Goal: Task Accomplishment & Management: Manage account settings

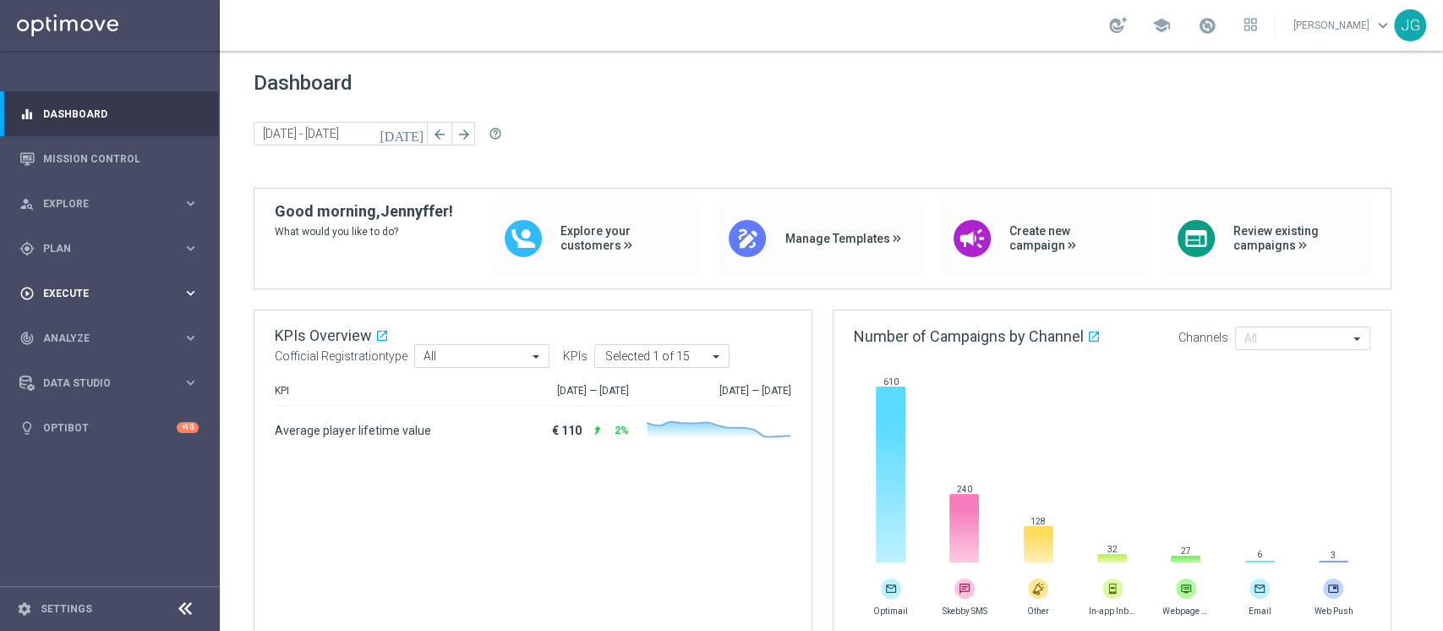
click at [62, 294] on span "Execute" at bounding box center [113, 293] width 140 height 10
click at [83, 326] on link "Campaign Builder" at bounding box center [110, 328] width 132 height 14
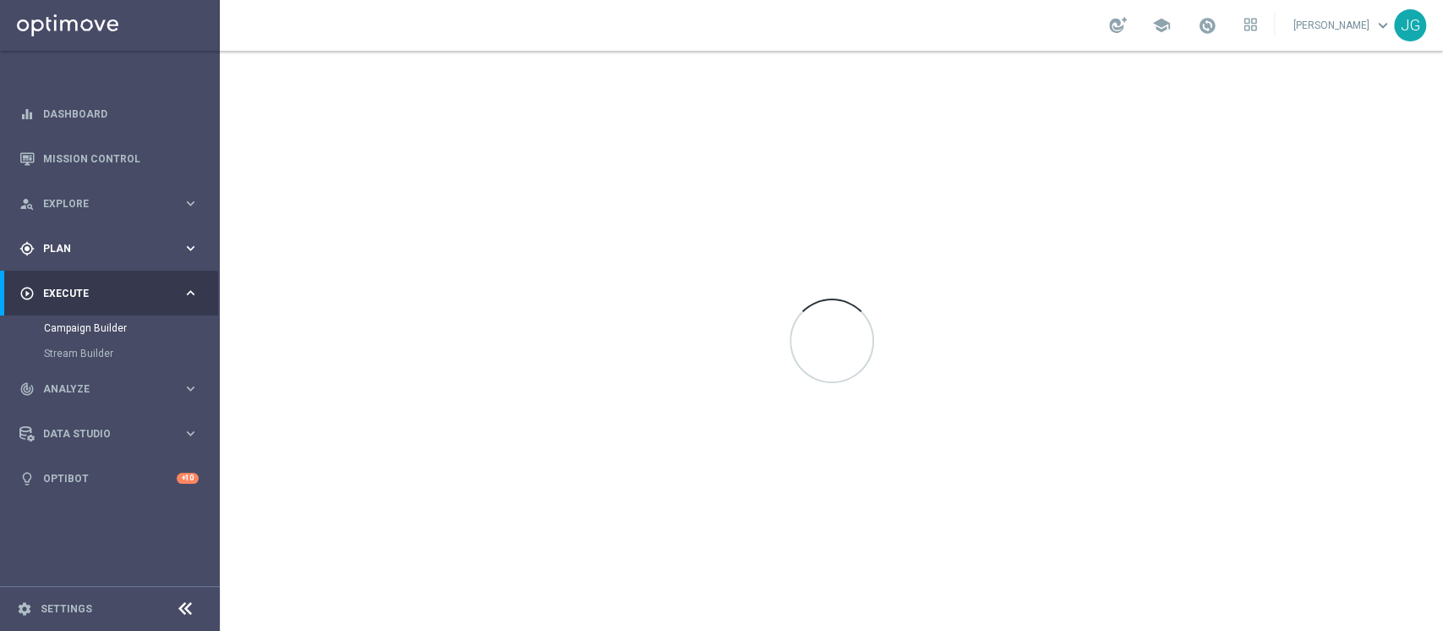
click at [67, 239] on div "gps_fixed Plan keyboard_arrow_right" at bounding box center [109, 248] width 218 height 45
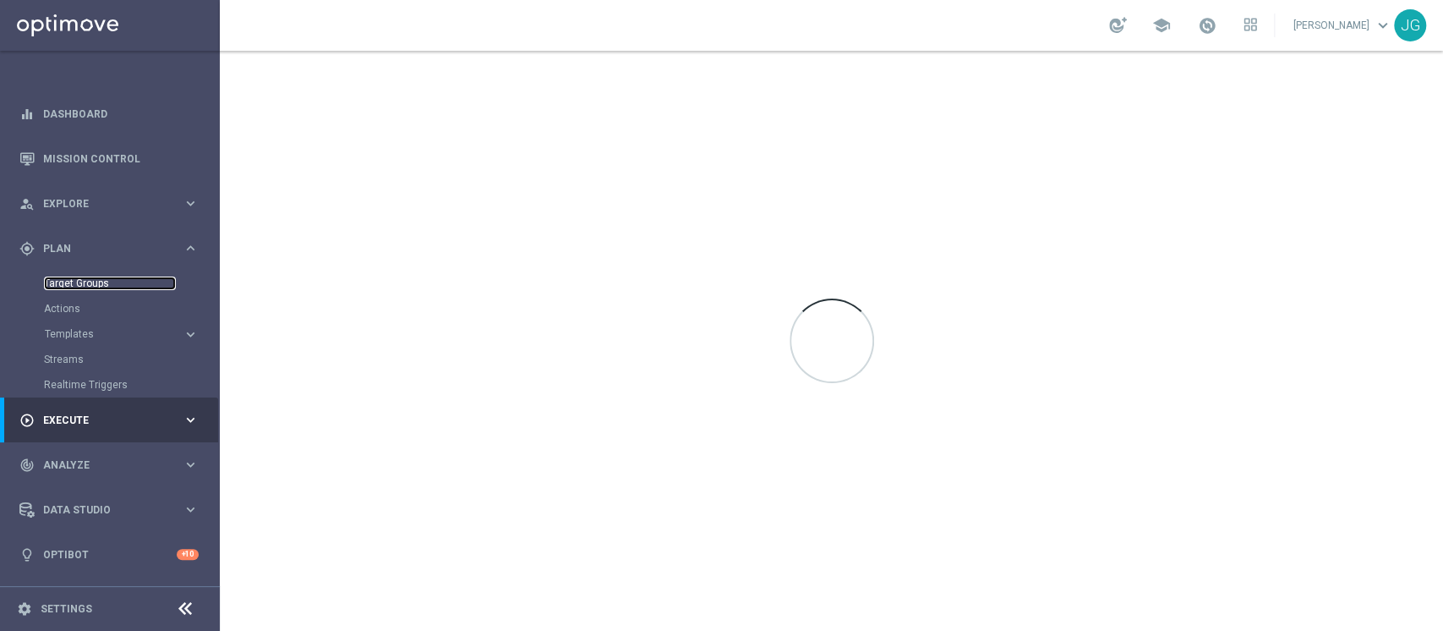
click at [88, 283] on link "Target Groups" at bounding box center [110, 284] width 132 height 14
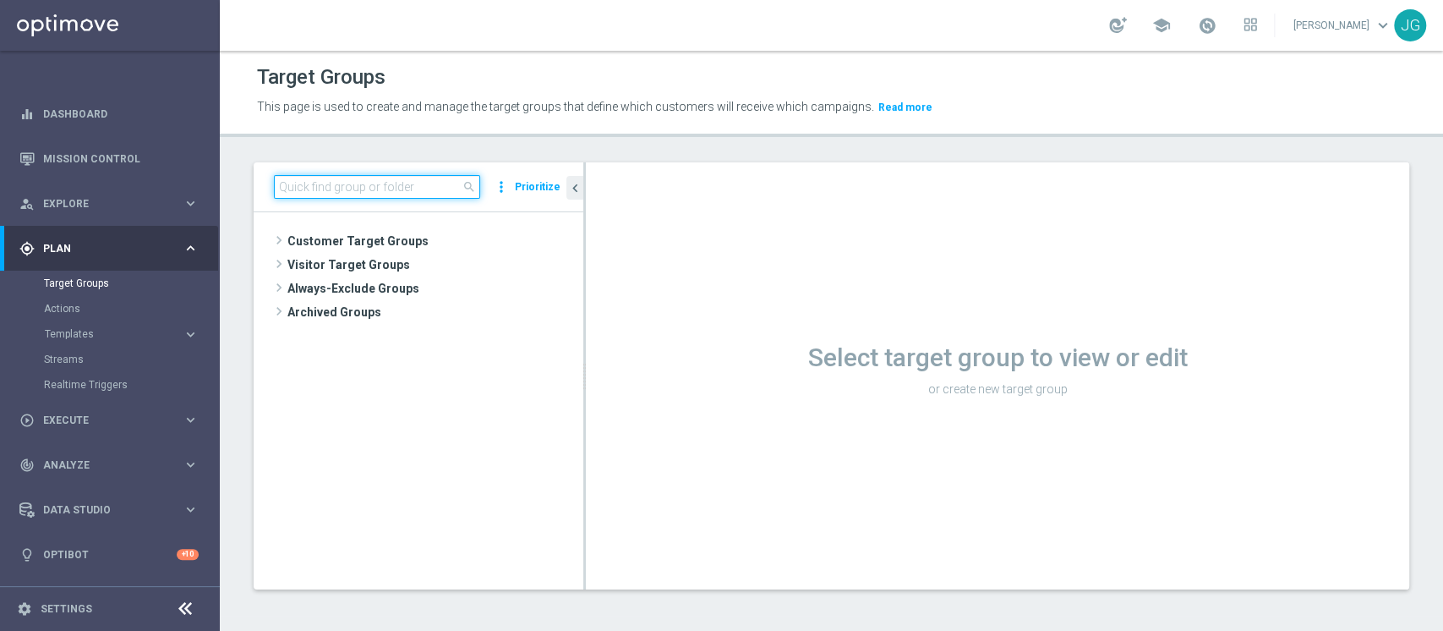
click at [355, 194] on input at bounding box center [377, 187] width 206 height 24
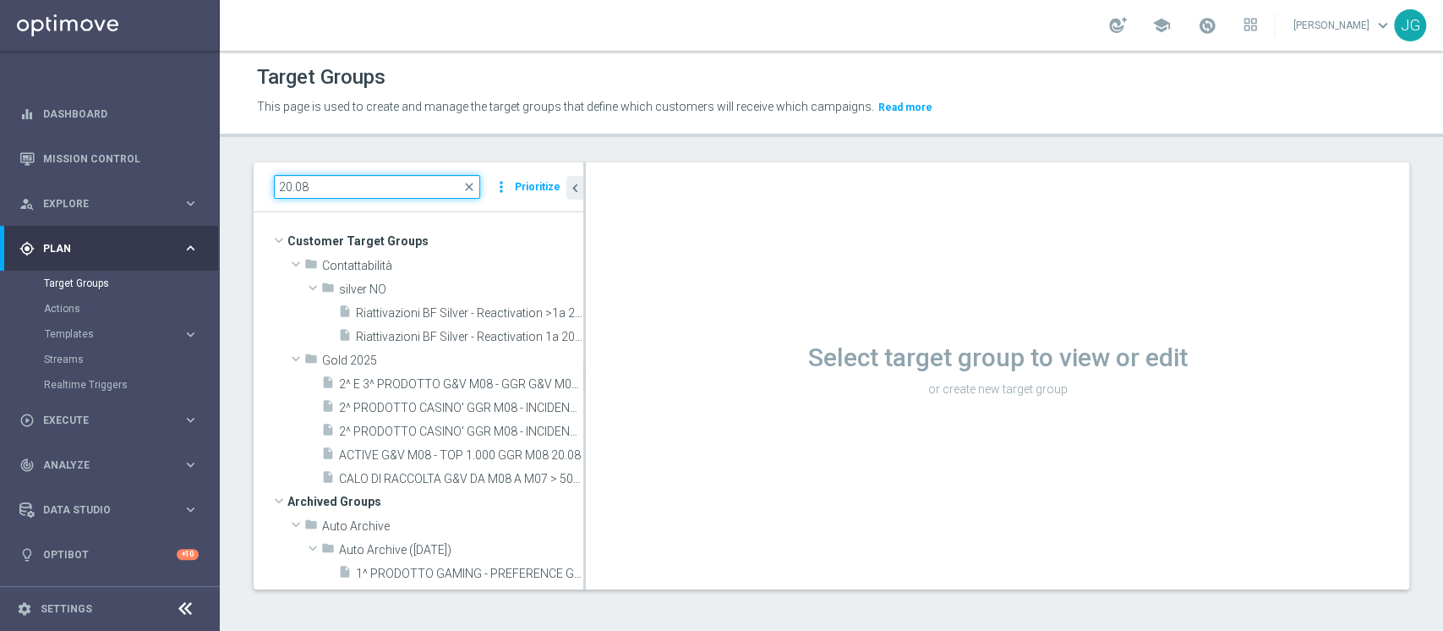
type input "20.08"
click at [442, 433] on span "2^ PRODOTTO CASINO' GGR M08 - INCIDENZA GGR CASINO' M08 > 20% 20.08" at bounding box center [442, 431] width 206 height 14
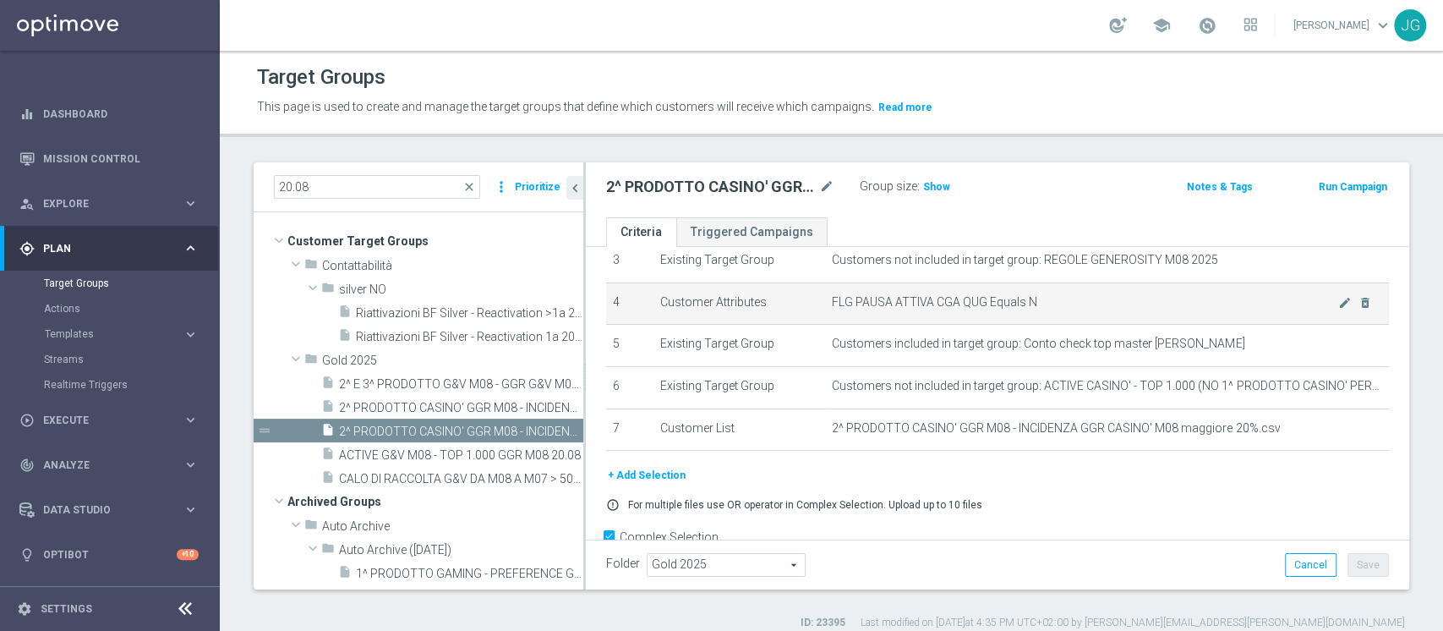
scroll to position [148, 0]
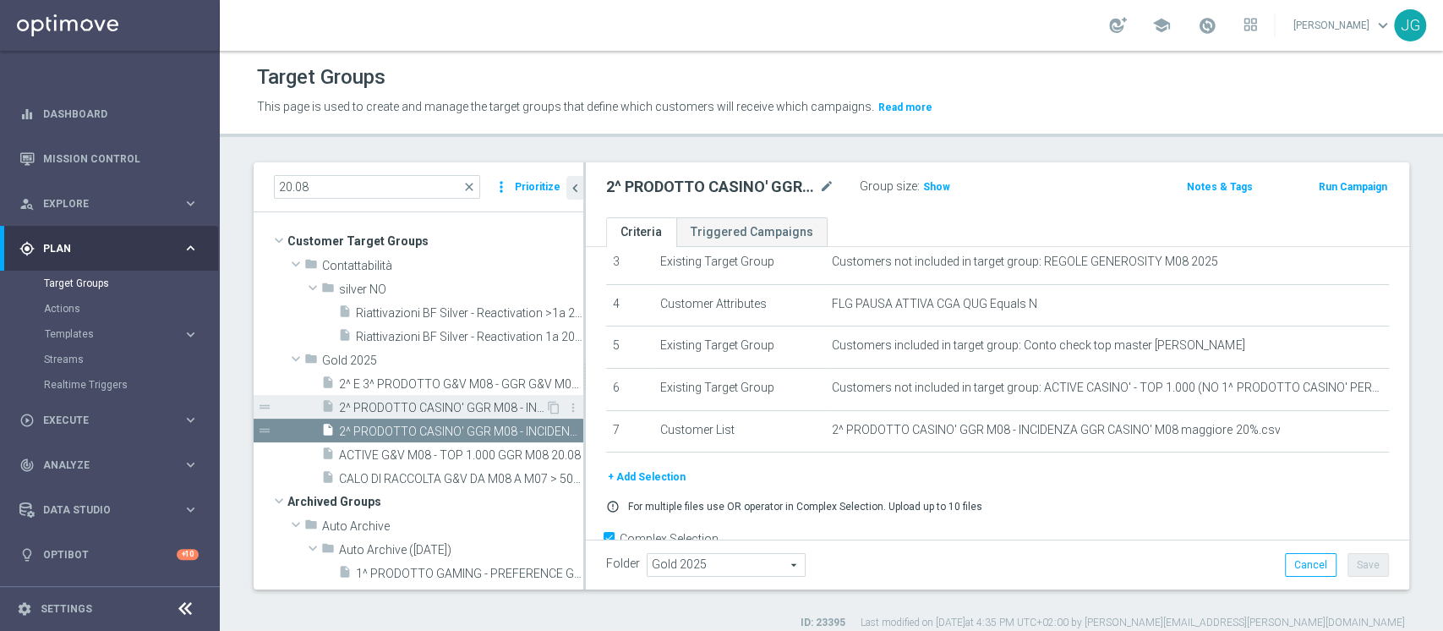
click at [419, 410] on span "2^ PRODOTTO CASINO' GGR M08 - INCIDENZA GGR CASINO' M08 < 20% - GGR M08 > 10 20…" at bounding box center [442, 408] width 206 height 14
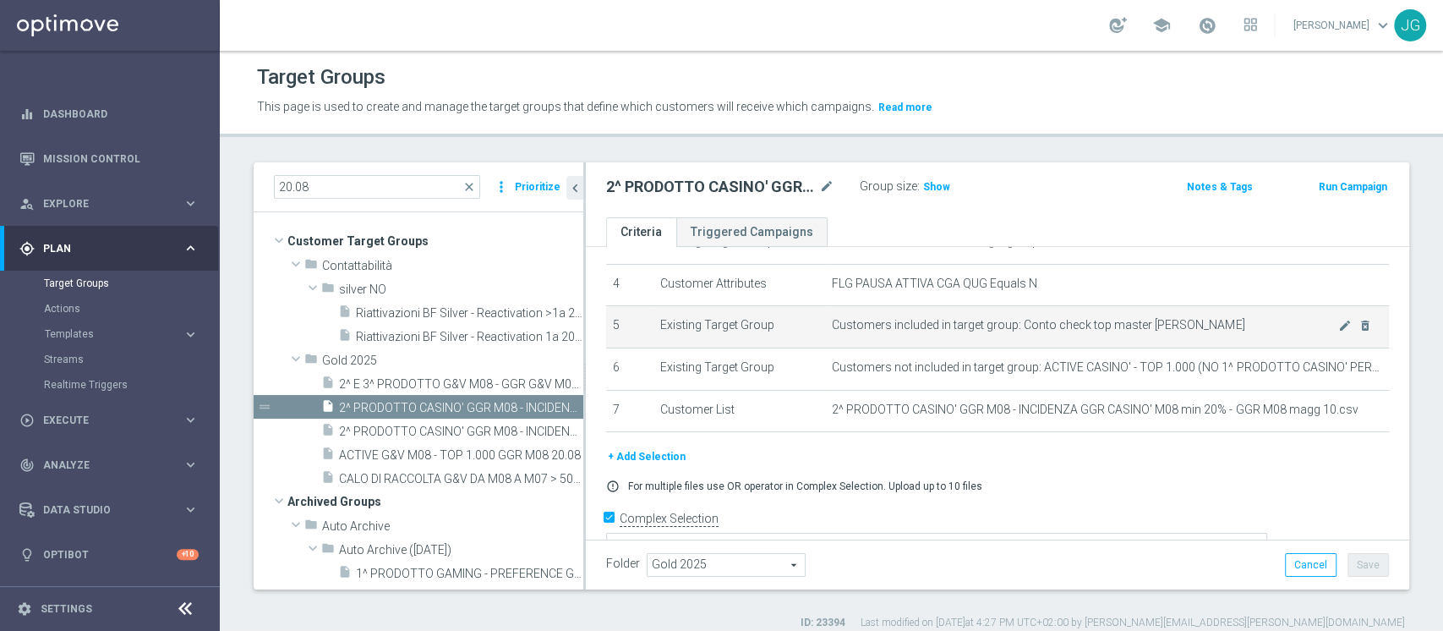
scroll to position [175, 0]
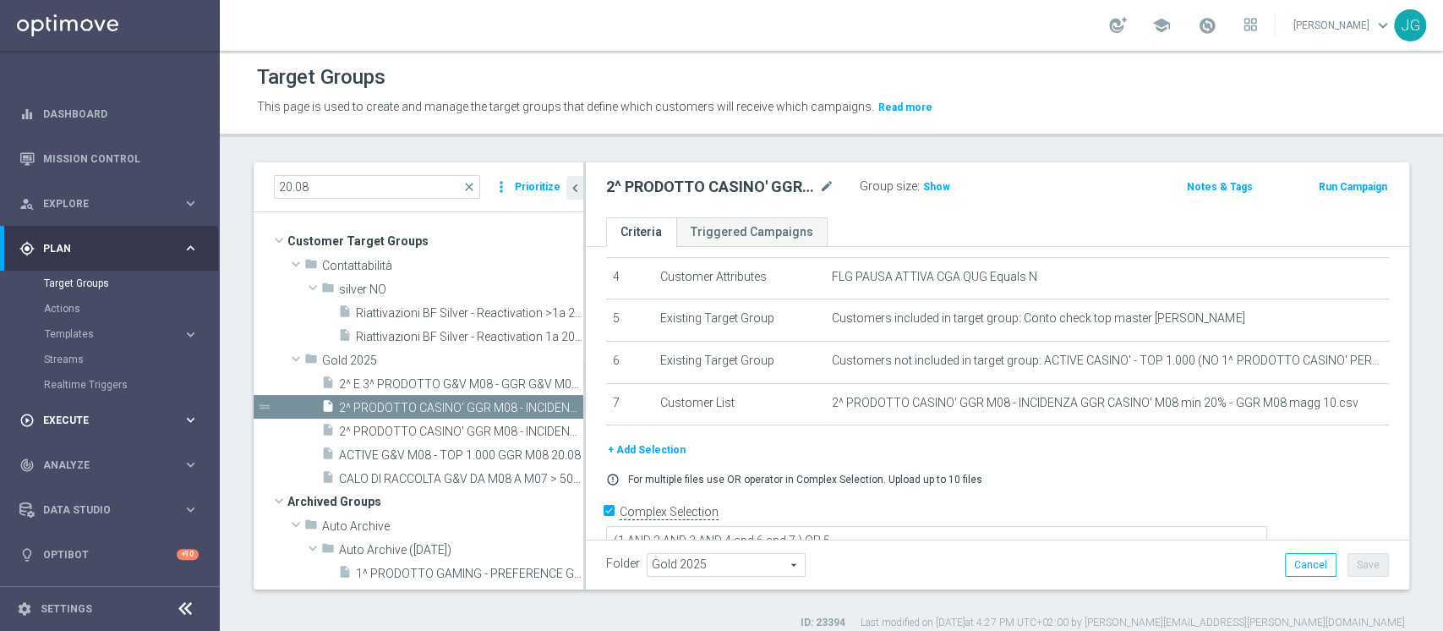
click at [71, 416] on span "Execute" at bounding box center [113, 420] width 140 height 10
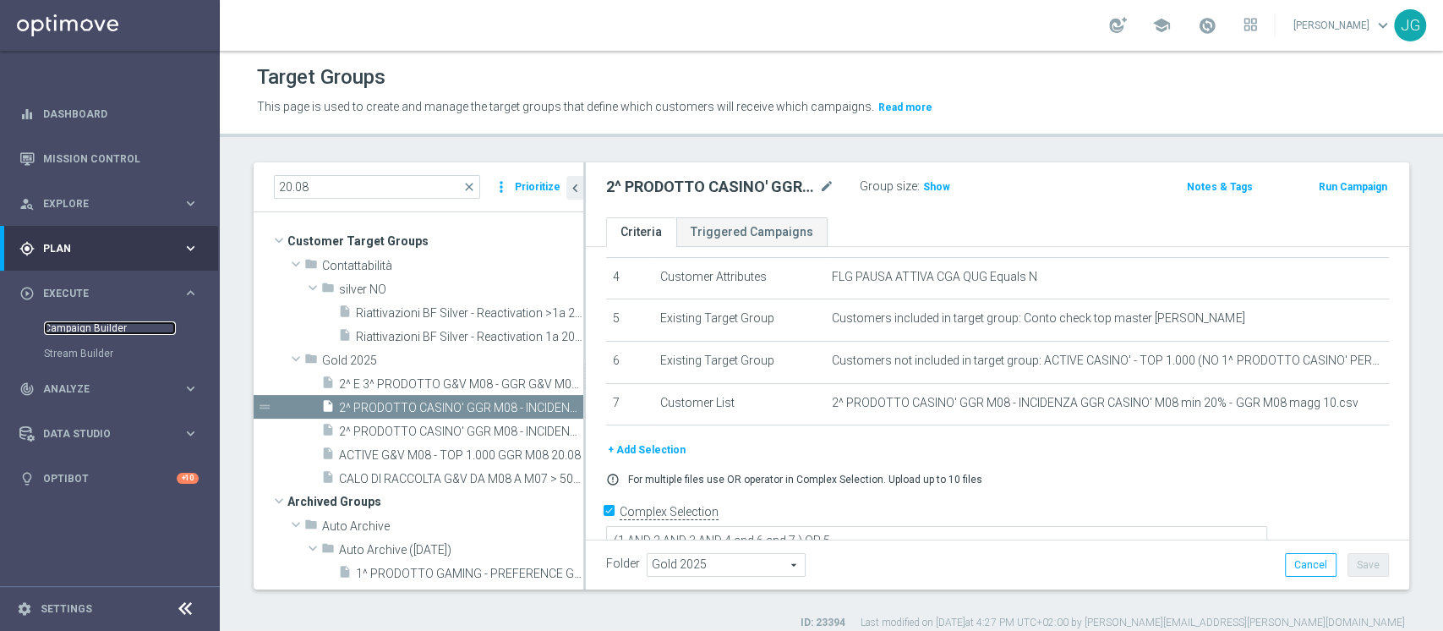
click at [81, 332] on link "Campaign Builder" at bounding box center [110, 328] width 132 height 14
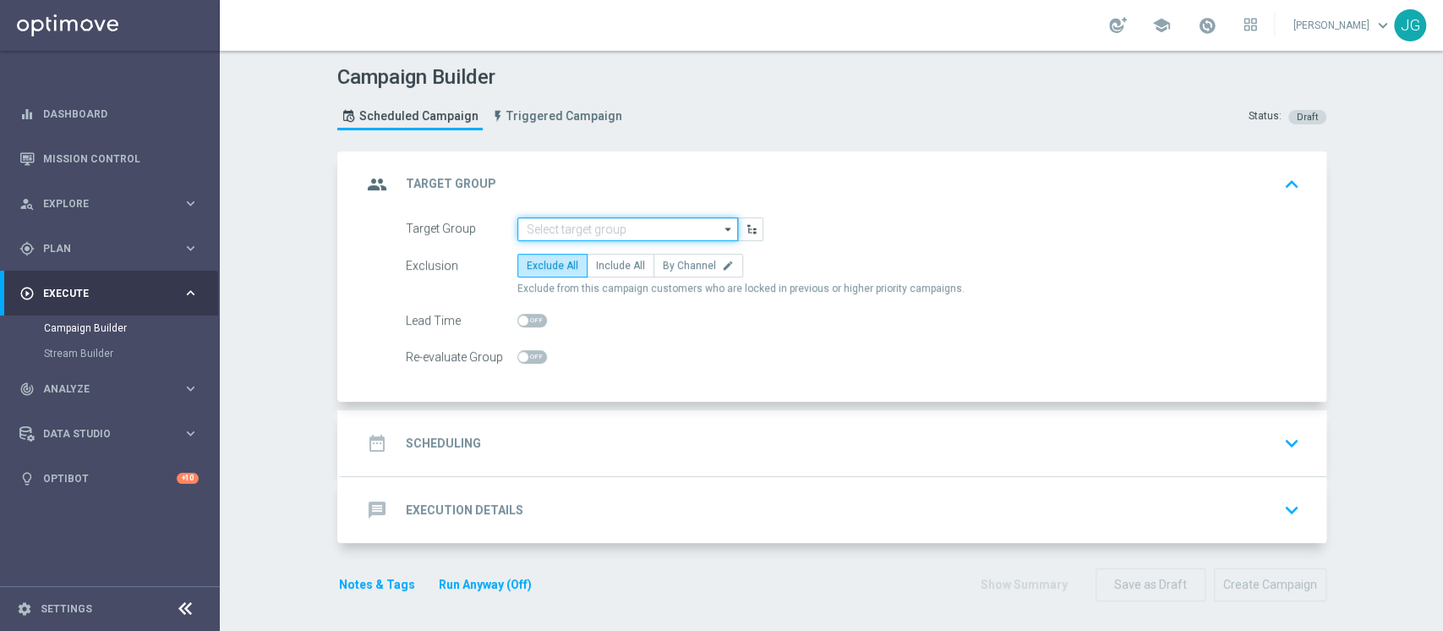
click at [581, 224] on input at bounding box center [628, 229] width 221 height 24
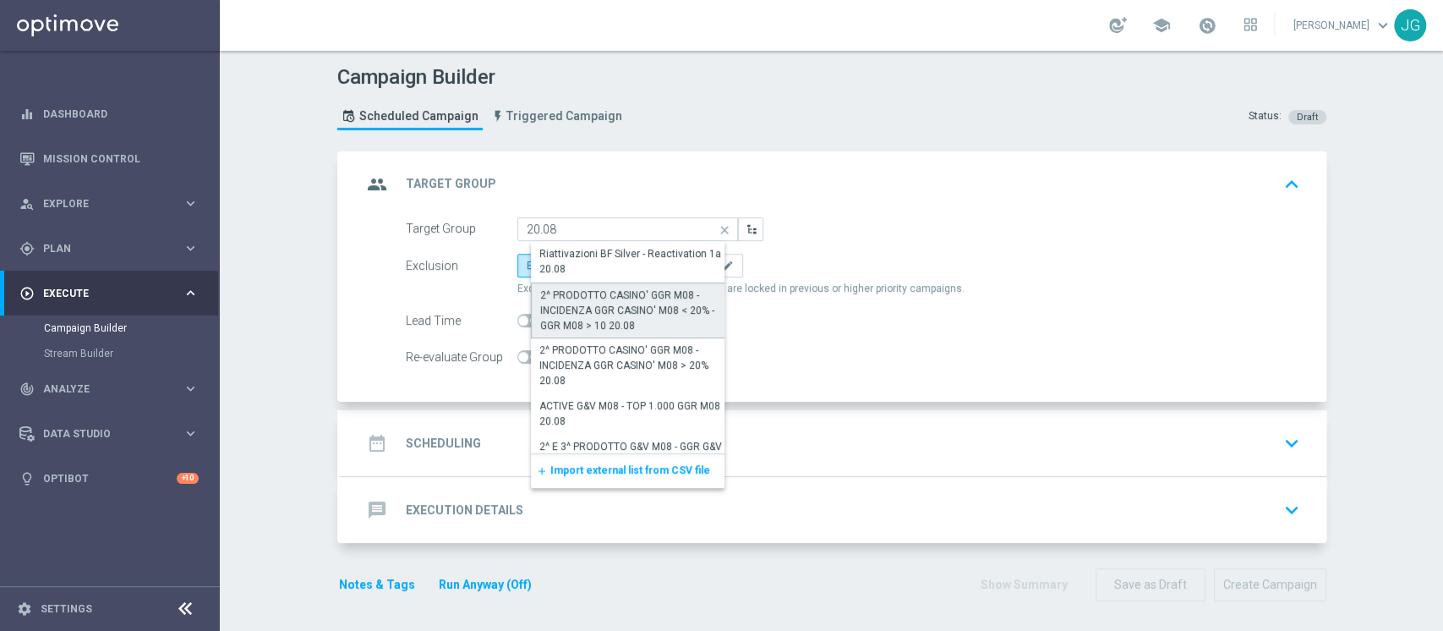
click at [620, 304] on div "2^ PRODOTTO CASINO' GGR M08 - INCIDENZA GGR CASINO' M08 < 20% - GGR M08 > 10 20…" at bounding box center [634, 311] width 189 height 46
type input "2^ PRODOTTO CASINO' GGR M08 - INCIDENZA GGR CASINO' M08 < 20% - GGR M08 > 10 20…"
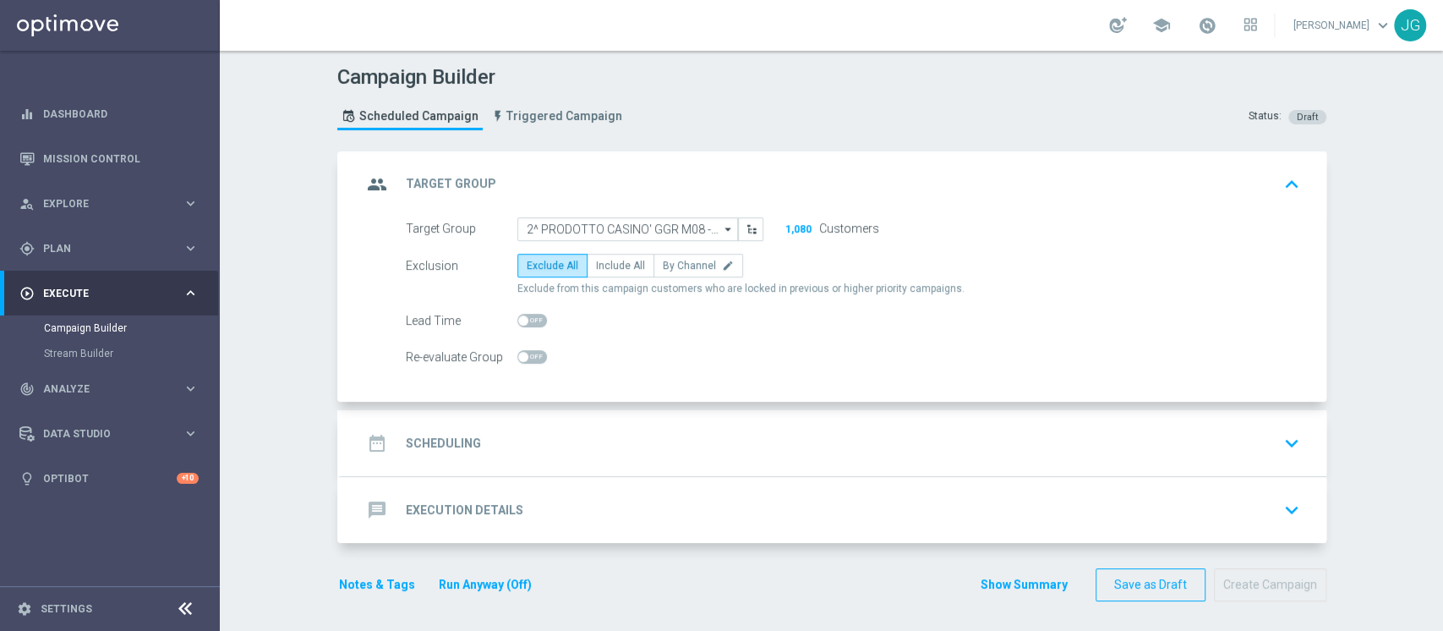
click at [583, 435] on div "date_range Scheduling keyboard_arrow_down" at bounding box center [834, 443] width 945 height 32
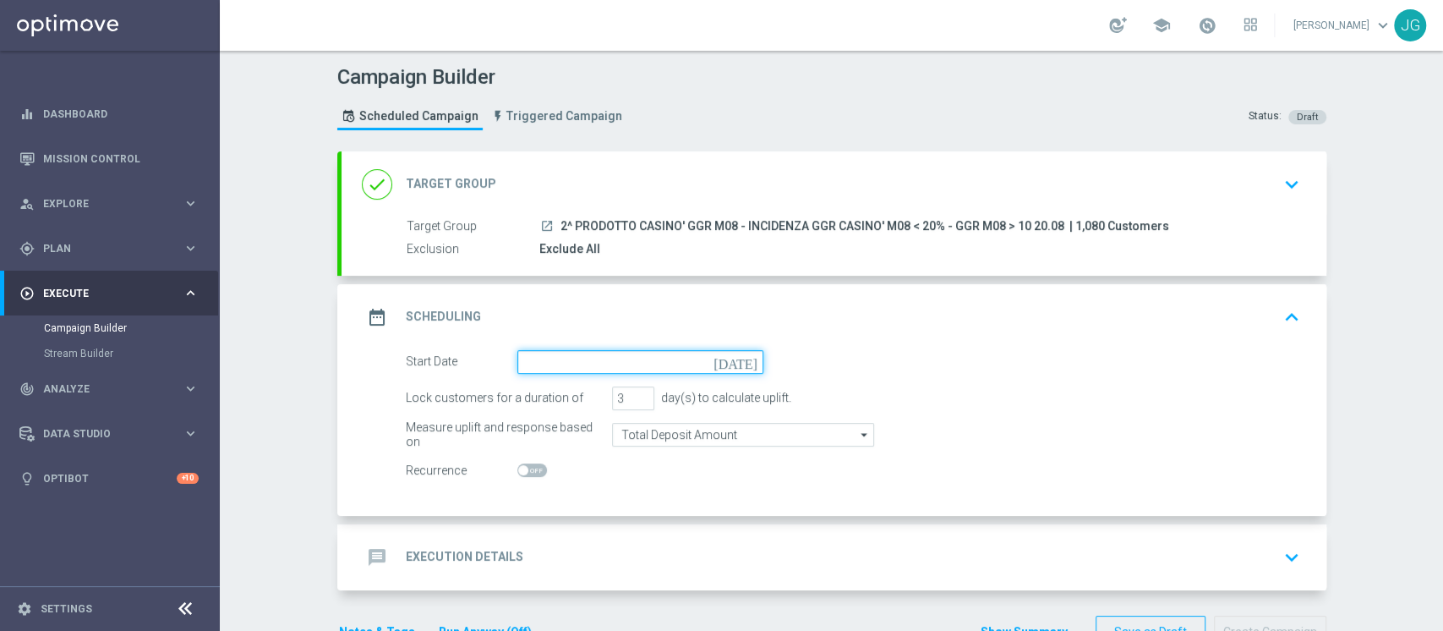
click at [656, 371] on input at bounding box center [641, 362] width 246 height 24
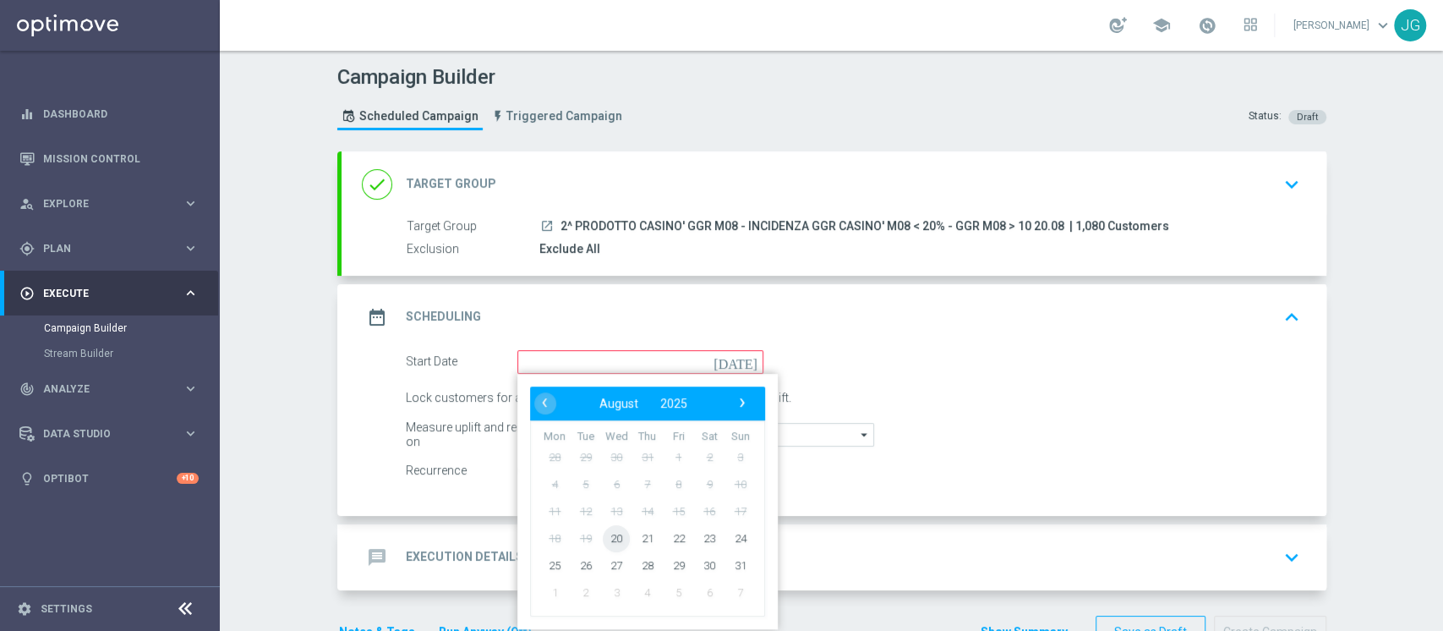
click at [606, 538] on span "20" at bounding box center [616, 537] width 27 height 27
type input "20 Aug 2025"
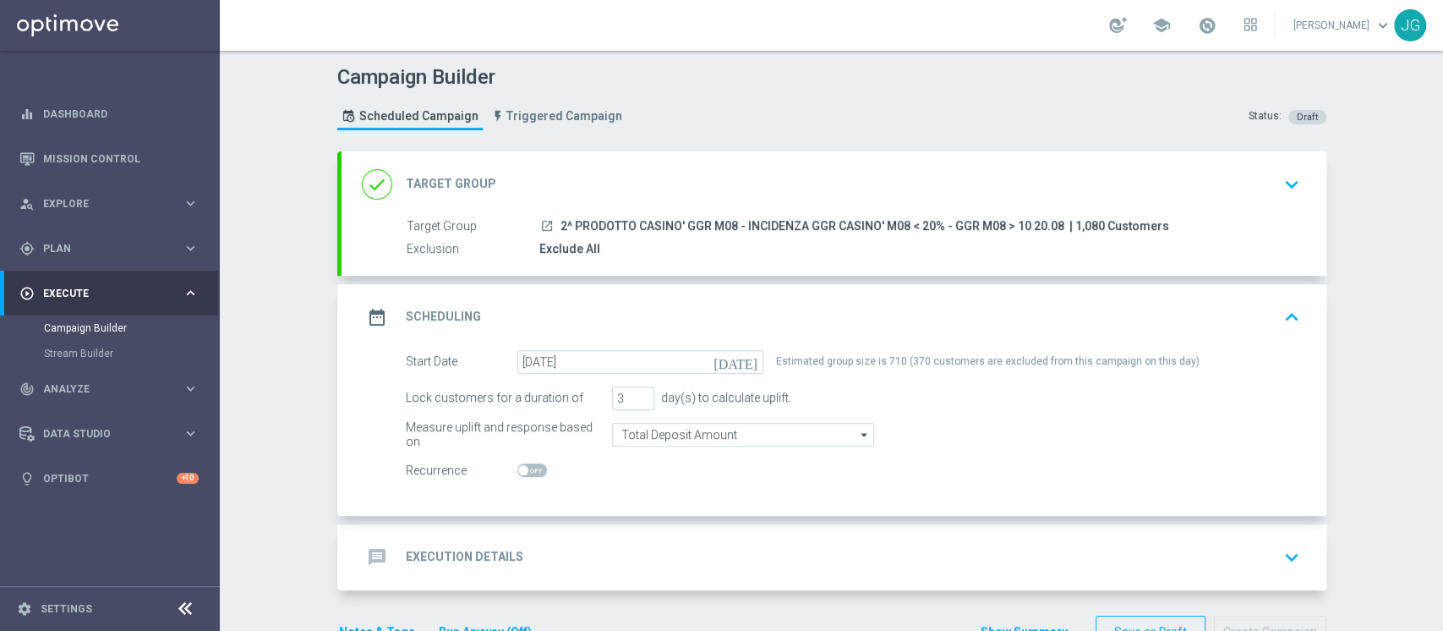
click at [763, 569] on div "message Execution Details keyboard_arrow_down" at bounding box center [834, 557] width 945 height 32
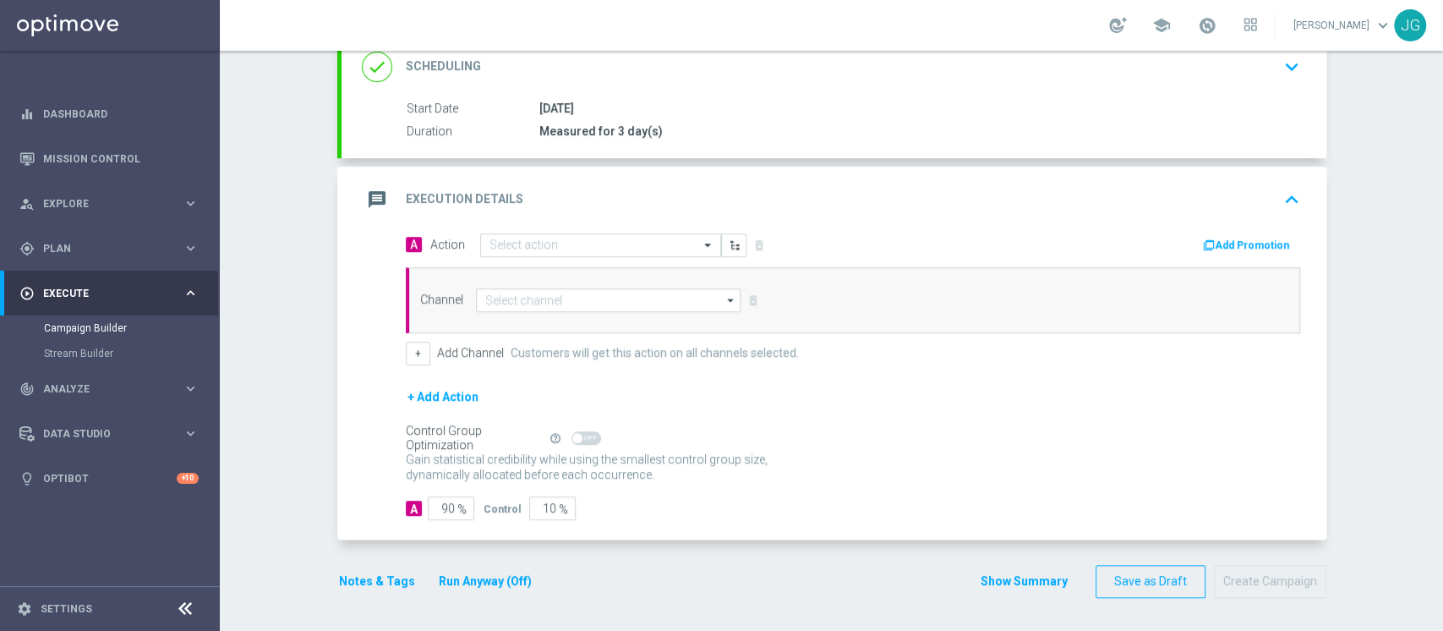
scroll to position [242, 0]
click at [601, 248] on input "text" at bounding box center [584, 246] width 189 height 14
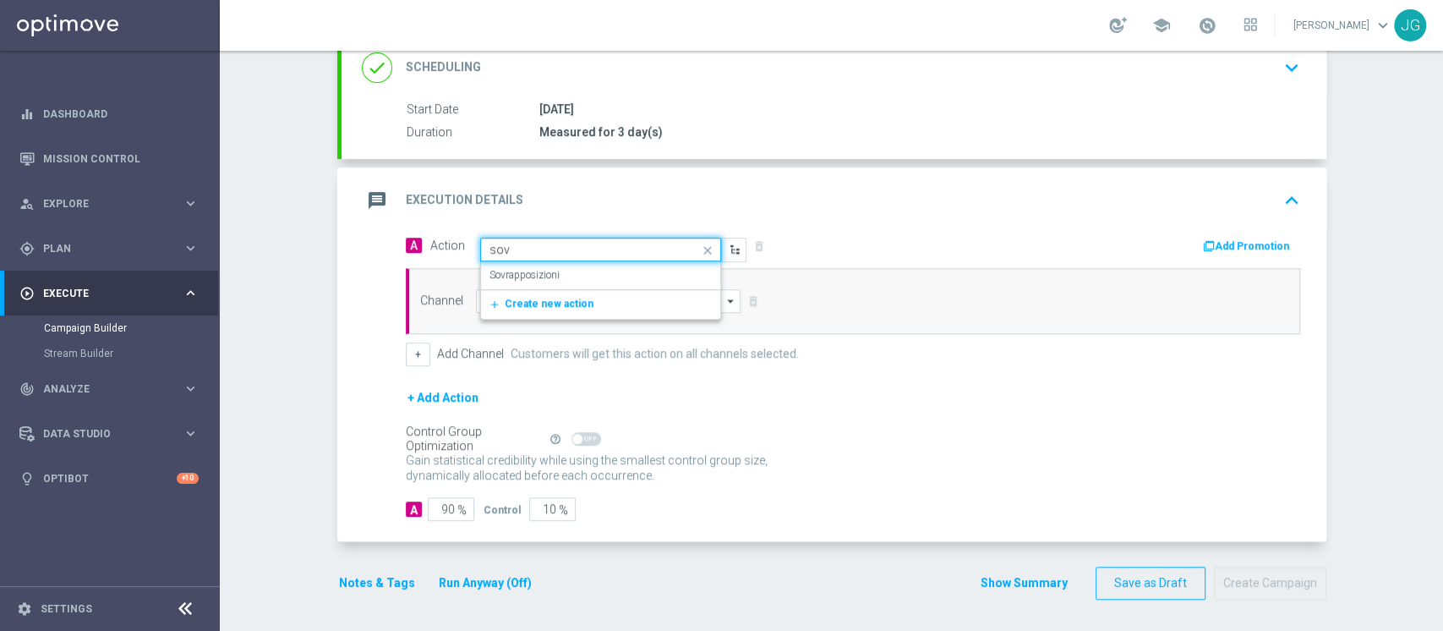
type input "sovr"
click at [550, 269] on div "Sovrapposizioni edit" at bounding box center [601, 275] width 222 height 28
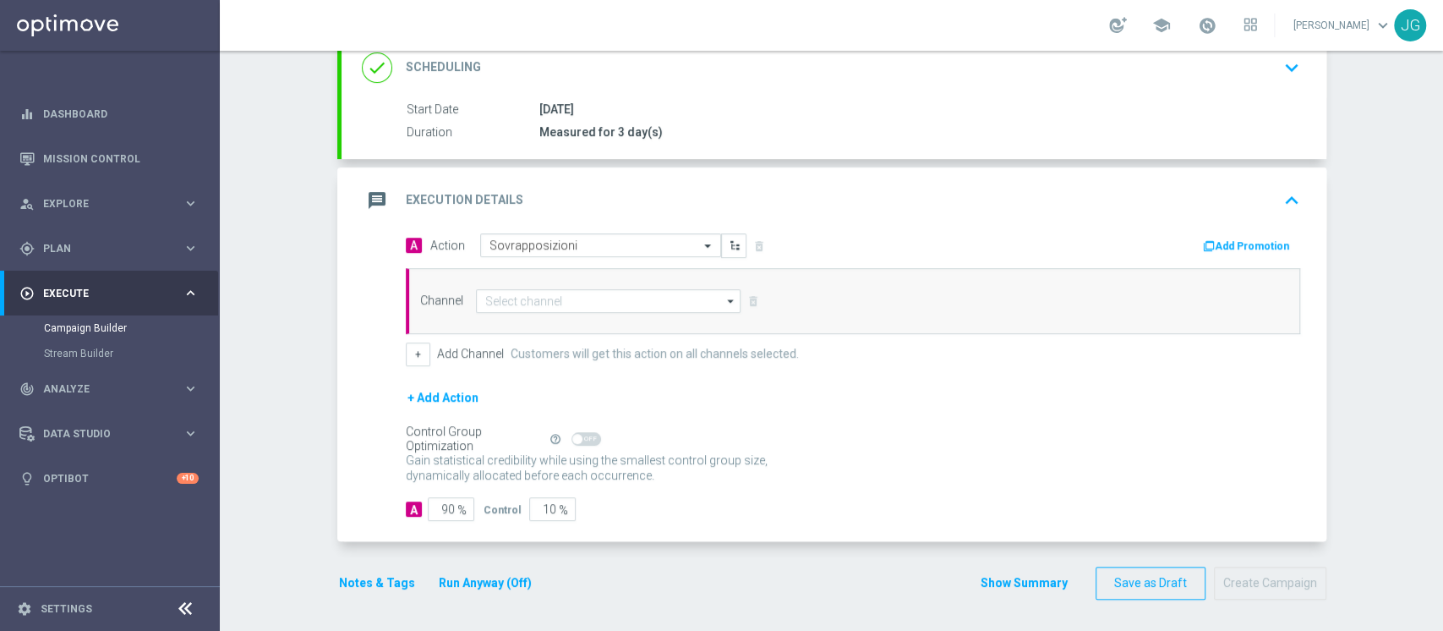
click at [623, 311] on div "Channel arrow_drop_down Show Selected 0 of 20 Optimail" at bounding box center [853, 301] width 895 height 66
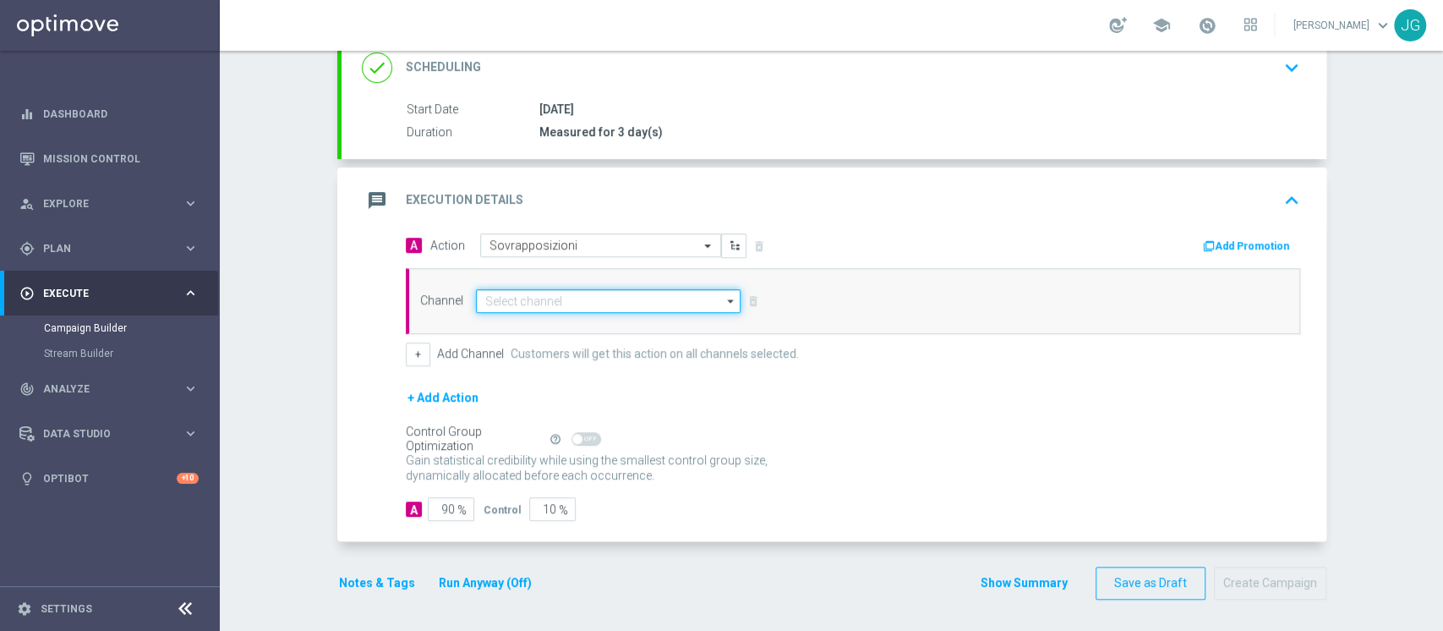
click at [643, 299] on input at bounding box center [609, 301] width 266 height 24
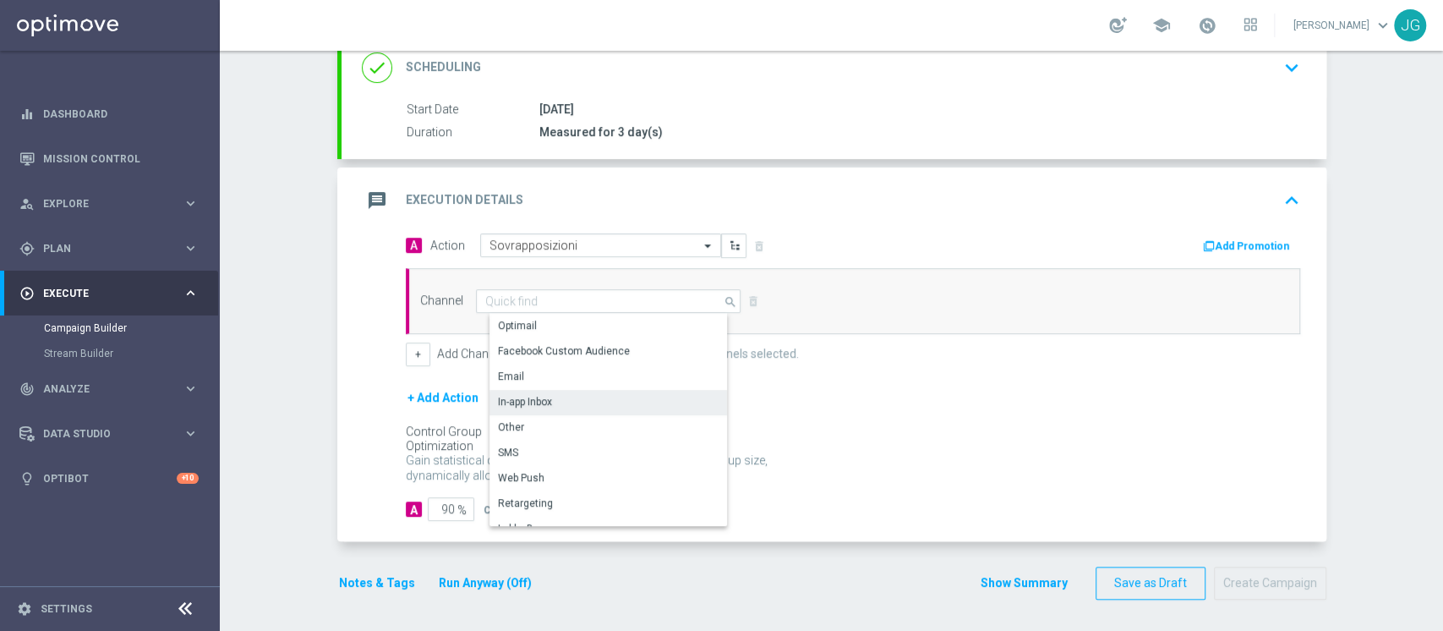
click at [564, 393] on div "In-app Inbox" at bounding box center [616, 402] width 252 height 24
type input "In-app Inbox"
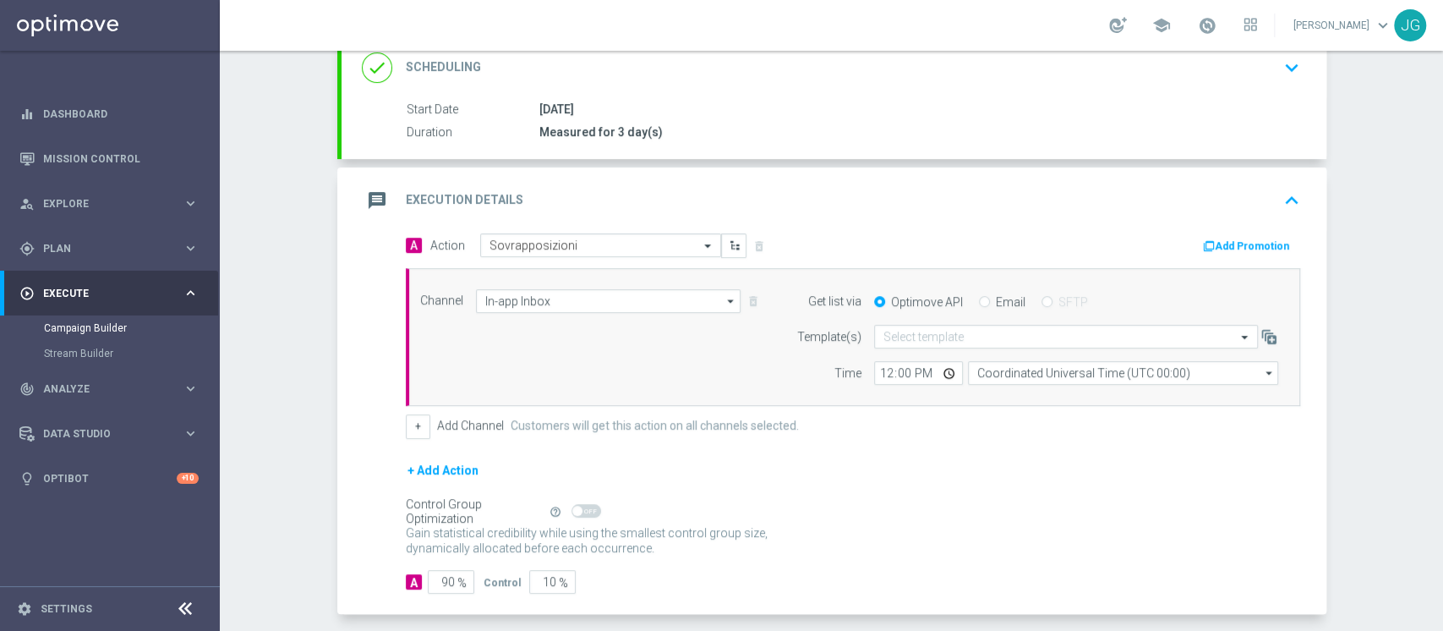
scroll to position [315, 0]
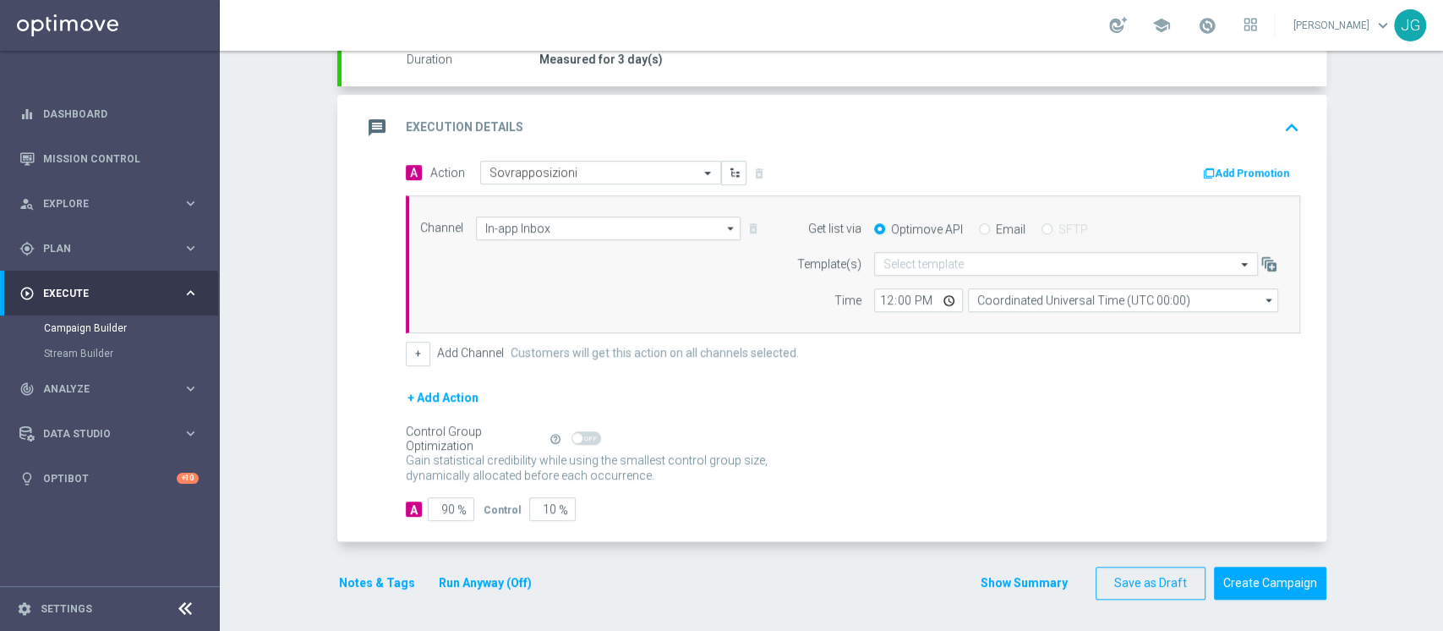
click at [496, 583] on button "Run Anyway (Off)" at bounding box center [485, 582] width 96 height 21
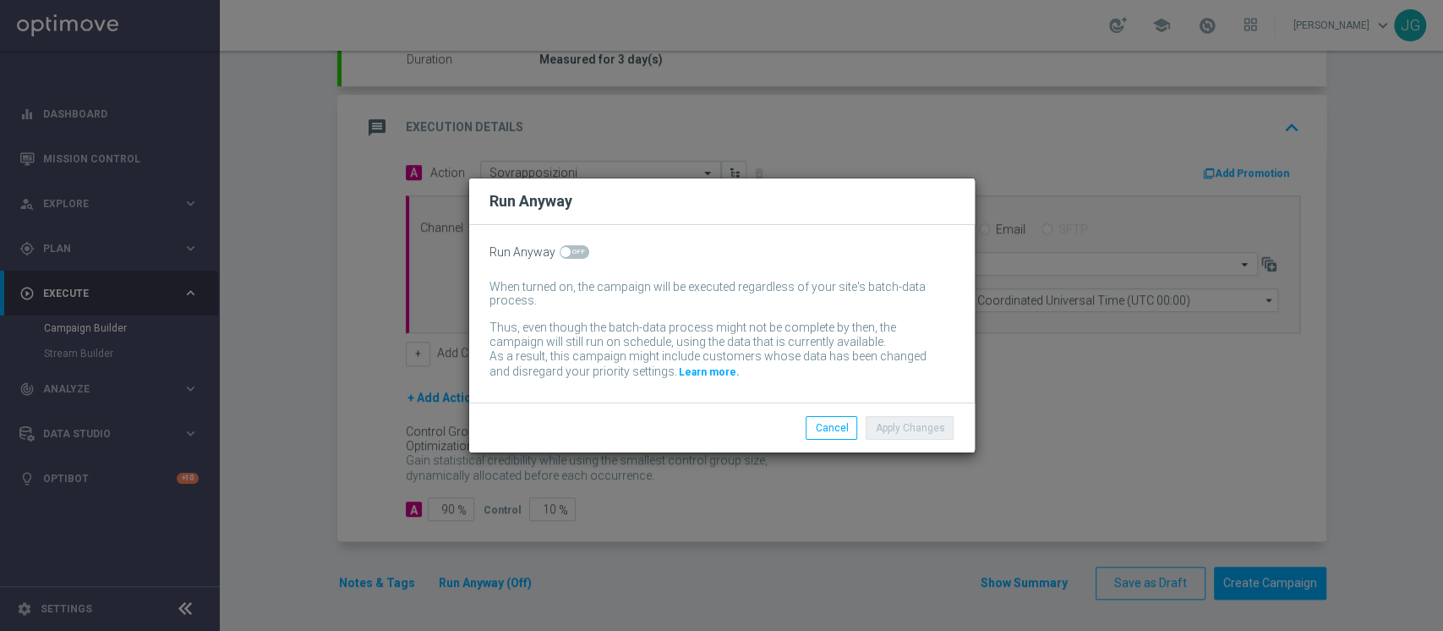
click at [570, 250] on span at bounding box center [575, 252] width 30 height 14
click at [570, 250] on input "checkbox" at bounding box center [575, 252] width 30 height 14
checkbox input "true"
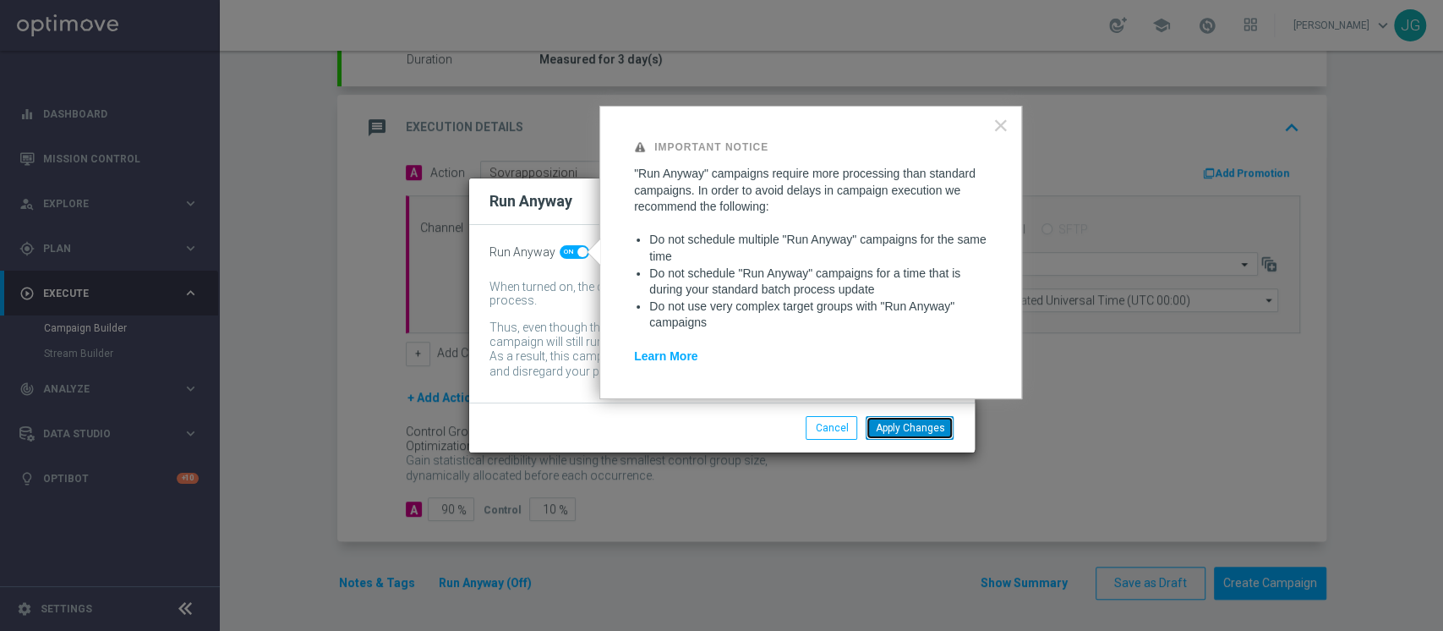
click at [898, 435] on button "Apply Changes" at bounding box center [910, 428] width 88 height 24
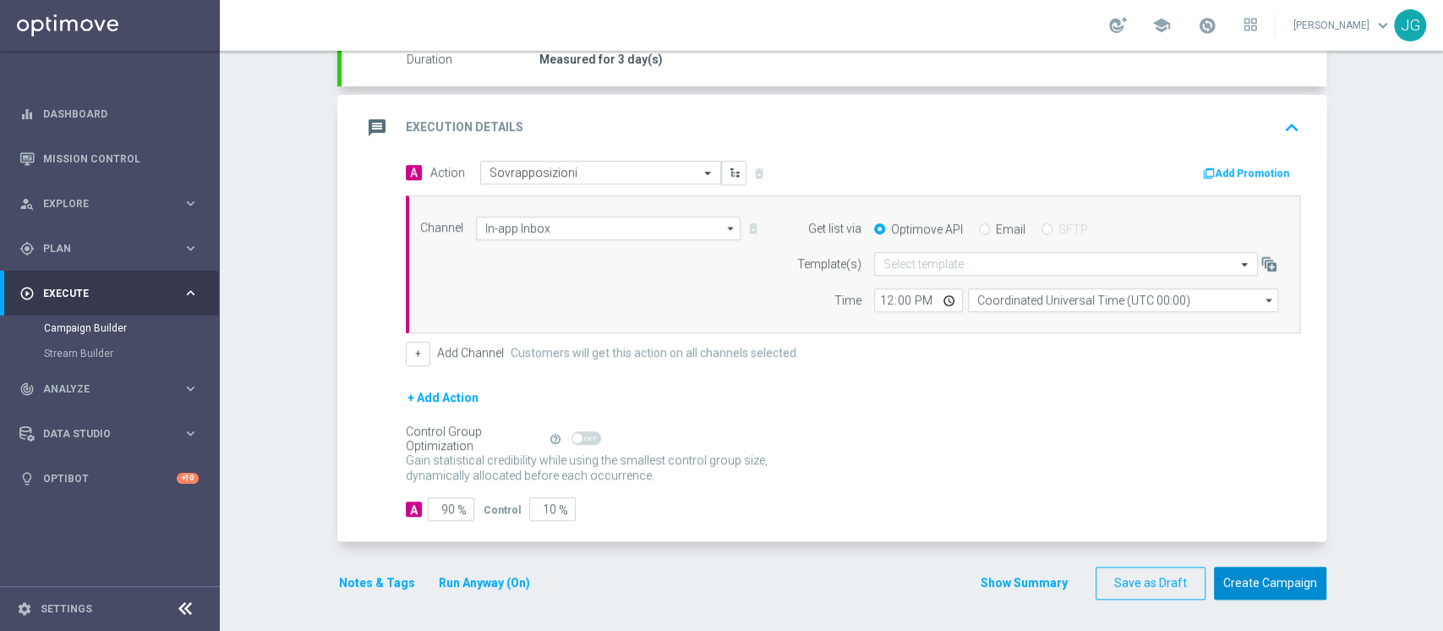
click at [1258, 577] on button "Create Campaign" at bounding box center [1270, 583] width 112 height 33
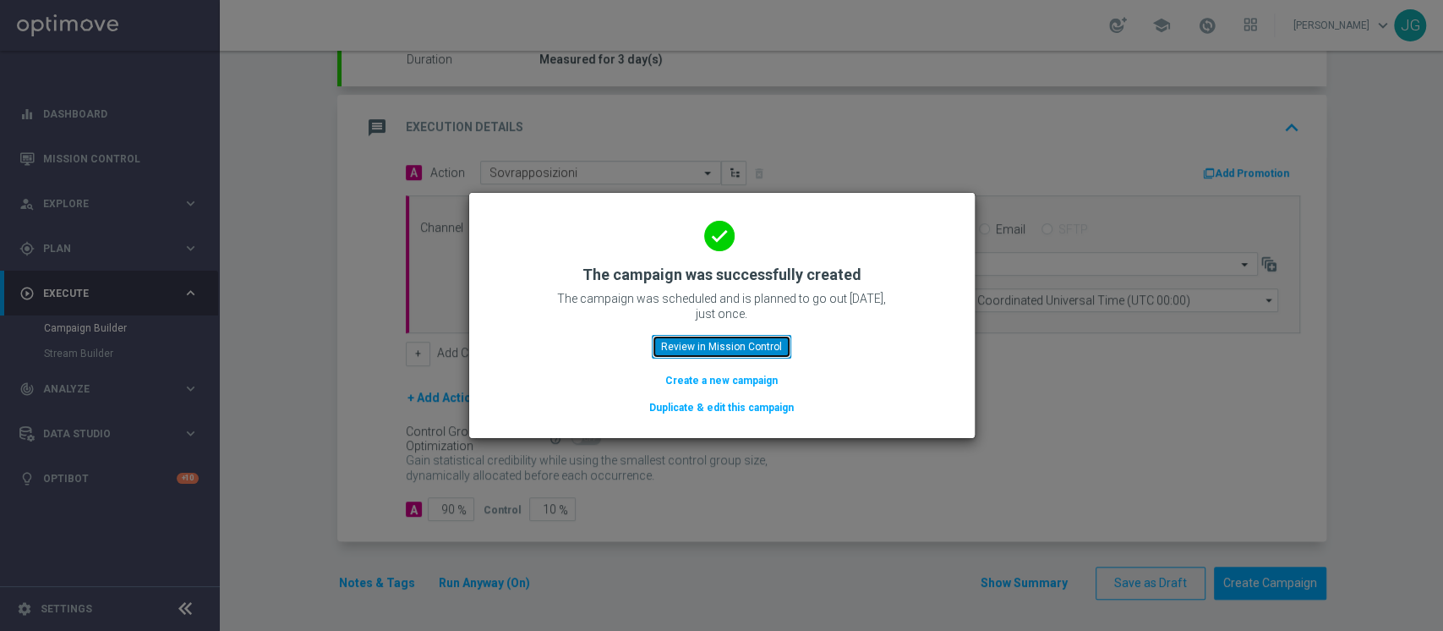
click at [748, 339] on button "Review in Mission Control" at bounding box center [722, 347] width 140 height 24
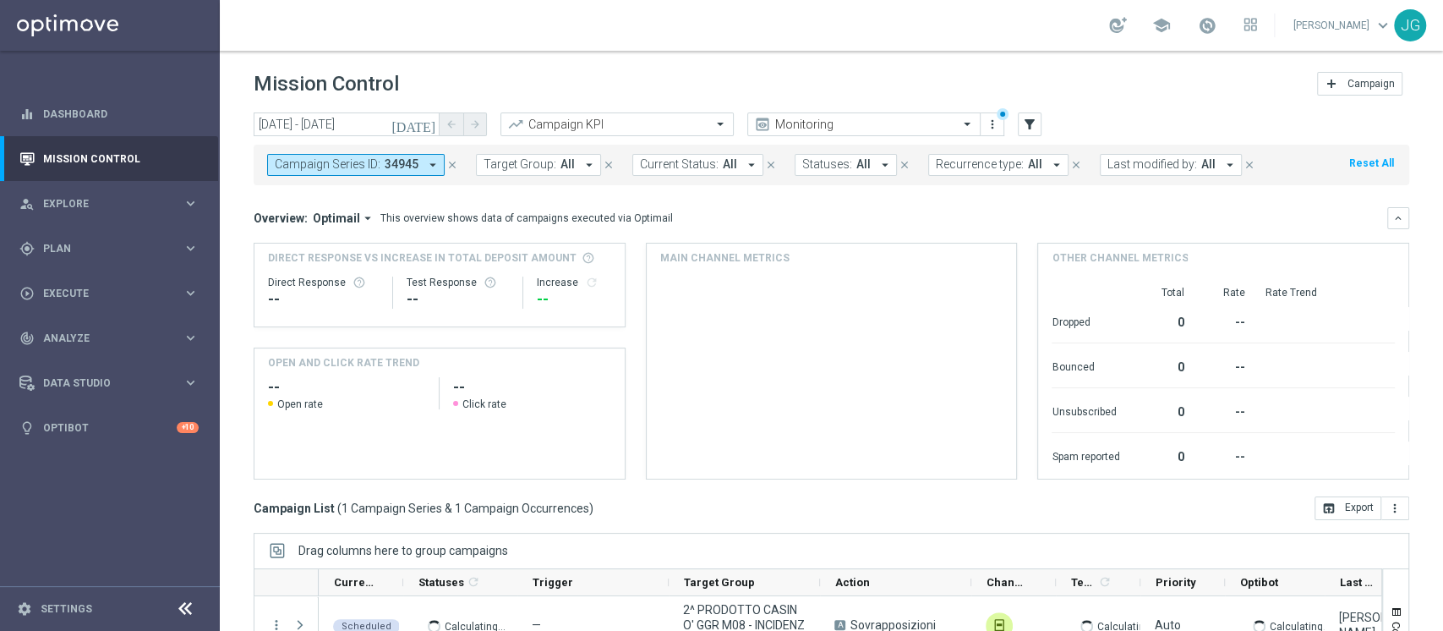
scroll to position [178, 0]
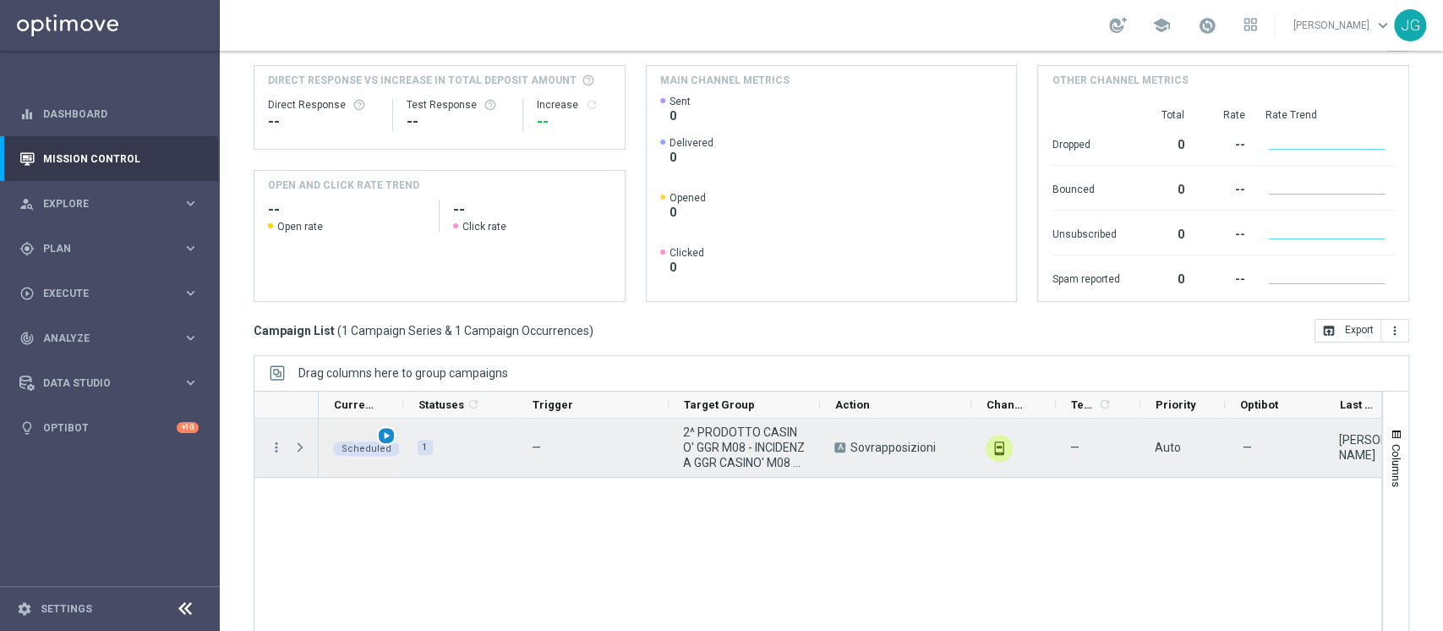
click at [386, 435] on span "play_arrow" at bounding box center [387, 436] width 12 height 12
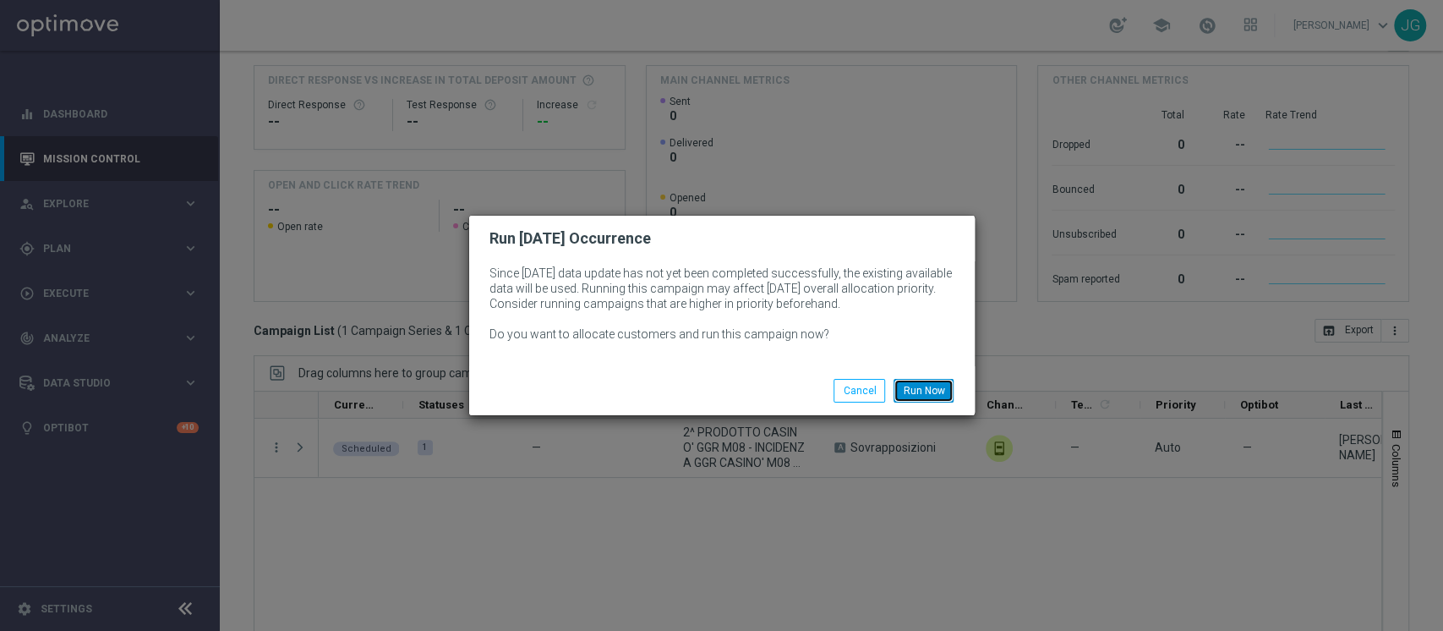
click at [927, 382] on button "Run Now" at bounding box center [924, 391] width 60 height 24
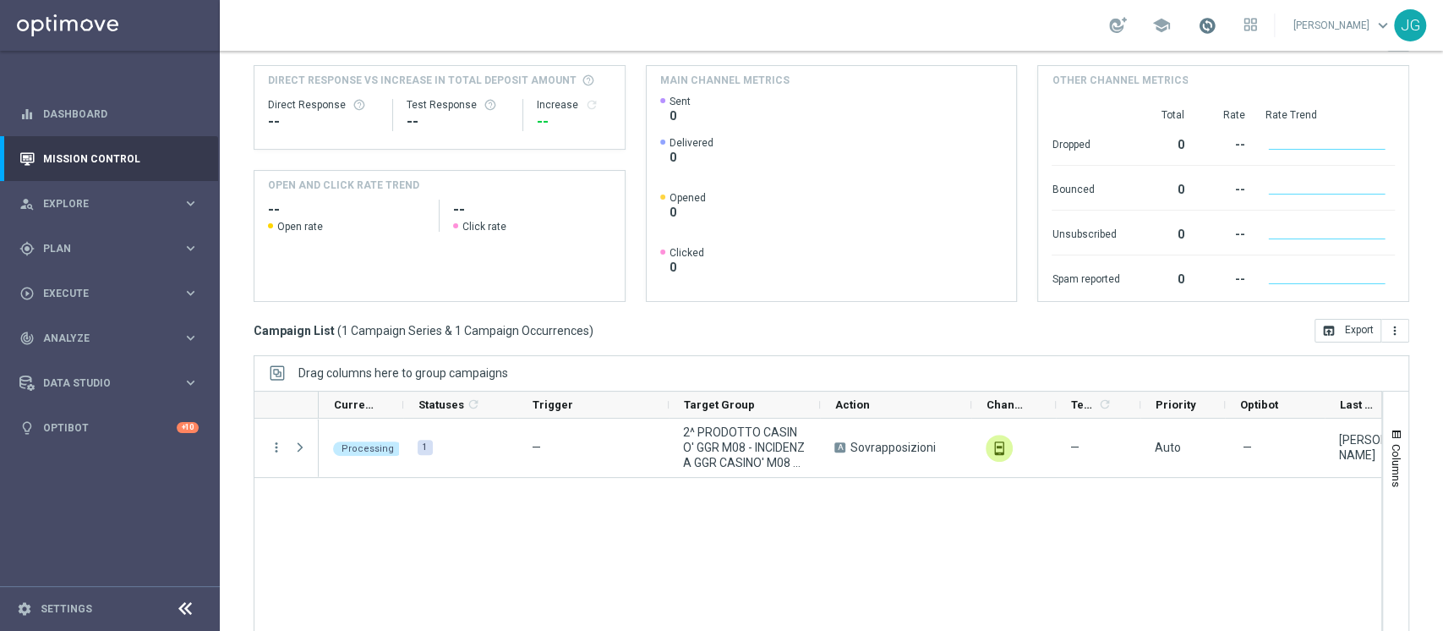
click at [1202, 30] on span at bounding box center [1207, 25] width 19 height 19
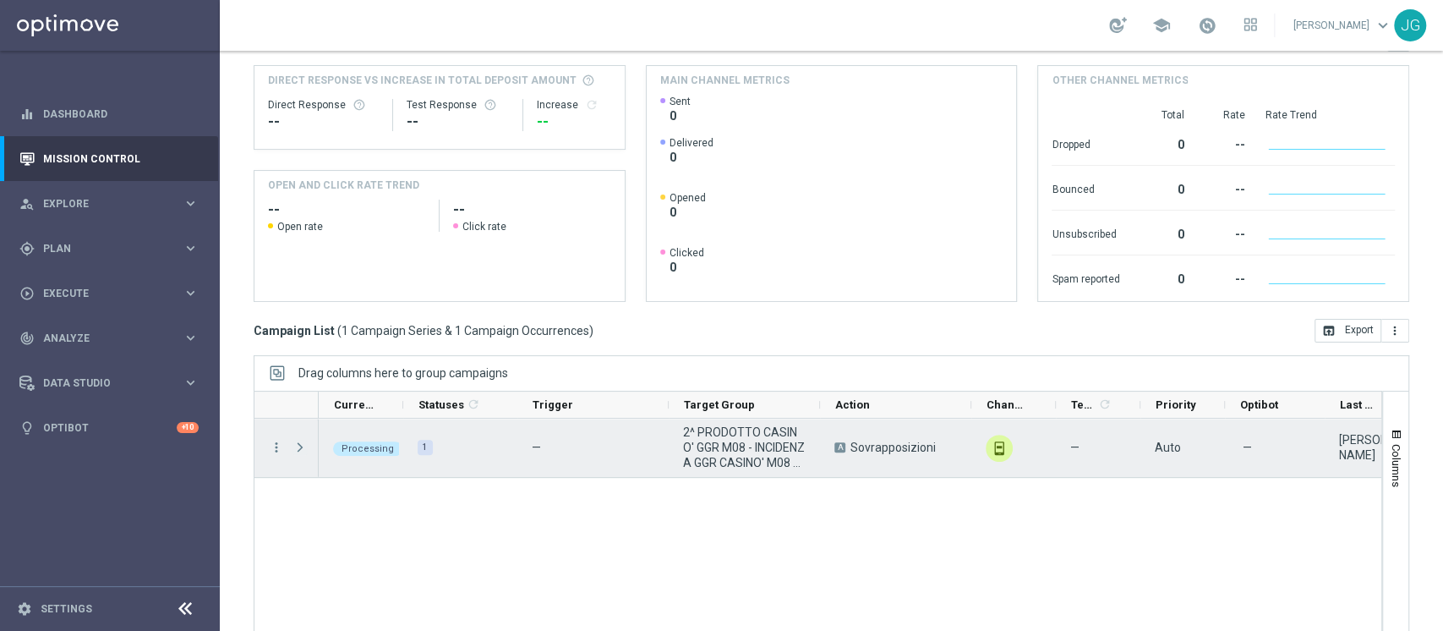
click at [304, 446] on span "Press SPACE to select this row." at bounding box center [300, 448] width 15 height 14
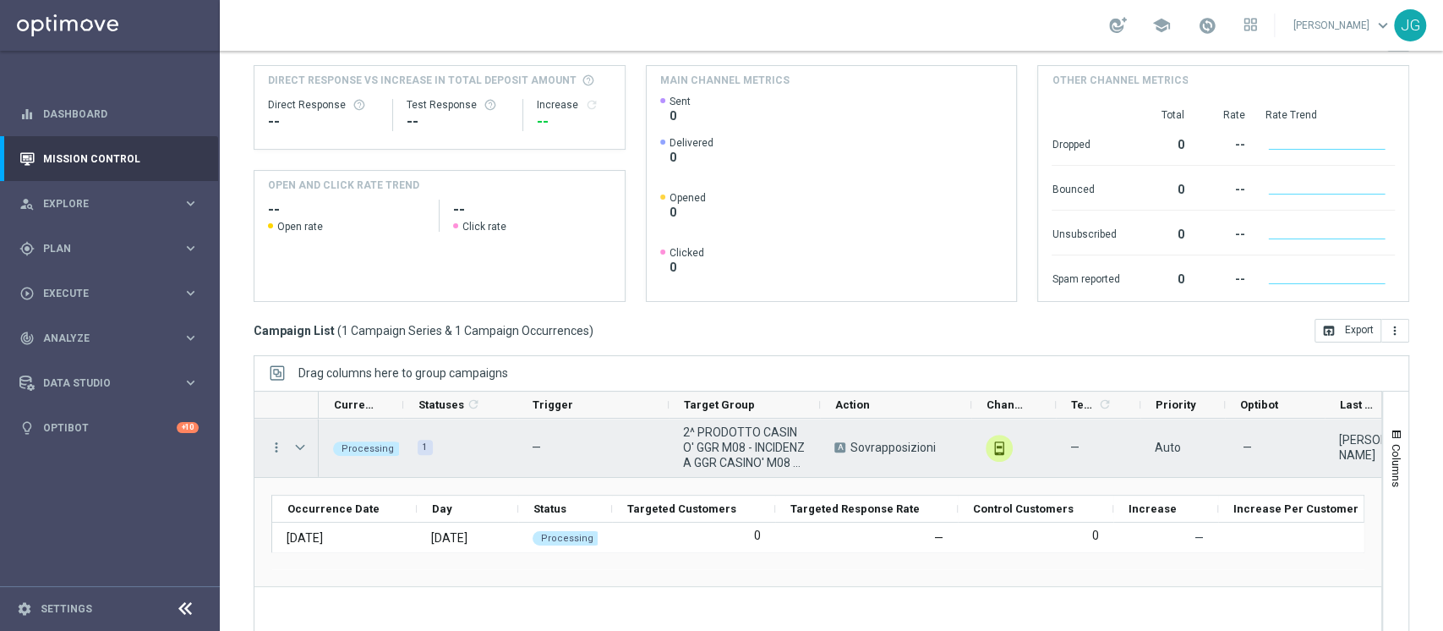
click at [304, 446] on span "Press SPACE to select this row." at bounding box center [300, 448] width 15 height 14
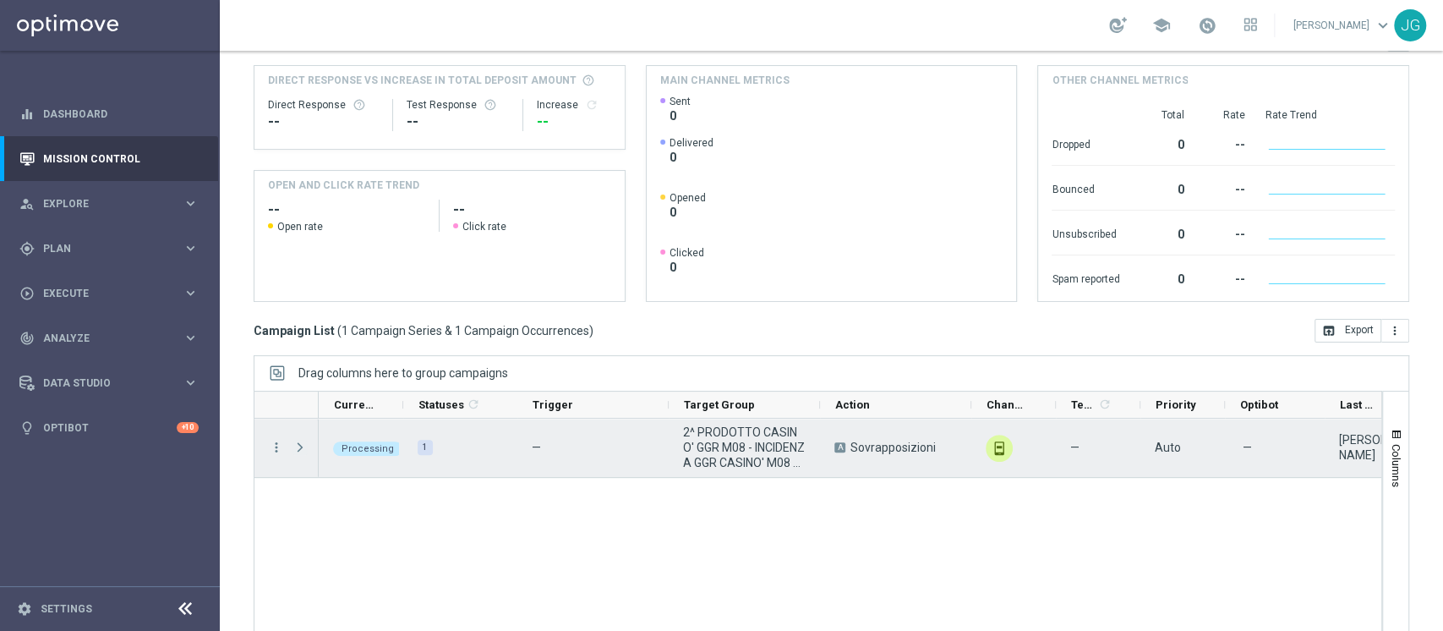
click at [304, 446] on span "Press SPACE to select this row." at bounding box center [300, 448] width 15 height 14
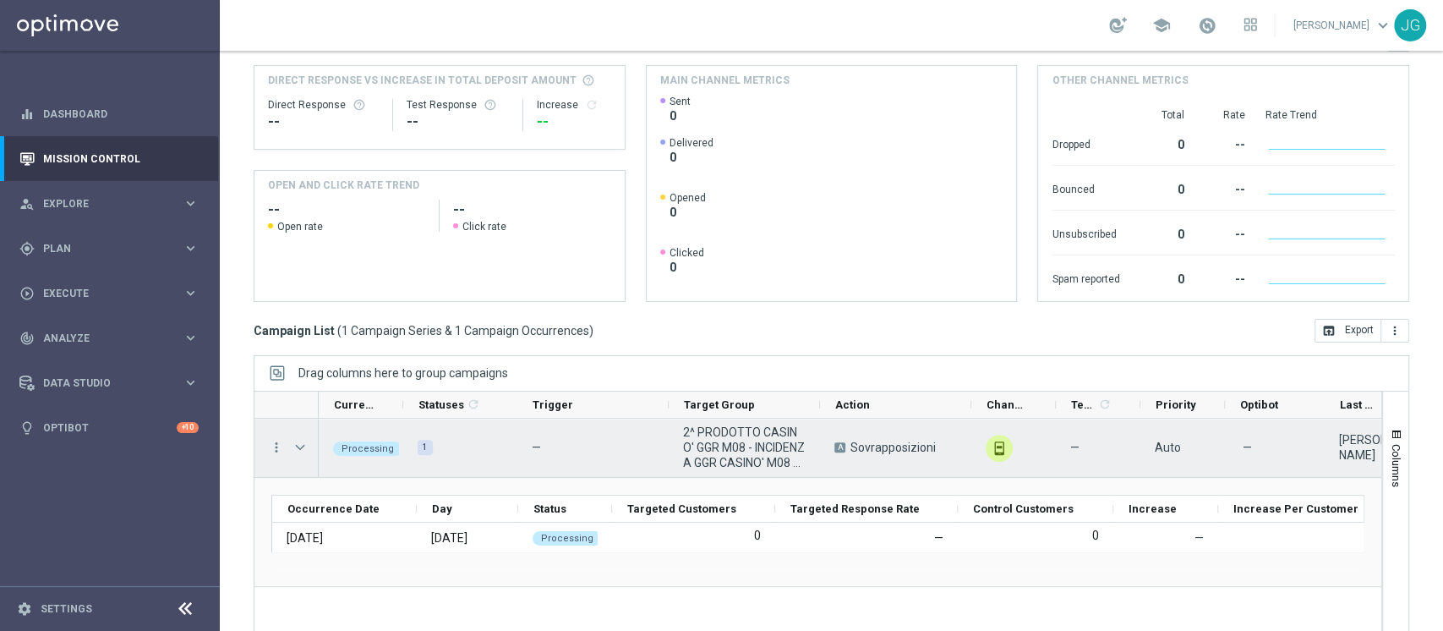
click at [304, 446] on span "Press SPACE to select this row." at bounding box center [300, 448] width 15 height 14
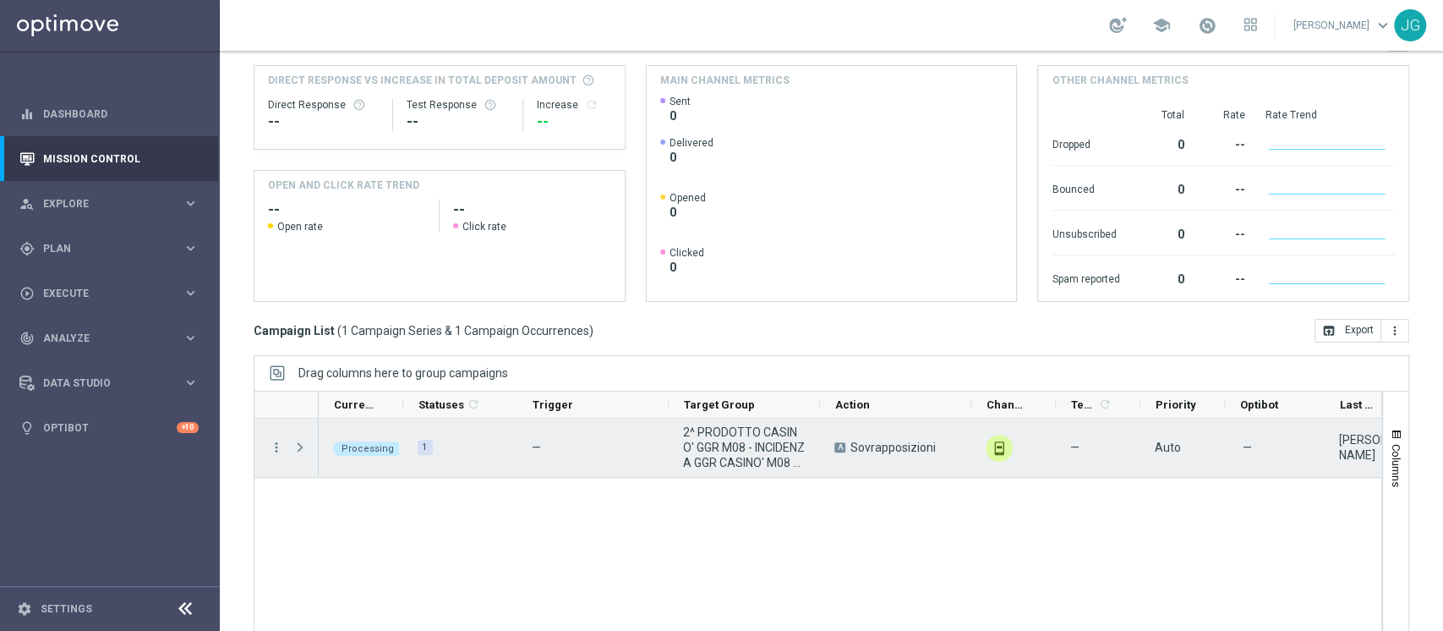
click at [304, 446] on span "Press SPACE to select this row." at bounding box center [300, 448] width 15 height 14
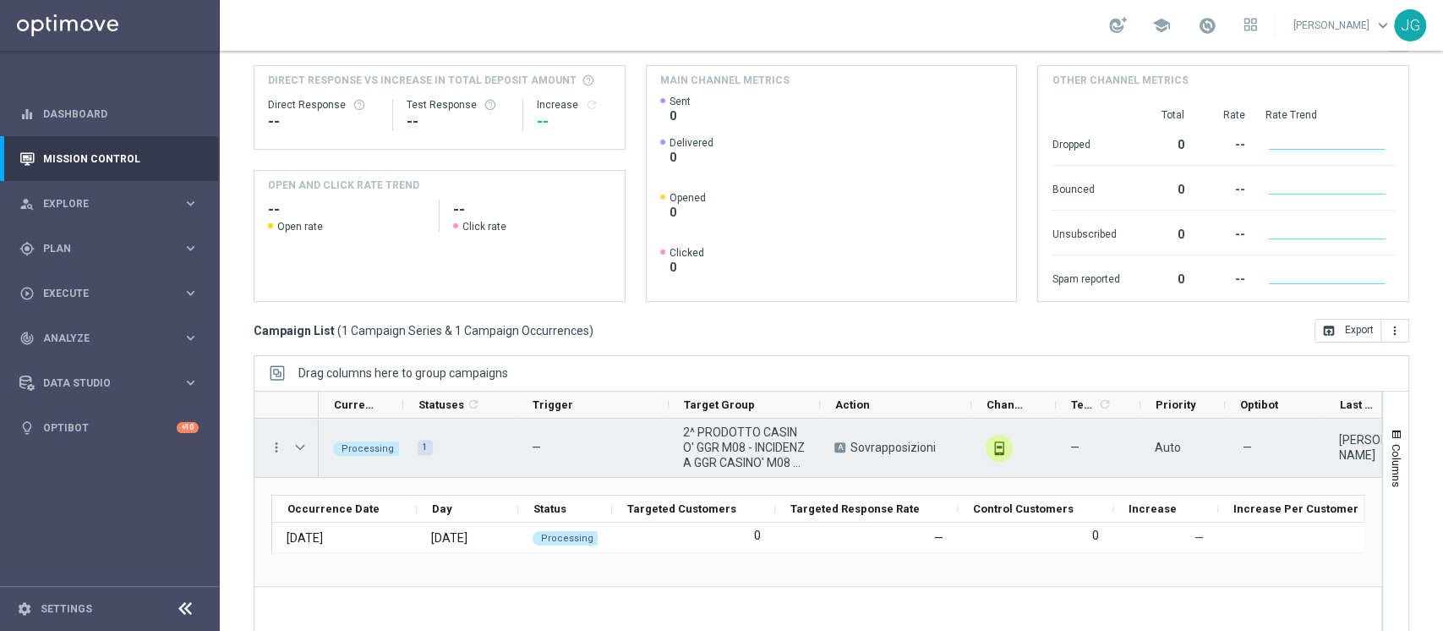
click at [304, 446] on span "Press SPACE to select this row." at bounding box center [300, 448] width 15 height 14
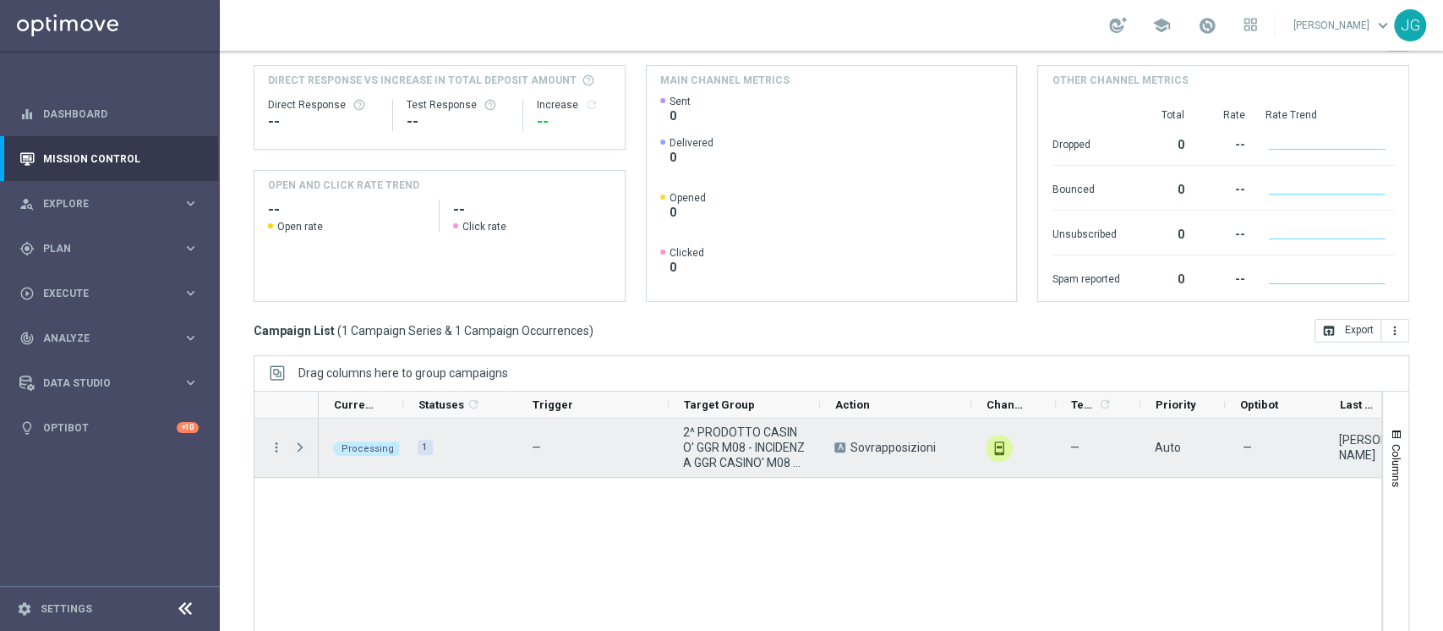
click at [304, 446] on span "Press SPACE to select this row." at bounding box center [300, 448] width 15 height 14
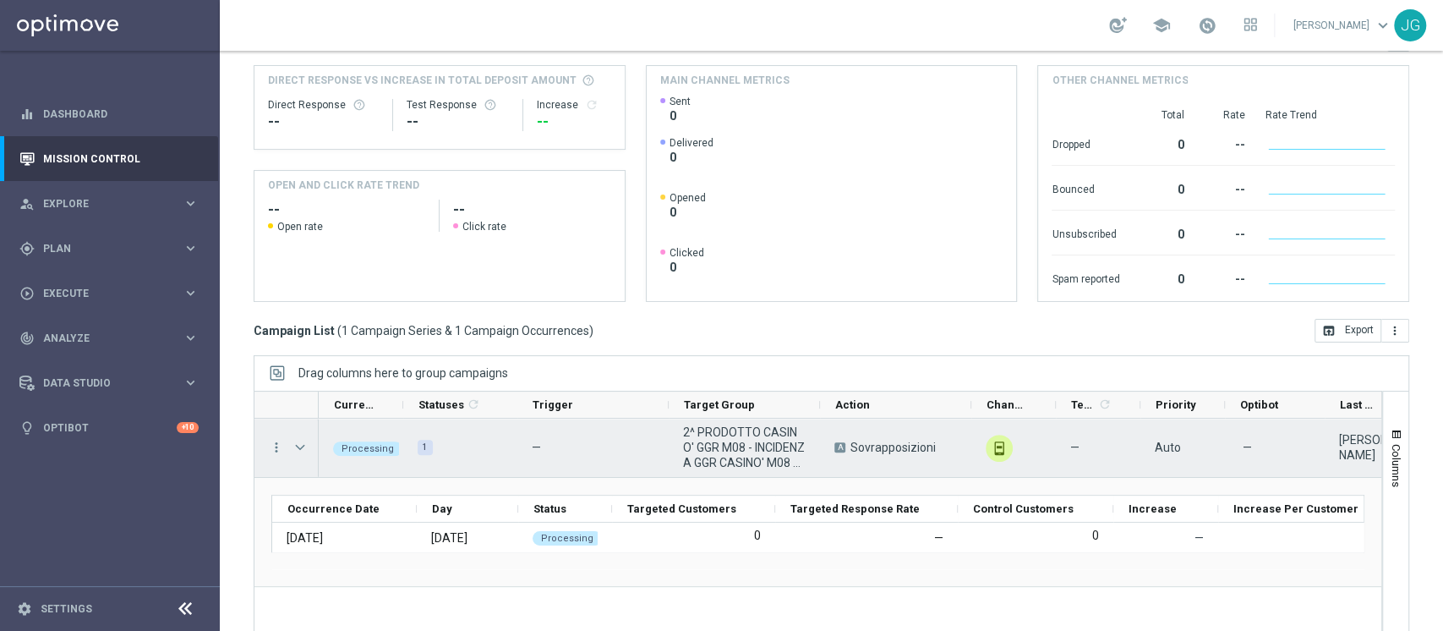
click at [304, 446] on span "Press SPACE to select this row." at bounding box center [300, 448] width 15 height 14
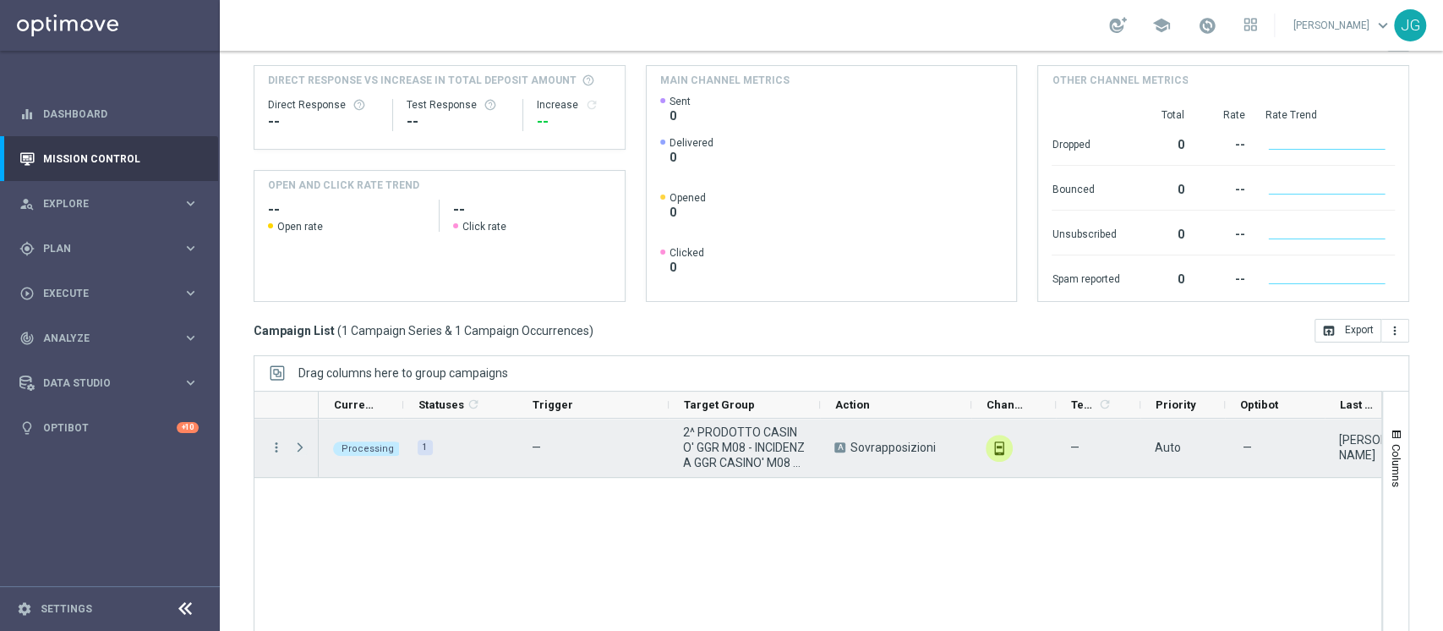
click at [304, 446] on span "Press SPACE to select this row." at bounding box center [300, 448] width 15 height 14
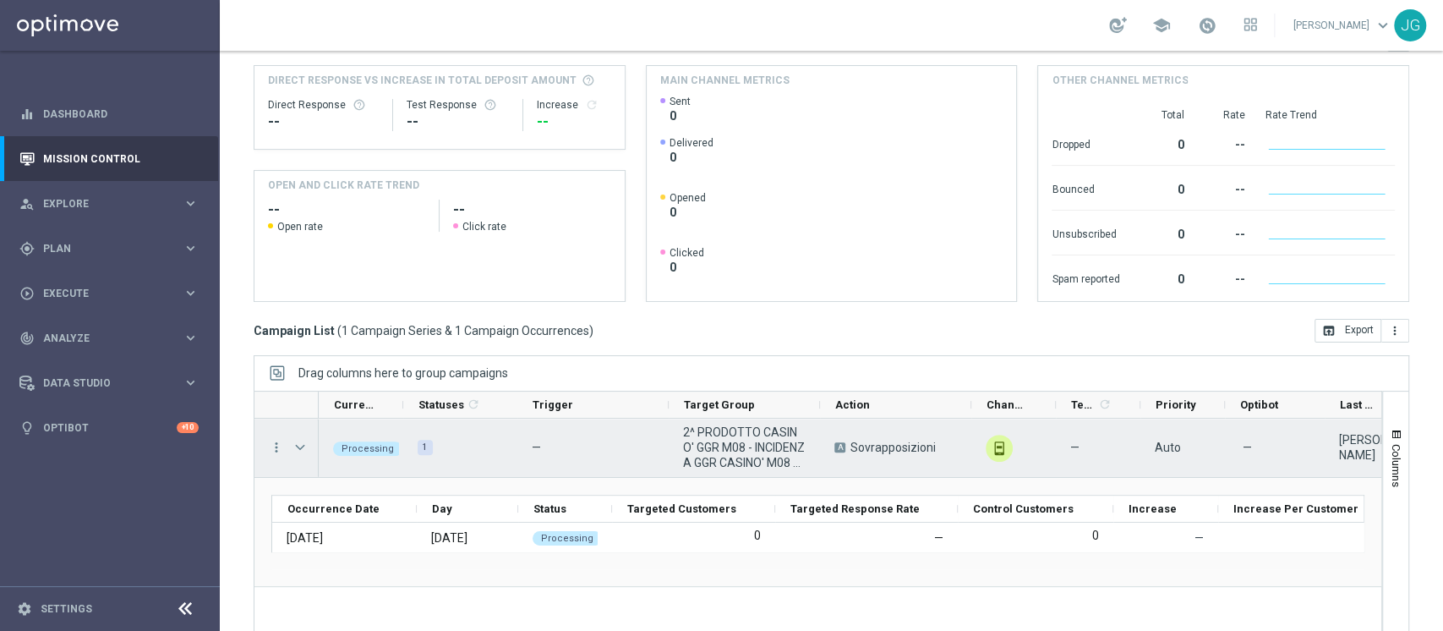
click at [304, 446] on span "Press SPACE to select this row." at bounding box center [300, 448] width 15 height 14
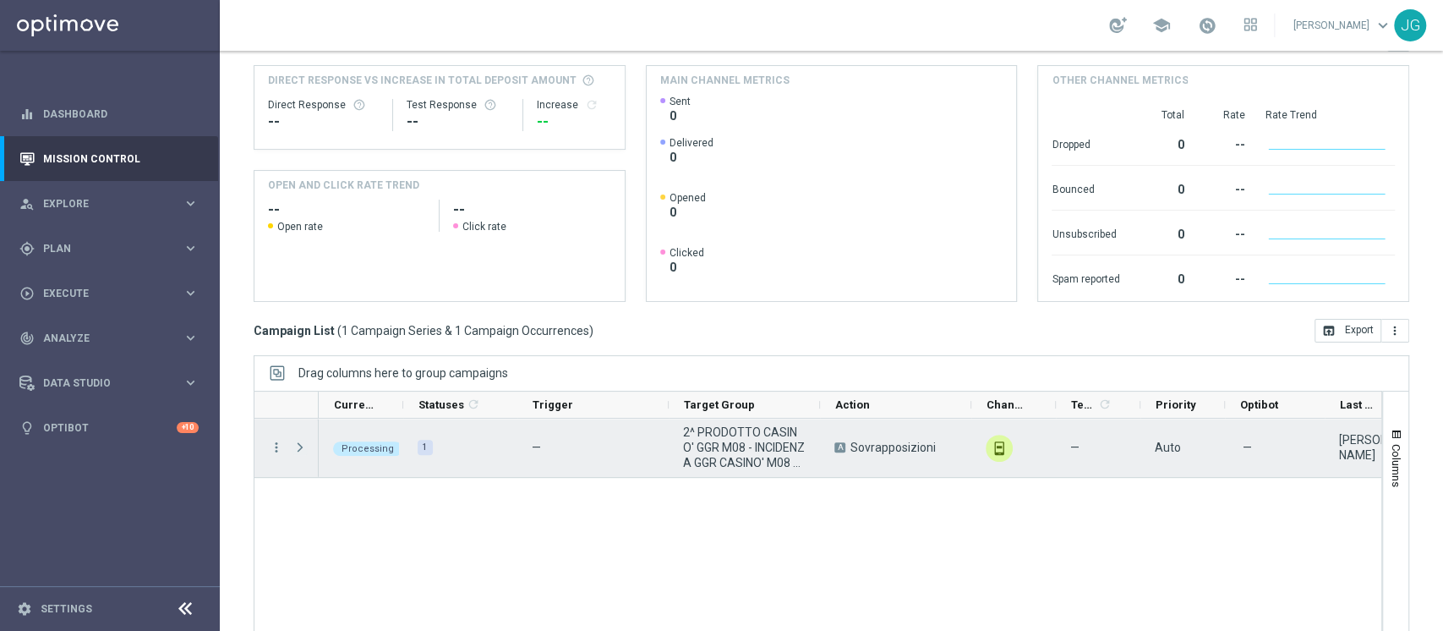
click at [304, 446] on span "Press SPACE to select this row." at bounding box center [300, 448] width 15 height 14
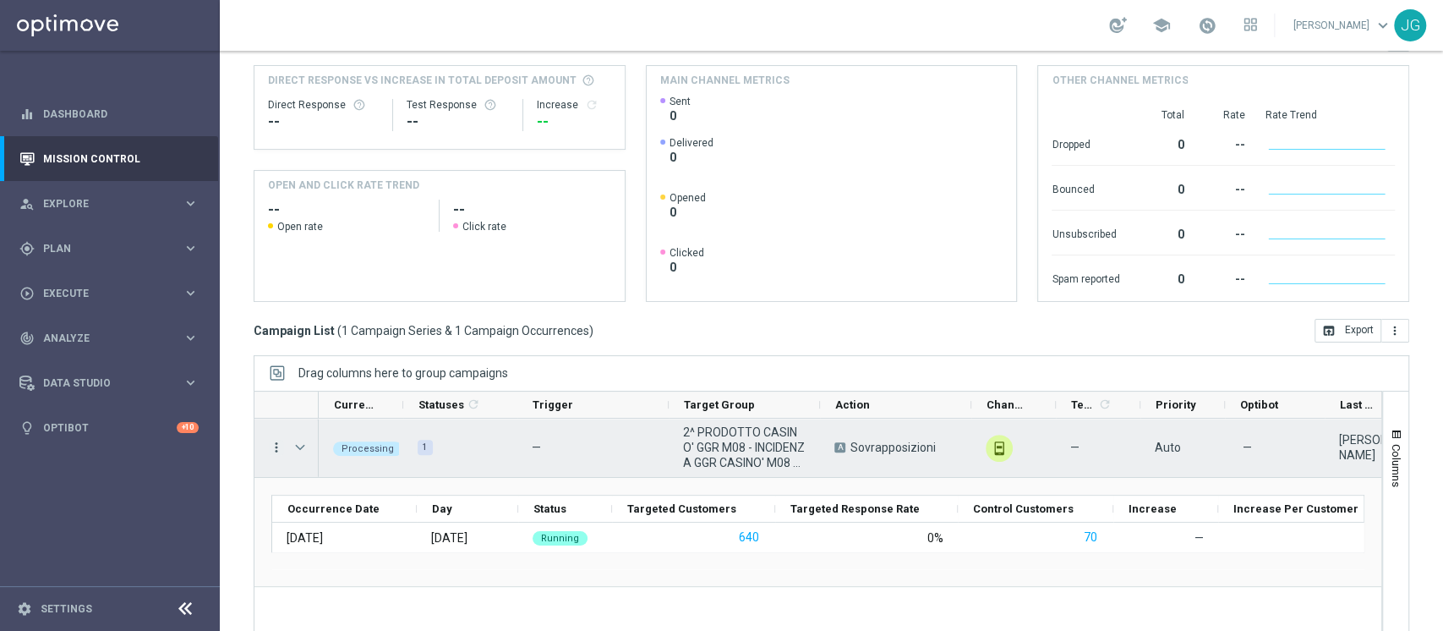
click at [271, 446] on icon "more_vert" at bounding box center [276, 447] width 15 height 15
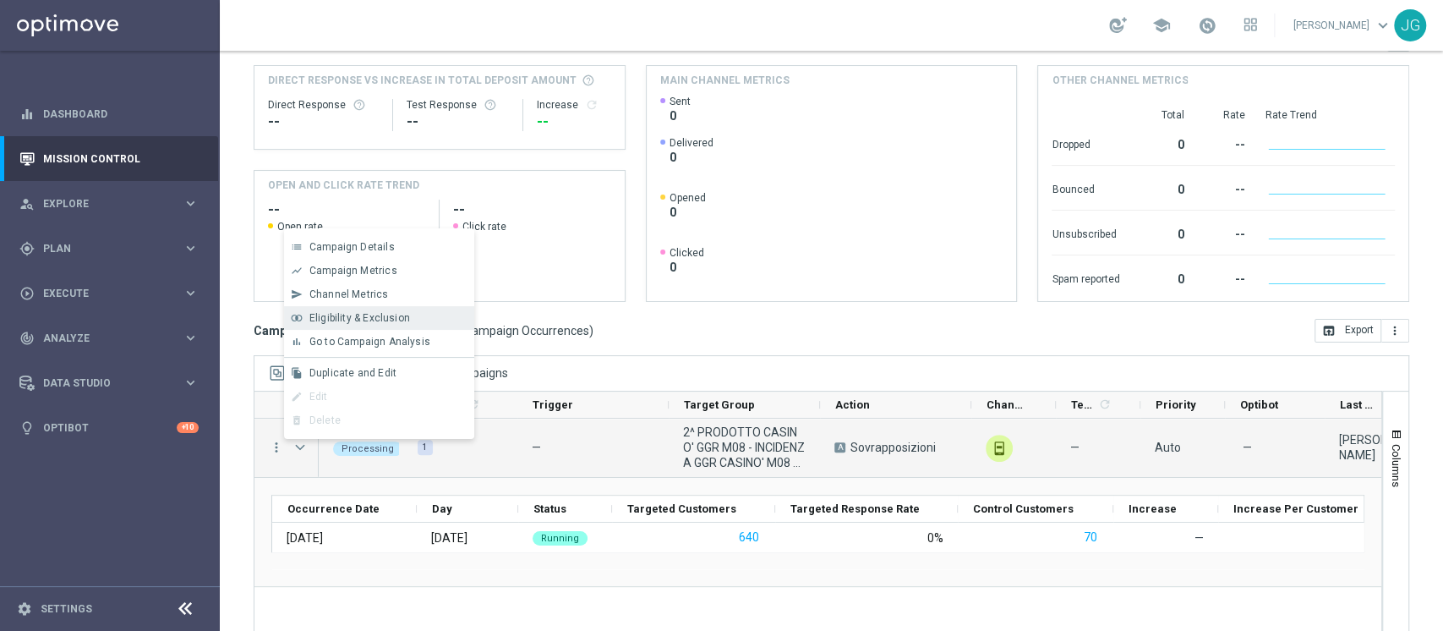
click at [369, 312] on span "Eligibility & Exclusion" at bounding box center [359, 318] width 101 height 12
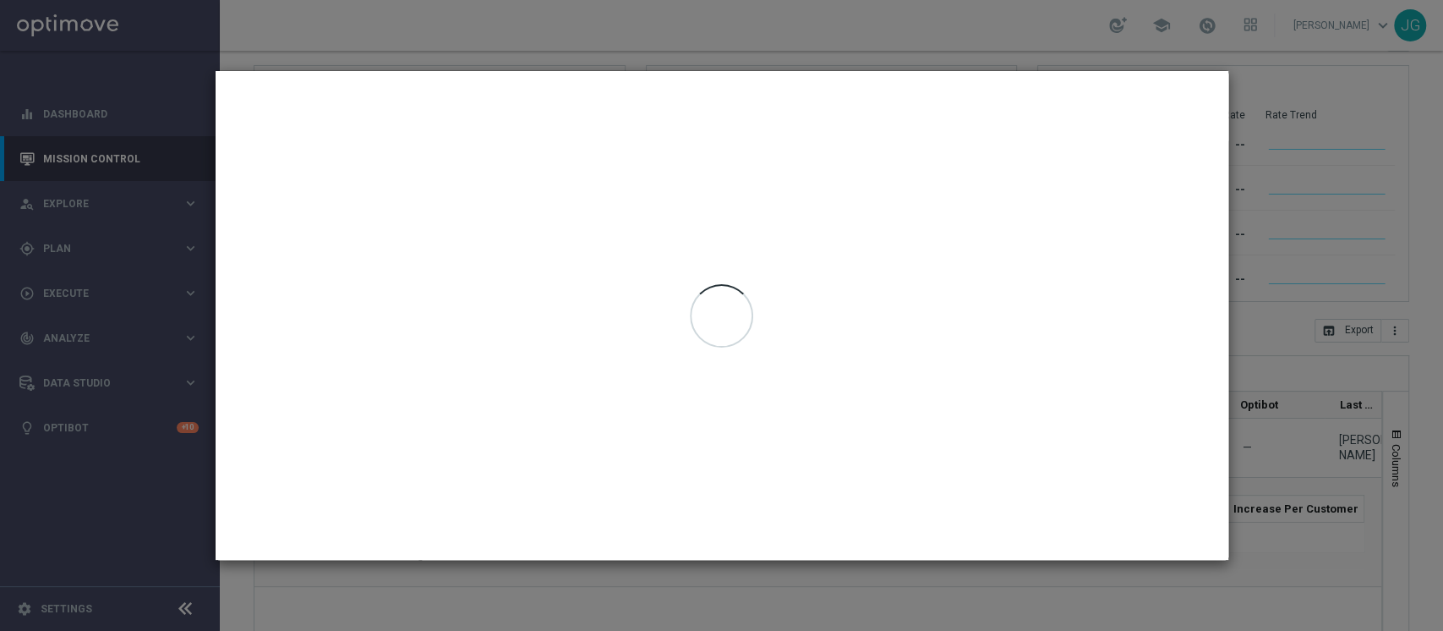
type input "20 Aug 2025 - 20 Aug 2025"
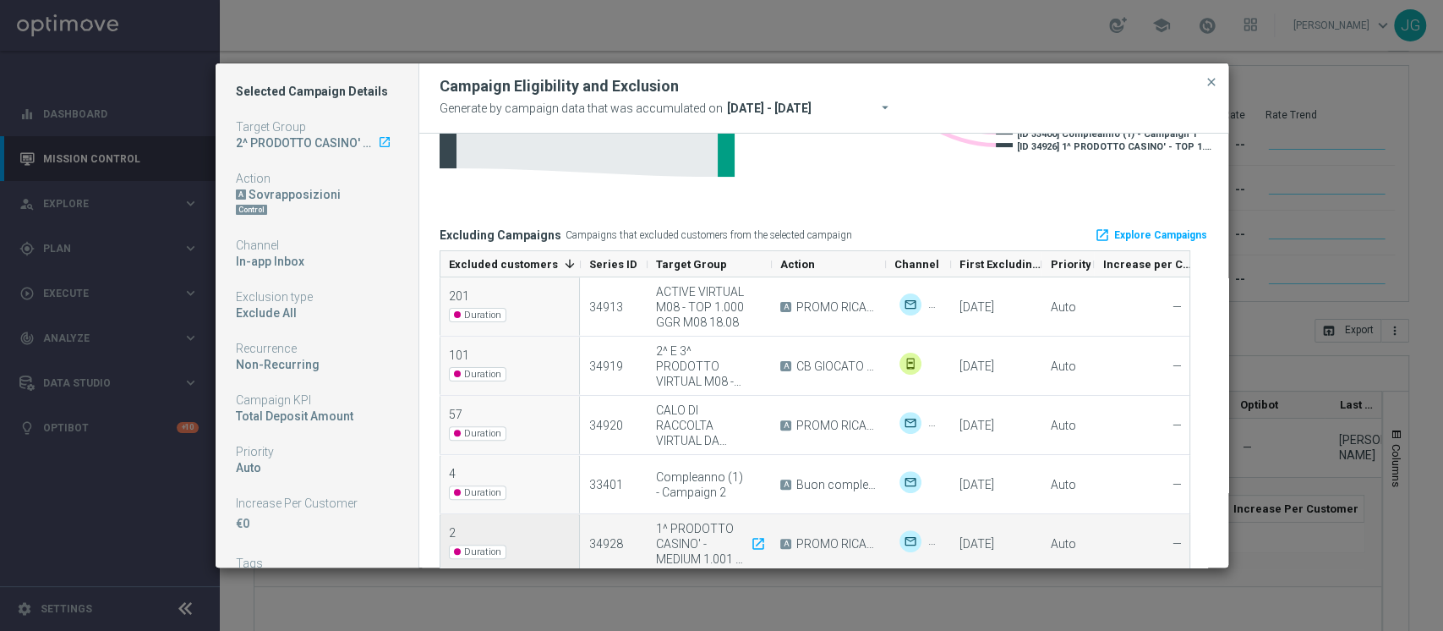
scroll to position [261, 0]
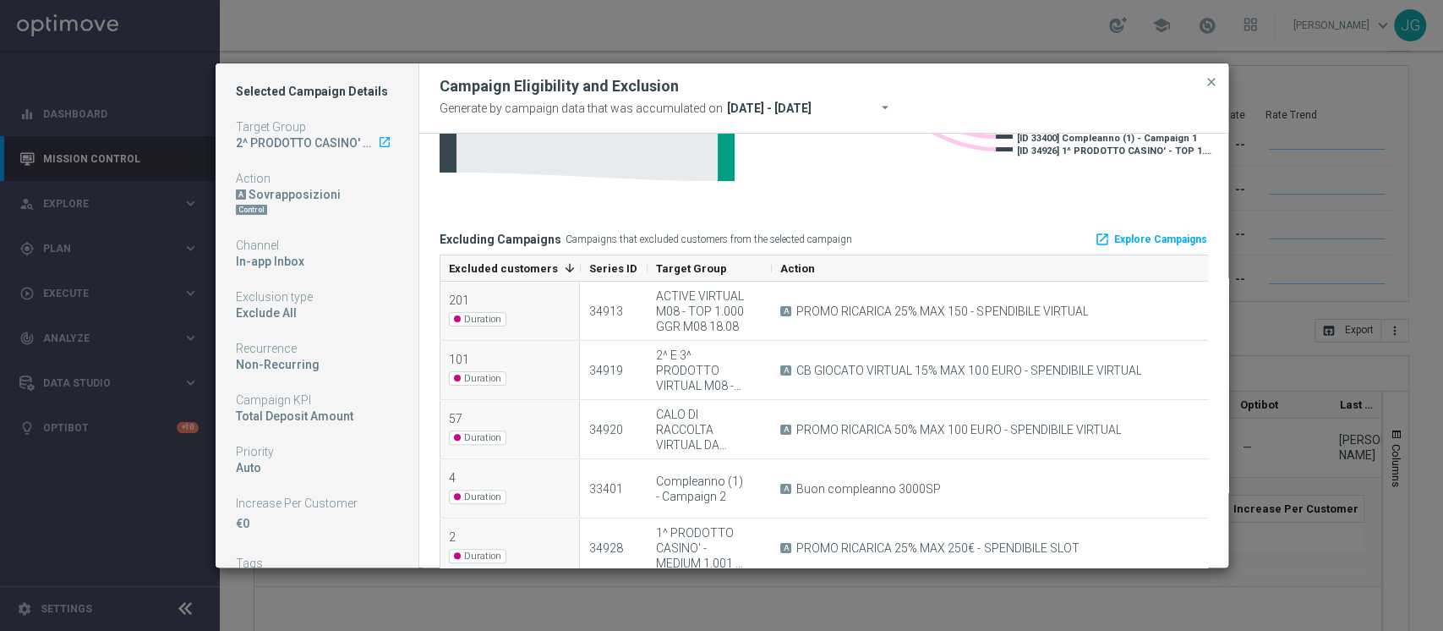
drag, startPoint x: 884, startPoint y: 272, endPoint x: 1228, endPoint y: 288, distance: 344.5
click at [1228, 288] on div "Selected Campaign Details Target Group 2^ PRODOTTO CASINO' GGR M08 - INCIDENZA …" at bounding box center [722, 316] width 1015 height 507
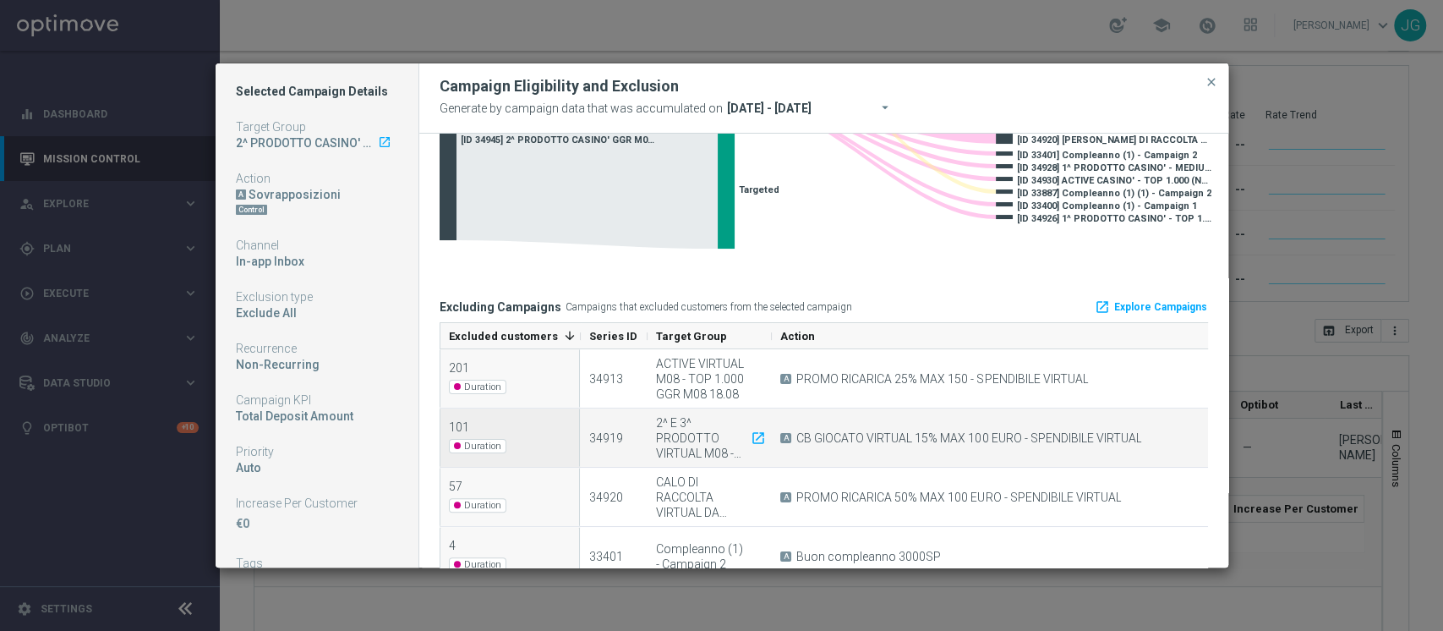
scroll to position [546, 0]
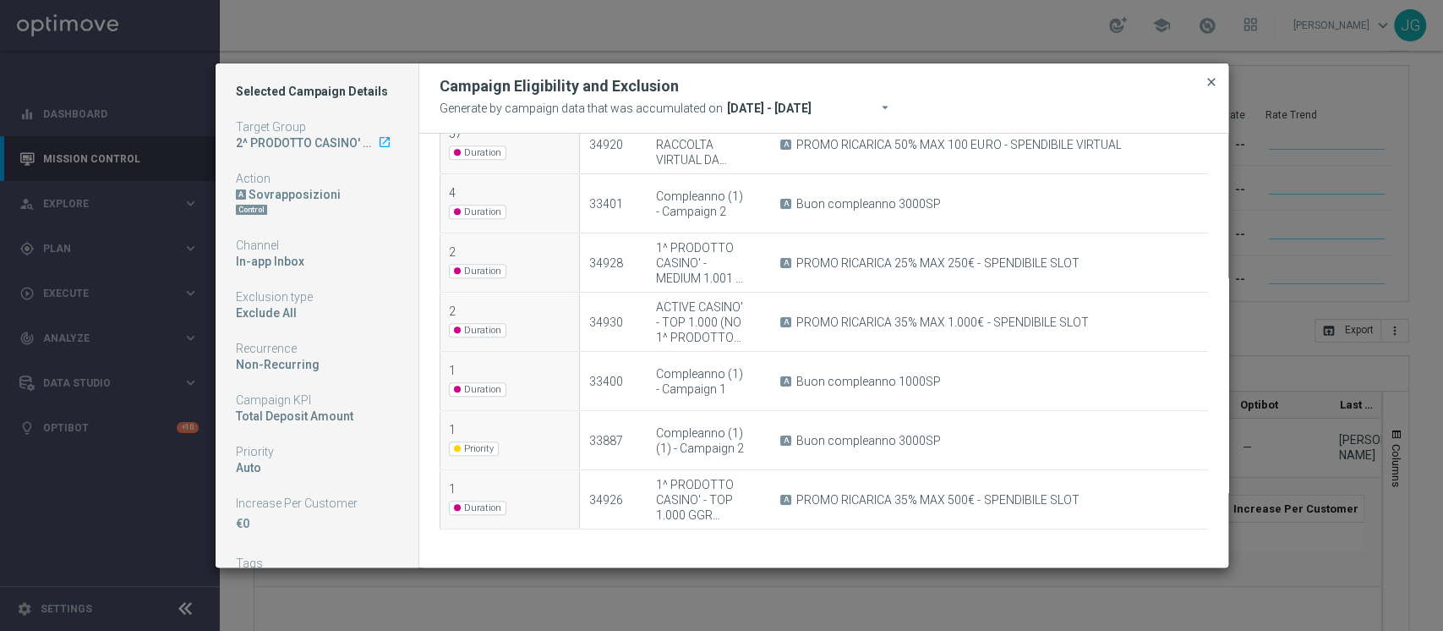
click at [1208, 79] on span "close" at bounding box center [1212, 82] width 14 height 14
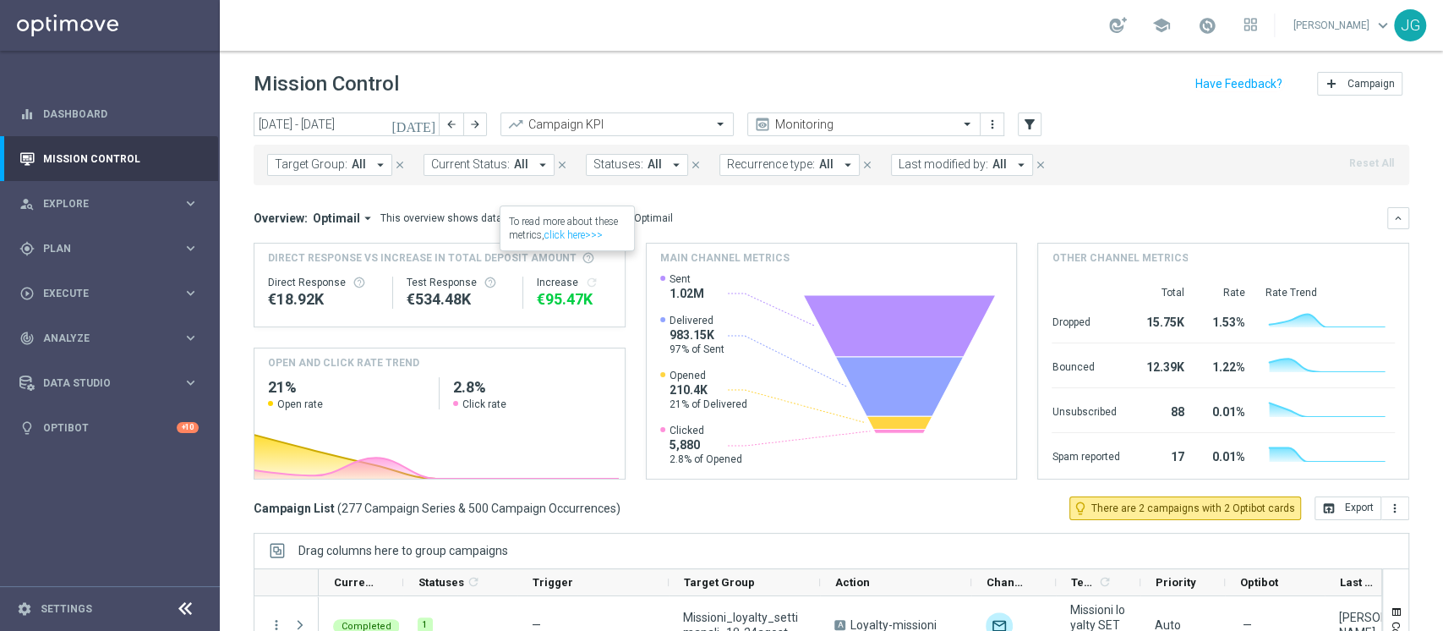
click at [950, 166] on span "Last modified by:" at bounding box center [944, 164] width 90 height 14
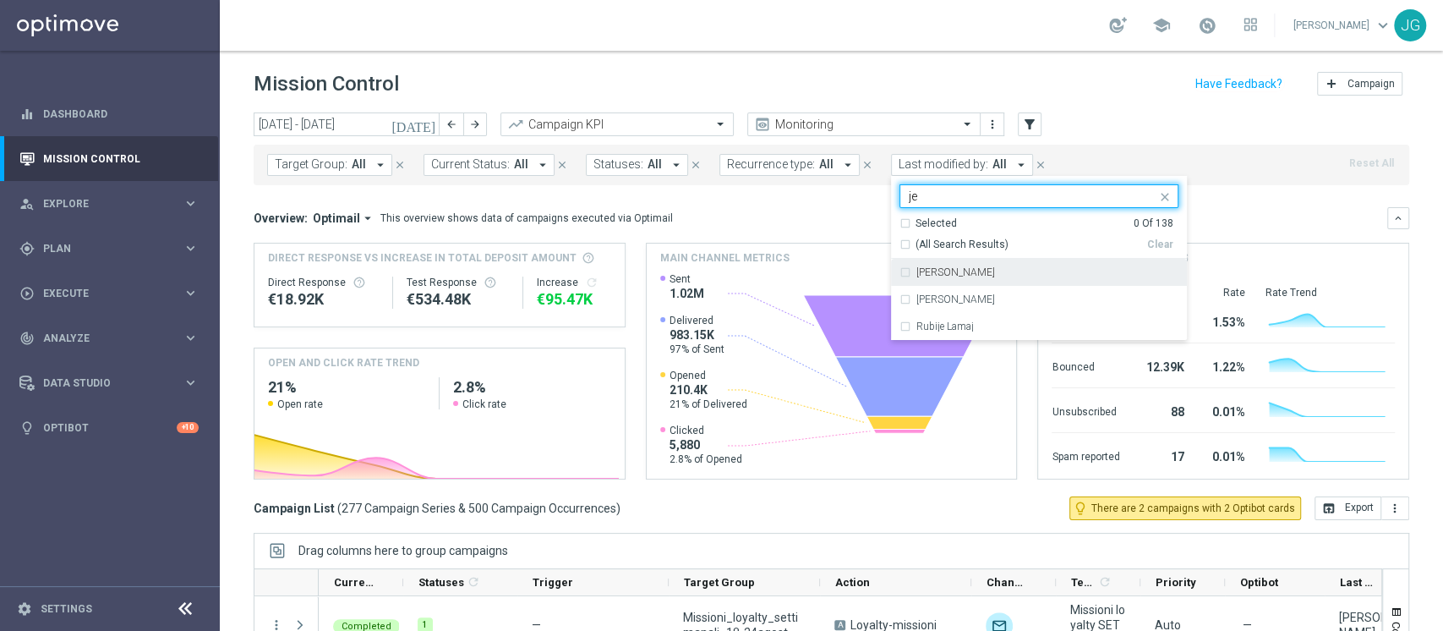
click at [961, 267] on label "Jennyffer Gonzalez" at bounding box center [956, 272] width 79 height 10
type input "je"
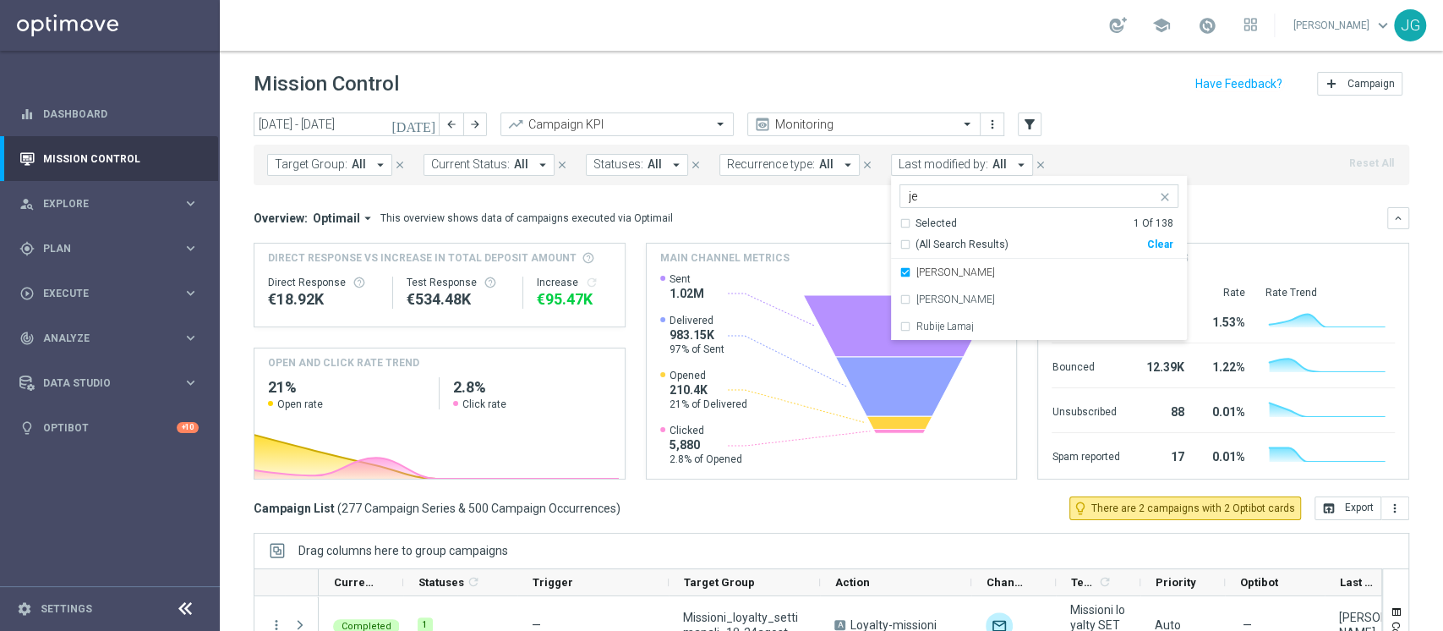
click at [624, 310] on div "Direct Response VS Increase In Total Deposit Amount Direct Response €18.92K Tes…" at bounding box center [832, 361] width 1156 height 237
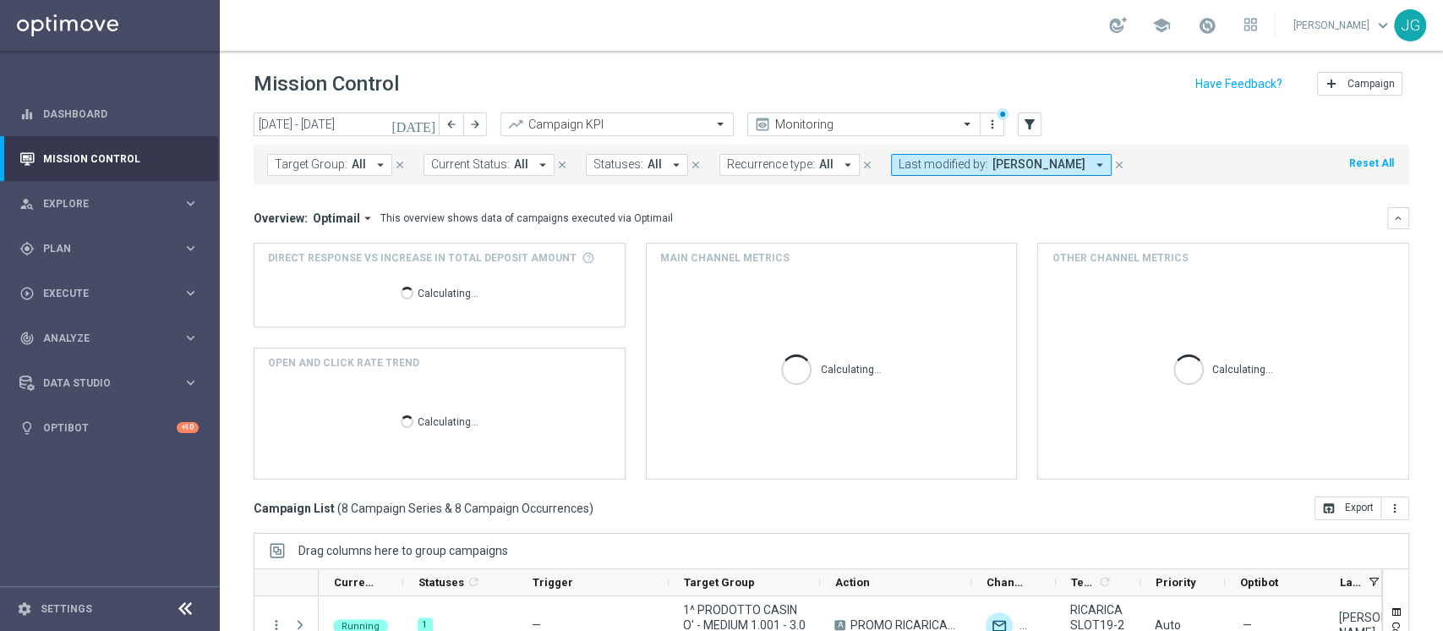
click at [624, 310] on div "Direct Response VS Increase In Total Deposit Amount Calculating... OPEN AND CLI…" at bounding box center [832, 361] width 1156 height 237
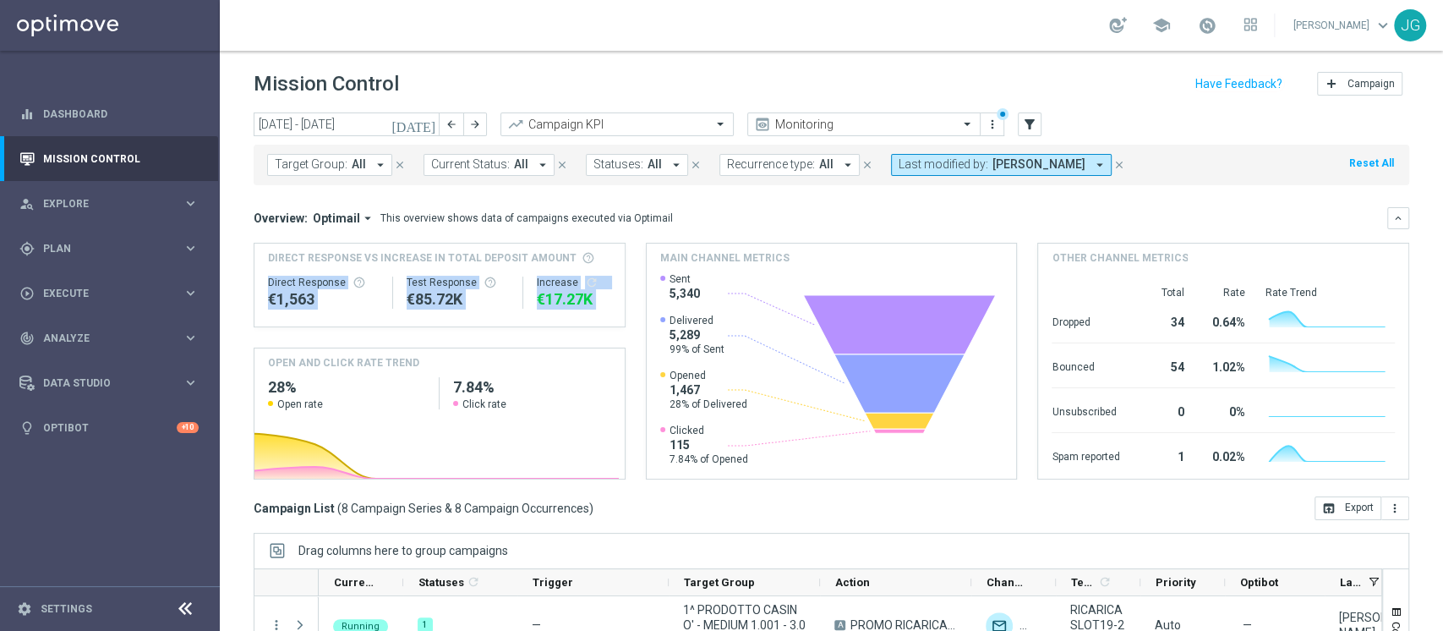
click at [426, 124] on icon "today" at bounding box center [415, 124] width 46 height 15
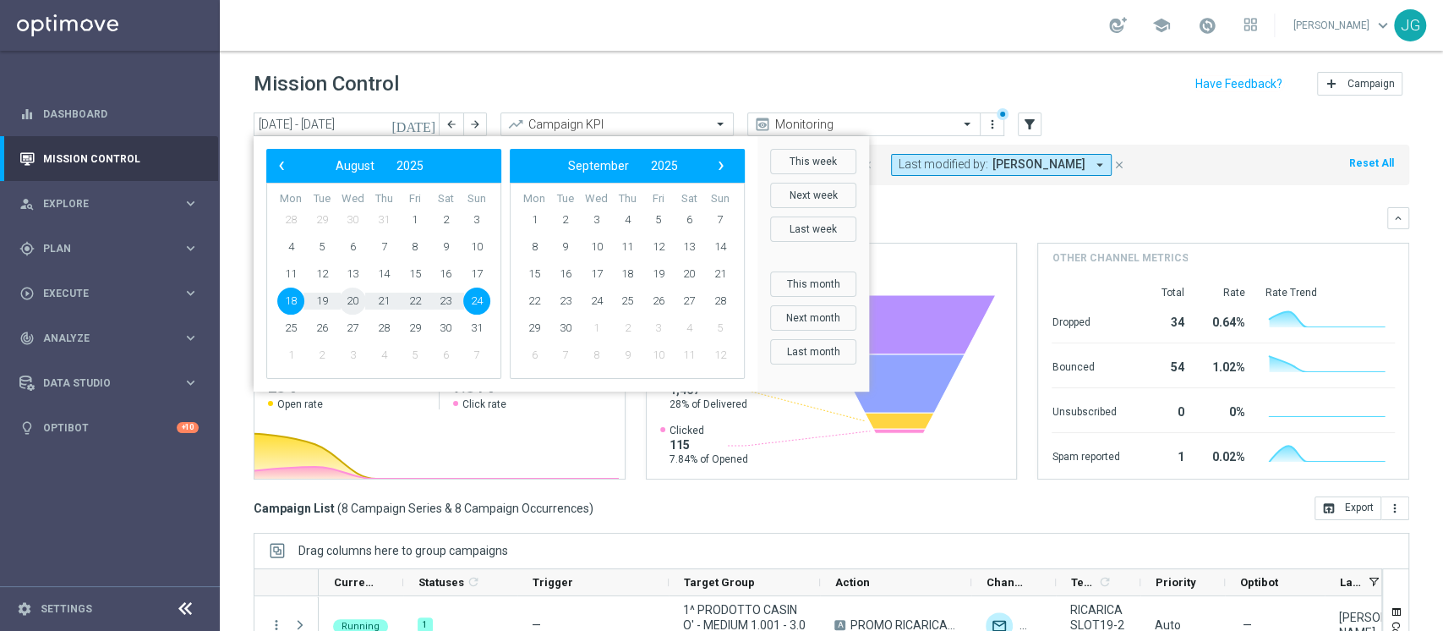
click at [354, 303] on span "20" at bounding box center [352, 301] width 27 height 27
type input "20 Aug 2025 - 20 Aug 2025"
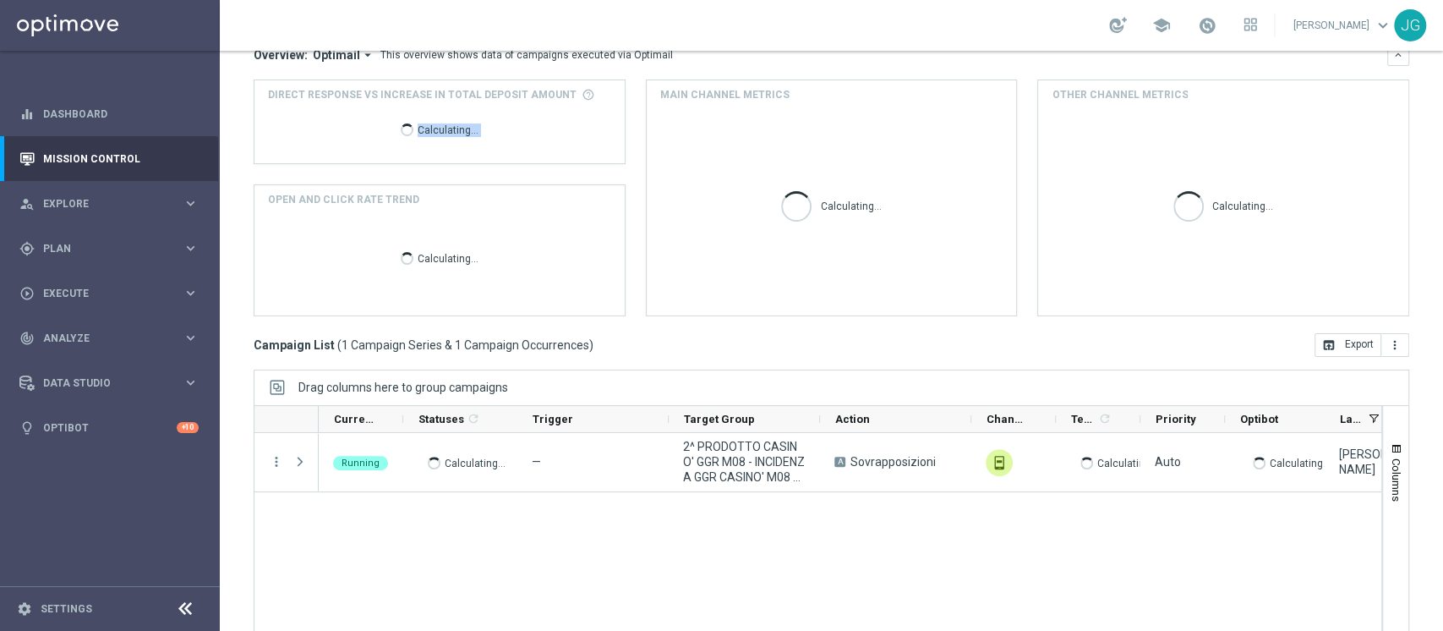
scroll to position [214, 0]
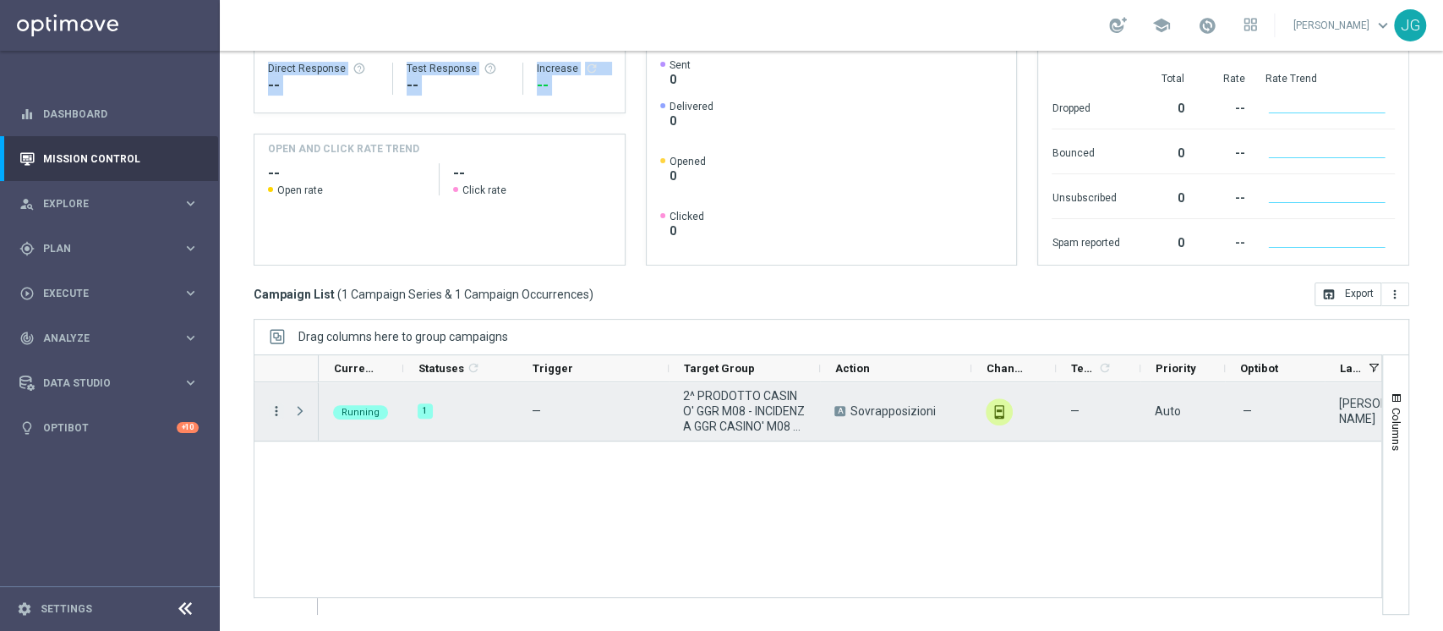
click at [279, 410] on icon "more_vert" at bounding box center [276, 410] width 15 height 15
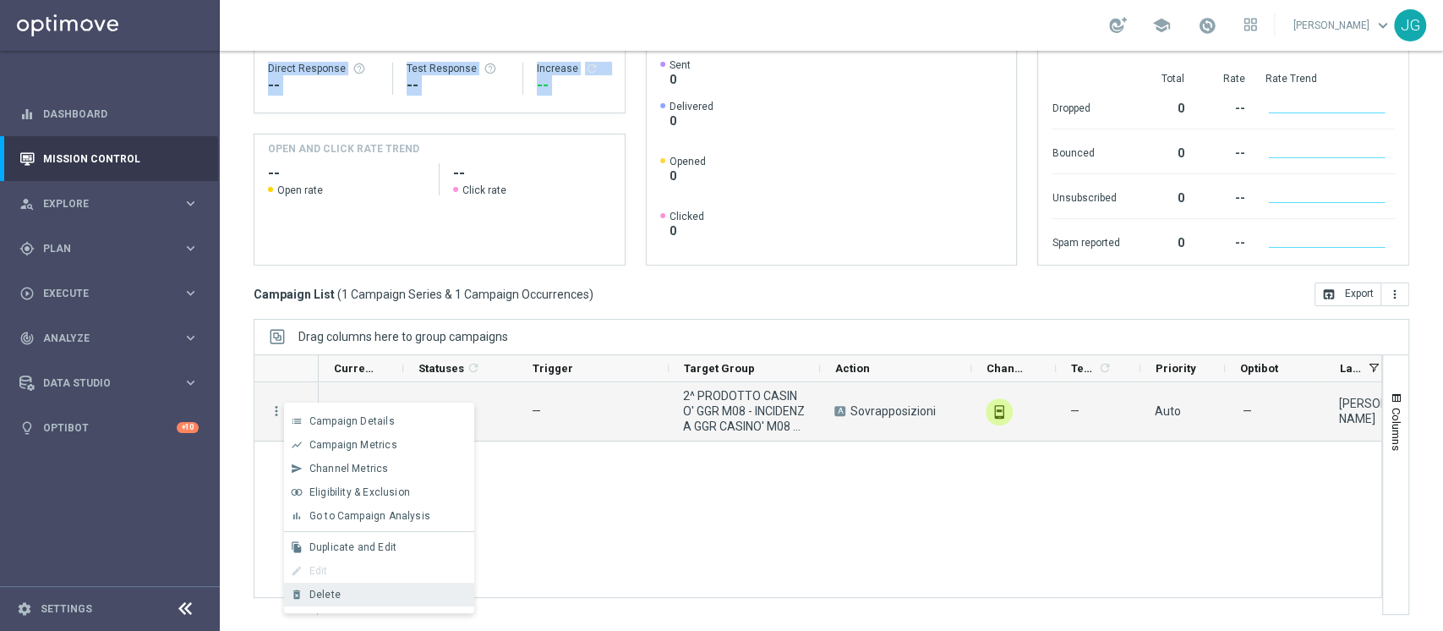
click at [331, 591] on span "Delete" at bounding box center [324, 595] width 31 height 12
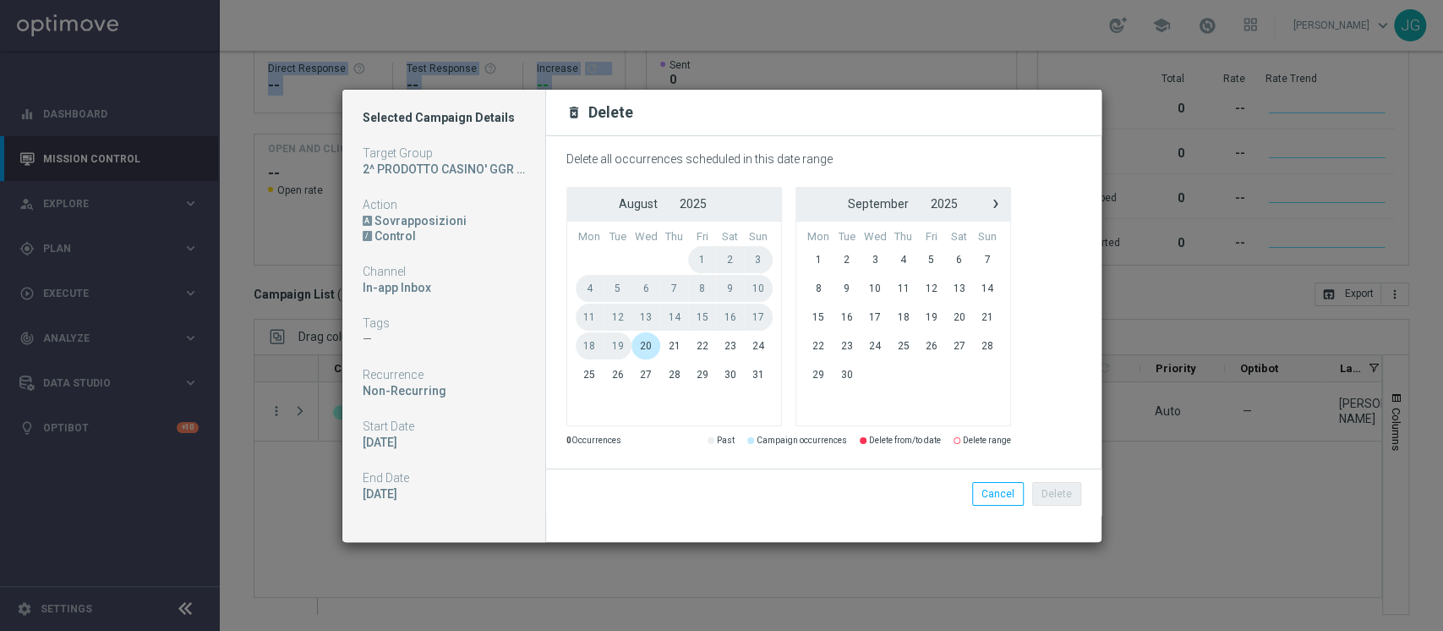
click at [644, 348] on span "20" at bounding box center [646, 345] width 29 height 27
click at [708, 348] on span "22" at bounding box center [702, 345] width 28 height 27
click at [1052, 495] on button "Delete" at bounding box center [1056, 494] width 49 height 24
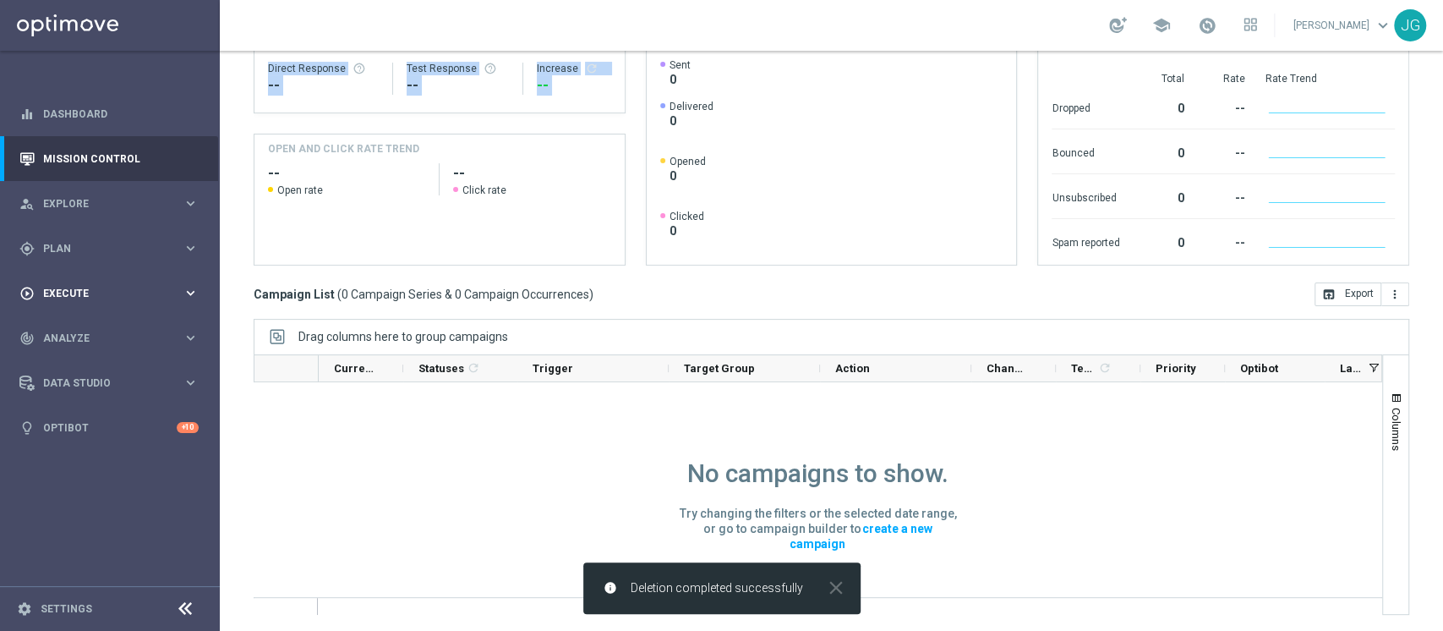
click at [90, 288] on span "Execute" at bounding box center [113, 293] width 140 height 10
click at [78, 321] on link "Campaign Builder" at bounding box center [110, 328] width 132 height 14
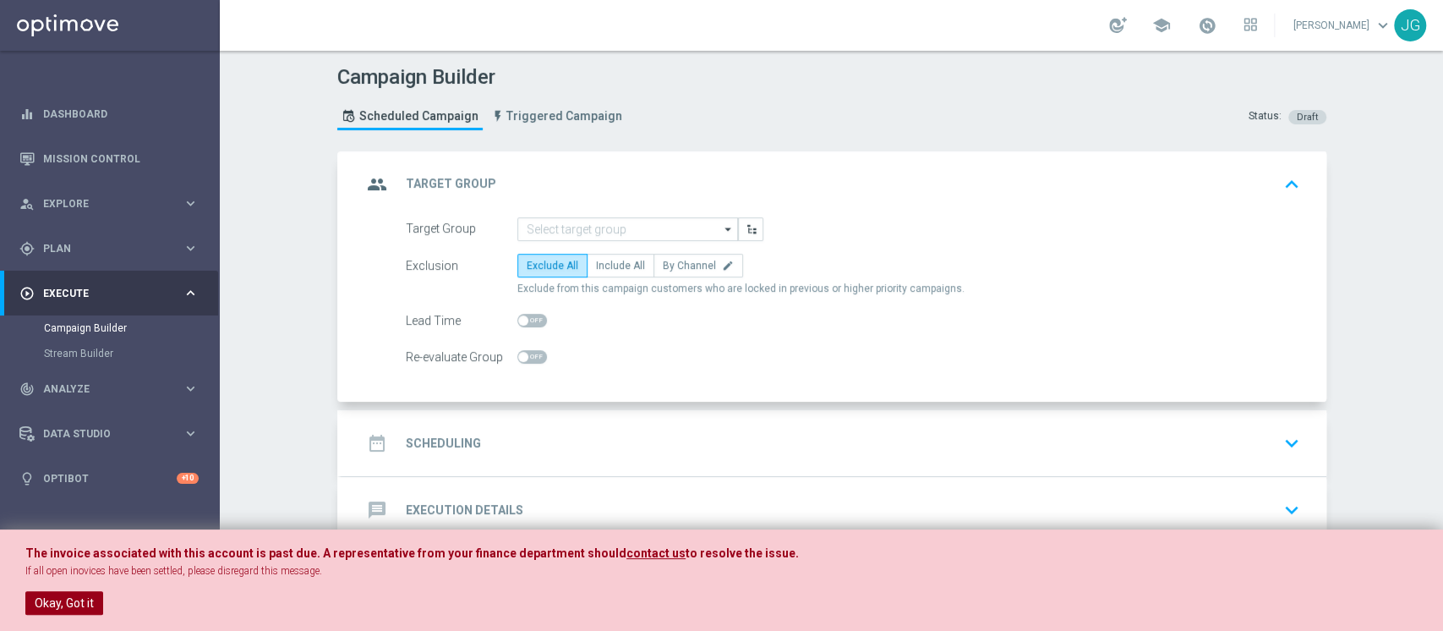
click at [76, 606] on button "Okay, Got it" at bounding box center [64, 603] width 78 height 24
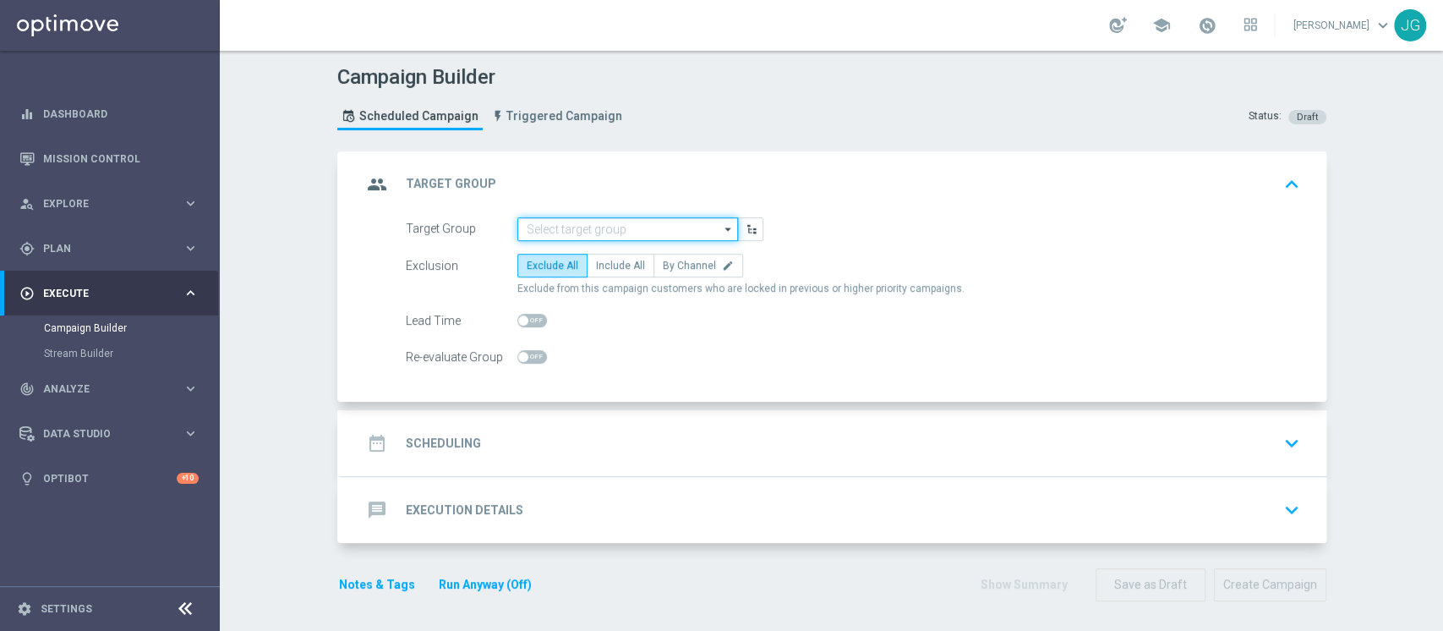
click at [591, 230] on input at bounding box center [628, 229] width 221 height 24
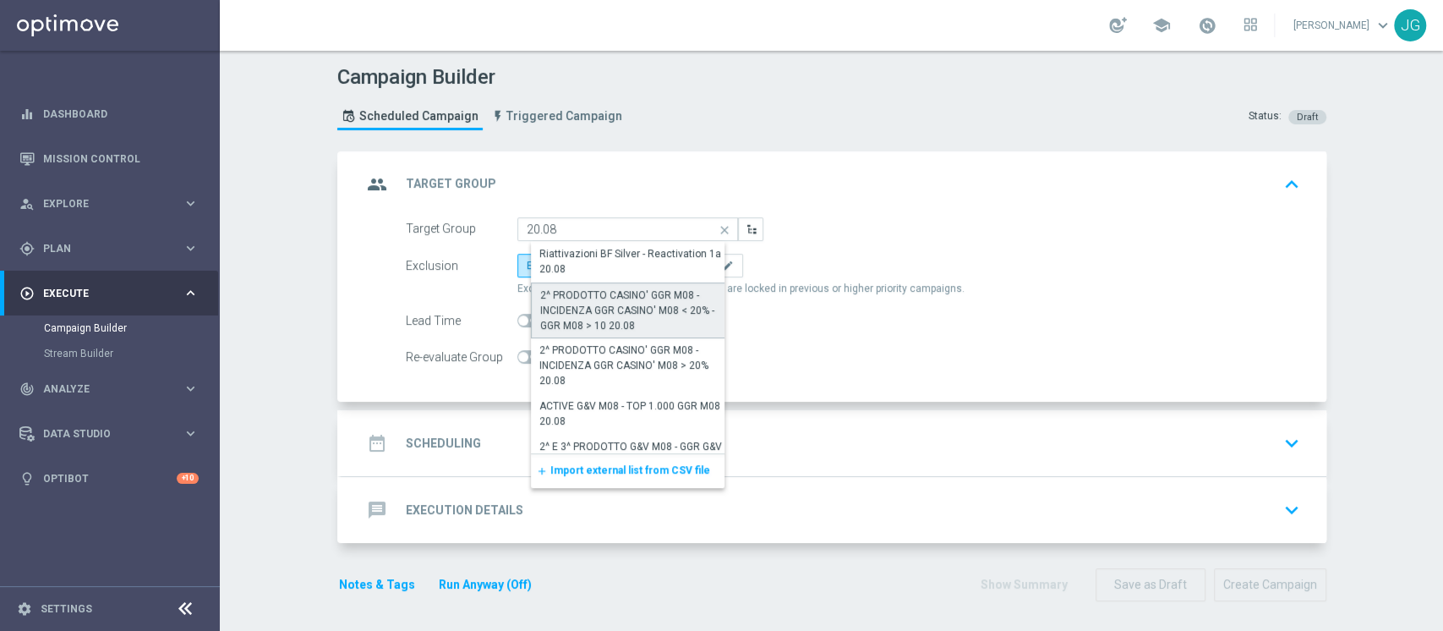
click at [620, 310] on div "2^ PRODOTTO CASINO' GGR M08 - INCIDENZA GGR CASINO' M08 < 20% - GGR M08 > 10 20…" at bounding box center [634, 311] width 189 height 46
type input "2^ PRODOTTO CASINO' GGR M08 - INCIDENZA GGR CASINO' M08 < 20% - GGR M08 > 10 20…"
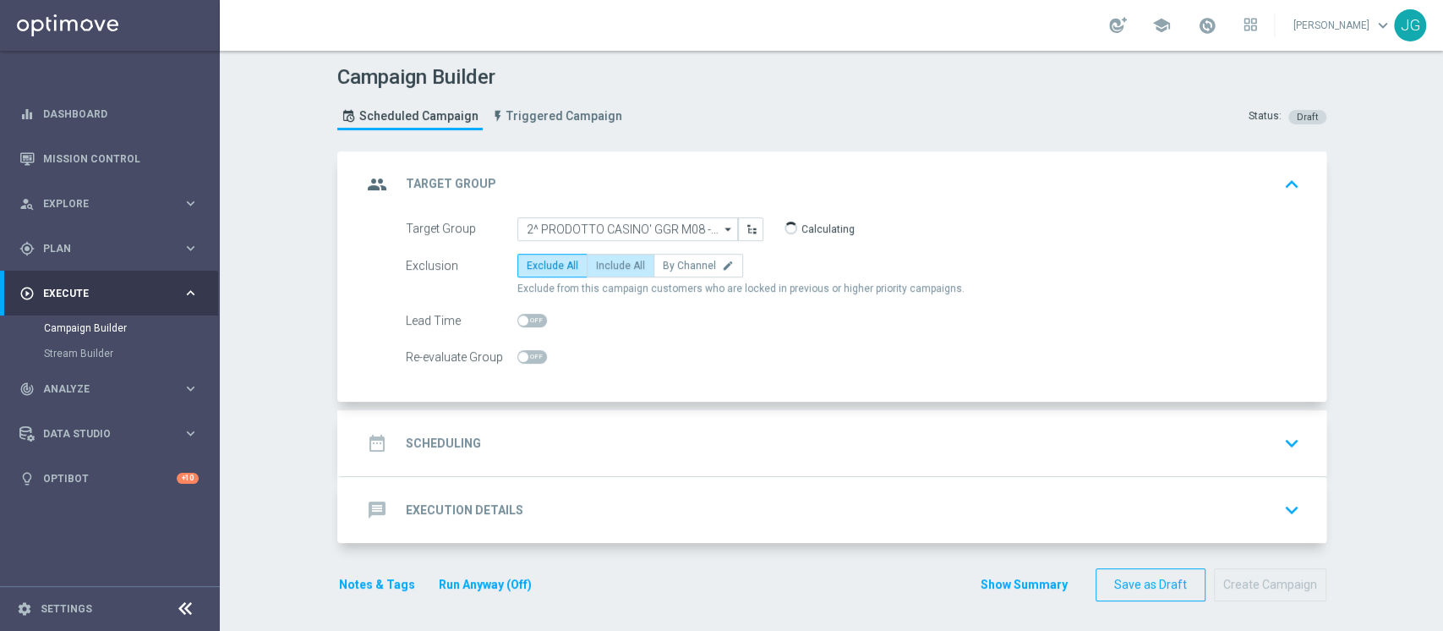
click at [619, 275] on label "Include All" at bounding box center [621, 266] width 68 height 24
click at [607, 274] on input "Include All" at bounding box center [601, 268] width 11 height 11
radio input "true"
click at [636, 419] on div "date_range Scheduling keyboard_arrow_down" at bounding box center [834, 443] width 985 height 66
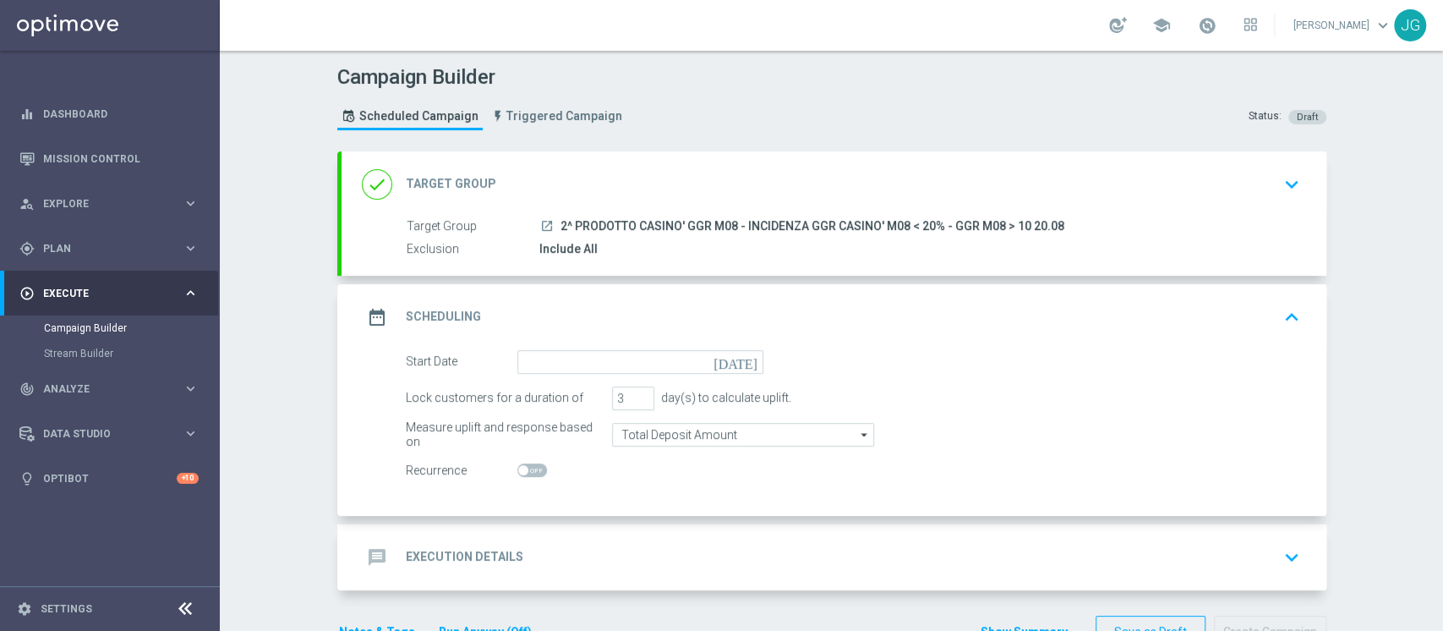
drag, startPoint x: 1057, startPoint y: 222, endPoint x: 552, endPoint y: 220, distance: 504.8
click at [552, 220] on div "launch 2^ PRODOTTO CASINO' GGR M08 - INCIDENZA GGR CASINO' M08 < 20% - GGR M08 …" at bounding box center [917, 225] width 754 height 17
copy span "2^ PRODOTTO CASINO' GGR M08 - INCIDENZA GGR CASINO' M08 < 20% - GGR M08 > 10 20…"
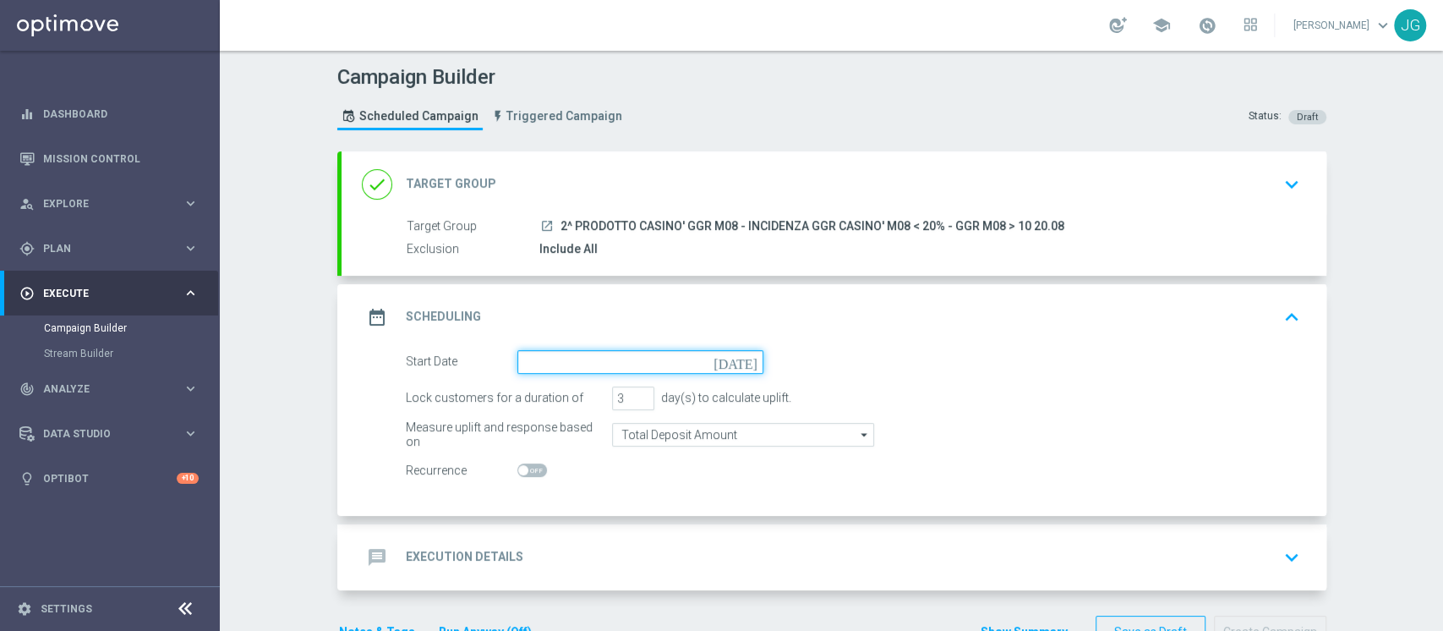
click at [648, 370] on input at bounding box center [641, 362] width 246 height 24
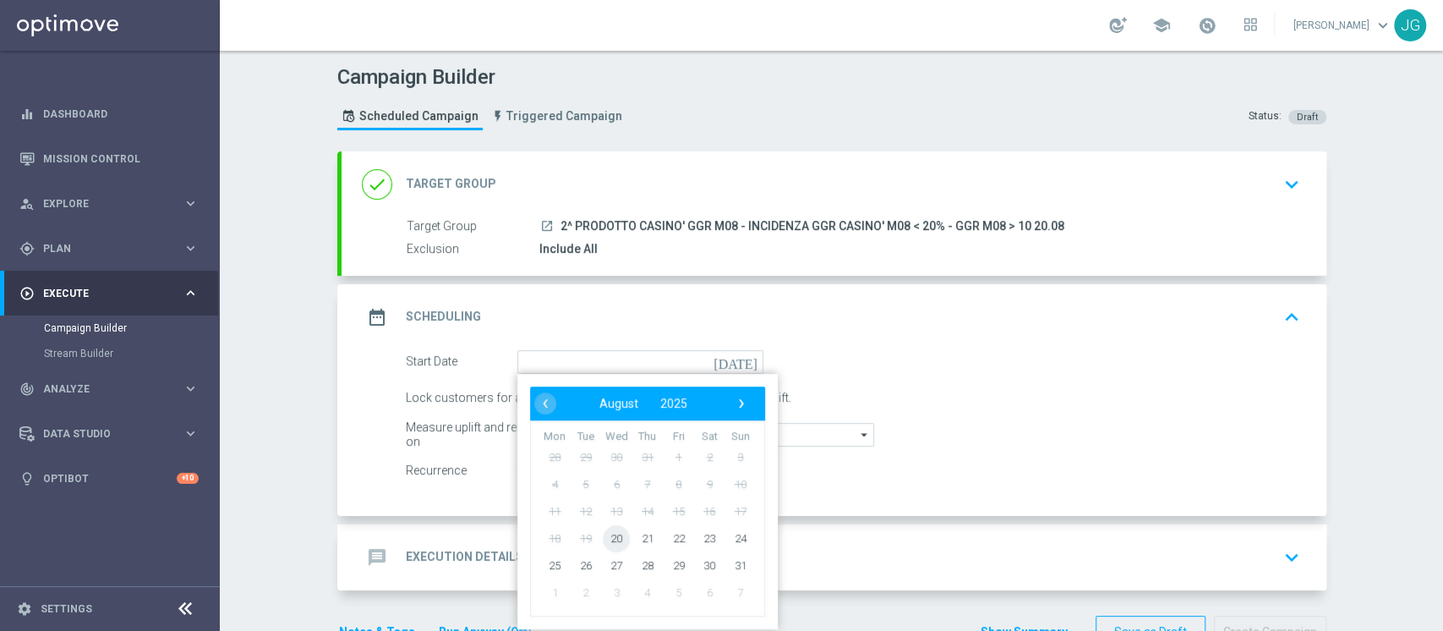
click at [608, 540] on span "20" at bounding box center [616, 537] width 27 height 27
type input "20 Aug 2025"
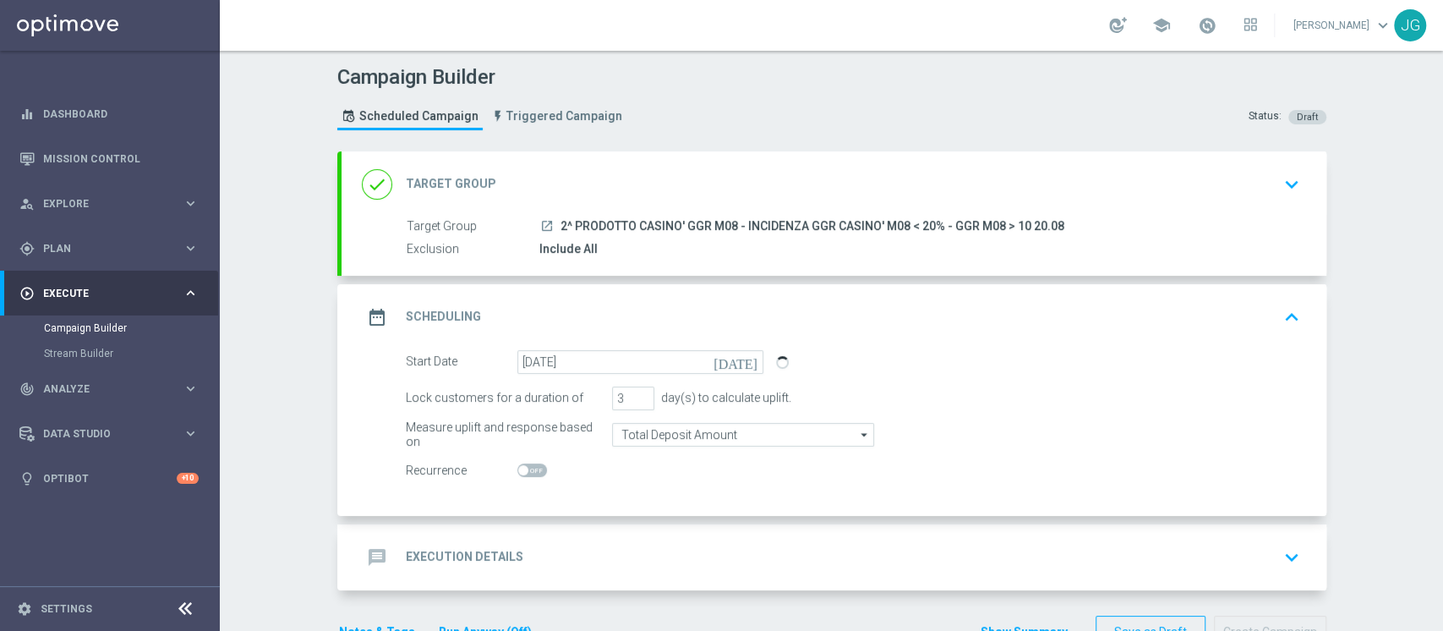
click at [640, 555] on div "message Execution Details keyboard_arrow_down" at bounding box center [834, 557] width 945 height 32
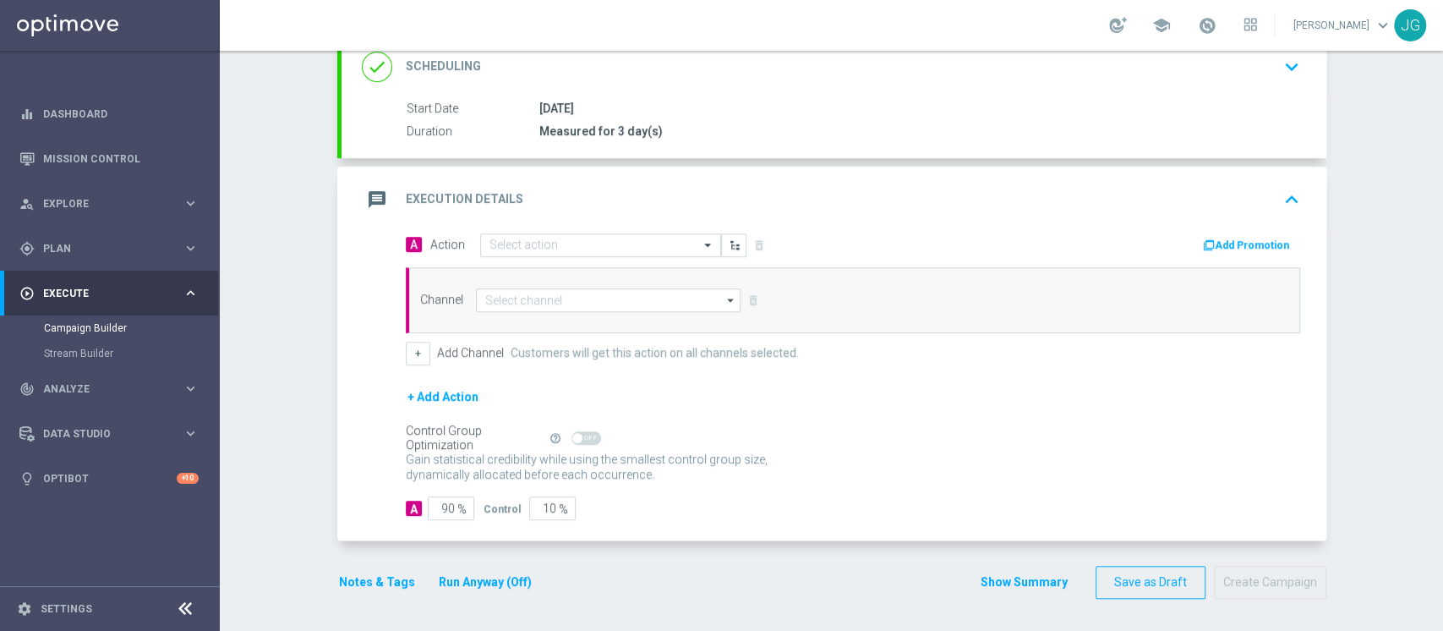
scroll to position [242, 0]
click at [541, 250] on input "text" at bounding box center [584, 246] width 189 height 14
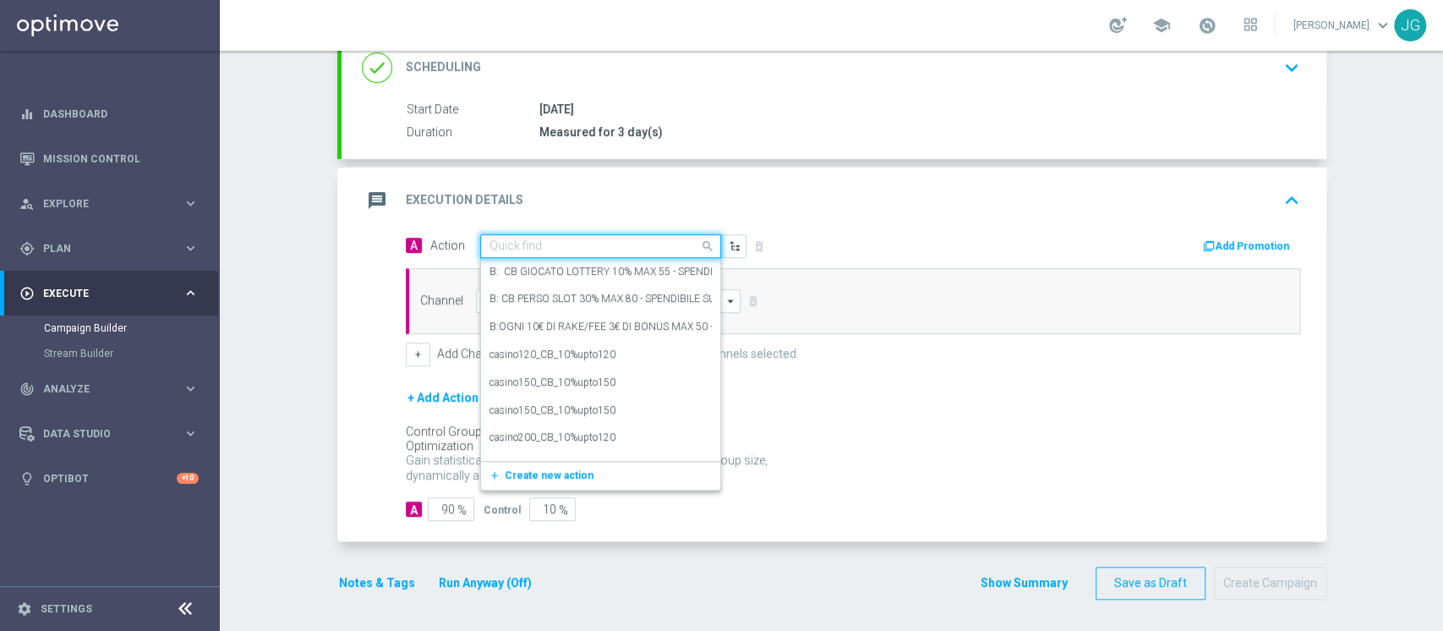
paste input "CB PERSO CASINO' 50% MAX 50€ - SPENDIBILE SLOT"
type input "CB PERSO CASINO' 50% MAX 50€ - SPENDIBILE SLOT"
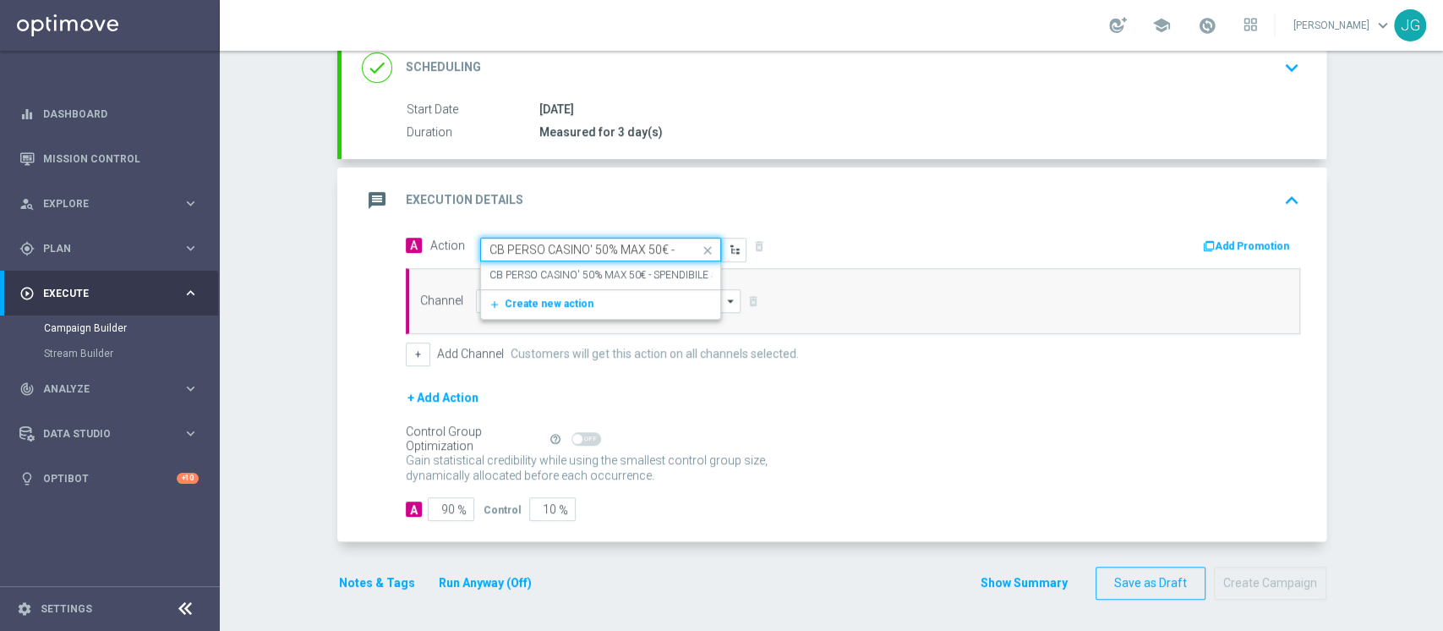
scroll to position [0, 90]
click at [555, 271] on label "CB PERSO CASINO' 50% MAX 50€ - SPENDIBILE SLOT" at bounding box center [613, 275] width 246 height 14
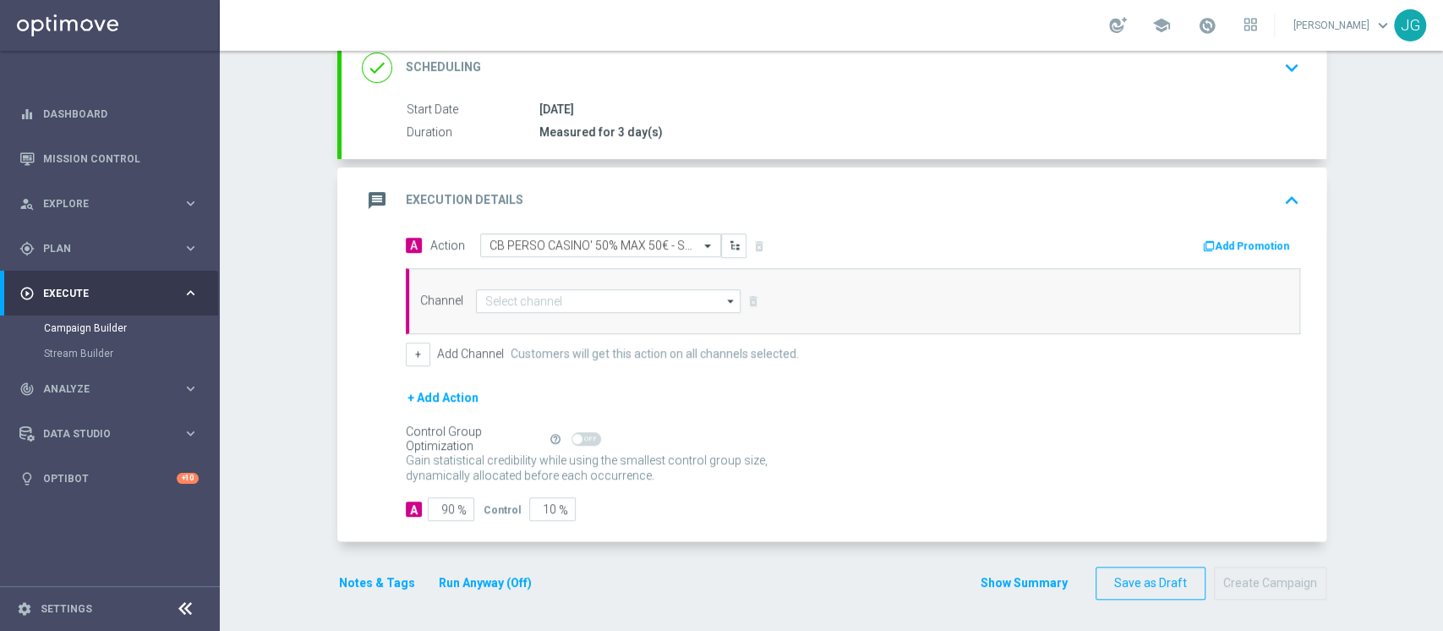
click at [1252, 237] on button "Add Promotion" at bounding box center [1249, 246] width 94 height 19
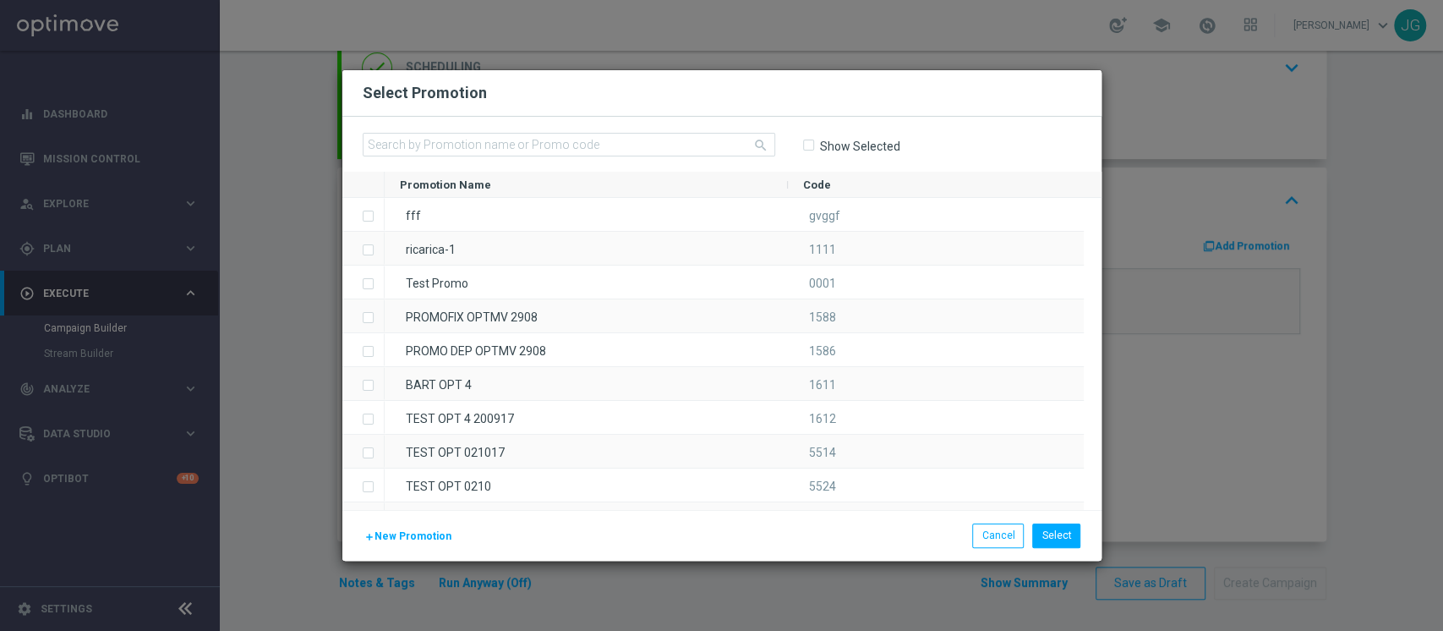
click at [724, 129] on div "search Show Selected" at bounding box center [721, 144] width 759 height 55
click at [706, 137] on input "text" at bounding box center [569, 145] width 413 height 24
paste input "CASINOCB2008"
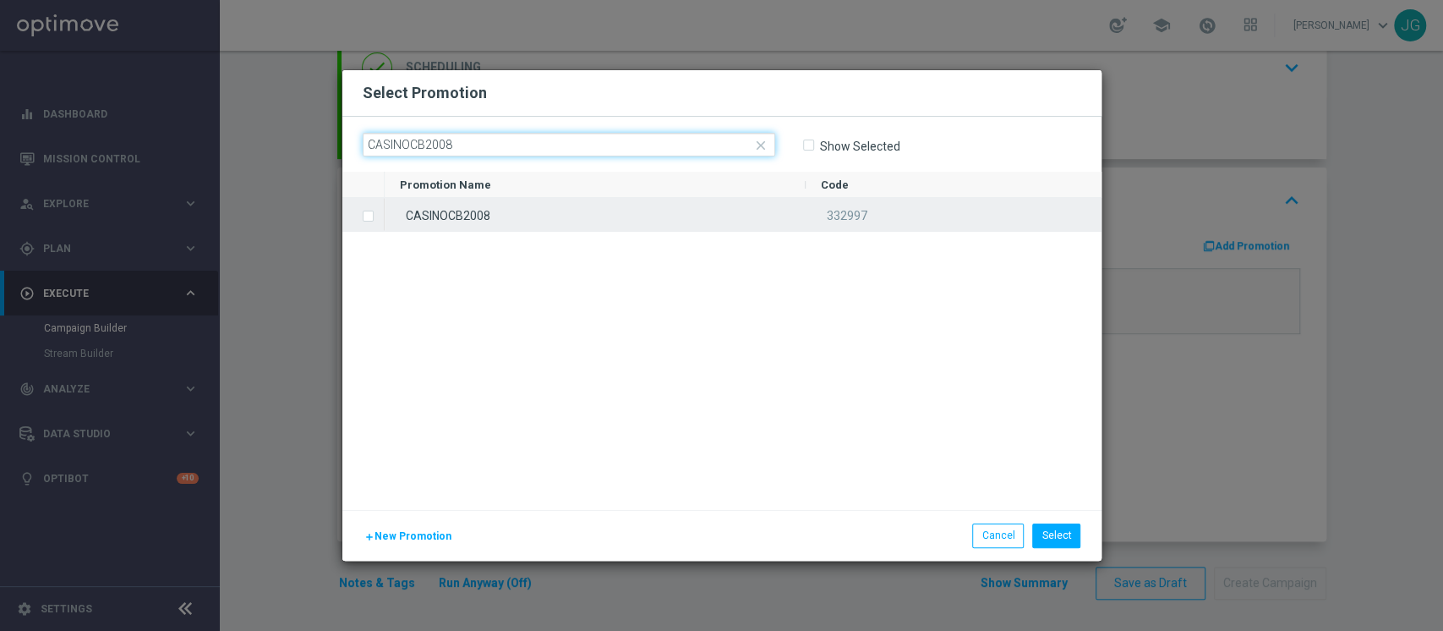
type input "CASINOCB2008"
click at [542, 219] on div "CASINOCB2008" at bounding box center [595, 214] width 421 height 33
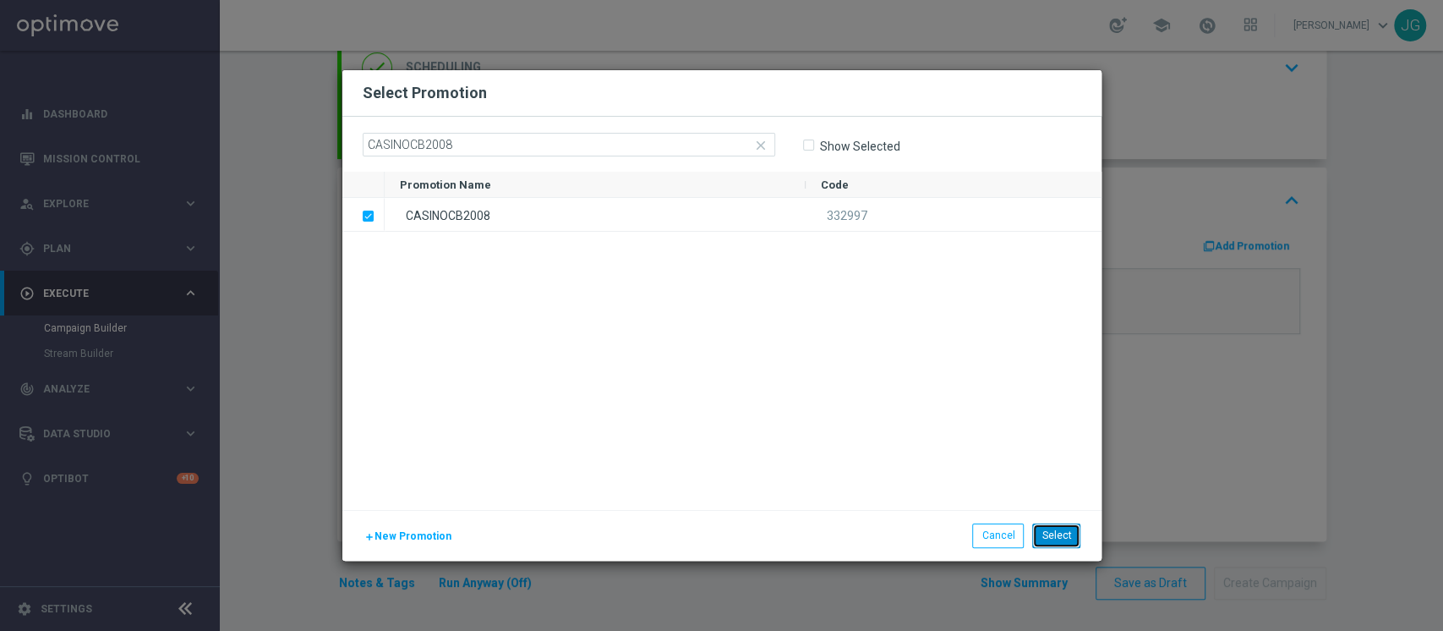
click at [1058, 535] on button "Select" at bounding box center [1056, 535] width 48 height 24
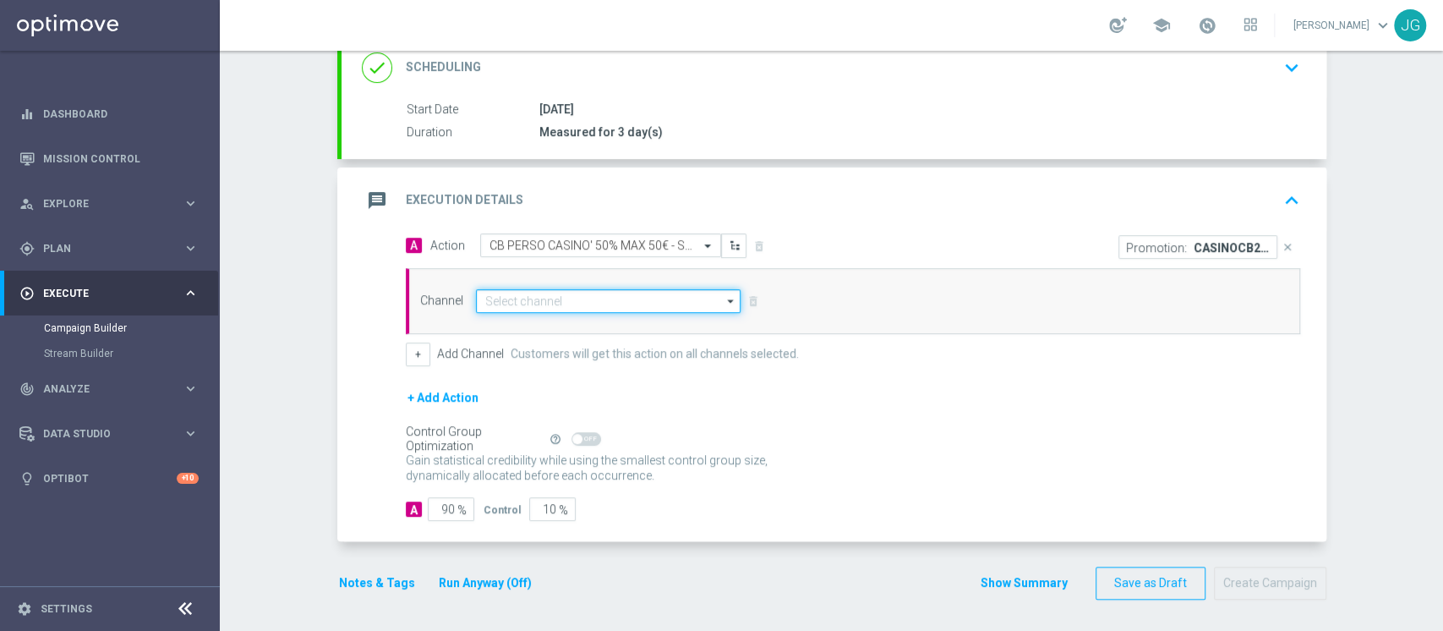
click at [561, 303] on input at bounding box center [609, 301] width 266 height 24
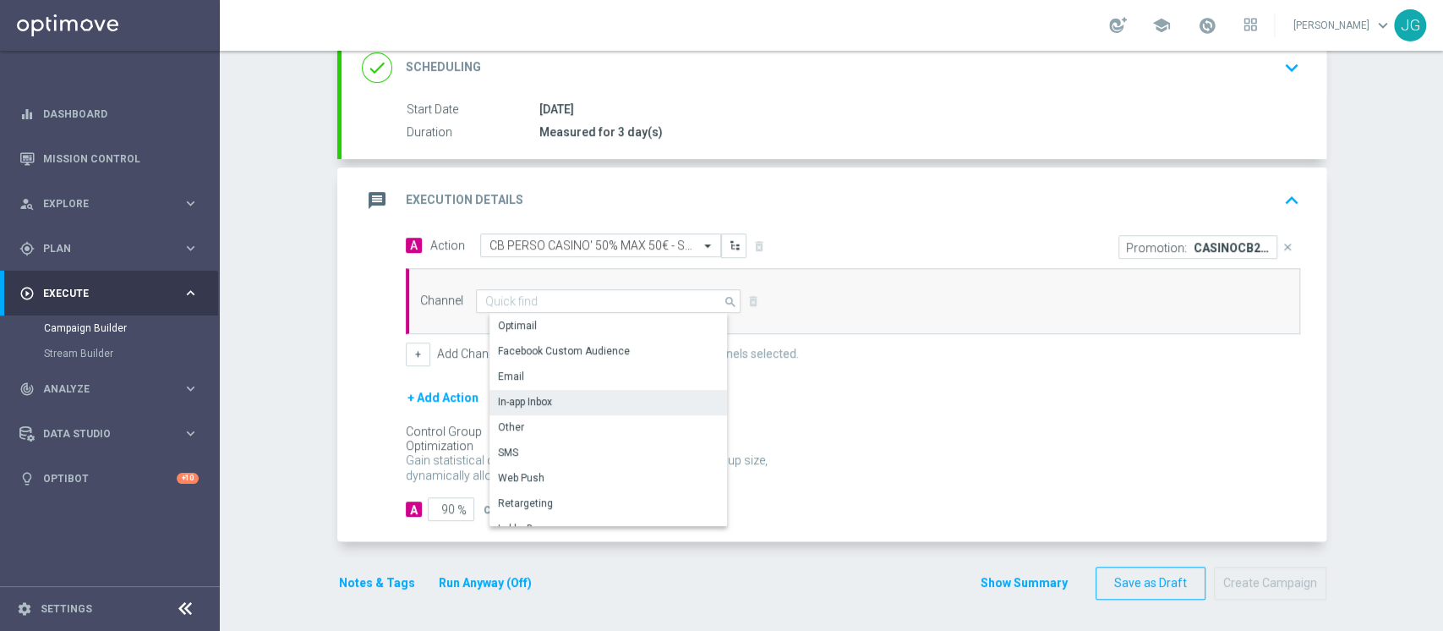
click at [530, 403] on div "In-app Inbox" at bounding box center [525, 401] width 54 height 15
type input "In-app Inbox"
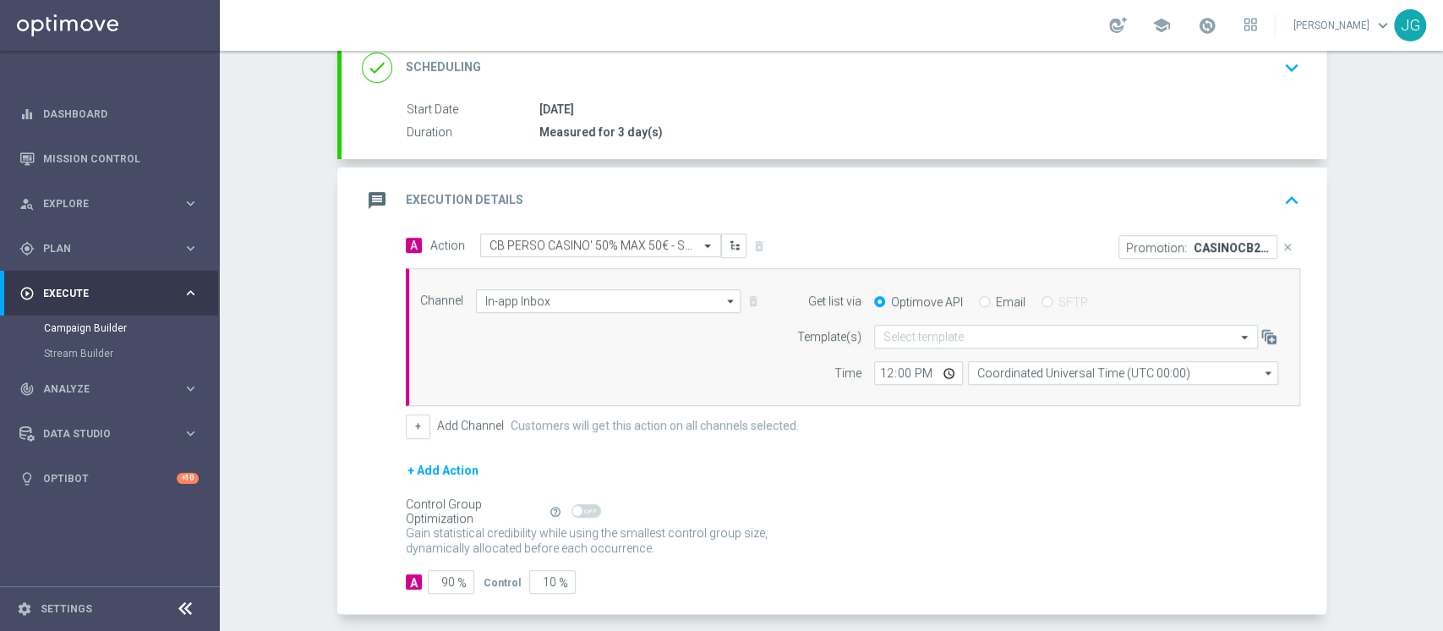
click at [996, 294] on label "Email" at bounding box center [1011, 301] width 30 height 15
click at [979, 298] on input "Email" at bounding box center [984, 303] width 11 height 11
radio input "true"
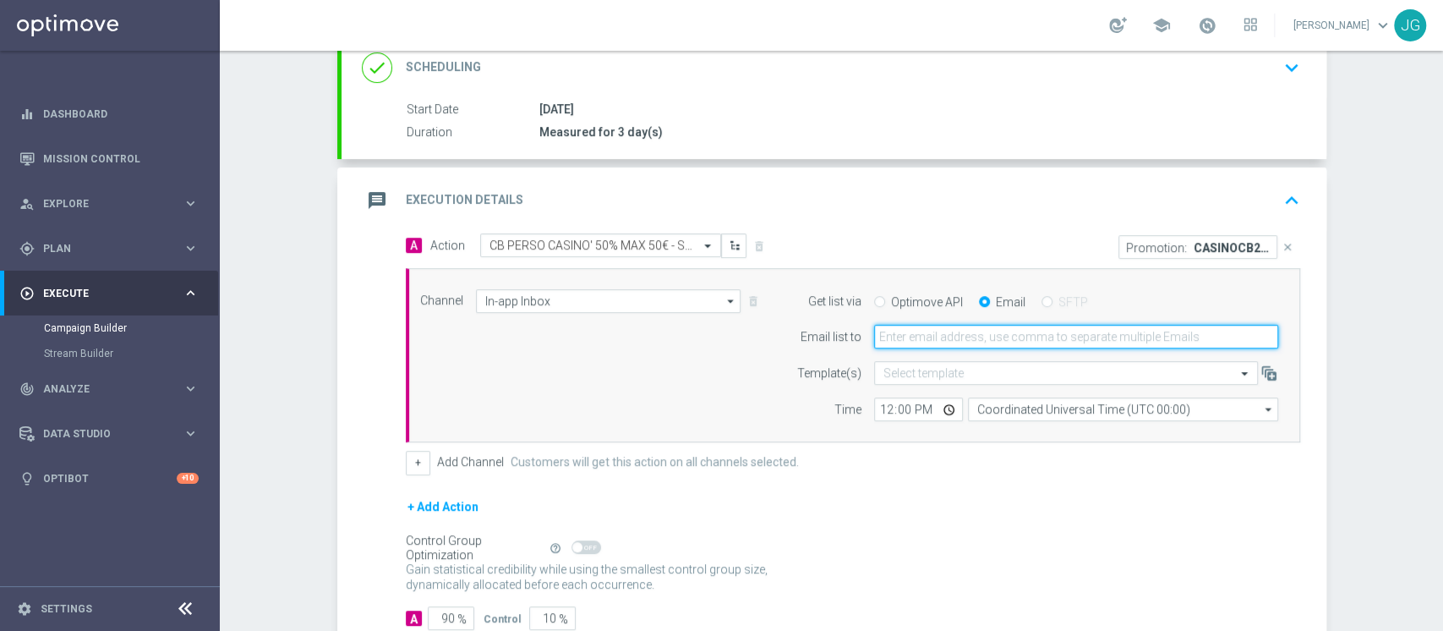
click at [950, 330] on input "email" at bounding box center [1076, 337] width 404 height 24
type input "jennyffer.gonzalez@sisal.it"
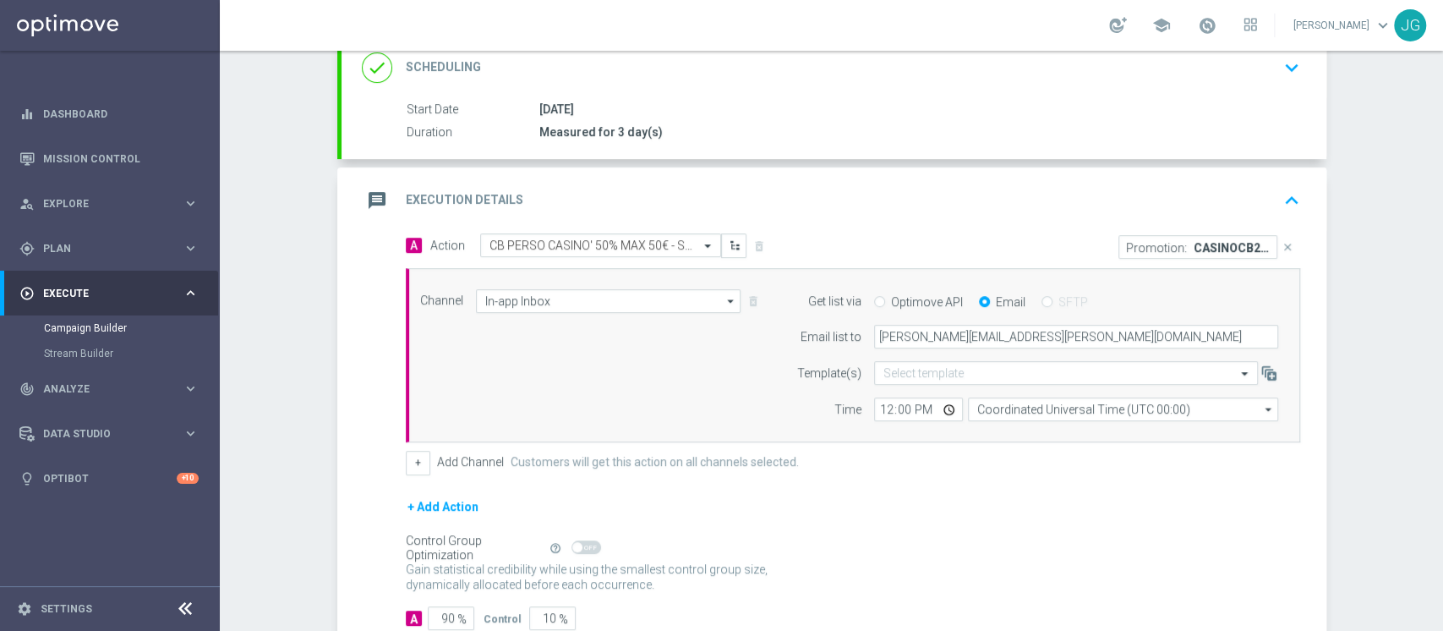
click at [780, 213] on div "message Execution Details keyboard_arrow_up" at bounding box center [834, 200] width 945 height 32
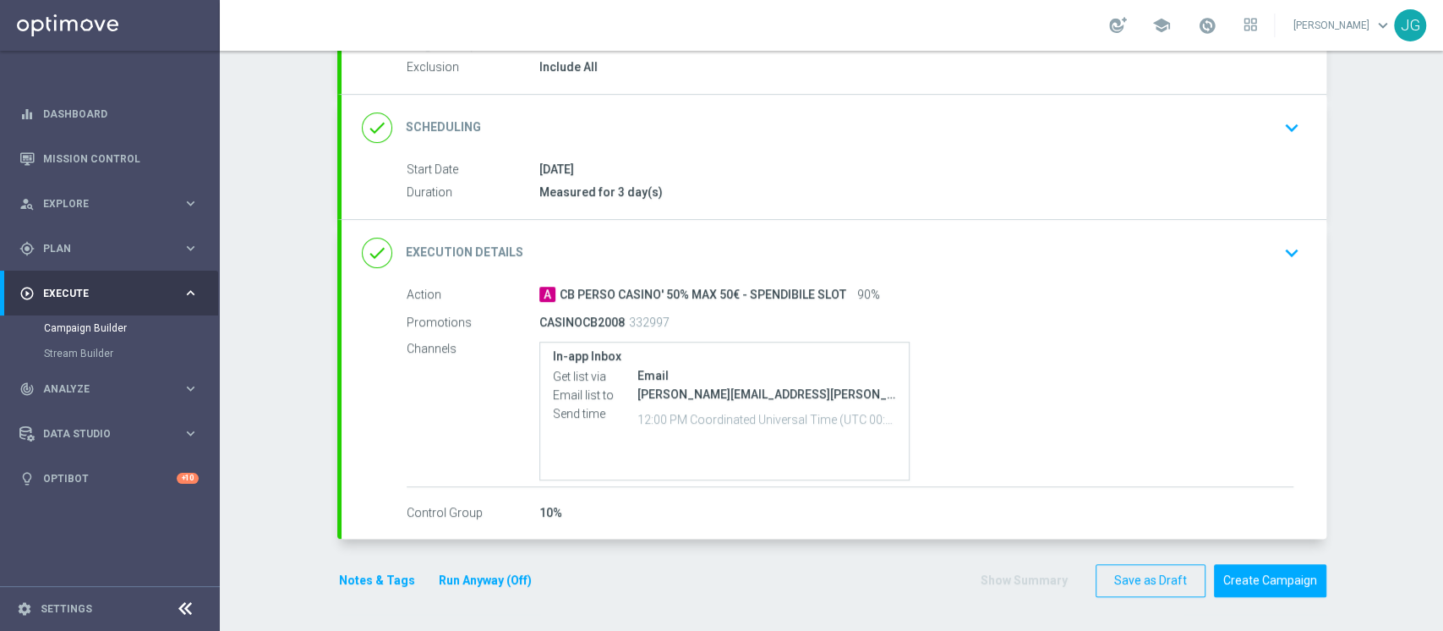
scroll to position [180, 0]
click at [368, 579] on button "Notes & Tags" at bounding box center [376, 582] width 79 height 21
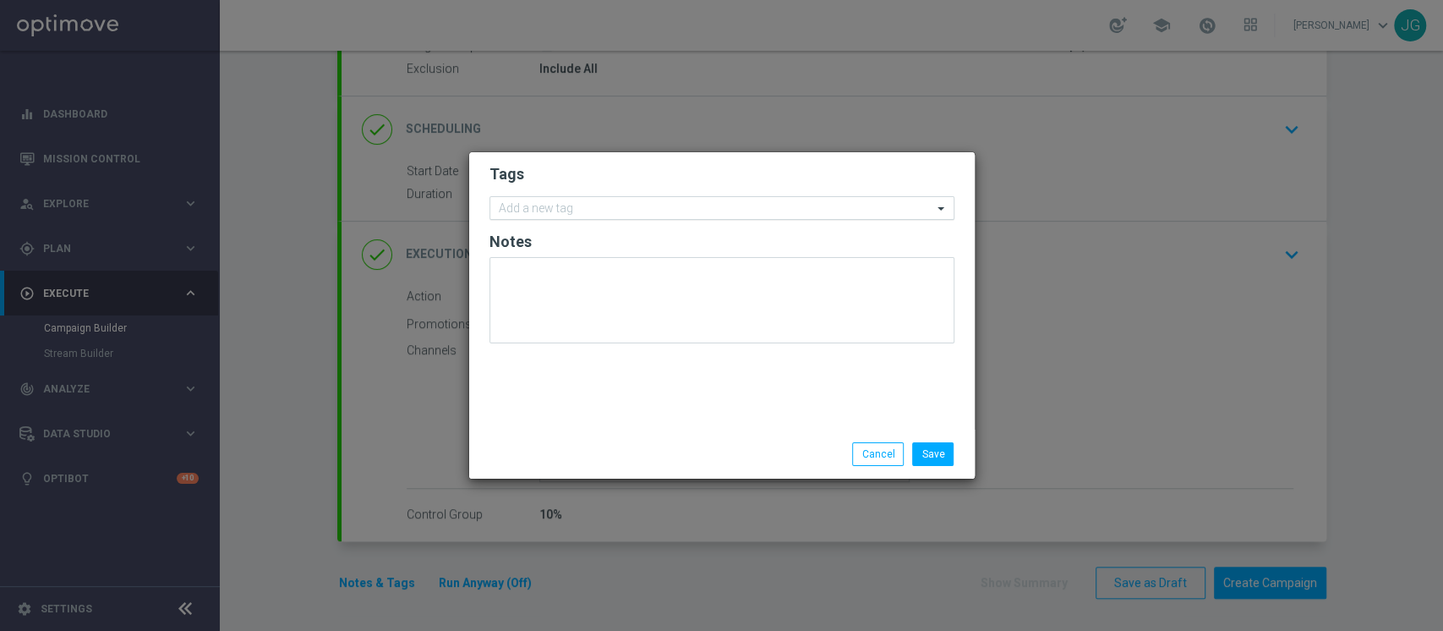
click at [568, 217] on div at bounding box center [714, 210] width 436 height 17
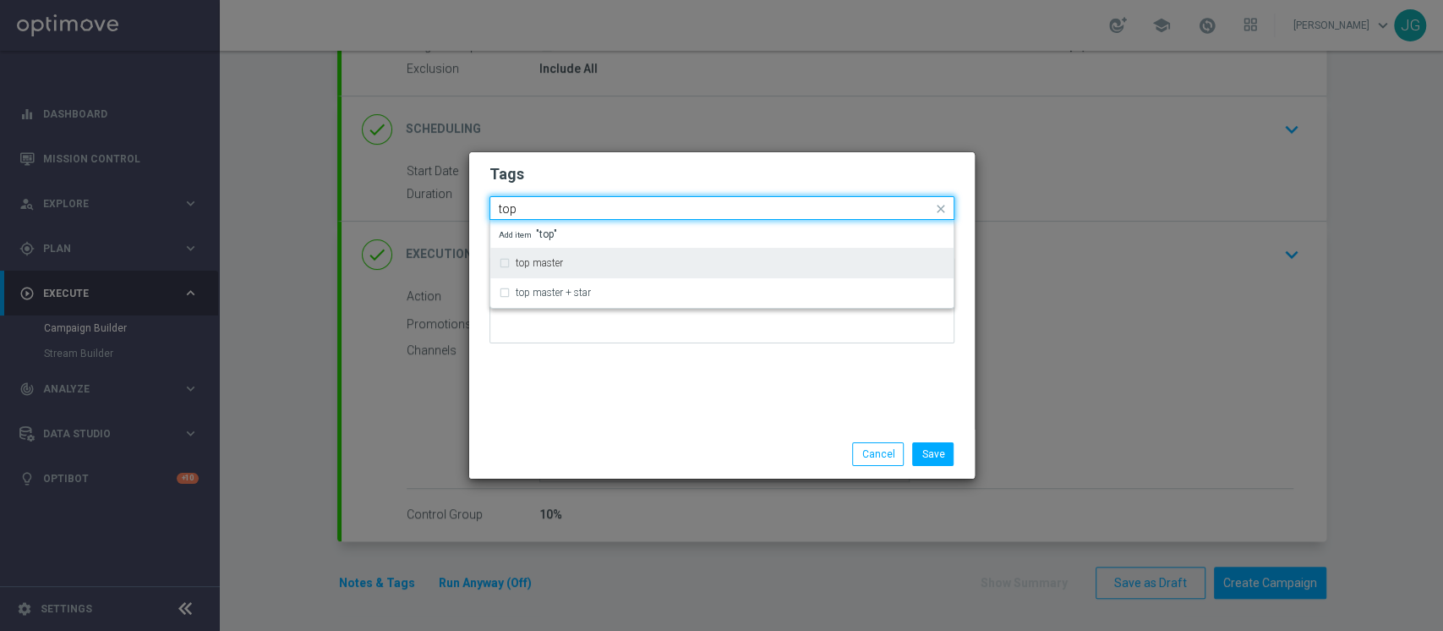
click at [582, 255] on div "top master" at bounding box center [722, 262] width 446 height 27
type input "top"
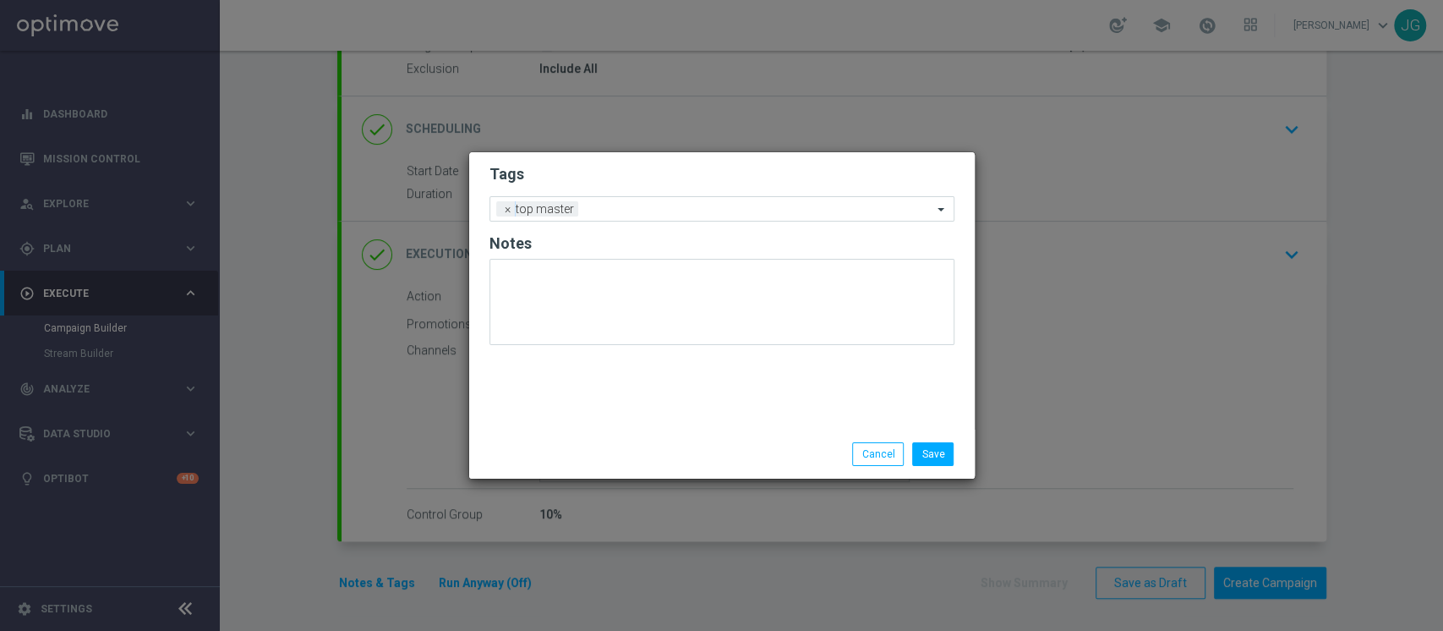
click at [636, 372] on div "Tags Add a new tag × top master Notes" at bounding box center [722, 290] width 506 height 277
click at [649, 211] on input "text" at bounding box center [759, 210] width 348 height 14
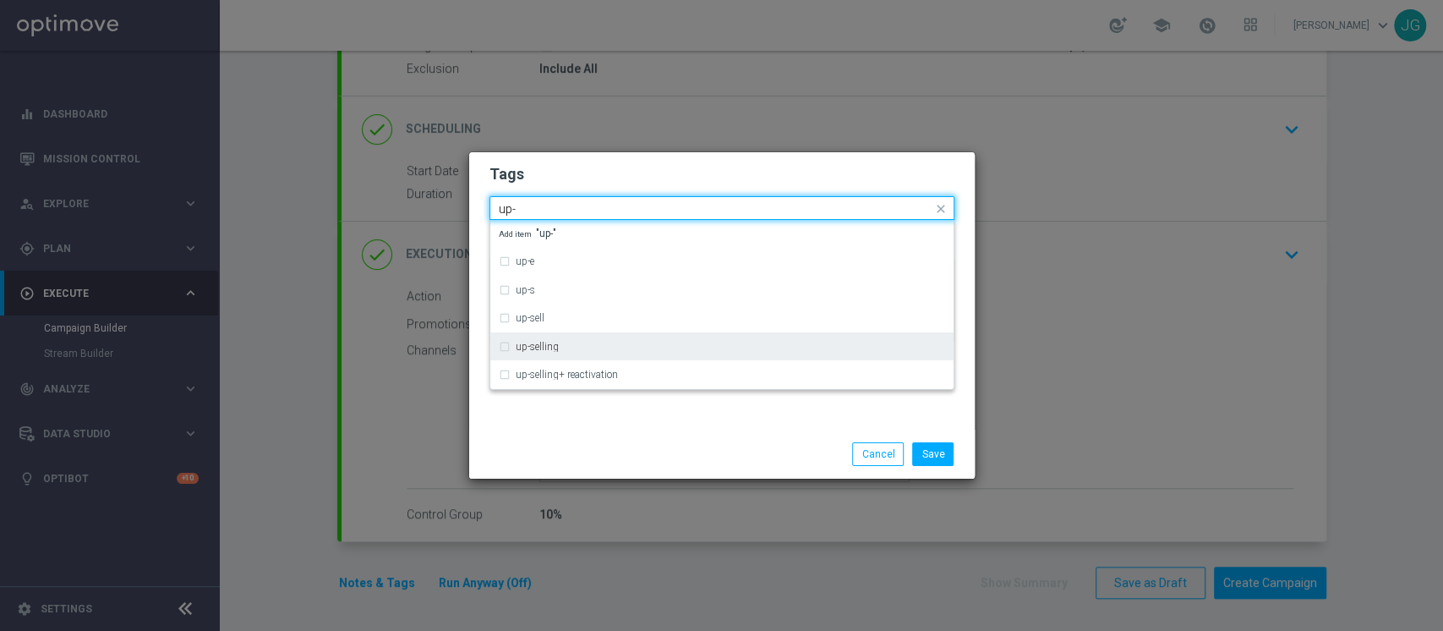
click at [559, 342] on div "up-selling" at bounding box center [731, 347] width 430 height 10
type input "up-"
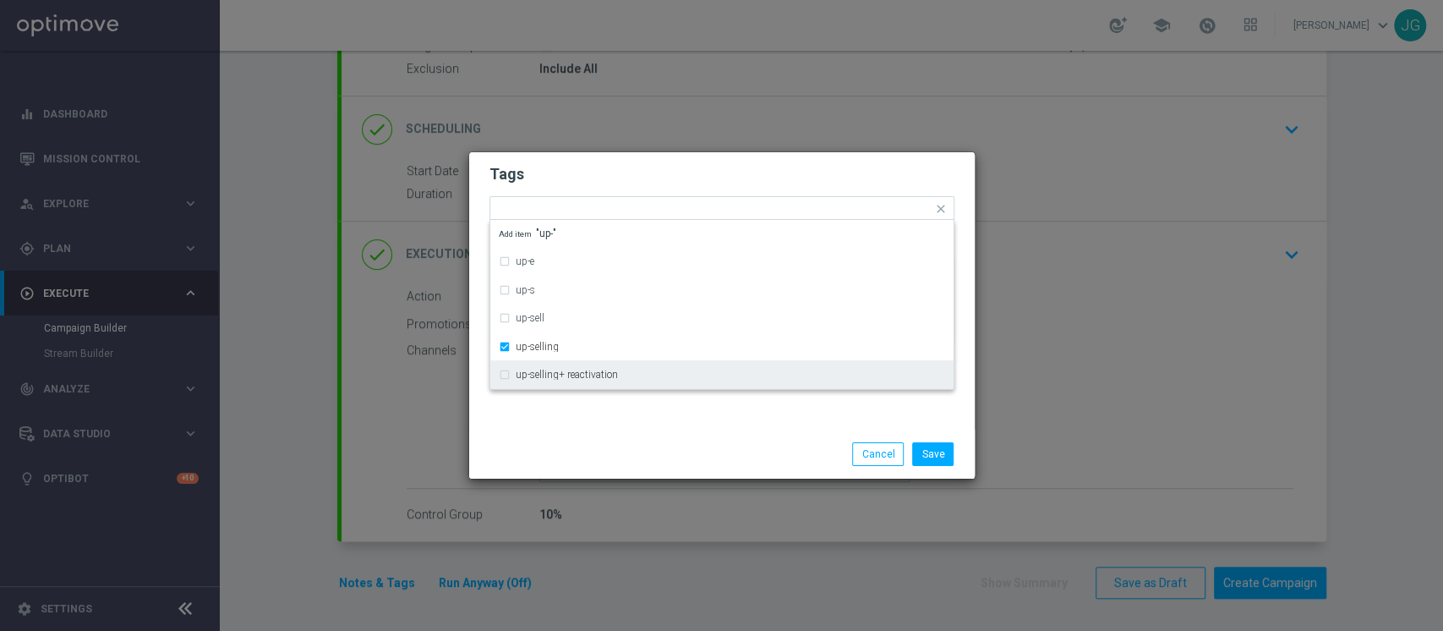
click at [589, 438] on div "Save Cancel" at bounding box center [722, 454] width 506 height 49
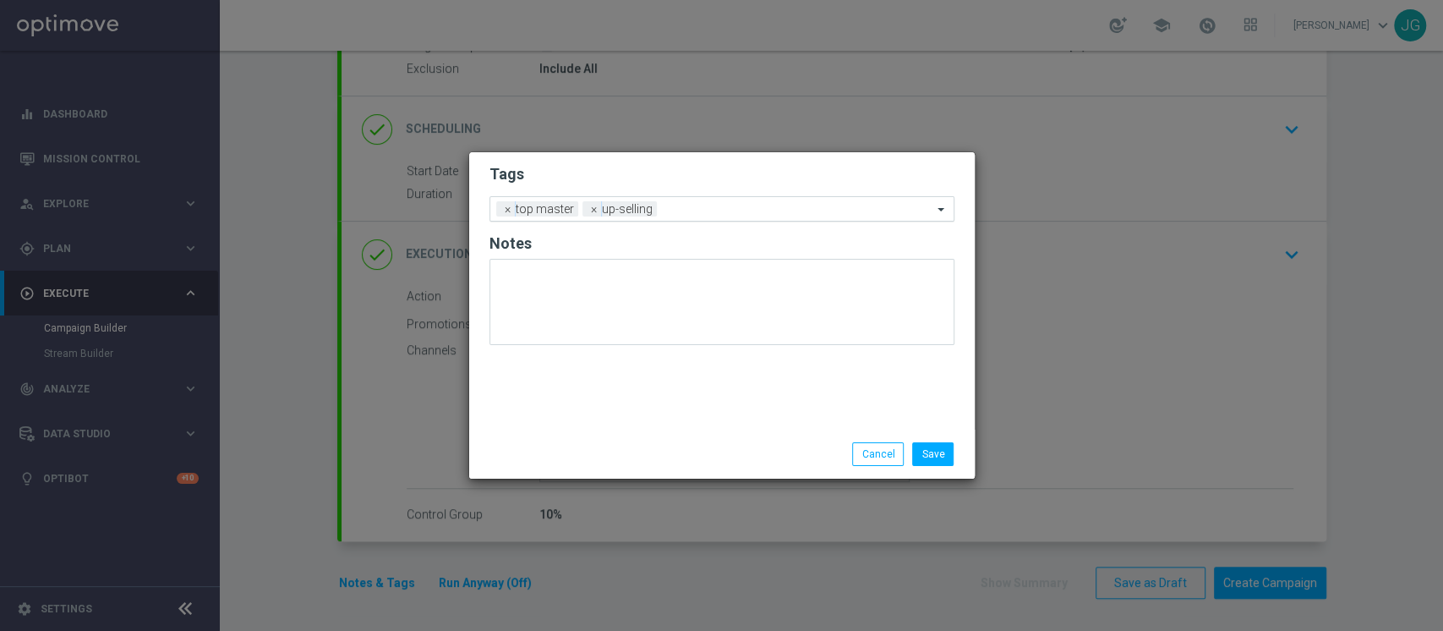
click at [705, 219] on div "Add a new tag × top master × up-selling" at bounding box center [722, 208] width 465 height 25
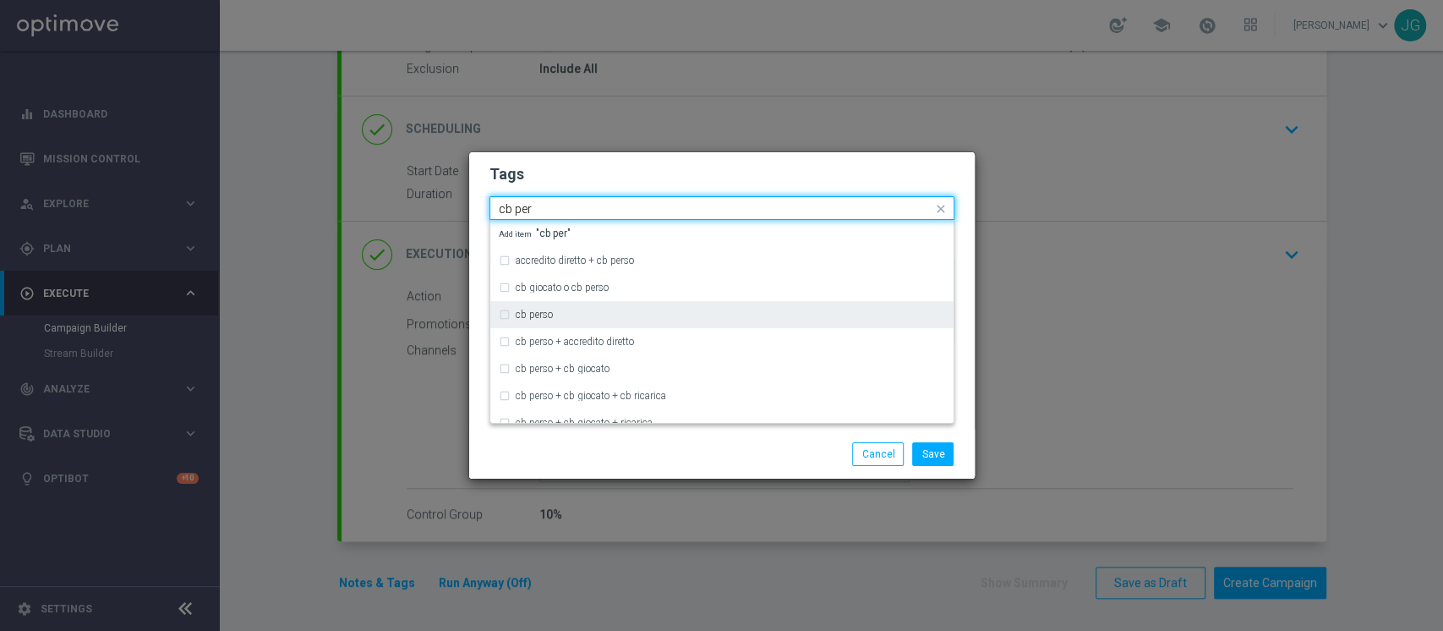
click at [600, 304] on div "cb perso" at bounding box center [722, 314] width 446 height 27
type input "cb per"
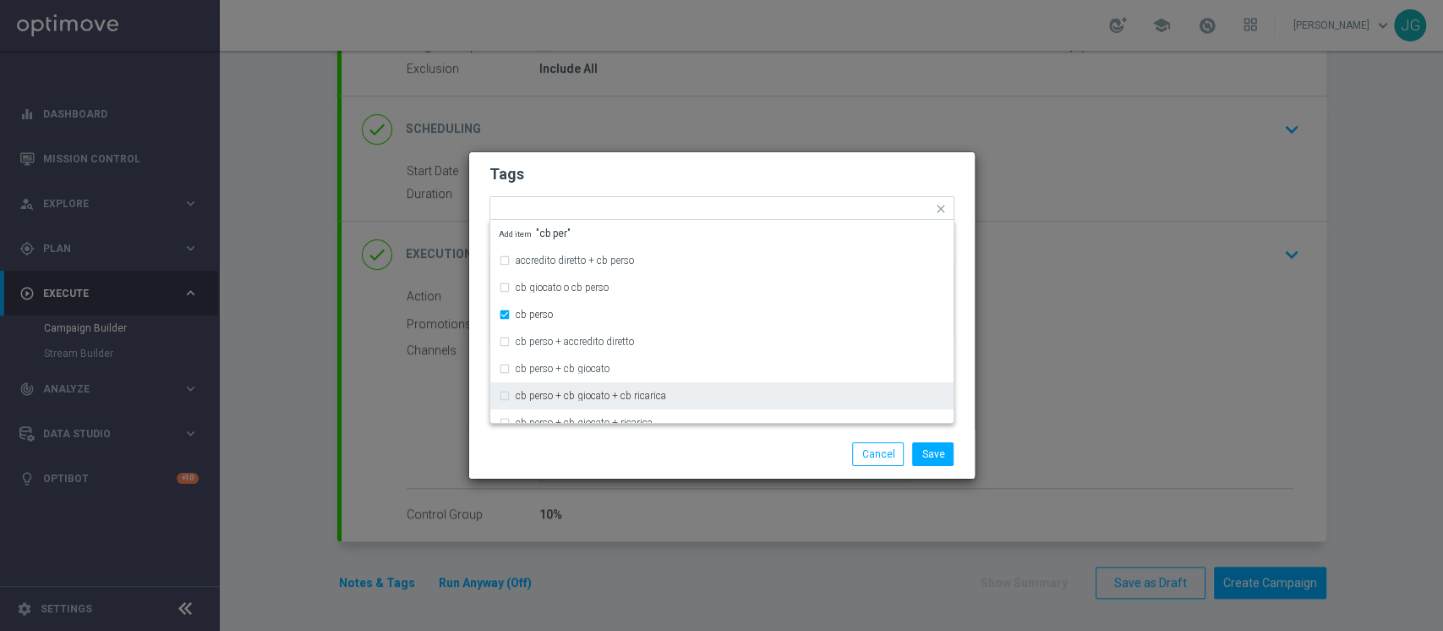
click at [582, 455] on div "Save Cancel" at bounding box center [722, 454] width 490 height 24
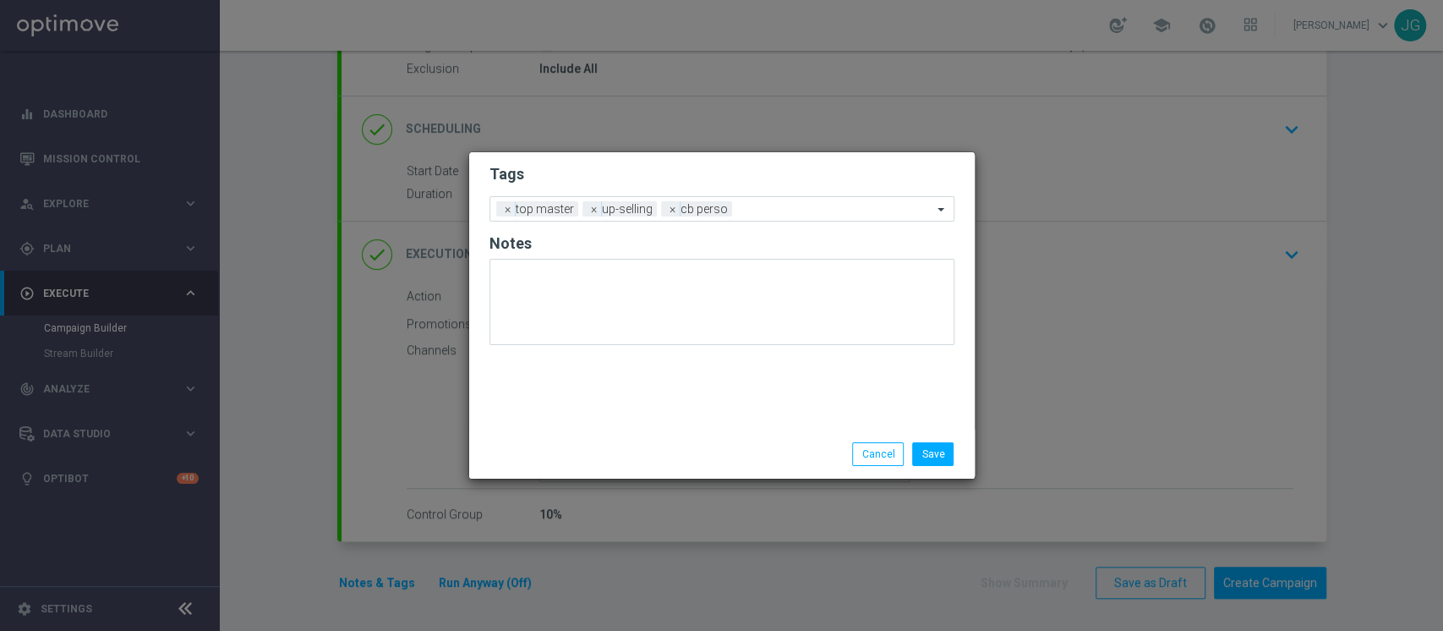
click at [778, 225] on form "Tags Add a new tag × top master × up-selling × cb perso Notes" at bounding box center [722, 259] width 465 height 198
click at [771, 211] on input "text" at bounding box center [836, 210] width 194 height 14
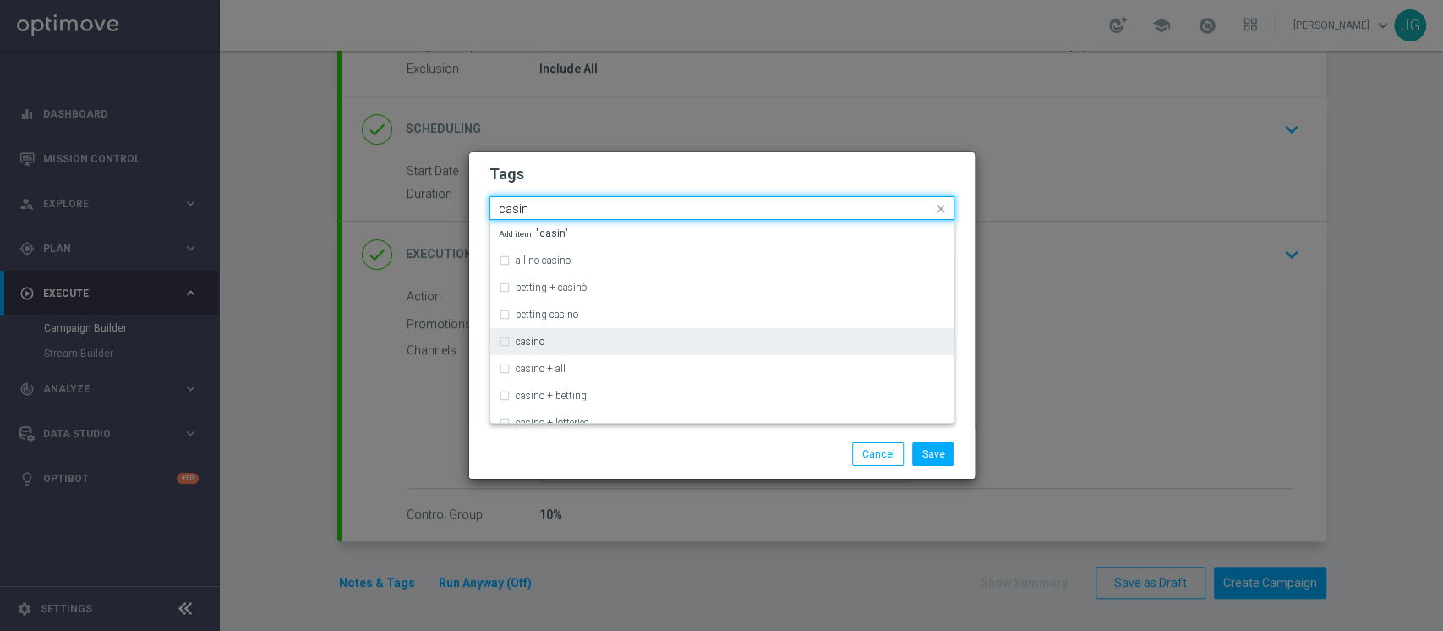
click at [575, 335] on div "casino" at bounding box center [722, 341] width 446 height 27
type input "casin"
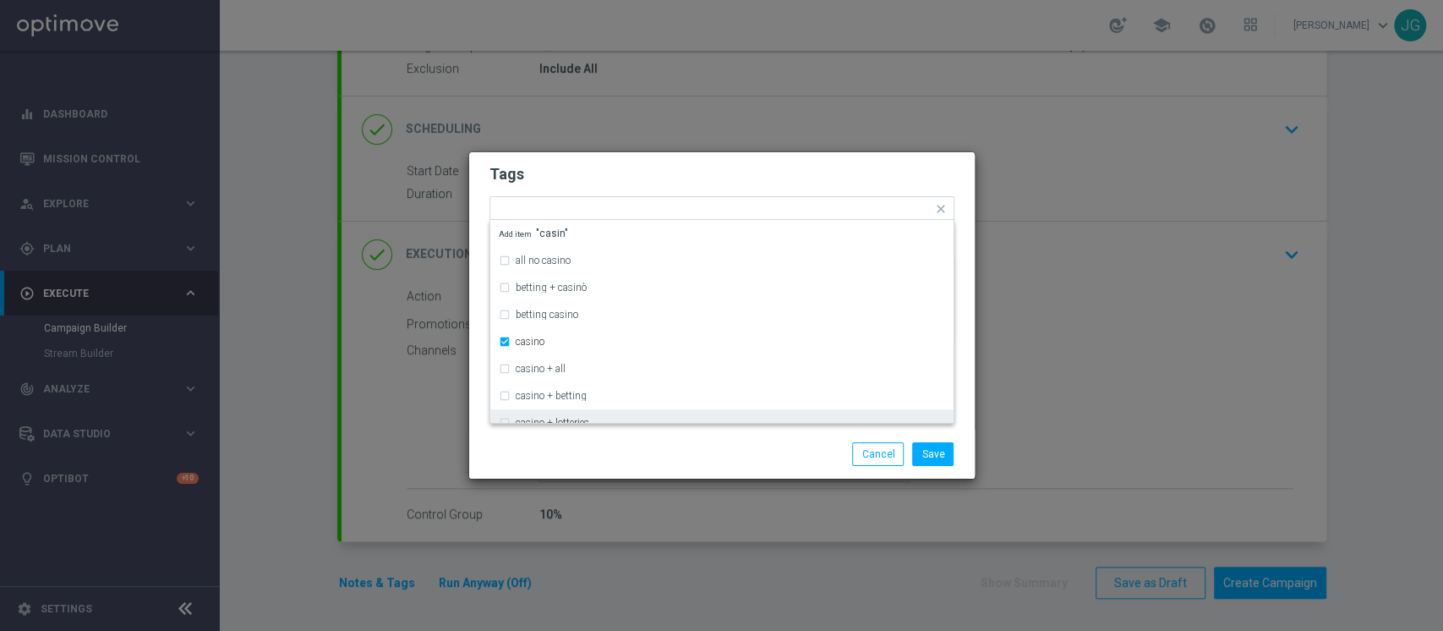
click at [618, 455] on div "Save Cancel" at bounding box center [722, 454] width 490 height 24
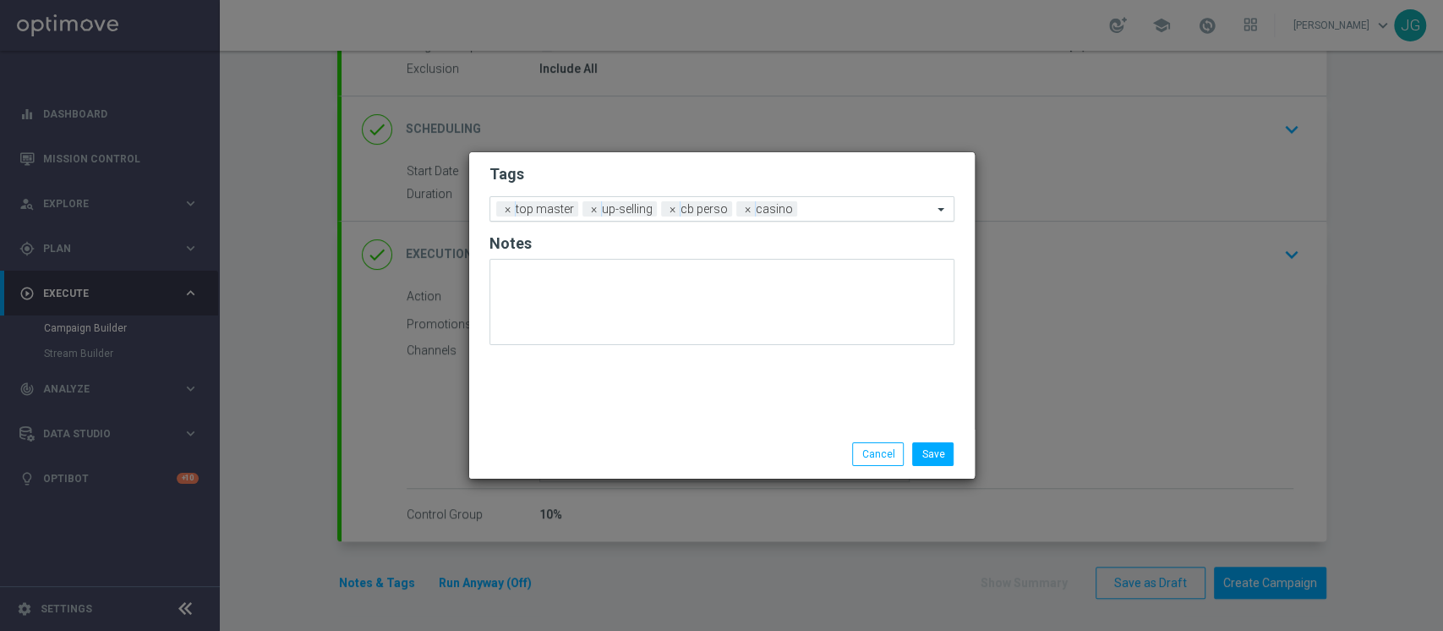
click at [822, 212] on input "text" at bounding box center [868, 210] width 129 height 14
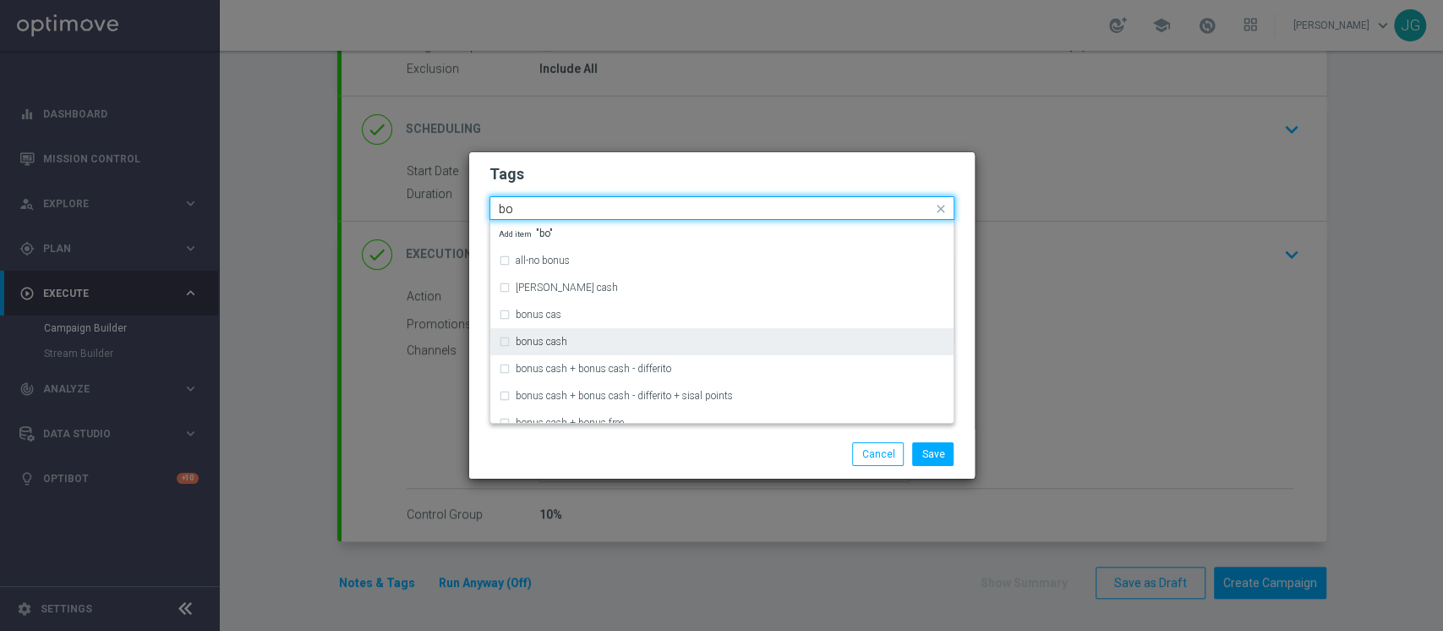
click at [616, 343] on div "bonus cash" at bounding box center [731, 342] width 430 height 10
type input "bo"
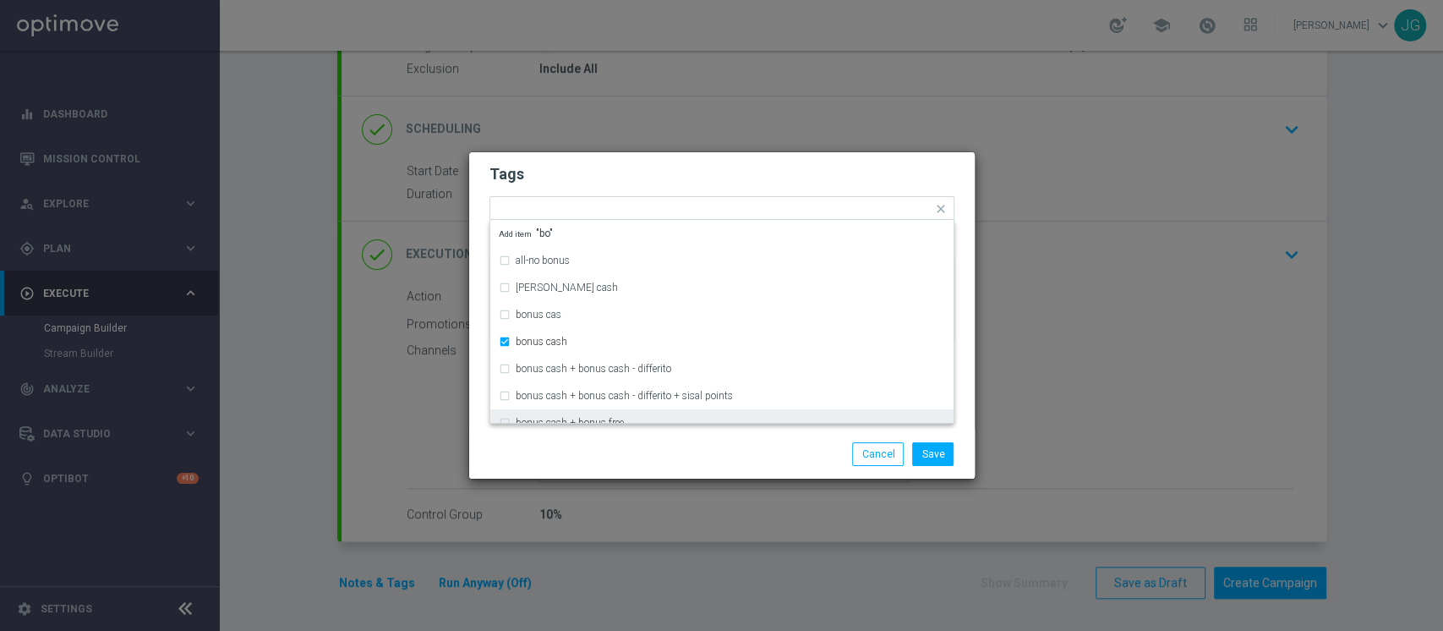
click at [724, 445] on div "Save Cancel" at bounding box center [803, 454] width 327 height 24
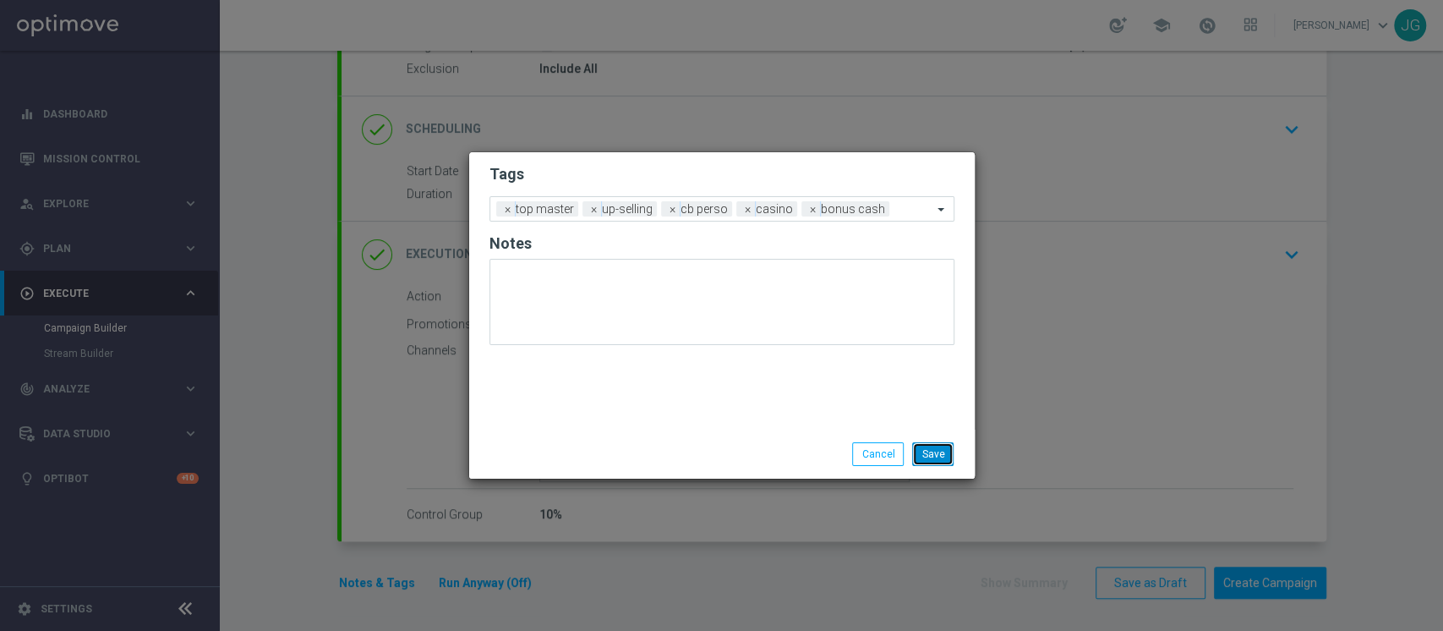
click at [934, 462] on button "Save" at bounding box center [932, 454] width 41 height 24
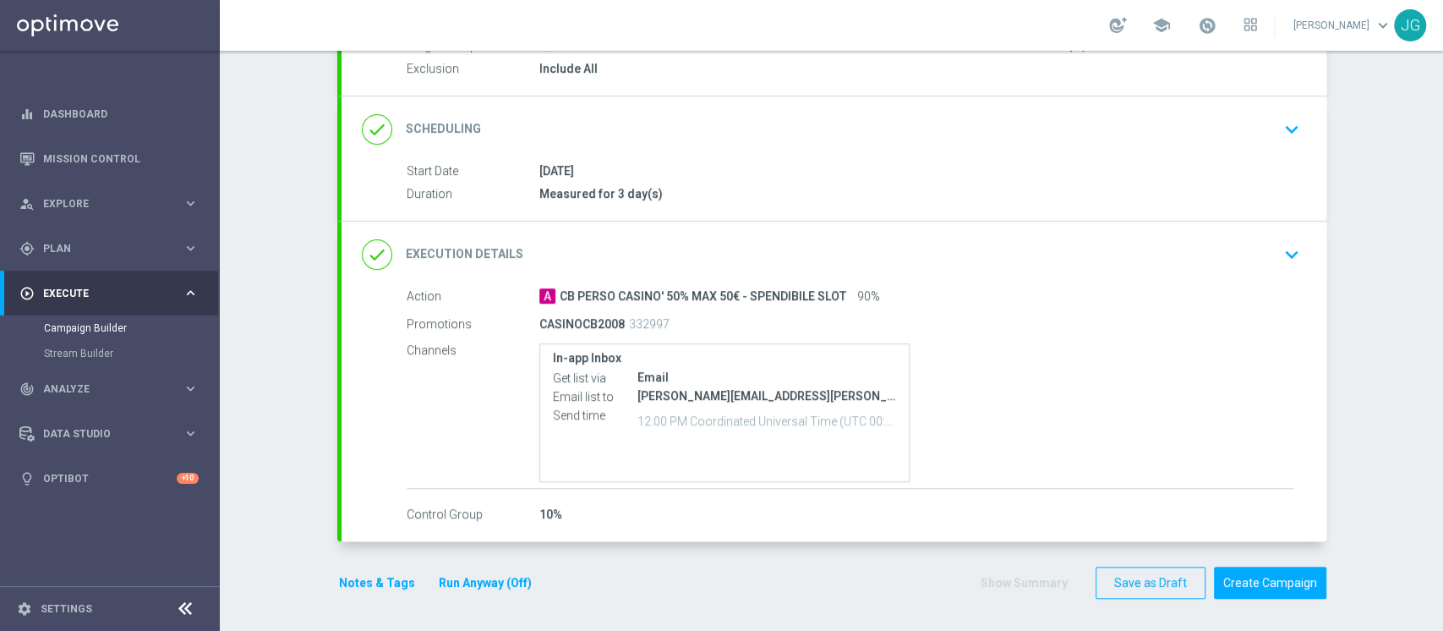
click at [489, 577] on button "Run Anyway (Off)" at bounding box center [485, 582] width 96 height 21
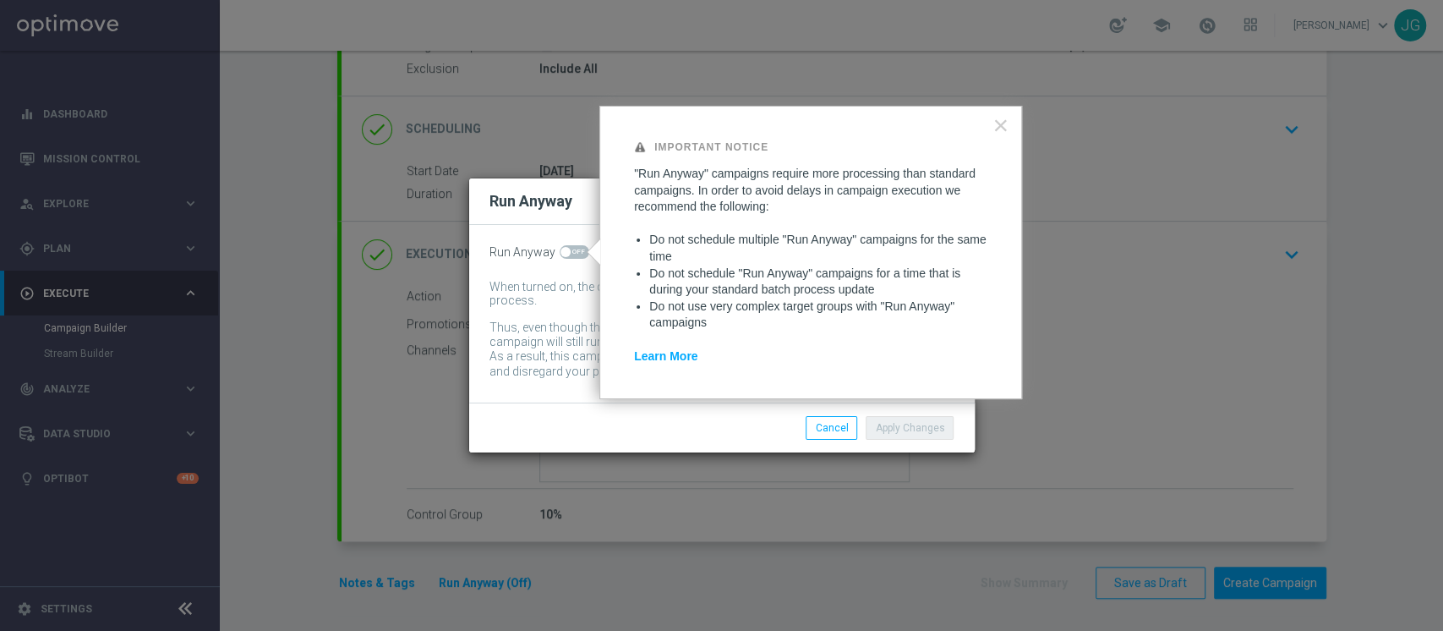
click at [573, 254] on span at bounding box center [575, 252] width 30 height 14
click at [573, 254] on input "checkbox" at bounding box center [575, 252] width 30 height 14
checkbox input "true"
click at [932, 430] on button "Apply Changes" at bounding box center [910, 428] width 88 height 24
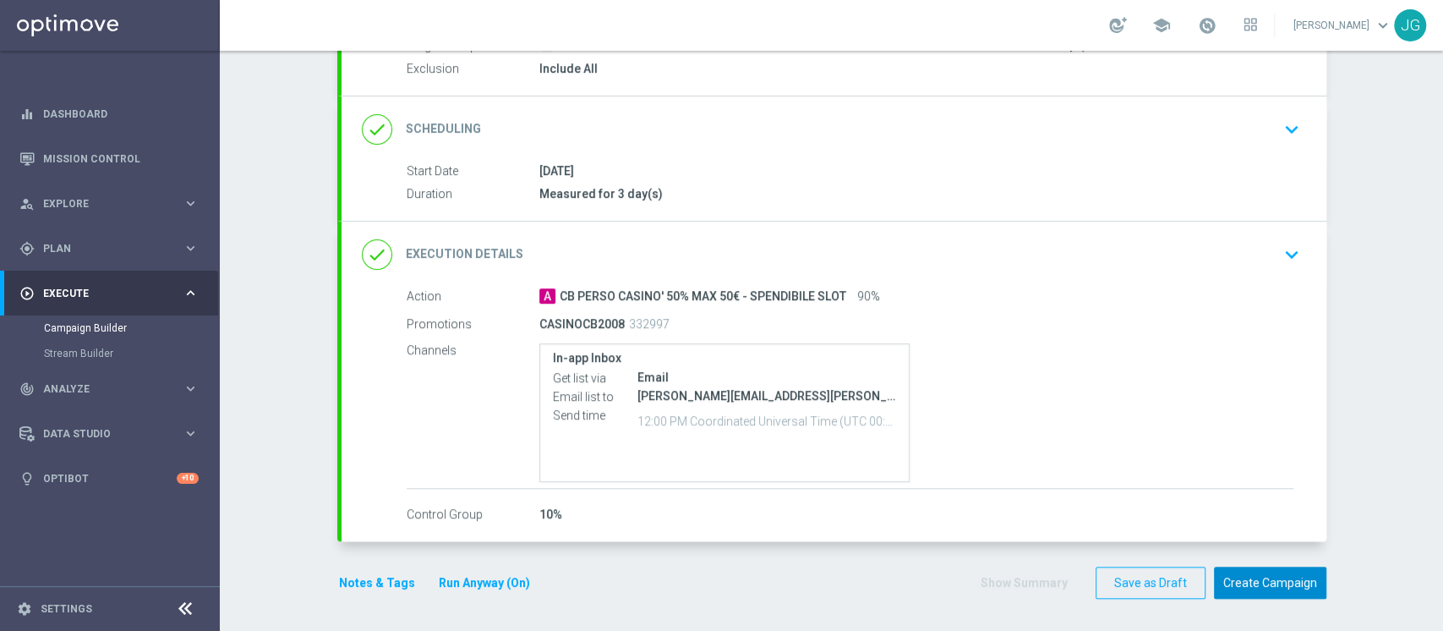
click at [1297, 586] on button "Create Campaign" at bounding box center [1270, 583] width 112 height 33
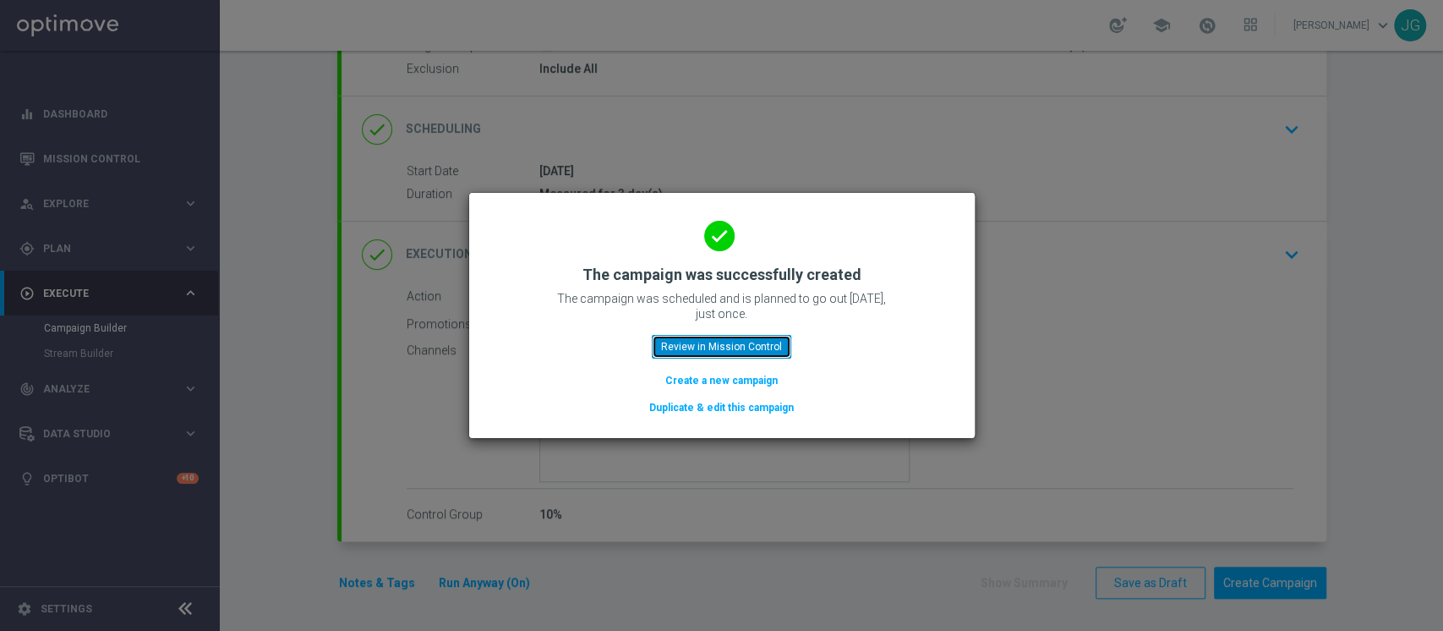
click at [720, 355] on button "Review in Mission Control" at bounding box center [722, 347] width 140 height 24
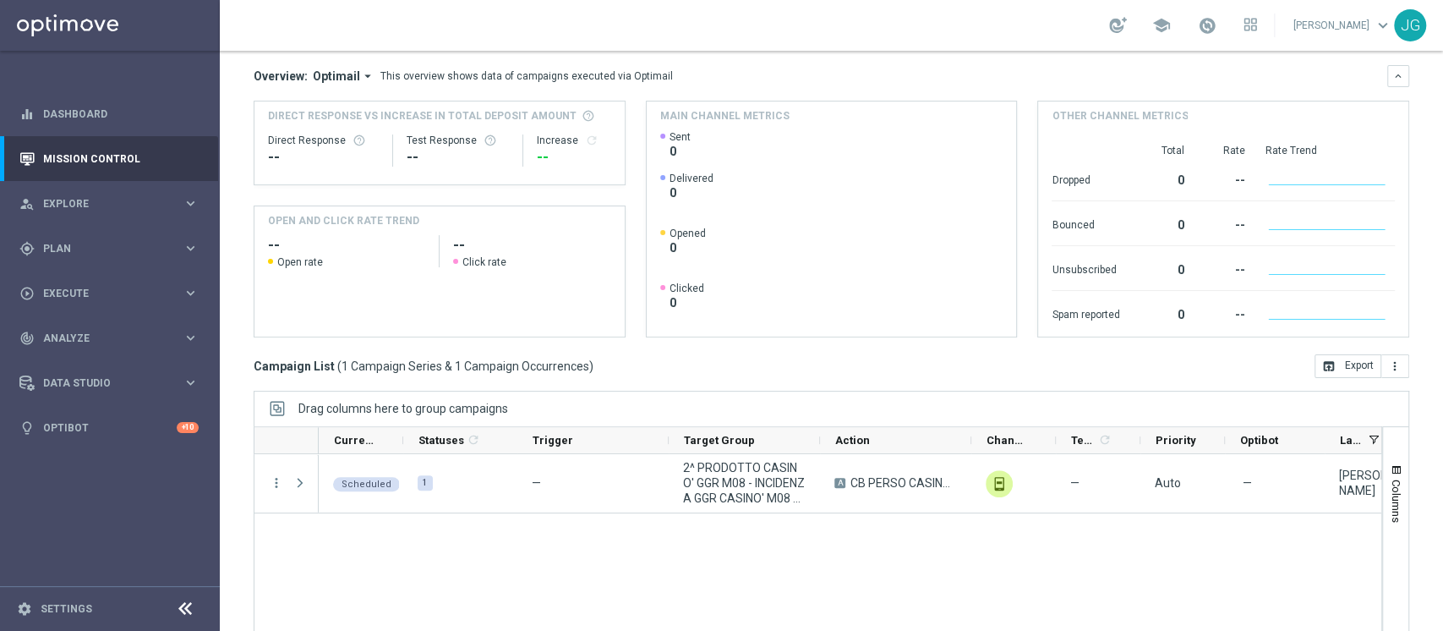
scroll to position [180, 0]
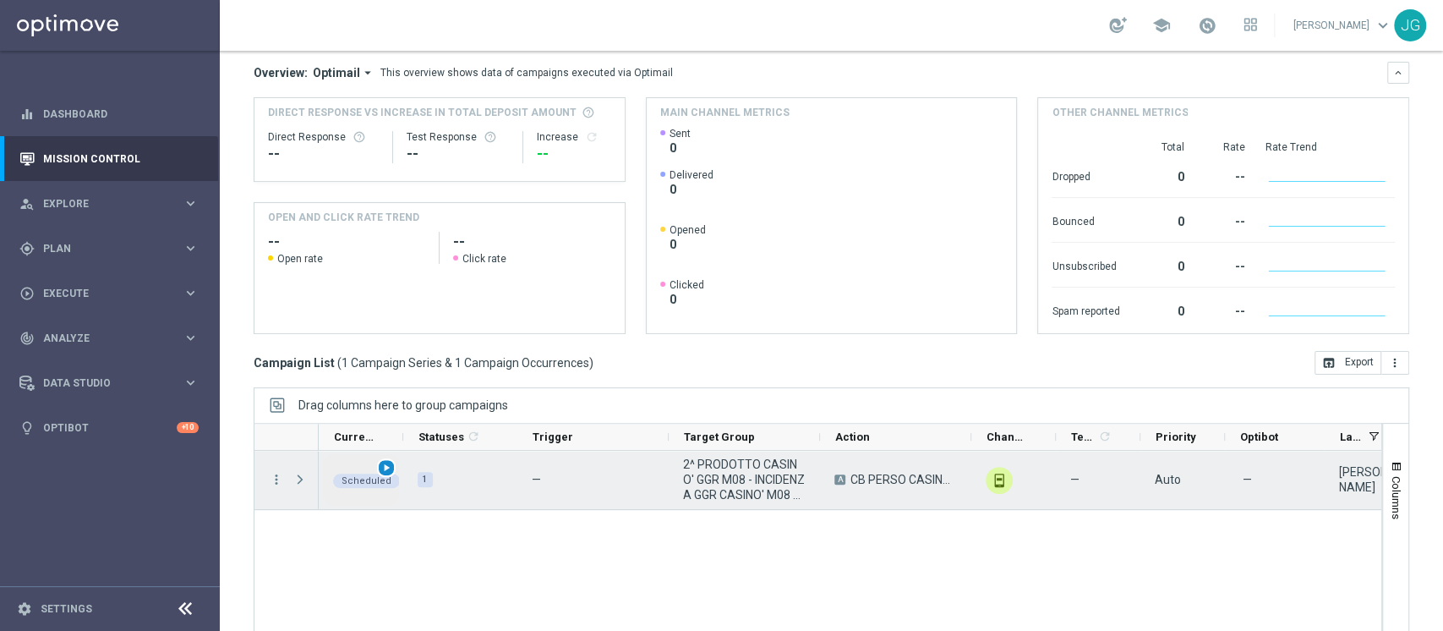
click at [386, 466] on span "play_arrow" at bounding box center [387, 468] width 12 height 12
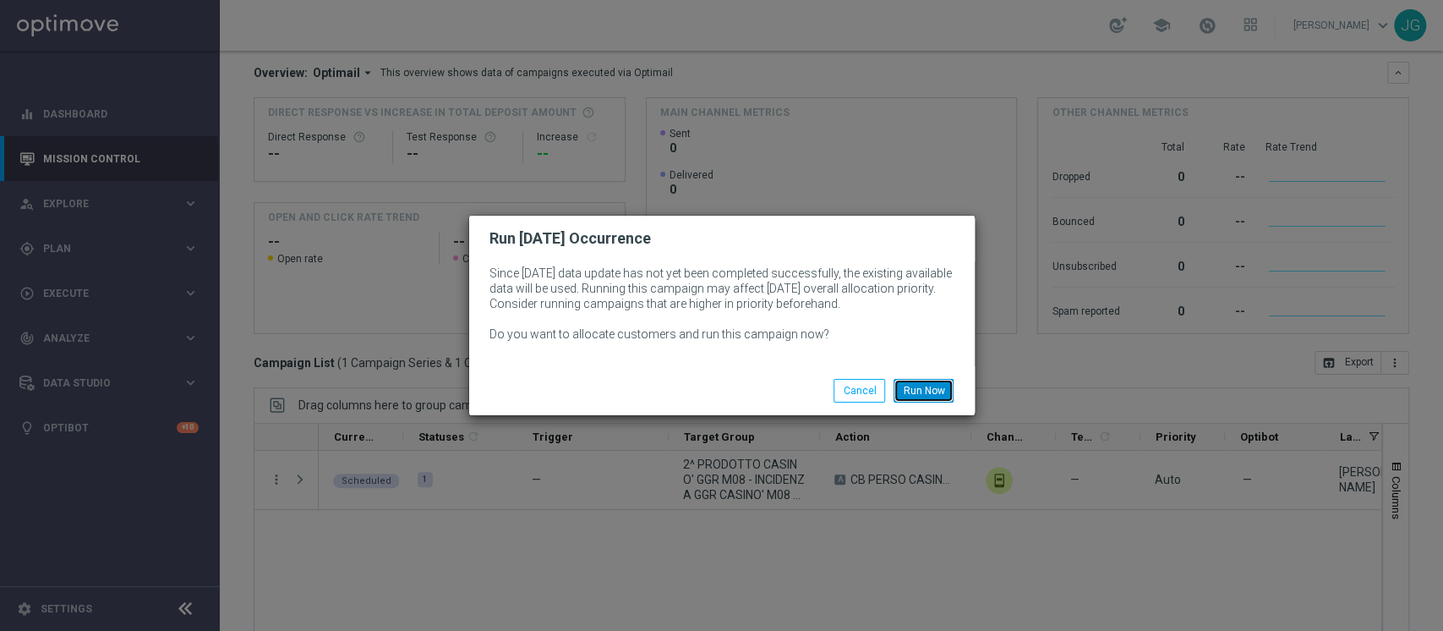
click at [934, 383] on button "Run Now" at bounding box center [924, 391] width 60 height 24
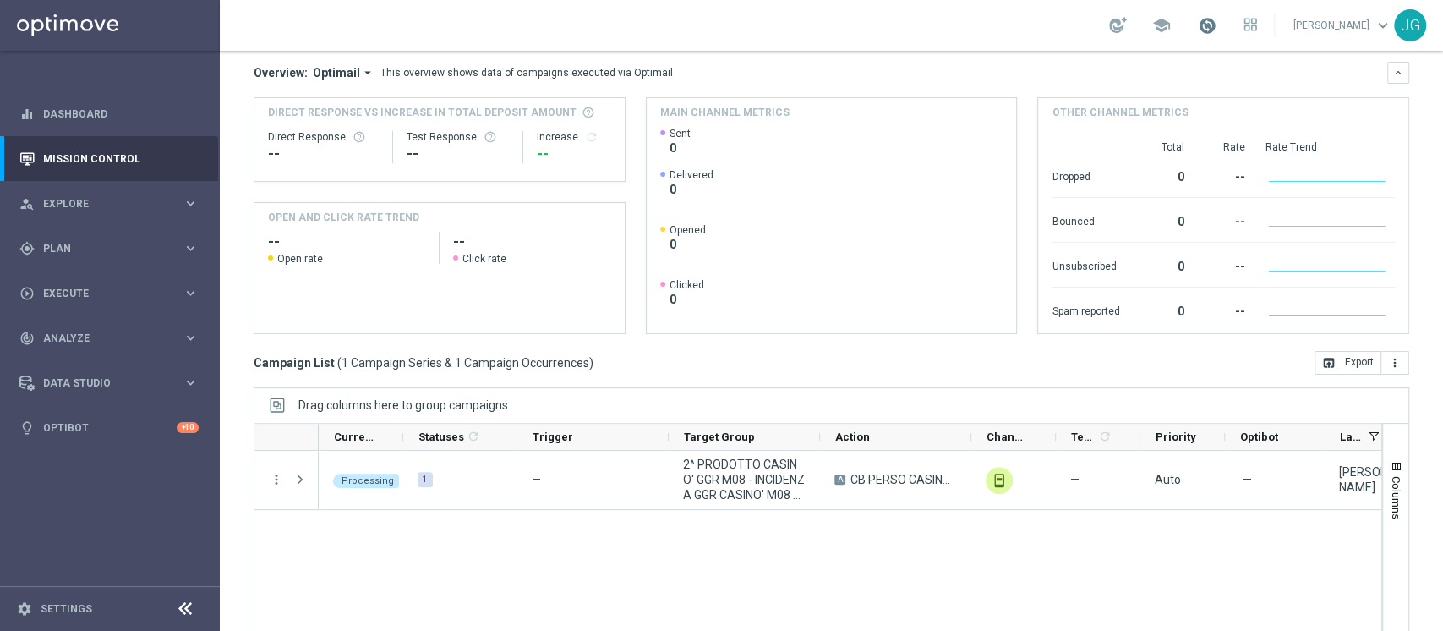
click at [1202, 26] on span at bounding box center [1207, 25] width 19 height 19
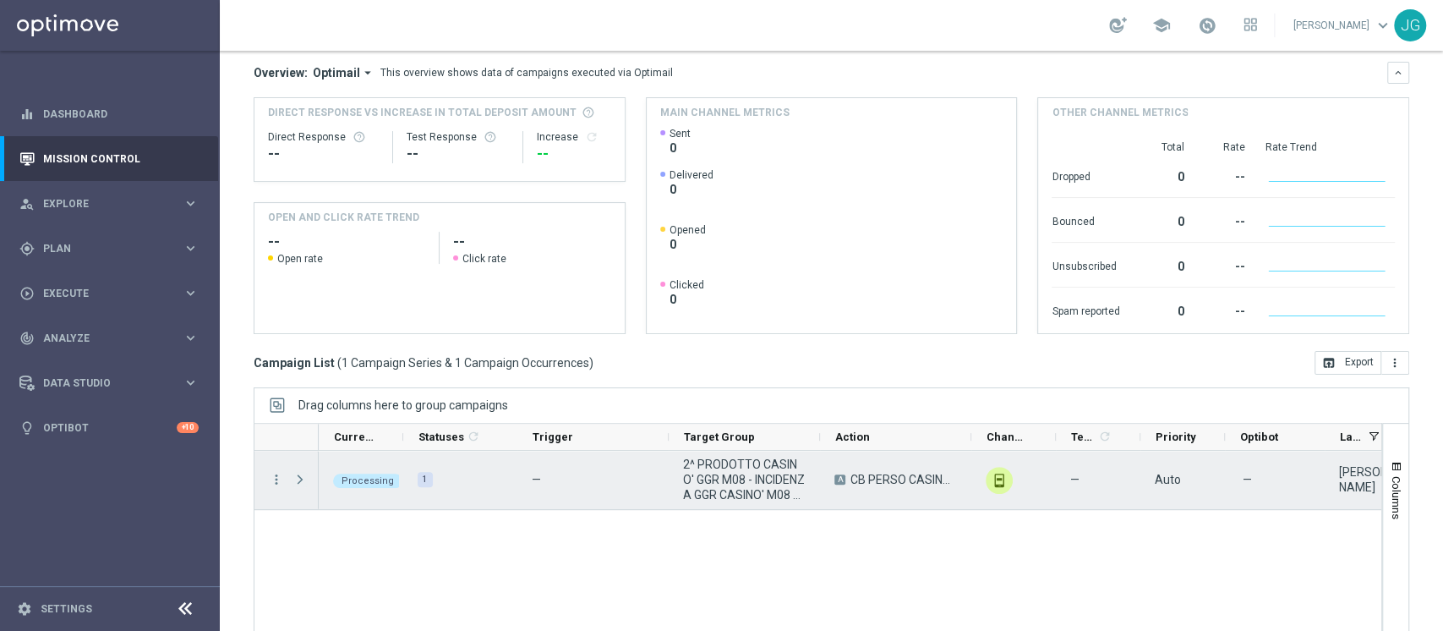
click at [304, 473] on span "Press SPACE to select this row." at bounding box center [300, 480] width 15 height 14
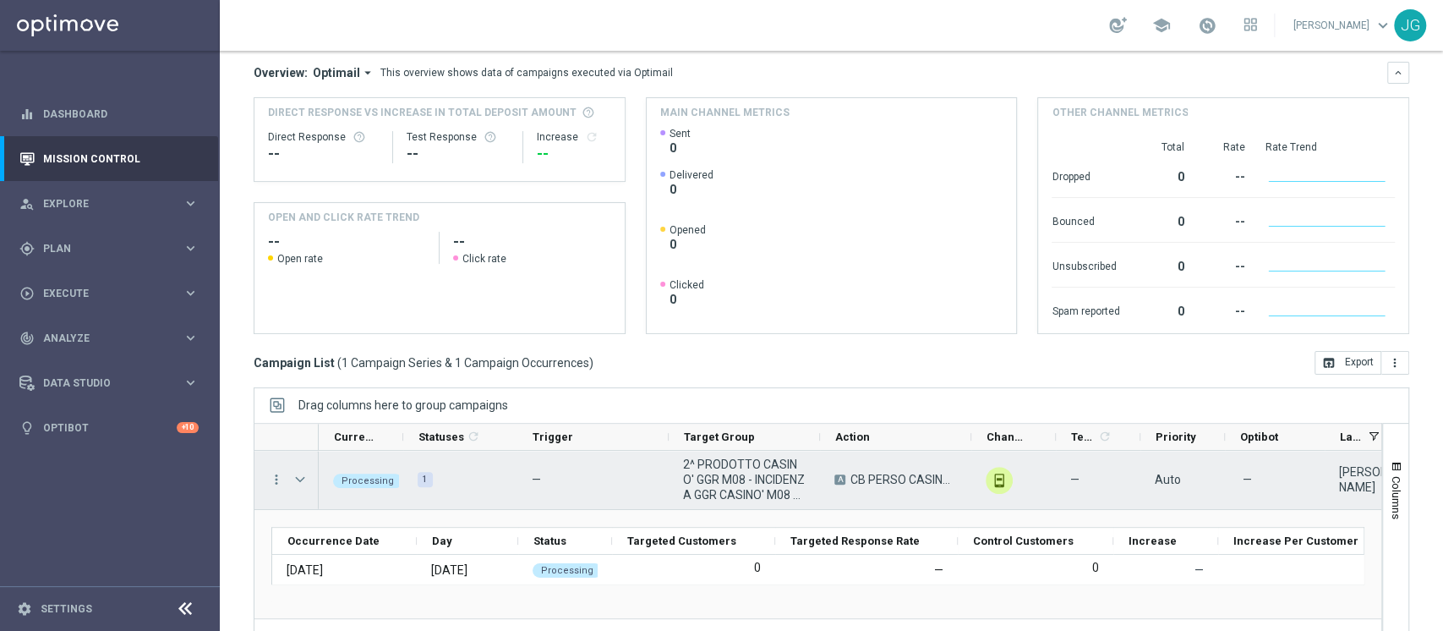
click at [304, 473] on span "Press SPACE to select this row." at bounding box center [300, 480] width 15 height 14
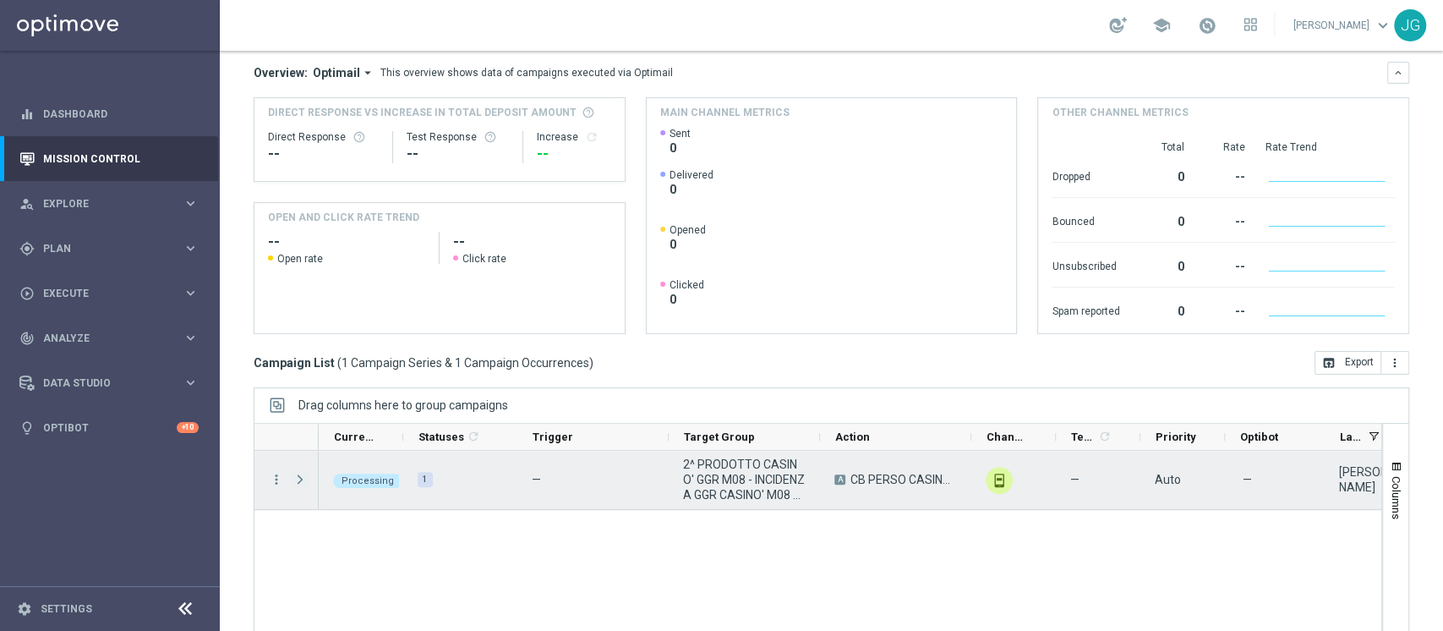
click at [304, 473] on span "Press SPACE to select this row." at bounding box center [300, 480] width 15 height 14
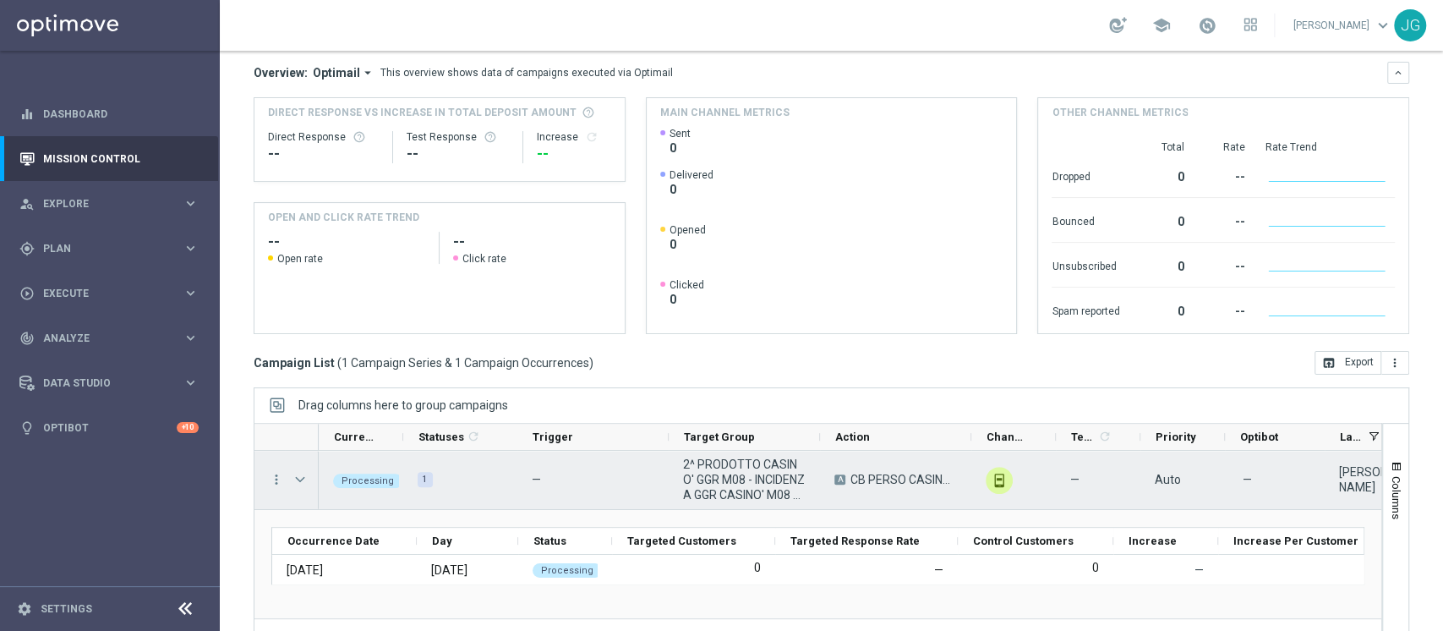
click at [304, 473] on span "Press SPACE to select this row." at bounding box center [300, 480] width 15 height 14
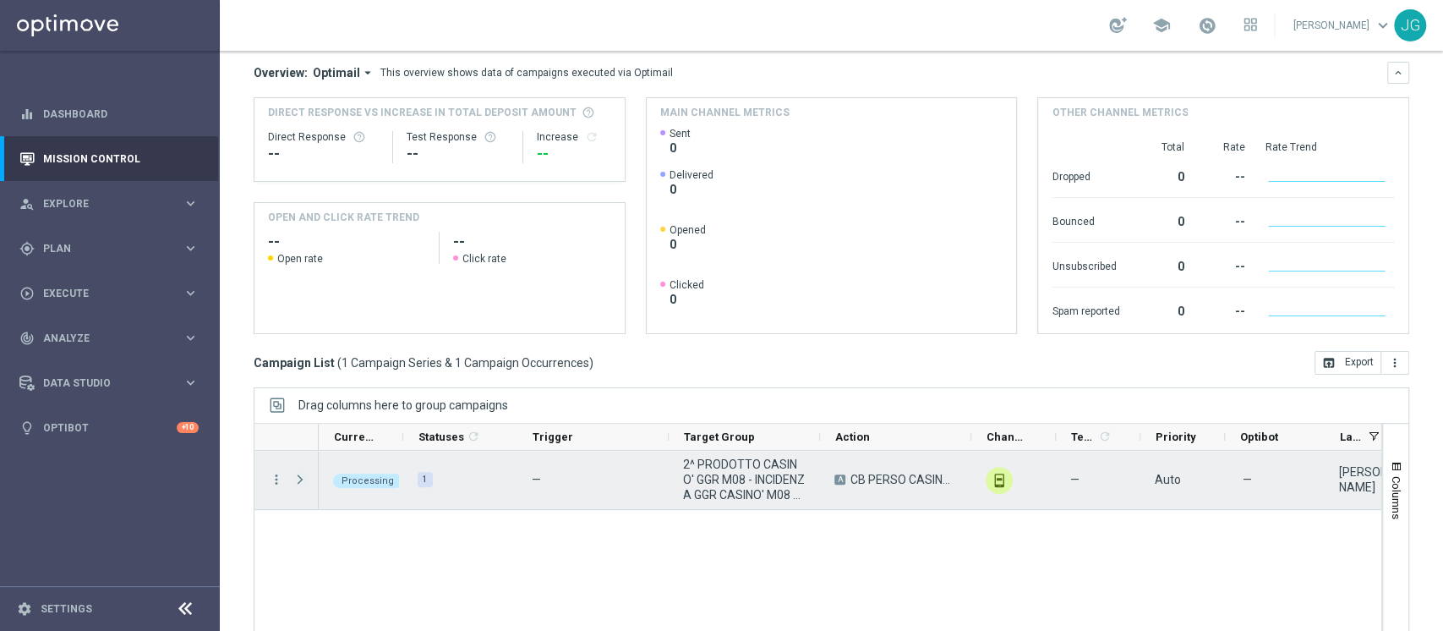
click at [304, 473] on span "Press SPACE to select this row." at bounding box center [300, 480] width 15 height 14
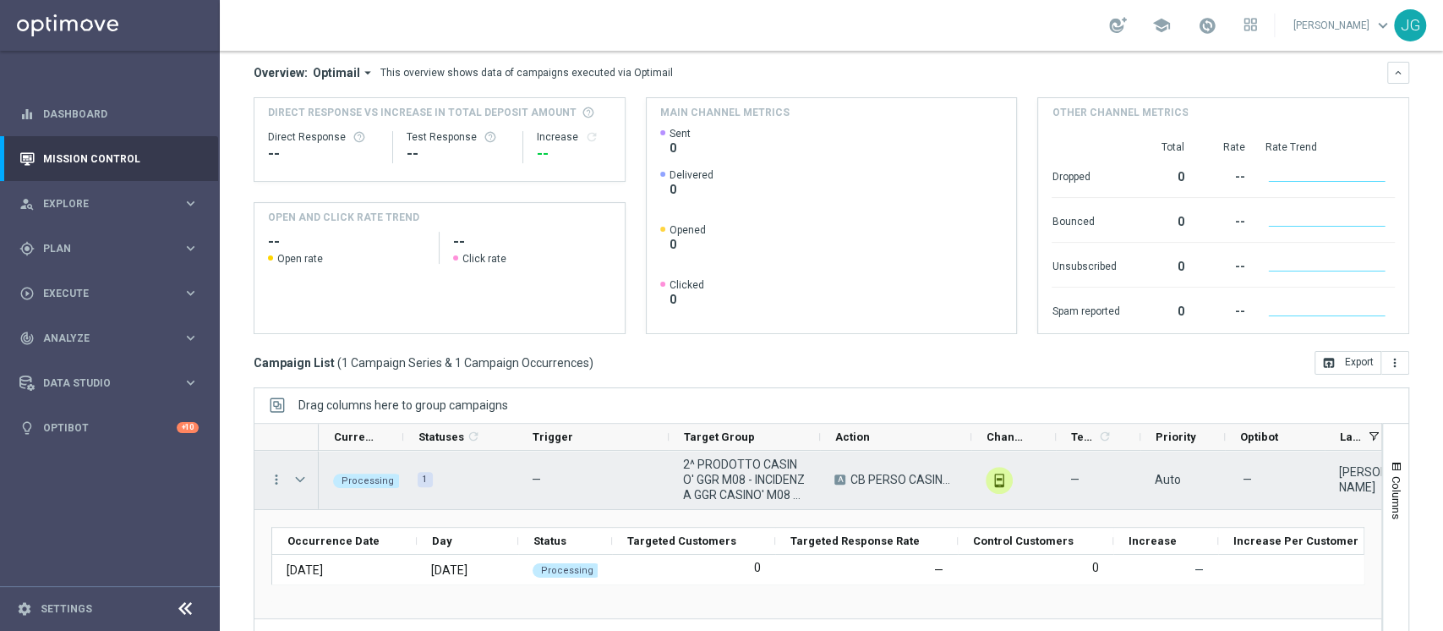
click at [304, 473] on span "Press SPACE to select this row." at bounding box center [300, 480] width 15 height 14
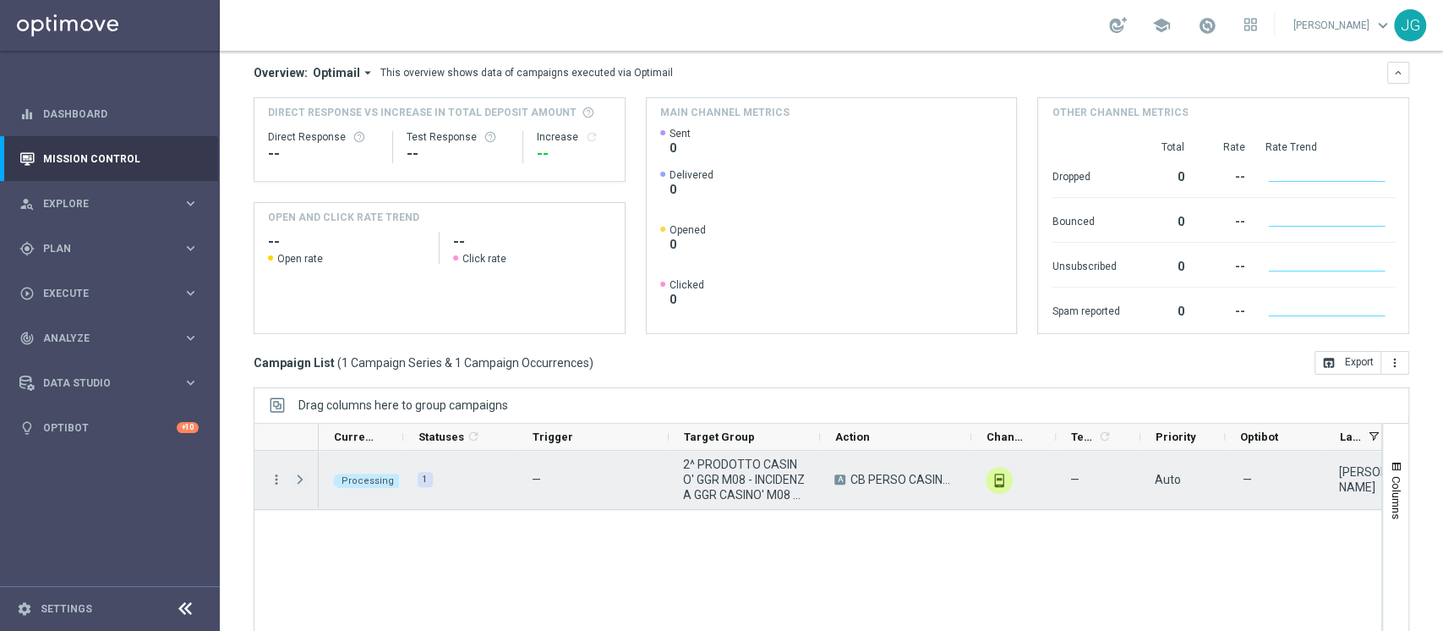
click at [304, 473] on span "Press SPACE to select this row." at bounding box center [300, 480] width 15 height 14
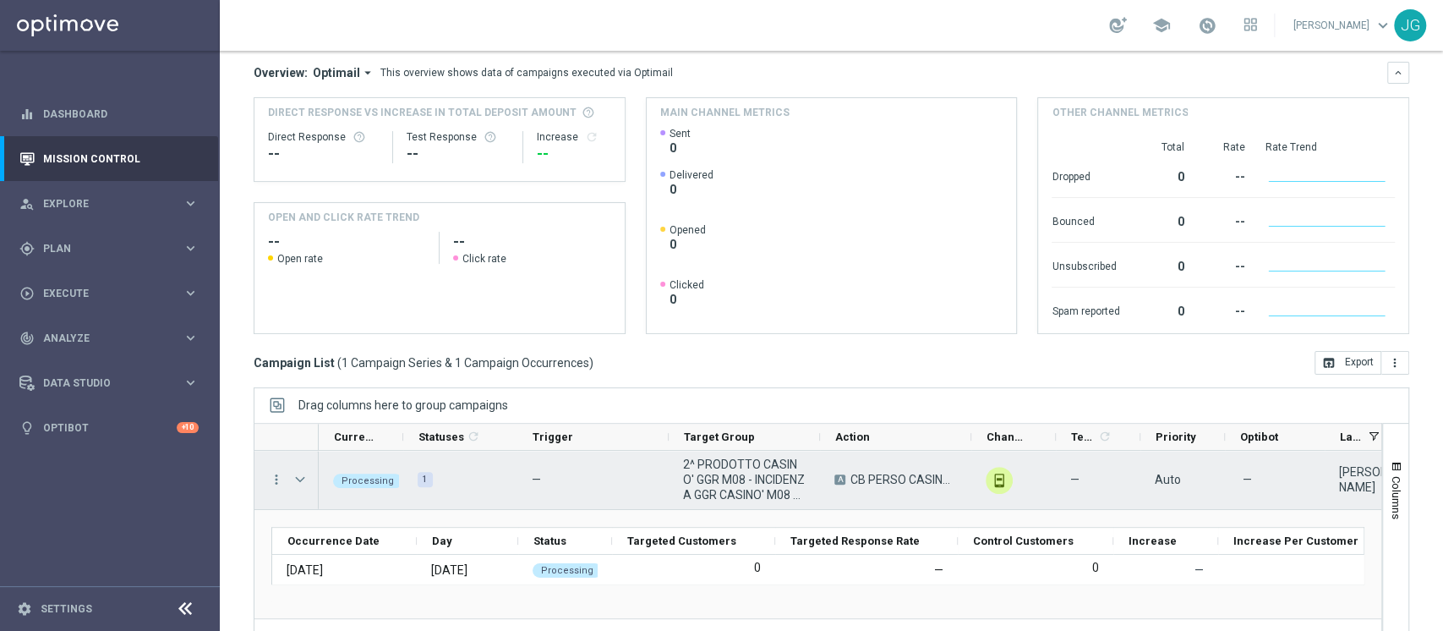
click at [304, 473] on span "Press SPACE to select this row." at bounding box center [300, 480] width 15 height 14
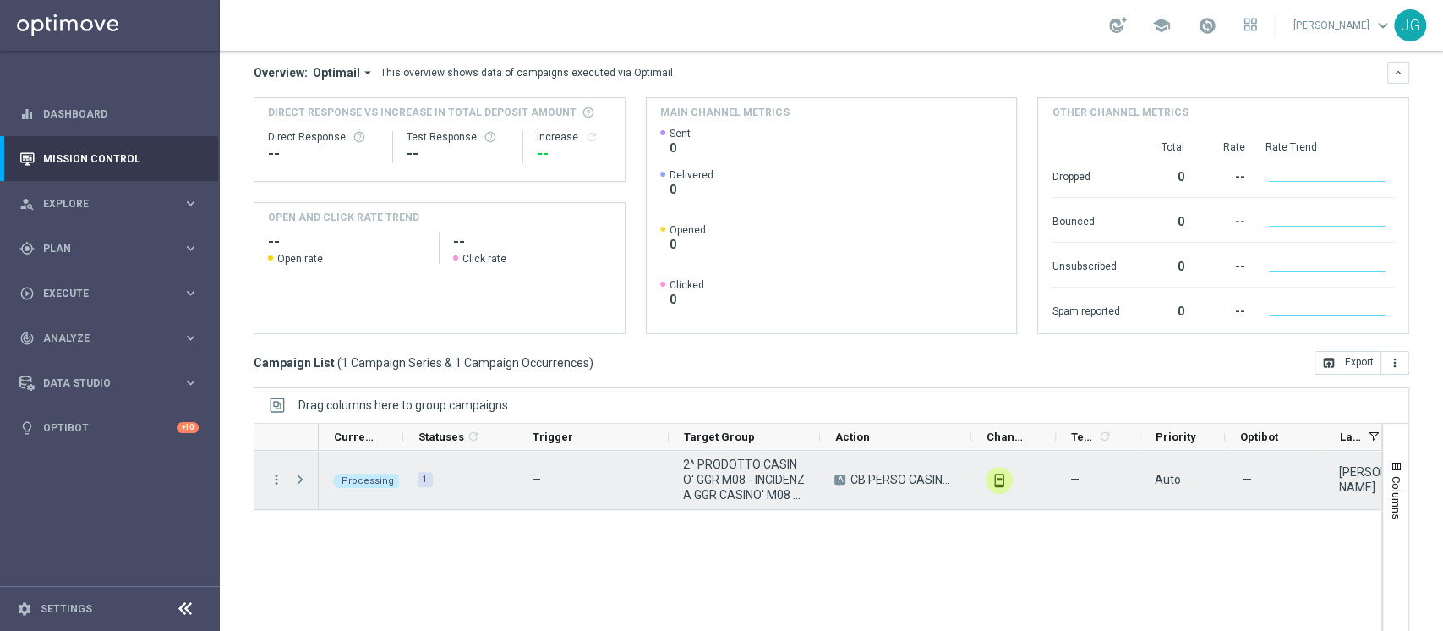
click at [304, 473] on span "Press SPACE to select this row." at bounding box center [300, 480] width 15 height 14
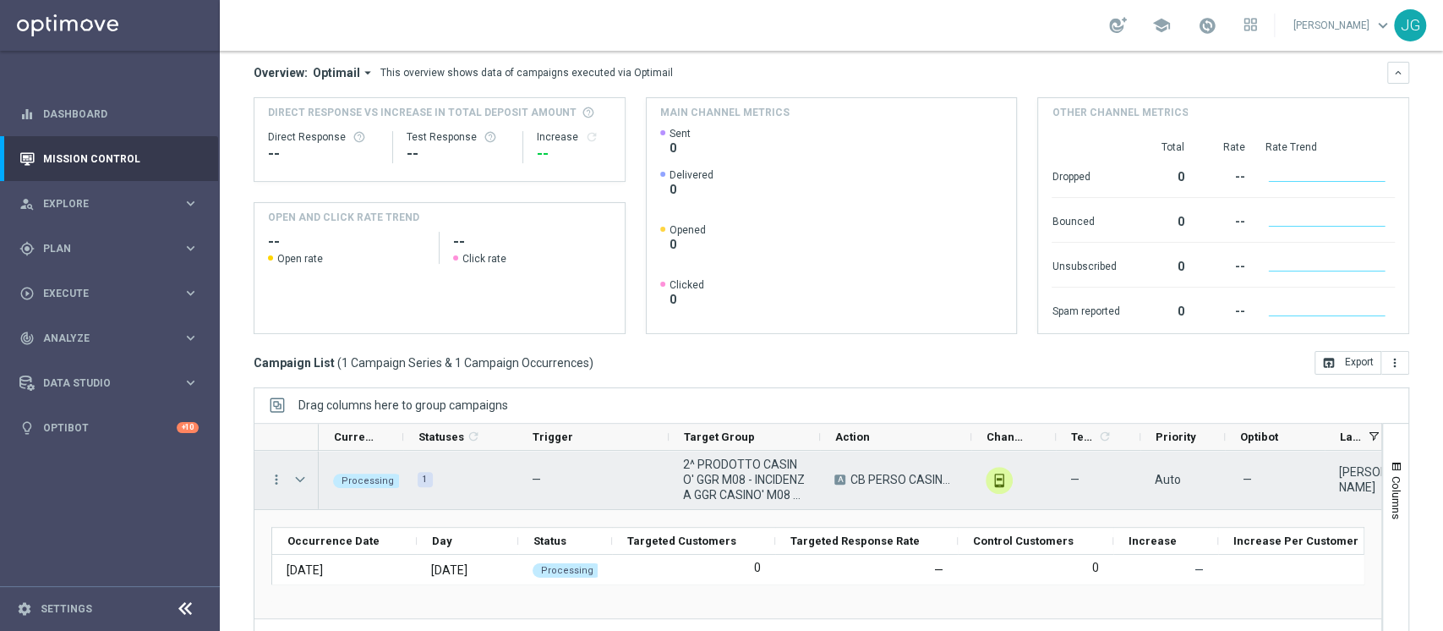
click at [304, 479] on span "Press SPACE to select this row." at bounding box center [300, 480] width 15 height 14
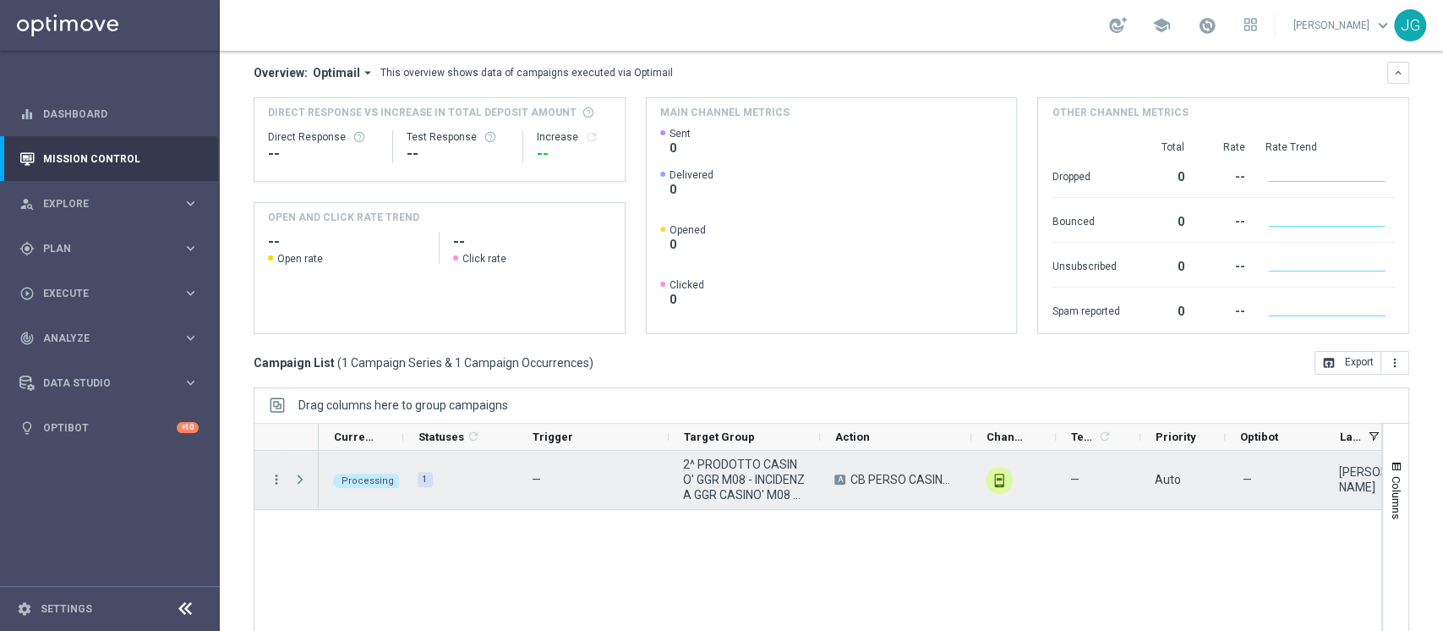
click at [304, 479] on span "Press SPACE to select this row." at bounding box center [300, 480] width 15 height 14
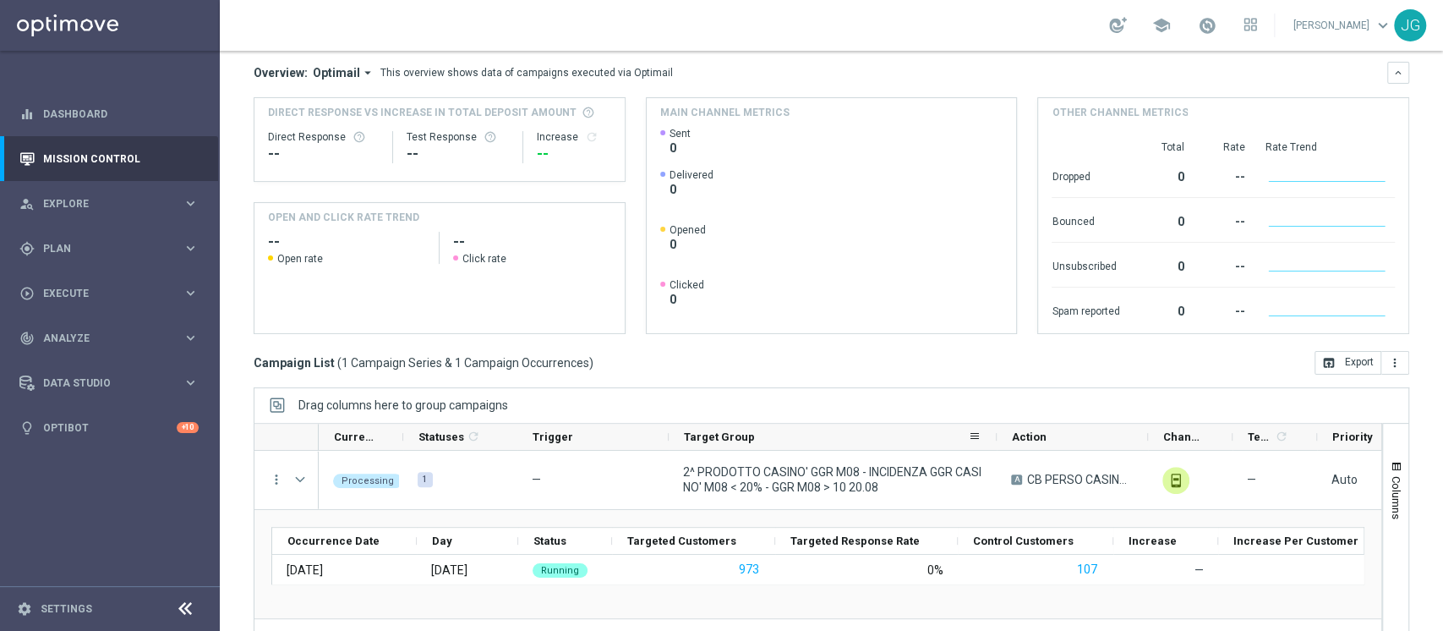
drag, startPoint x: 819, startPoint y: 437, endPoint x: 1005, endPoint y: 440, distance: 186.9
click at [1000, 440] on div at bounding box center [997, 437] width 7 height 26
drag, startPoint x: 82, startPoint y: 24, endPoint x: 101, endPoint y: 260, distance: 236.7
click at [101, 260] on div "gps_fixed Plan keyboard_arrow_right" at bounding box center [109, 248] width 218 height 45
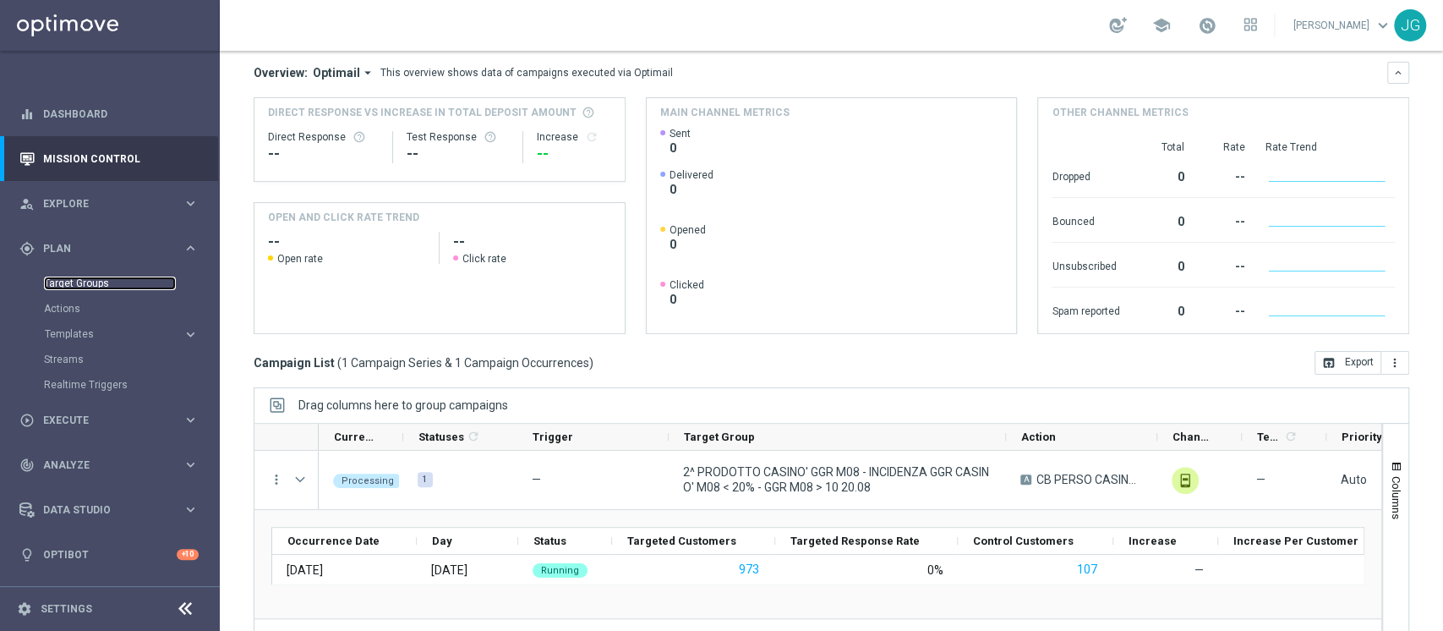
click at [80, 283] on link "Target Groups" at bounding box center [110, 284] width 132 height 14
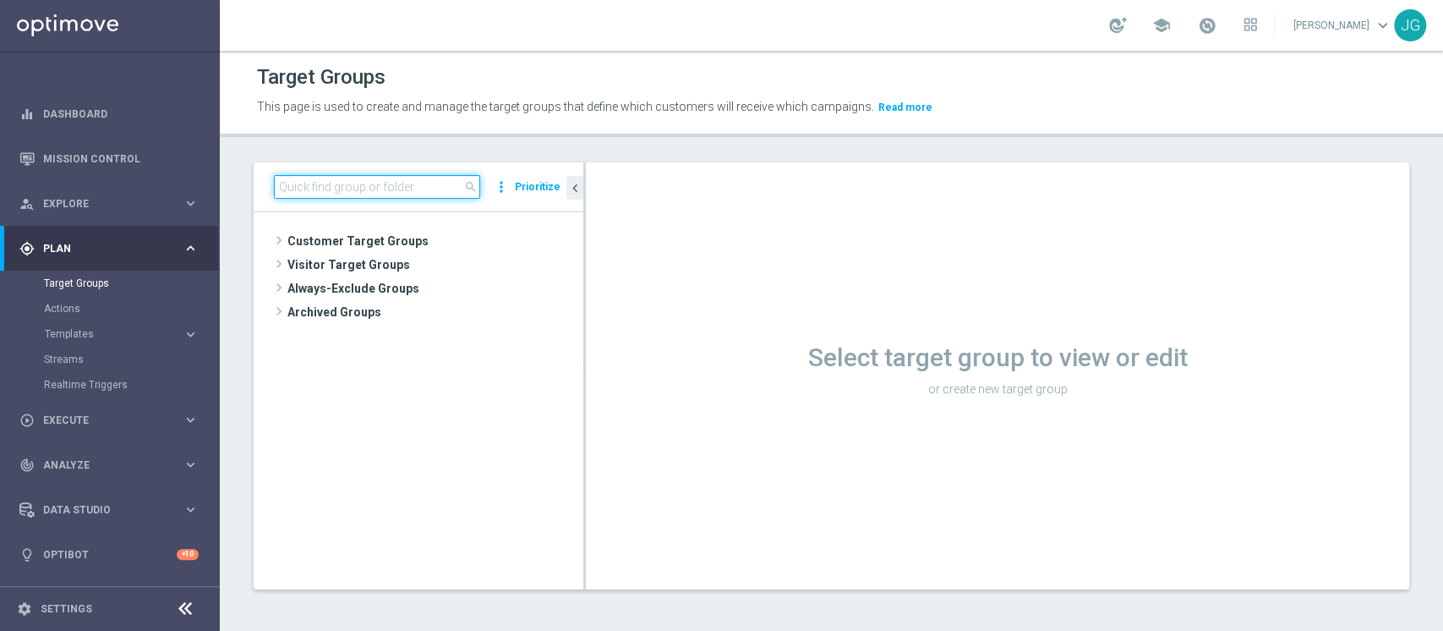
click at [386, 180] on input at bounding box center [377, 187] width 206 height 24
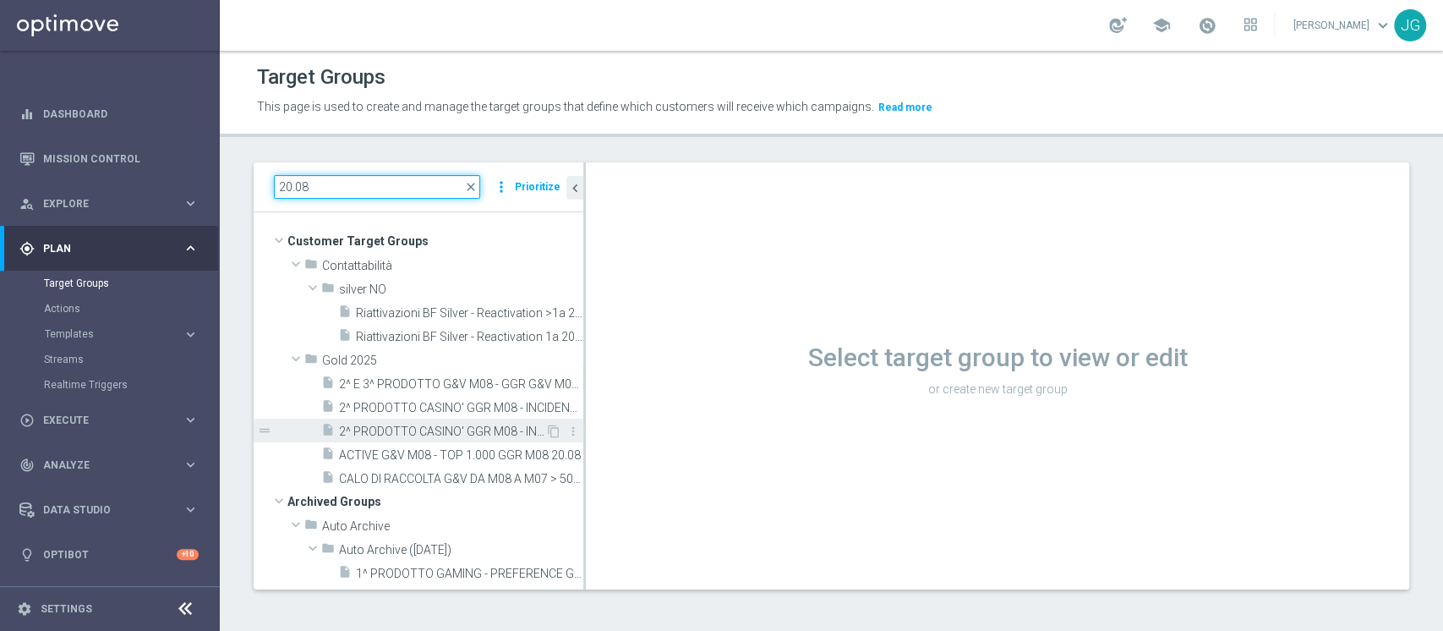
type input "20.08"
click at [412, 428] on span "2^ PRODOTTO CASINO' GGR M08 - INCIDENZA GGR CASINO' M08 > 20% 20.08" at bounding box center [442, 431] width 206 height 14
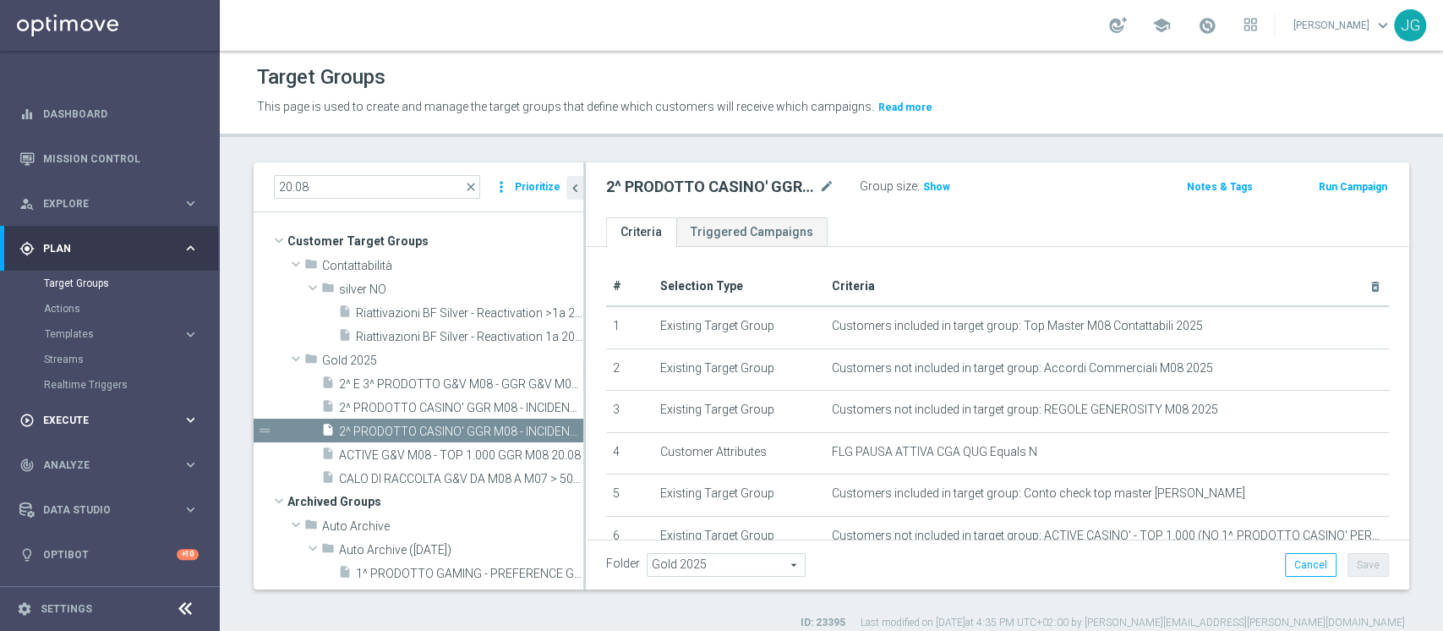
click at [95, 410] on div "play_circle_outline Execute keyboard_arrow_right" at bounding box center [109, 419] width 218 height 45
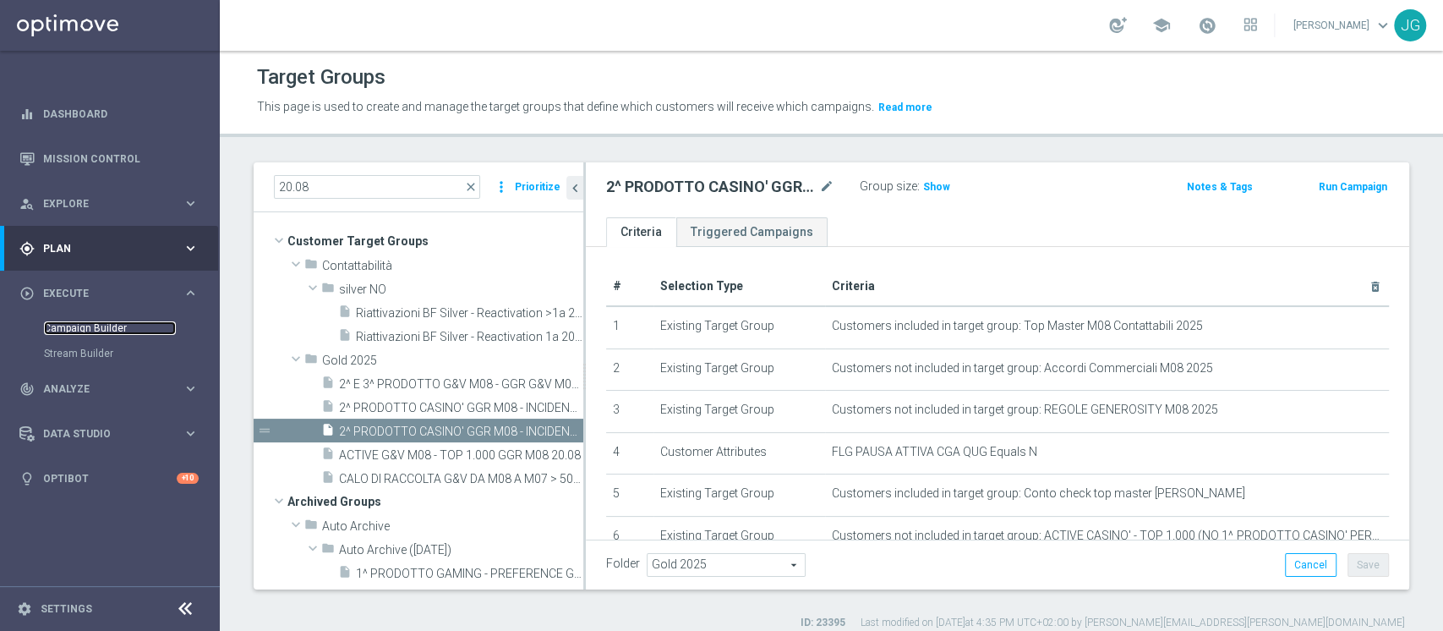
click at [90, 330] on link "Campaign Builder" at bounding box center [110, 328] width 132 height 14
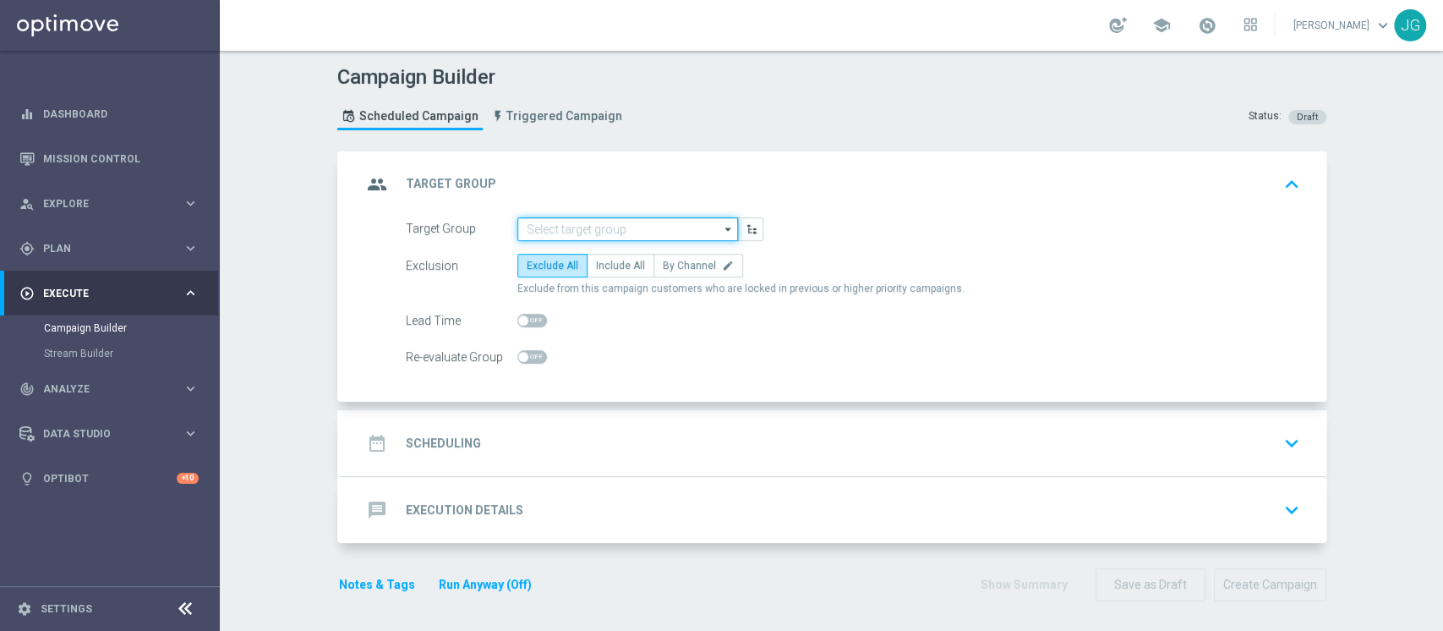
click at [545, 232] on input at bounding box center [628, 229] width 221 height 24
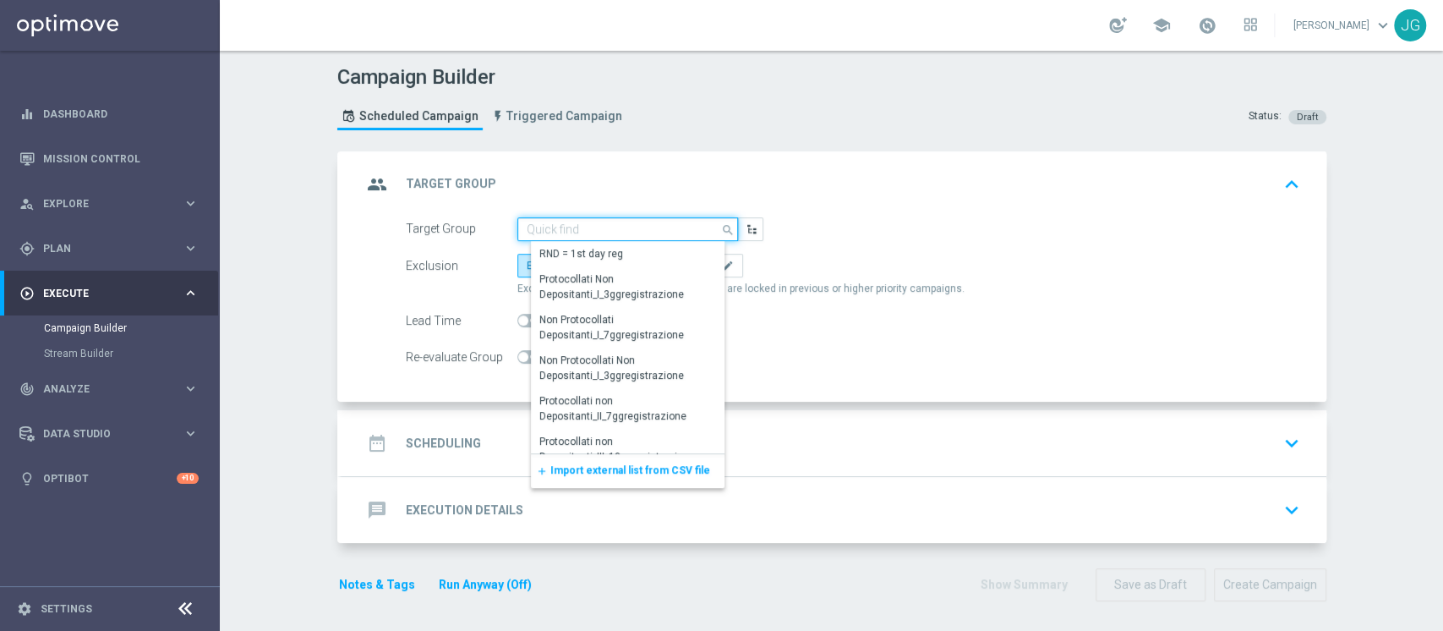
click at [620, 223] on input at bounding box center [628, 229] width 221 height 24
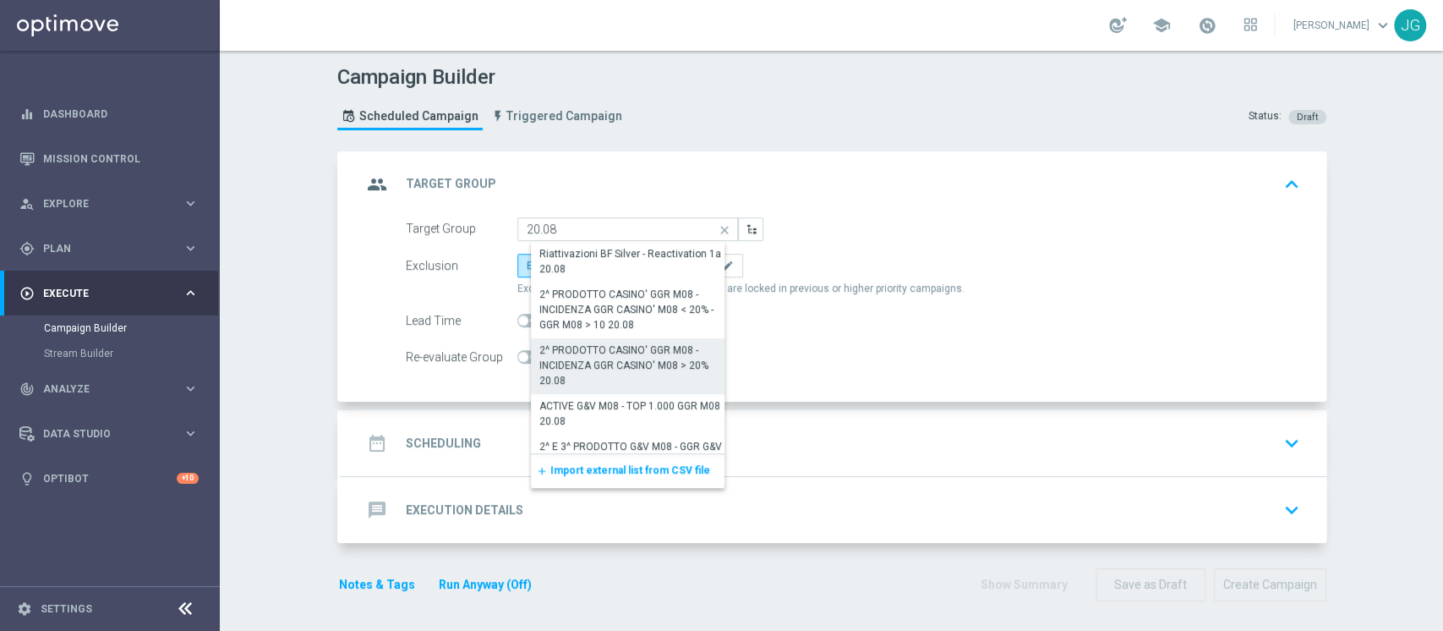
click at [624, 368] on div "2^ PRODOTTO CASINO' GGR M08 - INCIDENZA GGR CASINO' M08 > 20% 20.08" at bounding box center [635, 365] width 190 height 46
type input "2^ PRODOTTO CASINO' GGR M08 - INCIDENZA GGR CASINO' M08 > 20% 20.08"
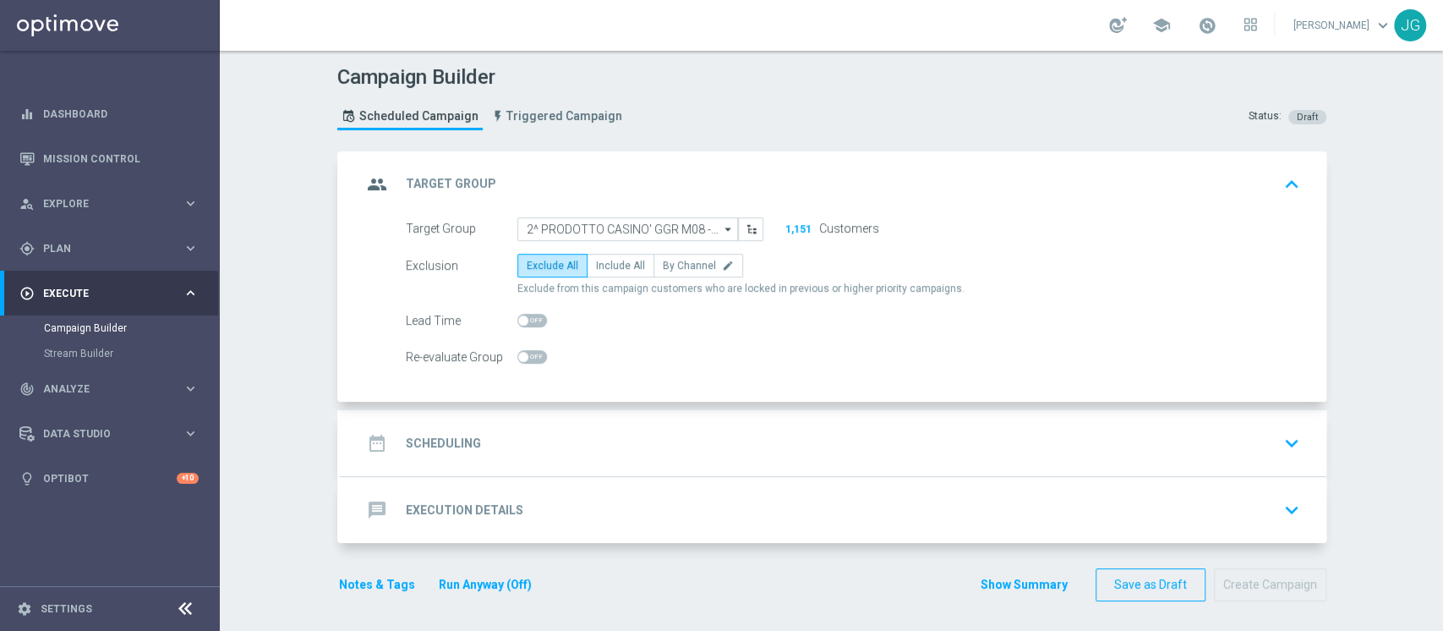
click at [573, 452] on div "date_range Scheduling keyboard_arrow_down" at bounding box center [834, 443] width 945 height 32
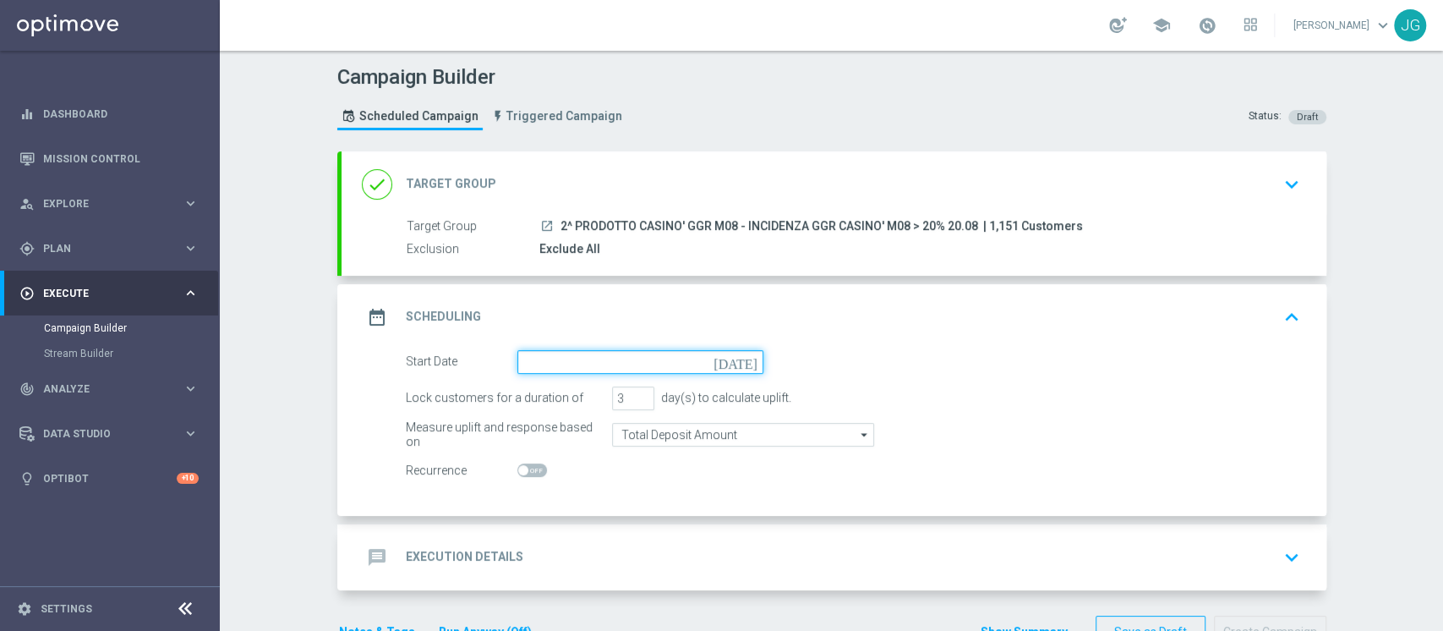
click at [642, 355] on input at bounding box center [641, 362] width 246 height 24
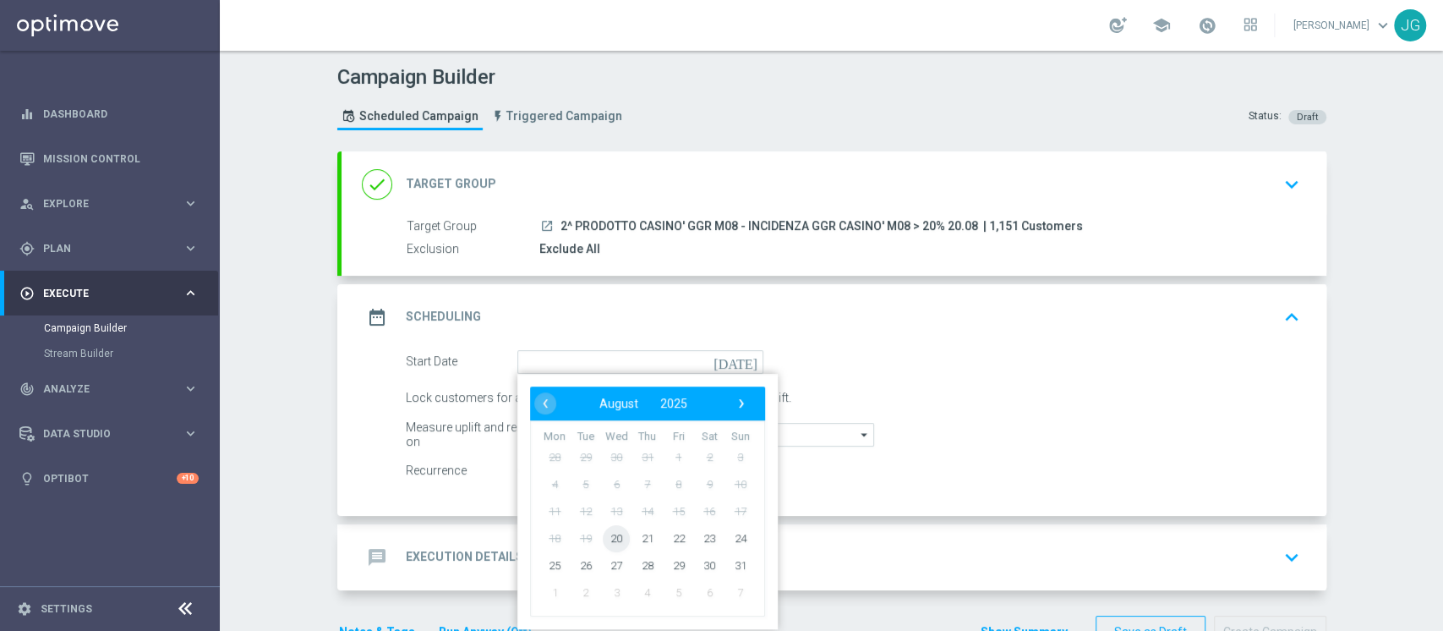
click at [605, 532] on span "20" at bounding box center [616, 537] width 27 height 27
type input "20 Aug 2025"
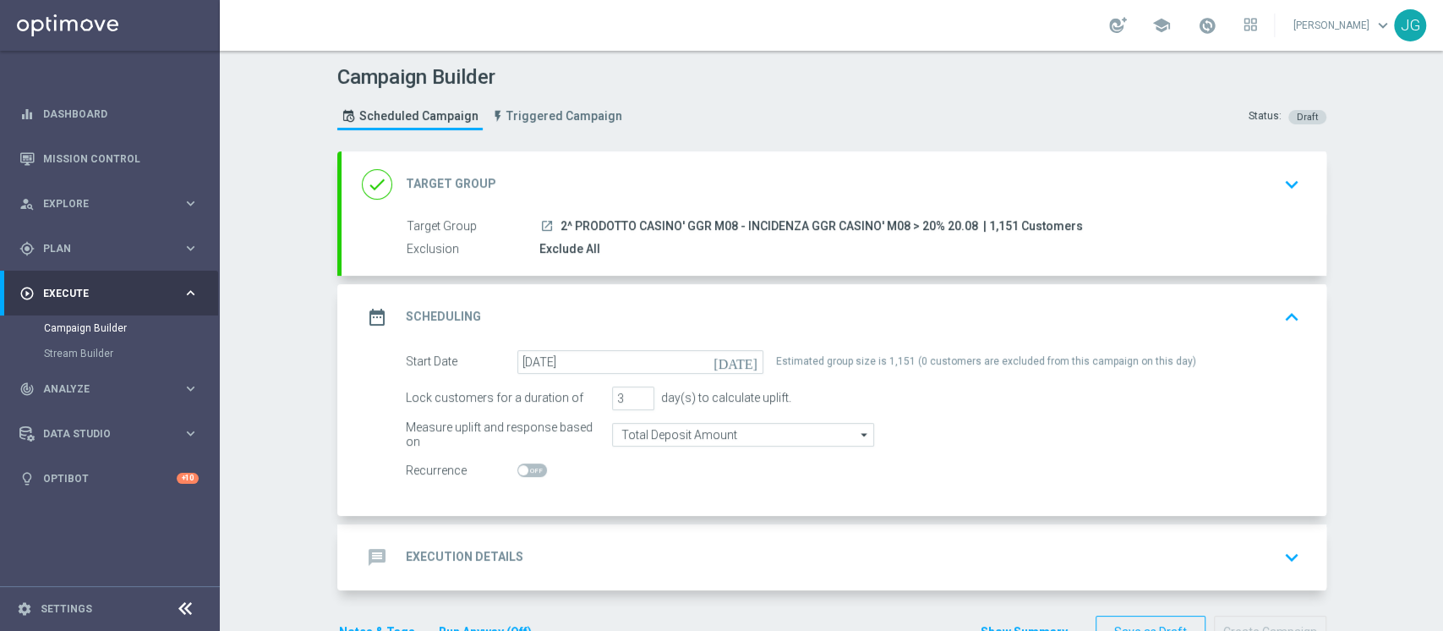
click at [683, 198] on div "done Target Group keyboard_arrow_down" at bounding box center [834, 184] width 945 height 32
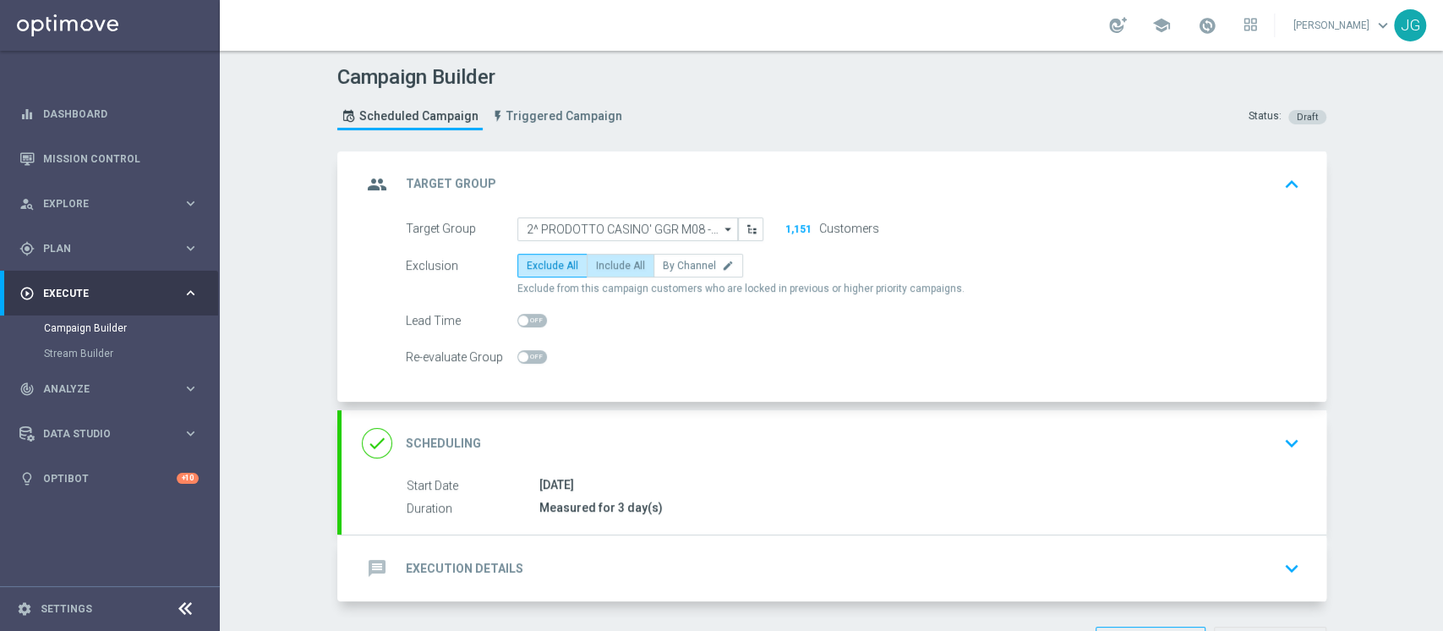
click at [607, 275] on label "Include All" at bounding box center [621, 266] width 68 height 24
click at [607, 274] on input "Include All" at bounding box center [601, 268] width 11 height 11
radio input "true"
click at [627, 556] on div "message Execution Details keyboard_arrow_down" at bounding box center [834, 568] width 945 height 32
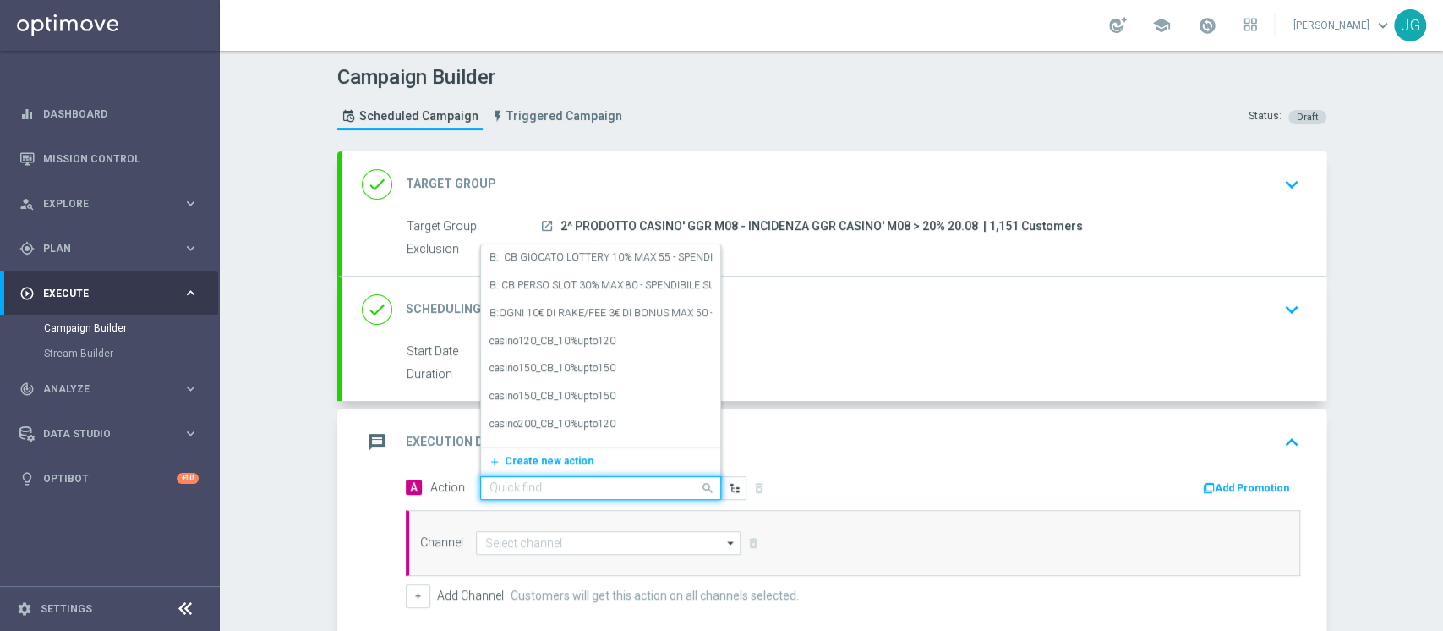
click at [506, 481] on input "text" at bounding box center [584, 488] width 189 height 14
paste input "CB PERSO CASINO' 50% MAX 100; CB VINTO CASINO' 20% MAX 100 - SPENDIBILE SLOT"
type input "CB PERSO CASINO' 50% MAX 100; CB VINTO CASINO' 20% MAX 100 - SPENDIBILE SLOT"
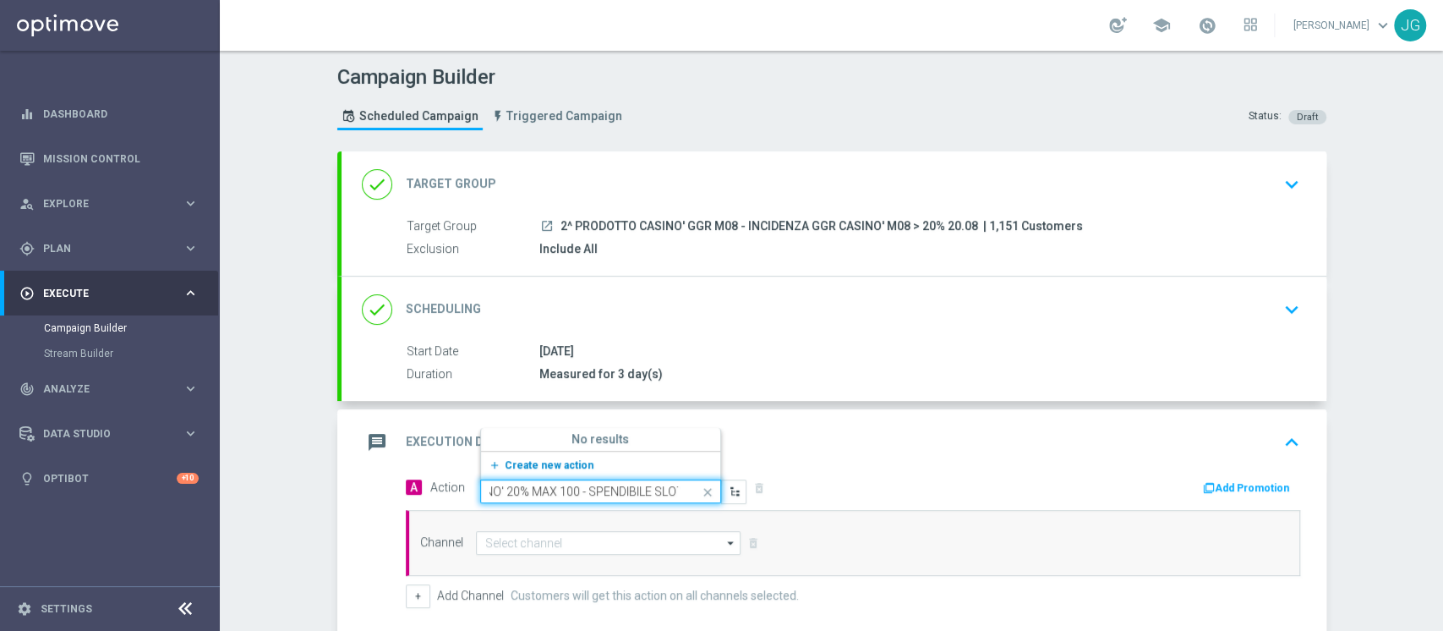
click at [519, 459] on span "Create new action" at bounding box center [549, 465] width 89 height 12
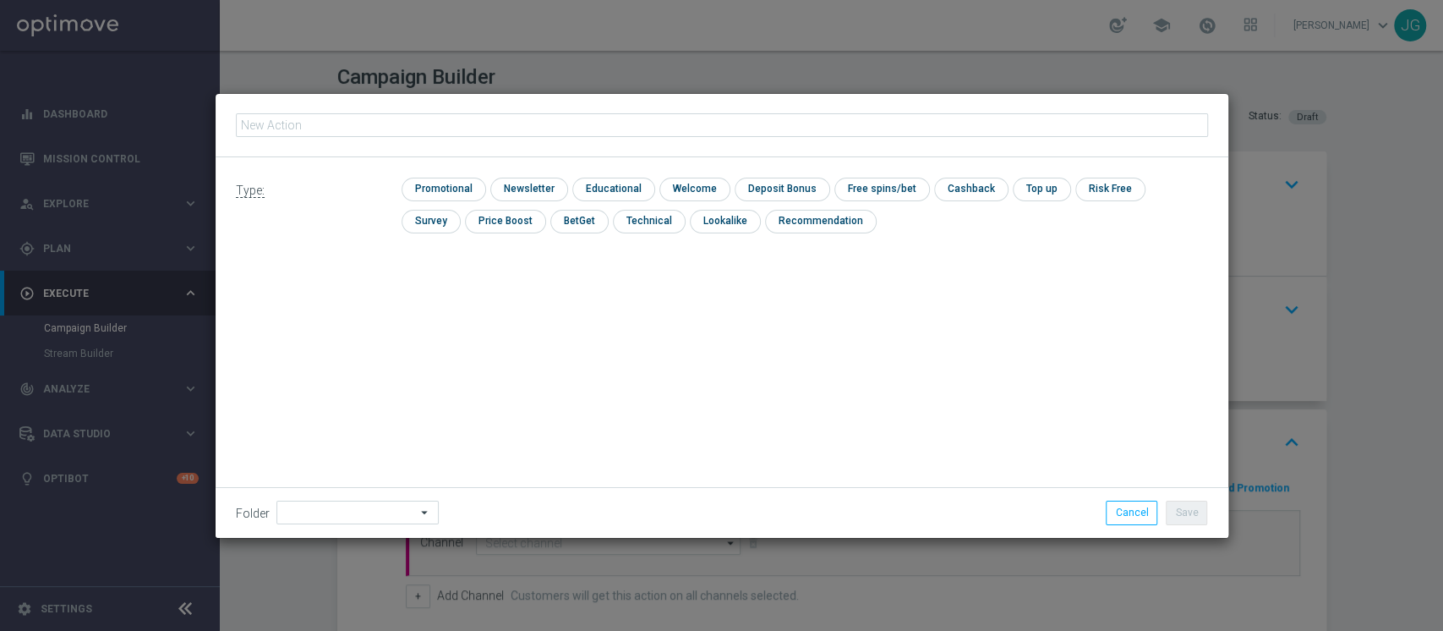
type input "CB PERSO CASINO' 50% MAX 100; CB VINTO CASINO' 20% MAX 100 - SPENDIBILE SLOT"
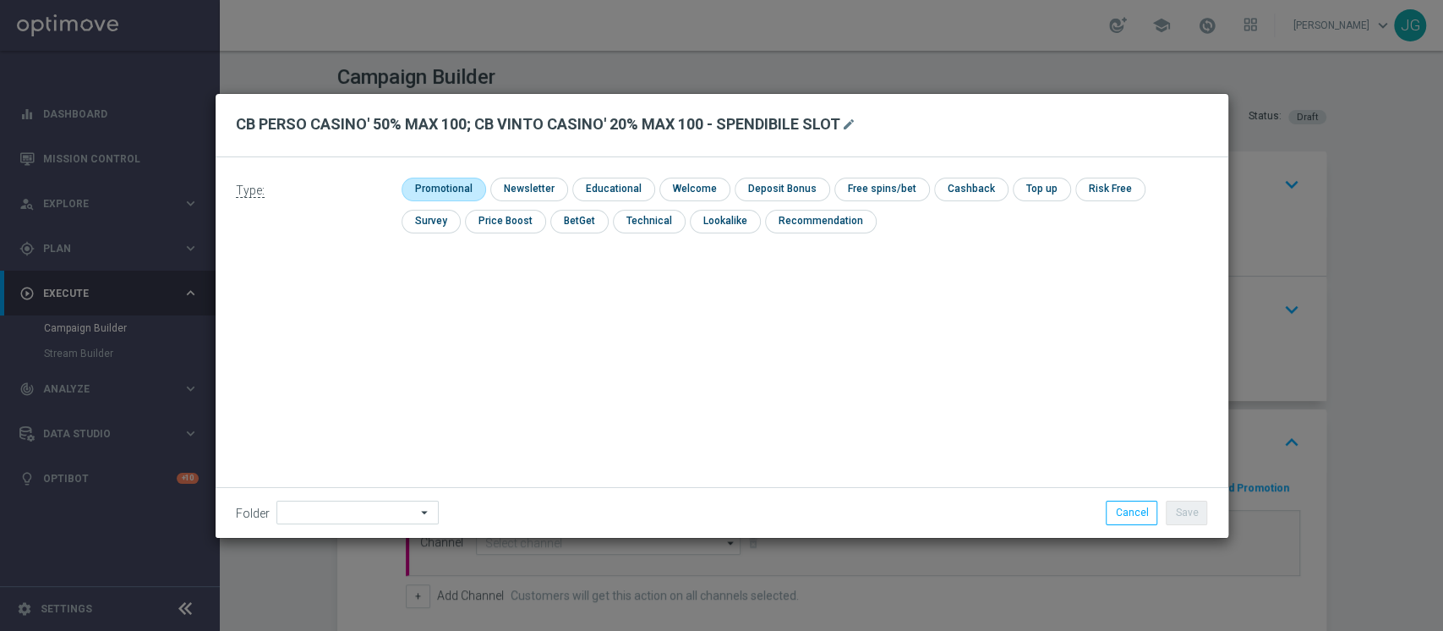
click at [426, 179] on input "checkbox" at bounding box center [442, 189] width 80 height 23
checkbox input "true"
click at [956, 185] on input "checkbox" at bounding box center [986, 189] width 71 height 23
checkbox input "true"
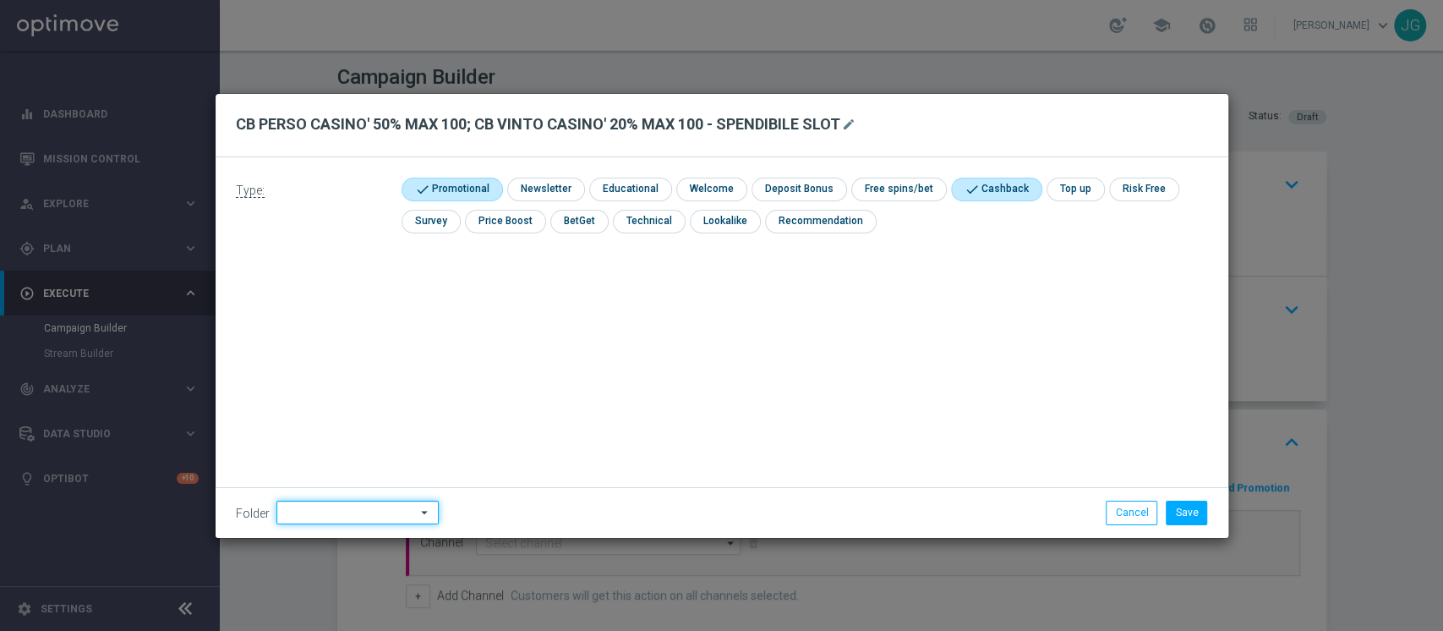
click at [326, 512] on input at bounding box center [358, 513] width 162 height 24
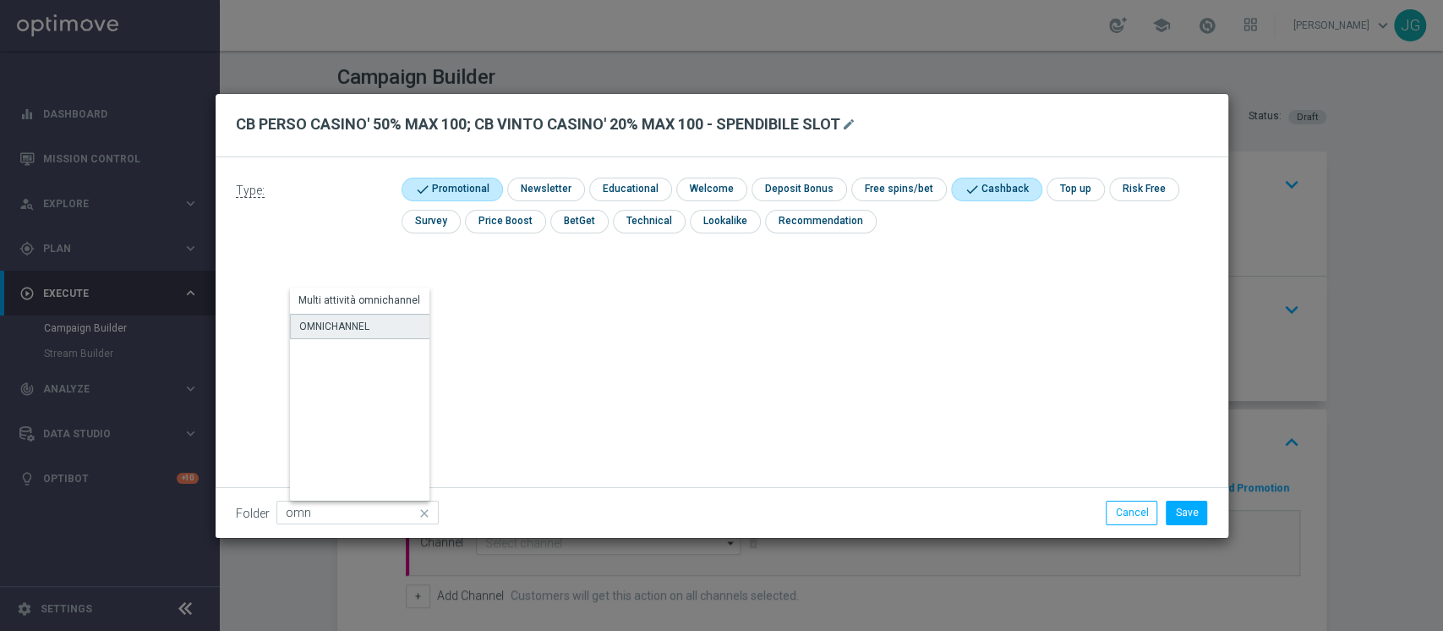
click at [326, 332] on div "OMNICHANNEL" at bounding box center [334, 326] width 70 height 15
type input "OMNICHANNEL"
click at [1190, 499] on div "Folder OMNICHANNEL OMNICHANNEL arrow_drop_down Drag here to set row groups Drag…" at bounding box center [722, 512] width 1013 height 50
click at [1191, 512] on button "Save" at bounding box center [1186, 513] width 41 height 24
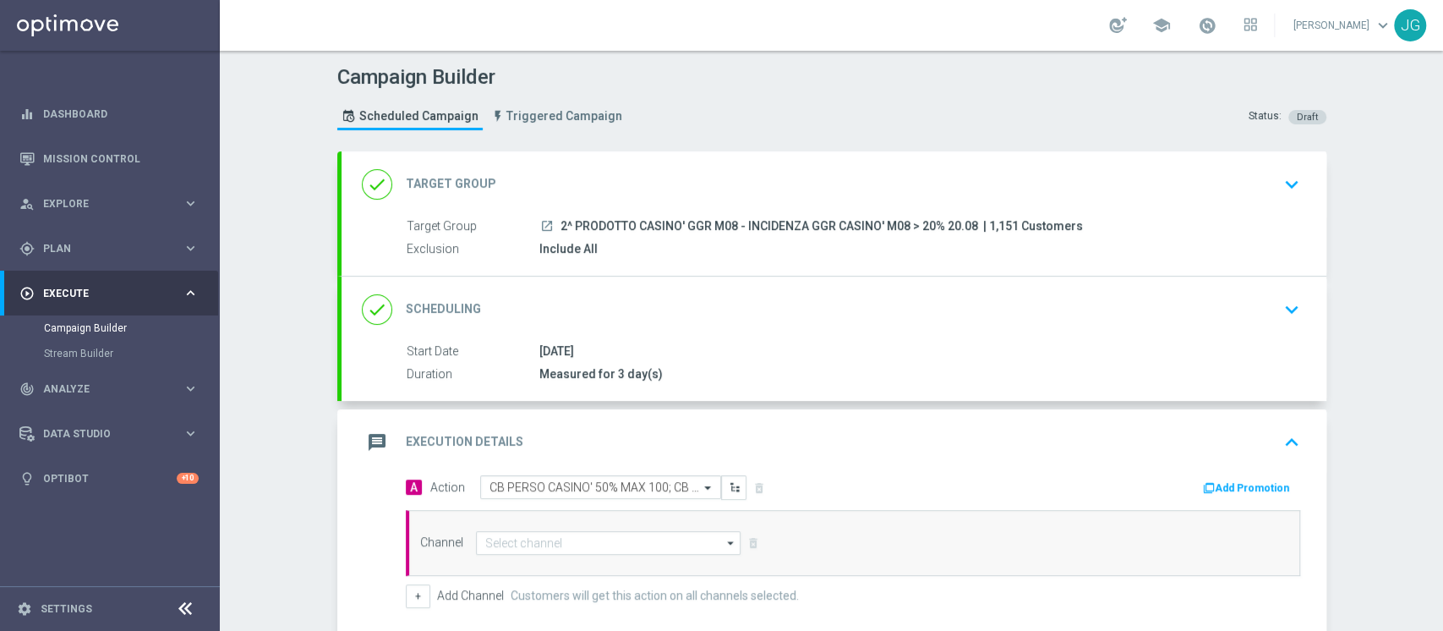
click at [1218, 483] on button "Add Promotion" at bounding box center [1249, 488] width 94 height 19
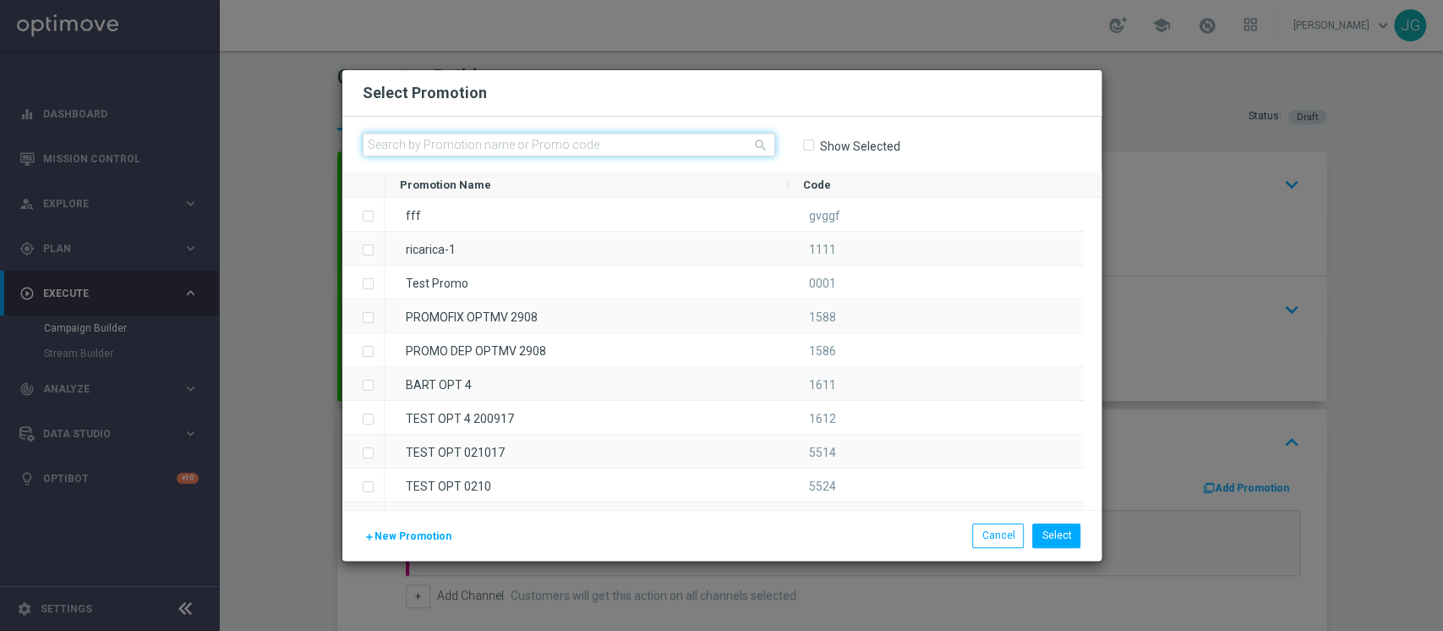
click at [528, 148] on input "text" at bounding box center [569, 145] width 413 height 24
paste input "333000"
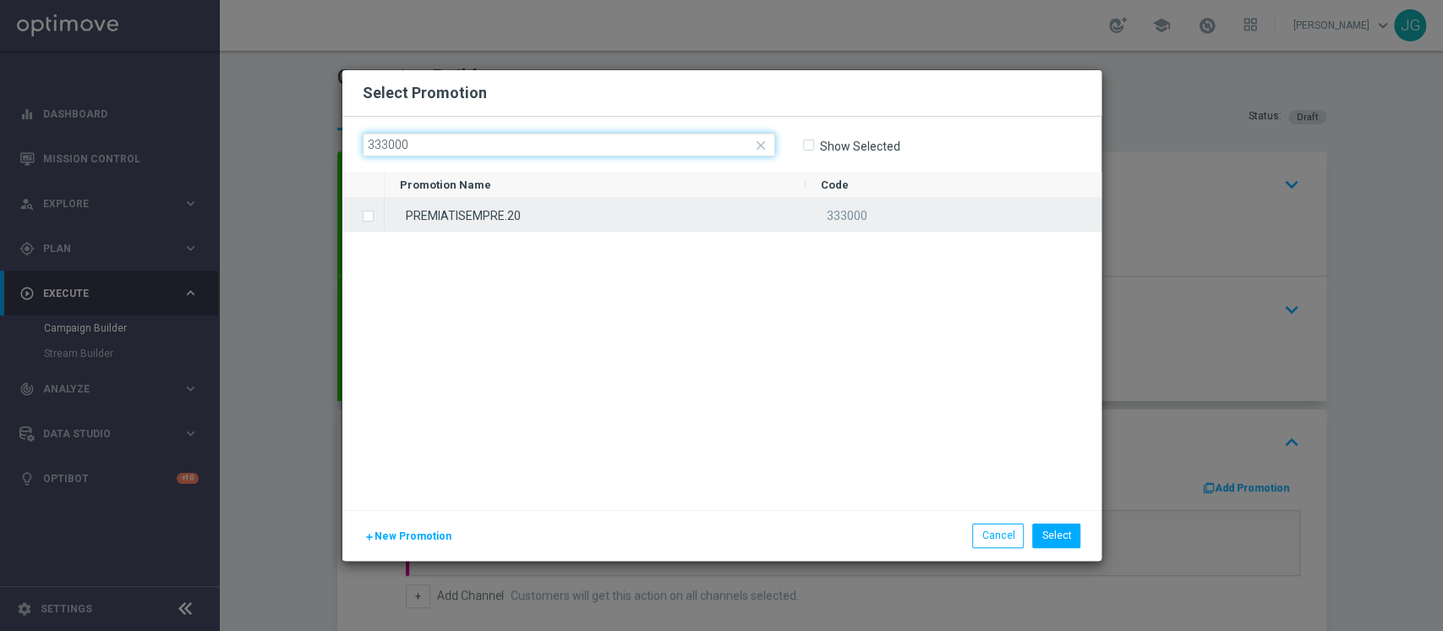
type input "333000"
click at [541, 204] on div "PREMIATISEMPRE.20" at bounding box center [595, 214] width 421 height 33
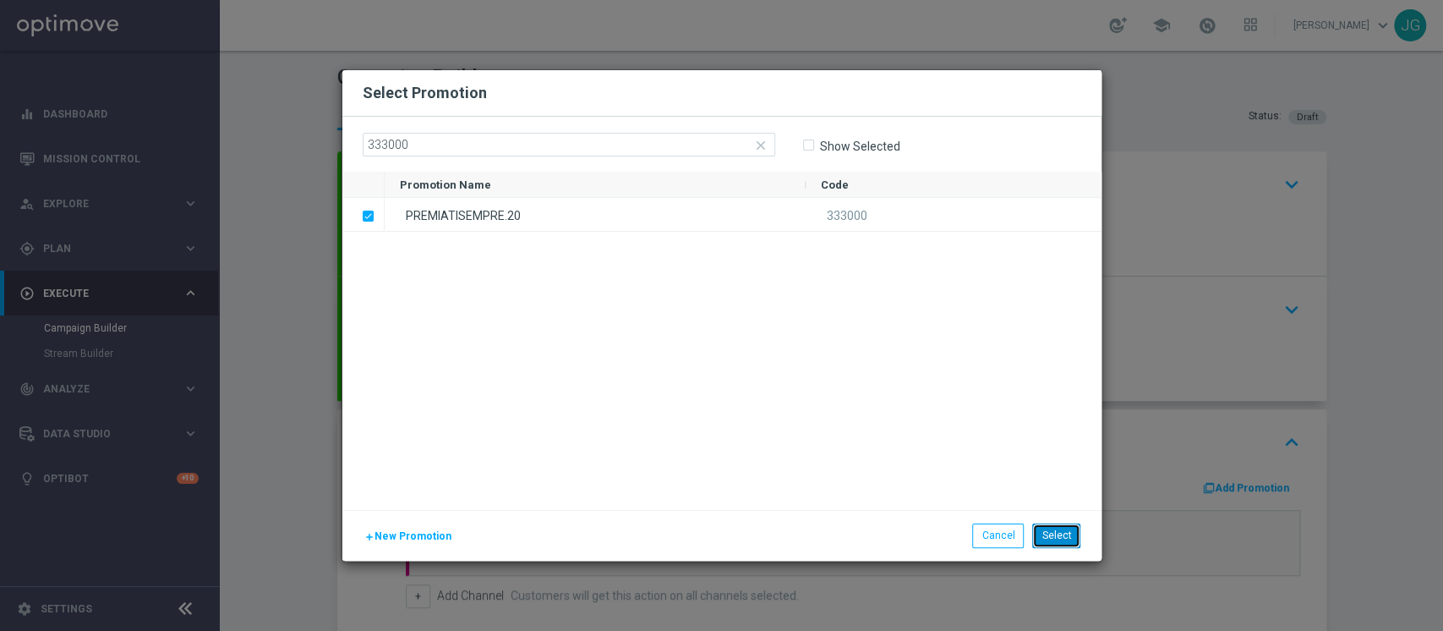
click at [1062, 531] on button "Select" at bounding box center [1056, 535] width 48 height 24
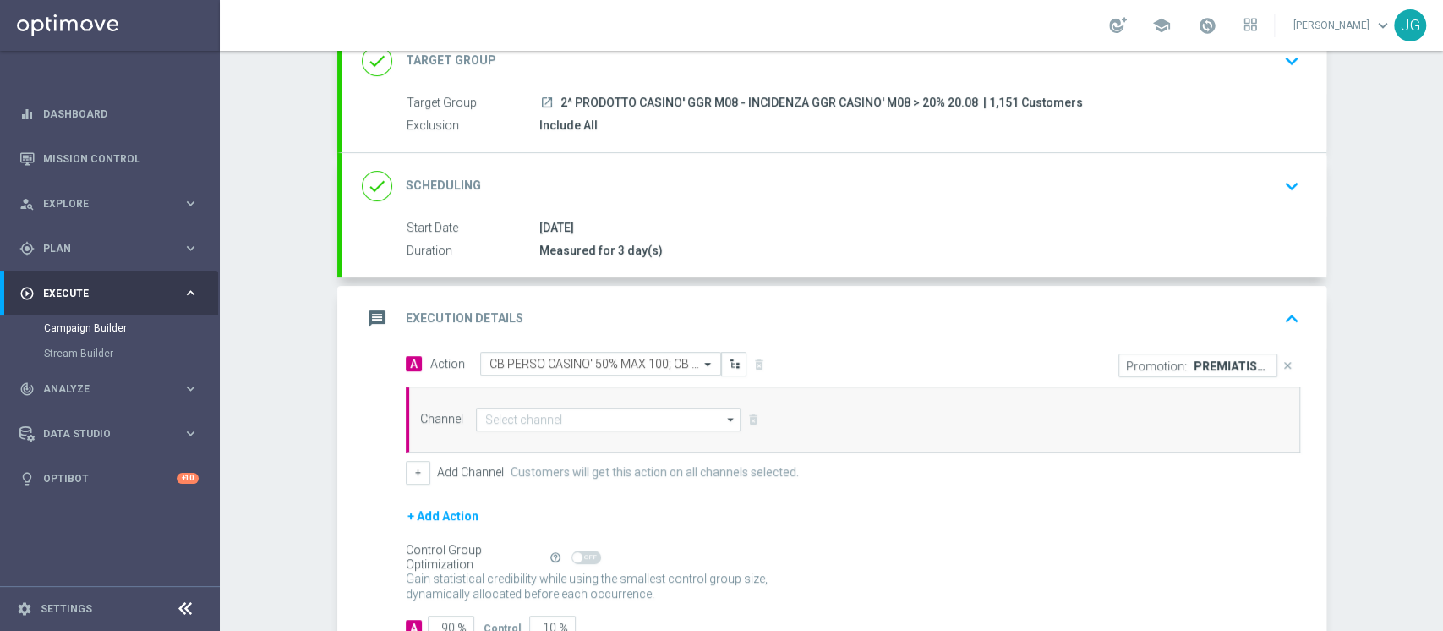
scroll to position [126, 0]
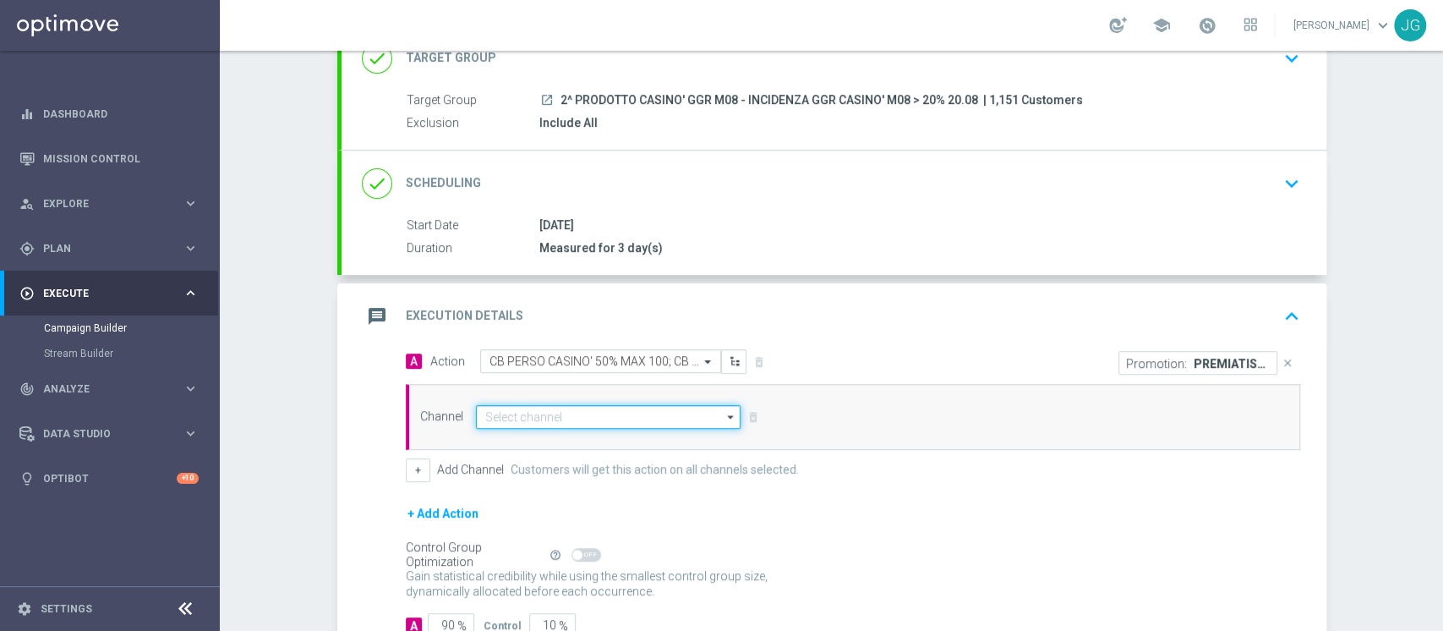
click at [534, 409] on input at bounding box center [609, 417] width 266 height 24
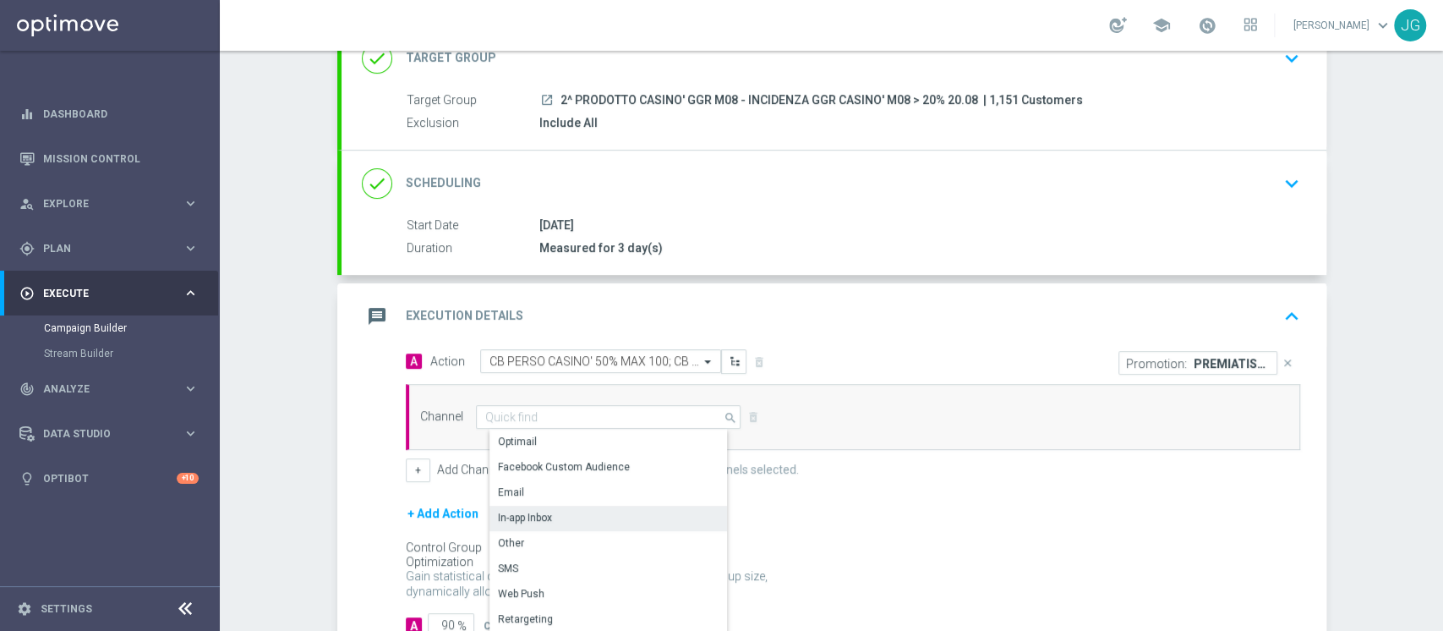
click at [526, 521] on div "In-app Inbox" at bounding box center [525, 517] width 54 height 15
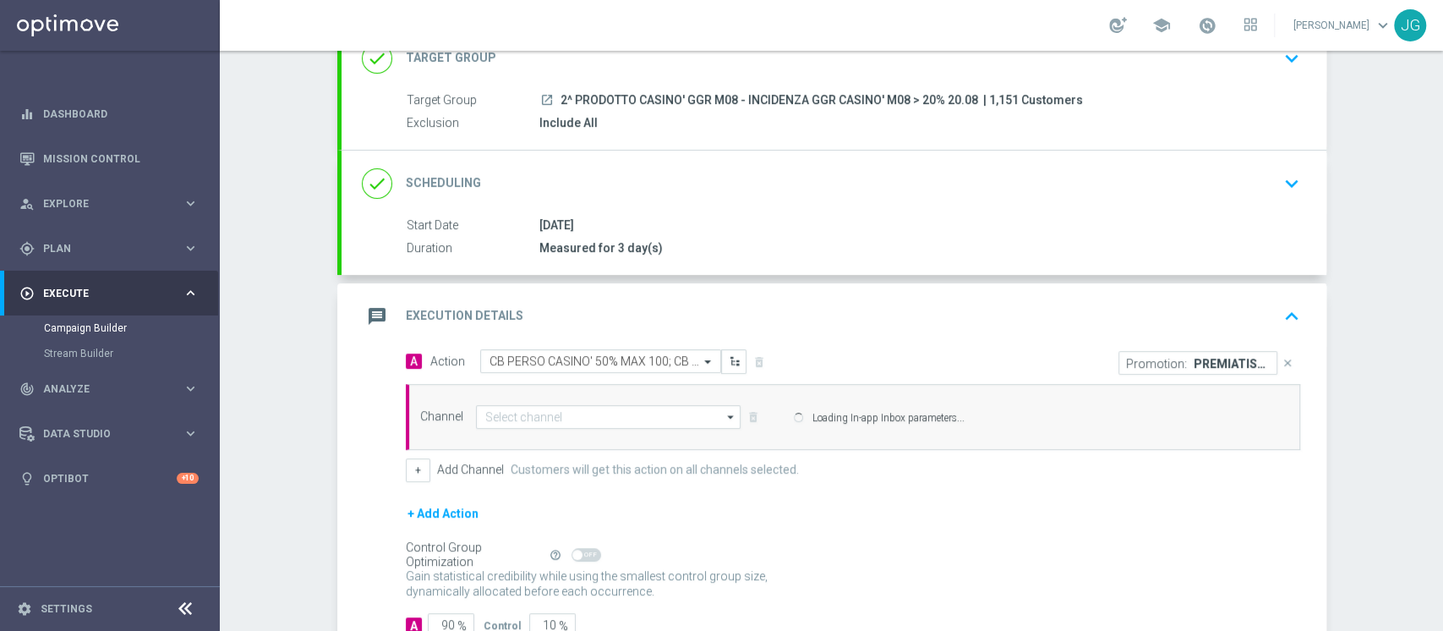
type input "In-app Inbox"
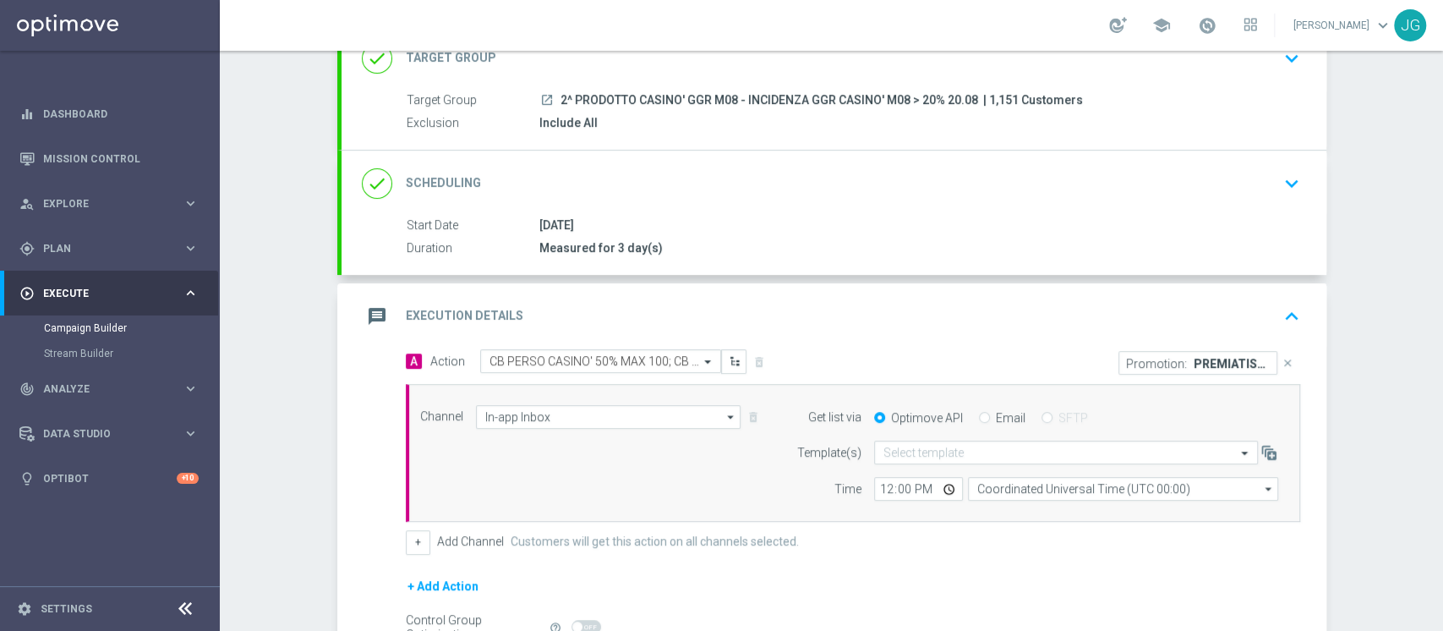
click at [979, 418] on input "Email" at bounding box center [984, 419] width 11 height 11
radio input "true"
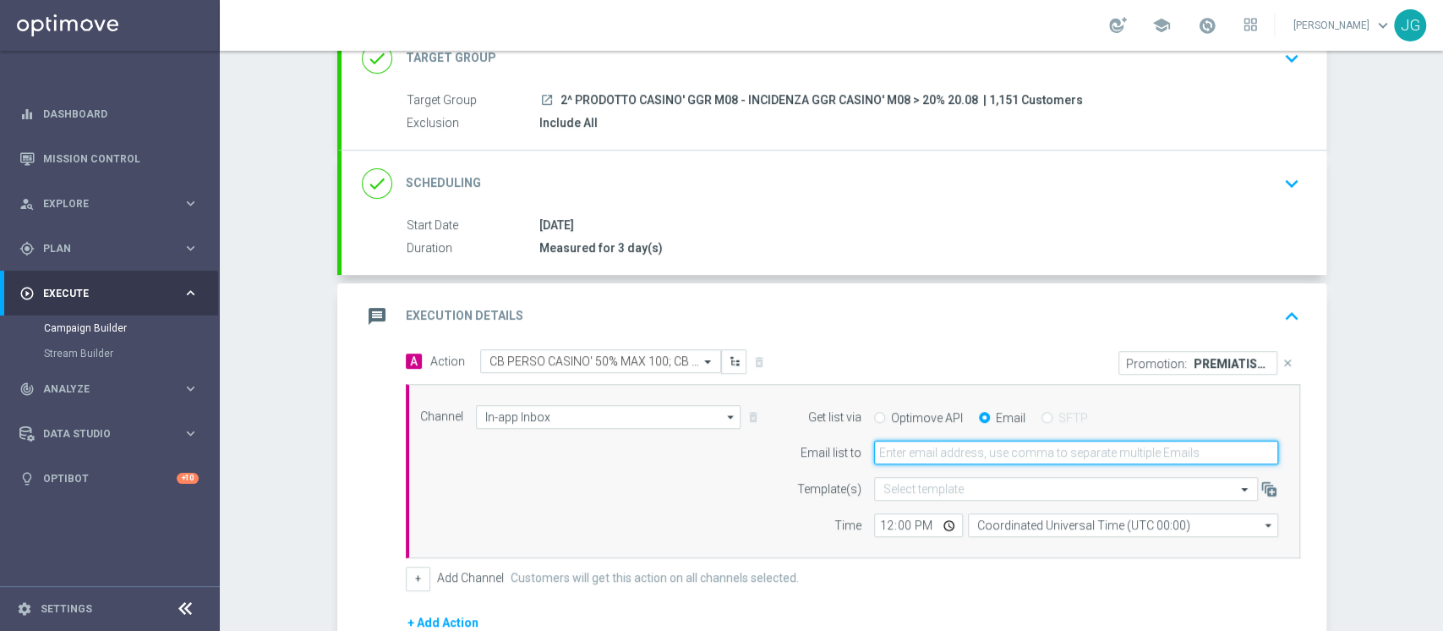
click at [942, 447] on input "email" at bounding box center [1076, 453] width 404 height 24
type input "jennyffer.gonzalez@sisal.it"
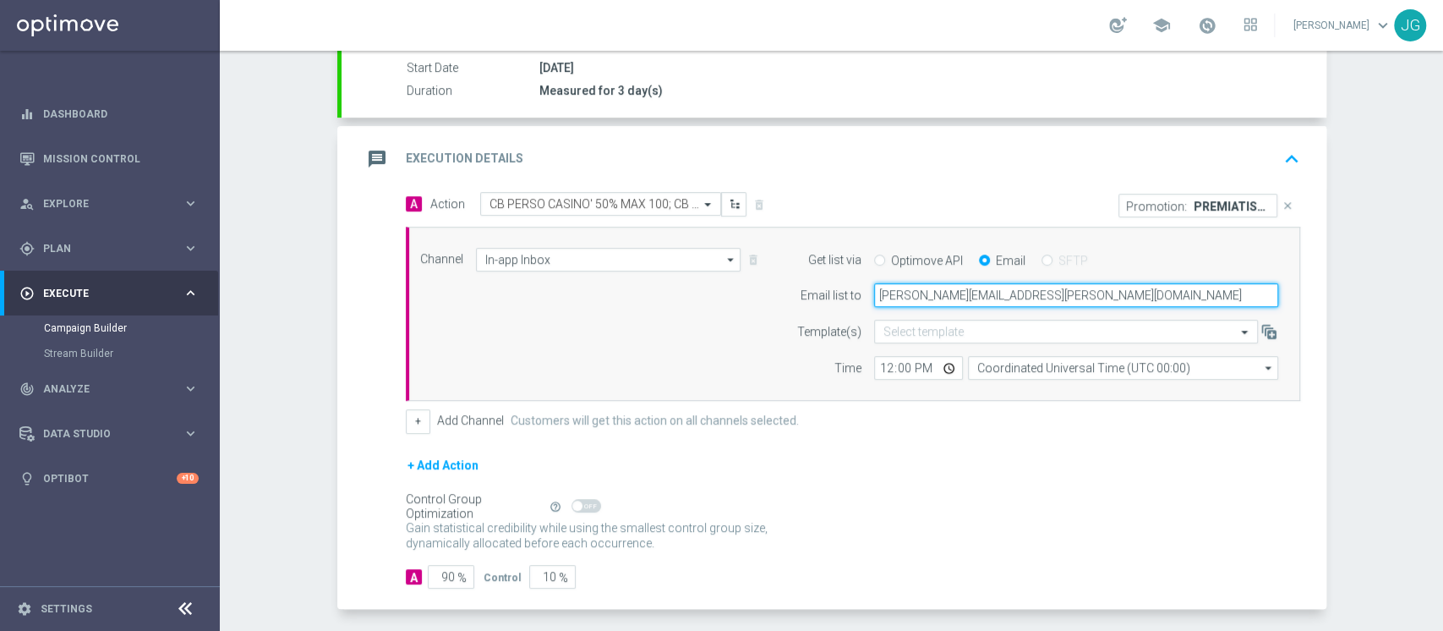
scroll to position [351, 0]
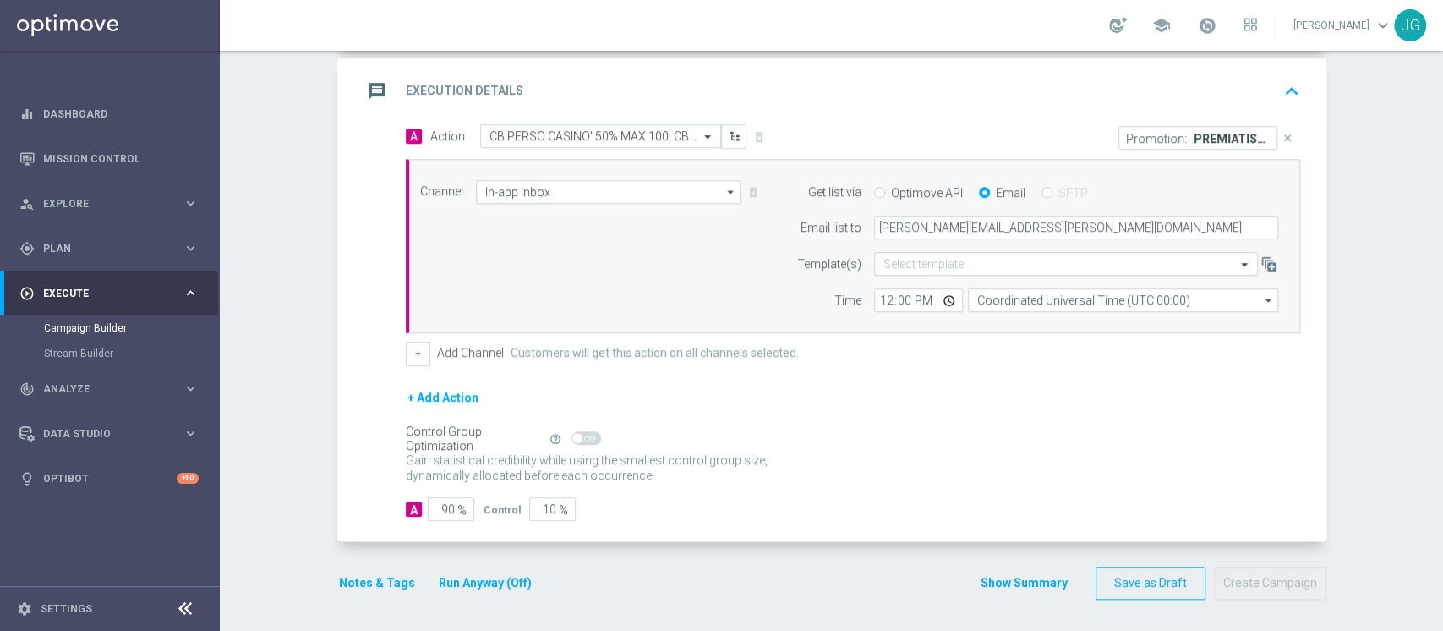
click at [364, 582] on button "Notes & Tags" at bounding box center [376, 582] width 79 height 21
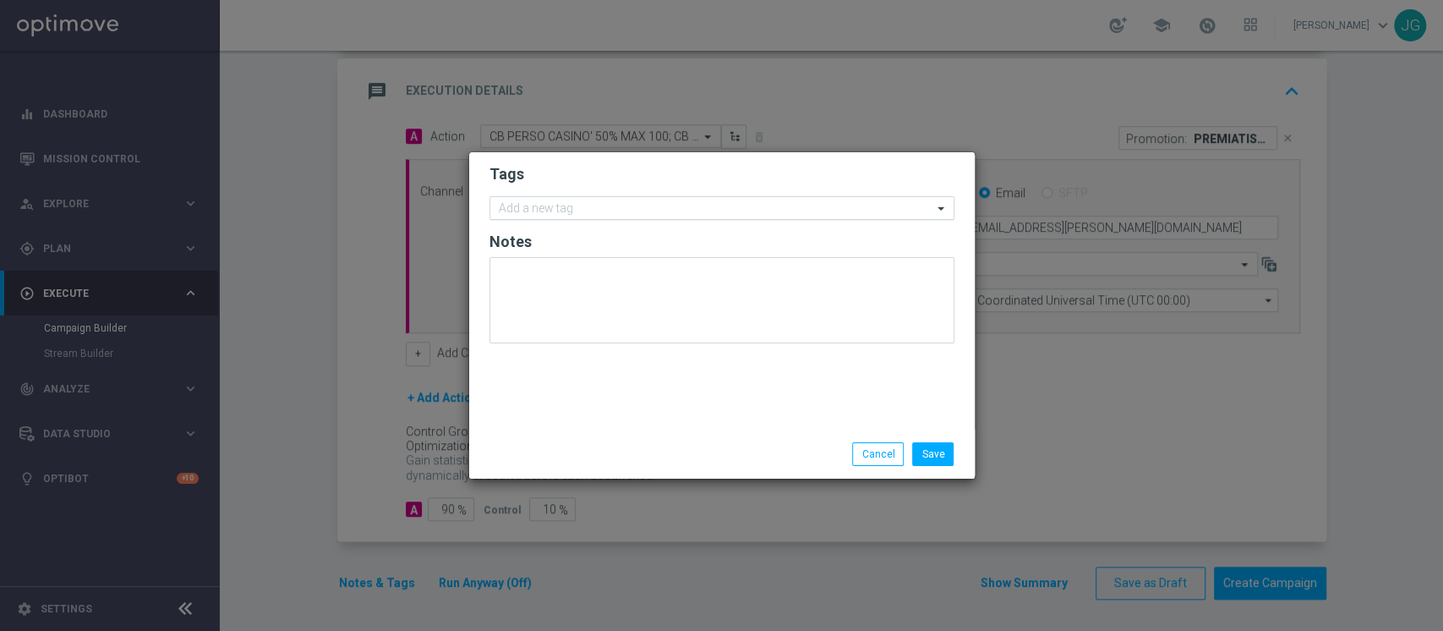
click at [583, 212] on input "text" at bounding box center [716, 209] width 434 height 14
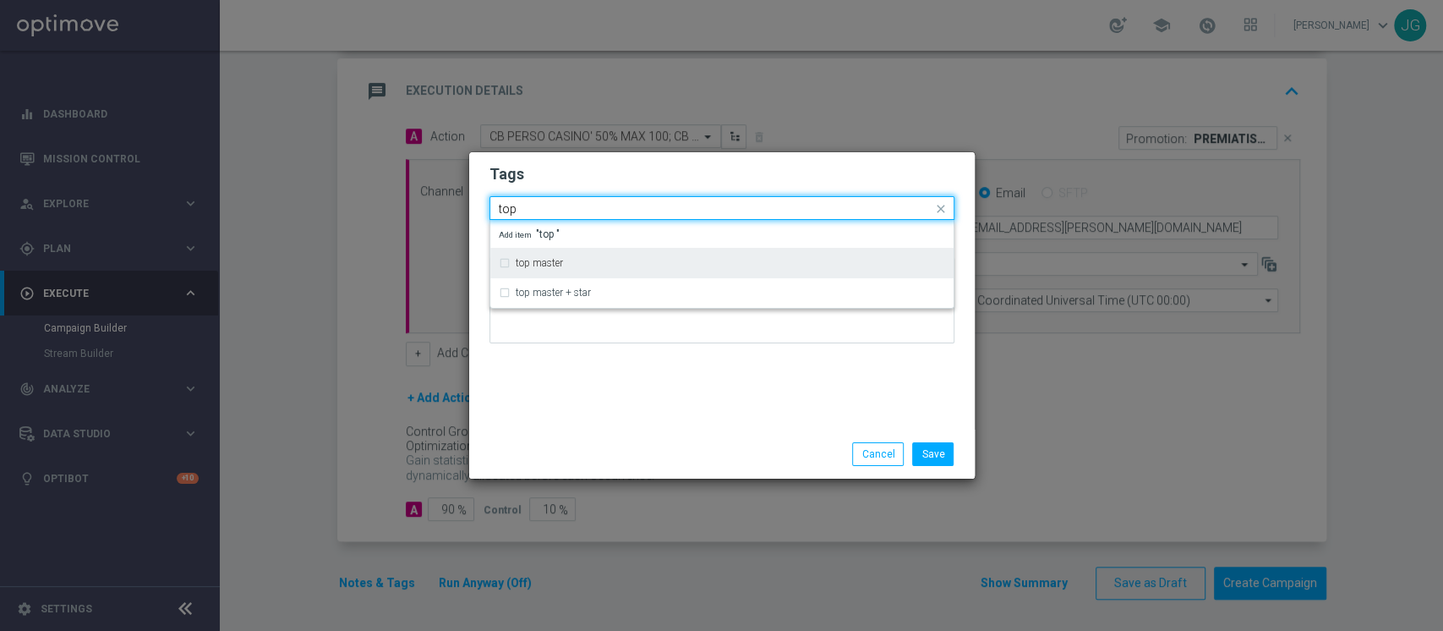
click at [557, 262] on label "top master" at bounding box center [539, 263] width 47 height 10
type input "top"
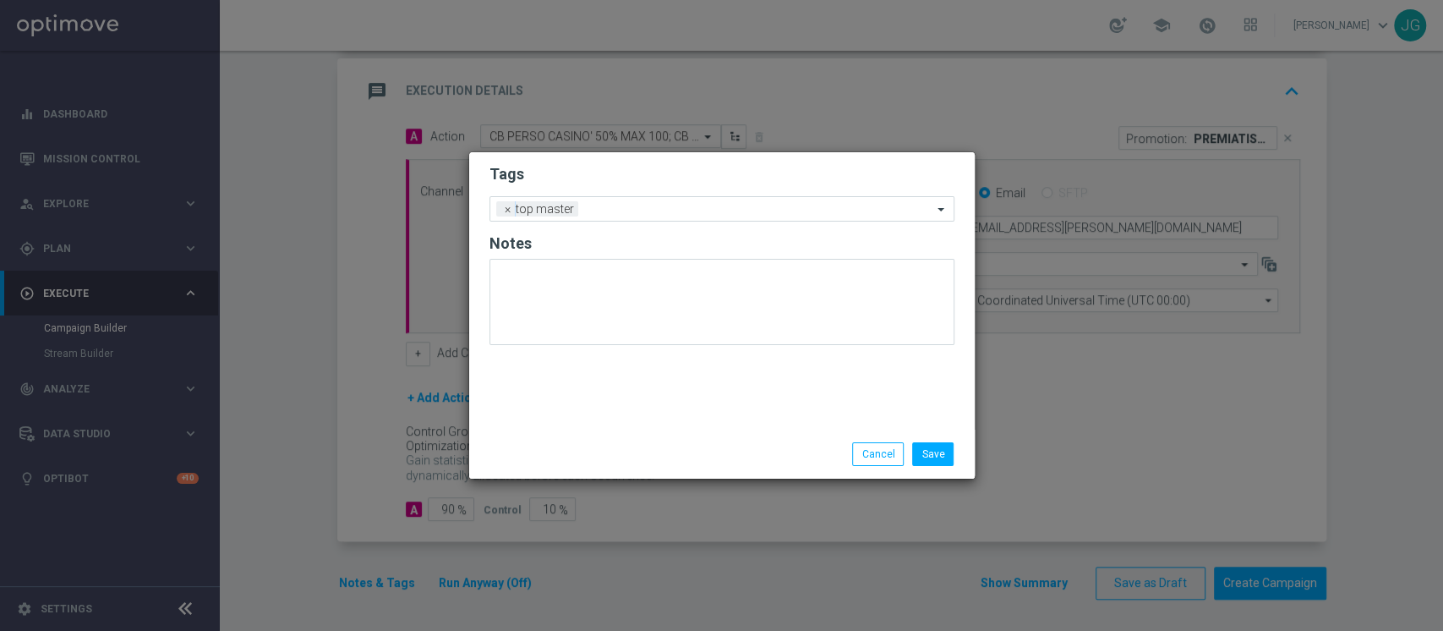
click at [589, 359] on div "Tags Add a new tag × top master Notes" at bounding box center [722, 290] width 506 height 277
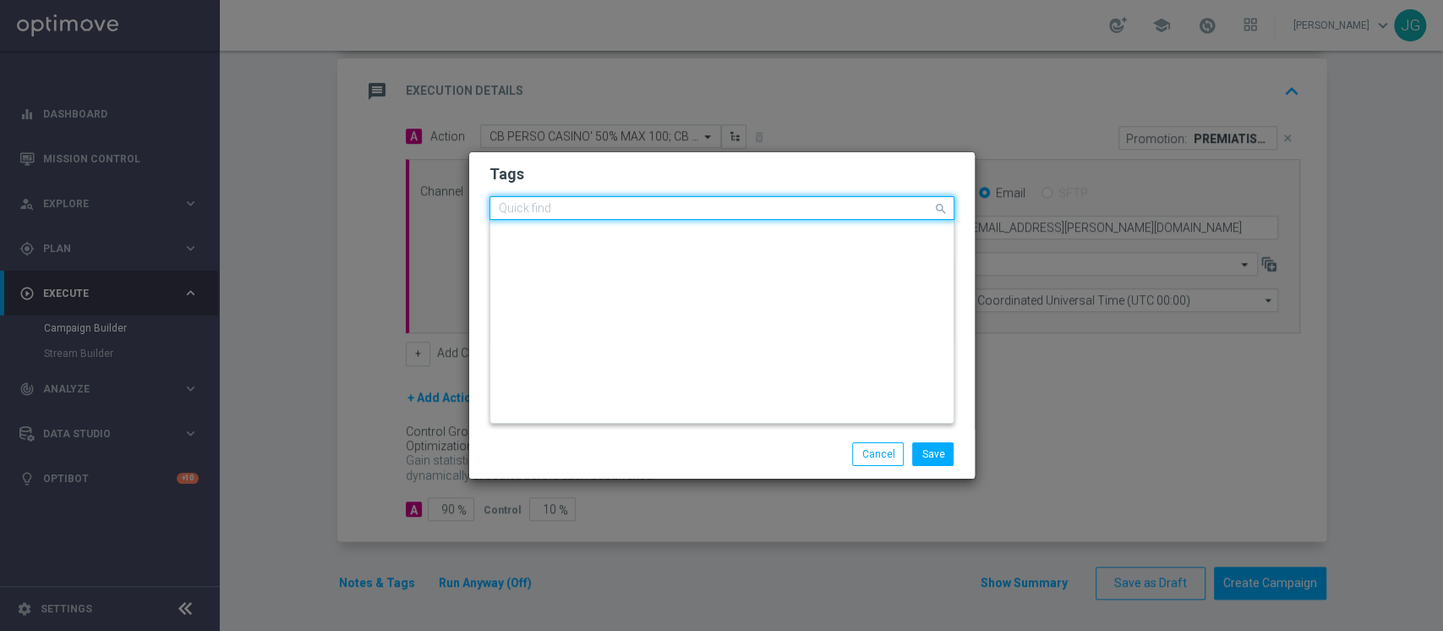
scroll to position [0, 0]
click at [631, 206] on input "text" at bounding box center [716, 209] width 434 height 14
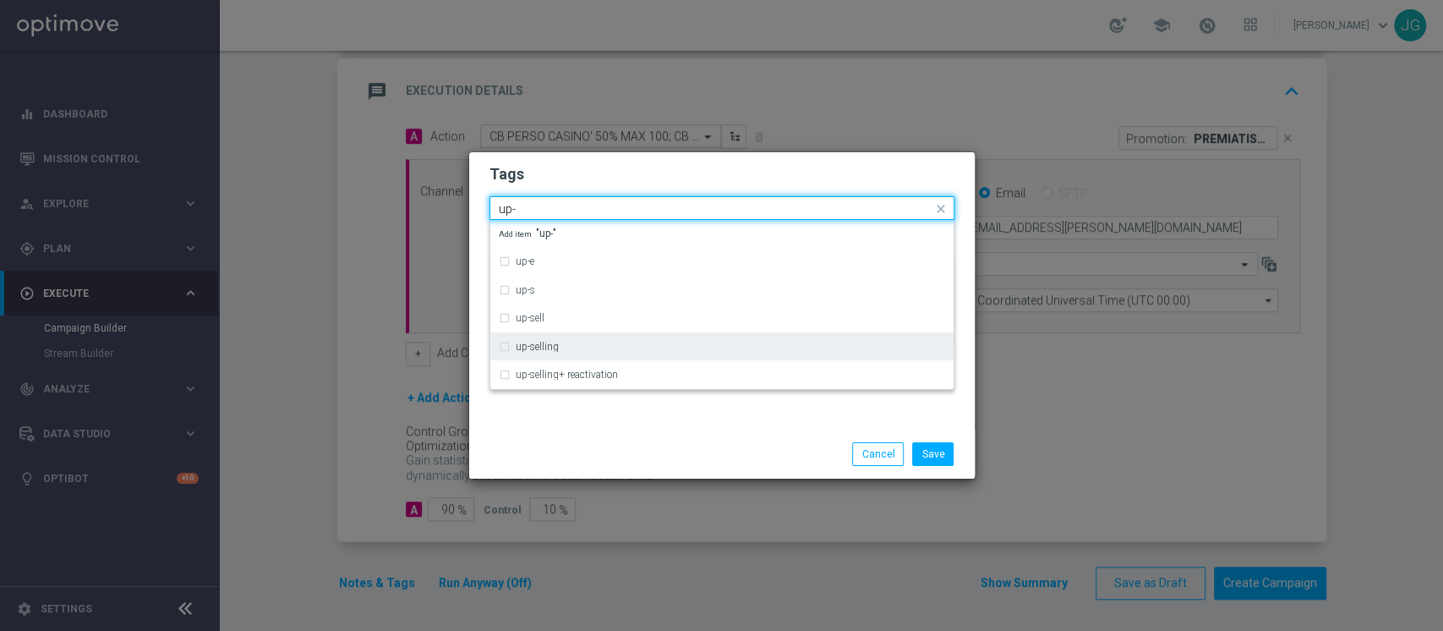
click at [599, 343] on div "up-selling" at bounding box center [731, 347] width 430 height 10
type input "up-"
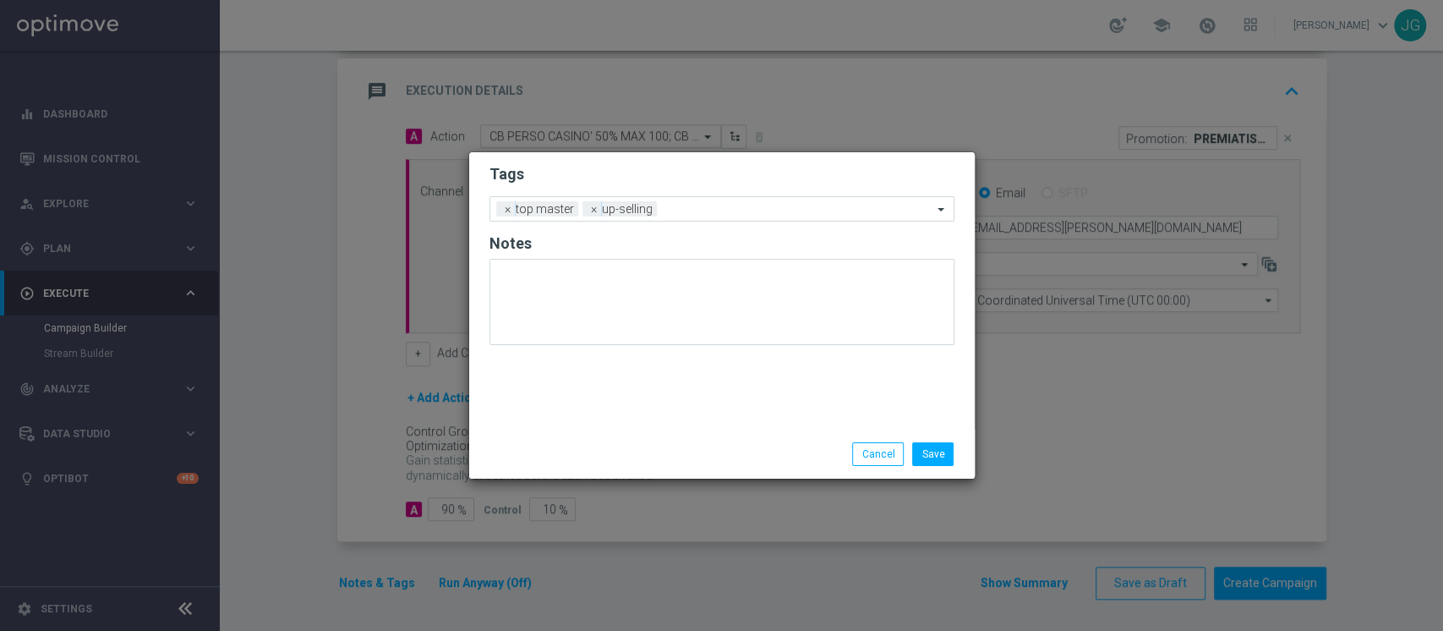
click at [584, 473] on div "Save Cancel" at bounding box center [722, 454] width 506 height 49
click at [704, 215] on input "text" at bounding box center [798, 210] width 269 height 14
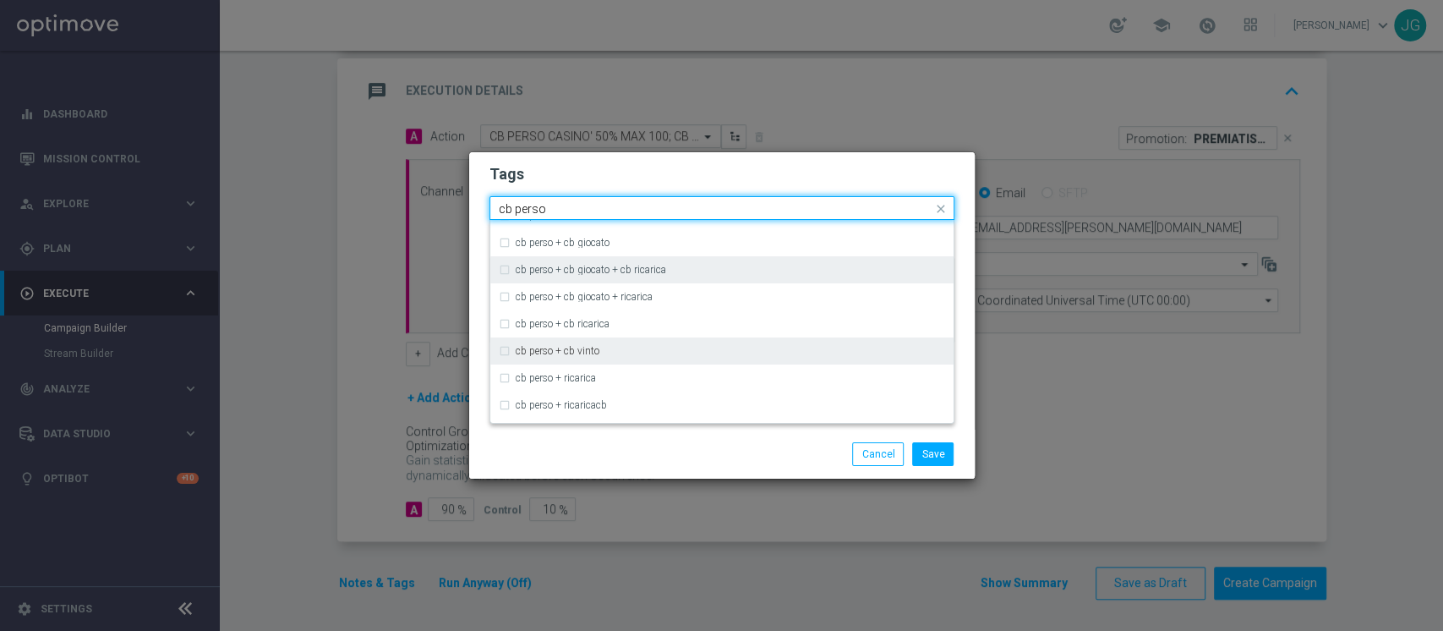
scroll to position [101, 0]
click at [595, 354] on div "cb perso + cb vinto" at bounding box center [722, 349] width 446 height 27
type input "cb perso"
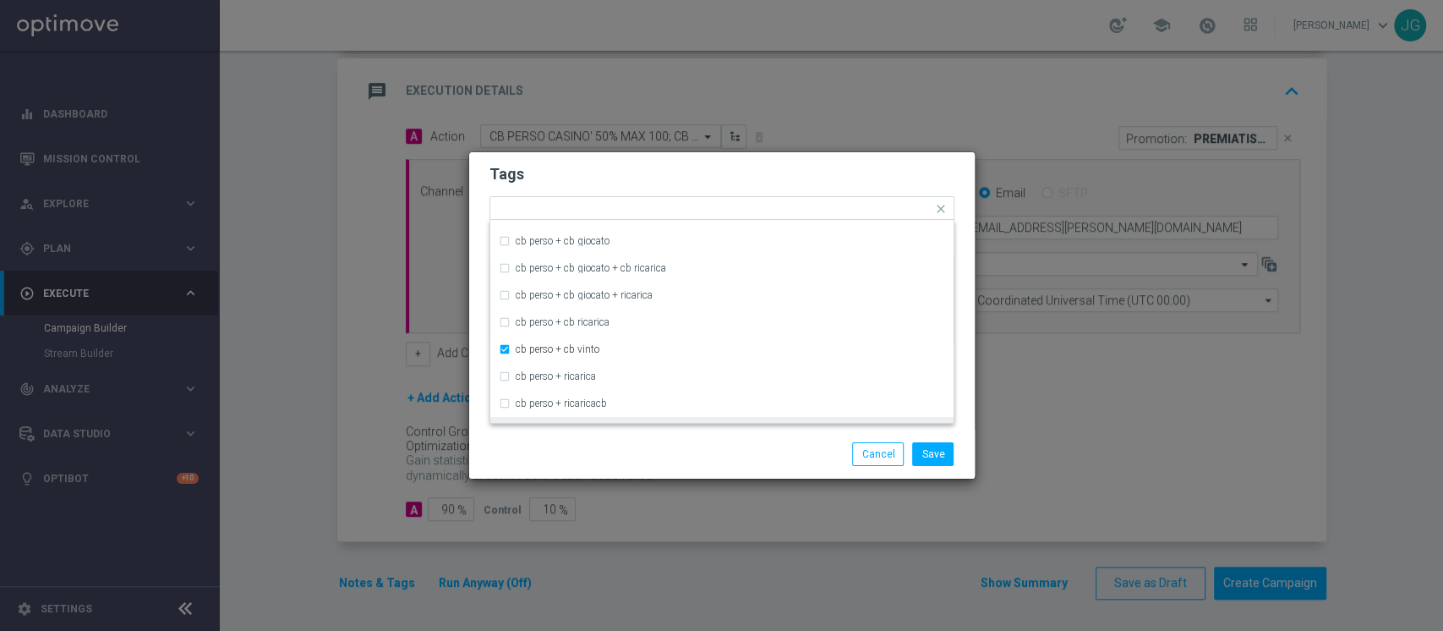
click at [655, 463] on div "Save Cancel" at bounding box center [803, 454] width 327 height 24
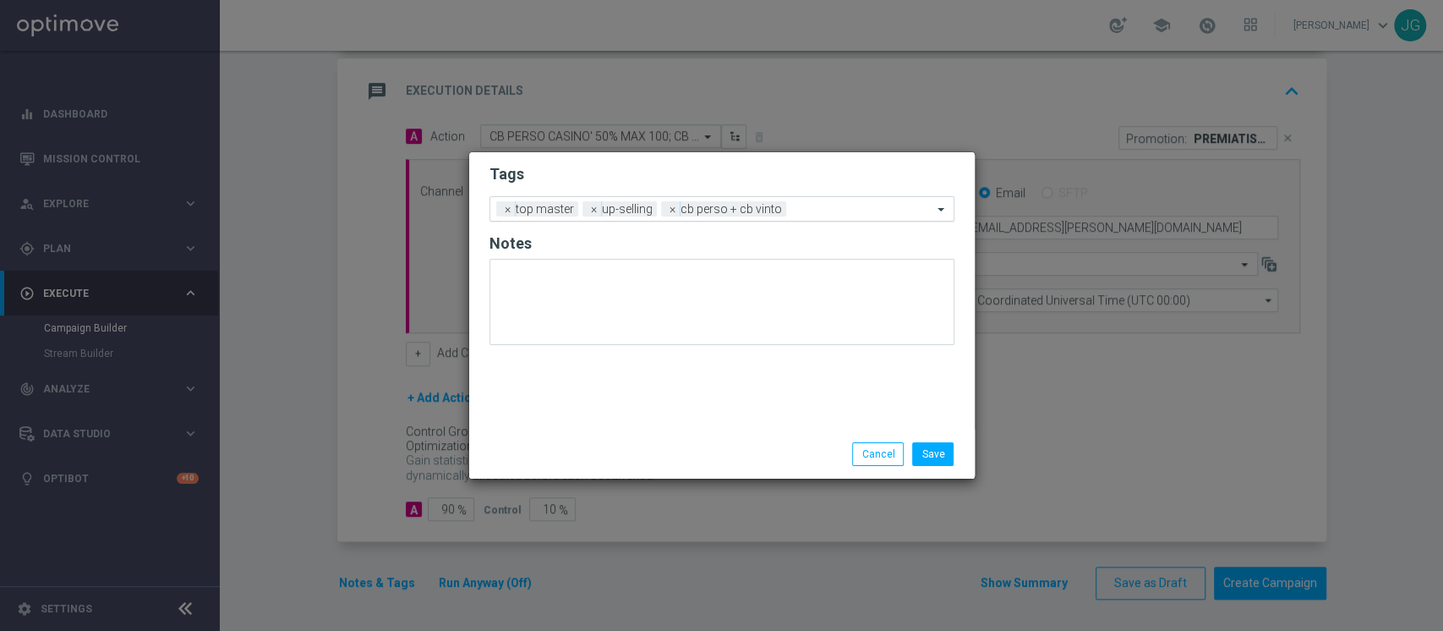
click at [809, 211] on input "text" at bounding box center [863, 210] width 140 height 14
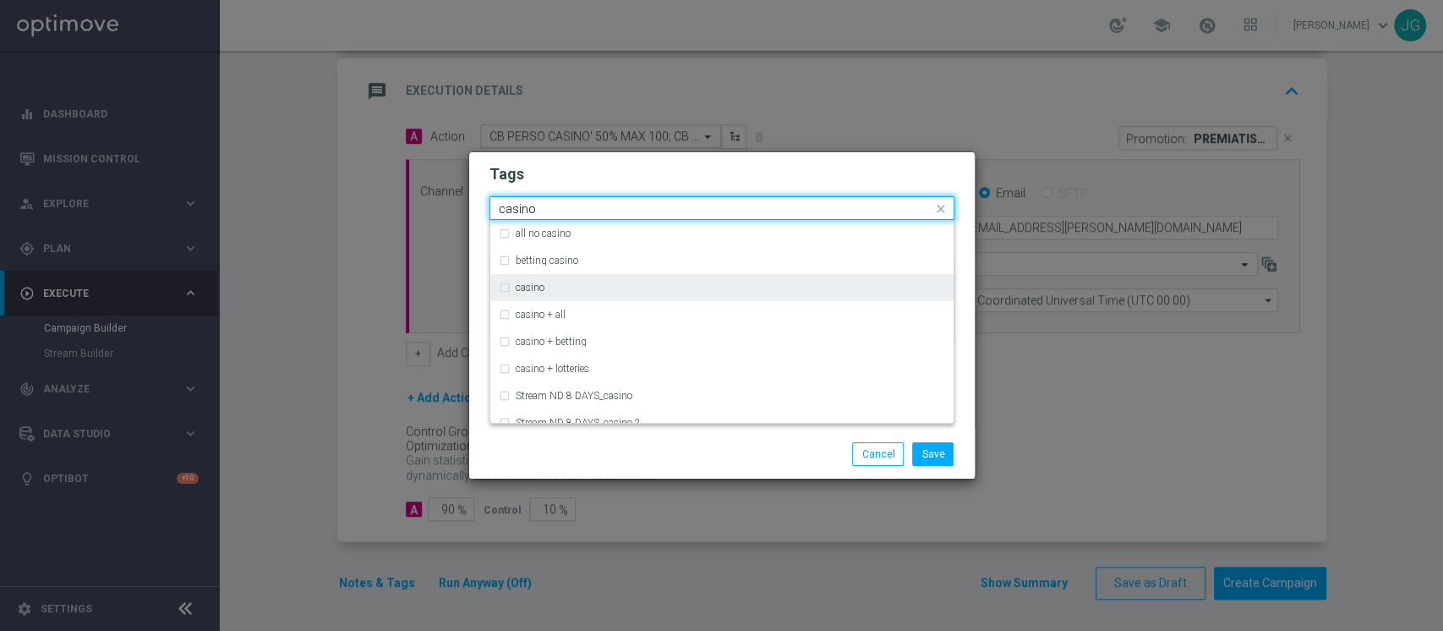
click at [531, 293] on div "casino" at bounding box center [722, 287] width 446 height 27
type input "casino"
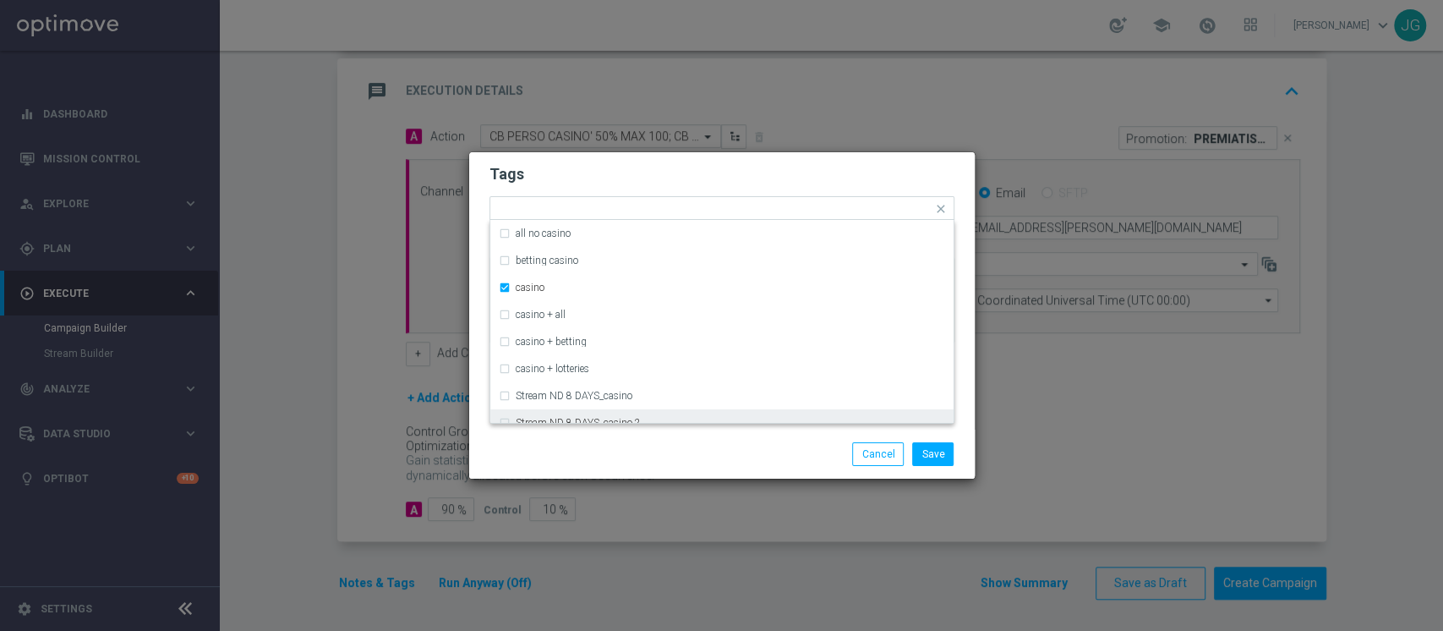
click at [633, 457] on div "Save Cancel" at bounding box center [722, 454] width 490 height 24
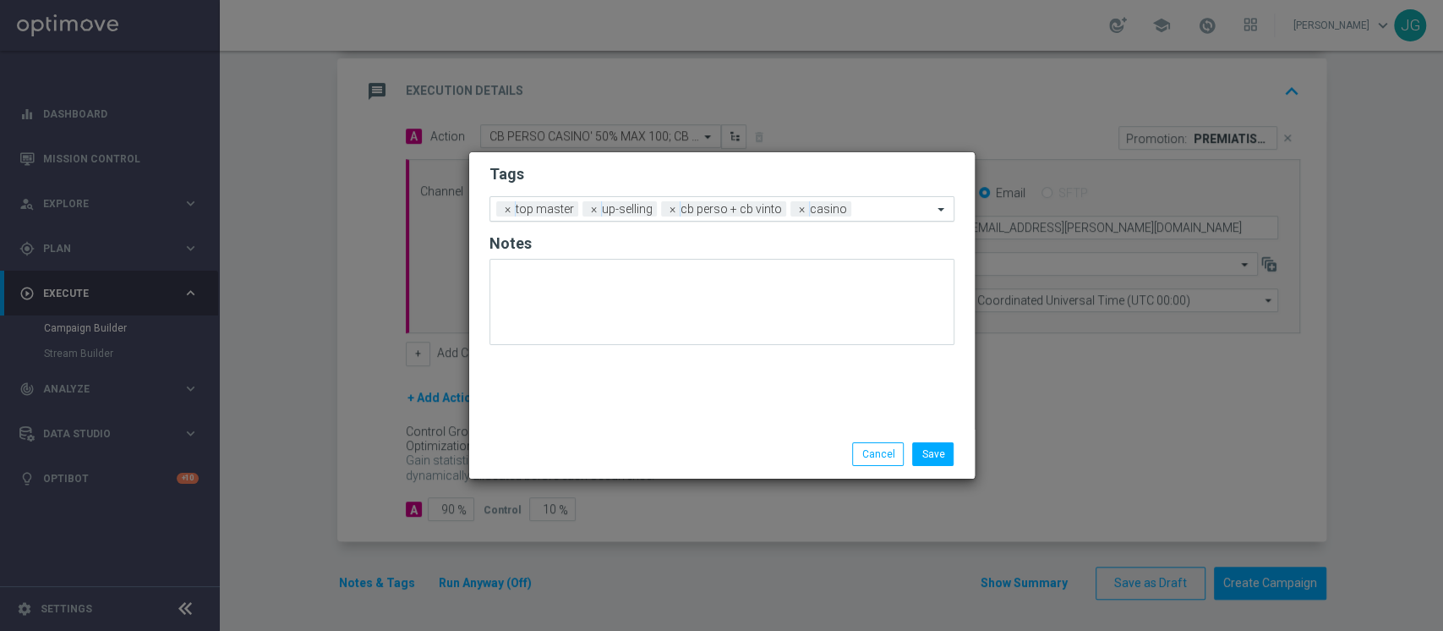
click at [874, 208] on input "text" at bounding box center [895, 210] width 74 height 14
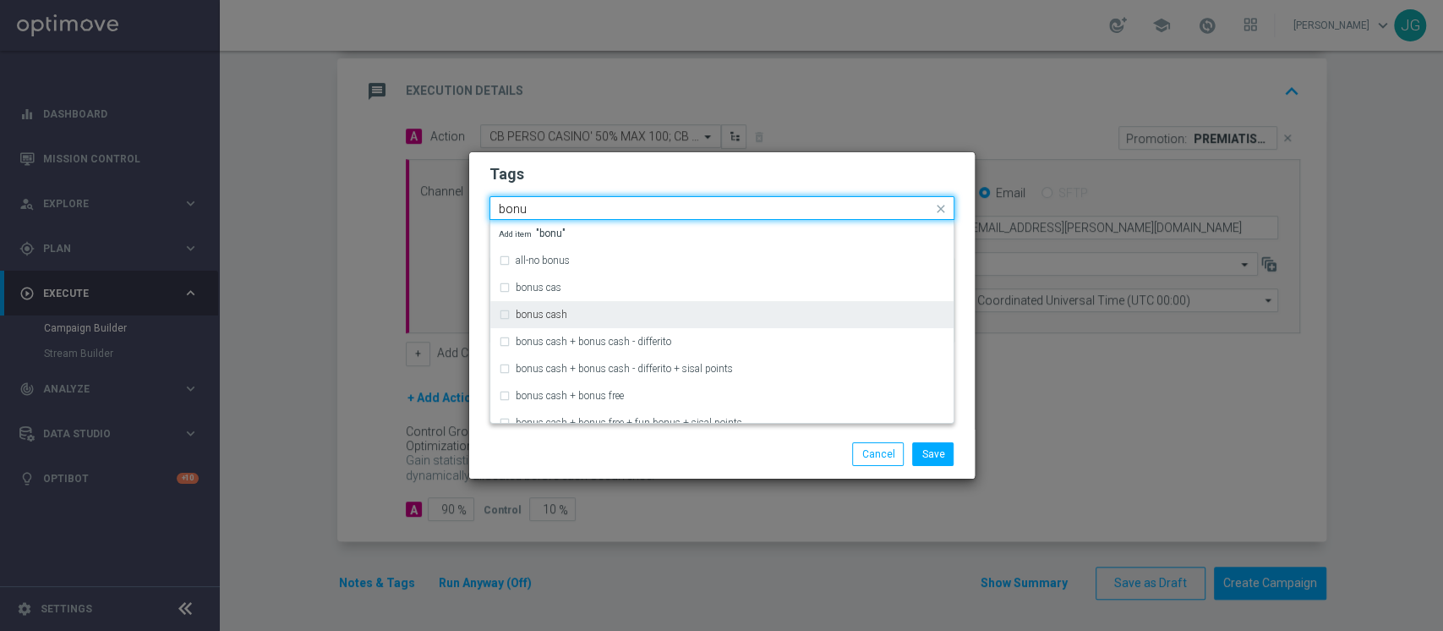
click at [576, 321] on div "bonus cash" at bounding box center [722, 314] width 446 height 27
type input "bonu"
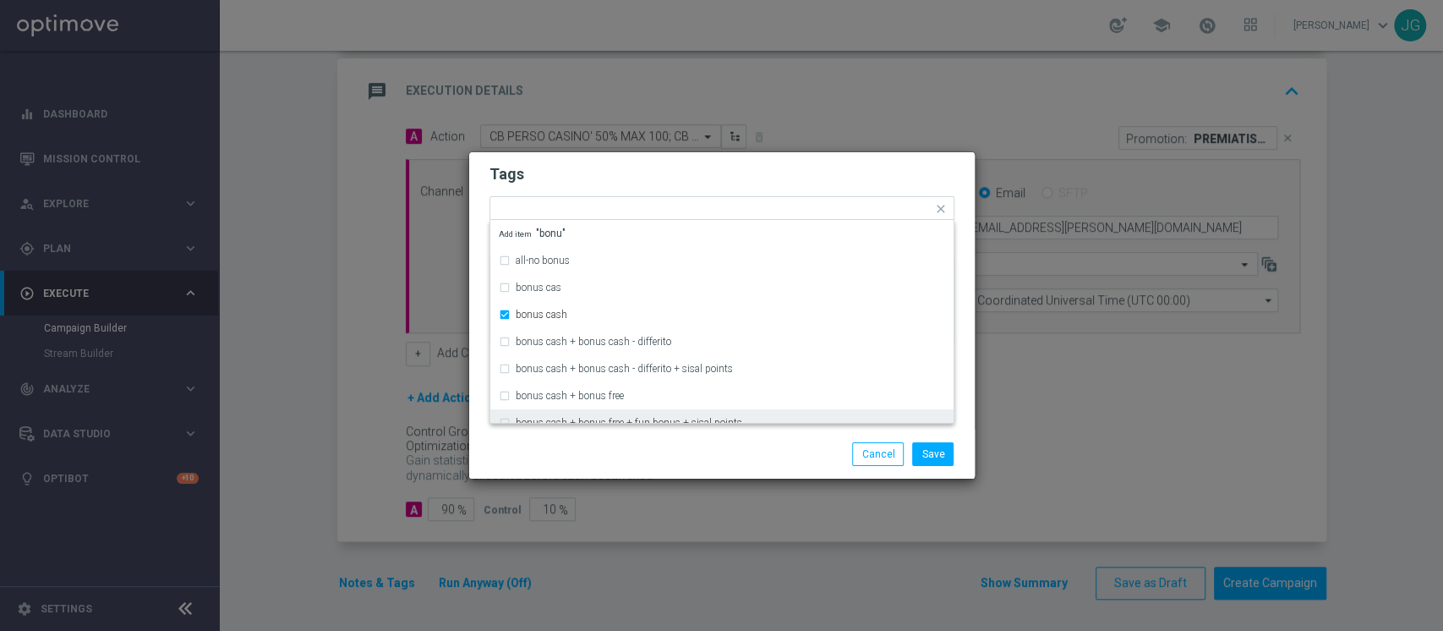
click at [676, 452] on div "Save Cancel" at bounding box center [803, 454] width 327 height 24
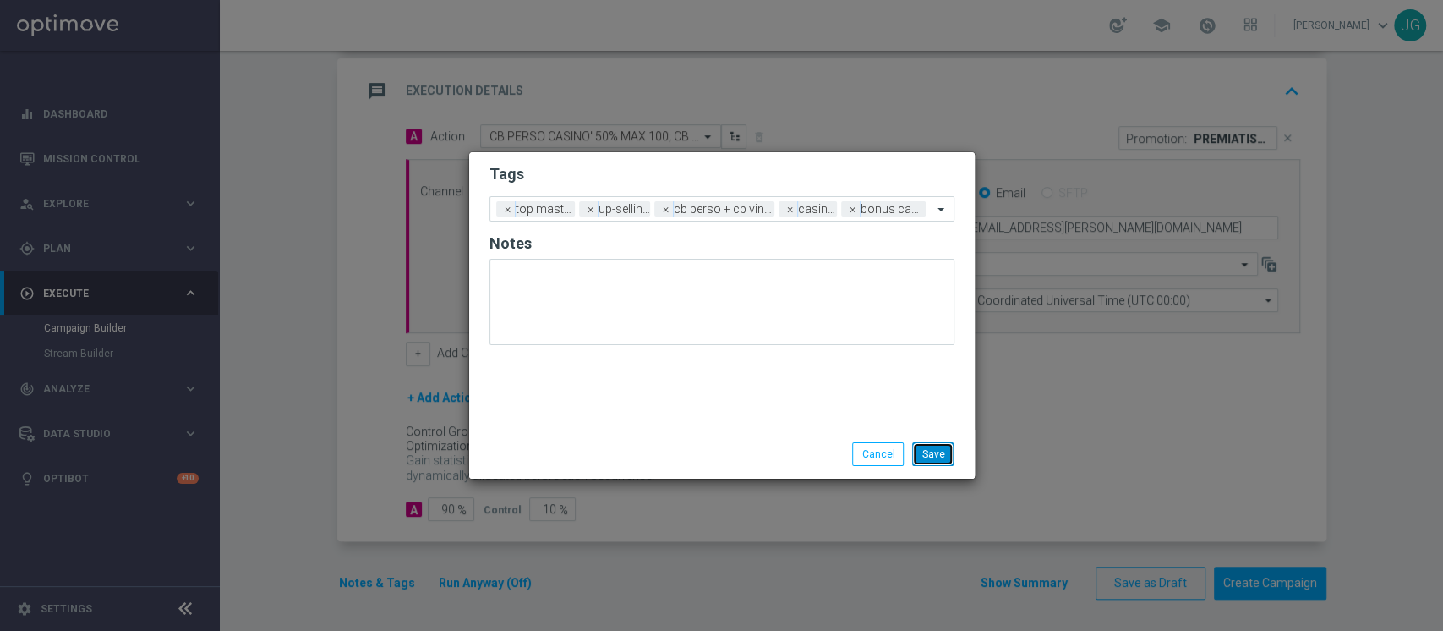
click at [937, 463] on button "Save" at bounding box center [932, 454] width 41 height 24
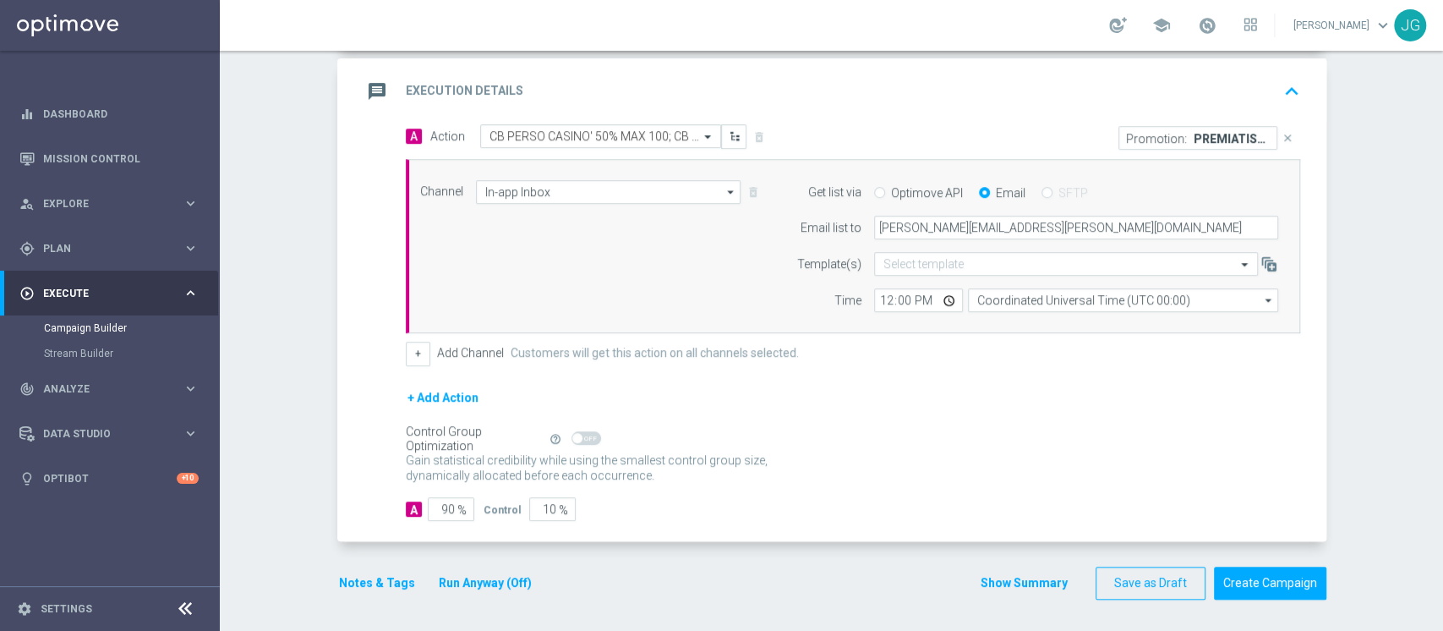
click at [485, 574] on button "Run Anyway (Off)" at bounding box center [485, 582] width 96 height 21
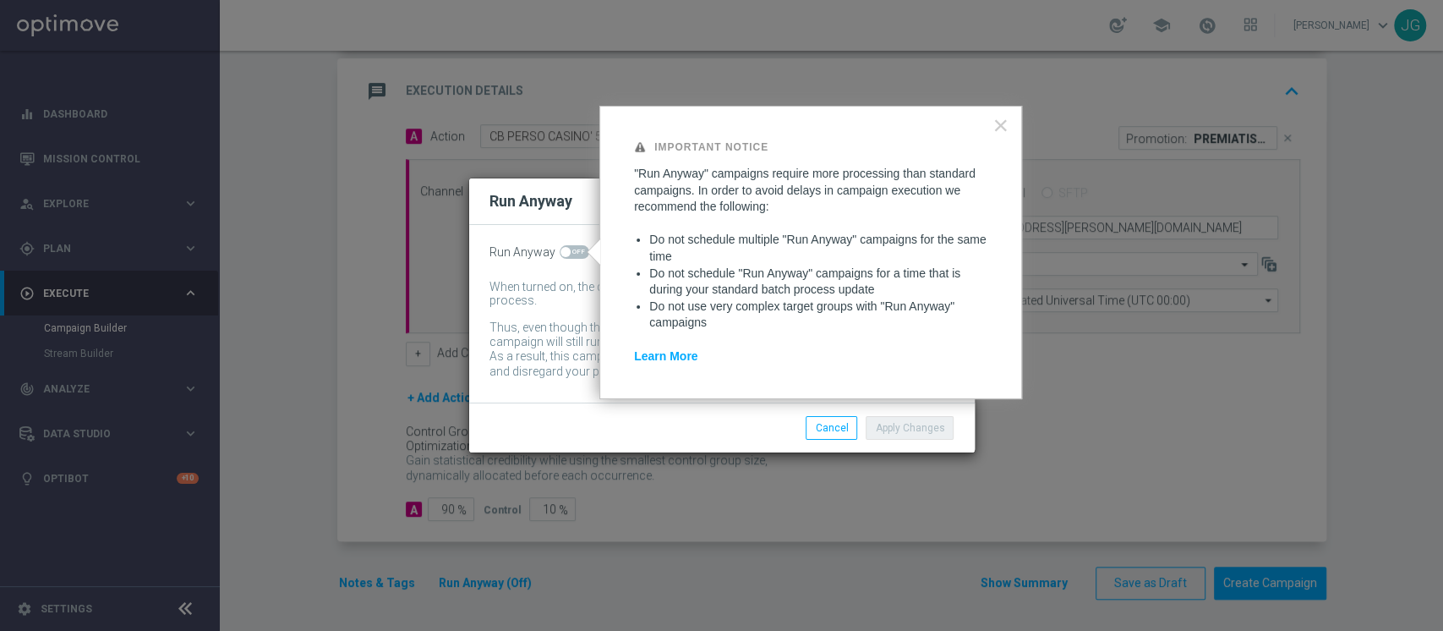
click at [569, 253] on span at bounding box center [575, 252] width 30 height 14
click at [569, 253] on input "checkbox" at bounding box center [575, 252] width 30 height 14
checkbox input "true"
click at [920, 424] on button "Apply Changes" at bounding box center [910, 428] width 88 height 24
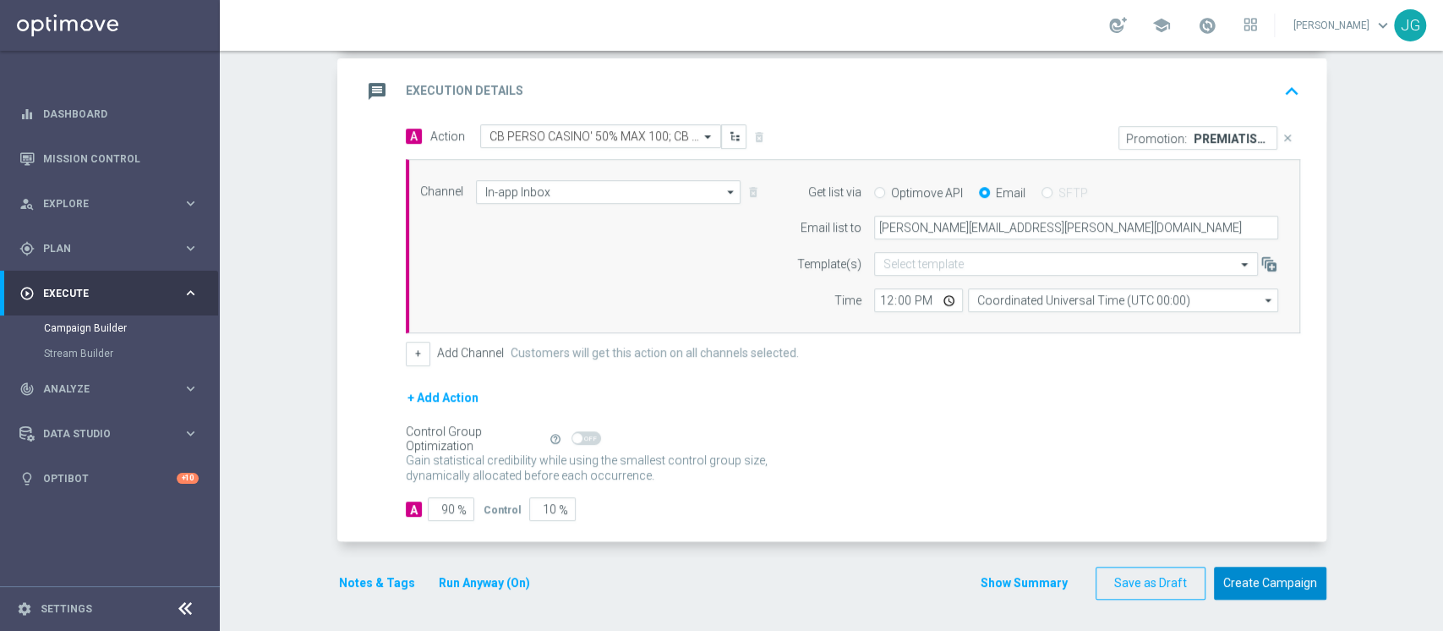
click at [1265, 583] on button "Create Campaign" at bounding box center [1270, 583] width 112 height 33
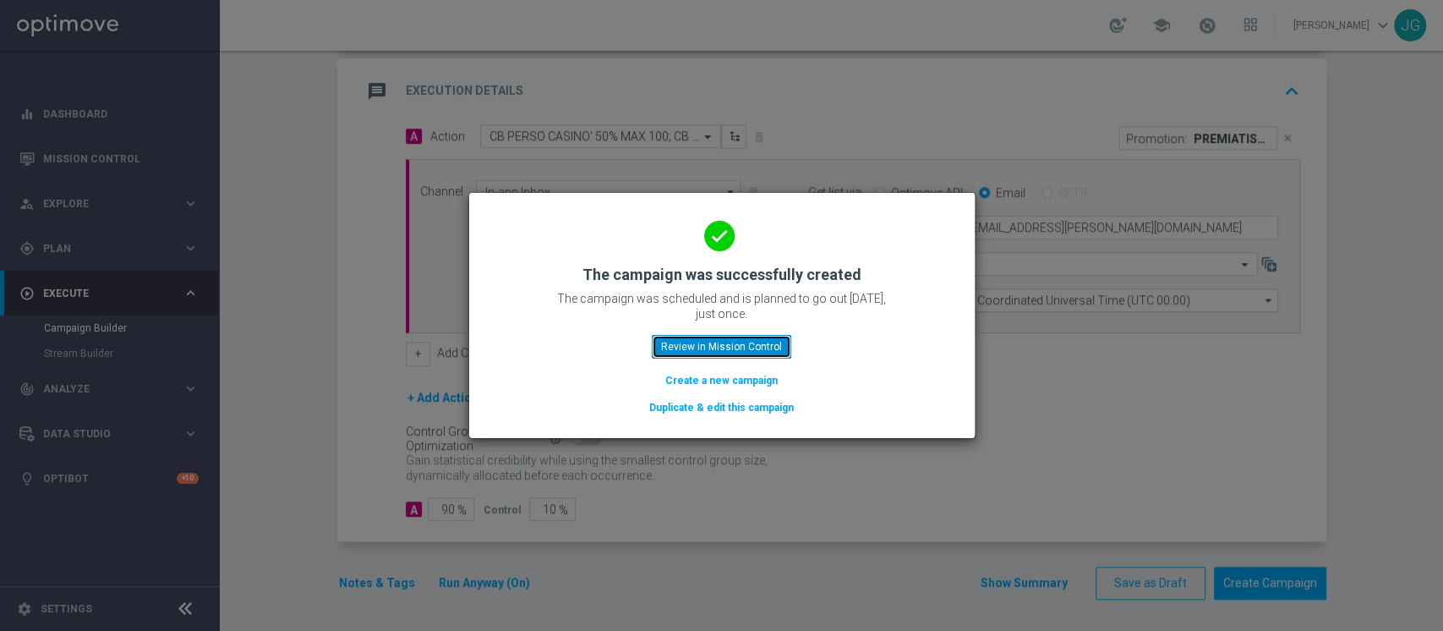
click at [726, 340] on button "Review in Mission Control" at bounding box center [722, 347] width 140 height 24
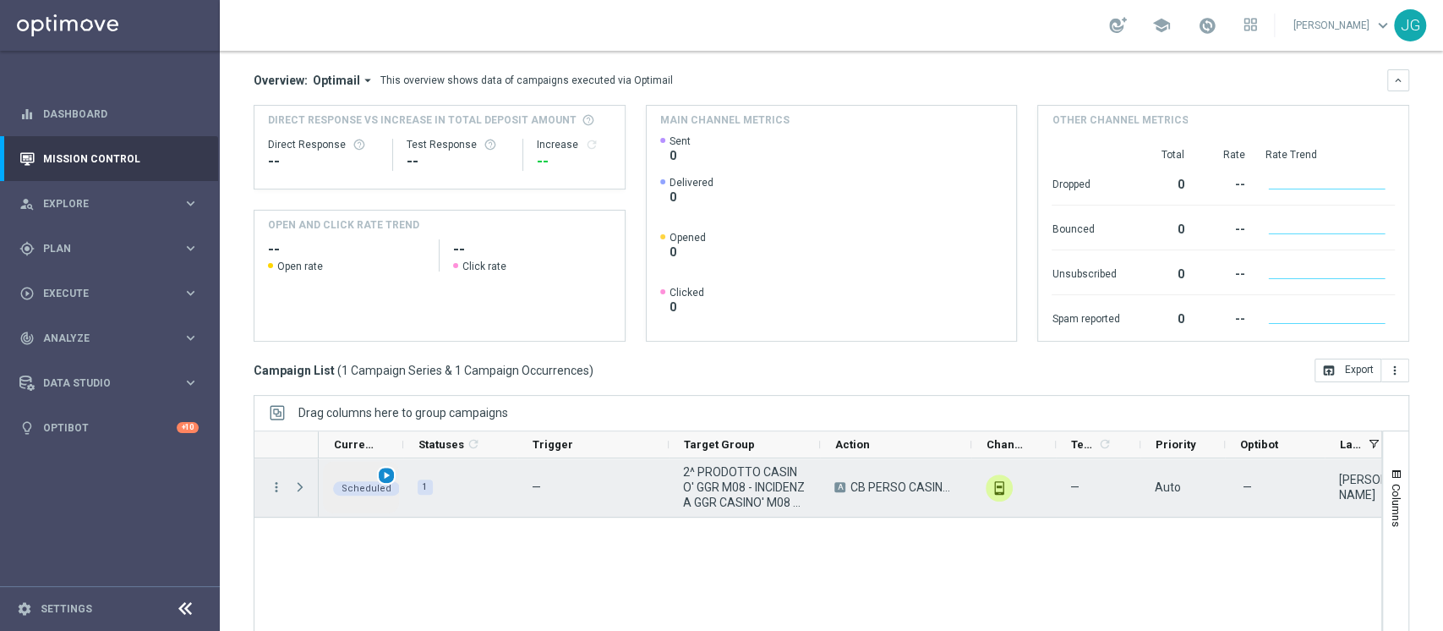
scroll to position [173, 0]
click at [381, 474] on span "play_arrow" at bounding box center [387, 474] width 12 height 12
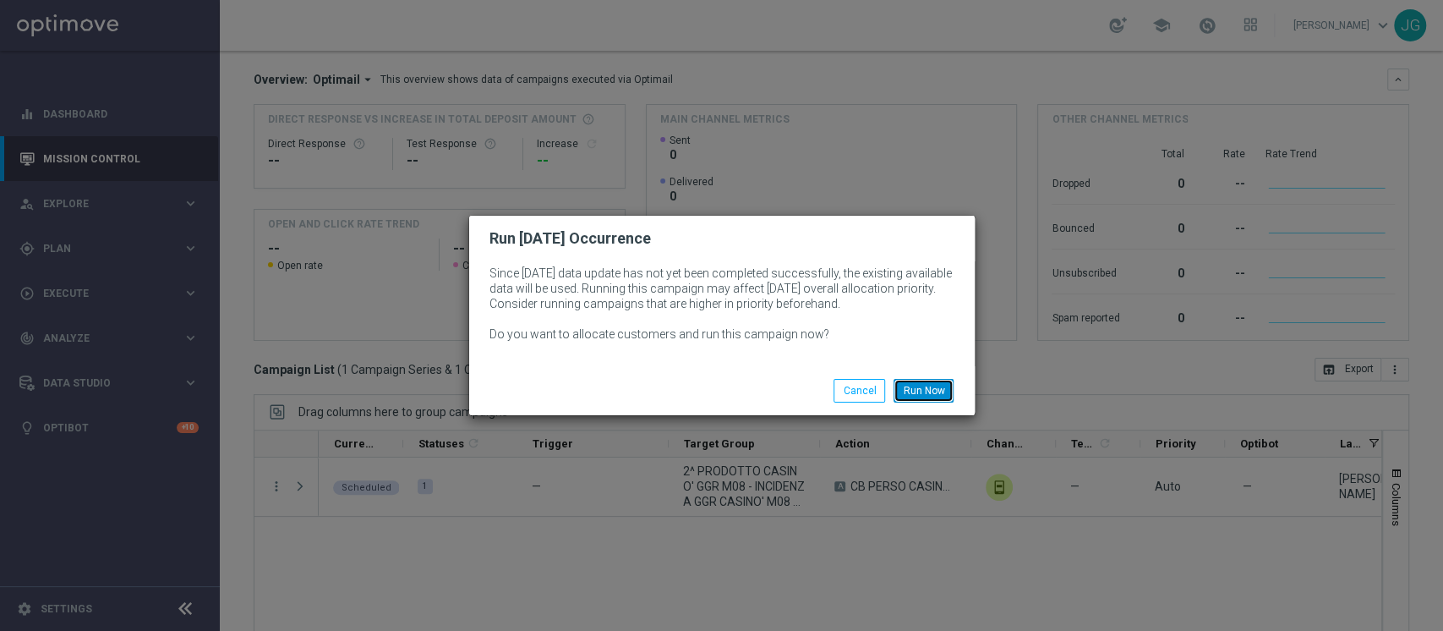
click at [927, 387] on button "Run Now" at bounding box center [924, 391] width 60 height 24
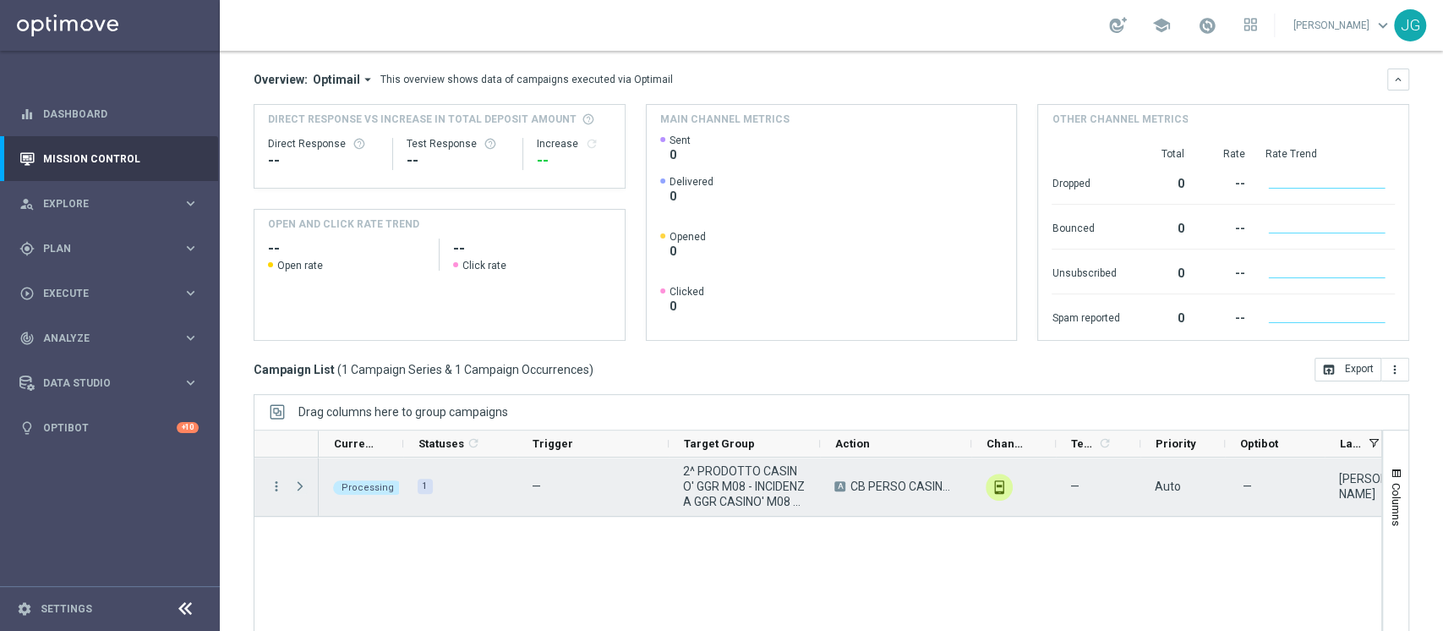
click at [296, 487] on span "Press SPACE to select this row." at bounding box center [300, 486] width 15 height 14
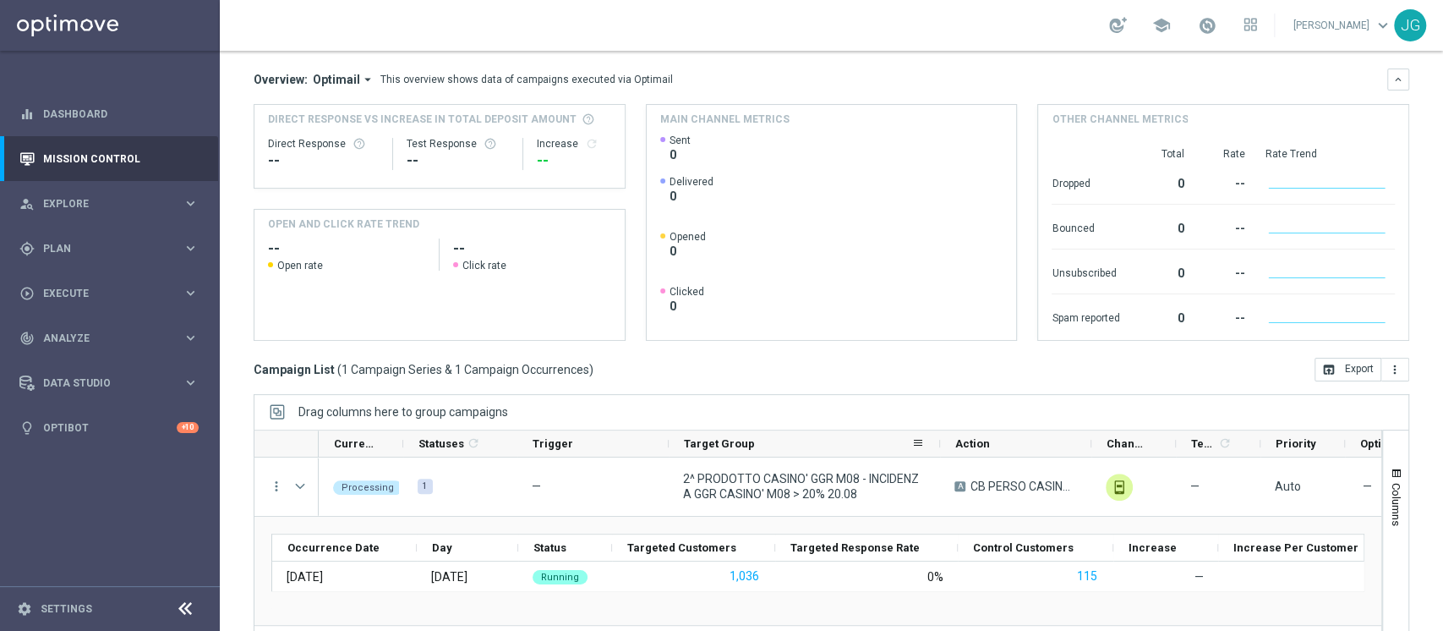
drag, startPoint x: 818, startPoint y: 443, endPoint x: 940, endPoint y: 450, distance: 122.8
click at [940, 450] on div at bounding box center [940, 443] width 7 height 26
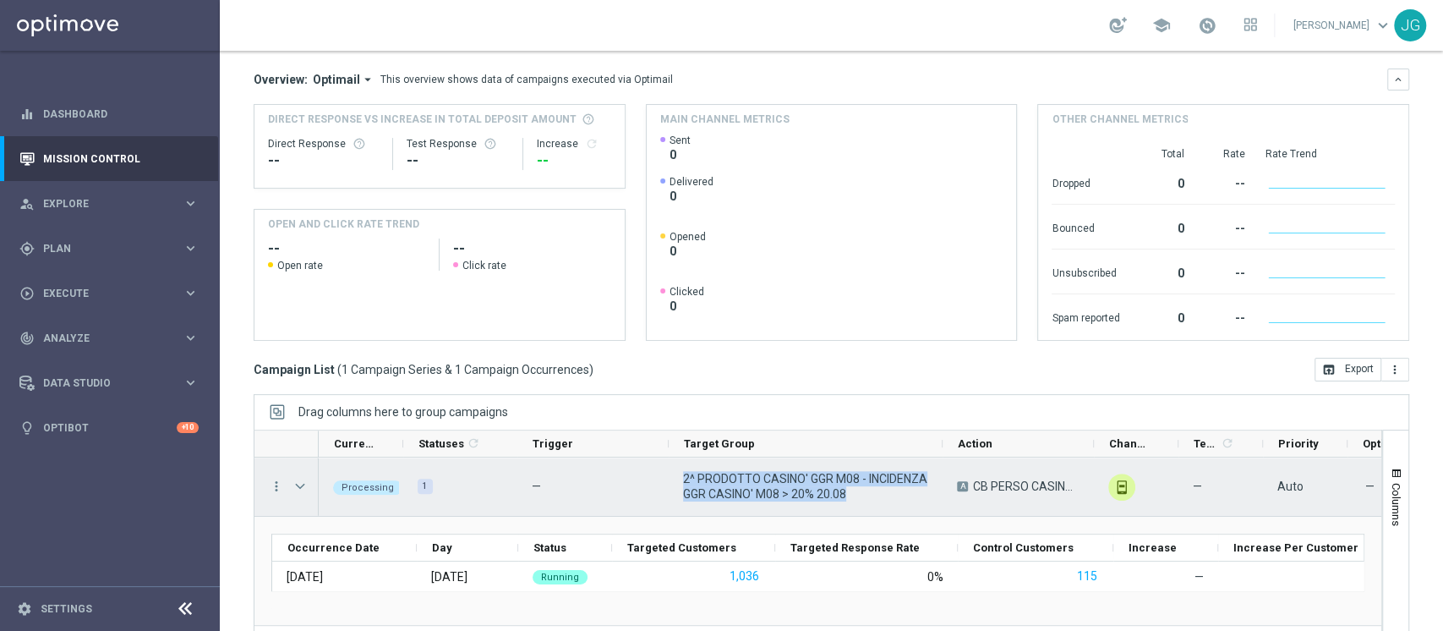
drag, startPoint x: 852, startPoint y: 494, endPoint x: 676, endPoint y: 476, distance: 177.6
click at [676, 476] on div "2^ PRODOTTO CASINO' GGR M08 - INCIDENZA GGR CASINO' M08 > 20% 20.08" at bounding box center [806, 486] width 274 height 58
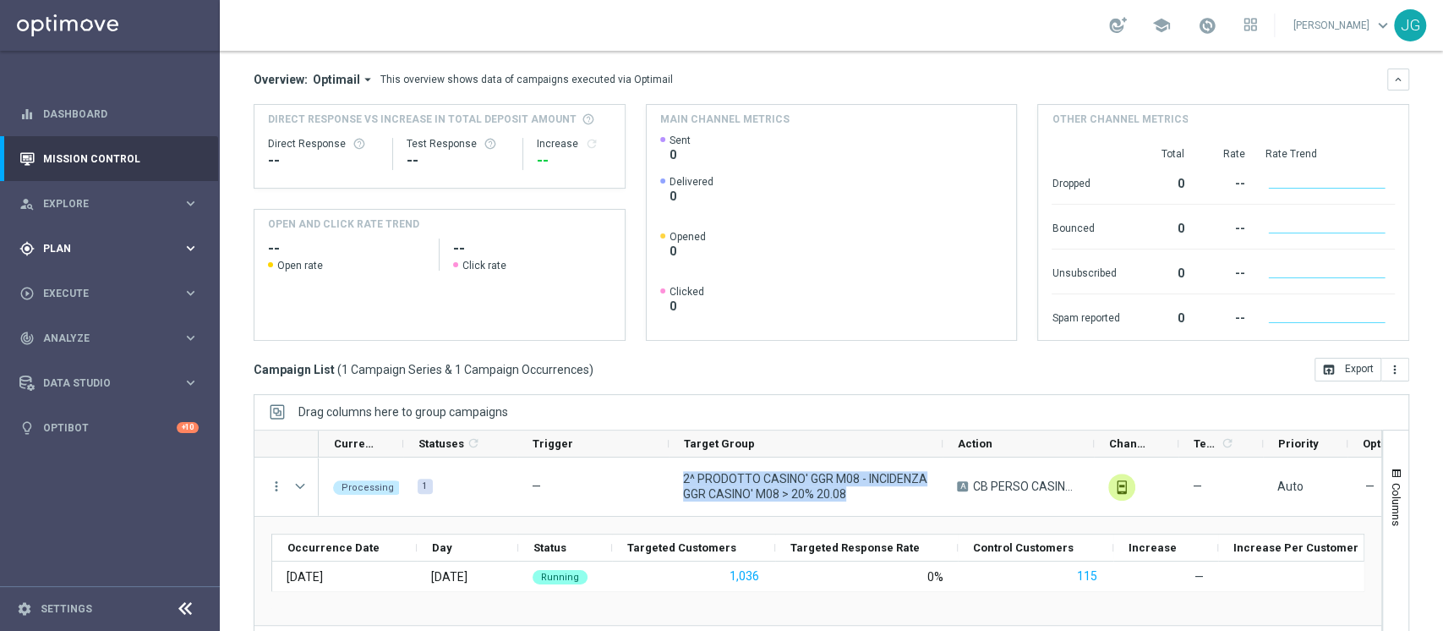
click at [124, 259] on div "gps_fixed Plan keyboard_arrow_right" at bounding box center [109, 248] width 218 height 45
click at [83, 285] on link "Target Groups" at bounding box center [110, 284] width 132 height 14
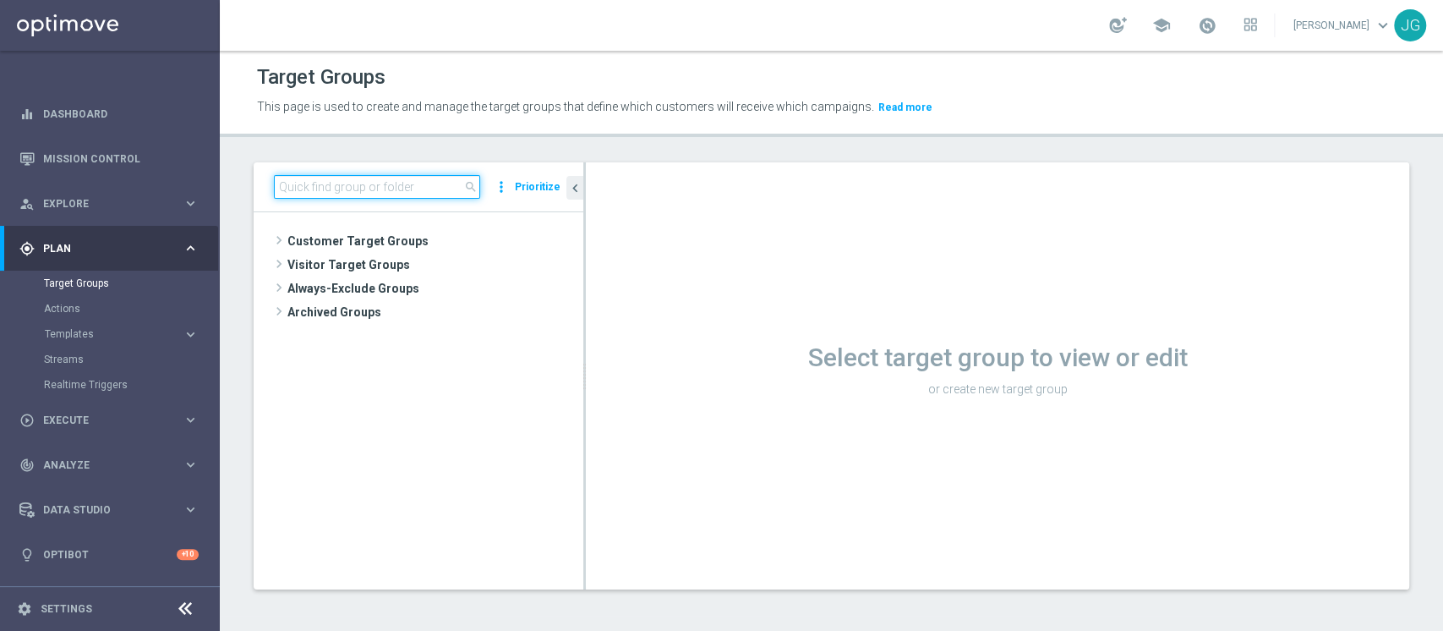
click at [367, 186] on input at bounding box center [377, 187] width 206 height 24
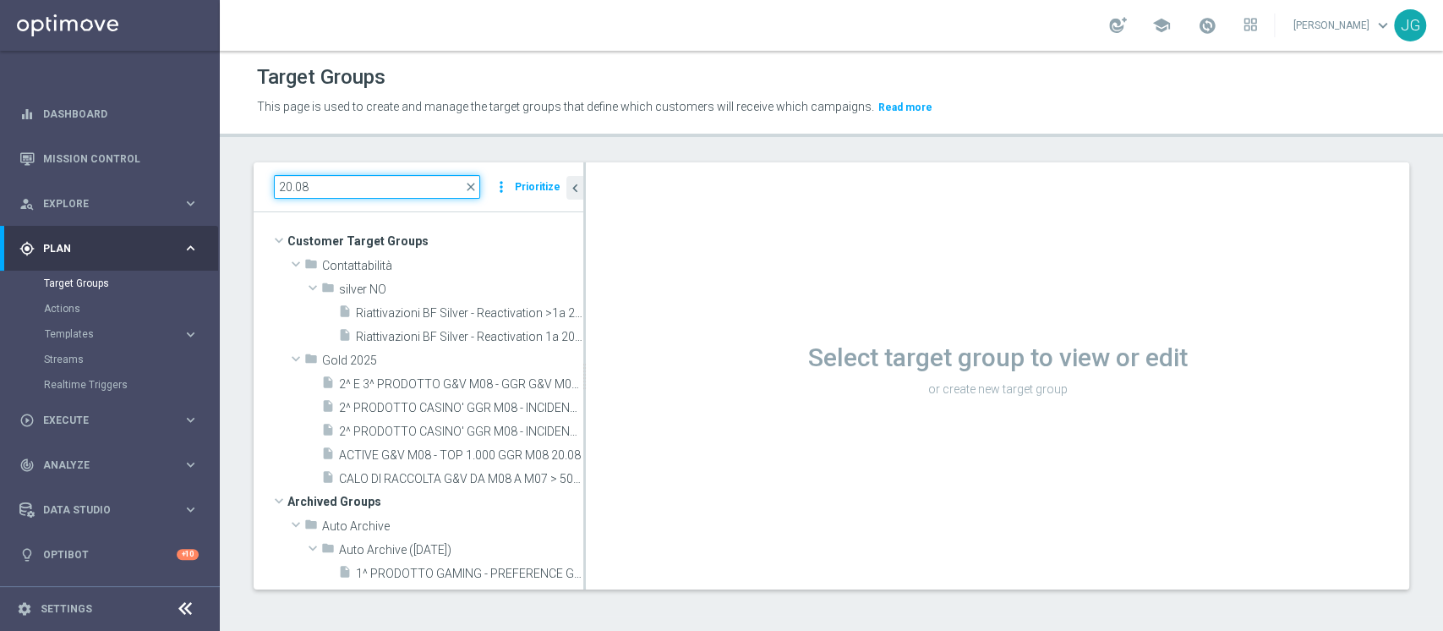
type input "20.08"
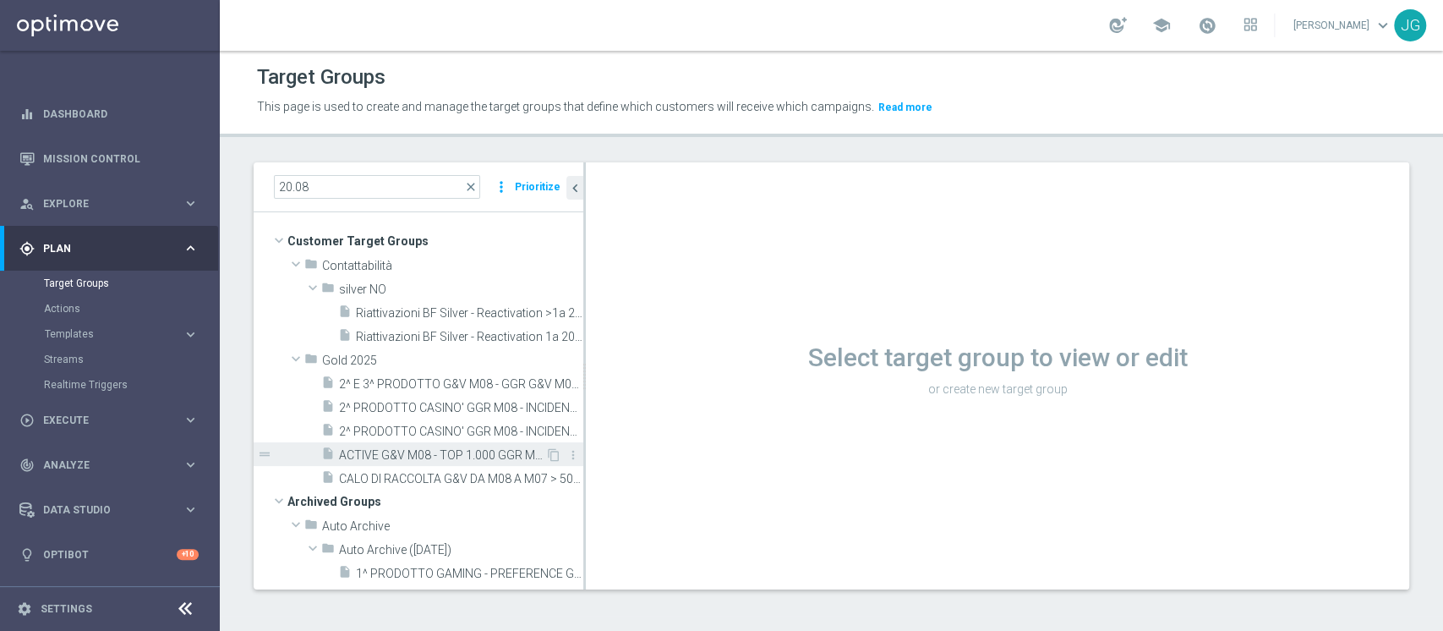
click at [399, 451] on span "ACTIVE G&V M08 - TOP 1.000 GGR M08 20.08" at bounding box center [442, 455] width 206 height 14
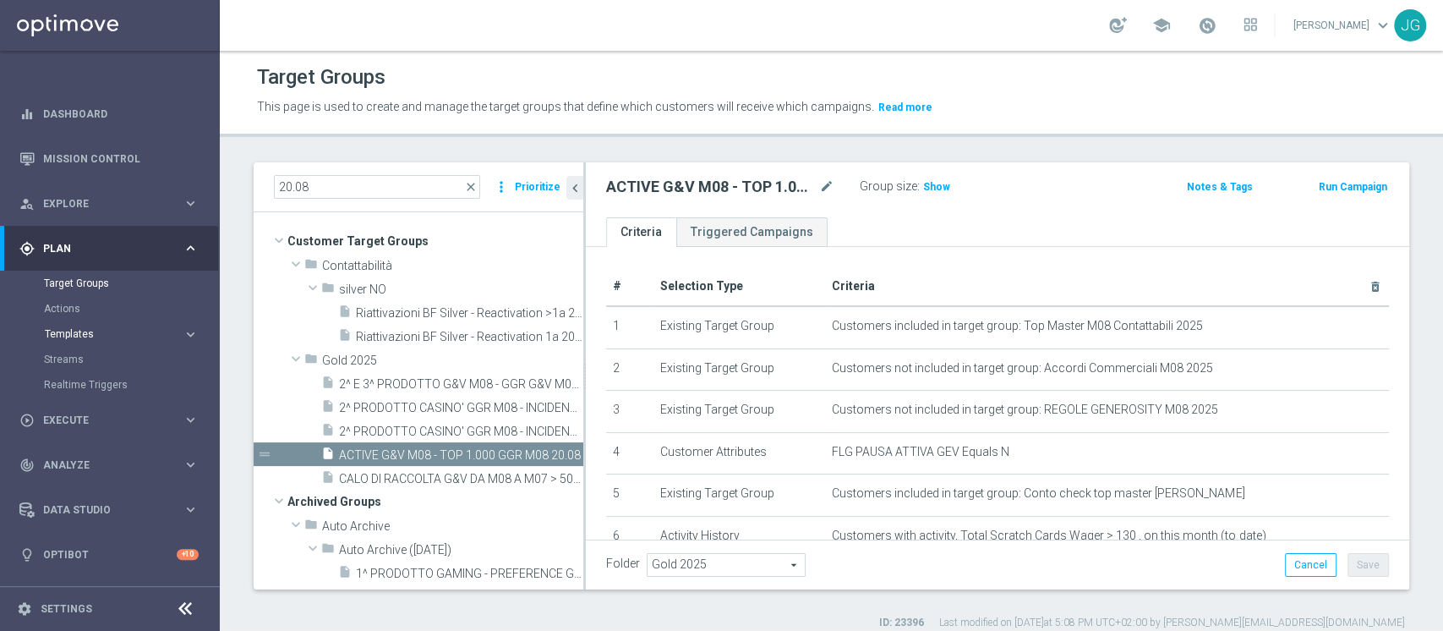
click at [90, 331] on span "Templates" at bounding box center [105, 334] width 121 height 10
click at [75, 358] on link "Optimail" at bounding box center [113, 360] width 123 height 14
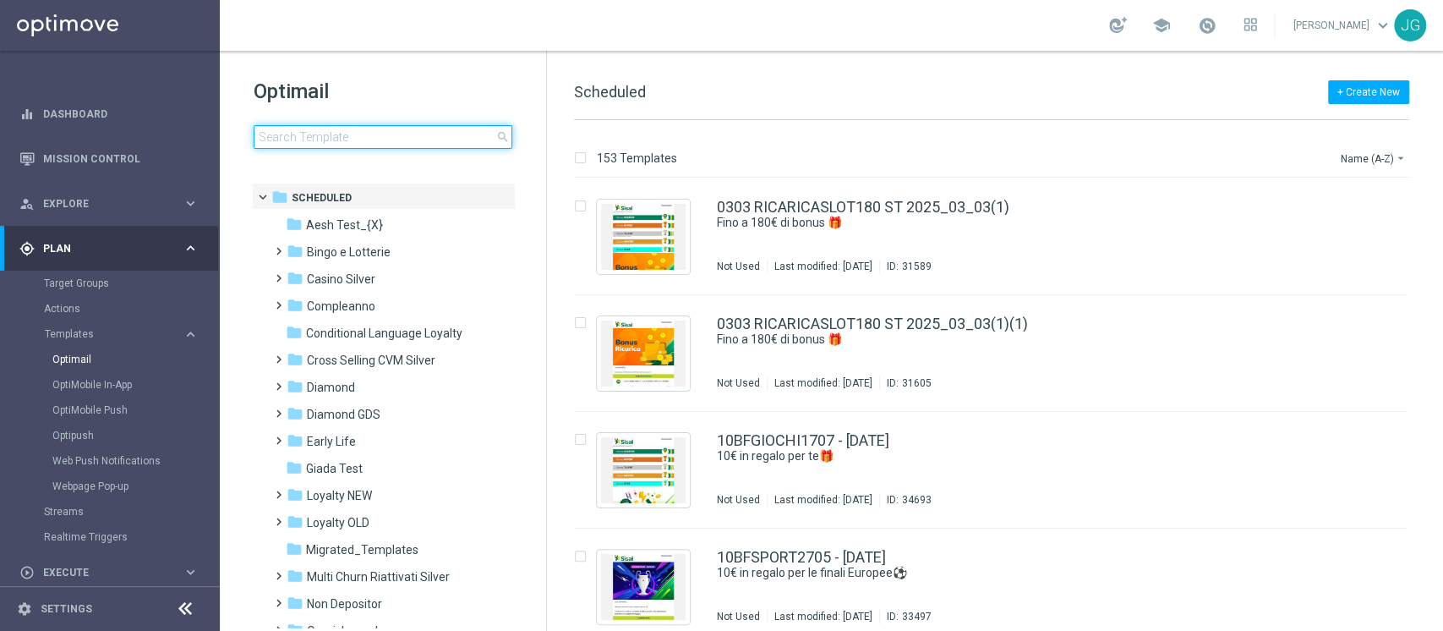
click at [383, 125] on input at bounding box center [383, 137] width 259 height 24
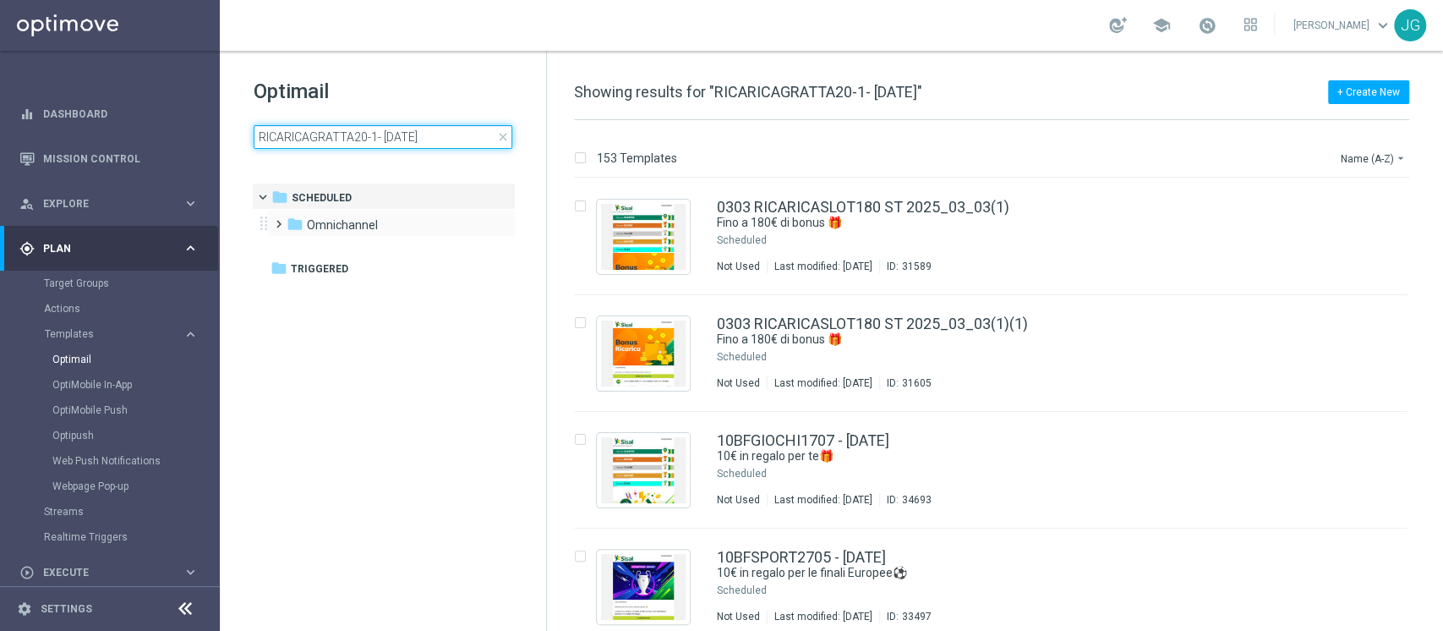
type input "RICARICAGRATTA20-1- 20.08.2025"
click at [360, 210] on div "folder Omnichannel more_vert" at bounding box center [391, 223] width 249 height 27
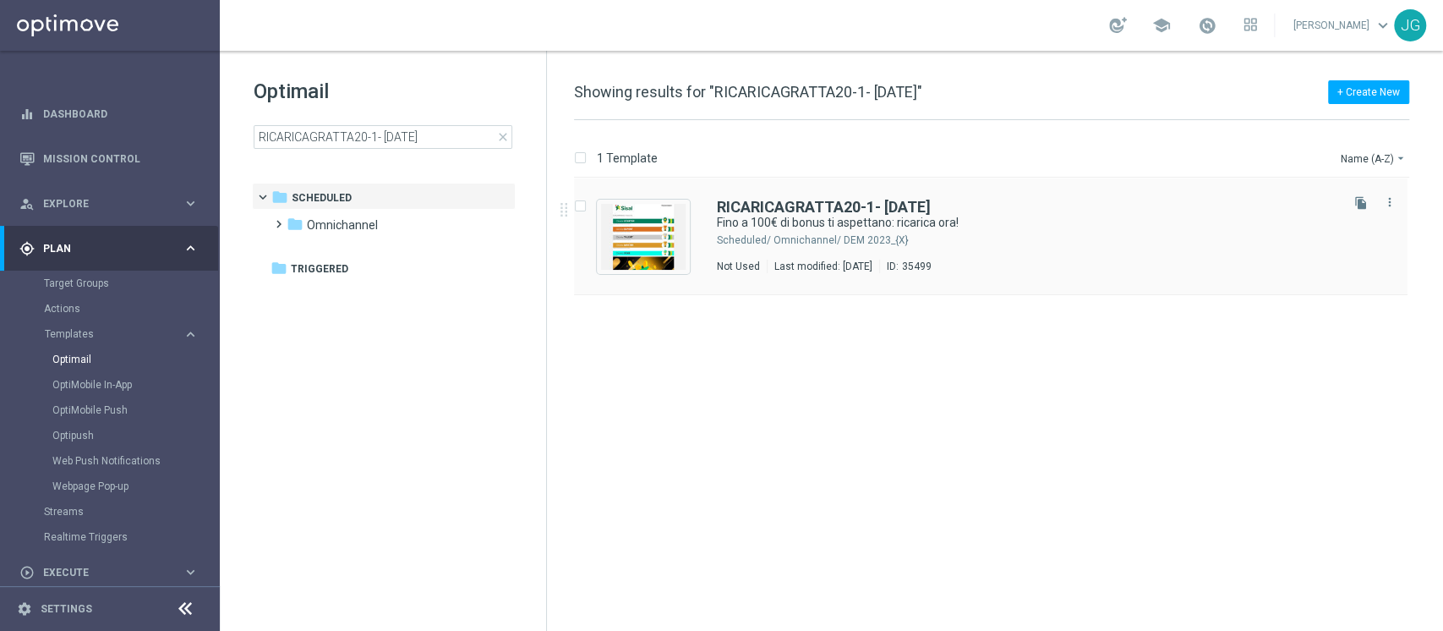
click at [740, 237] on div "Scheduled/" at bounding box center [744, 240] width 54 height 14
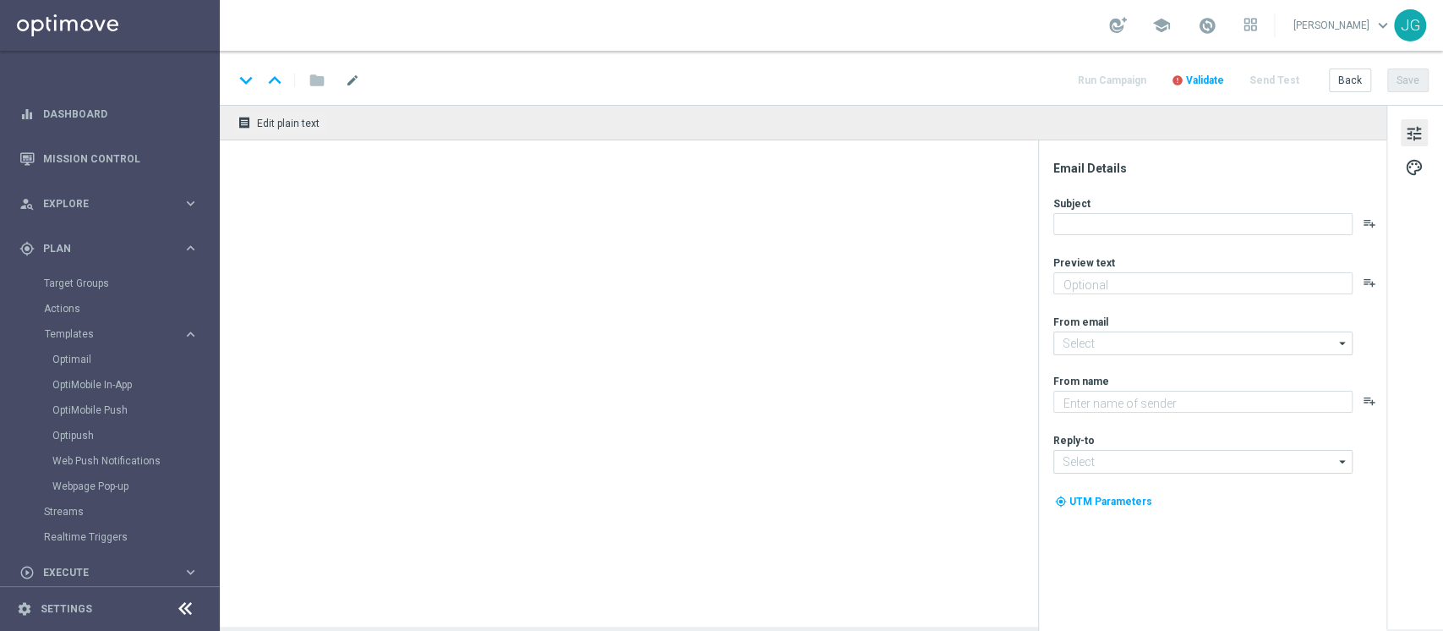
type textarea "Non perderti la promozione!✨"
type input "newsletter@comunicazioni.sisal.it"
type textarea "Sisal"
type input "info@sisal.it"
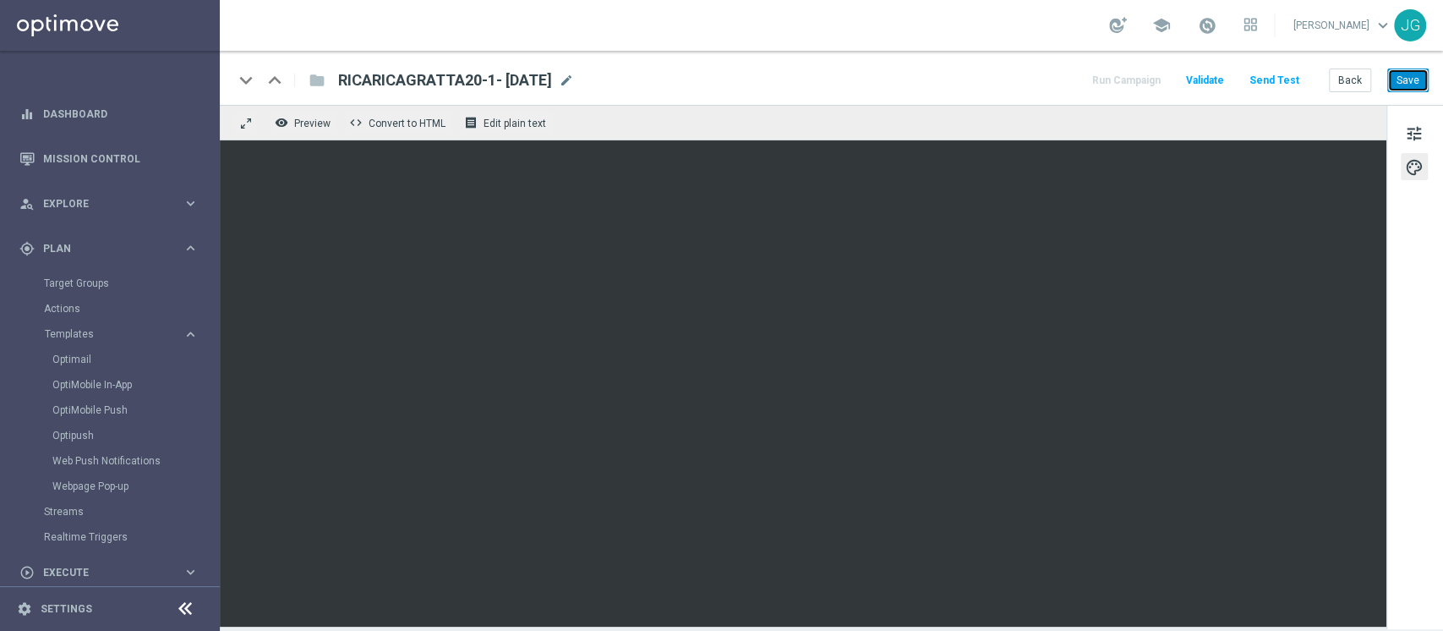
click at [1414, 78] on button "Save" at bounding box center [1408, 80] width 41 height 24
click at [1394, 78] on button "Save" at bounding box center [1408, 80] width 41 height 24
click at [88, 357] on link "Optimail" at bounding box center [113, 360] width 123 height 14
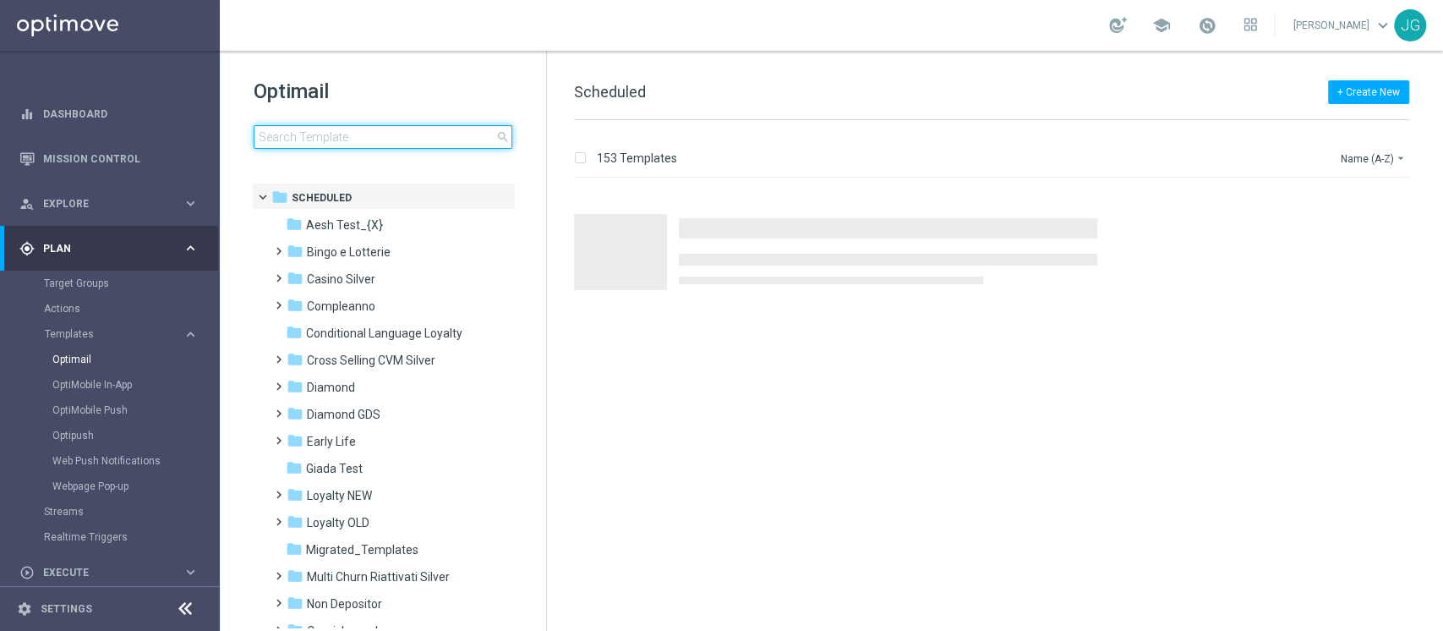
click at [359, 135] on input at bounding box center [383, 137] width 259 height 24
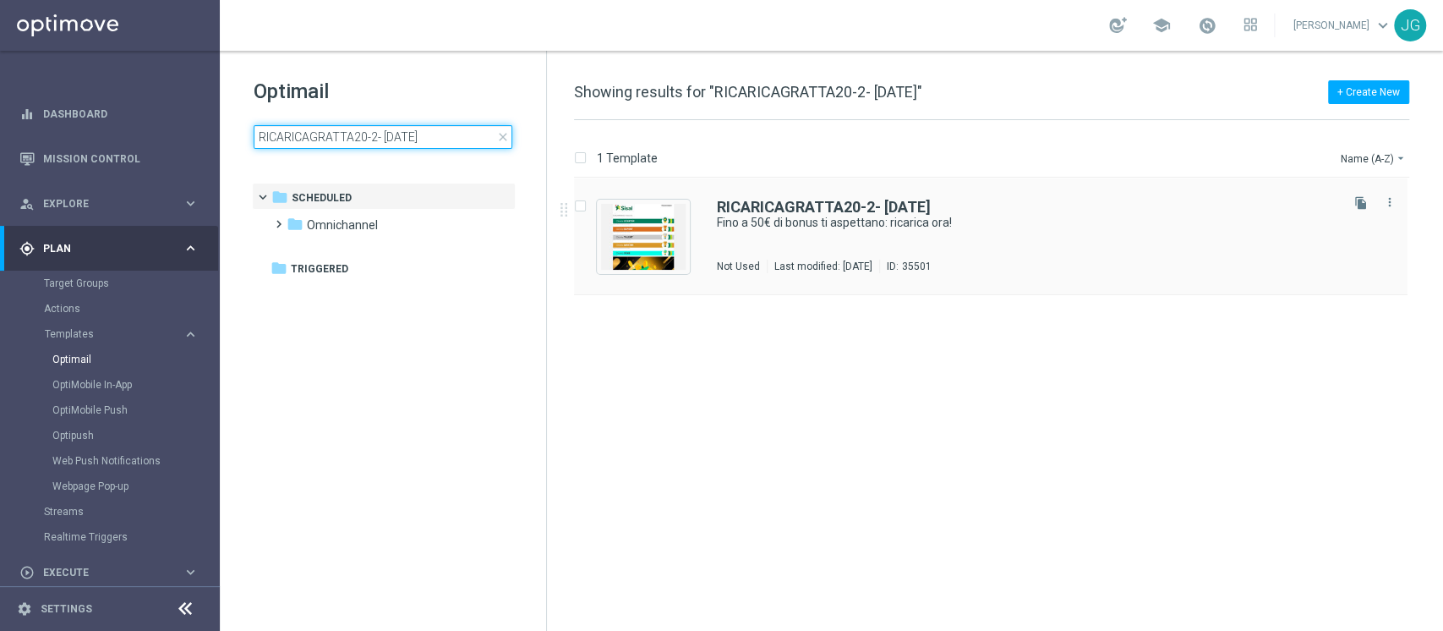
type input "RICARICAGRATTA20-2- 20.08.2025"
click at [841, 254] on div "RICARICAGRATTA20-2- 20.08.2025 Fino a 50€ di bonus ti aspettano: ricarica ora! …" at bounding box center [1027, 237] width 620 height 74
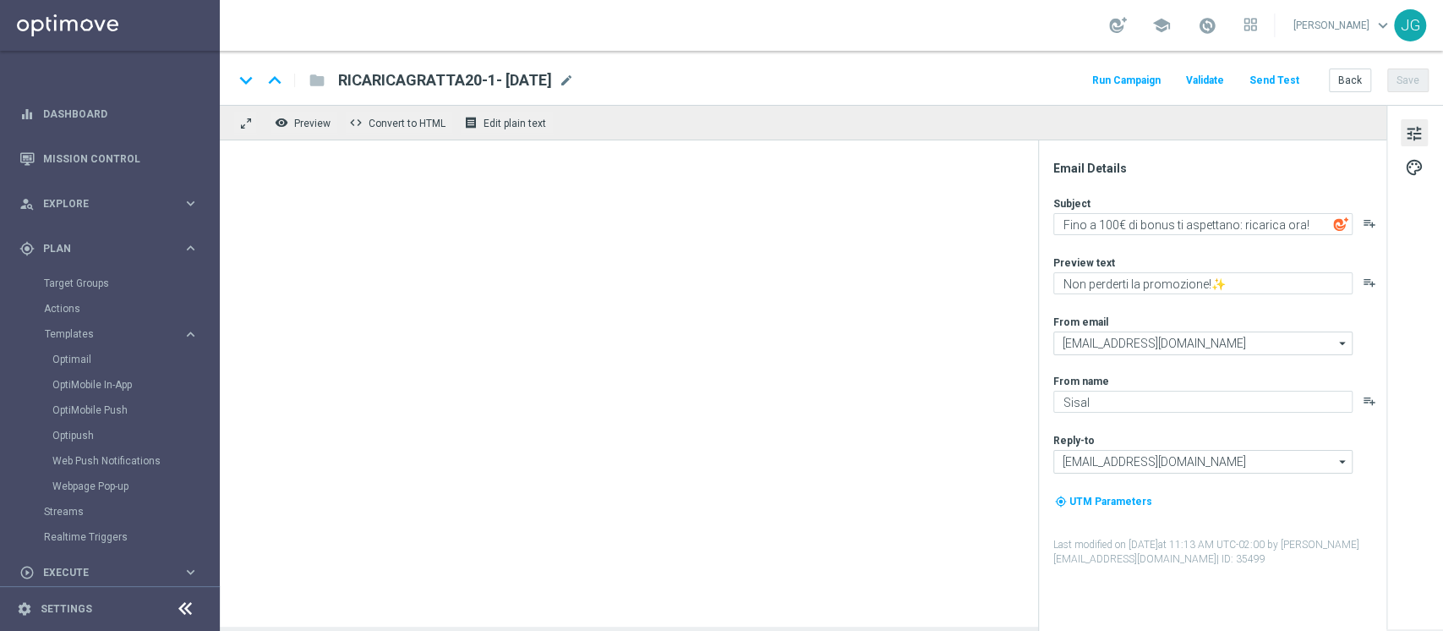
type textarea "Fino a 50€ di bonus ti aspettano: ricarica ora!"
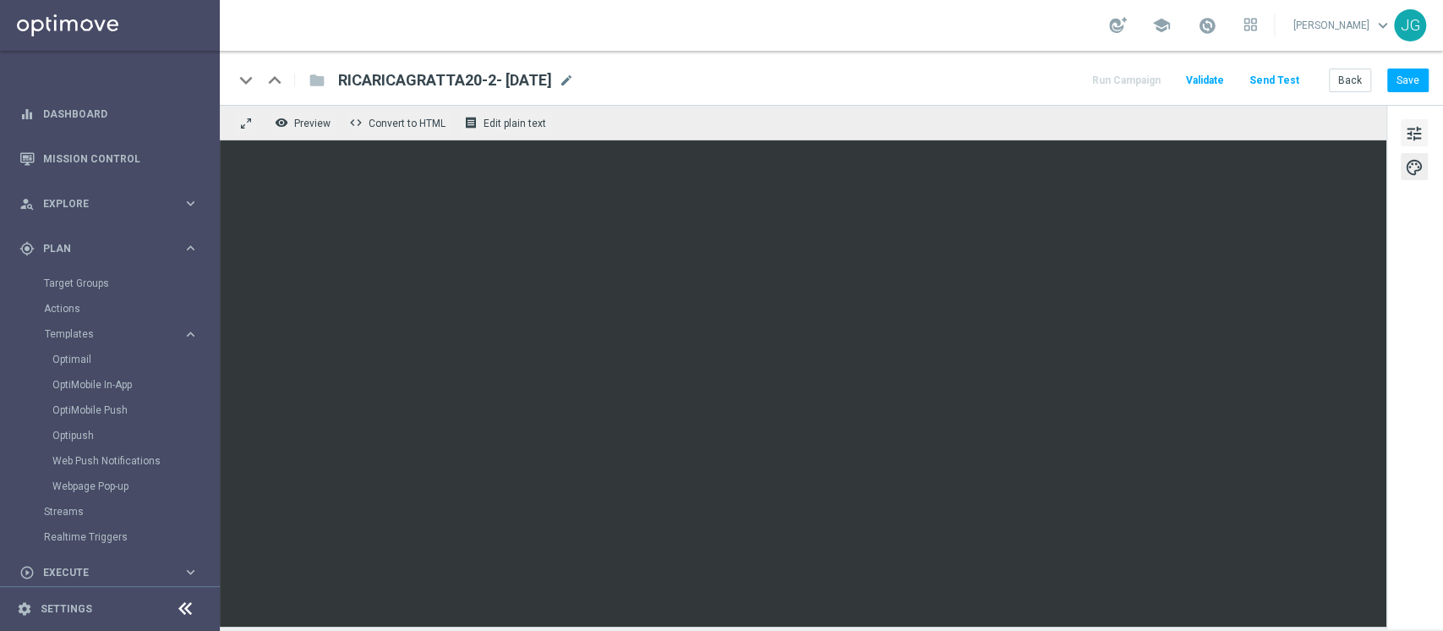
click at [1413, 134] on span "tune" at bounding box center [1414, 134] width 19 height 22
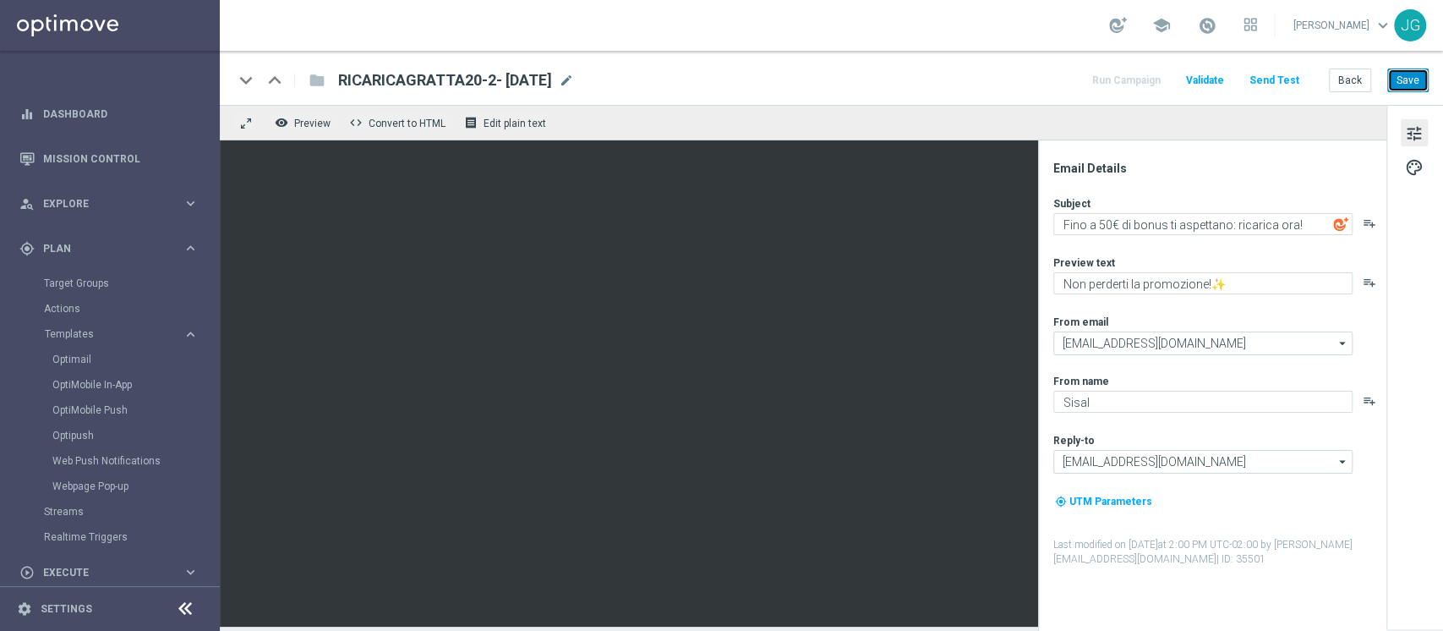
click at [1421, 79] on button "Save" at bounding box center [1408, 80] width 41 height 24
click at [84, 364] on link "Optimail" at bounding box center [113, 360] width 123 height 14
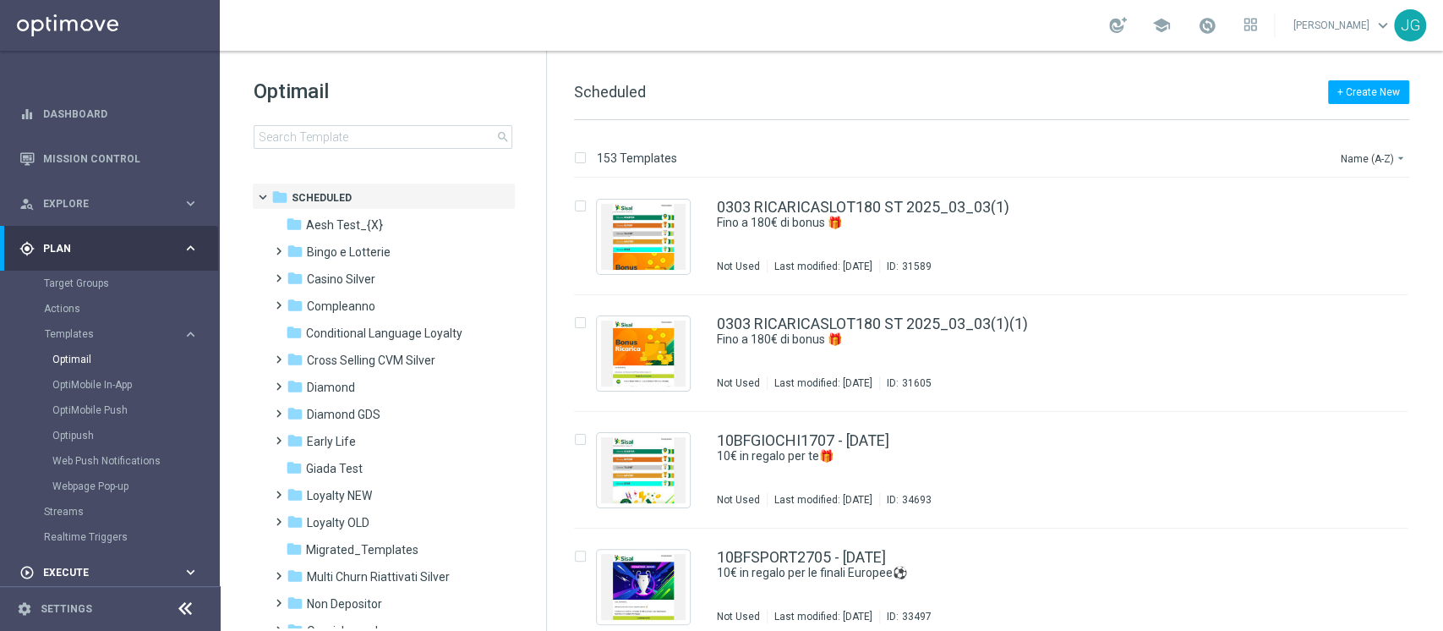
click at [81, 571] on span "Execute" at bounding box center [113, 572] width 140 height 10
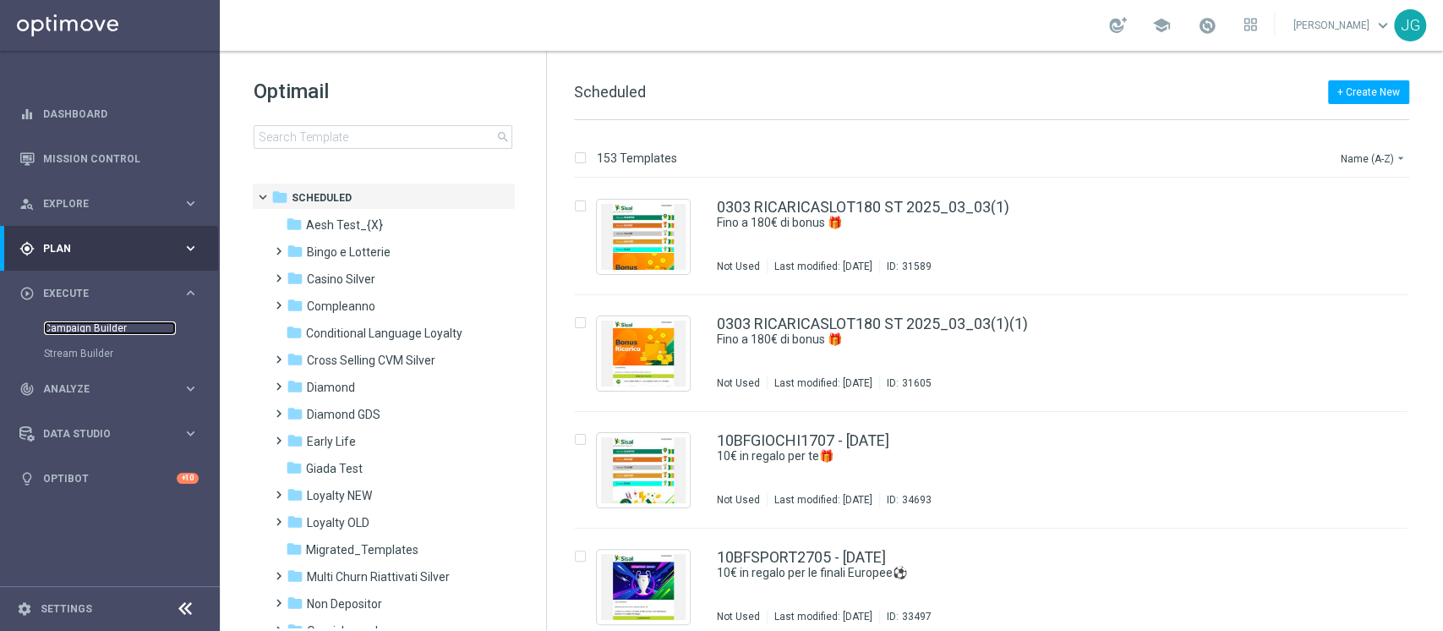
click at [101, 333] on link "Campaign Builder" at bounding box center [110, 328] width 132 height 14
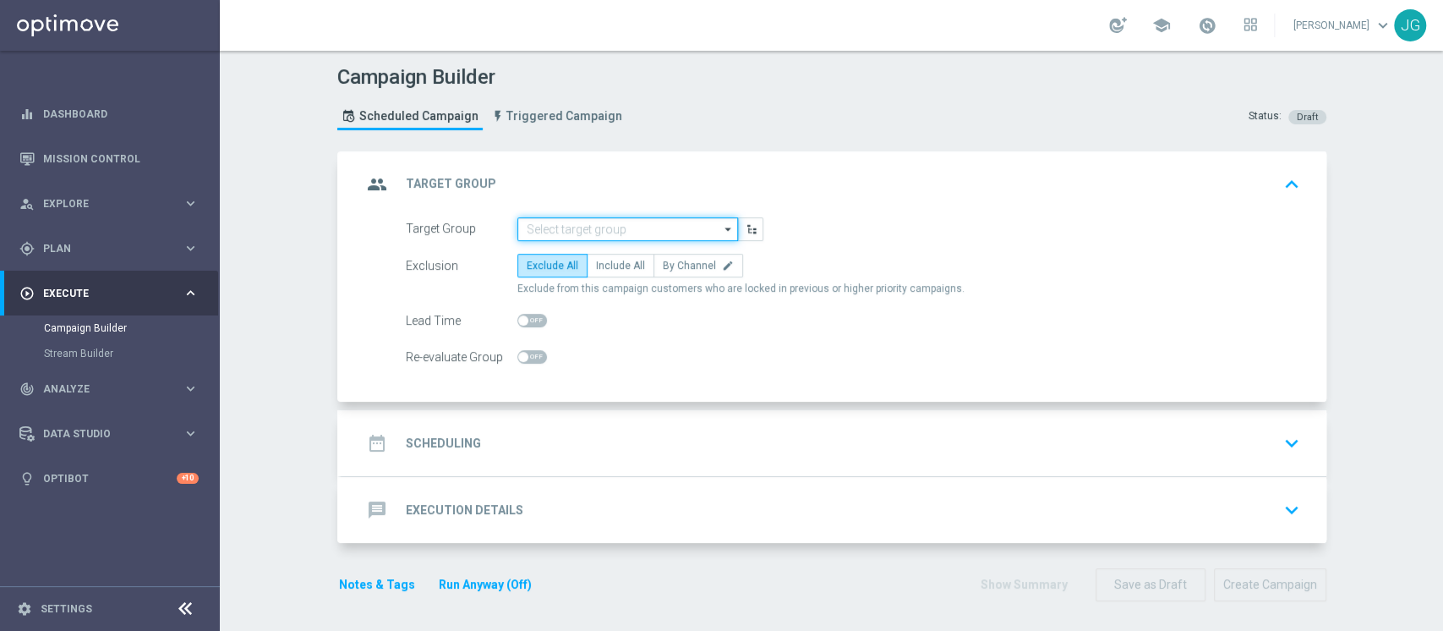
click at [583, 234] on input at bounding box center [628, 229] width 221 height 24
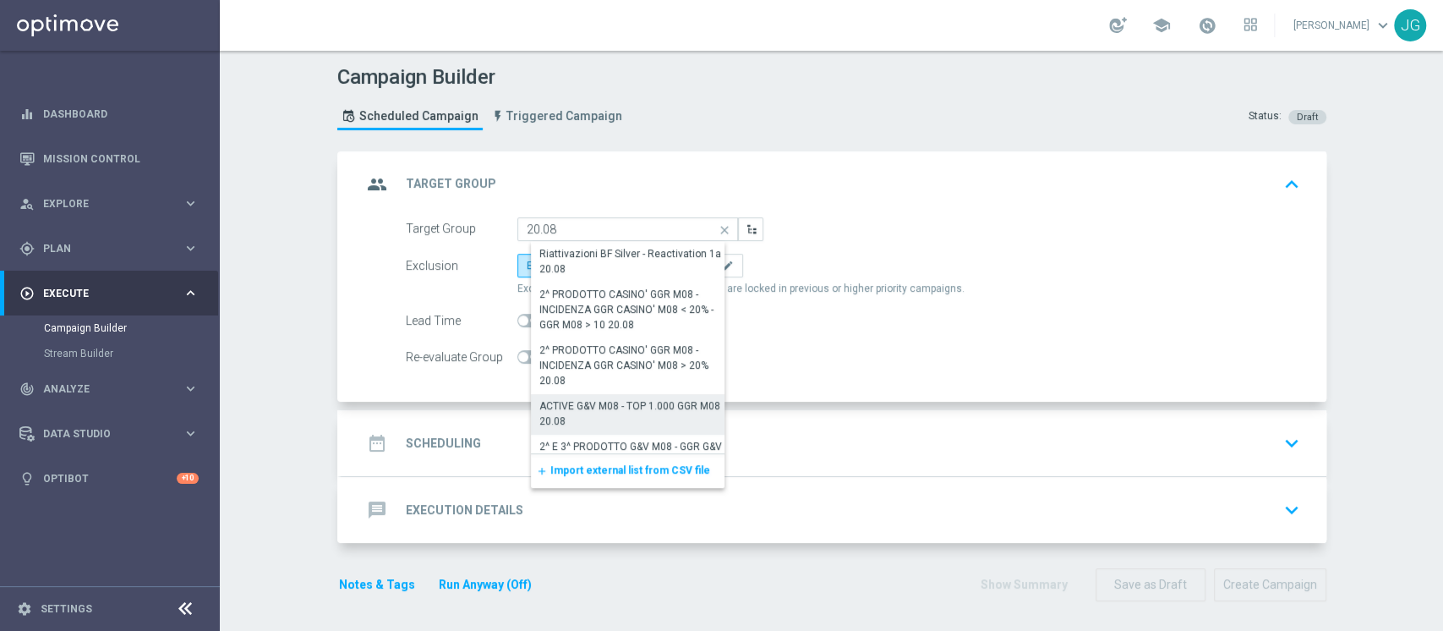
click at [604, 408] on div "ACTIVE G&V M08 - TOP 1.000 GGR M08 20.08" at bounding box center [635, 413] width 190 height 30
type input "ACTIVE G&V M08 - TOP 1.000 GGR M08 20.08"
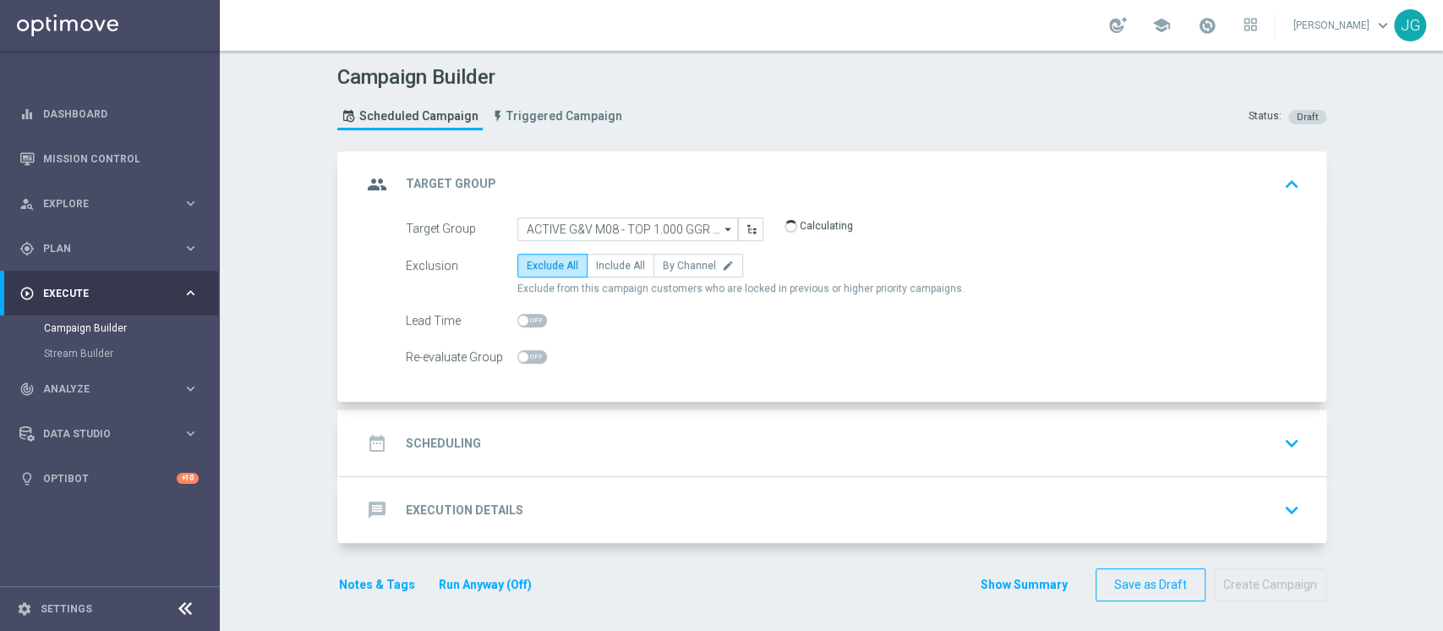
click at [655, 438] on div "date_range Scheduling keyboard_arrow_down" at bounding box center [834, 443] width 945 height 32
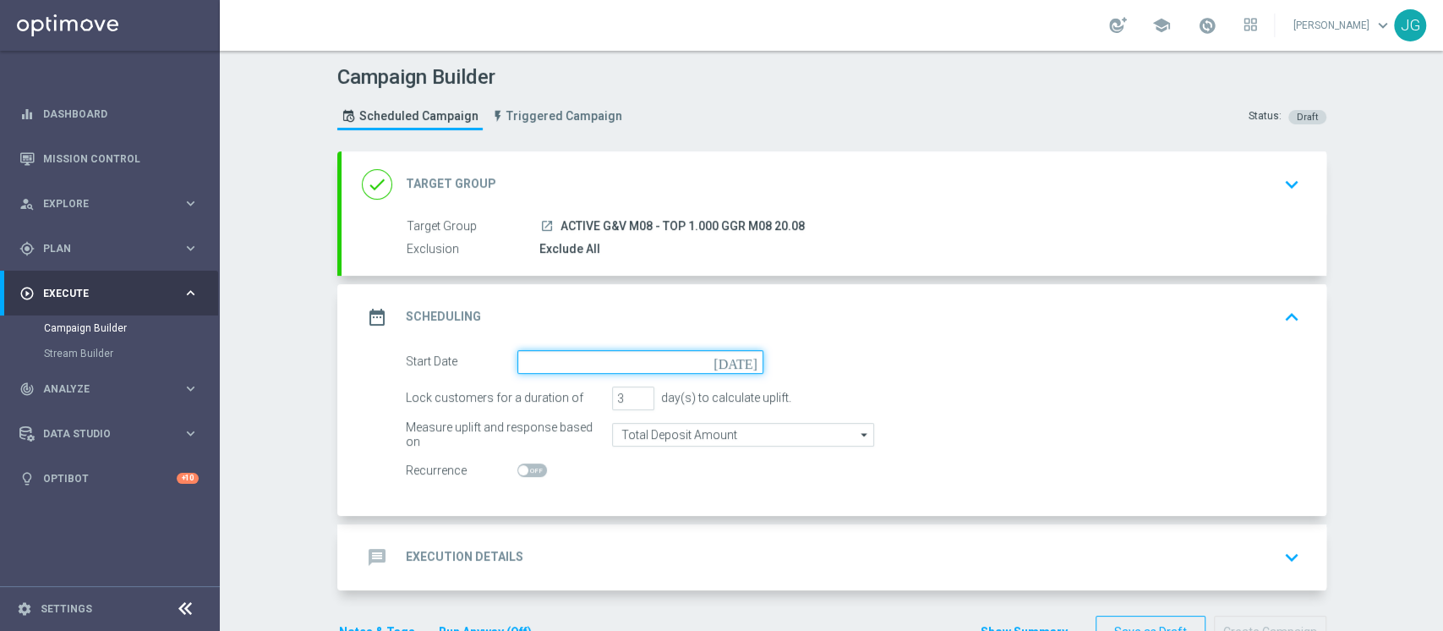
click at [671, 366] on input at bounding box center [641, 362] width 246 height 24
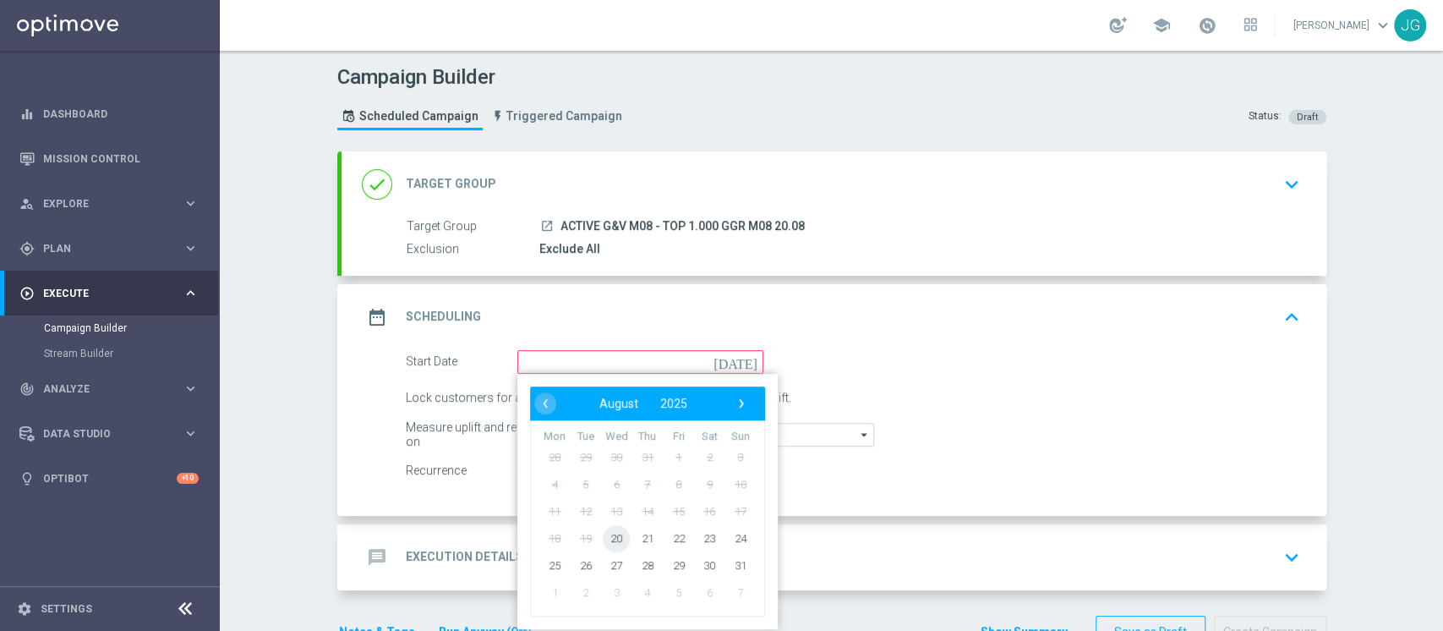
click at [605, 538] on span "20" at bounding box center [616, 537] width 27 height 27
type input "20 Aug 2025"
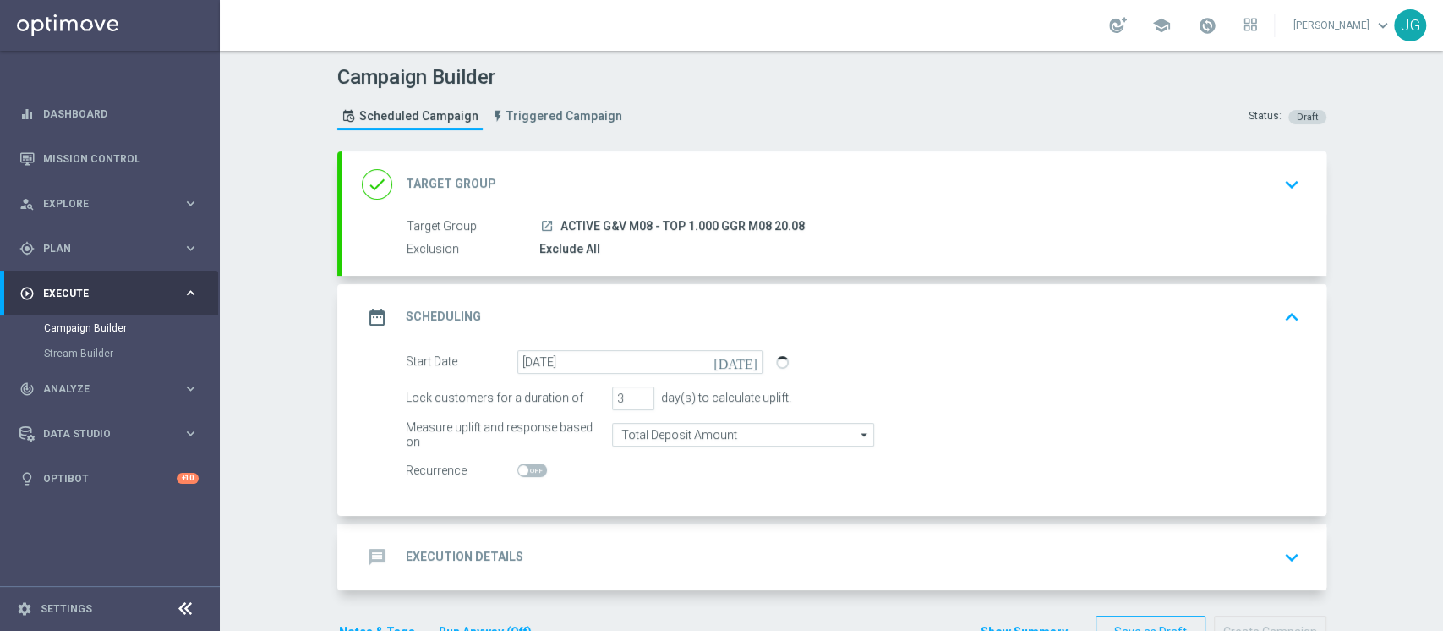
drag, startPoint x: 795, startPoint y: 218, endPoint x: 554, endPoint y: 222, distance: 241.0
click at [561, 222] on span "ACTIVE G&V M08 - TOP 1.000 GGR M08 20.08" at bounding box center [683, 226] width 244 height 15
copy span "ACTIVE G&V M08 - TOP 1.000 GGR M08 20.08"
click at [697, 179] on div "done Target Group keyboard_arrow_down" at bounding box center [834, 184] width 945 height 32
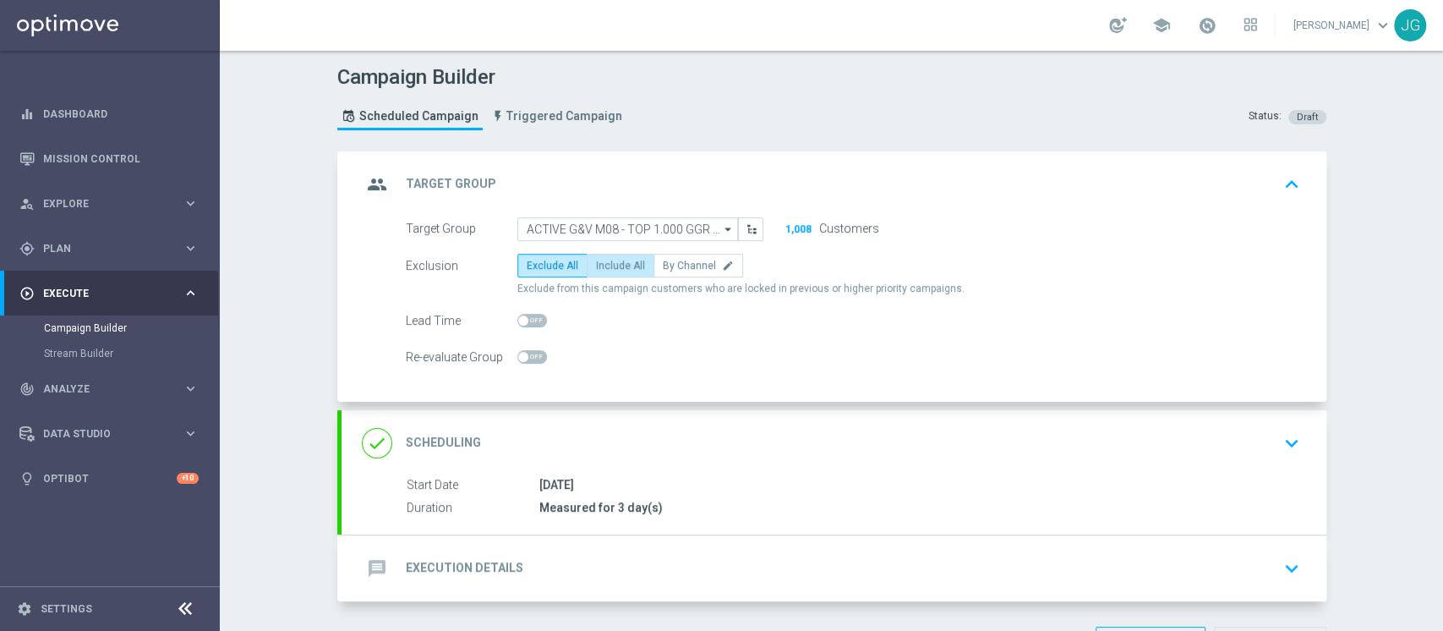
click at [604, 260] on span "Include All" at bounding box center [620, 266] width 49 height 12
click at [604, 263] on input "Include All" at bounding box center [601, 268] width 11 height 11
radio input "true"
click at [676, 592] on div "message Execution Details keyboard_arrow_down" at bounding box center [834, 568] width 985 height 66
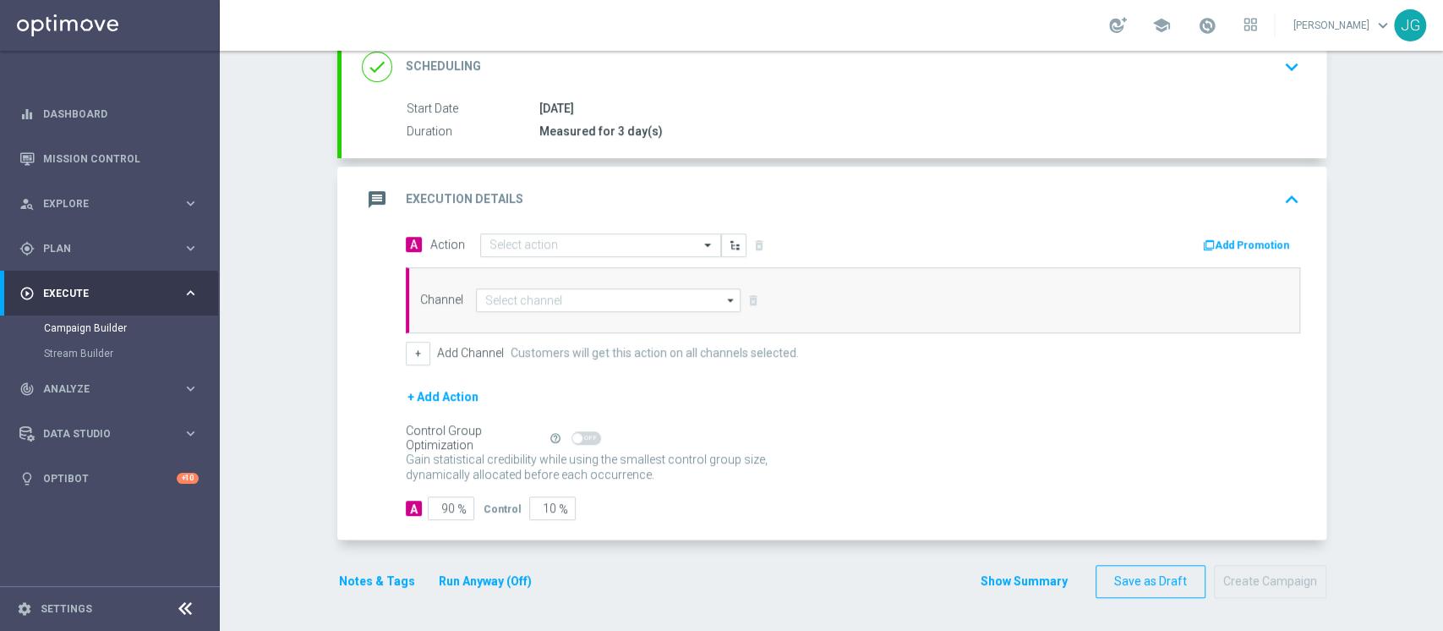
scroll to position [242, 0]
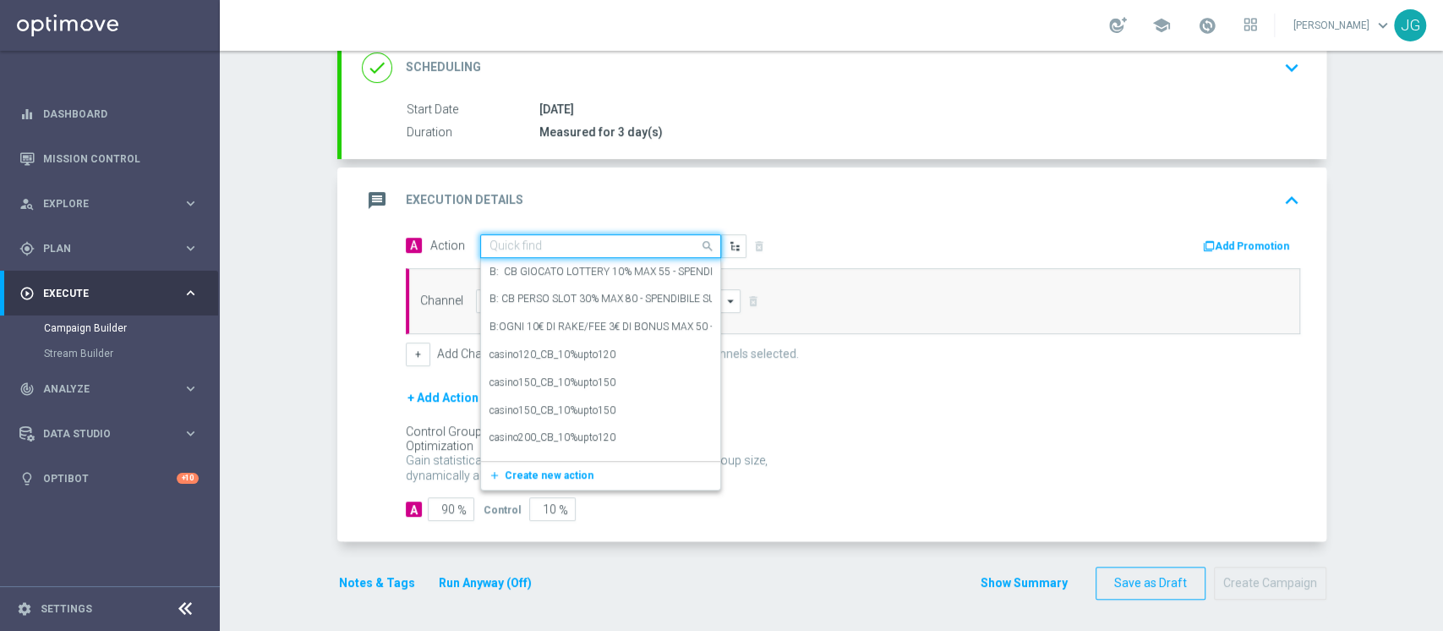
click at [588, 244] on input "text" at bounding box center [584, 246] width 189 height 14
paste input "PROMO RICARICA 25% MAX 100 - SPENDIBILE G&V"
type input "PROMO RICARICA 25% MAX 100 - SPENDIBILE G&V"
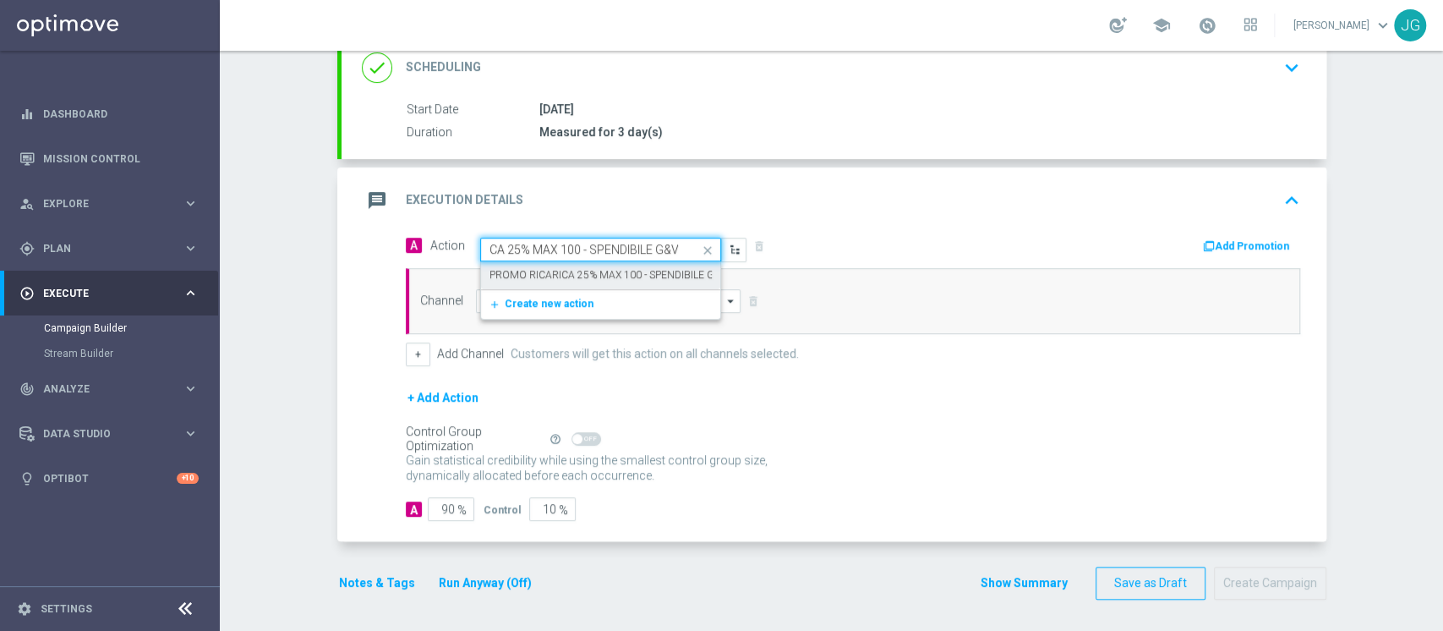
click at [566, 275] on label "PROMO RICARICA 25% MAX 100 - SPENDIBILE G&V" at bounding box center [608, 275] width 237 height 14
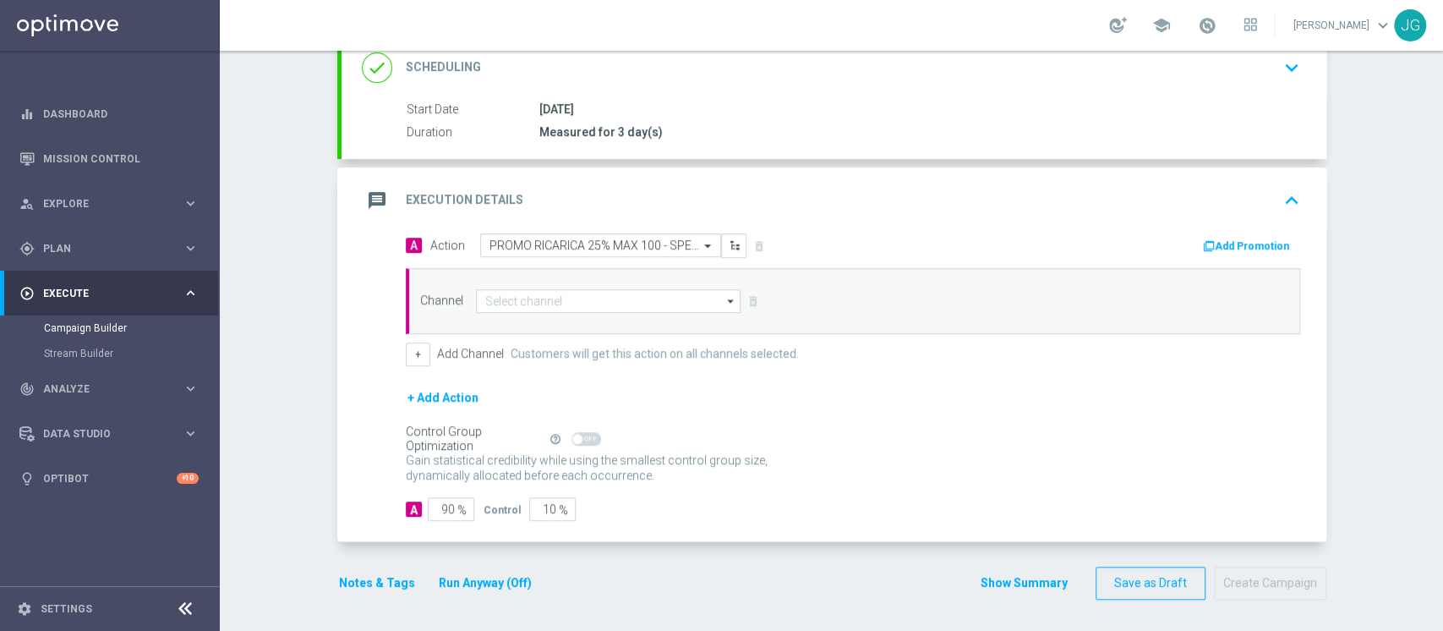
click at [1246, 246] on button "Add Promotion" at bounding box center [1249, 246] width 94 height 19
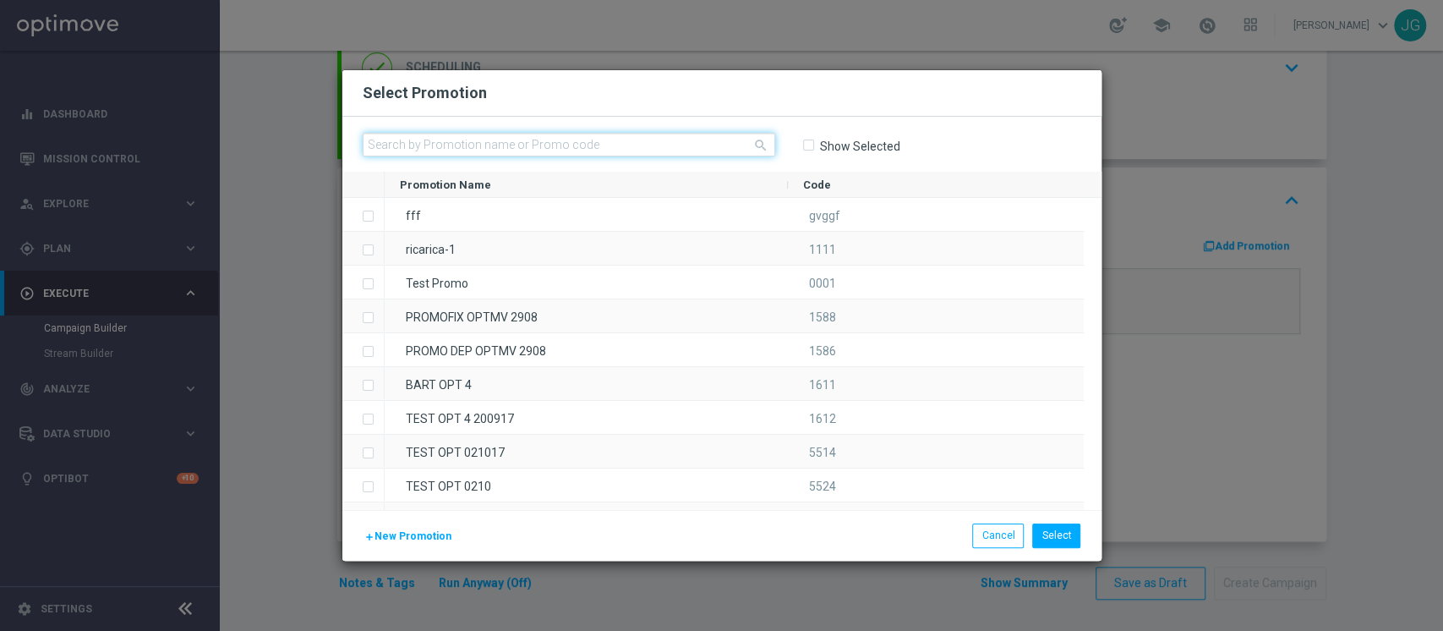
click at [690, 149] on input "text" at bounding box center [569, 145] width 413 height 24
paste input "333007"
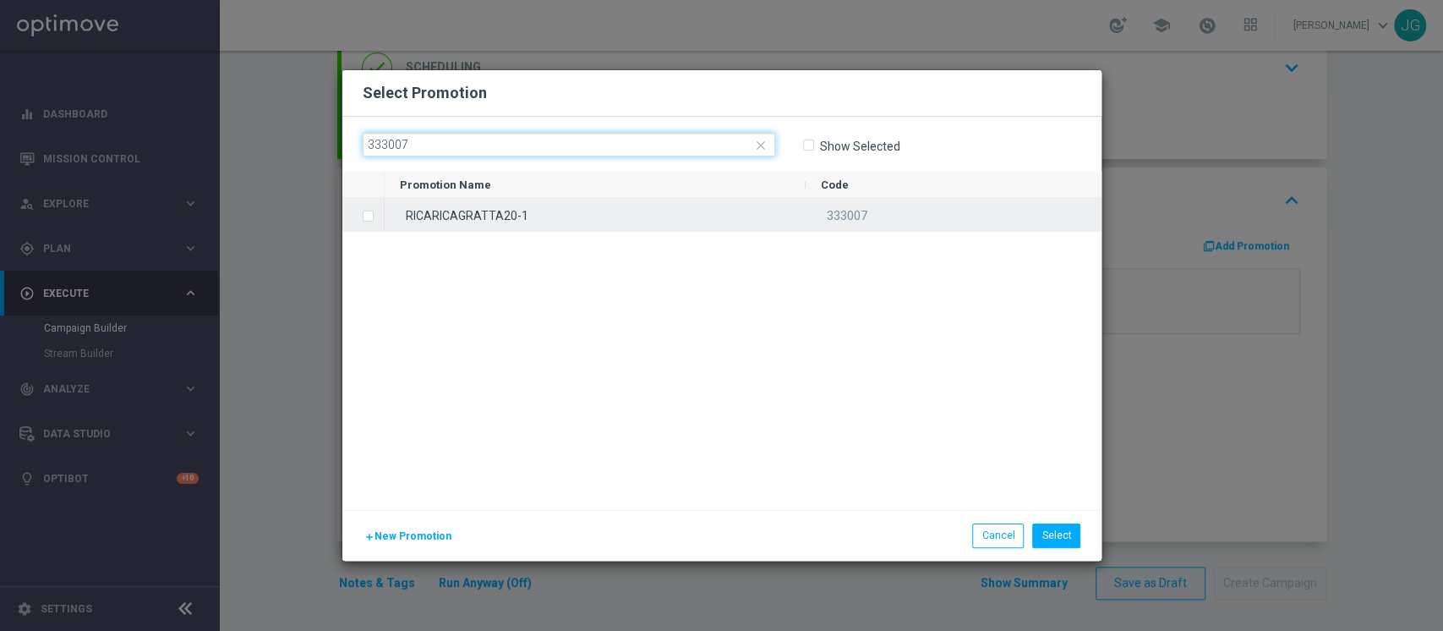
type input "333007"
click at [657, 210] on div "RICARICAGRATTA20-1" at bounding box center [595, 214] width 421 height 33
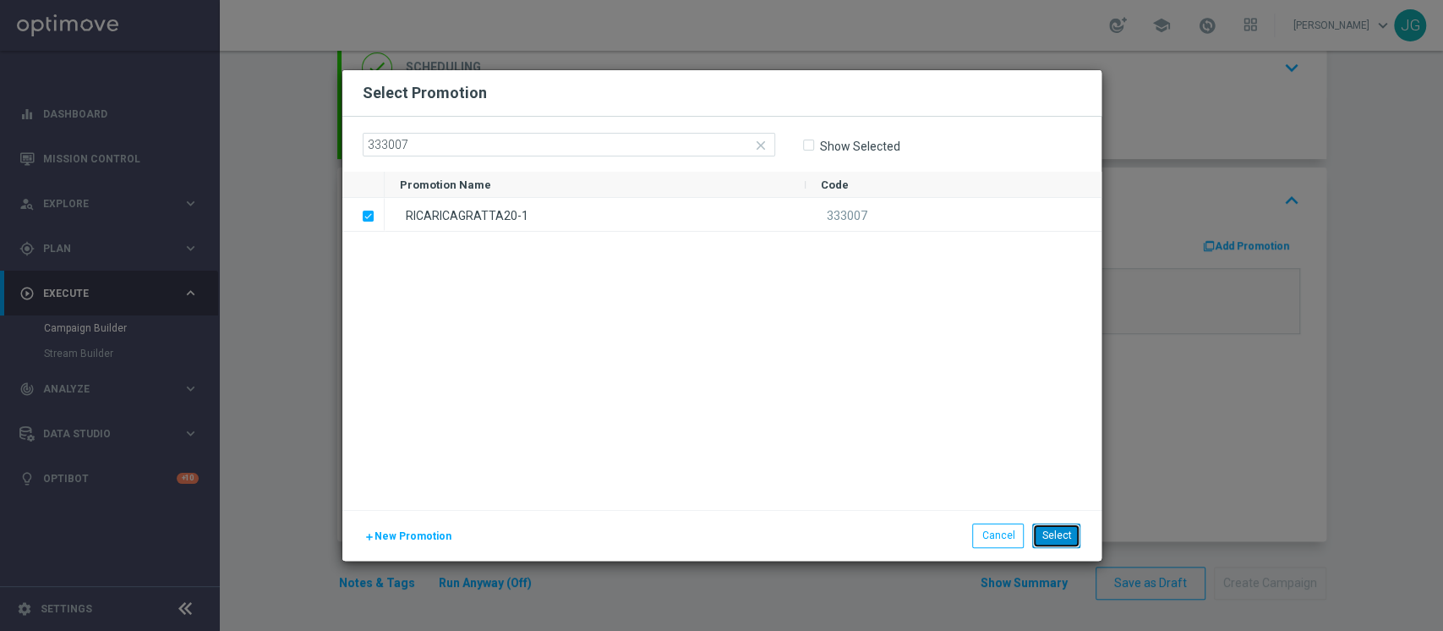
click at [1045, 528] on button "Select" at bounding box center [1056, 535] width 48 height 24
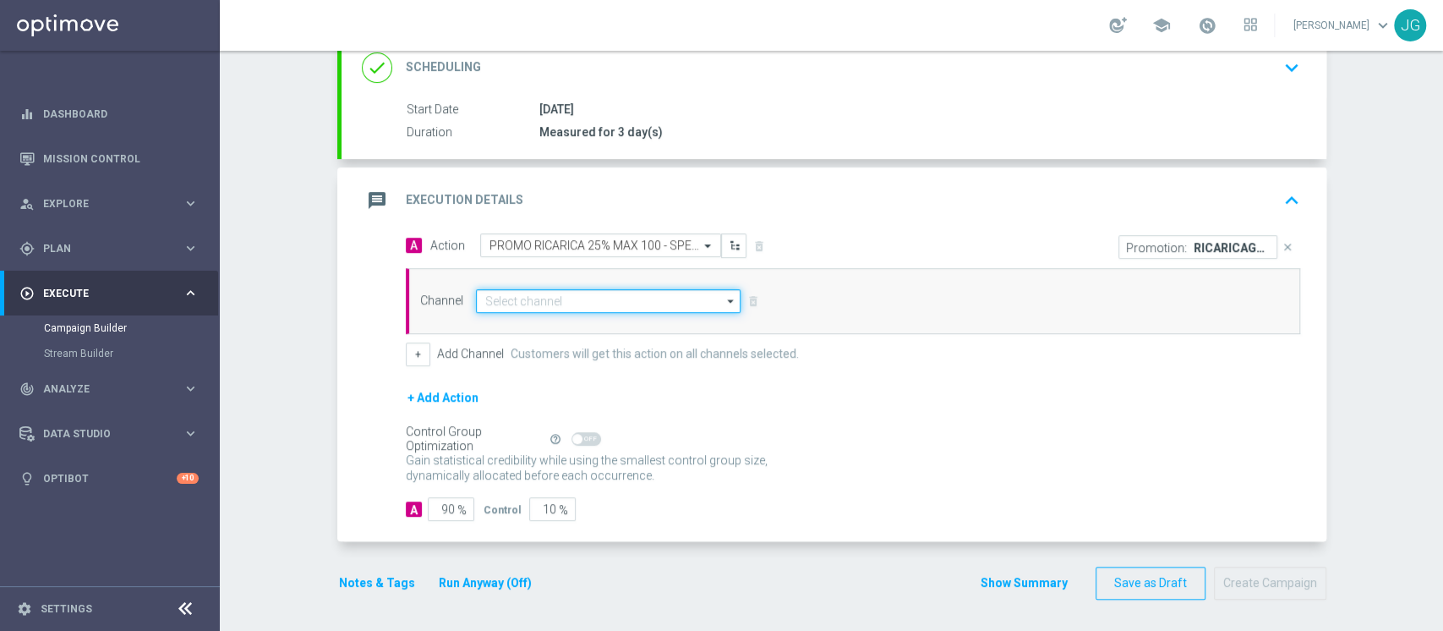
click at [563, 291] on input at bounding box center [609, 301] width 266 height 24
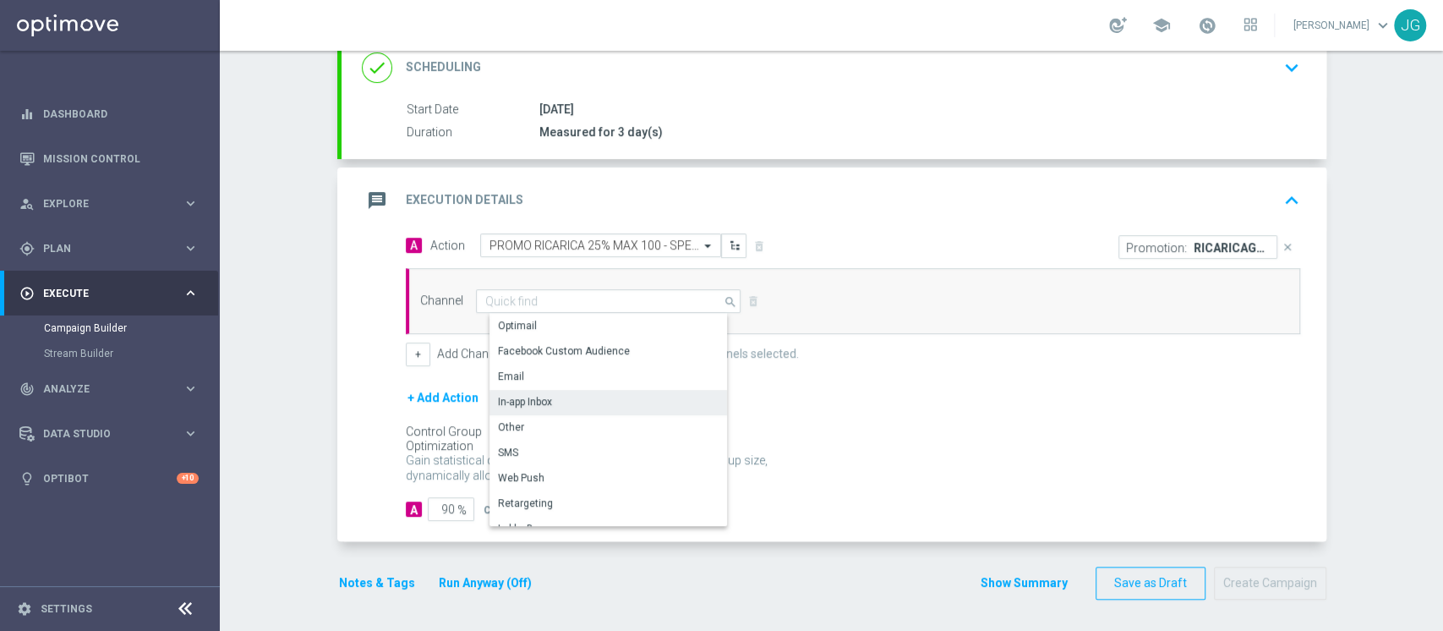
click at [534, 395] on div "In-app Inbox" at bounding box center [525, 401] width 54 height 15
type input "In-app Inbox"
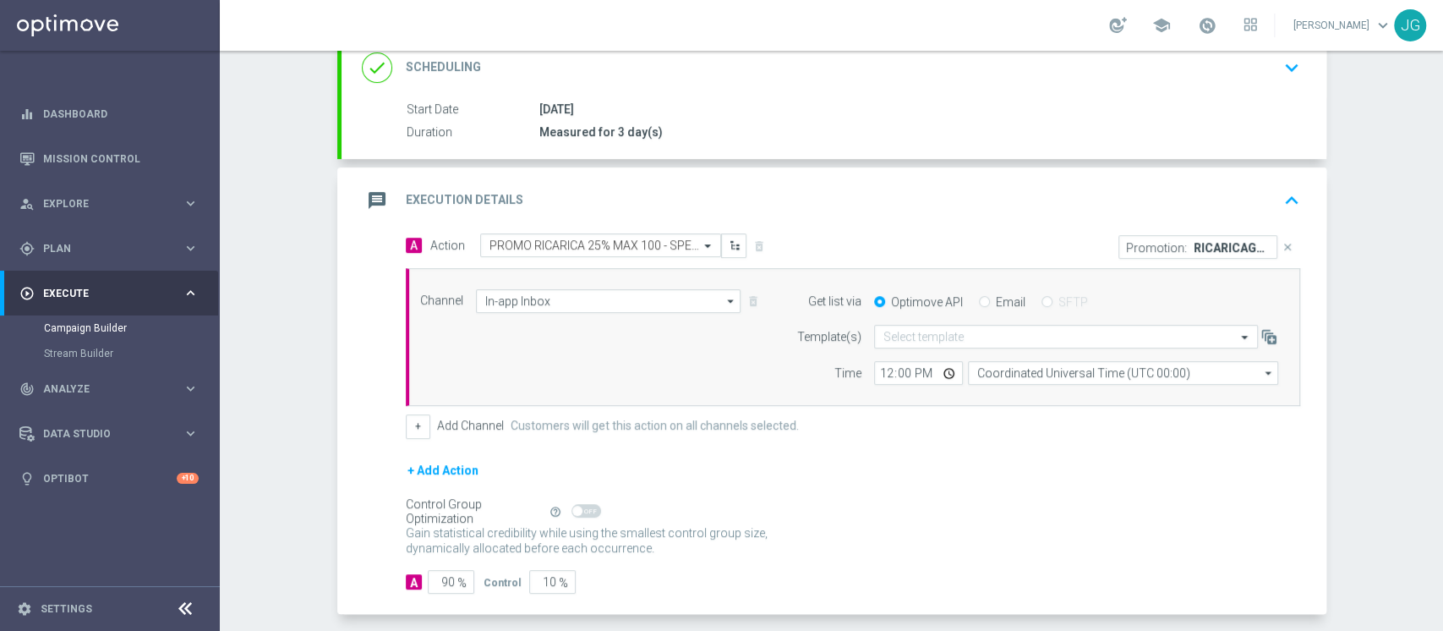
click at [979, 301] on input "Email" at bounding box center [984, 303] width 11 height 11
radio input "true"
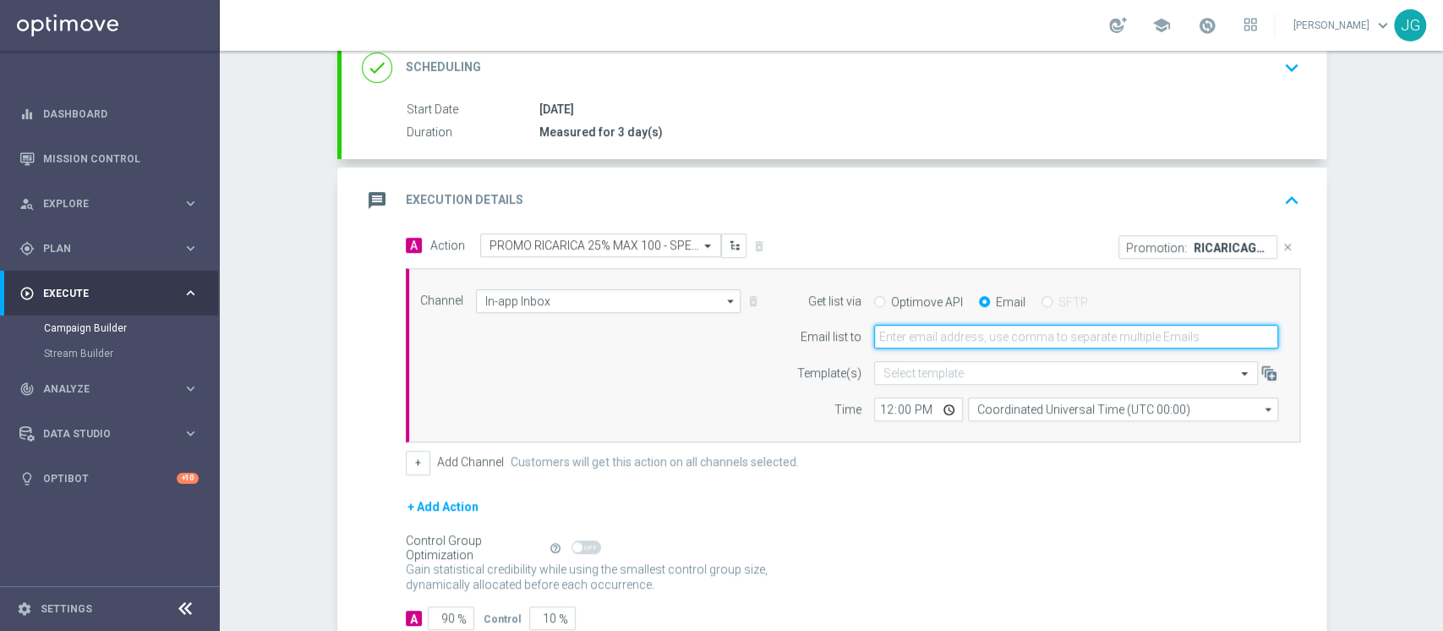
click at [938, 344] on input "email" at bounding box center [1076, 337] width 404 height 24
type input "jennyffer.gonzalez@sisal.it"
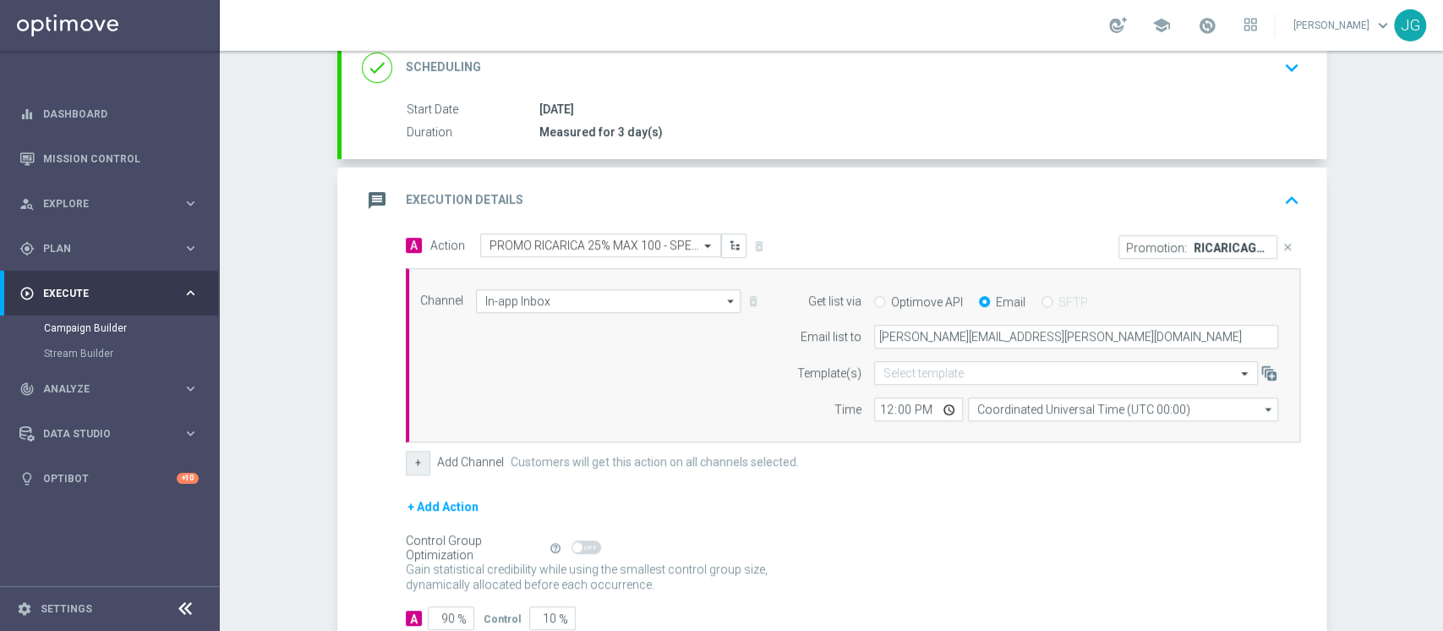
click at [406, 457] on button "+" at bounding box center [418, 463] width 25 height 24
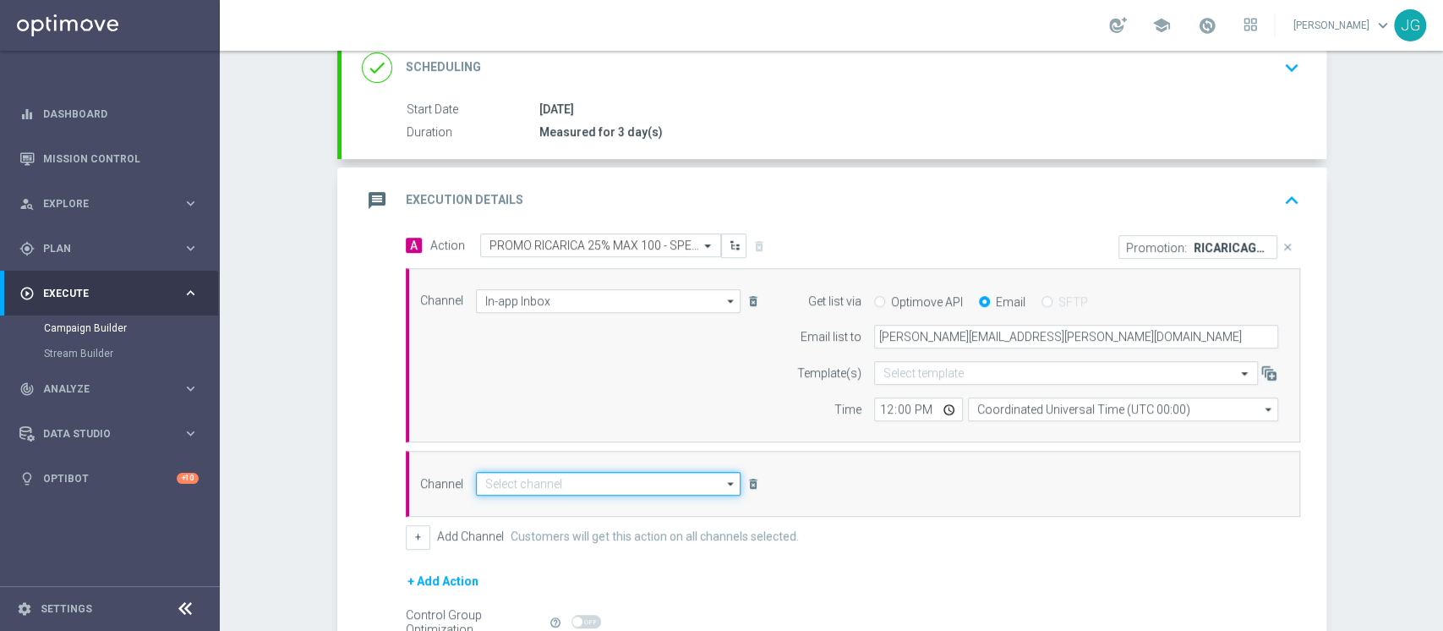
click at [487, 484] on input at bounding box center [609, 484] width 266 height 24
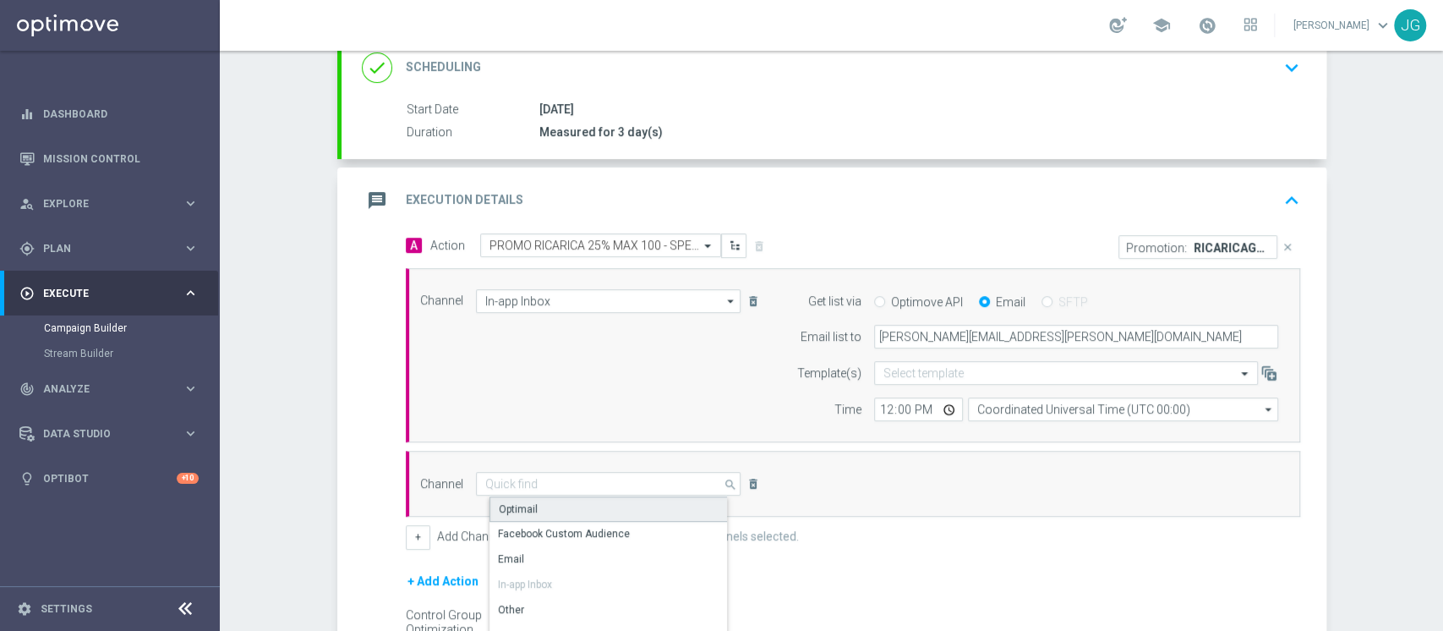
click at [527, 502] on div "Optimail" at bounding box center [616, 508] width 252 height 25
type input "Optimail"
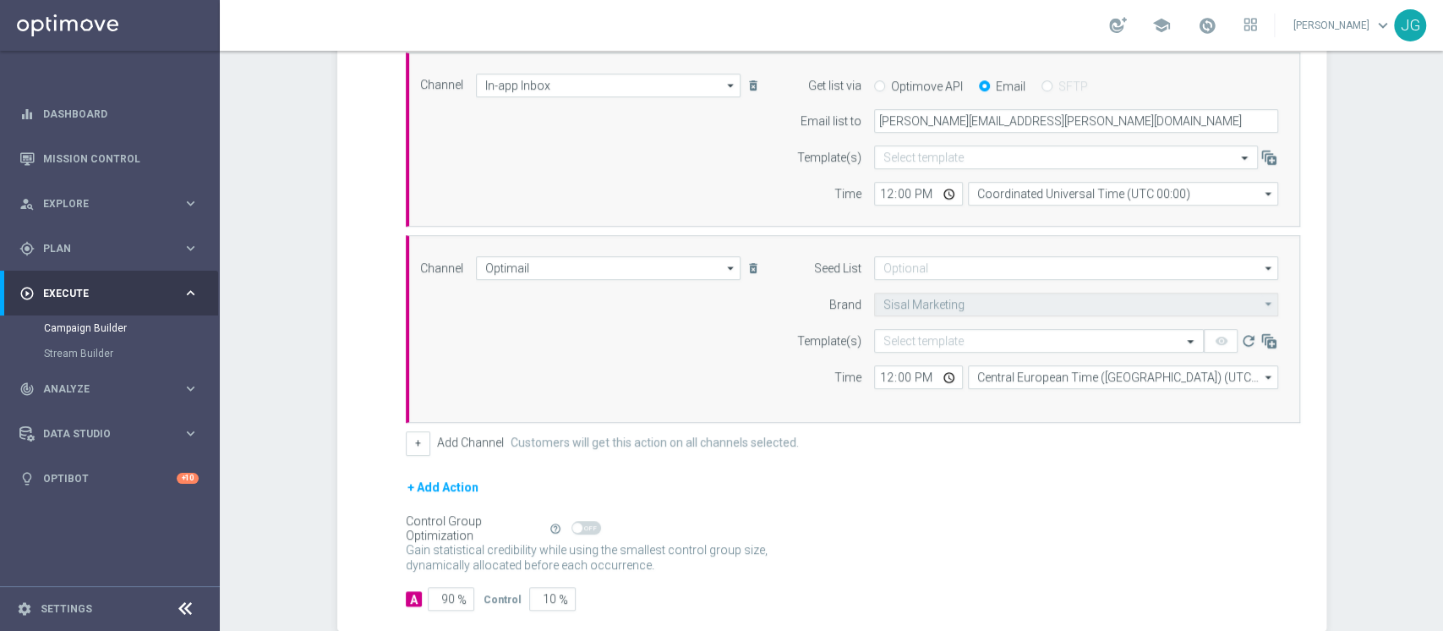
scroll to position [458, 0]
click at [967, 339] on input "text" at bounding box center [1022, 340] width 277 height 14
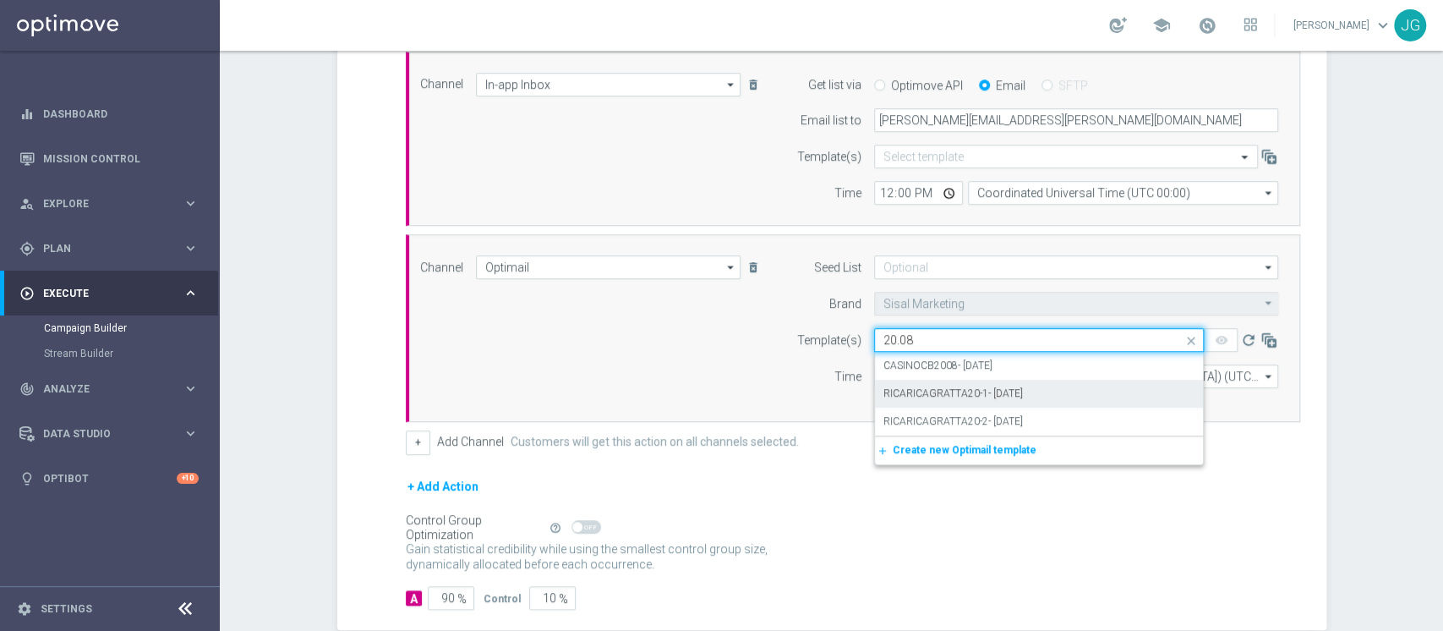
click at [974, 394] on label "RICARICAGRATTA20-1- 20.08.2025" at bounding box center [954, 393] width 140 height 14
type input "20.08"
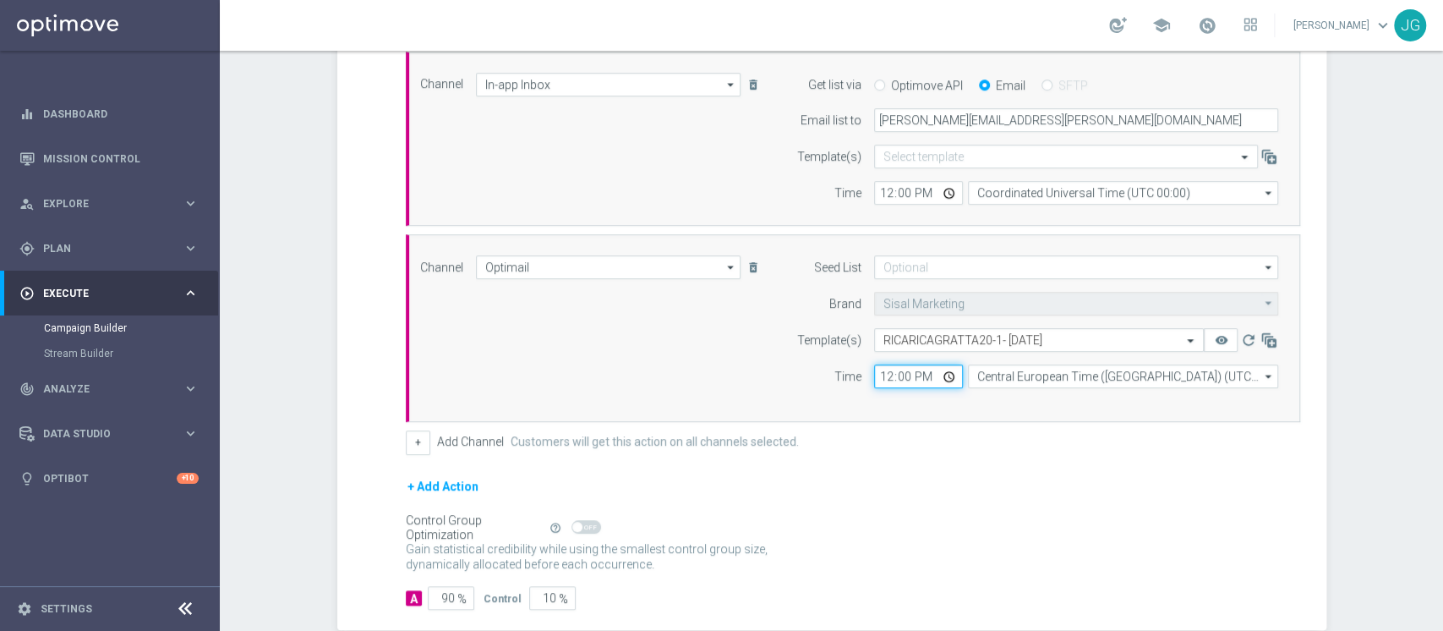
click at [945, 379] on input "12:00" at bounding box center [918, 376] width 89 height 24
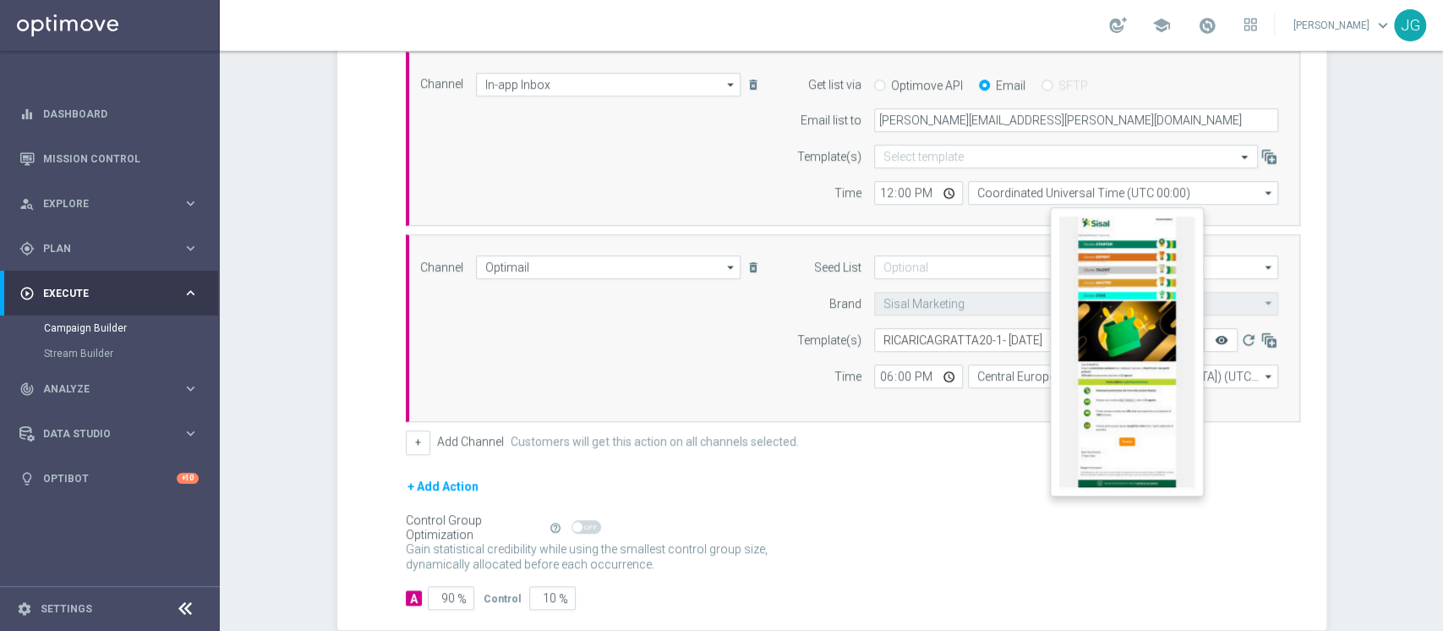
type input "18:00"
click at [1214, 342] on icon "remove_red_eye" at bounding box center [1221, 340] width 14 height 14
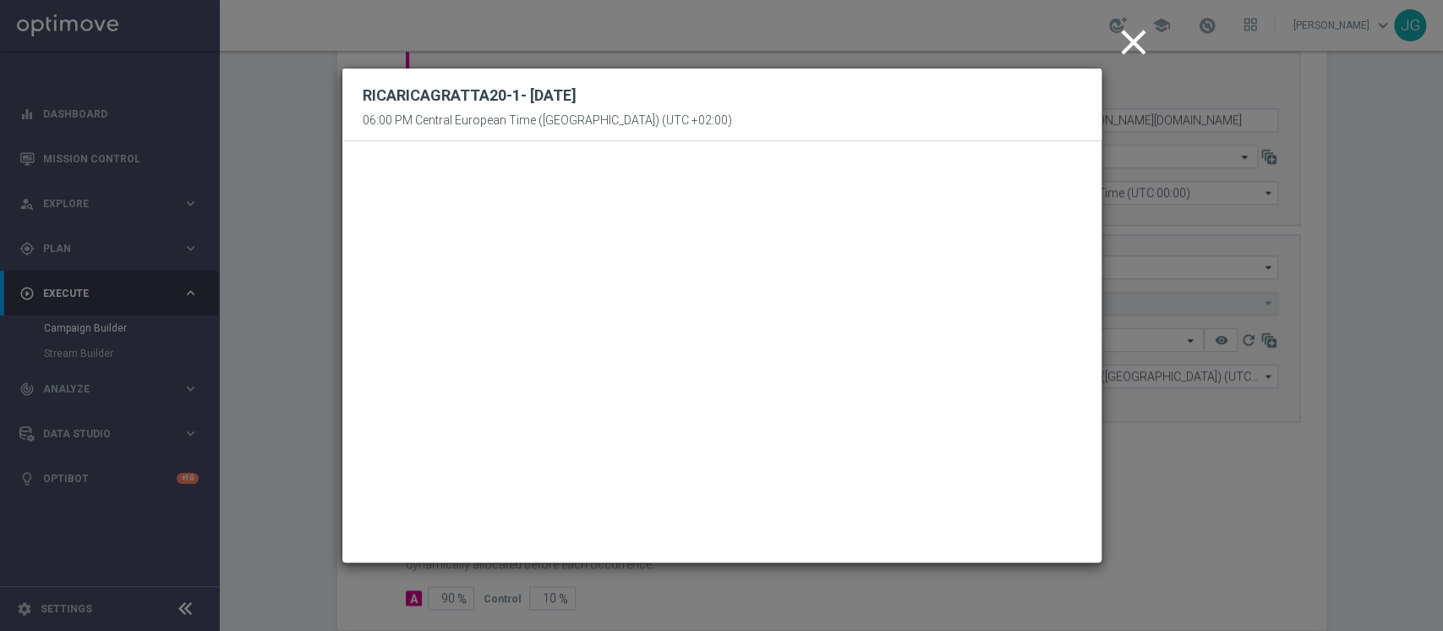
click at [1139, 43] on icon "close" at bounding box center [1134, 42] width 42 height 42
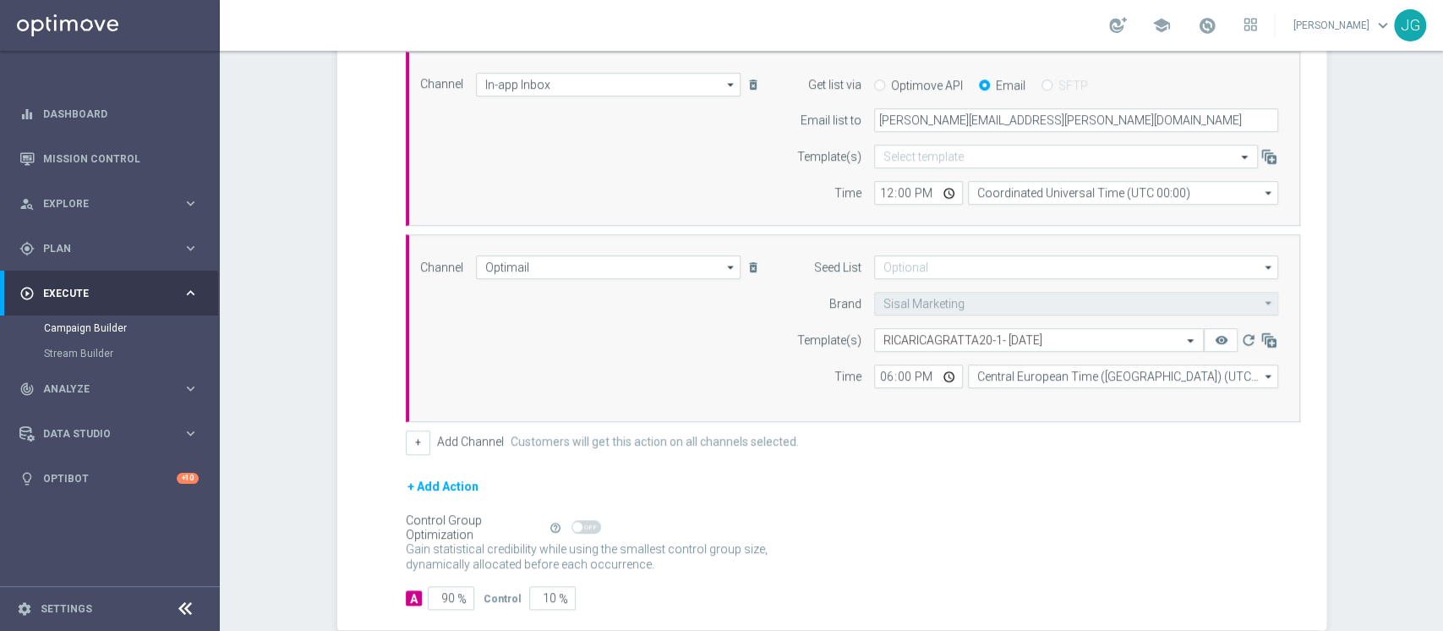
scroll to position [392, 0]
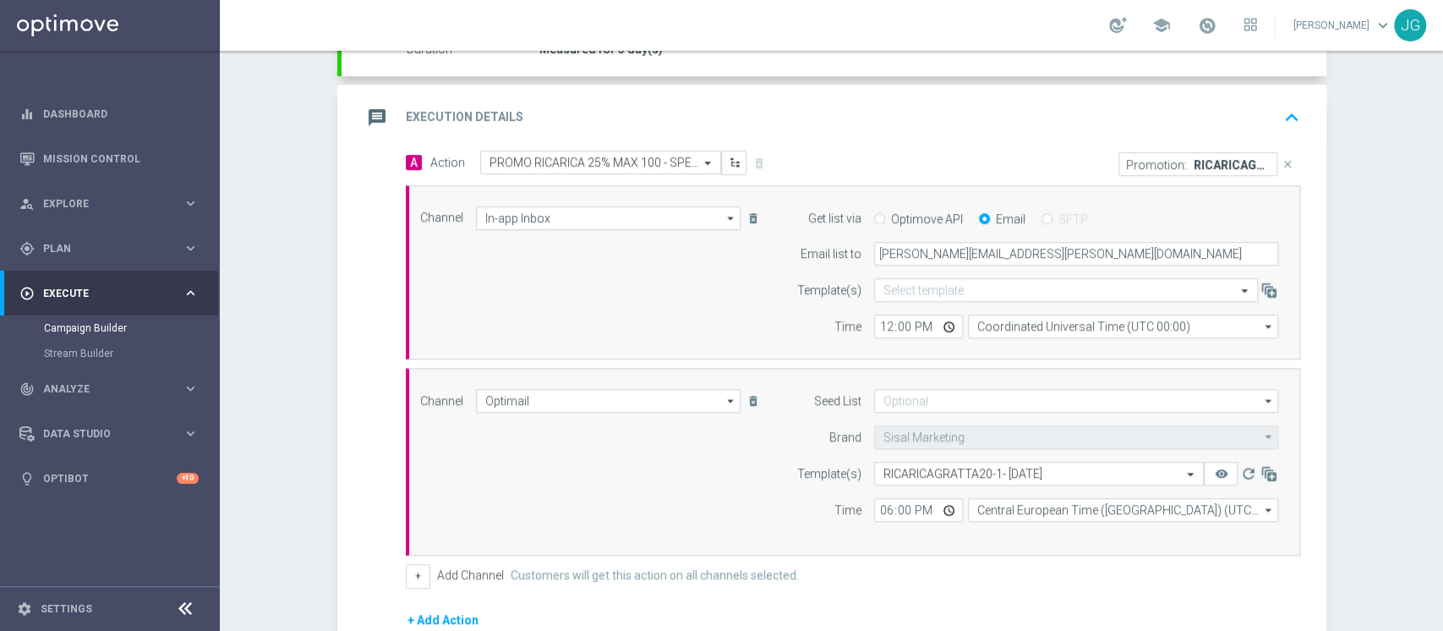
click at [737, 105] on div "message Execution Details keyboard_arrow_up" at bounding box center [834, 117] width 945 height 32
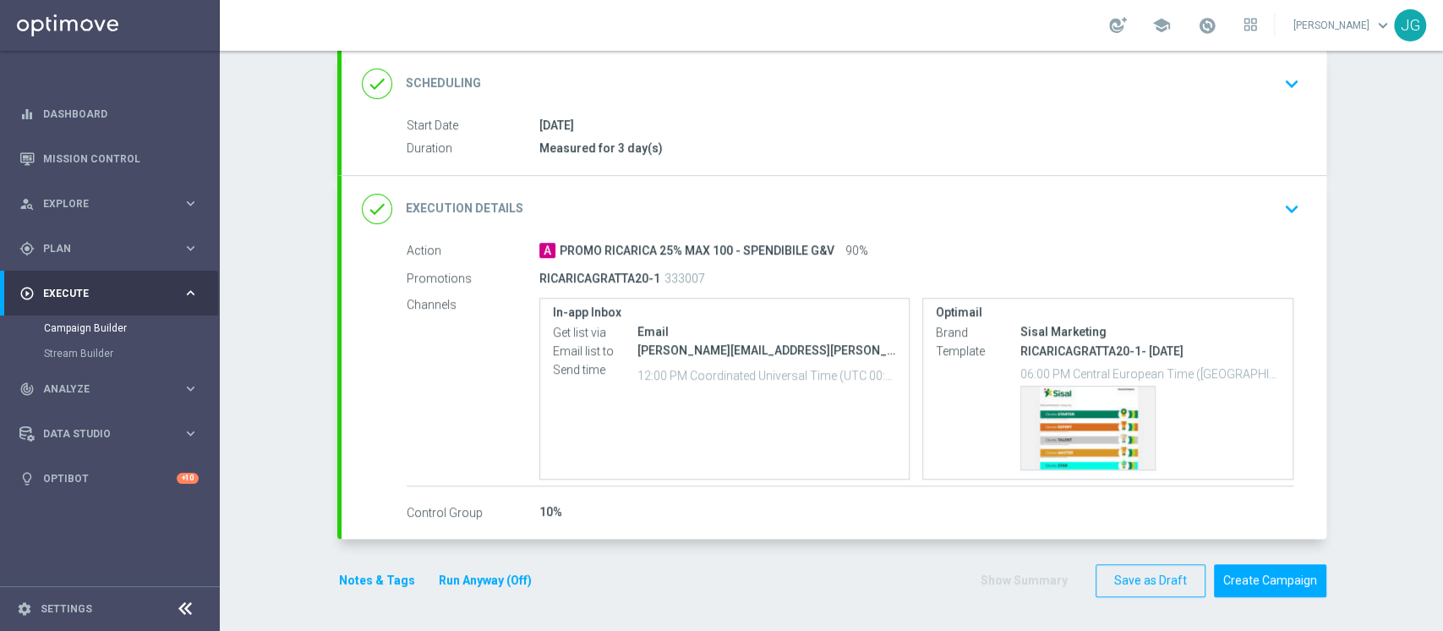
scroll to position [223, 0]
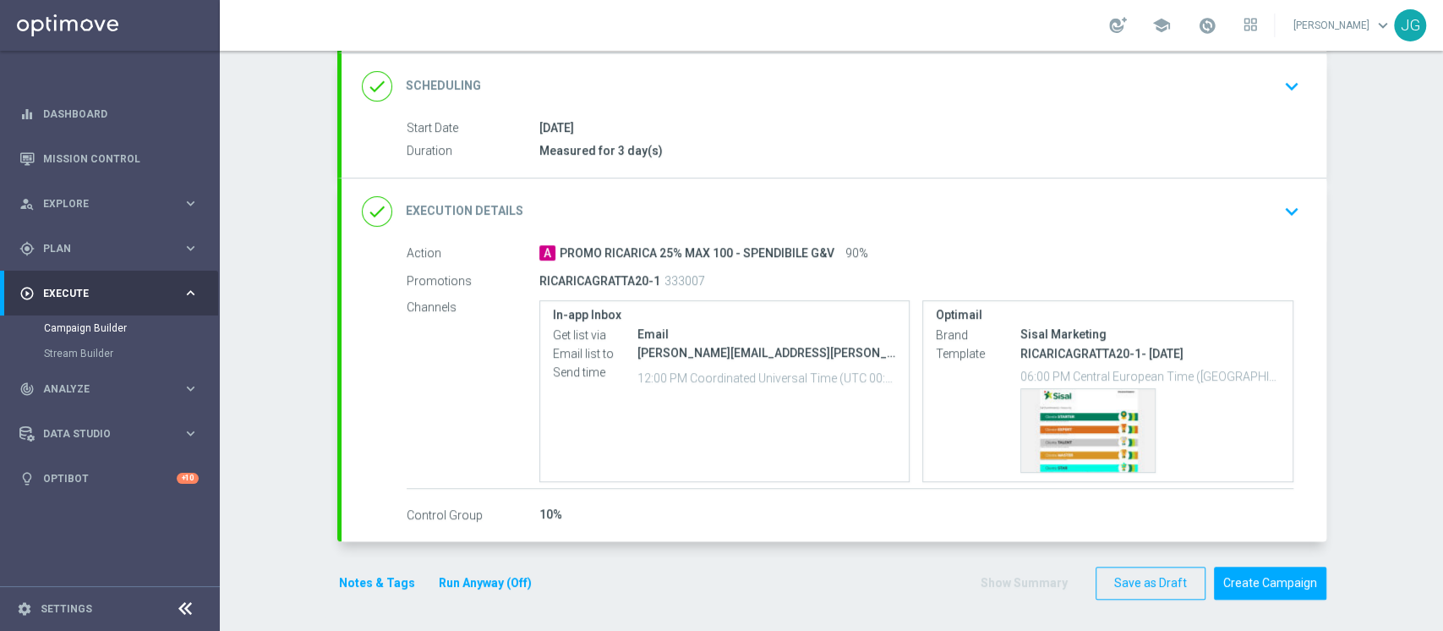
click at [353, 582] on button "Notes & Tags" at bounding box center [376, 582] width 79 height 21
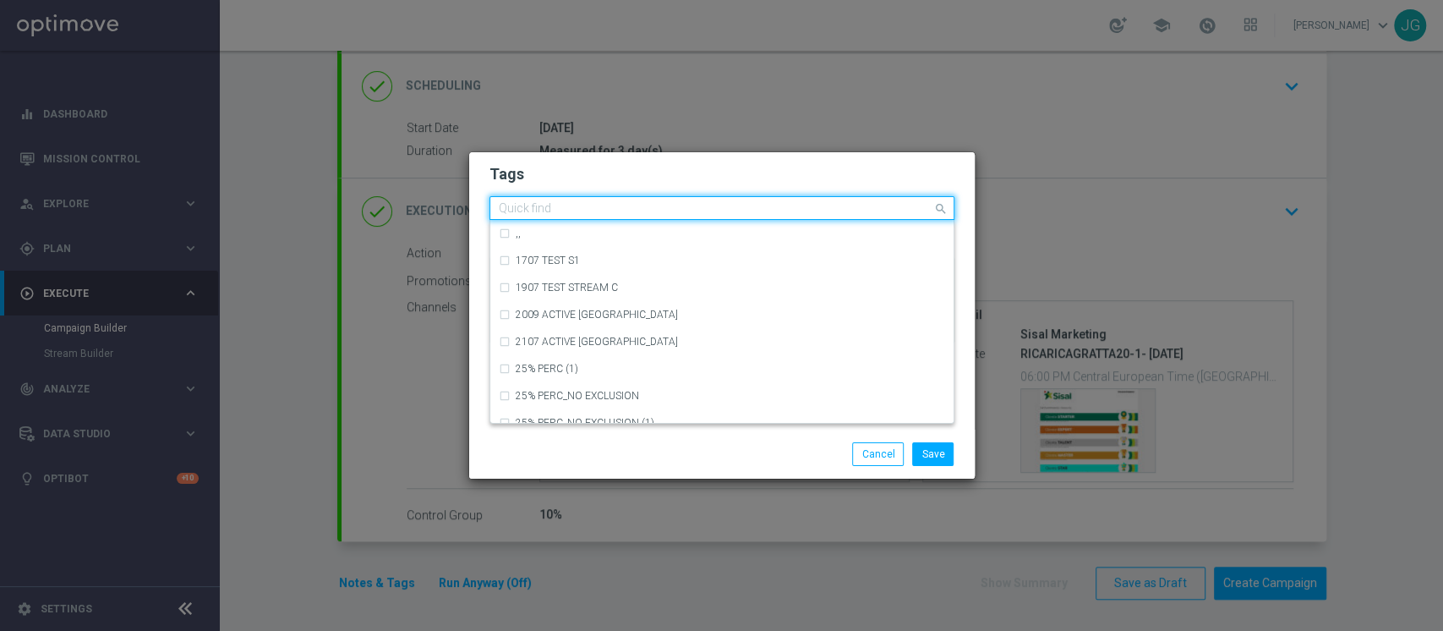
click at [586, 205] on input "text" at bounding box center [716, 209] width 434 height 14
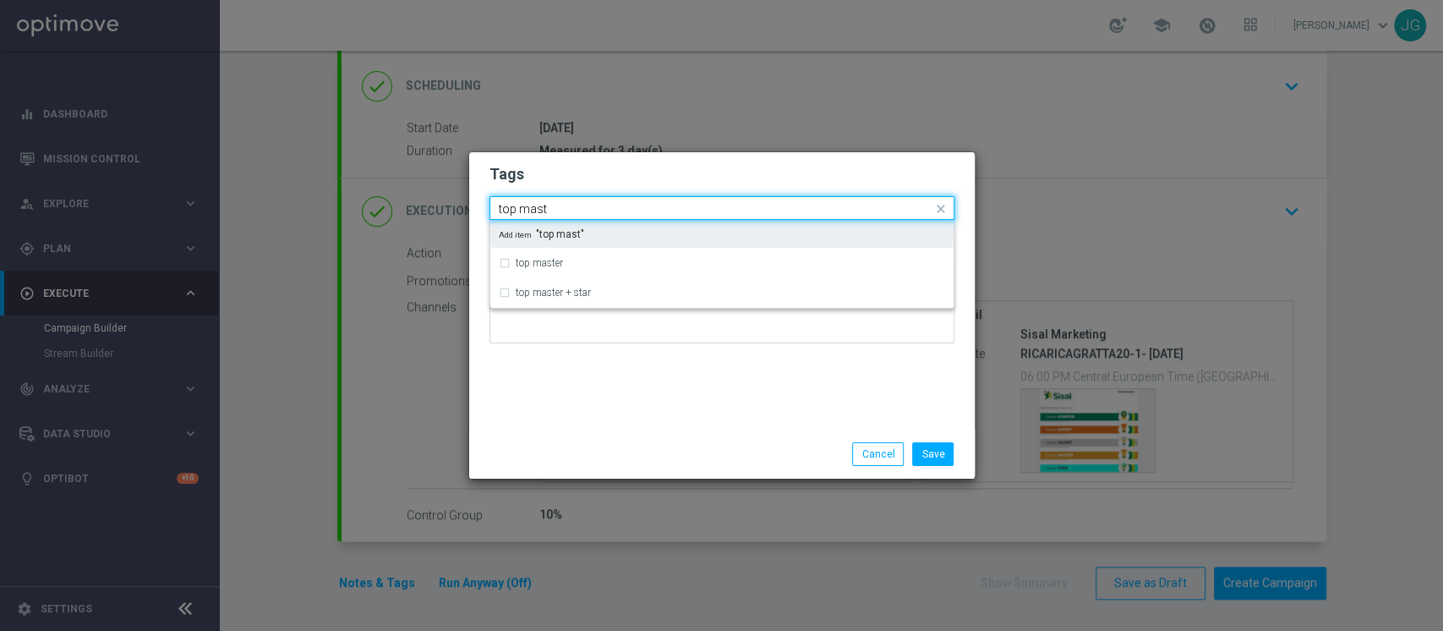
click at [573, 245] on div "Add item "top mast"" at bounding box center [721, 234] width 463 height 28
type input "top mast"
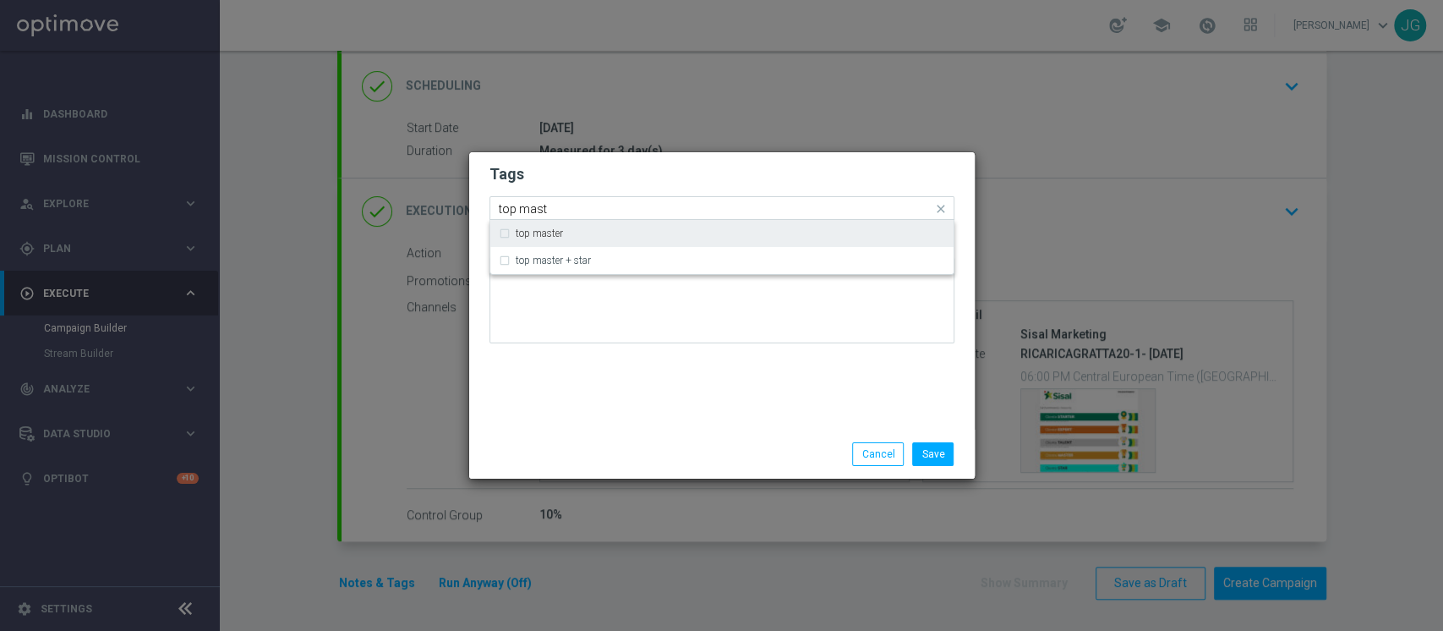
click at [573, 245] on div "top master" at bounding box center [722, 233] width 446 height 27
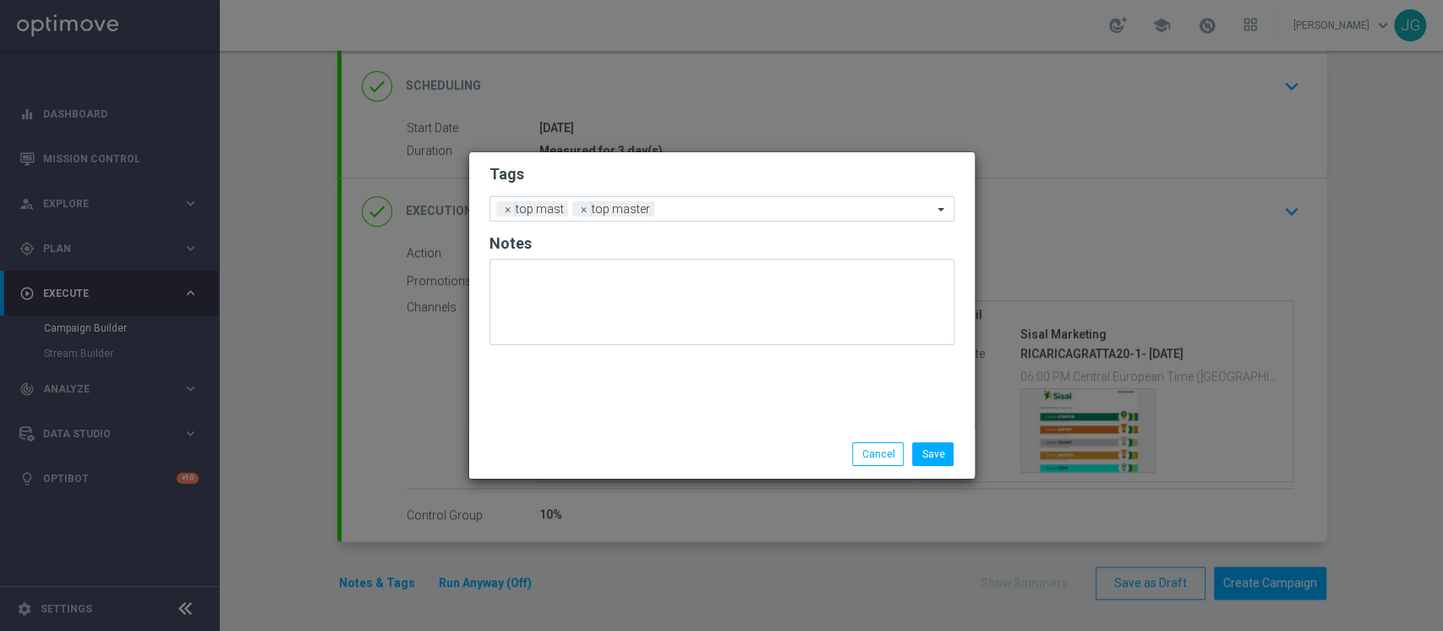
click at [597, 441] on div "Save Cancel" at bounding box center [722, 454] width 506 height 49
click at [506, 205] on span "×" at bounding box center [508, 208] width 15 height 15
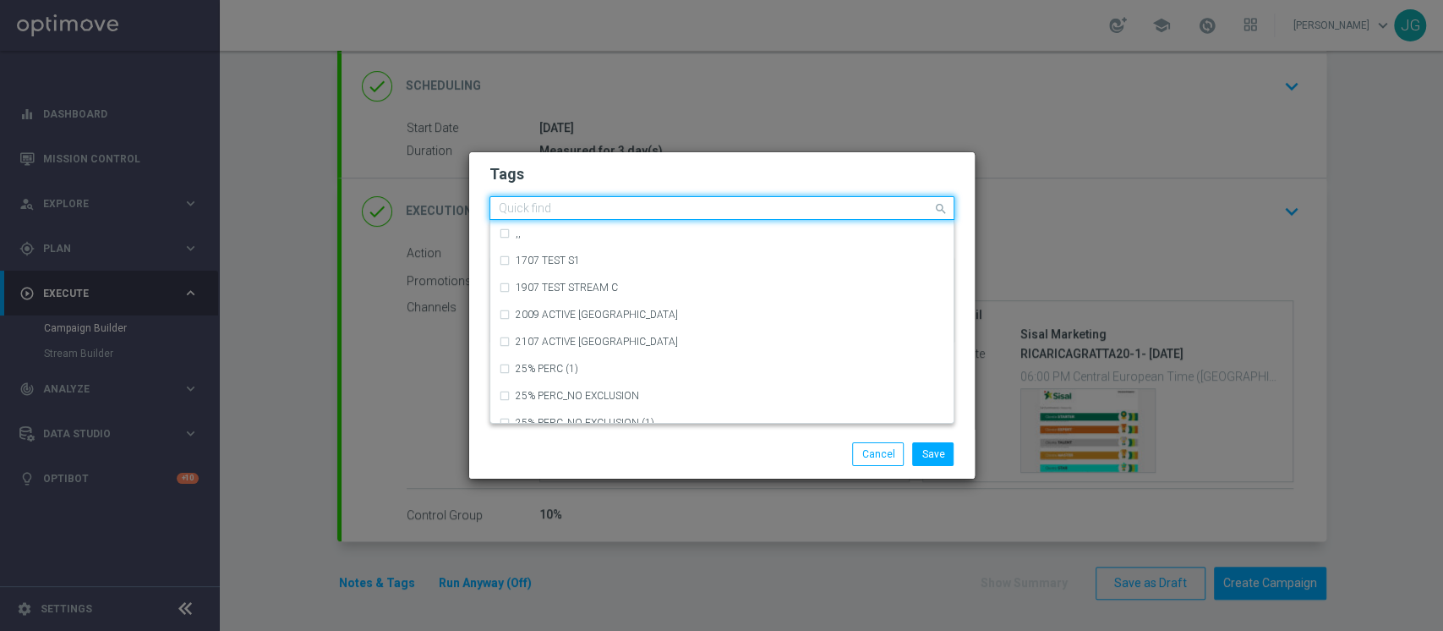
click at [652, 205] on input "text" at bounding box center [716, 209] width 434 height 14
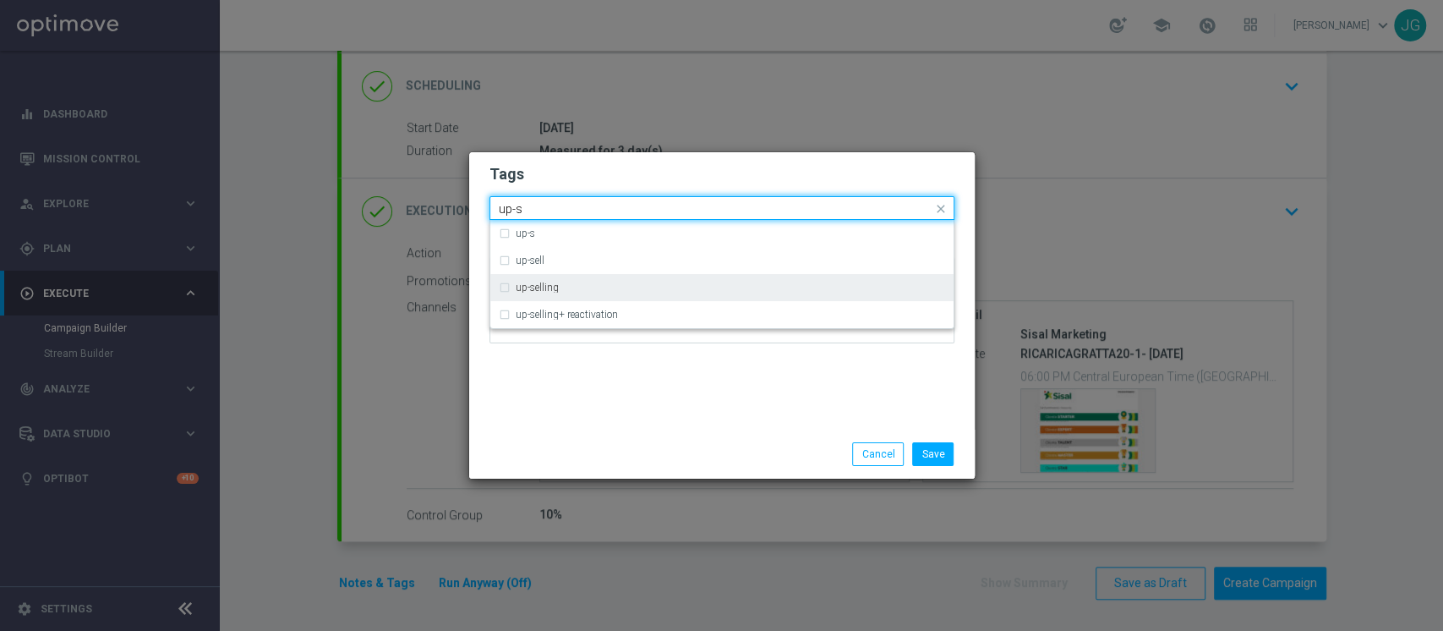
click at [551, 287] on label "up-selling" at bounding box center [537, 287] width 43 height 10
type input "up-s"
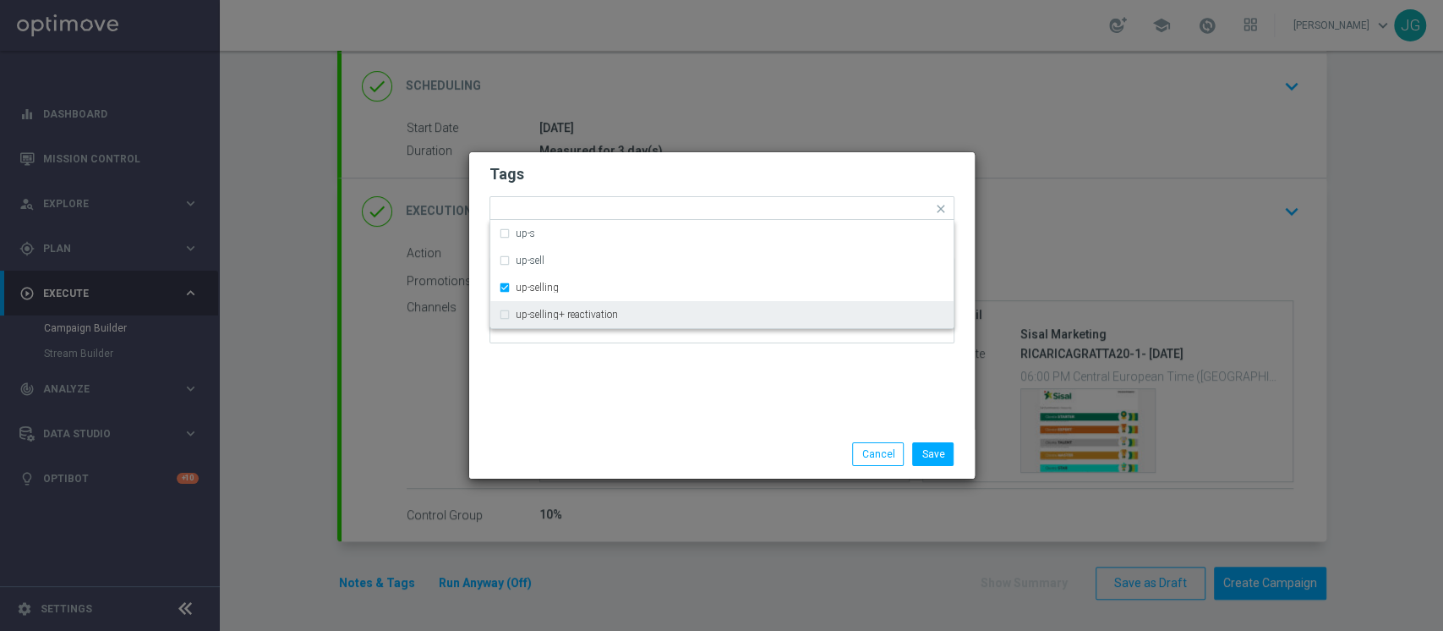
click at [611, 434] on div "Save Cancel" at bounding box center [722, 454] width 506 height 49
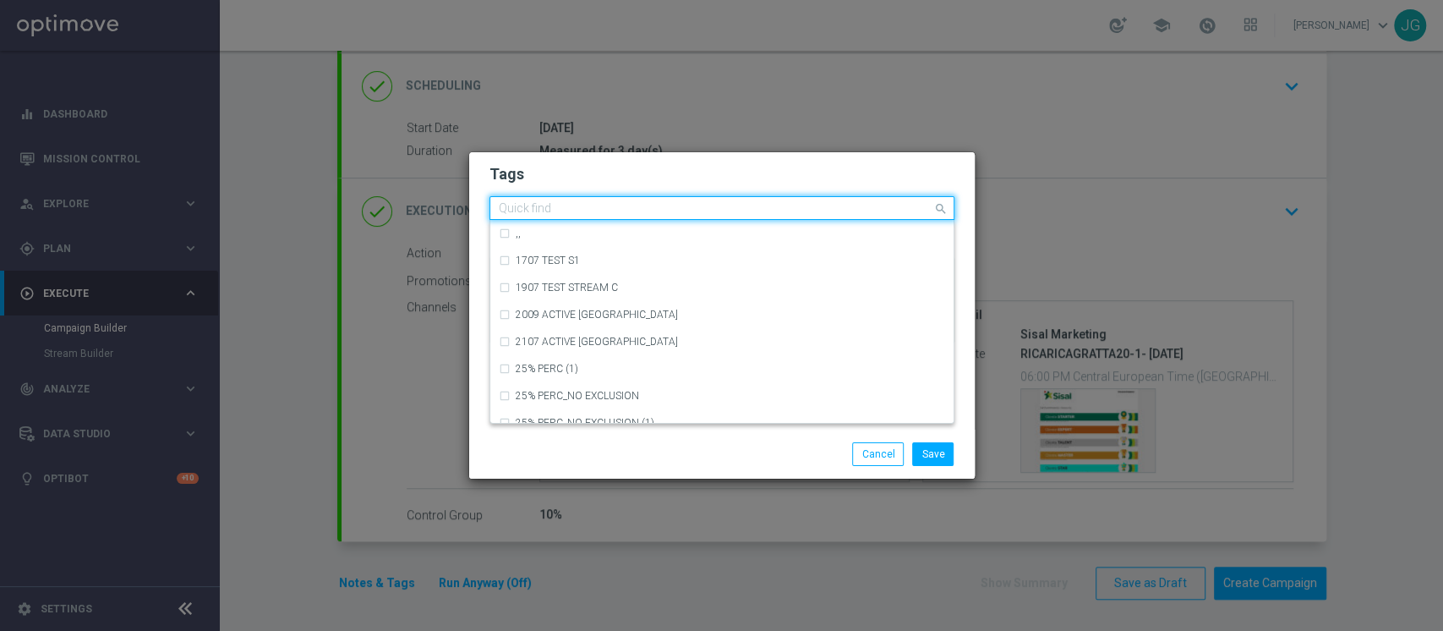
click at [729, 213] on input "text" at bounding box center [716, 209] width 434 height 14
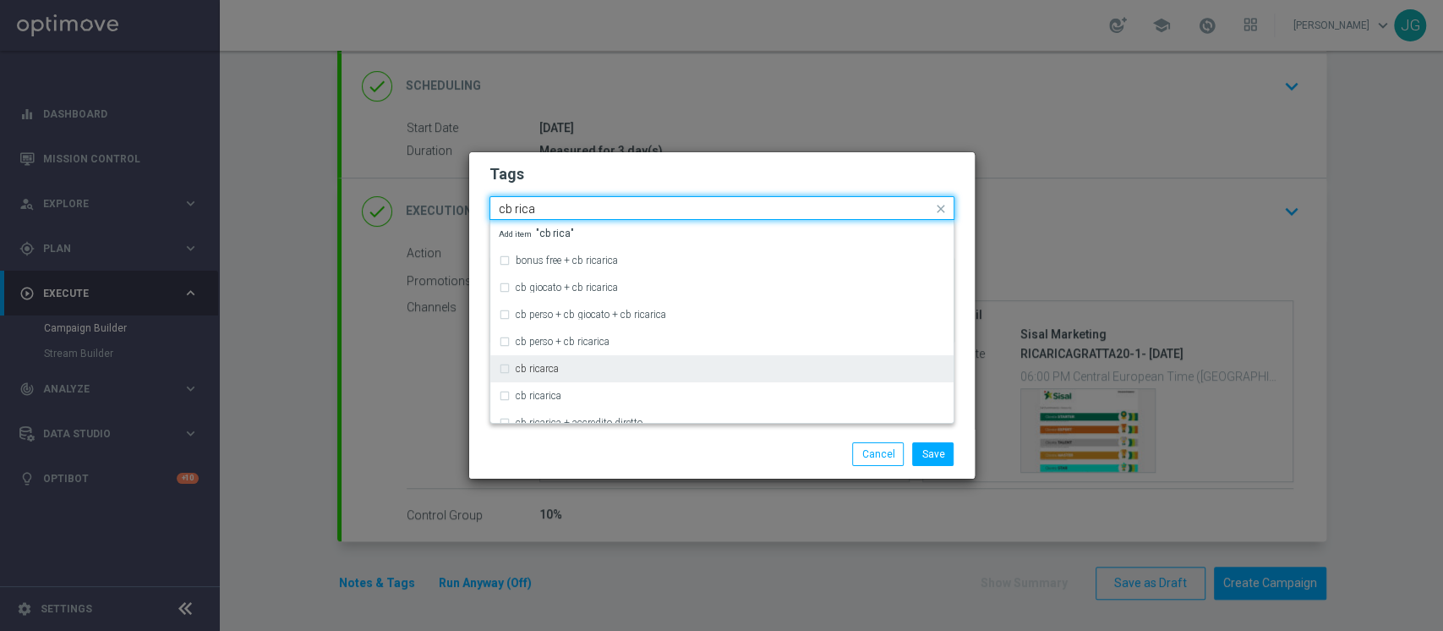
click at [616, 377] on div "cb ricarca" at bounding box center [722, 368] width 446 height 27
type input "cb rica"
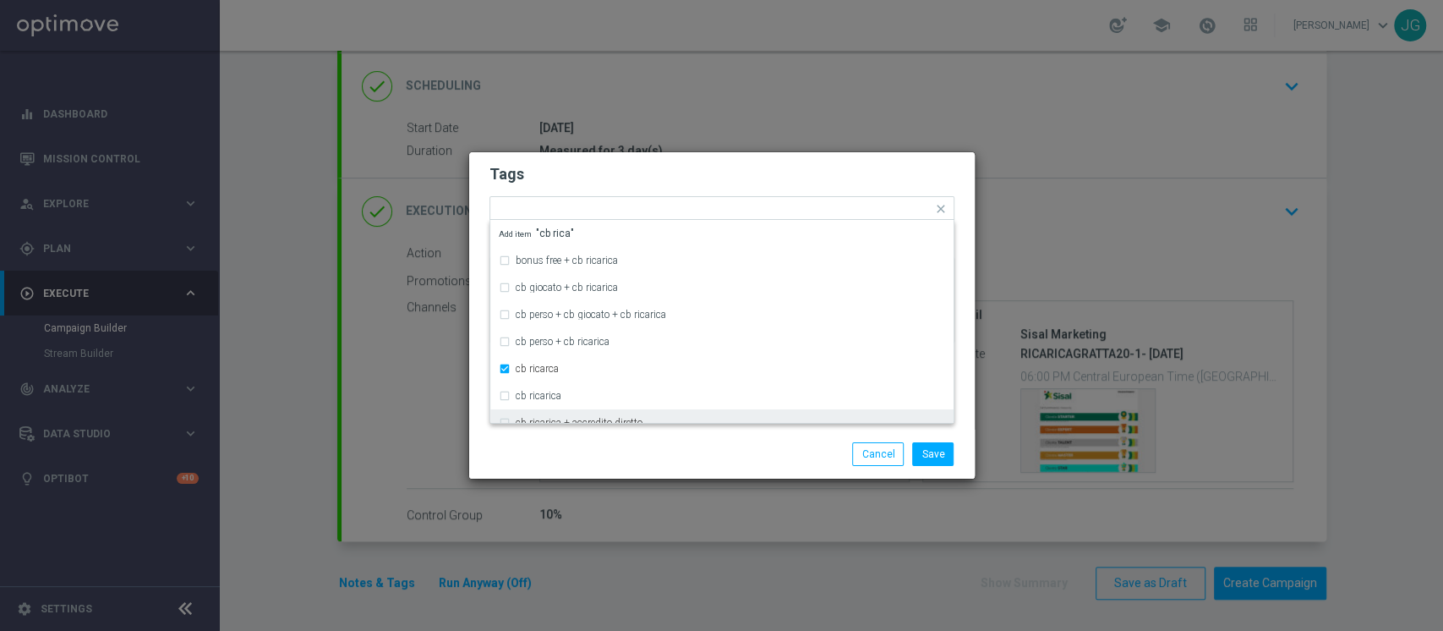
click at [682, 465] on div "Save Cancel" at bounding box center [803, 454] width 327 height 24
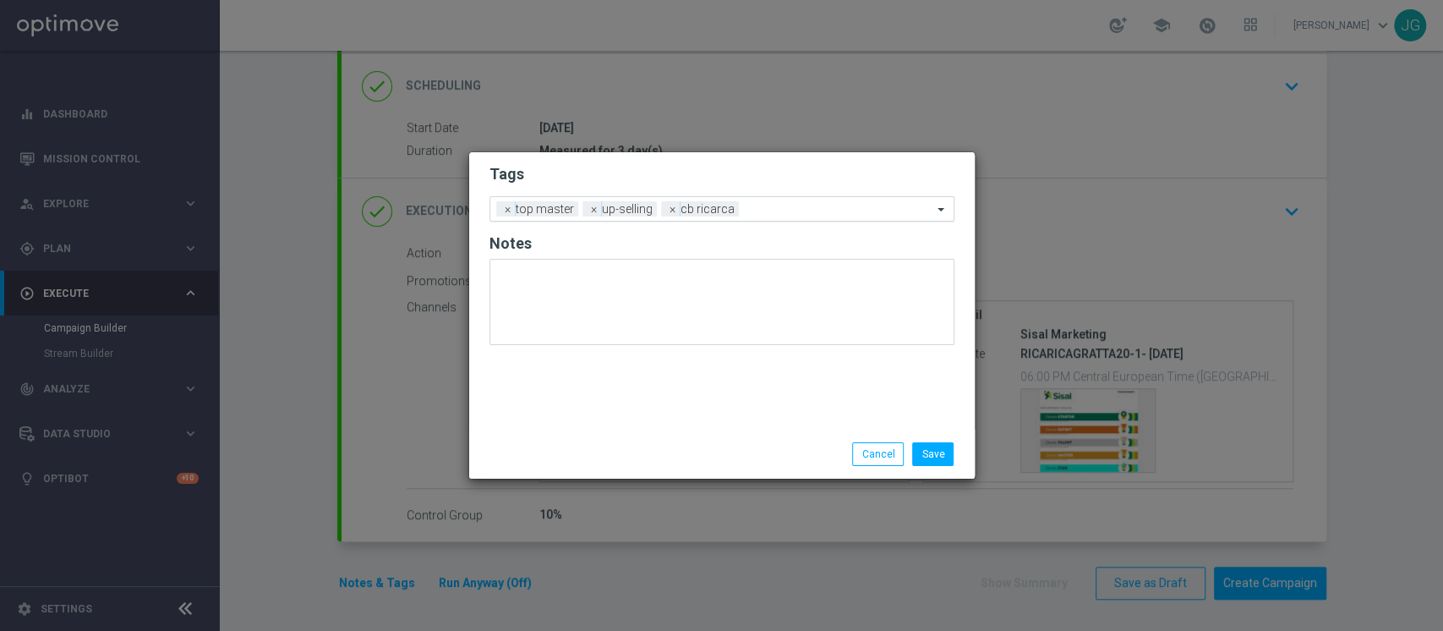
click at [774, 213] on input "text" at bounding box center [839, 210] width 187 height 14
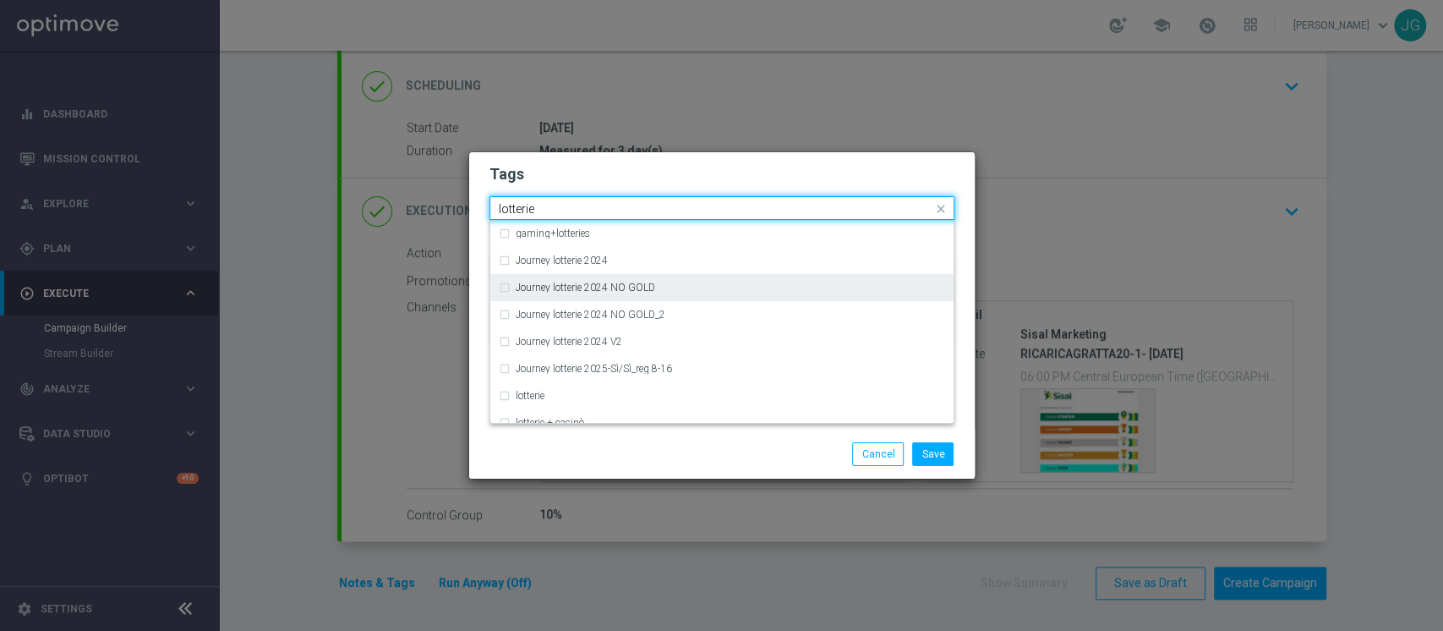
scroll to position [284, 0]
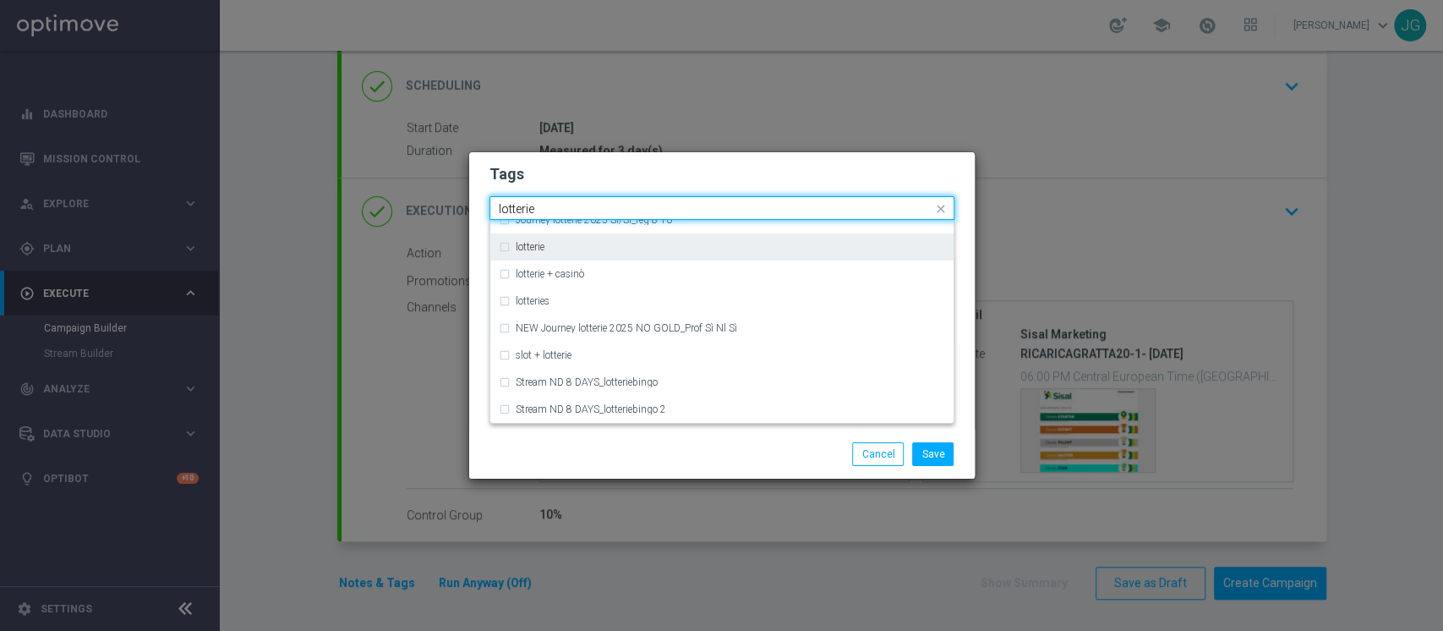
click at [625, 244] on div "lotterie" at bounding box center [731, 247] width 430 height 10
type input "lotterie"
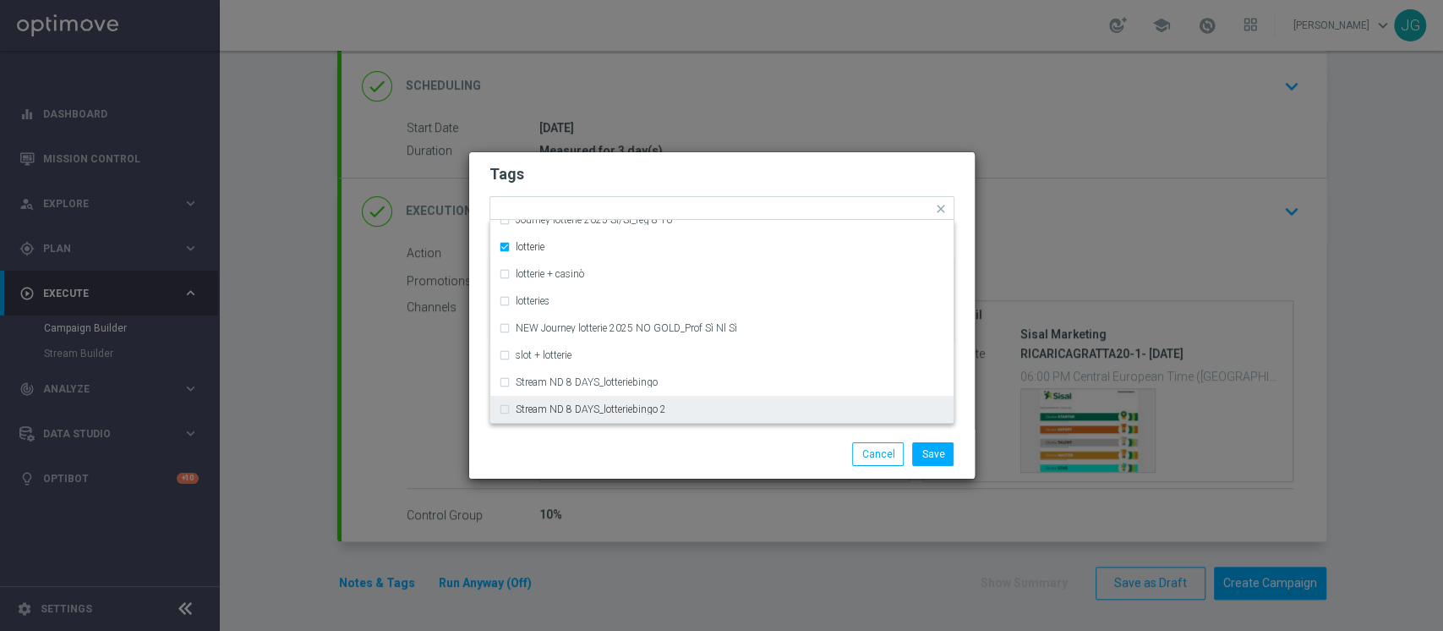
click at [694, 453] on div "Save Cancel" at bounding box center [803, 454] width 327 height 24
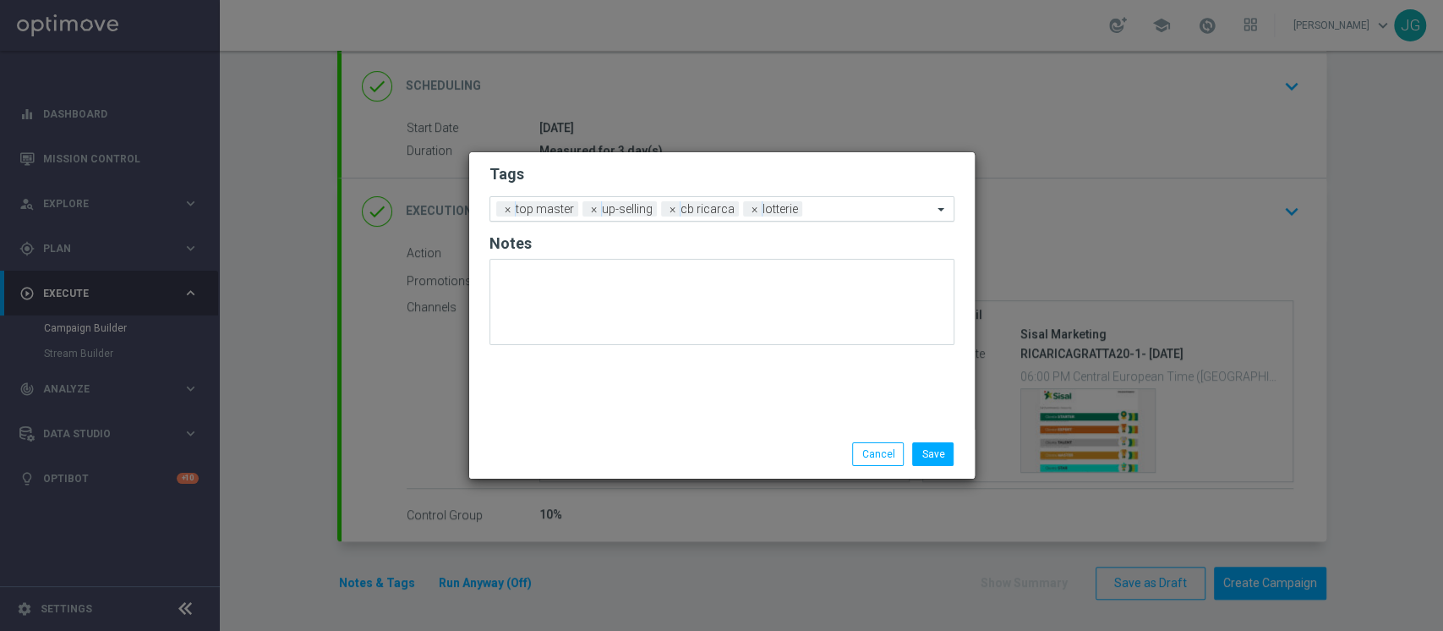
click at [835, 214] on input "text" at bounding box center [870, 210] width 123 height 14
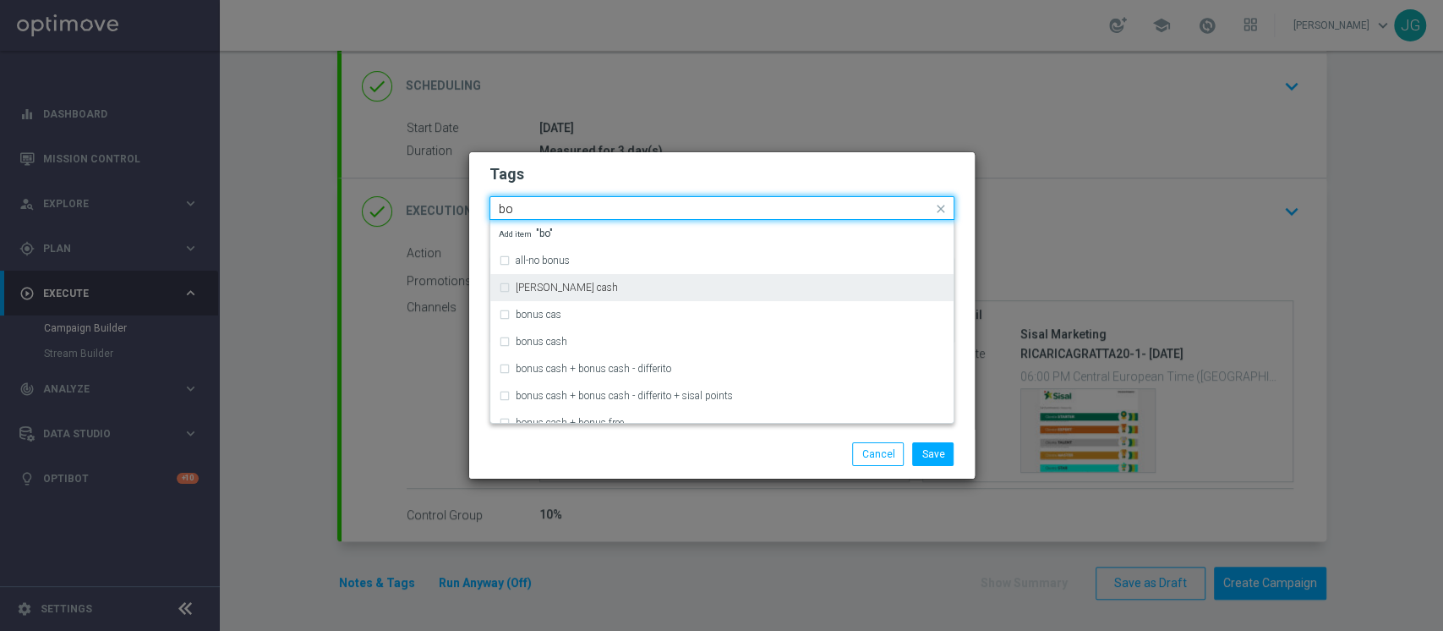
click at [594, 288] on div "bonsu cash" at bounding box center [731, 287] width 430 height 10
type input "bo"
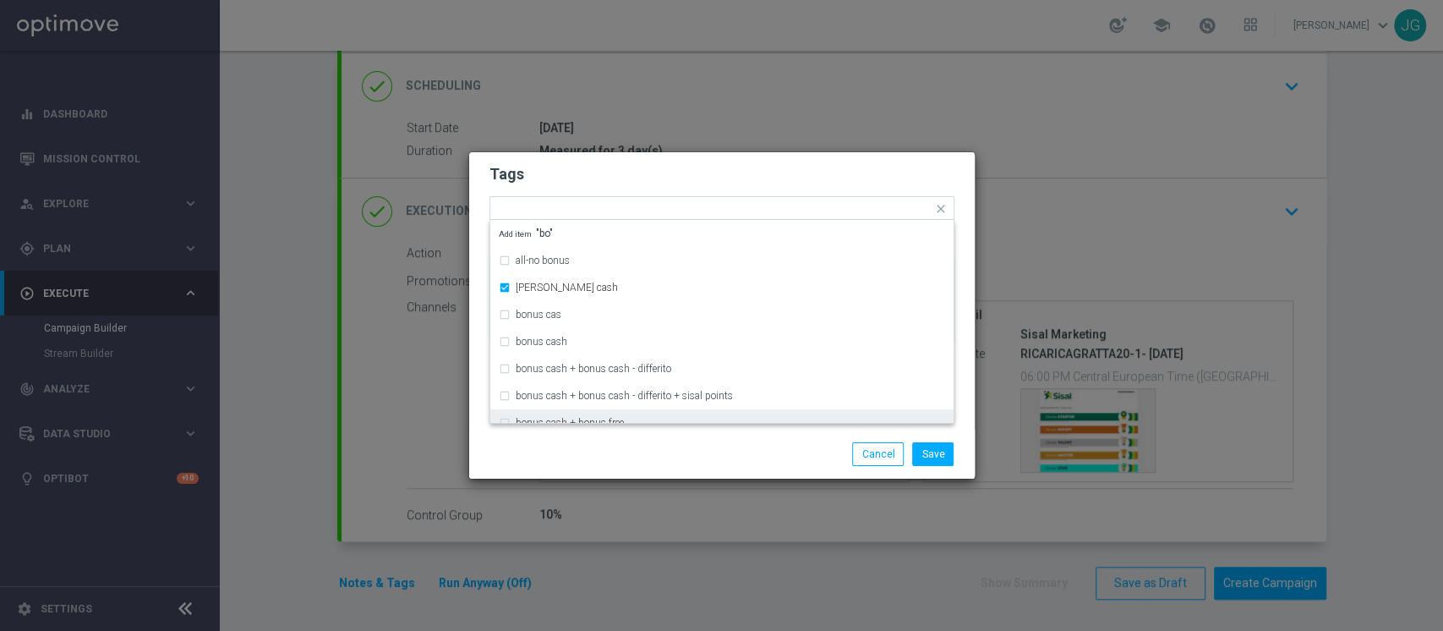
click at [666, 440] on div "Save Cancel" at bounding box center [722, 454] width 506 height 49
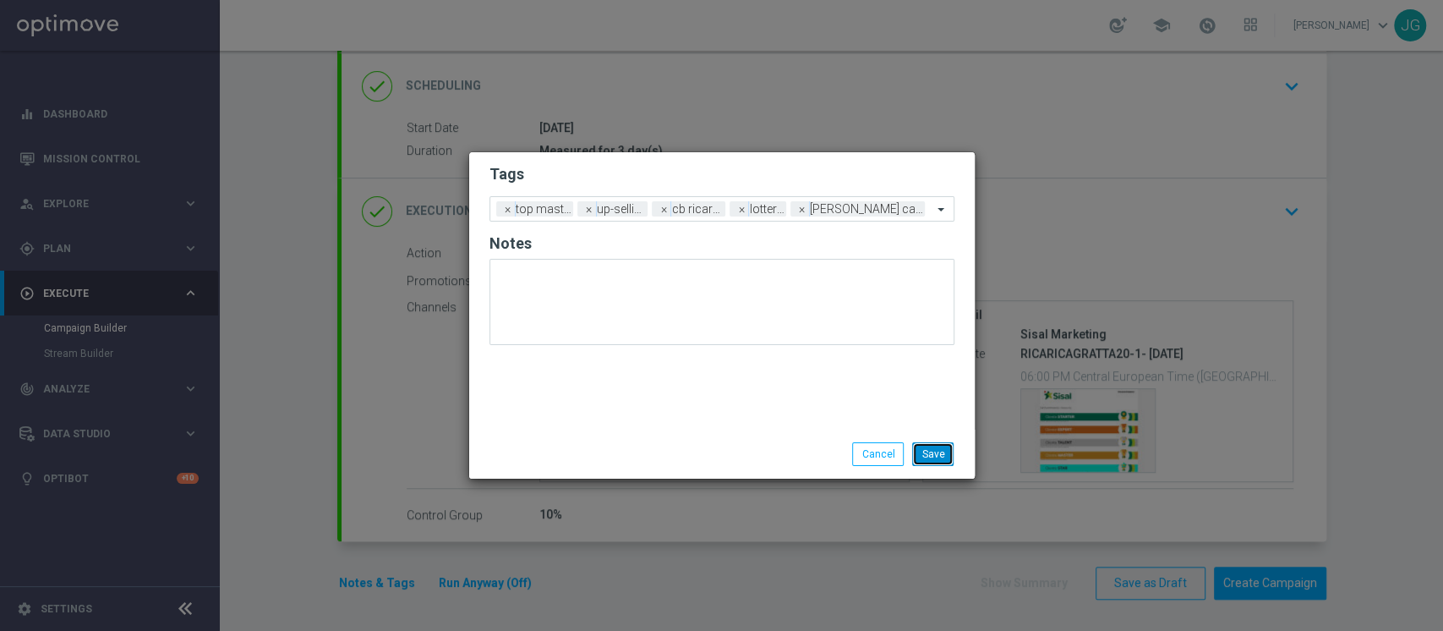
click at [939, 454] on button "Save" at bounding box center [932, 454] width 41 height 24
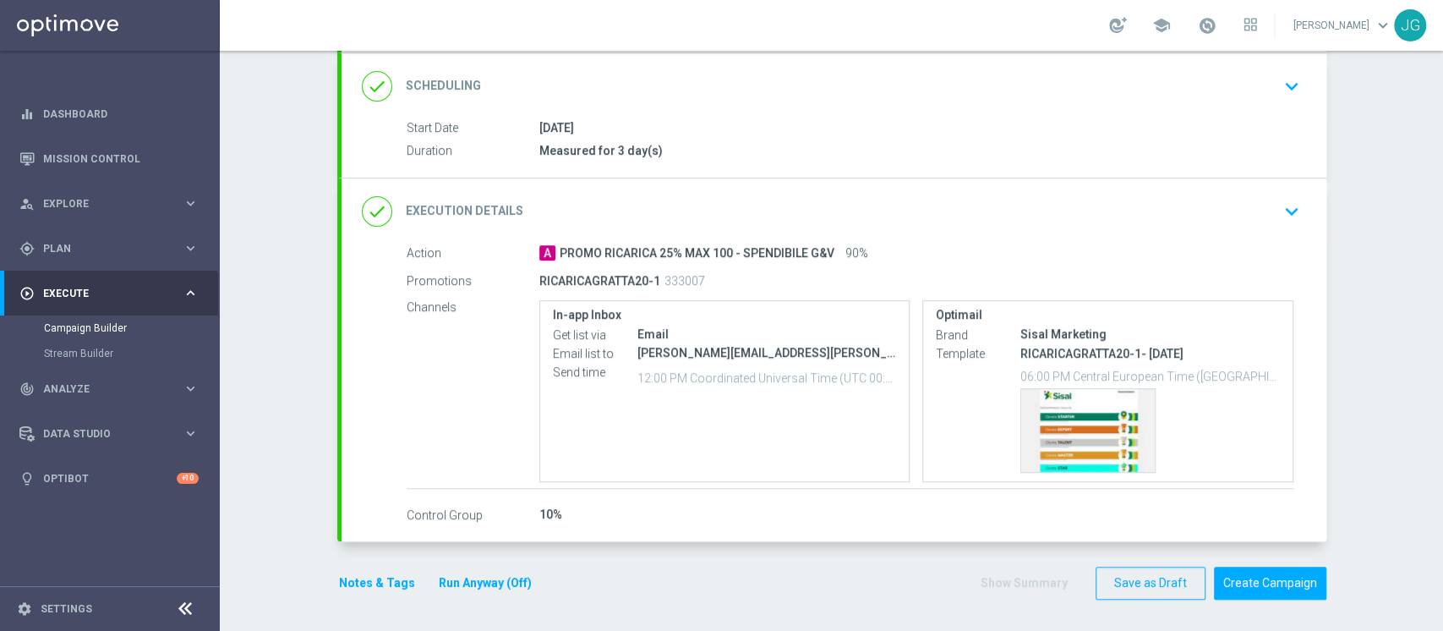
click at [487, 577] on button "Run Anyway (Off)" at bounding box center [485, 582] width 96 height 21
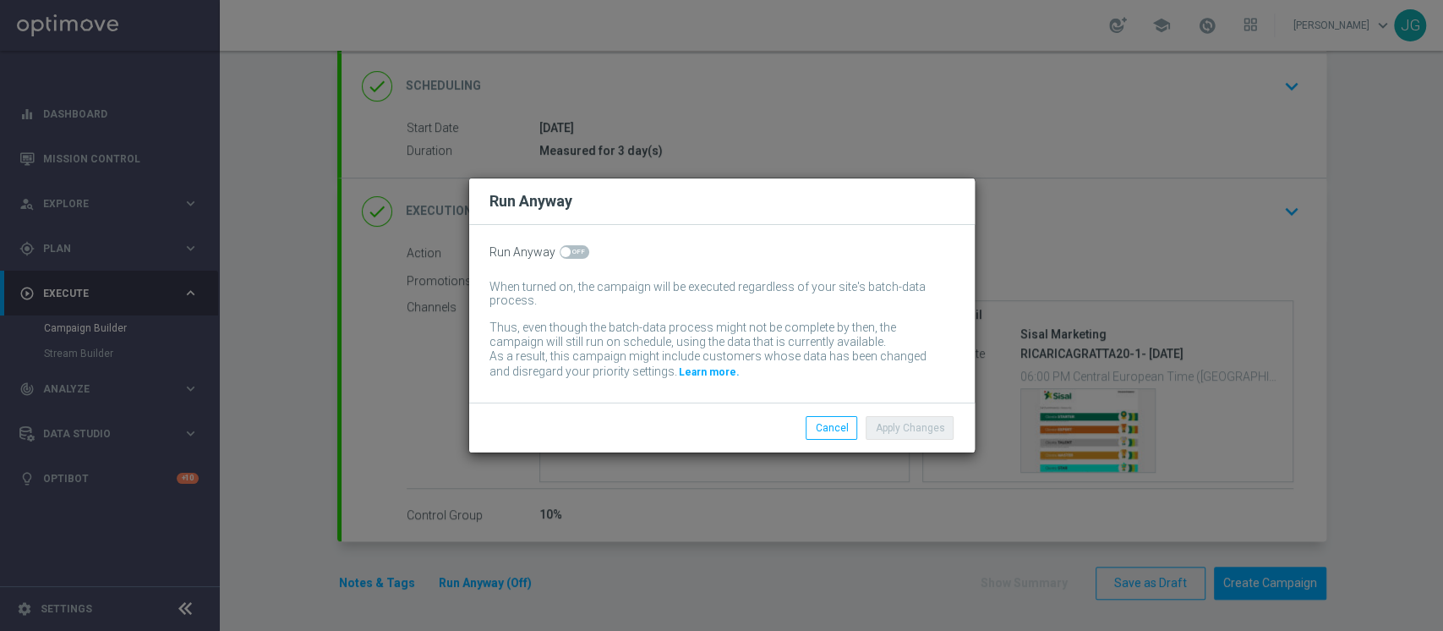
click at [575, 248] on span at bounding box center [575, 252] width 30 height 14
click at [575, 248] on input "checkbox" at bounding box center [575, 252] width 30 height 14
checkbox input "true"
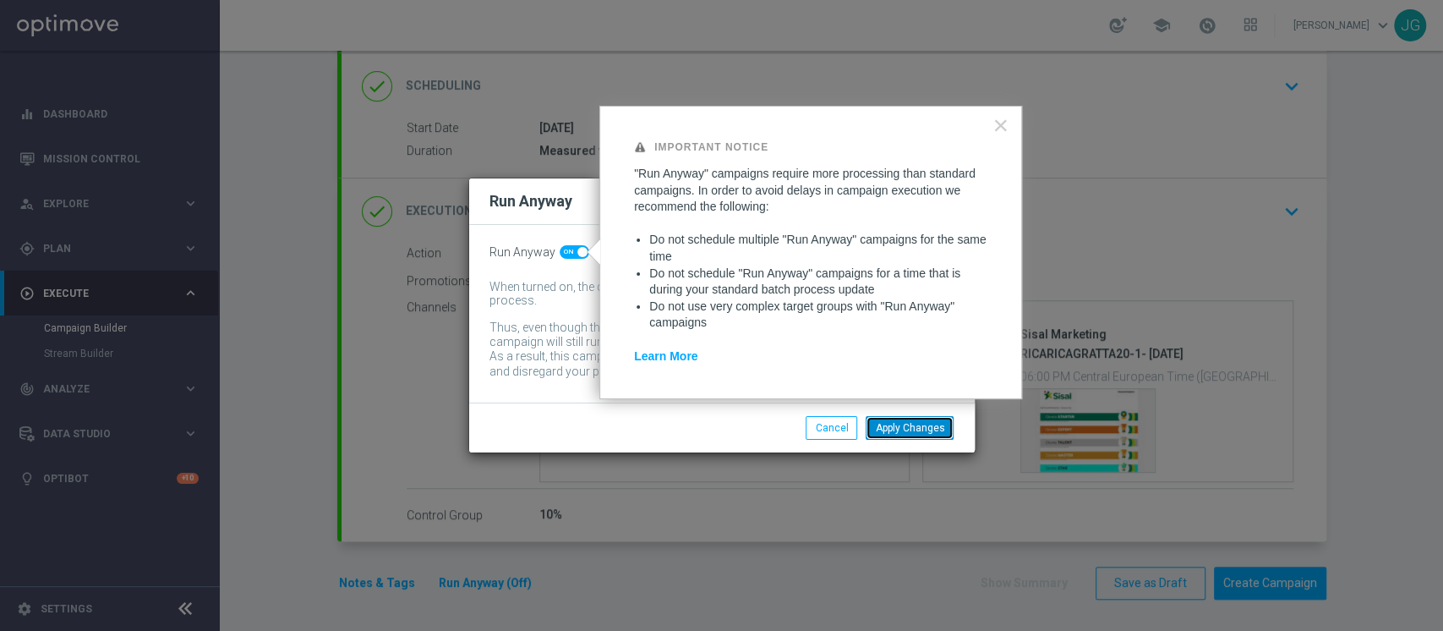
click at [928, 432] on button "Apply Changes" at bounding box center [910, 428] width 88 height 24
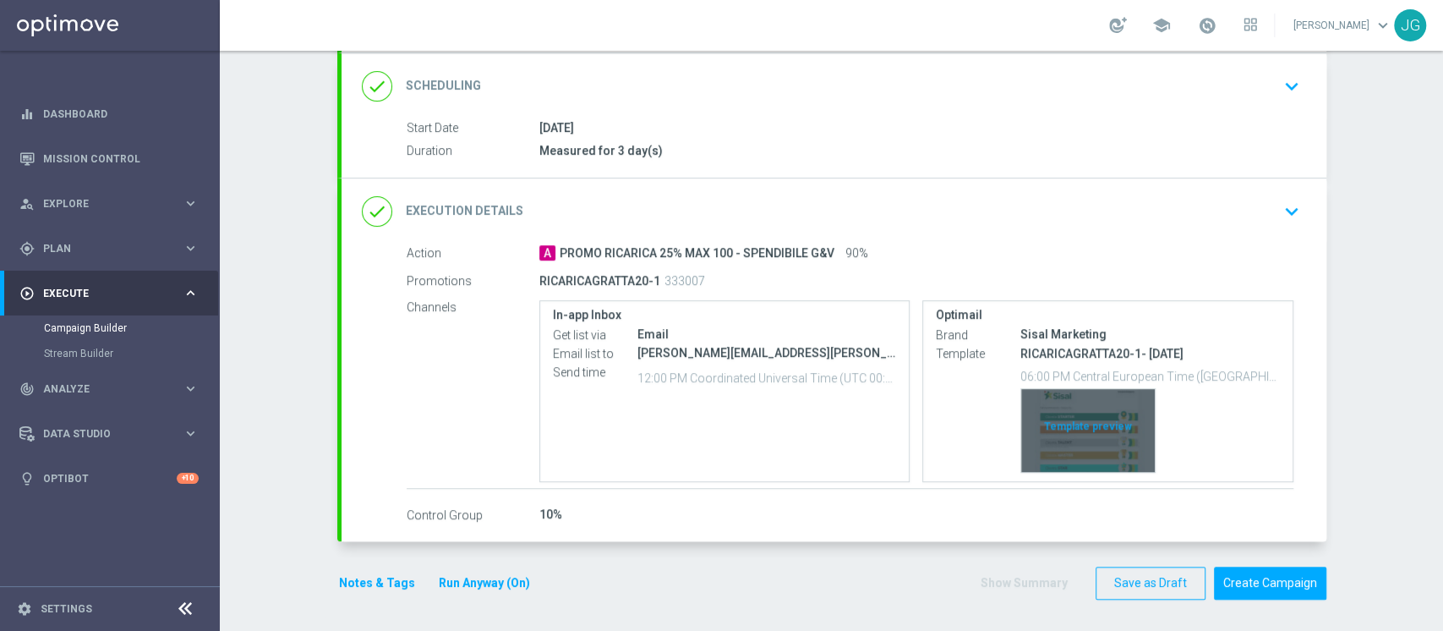
click at [1054, 414] on div "Template preview" at bounding box center [1089, 430] width 134 height 83
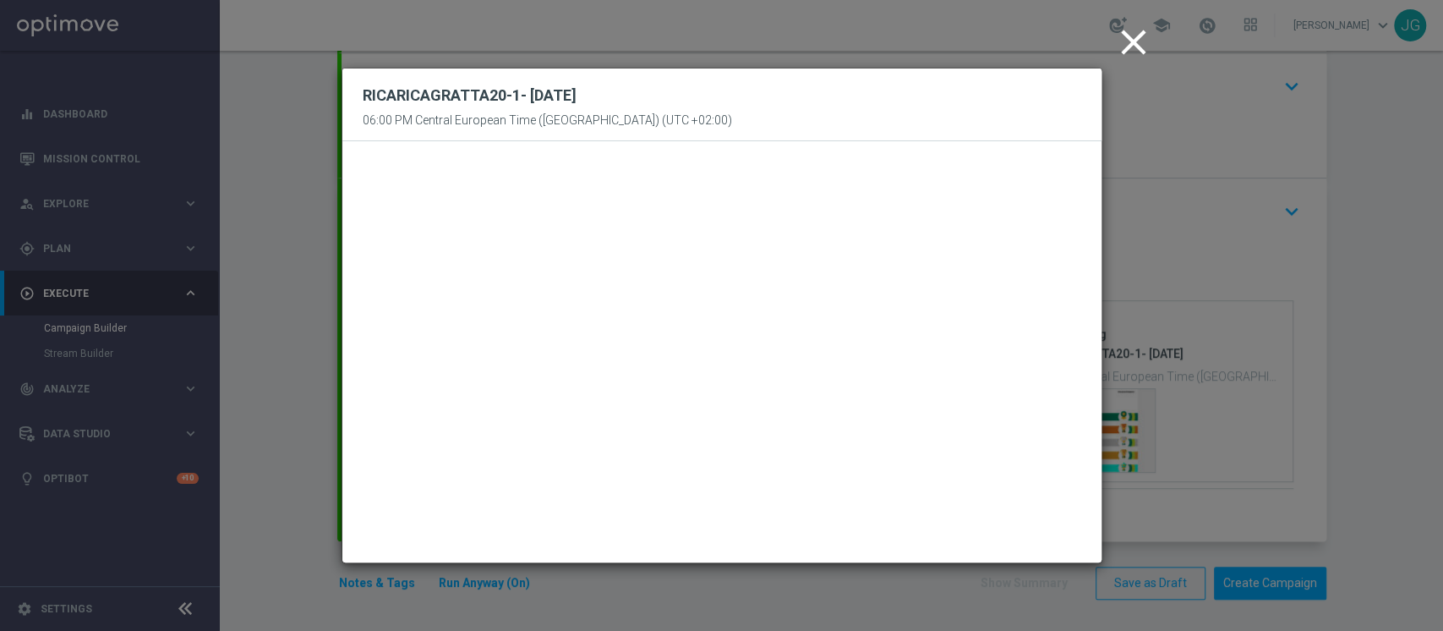
click at [1137, 51] on icon "close" at bounding box center [1134, 42] width 42 height 42
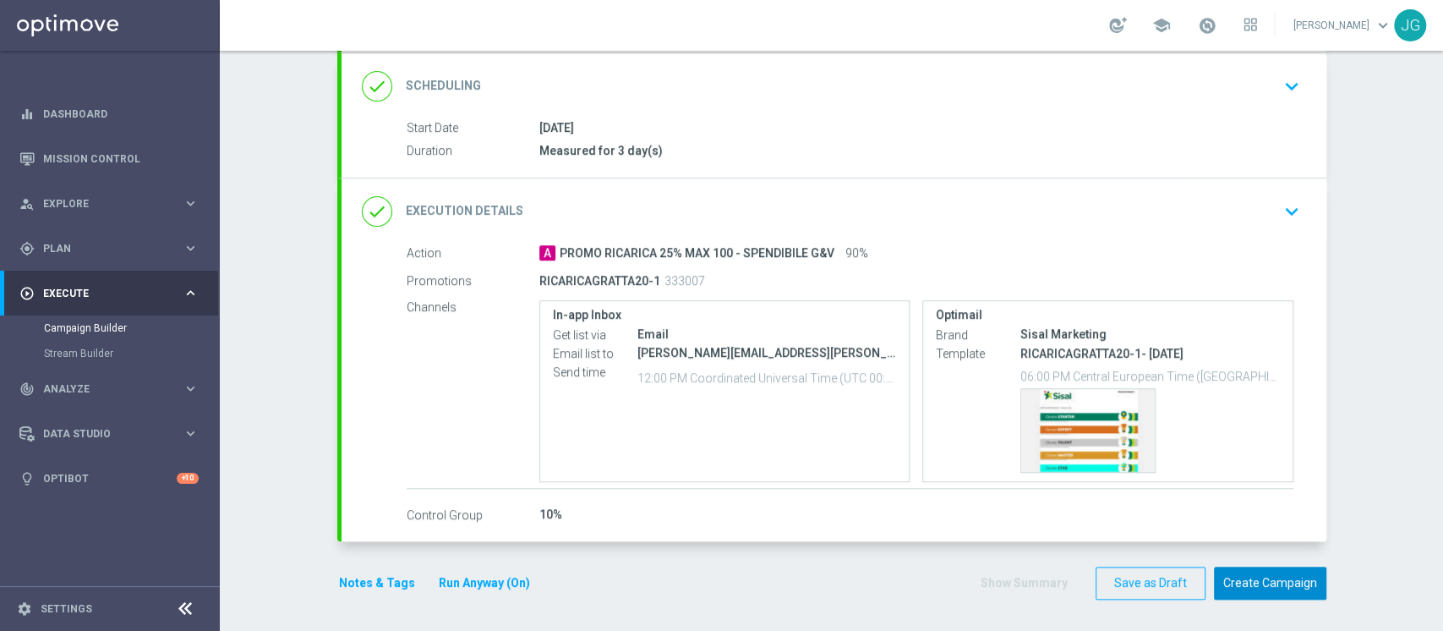
click at [1257, 575] on button "Create Campaign" at bounding box center [1270, 583] width 112 height 33
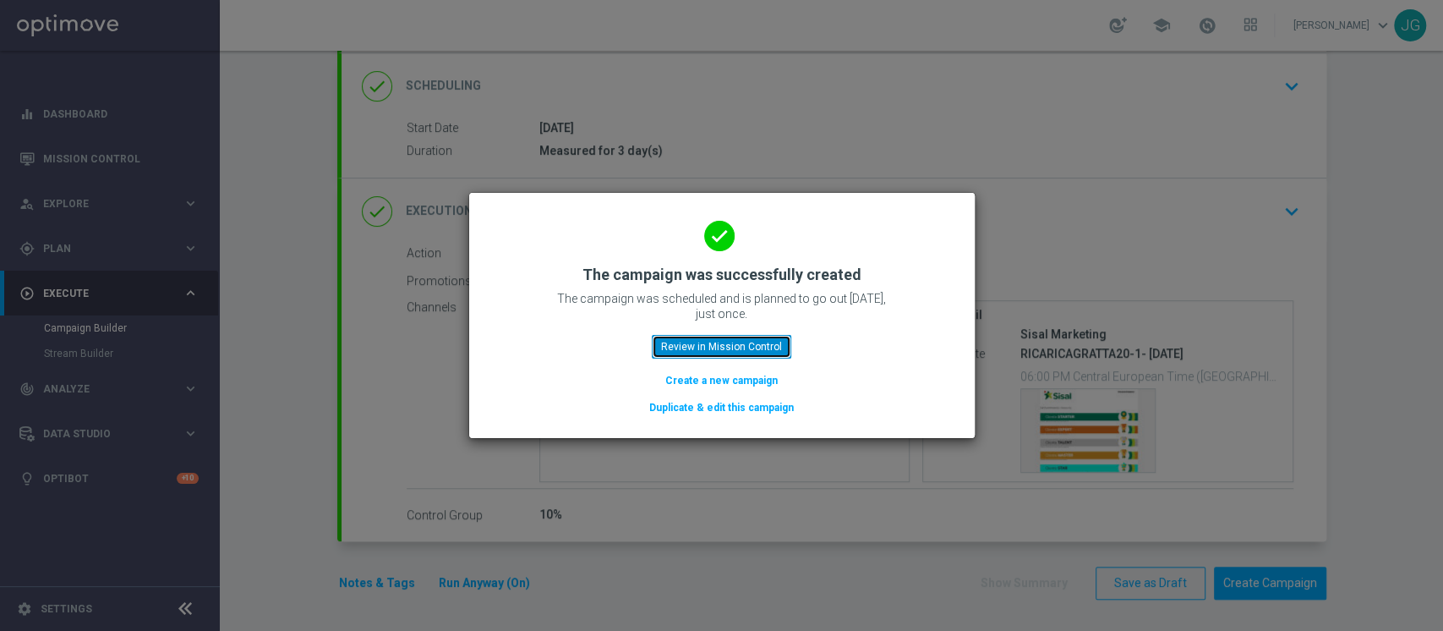
click at [701, 352] on button "Review in Mission Control" at bounding box center [722, 347] width 140 height 24
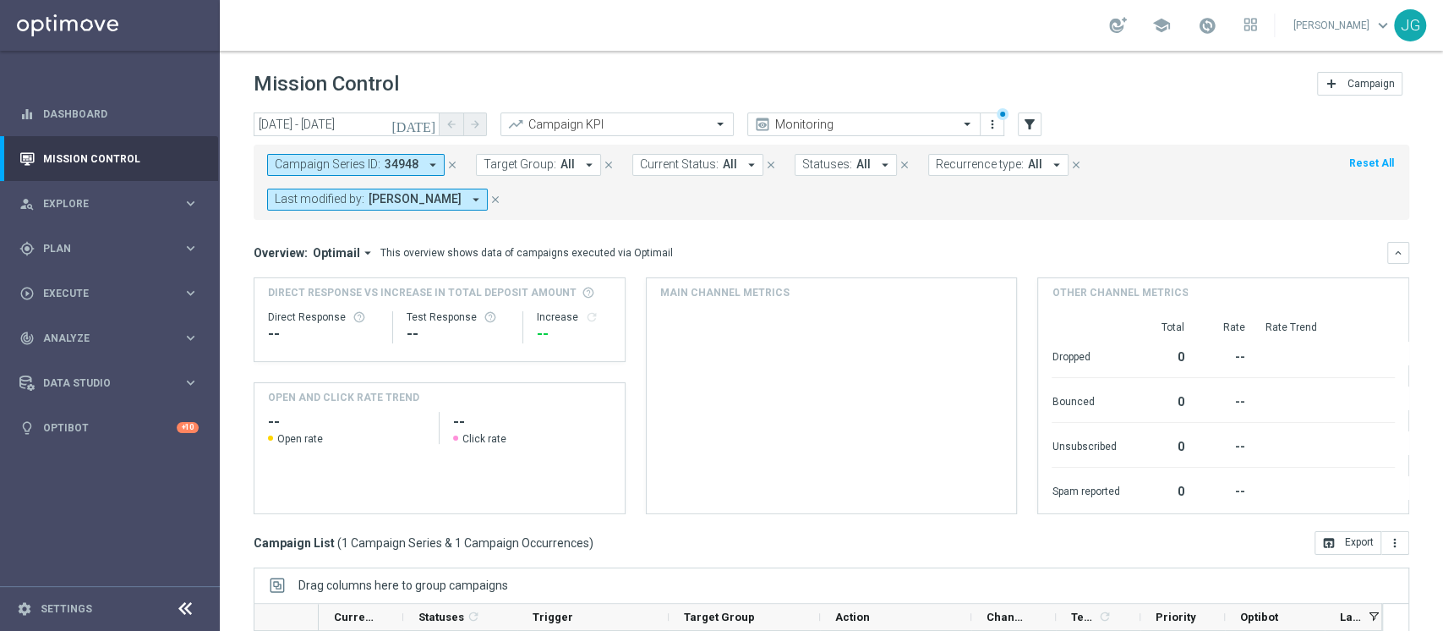
scroll to position [249, 0]
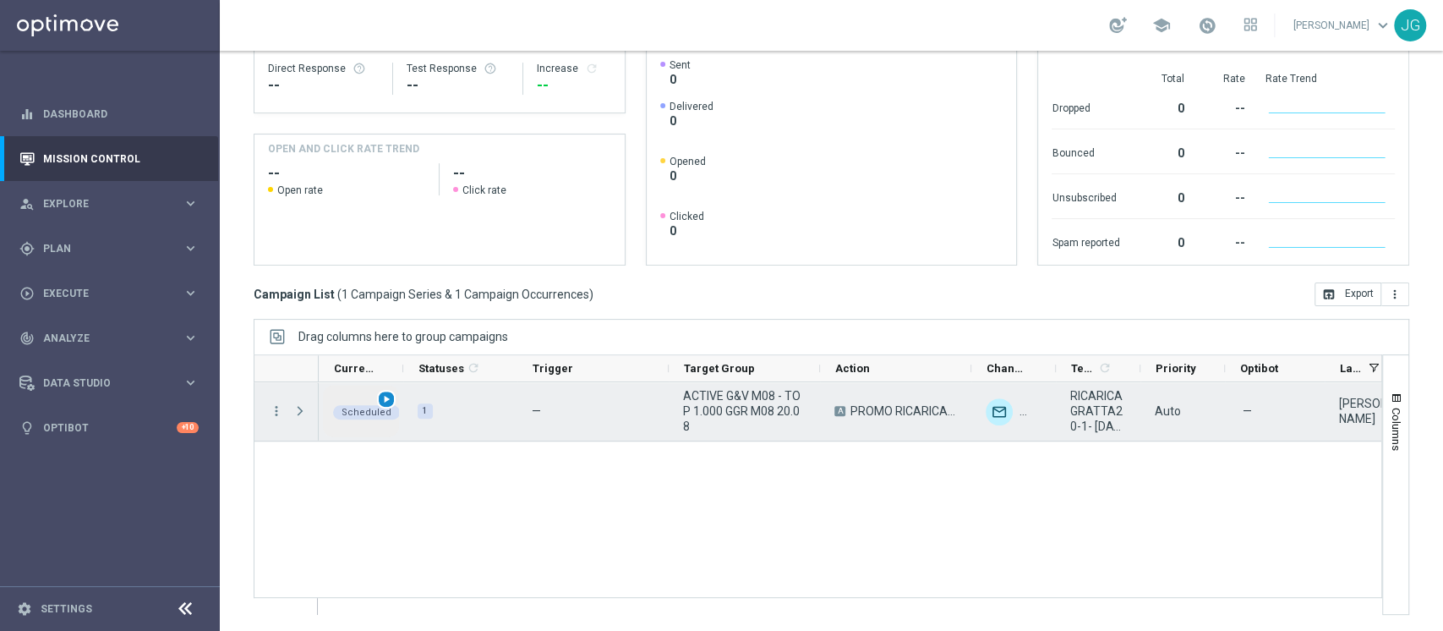
click at [386, 399] on span "play_arrow" at bounding box center [387, 399] width 12 height 12
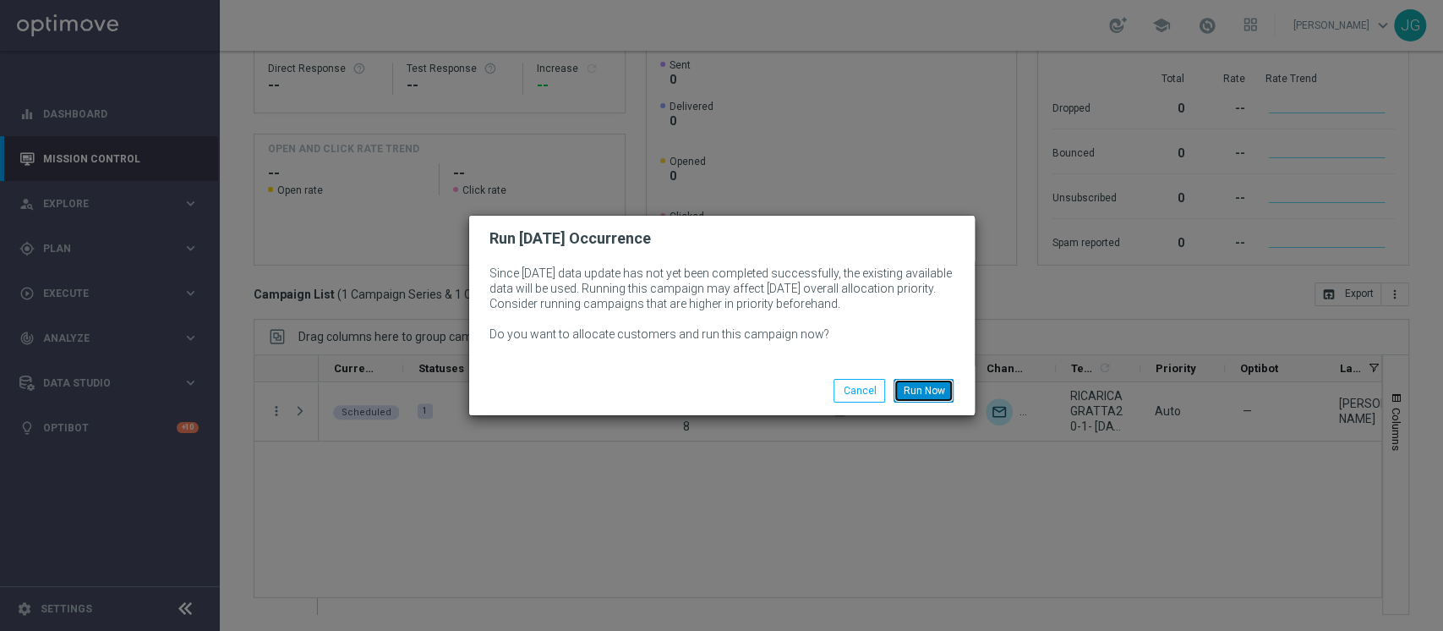
click at [919, 397] on button "Run Now" at bounding box center [924, 391] width 60 height 24
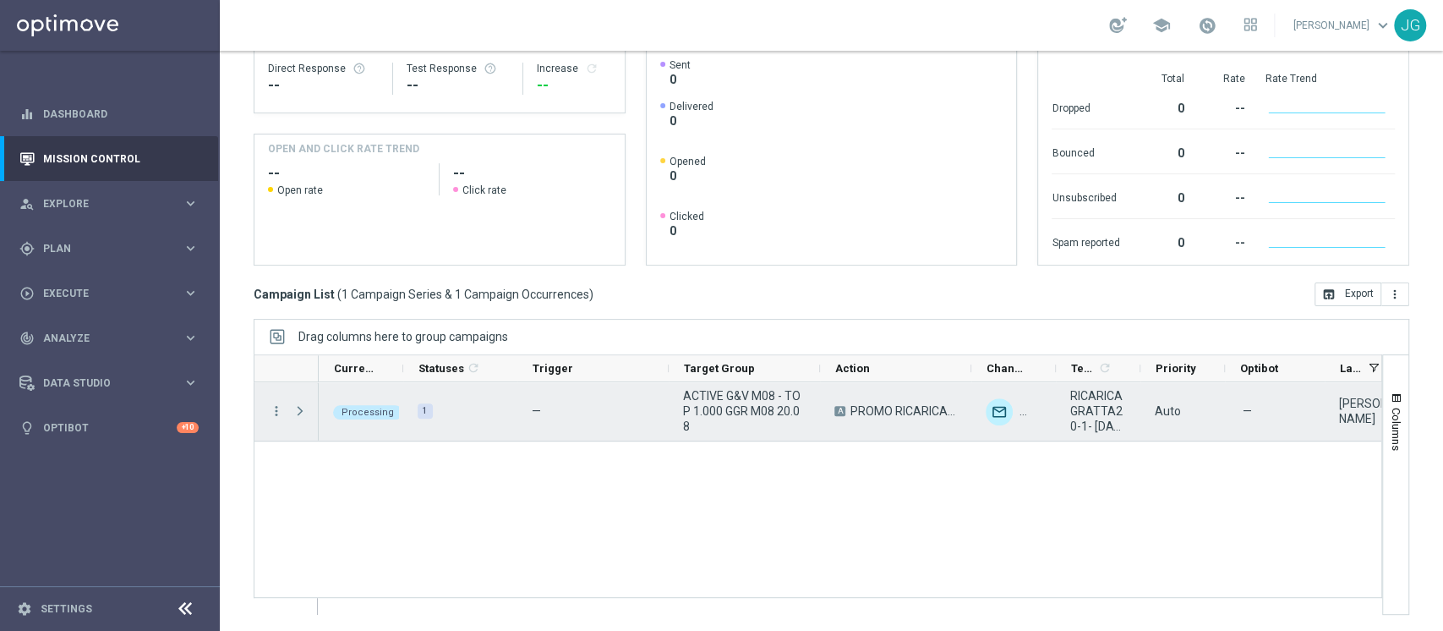
click at [298, 404] on span "Press SPACE to select this row." at bounding box center [300, 411] width 15 height 14
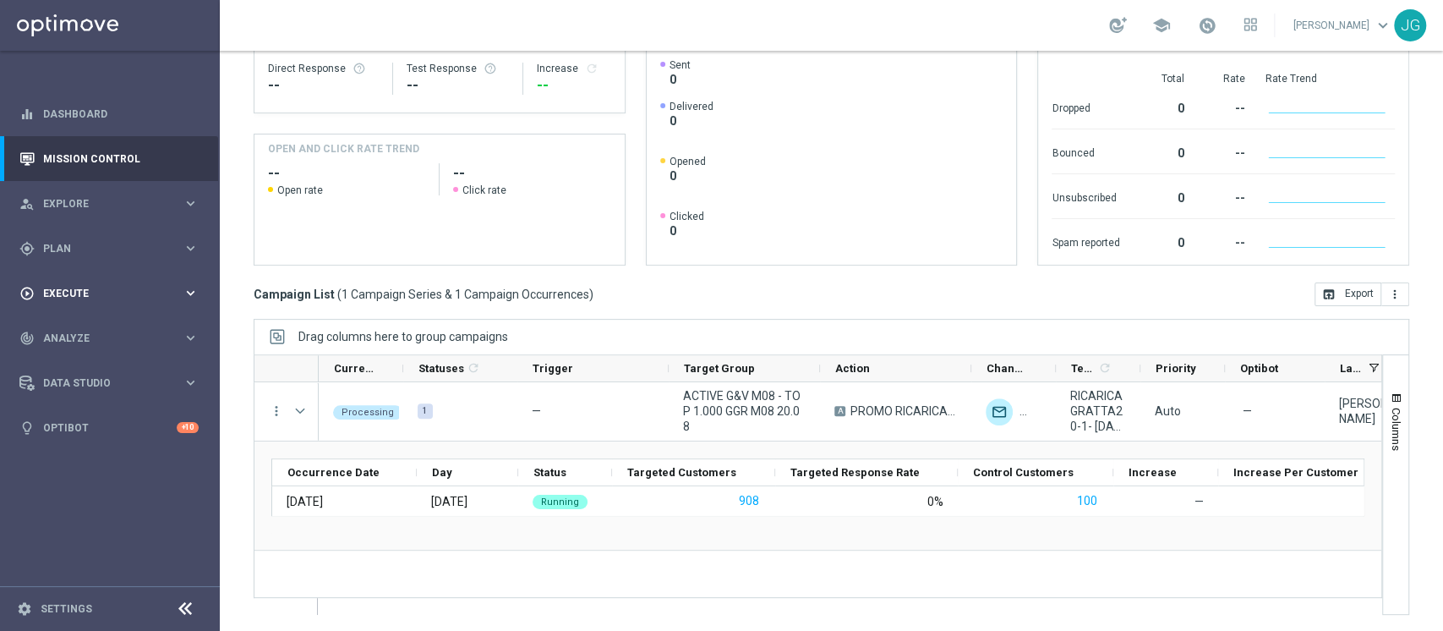
click at [112, 295] on span "Execute" at bounding box center [113, 293] width 140 height 10
click at [73, 327] on link "Campaign Builder" at bounding box center [110, 328] width 132 height 14
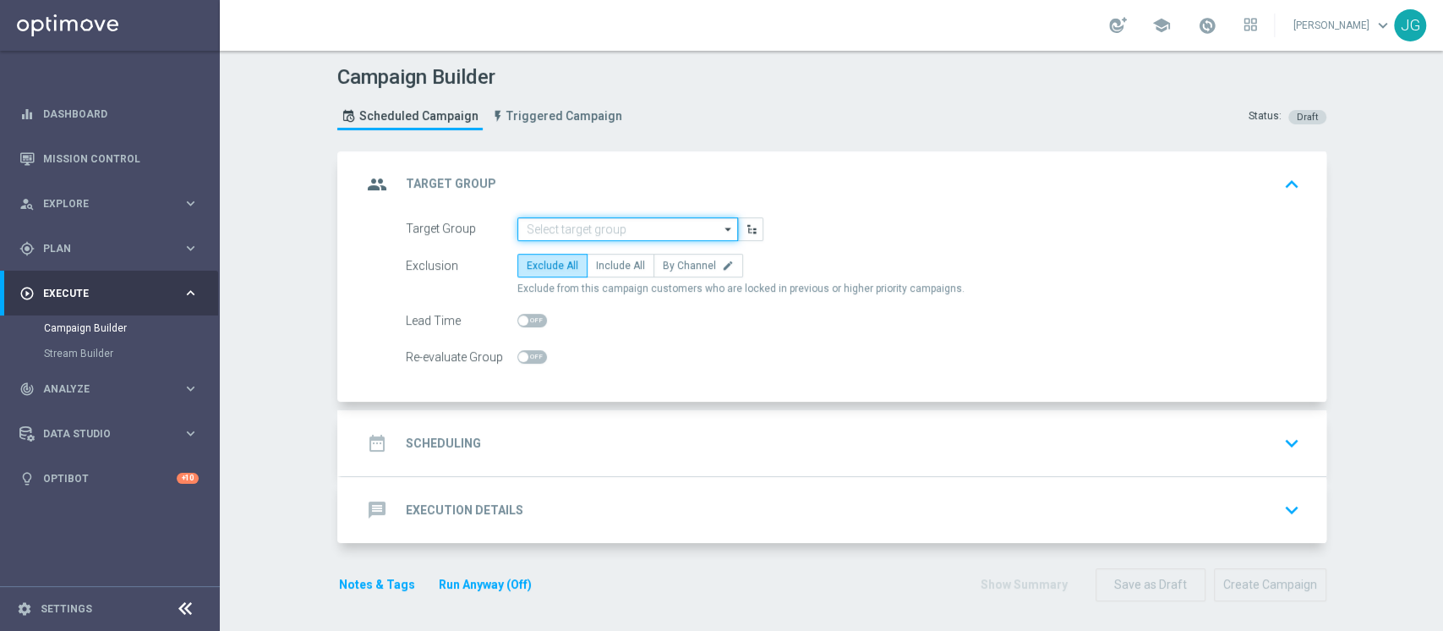
click at [602, 231] on input at bounding box center [628, 229] width 221 height 24
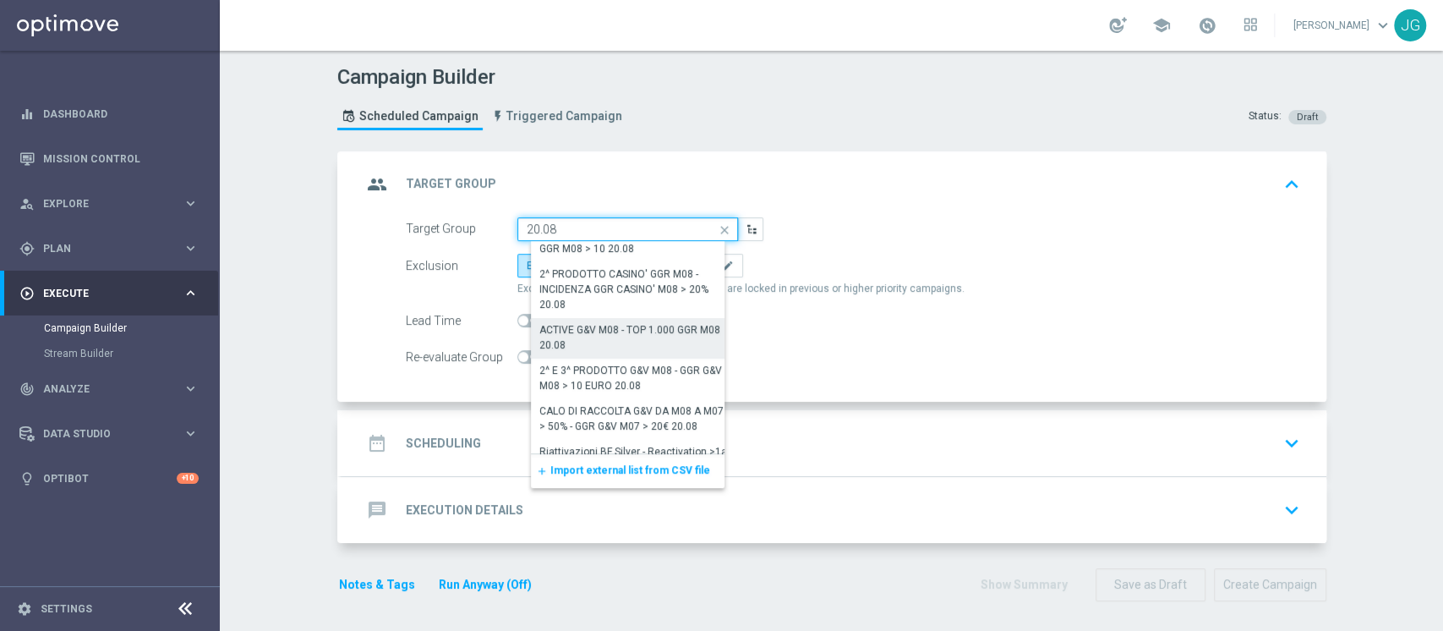
scroll to position [79, 0]
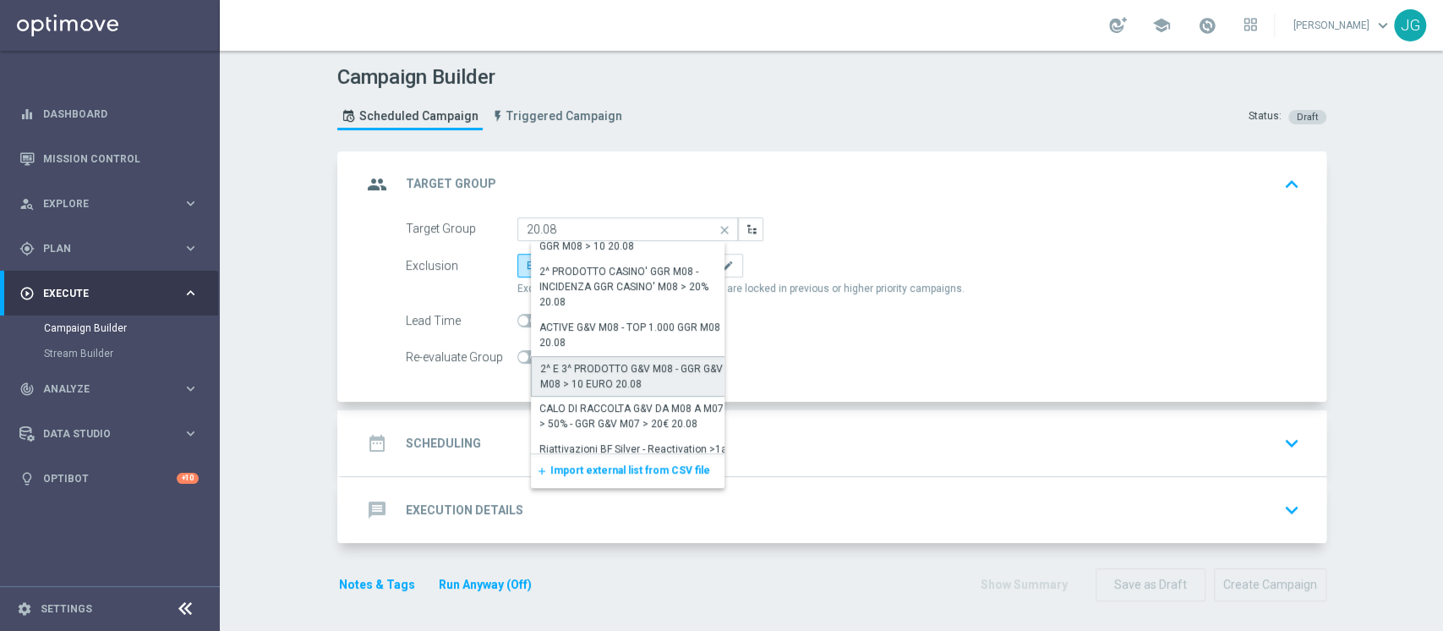
click at [626, 392] on div "2^ E 3^ PRODOTTO G&V M08 - GGR G&V M08 > 10 EURO 20.08" at bounding box center [634, 376] width 207 height 41
type input "2^ E 3^ PRODOTTO G&V M08 - GGR G&V M08 > 10 EURO 20.08"
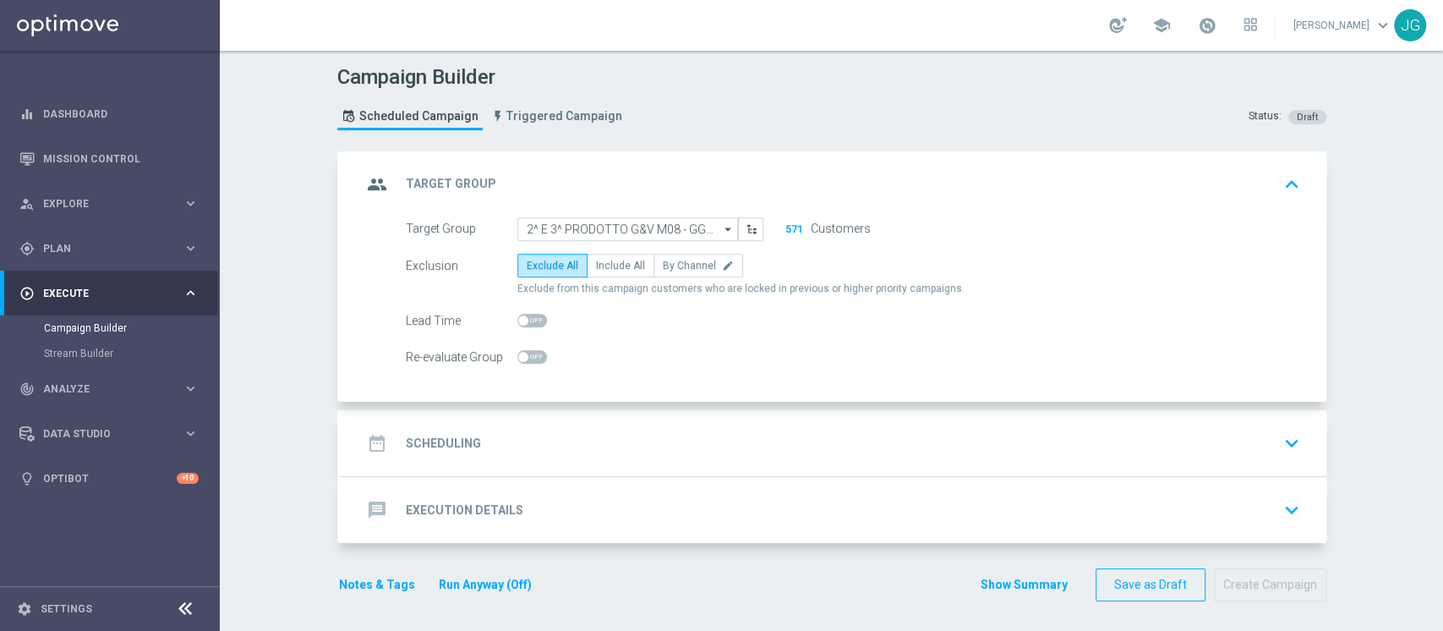
click at [555, 450] on div "date_range Scheduling keyboard_arrow_down" at bounding box center [834, 443] width 945 height 32
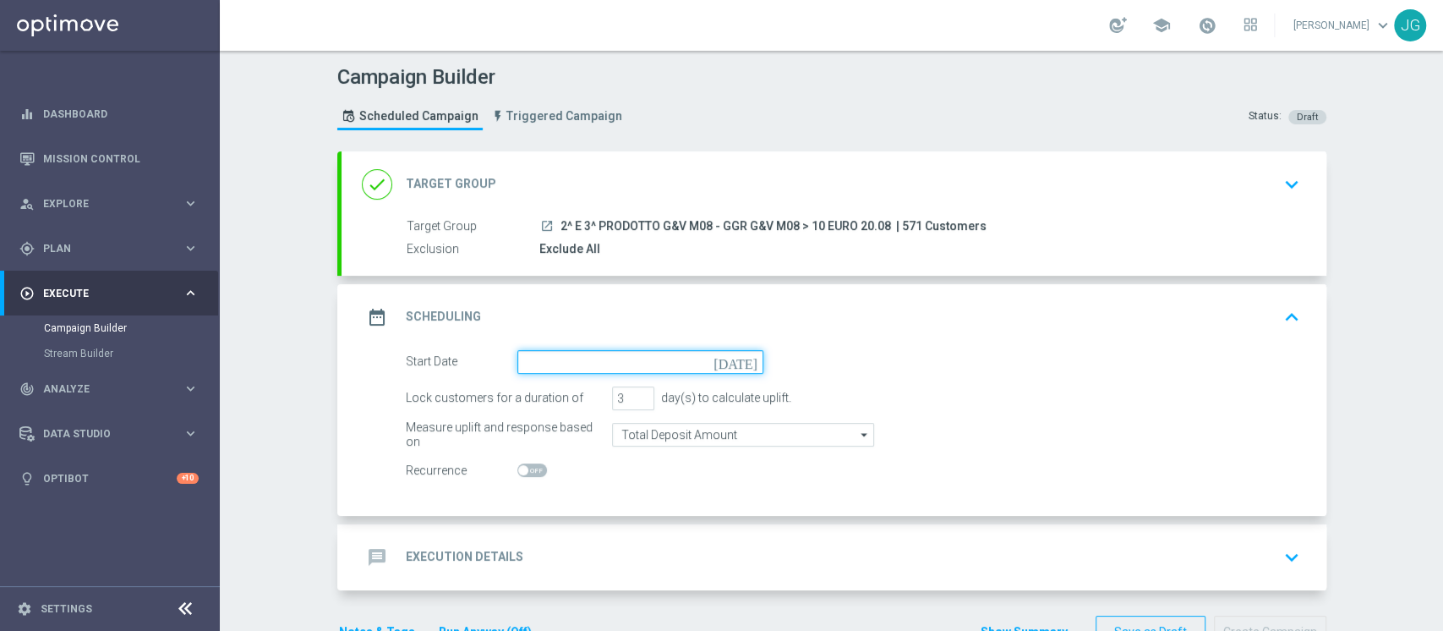
click at [643, 364] on input at bounding box center [641, 362] width 246 height 24
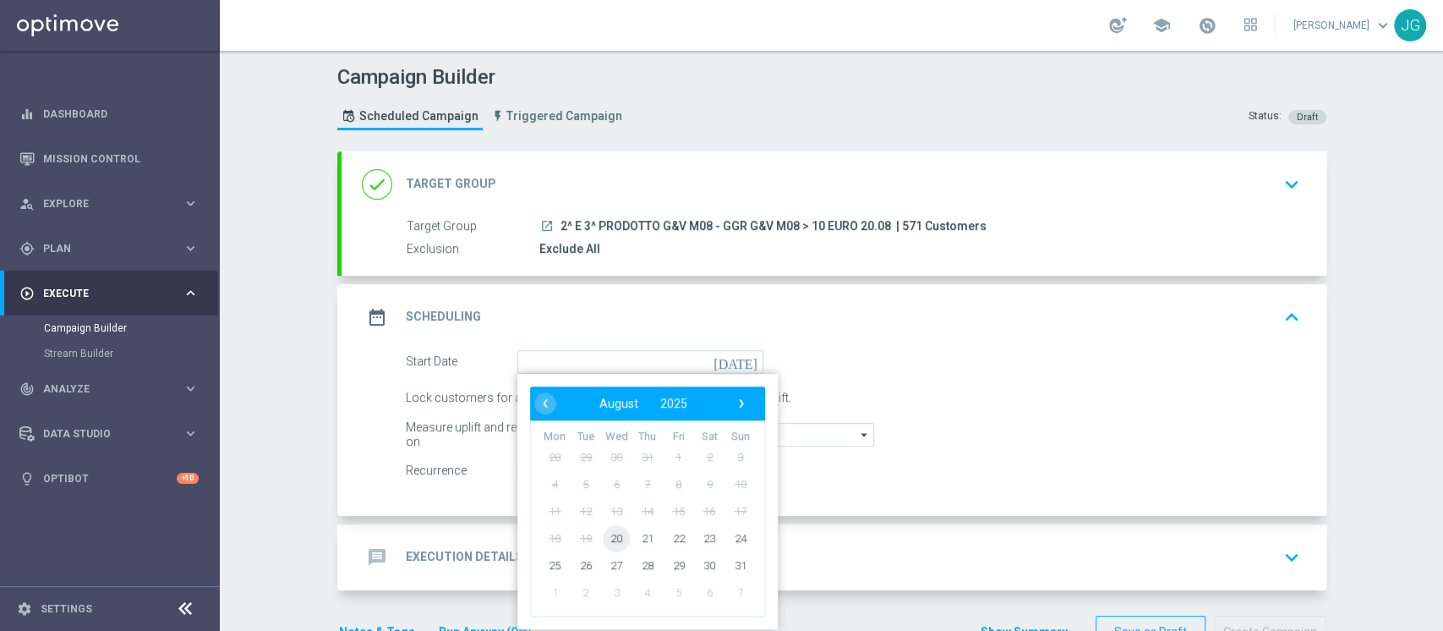
click at [603, 534] on span "20" at bounding box center [616, 537] width 27 height 27
type input "20 Aug 2025"
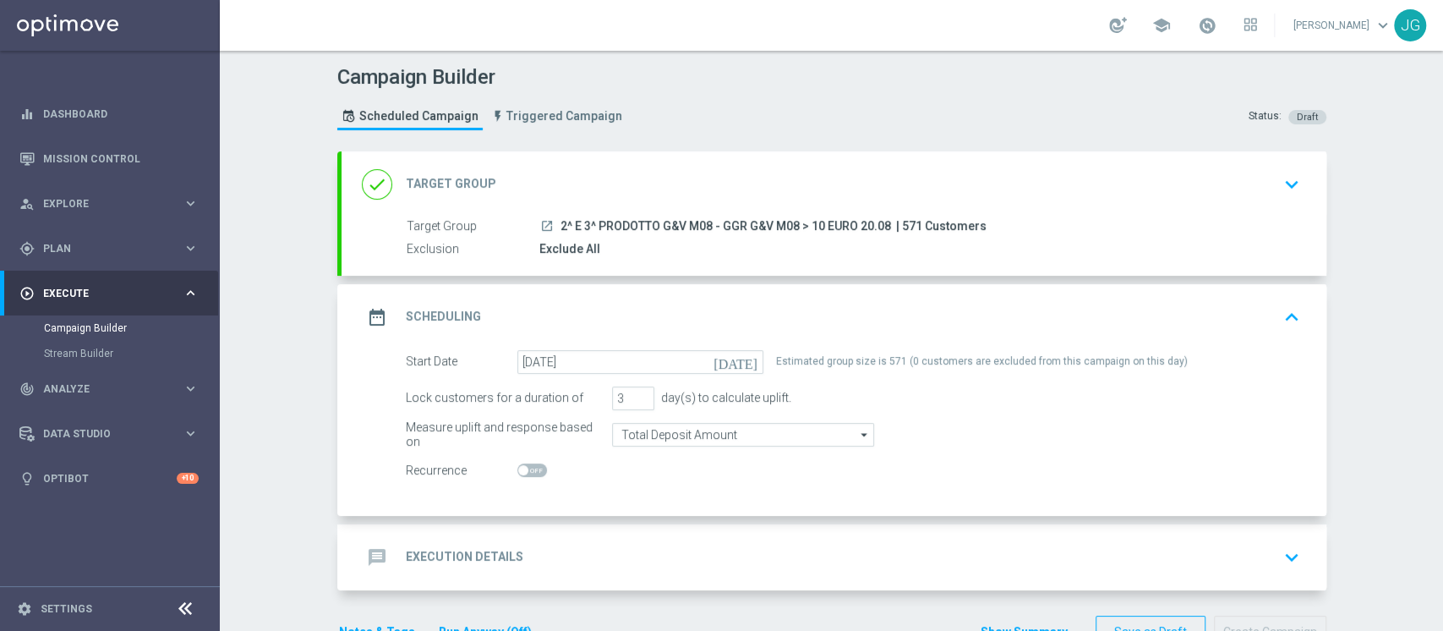
click at [748, 179] on div "done Target Group keyboard_arrow_down" at bounding box center [834, 184] width 945 height 32
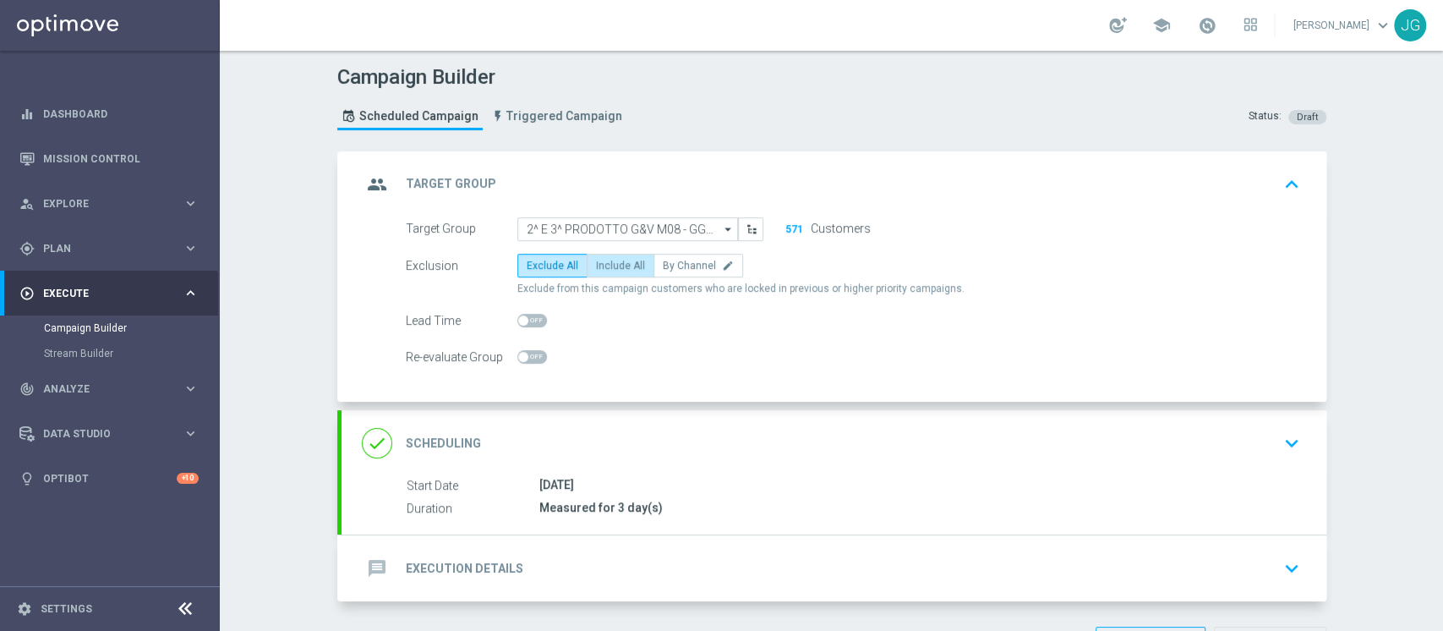
click at [609, 264] on span "Include All" at bounding box center [620, 266] width 49 height 12
click at [607, 264] on input "Include All" at bounding box center [601, 268] width 11 height 11
radio input "true"
click at [632, 548] on div "message Execution Details keyboard_arrow_down" at bounding box center [834, 568] width 985 height 66
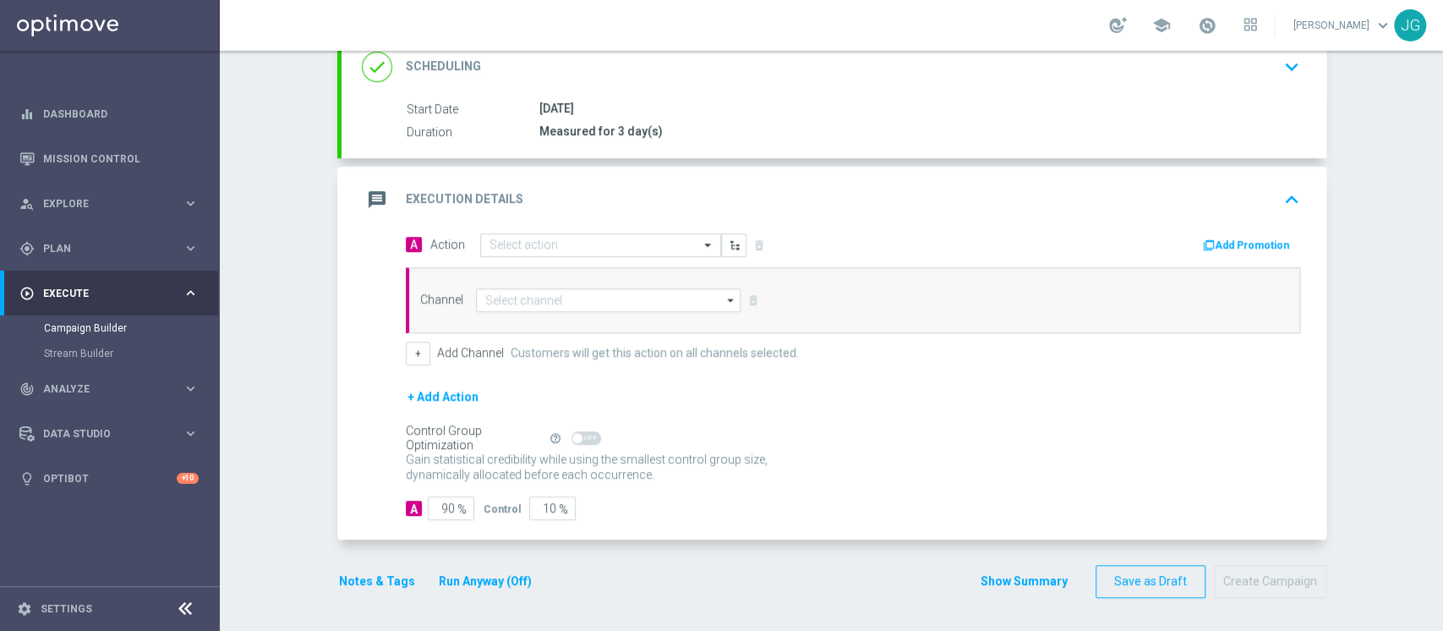
scroll to position [242, 0]
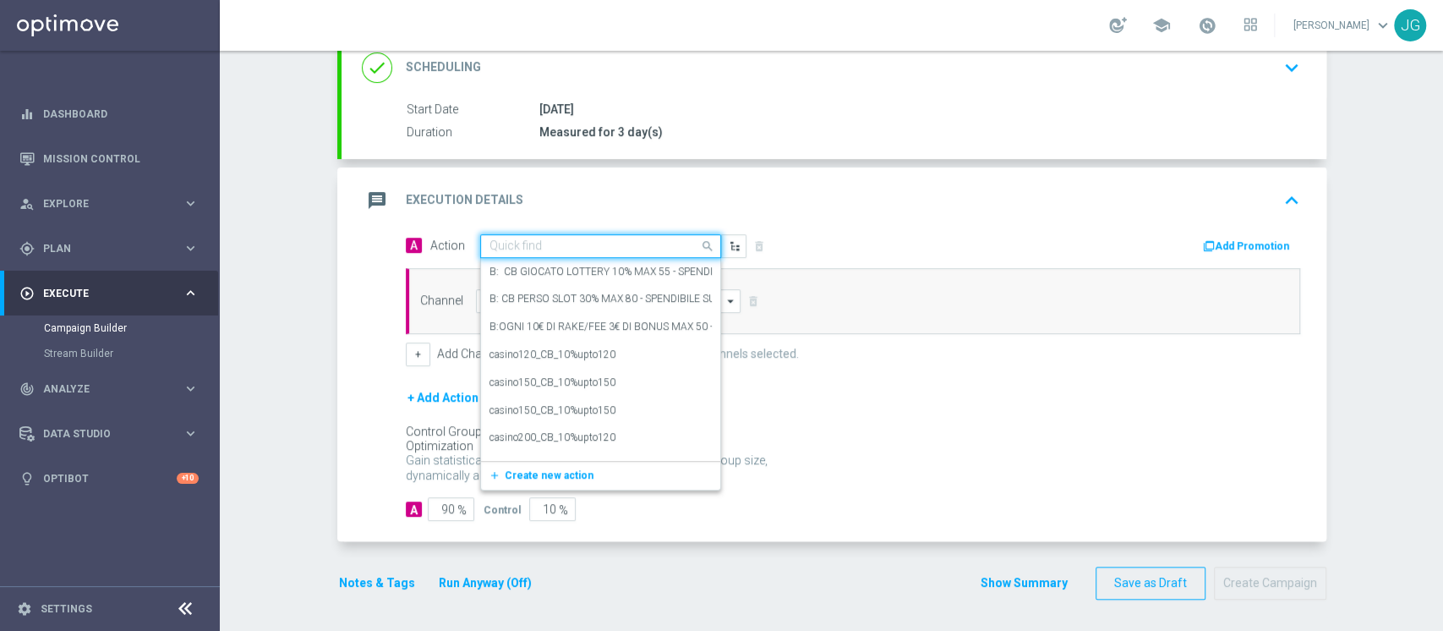
click at [550, 241] on input "text" at bounding box center [584, 246] width 189 height 14
paste input "CB GIOCATO G&V 10% MAX 100 SPENDIBILE G&V"
type input "CB GIOCATO G&V 10% MAX 100 SPENDIBILE G&V"
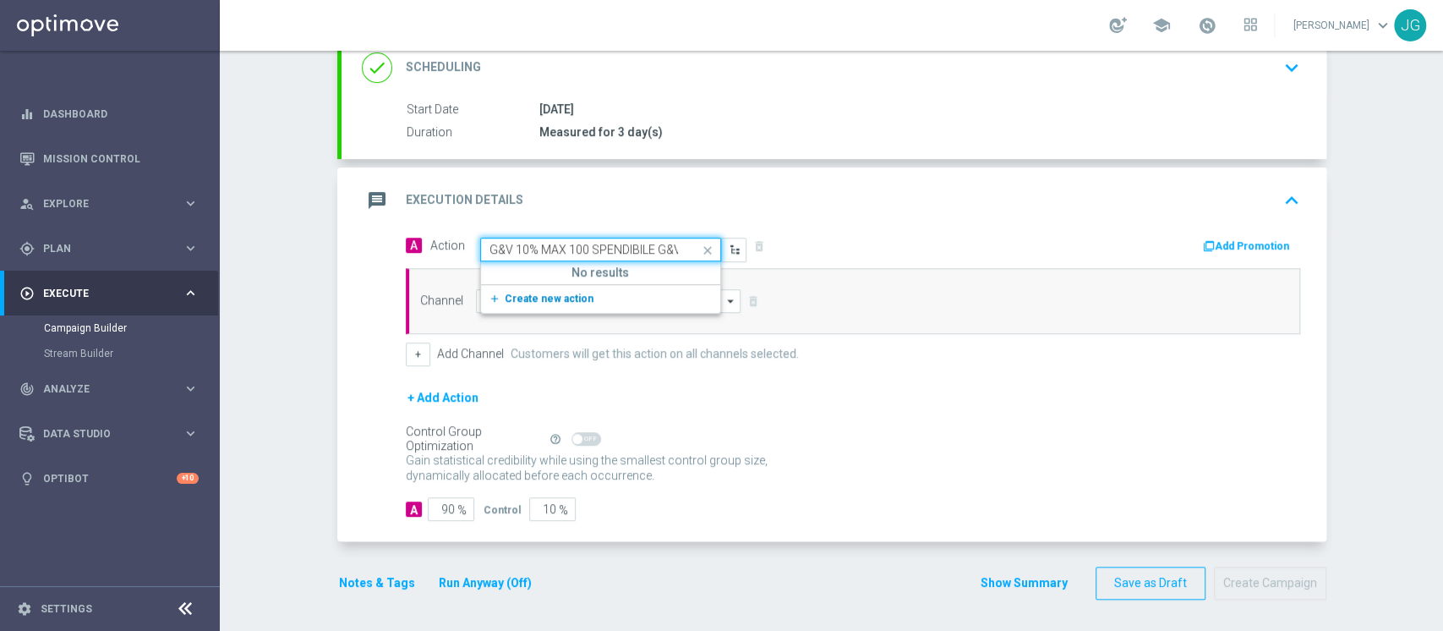
click at [548, 293] on span "Create new action" at bounding box center [549, 299] width 89 height 12
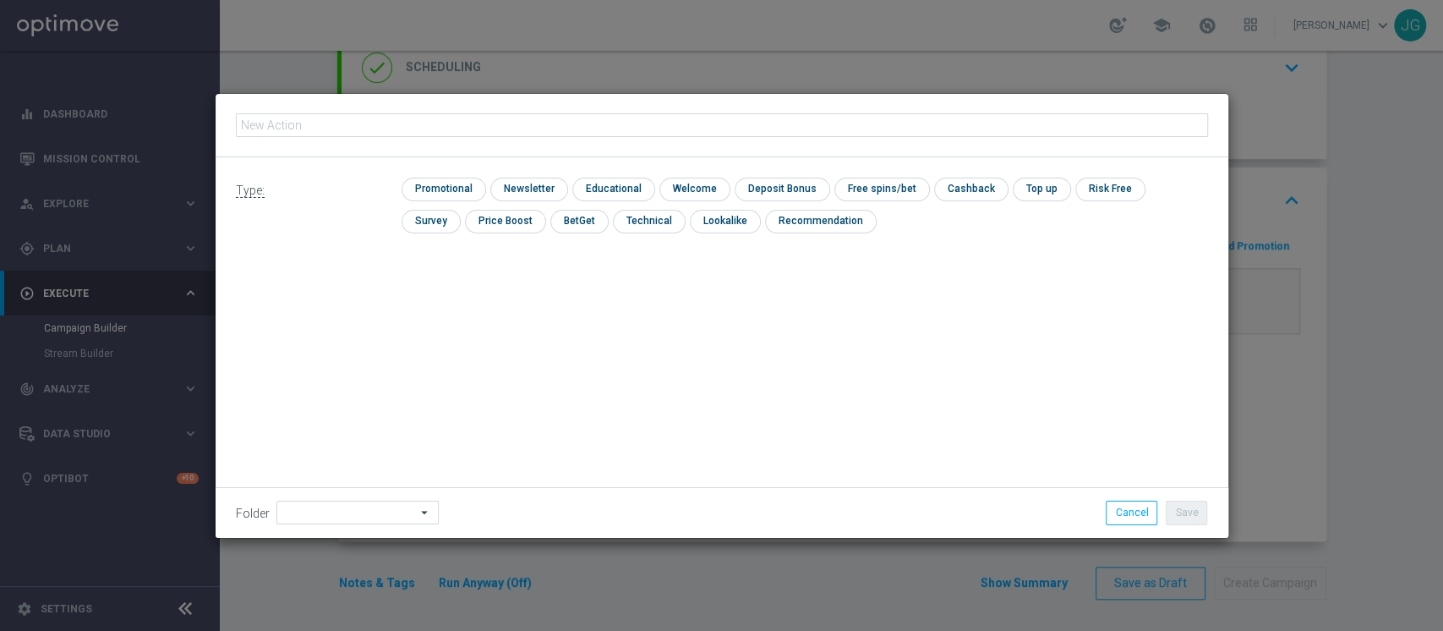
type input "CB GIOCATO G&V 10% MAX 100 SPENDIBILE G&V"
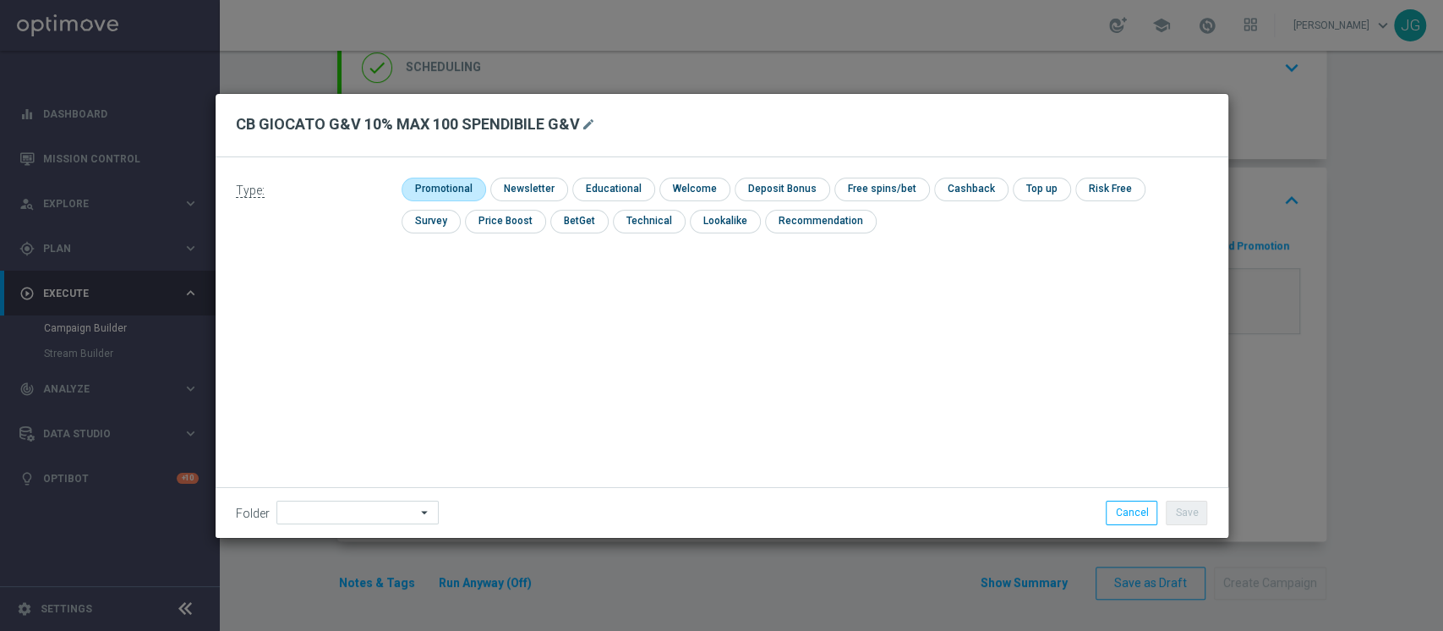
click at [457, 179] on input "checkbox" at bounding box center [442, 189] width 80 height 23
checkbox input "true"
click at [960, 183] on input "checkbox" at bounding box center [986, 189] width 71 height 23
checkbox input "true"
click at [359, 498] on div "Folder arrow_drop_down Drag here to set row groups Drag here to set column labe…" at bounding box center [722, 512] width 1013 height 50
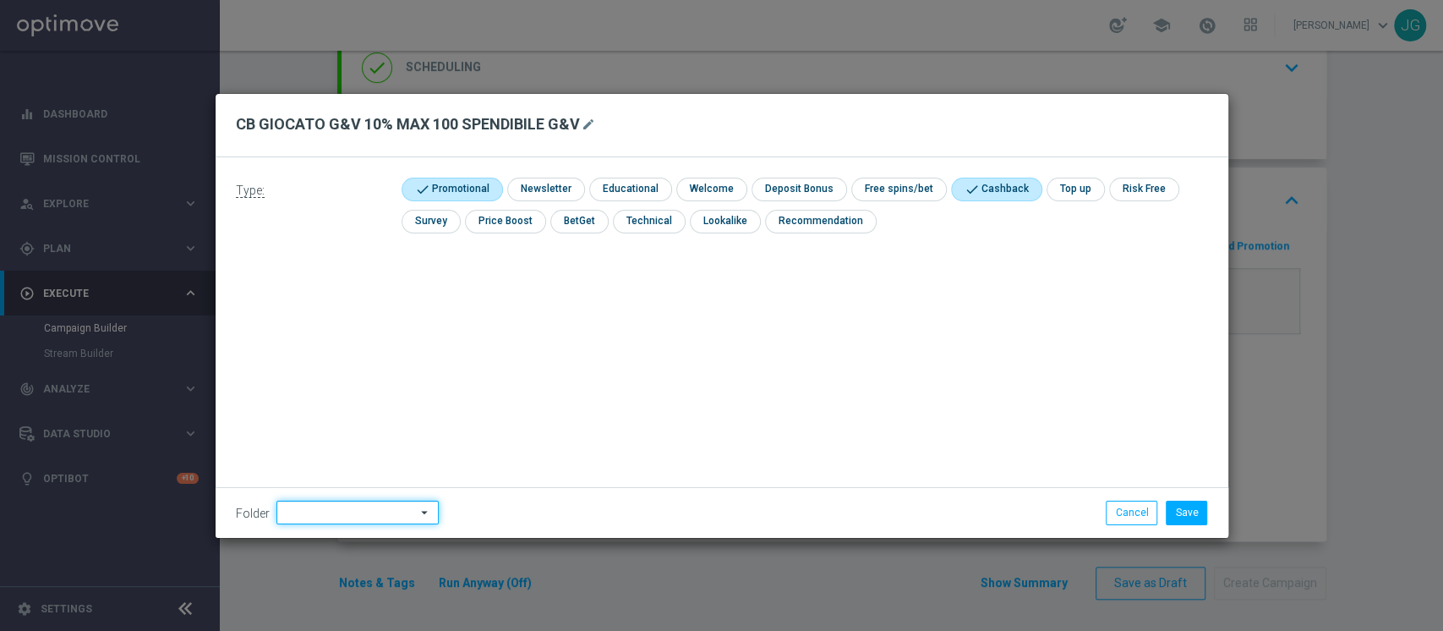
click at [344, 507] on input at bounding box center [358, 513] width 162 height 24
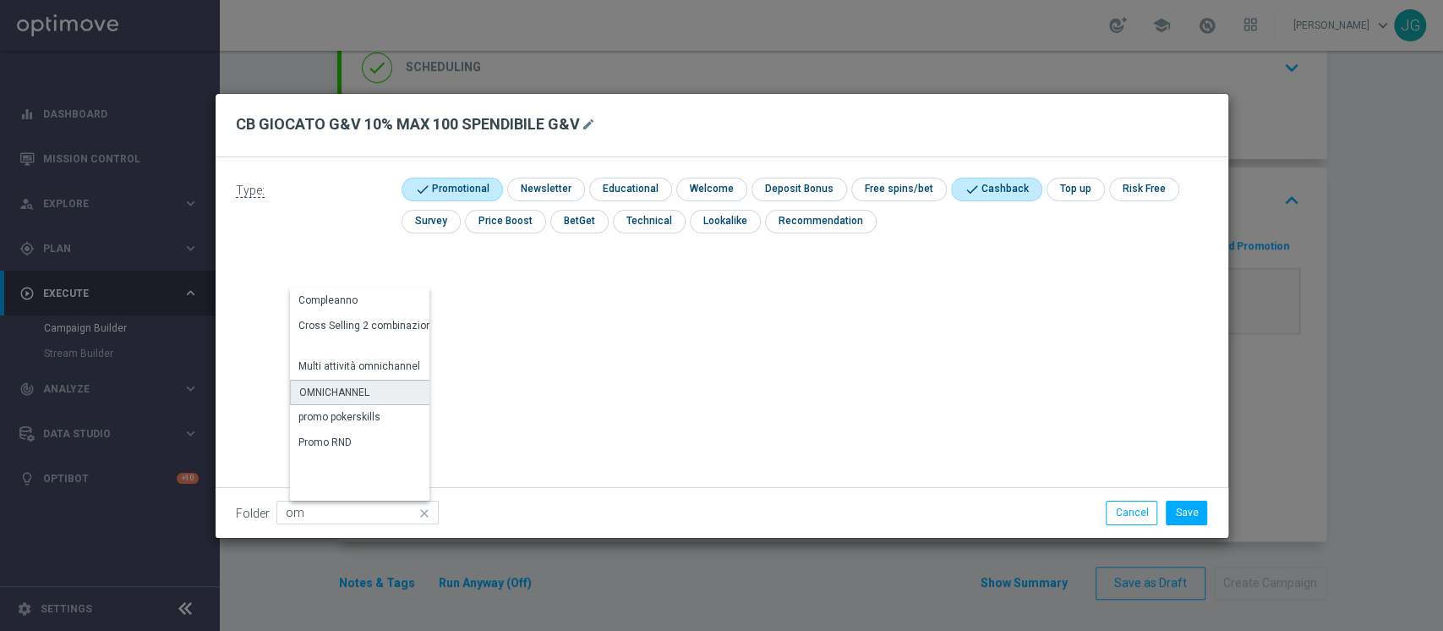
click at [355, 389] on div "OMNICHANNEL" at bounding box center [334, 392] width 70 height 15
type input "OMNICHANNEL"
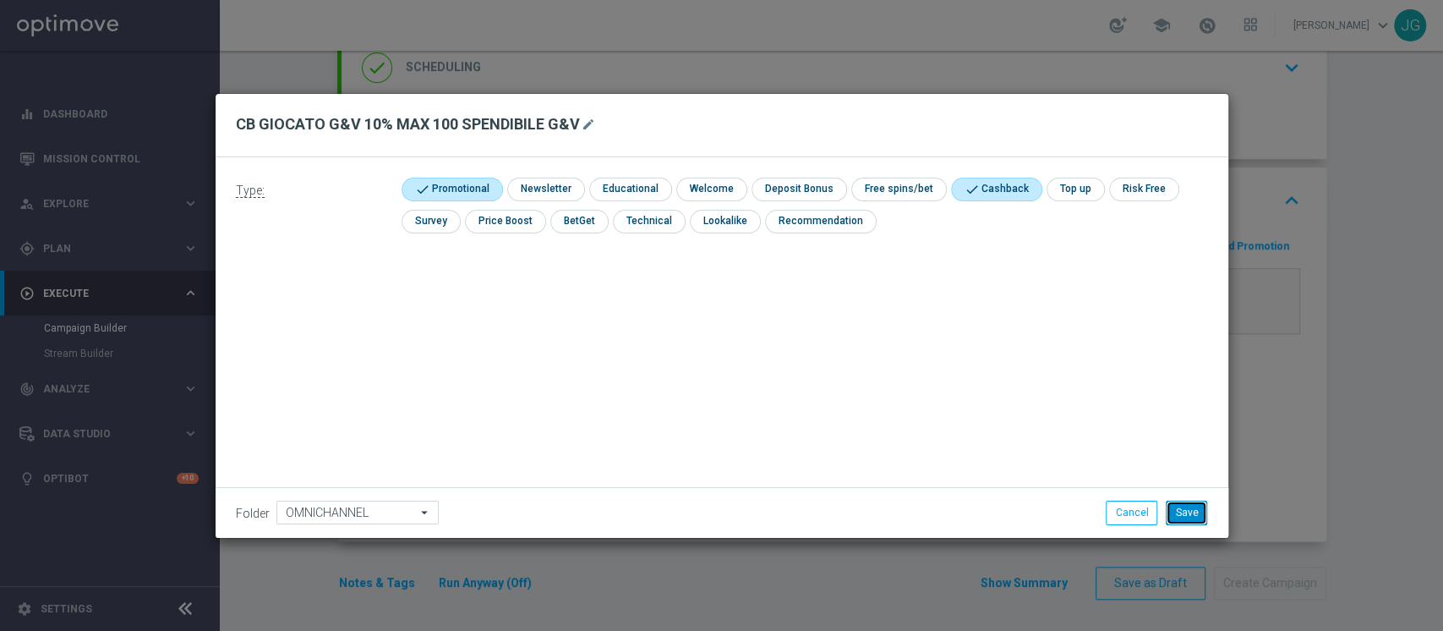
click at [1186, 518] on button "Save" at bounding box center [1186, 513] width 41 height 24
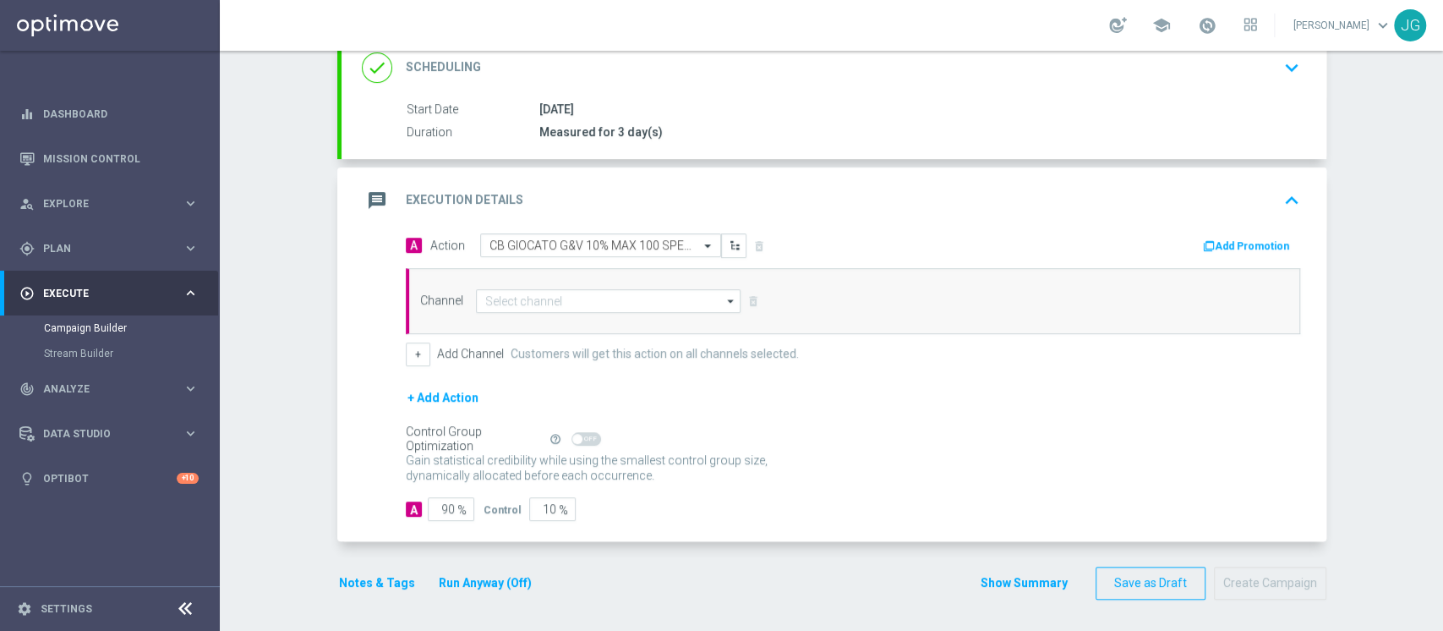
click at [1242, 240] on button "Add Promotion" at bounding box center [1249, 246] width 94 height 19
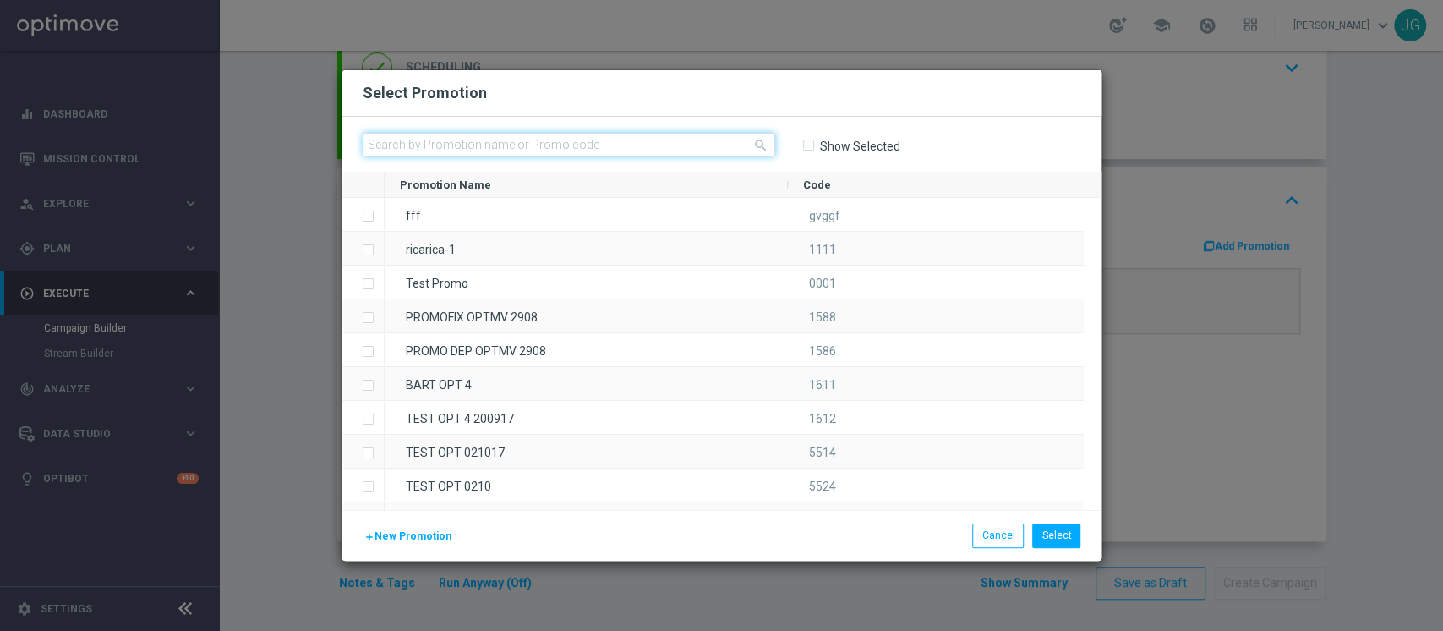
click at [655, 145] on input "text" at bounding box center [569, 145] width 413 height 24
paste input "333001"
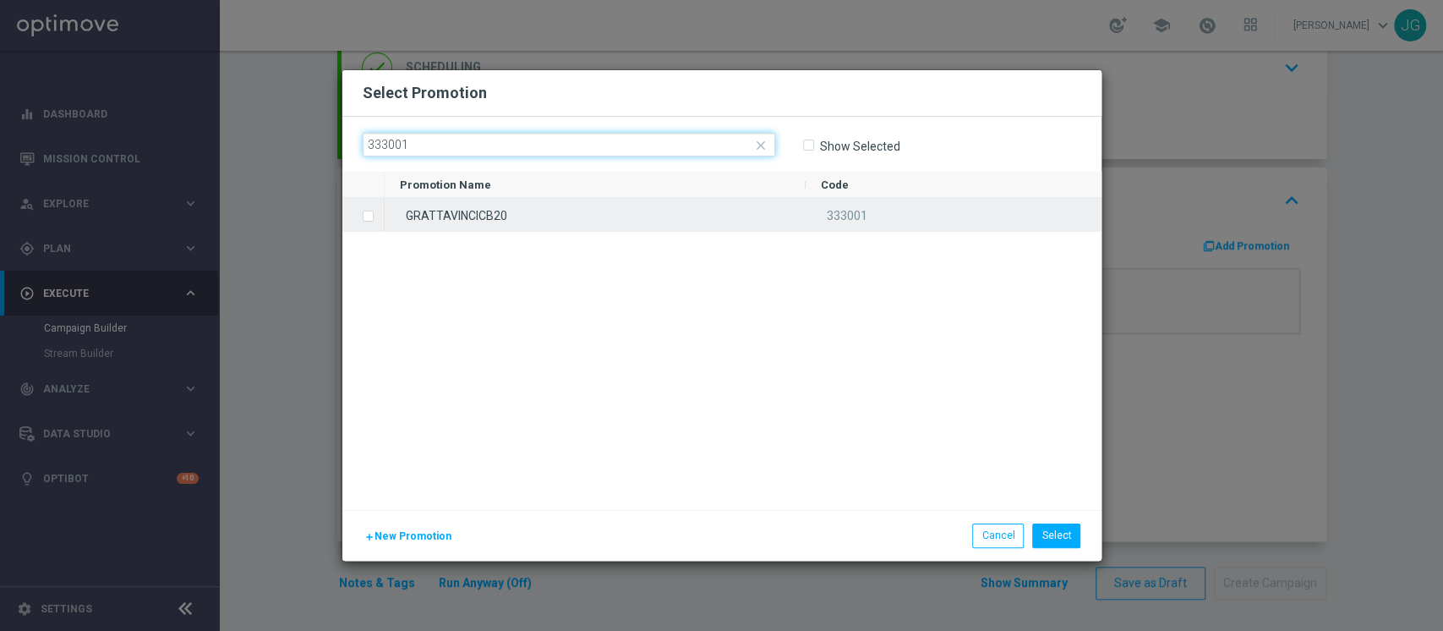
type input "333001"
click at [671, 219] on div "GRATTAVINCICB20" at bounding box center [595, 214] width 421 height 33
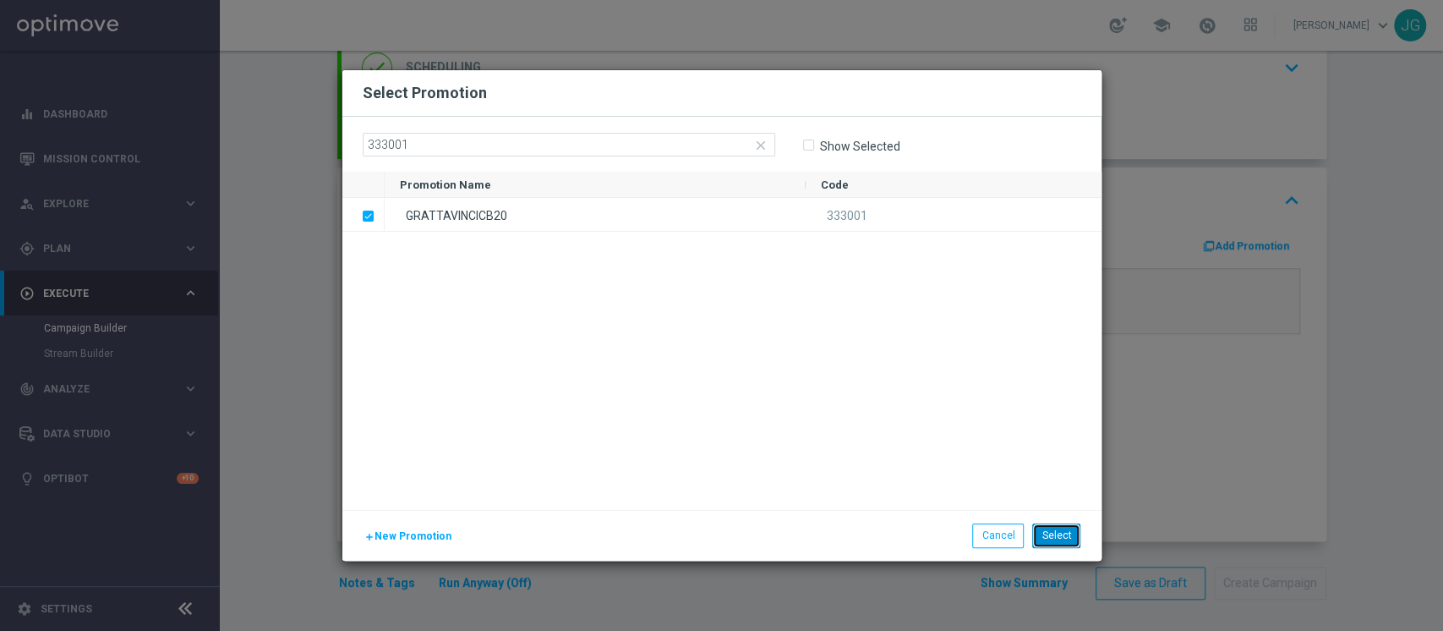
click at [1063, 538] on button "Select" at bounding box center [1056, 535] width 48 height 24
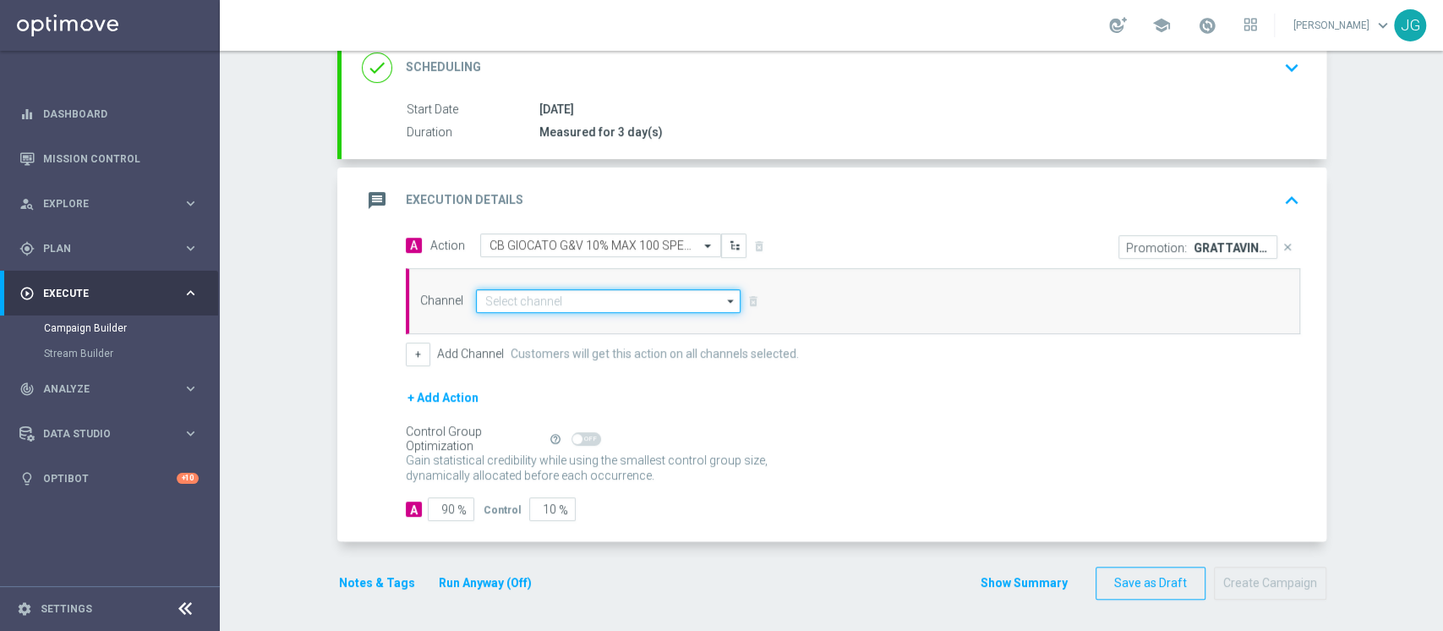
click at [620, 298] on input at bounding box center [609, 301] width 266 height 24
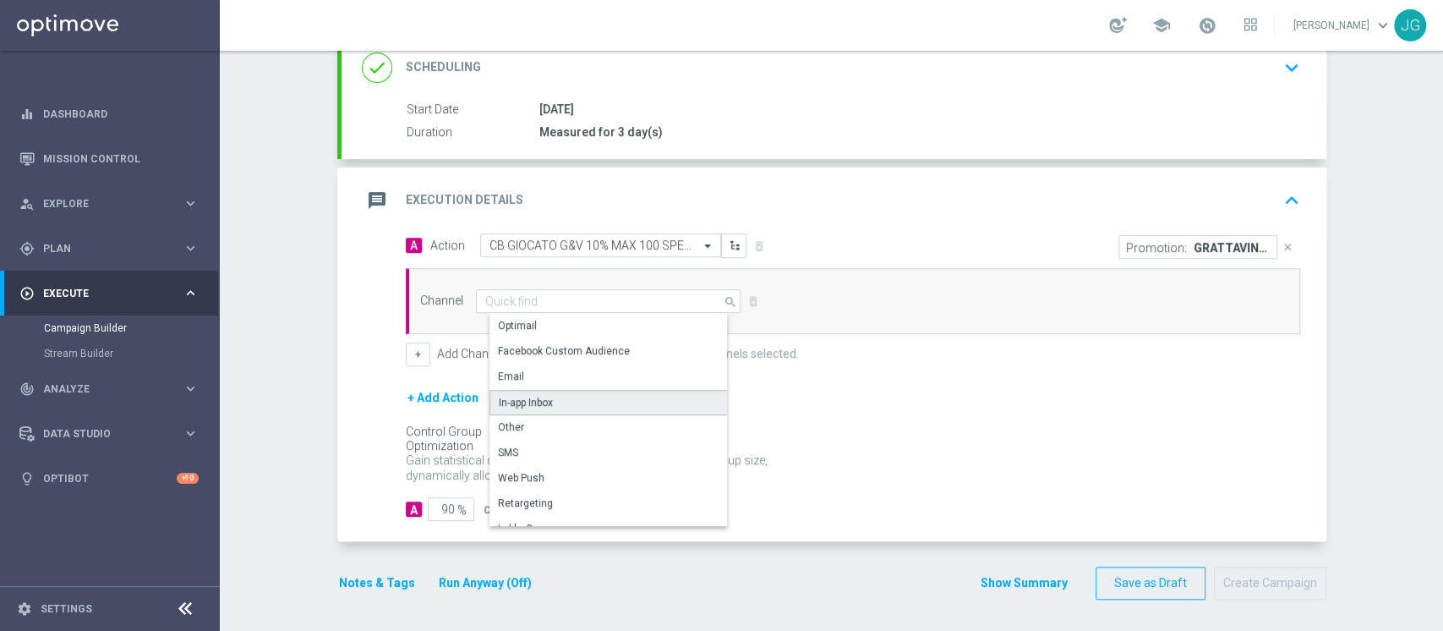
click at [578, 397] on div "In-app Inbox" at bounding box center [616, 402] width 252 height 25
type input "In-app Inbox"
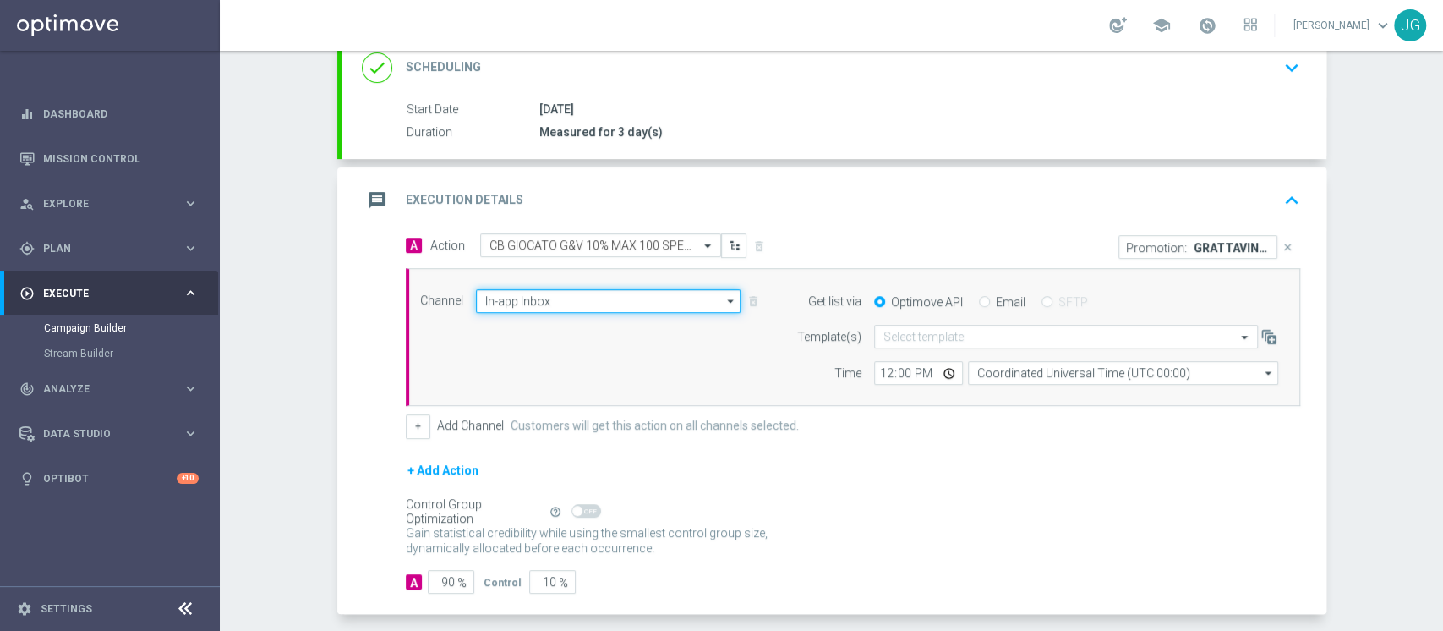
click at [595, 295] on input "In-app Inbox" at bounding box center [609, 301] width 266 height 24
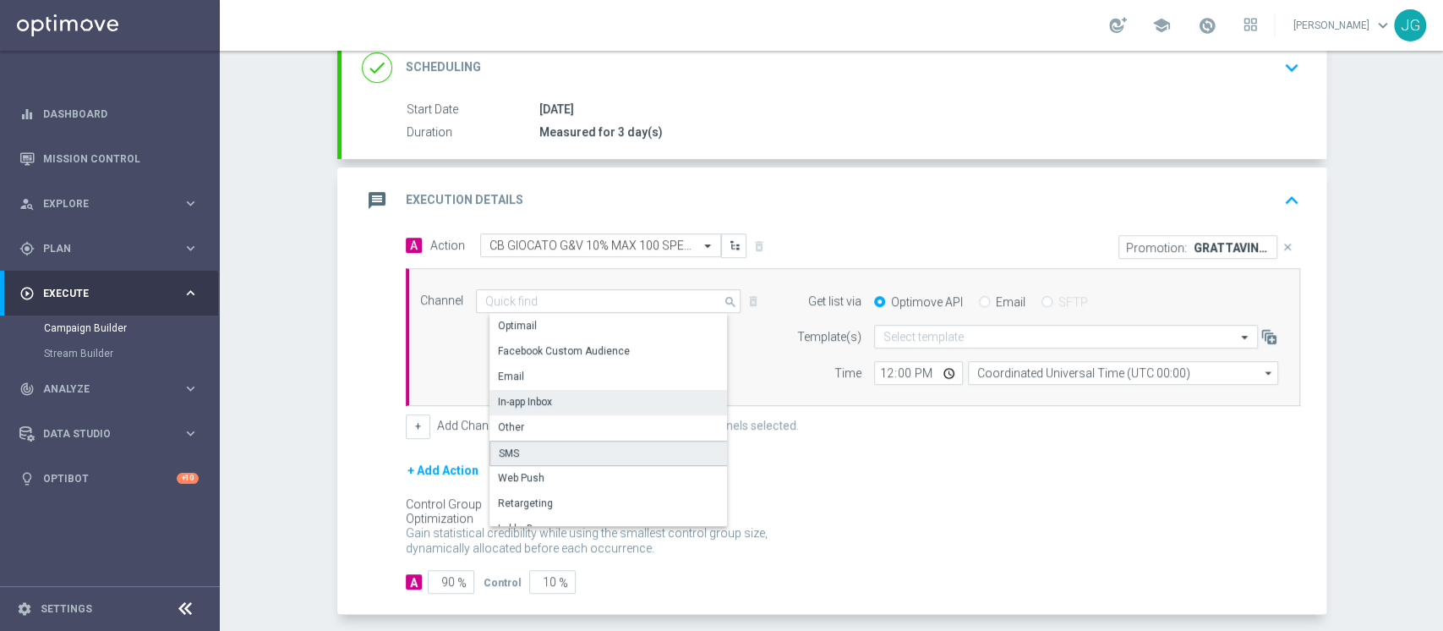
click at [540, 441] on div "SMS" at bounding box center [616, 453] width 252 height 25
type input "SMS"
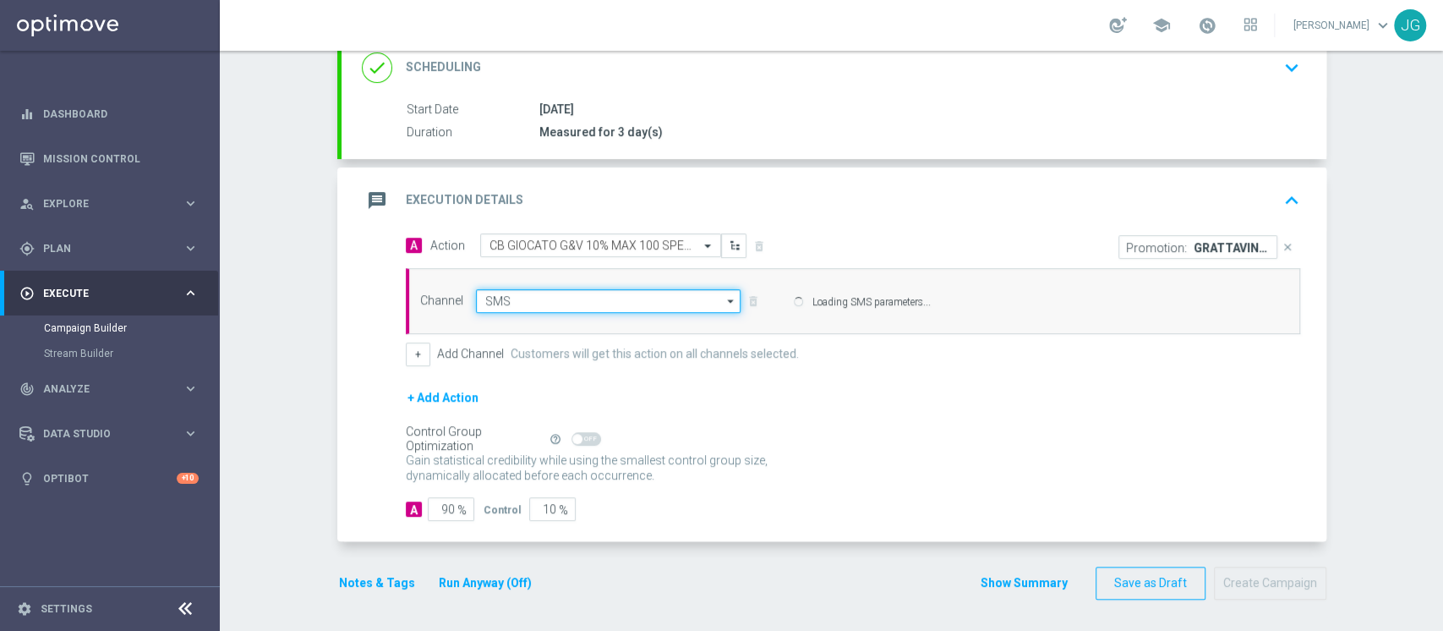
click at [552, 307] on input "SMS" at bounding box center [609, 301] width 266 height 24
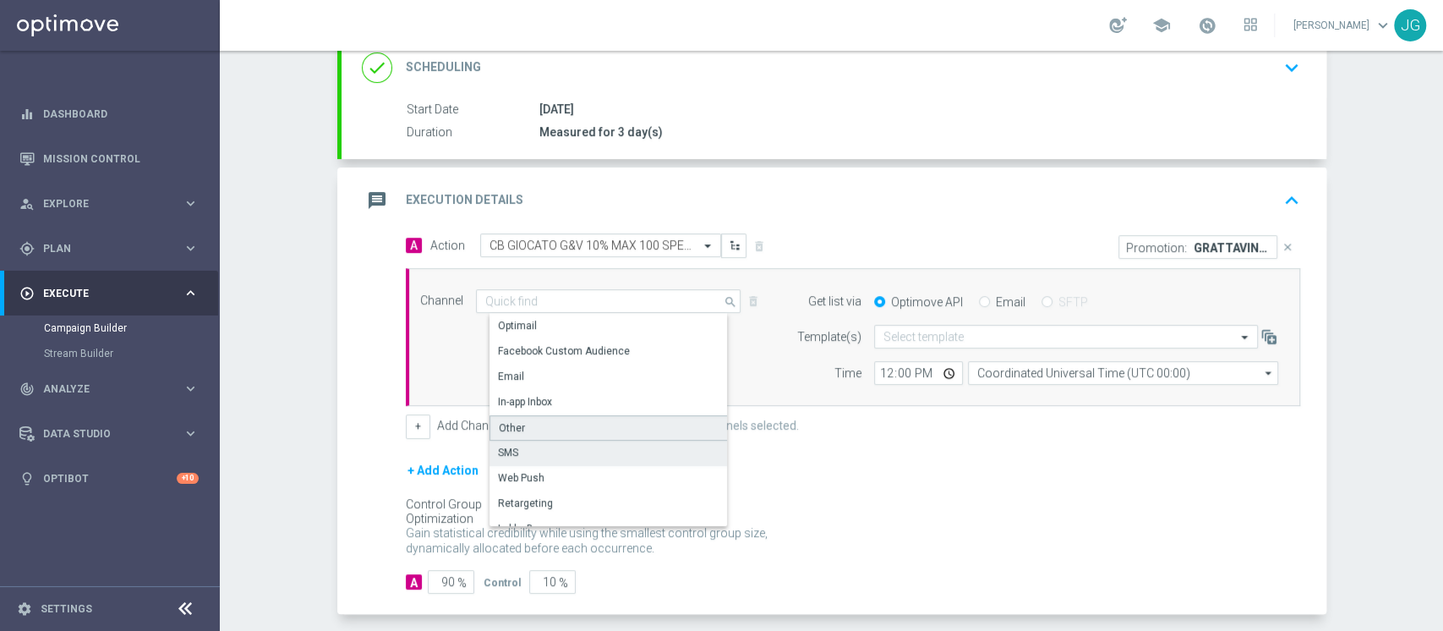
click at [525, 424] on div "Other" at bounding box center [616, 427] width 252 height 25
type input "Other"
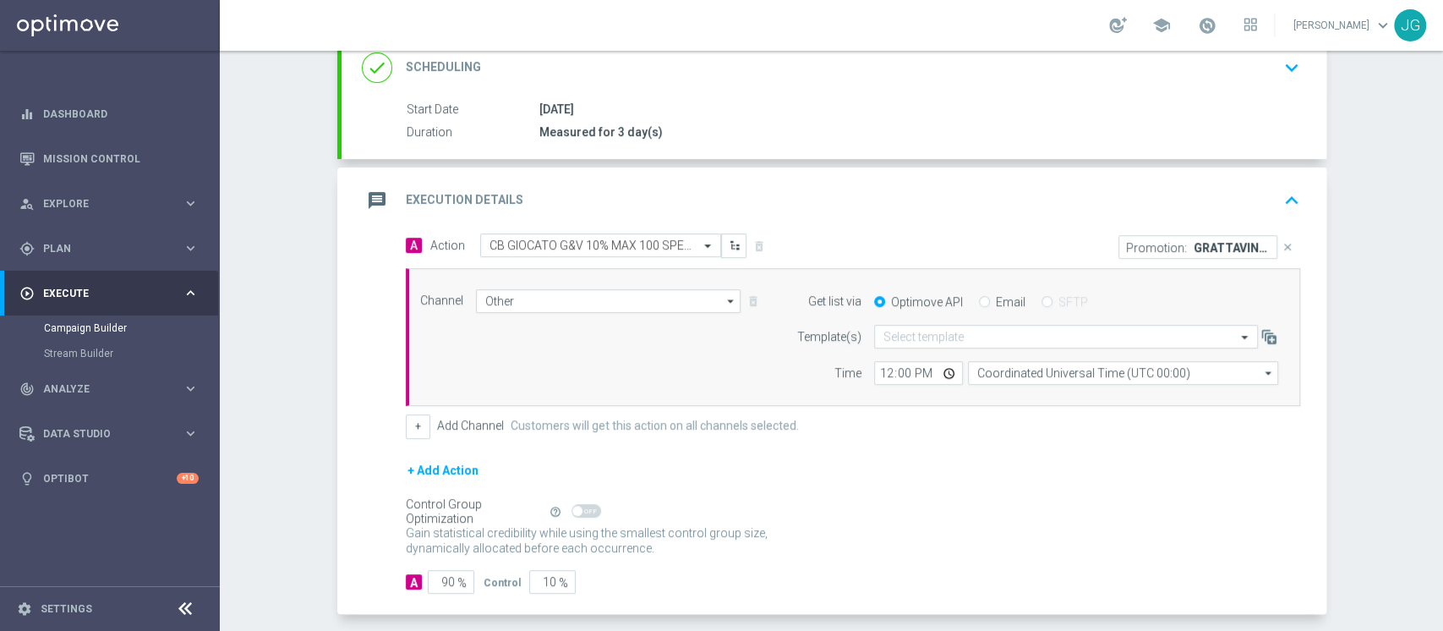
click at [980, 299] on div "Email" at bounding box center [1002, 301] width 47 height 15
click at [979, 299] on input "Email" at bounding box center [984, 303] width 11 height 11
radio input "true"
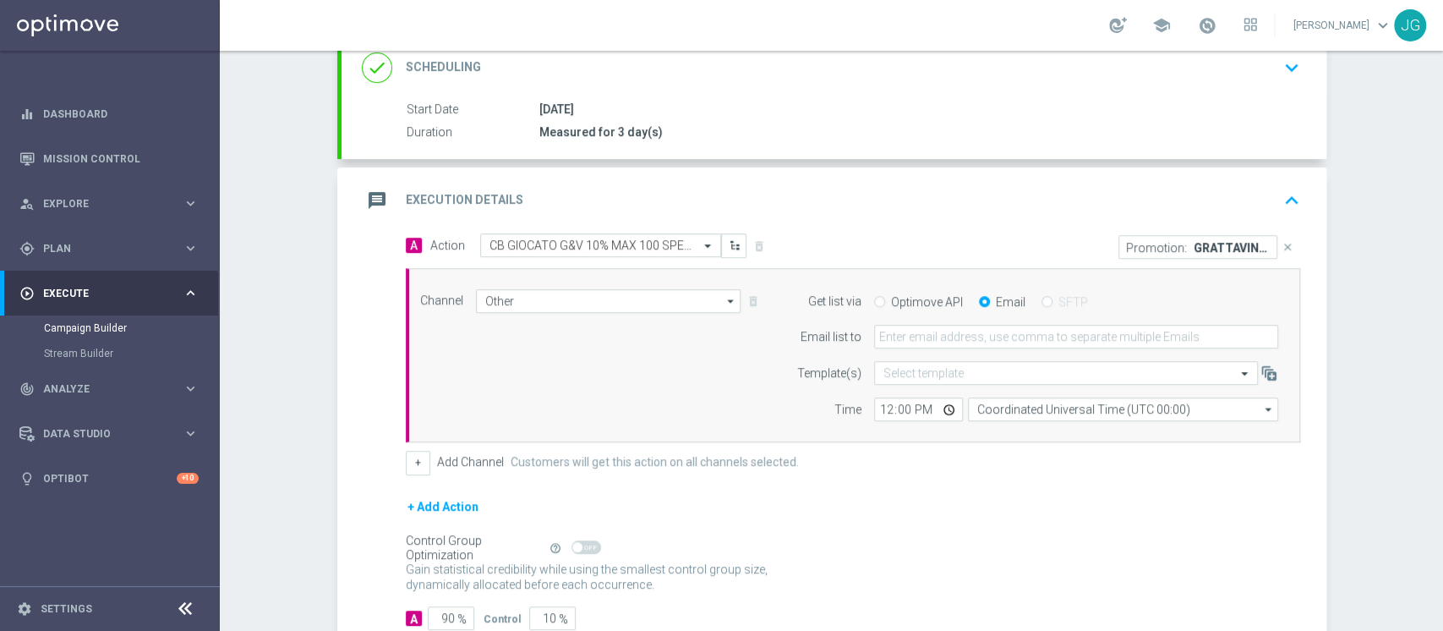
click at [907, 354] on form "Get list via Optimove API Email SFTP Email list to Template(s) Select template …" at bounding box center [1033, 355] width 490 height 133
click at [917, 348] on form "Get list via Optimove API Email SFTP Email list to Template(s) Select template …" at bounding box center [1033, 355] width 490 height 133
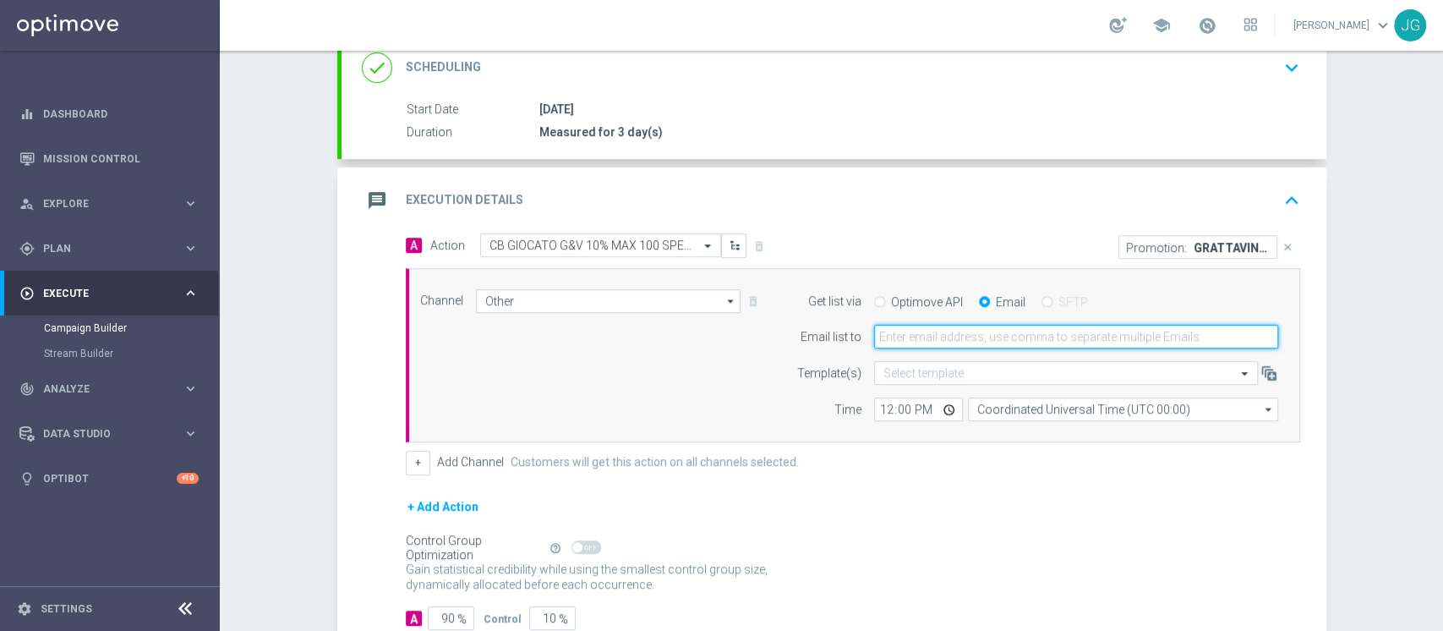
click at [940, 343] on input "email" at bounding box center [1076, 337] width 404 height 24
type input "jennyffer.gonzalez@sisal.it"
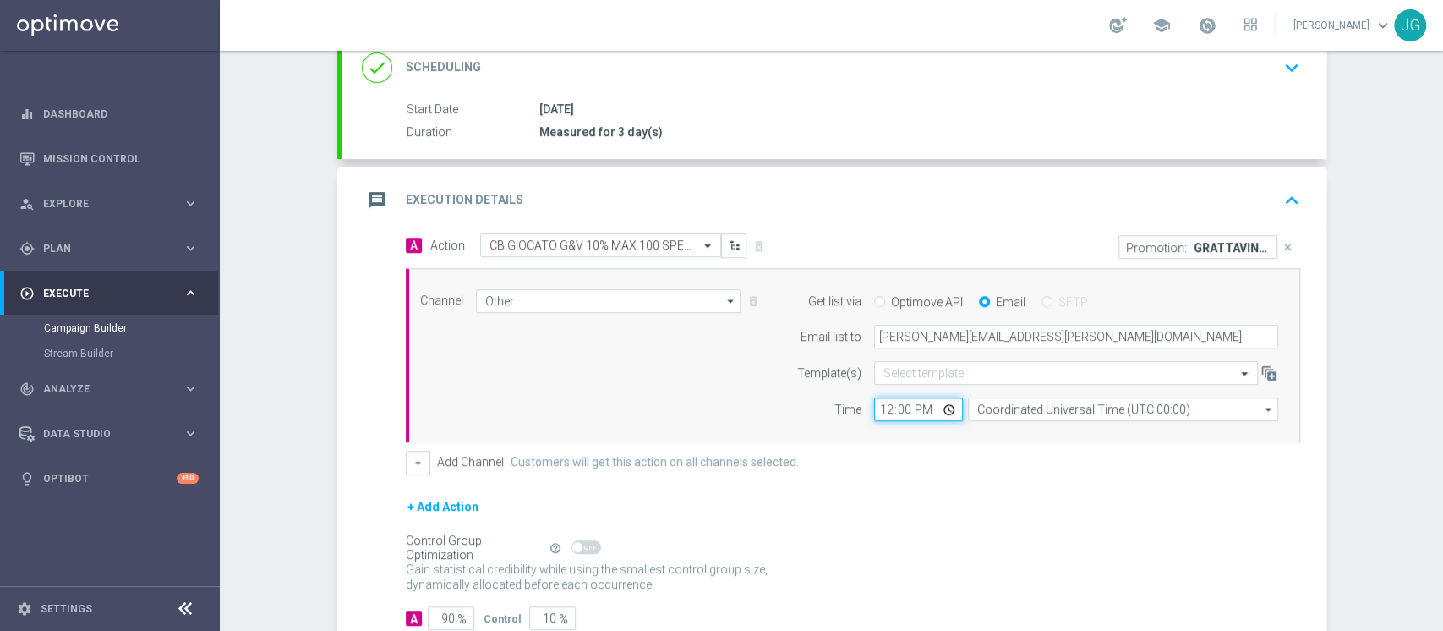
click at [937, 404] on input "12:00" at bounding box center [918, 409] width 89 height 24
type input "13:00"
click at [1049, 184] on div "message Execution Details keyboard_arrow_up" at bounding box center [834, 200] width 945 height 32
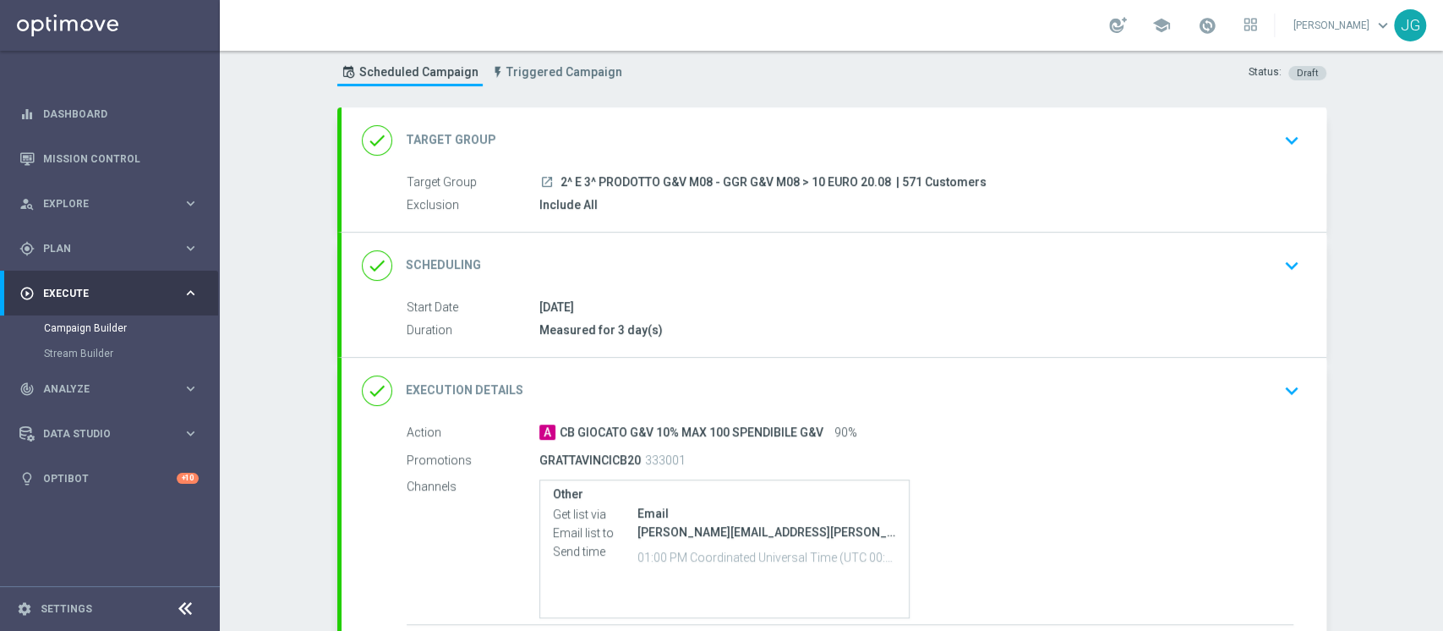
scroll to position [42, 0]
drag, startPoint x: 883, startPoint y: 177, endPoint x: 548, endPoint y: 178, distance: 334.9
click at [548, 178] on div "launch 2^ E 3^ PRODOTTO G&V M08 - GGR G&V M08 > 10 EURO 20.08 | 571 Customers" at bounding box center [917, 183] width 754 height 17
copy span "2^ E 3^ PRODOTTO G&V M08 - GGR G&V M08 > 10 EURO 20.08"
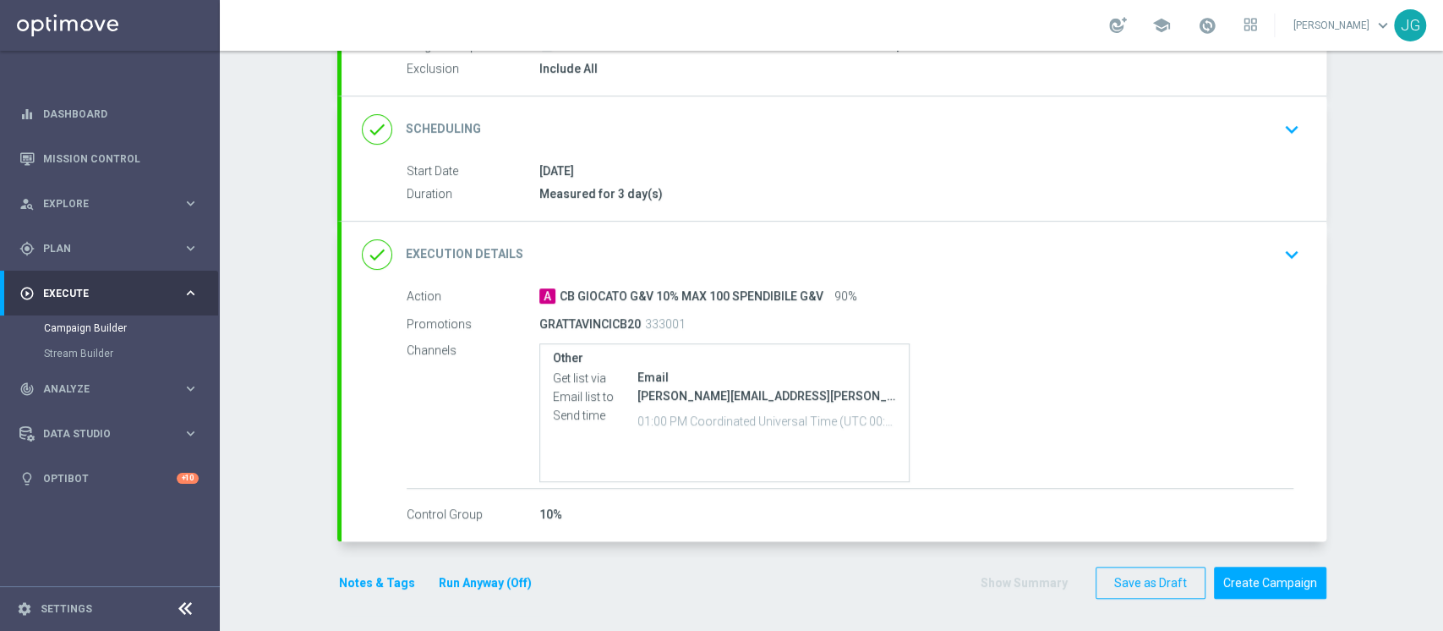
click at [383, 579] on button "Notes & Tags" at bounding box center [376, 582] width 79 height 21
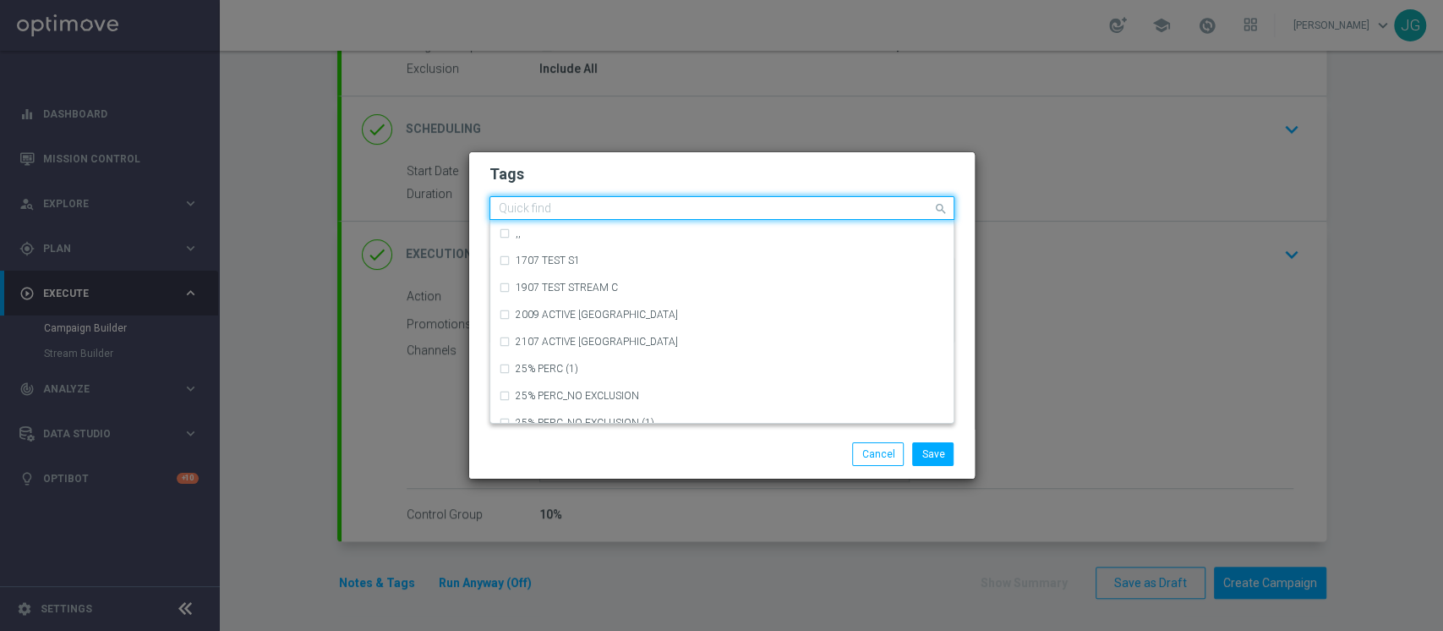
click at [640, 212] on input "text" at bounding box center [716, 209] width 434 height 14
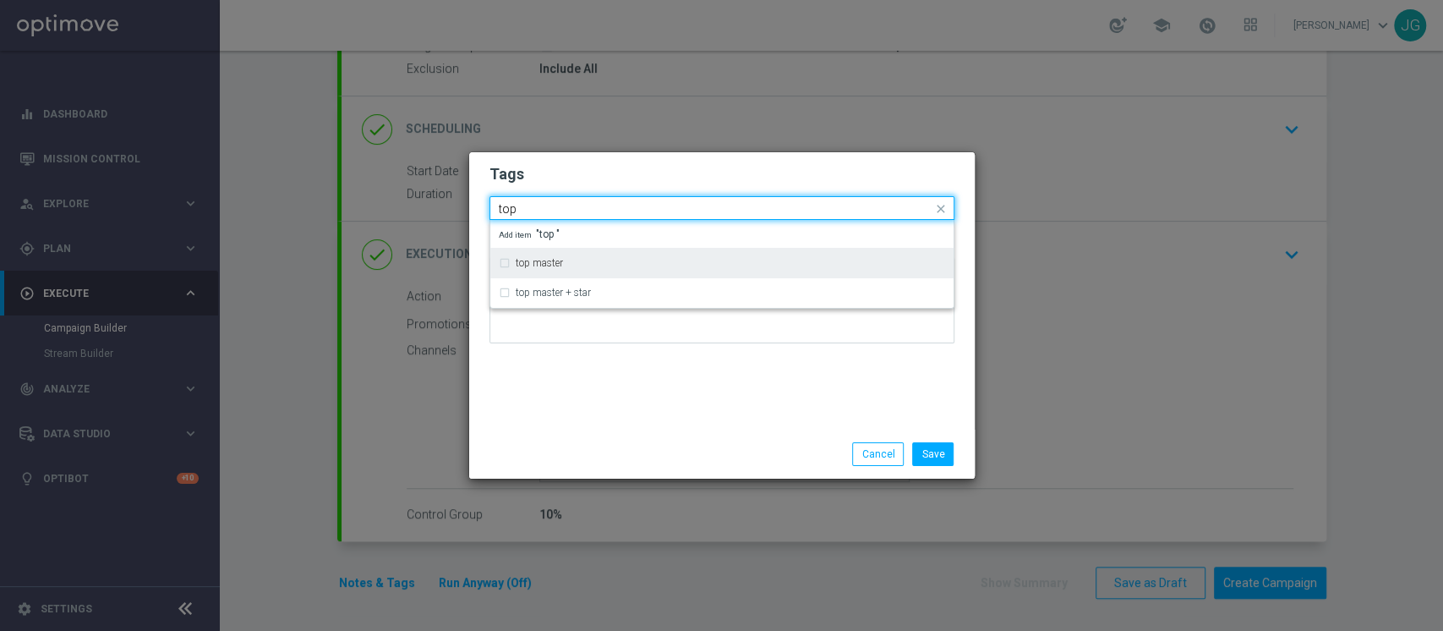
click at [571, 255] on div "top master" at bounding box center [722, 262] width 446 height 27
type input "top"
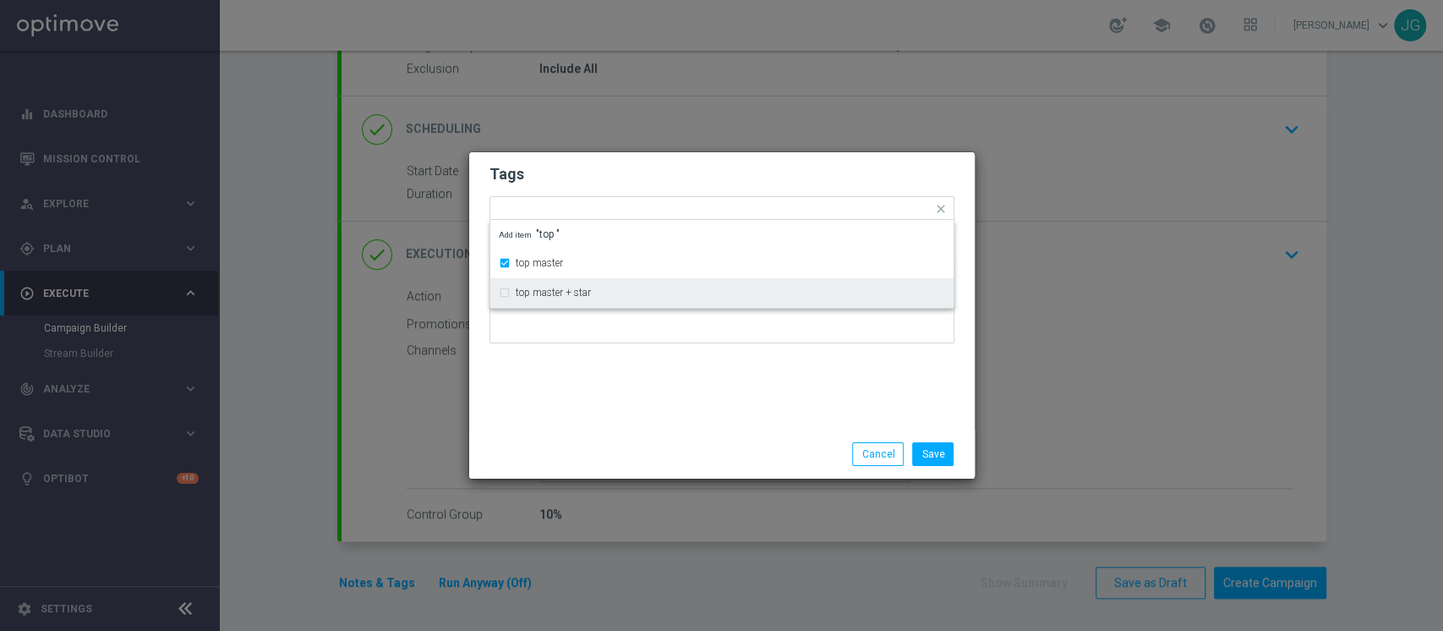
click at [625, 428] on div "Tags Quick find × top master top master top master + star Add item "top " Notes" at bounding box center [722, 290] width 506 height 277
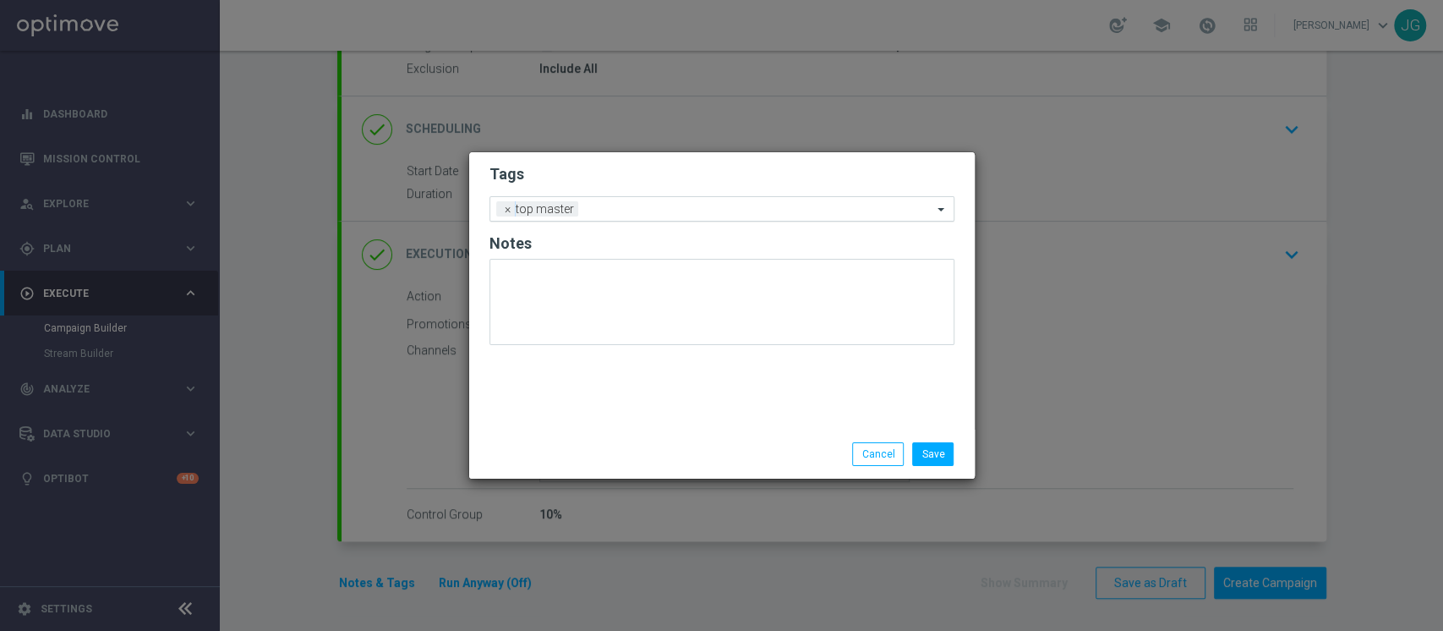
click at [685, 211] on input "text" at bounding box center [759, 210] width 348 height 14
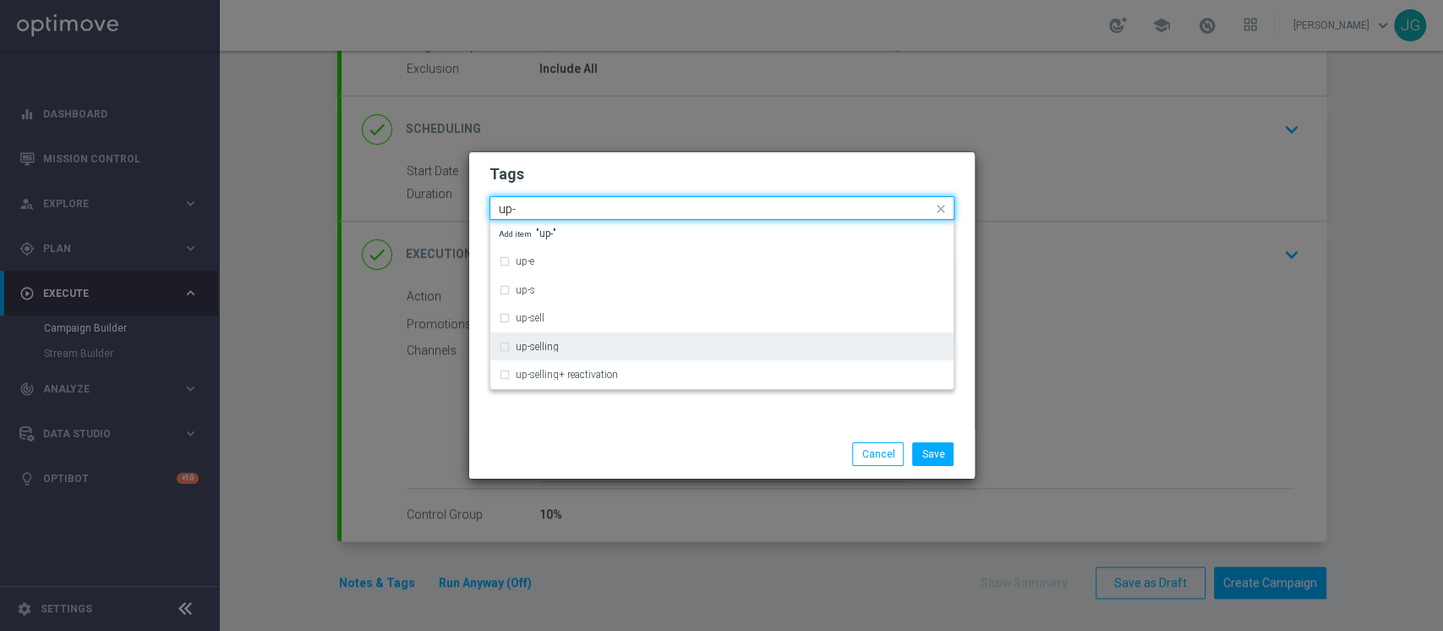
click at [545, 352] on div "up-selling" at bounding box center [722, 346] width 446 height 27
type input "up-"
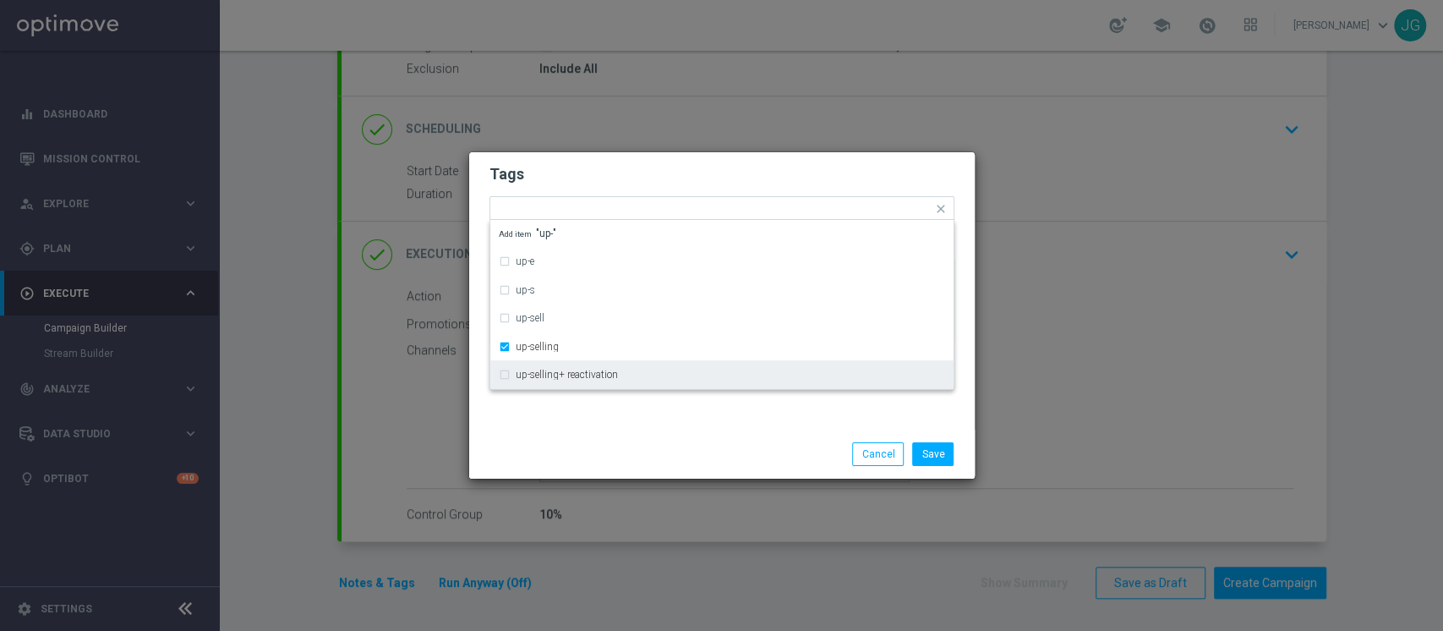
click at [610, 430] on div "Save Cancel" at bounding box center [722, 454] width 506 height 49
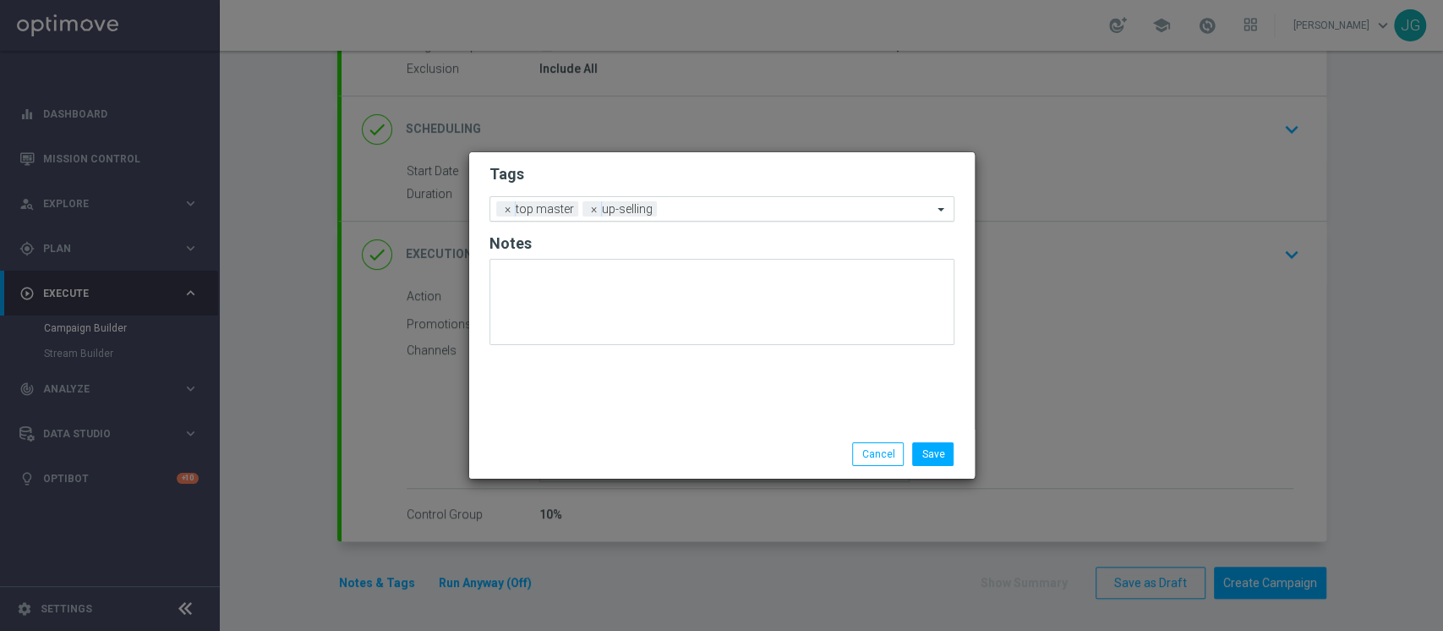
click at [713, 214] on input "text" at bounding box center [798, 210] width 269 height 14
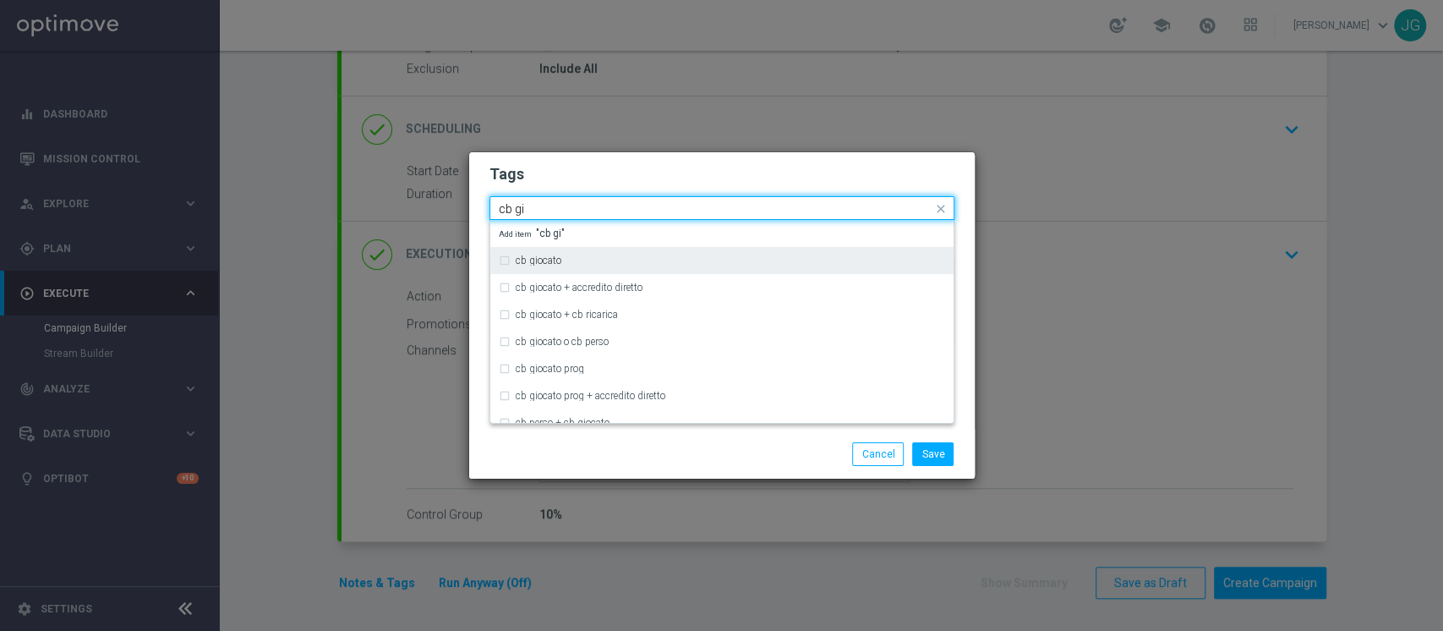
click at [573, 268] on div "cb giocato" at bounding box center [722, 260] width 446 height 27
type input "cb gi"
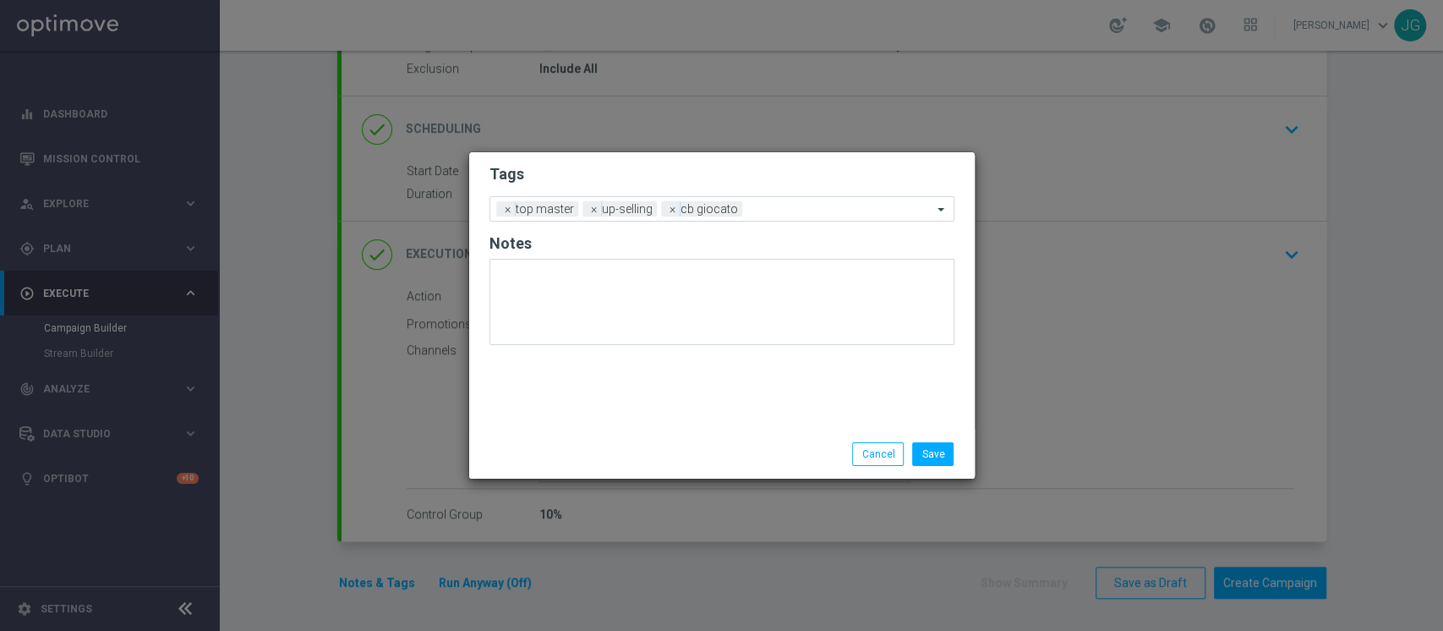
click at [651, 449] on div "Save Cancel" at bounding box center [803, 454] width 327 height 24
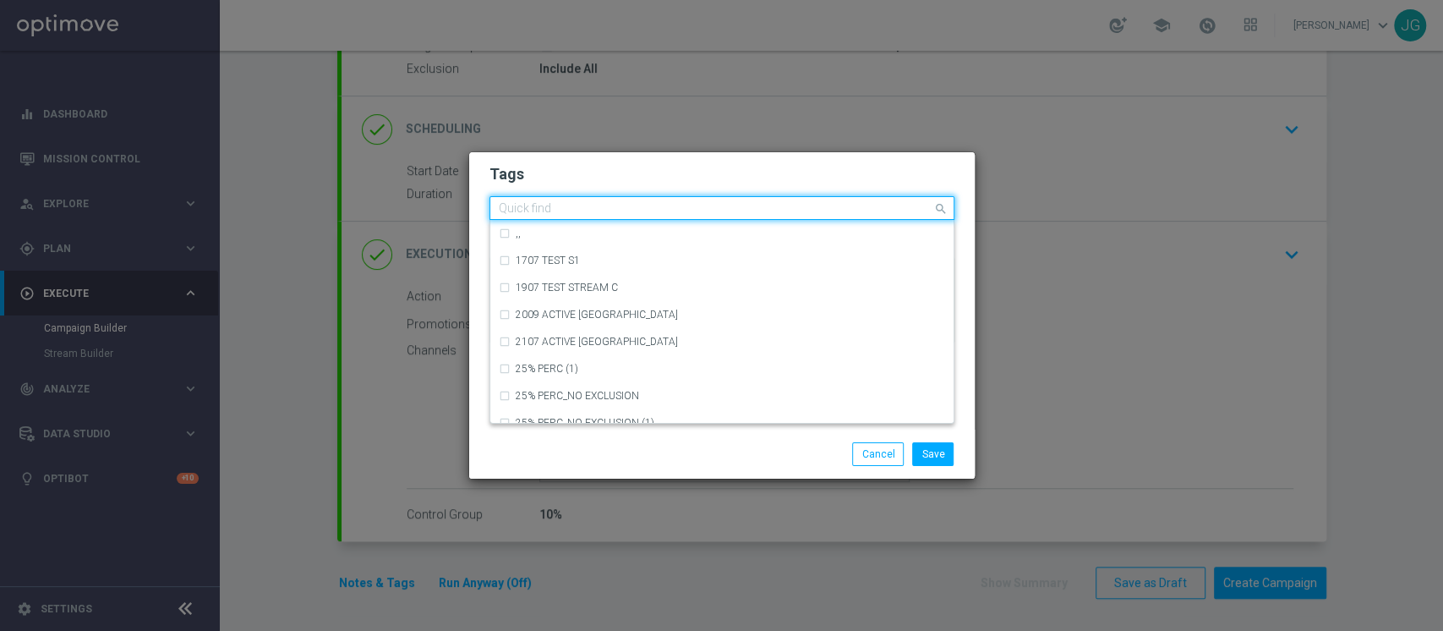
click at [764, 208] on input "text" at bounding box center [716, 209] width 434 height 14
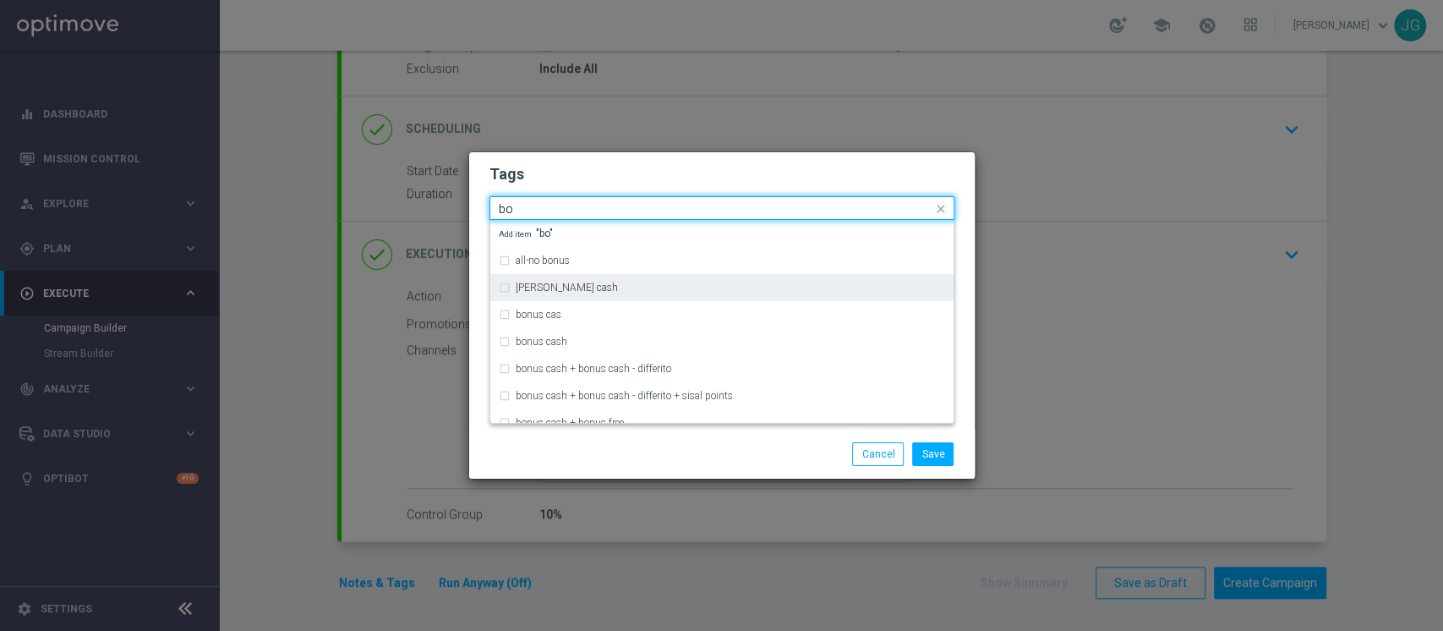
click at [610, 293] on div "bonsu cash" at bounding box center [722, 287] width 446 height 27
type input "bo"
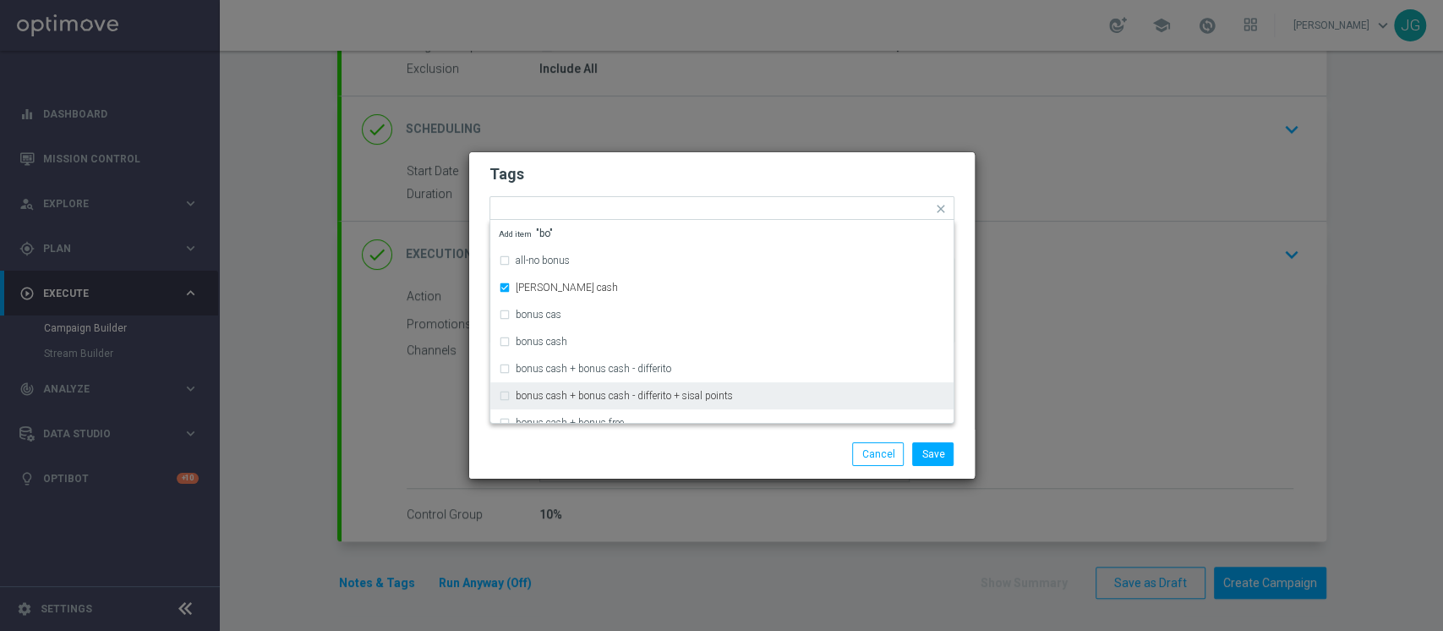
click at [771, 464] on div "Save Cancel" at bounding box center [803, 454] width 327 height 24
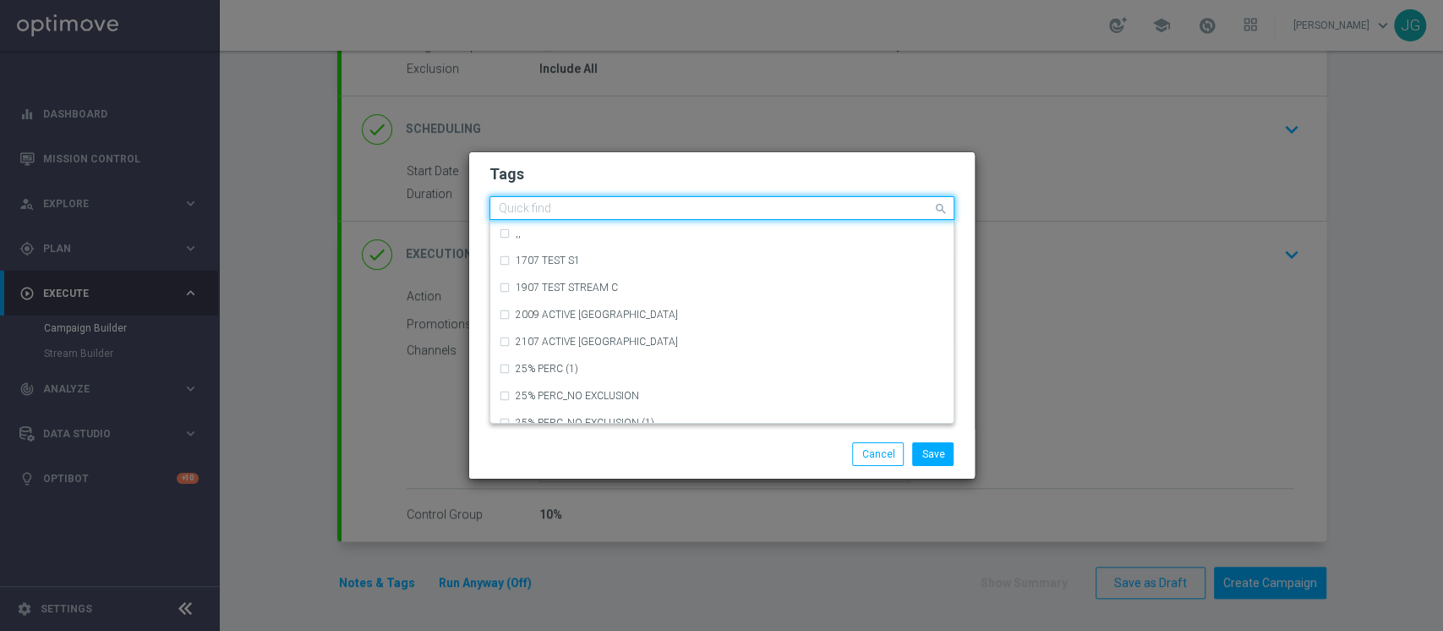
click at [867, 207] on input "text" at bounding box center [716, 209] width 434 height 14
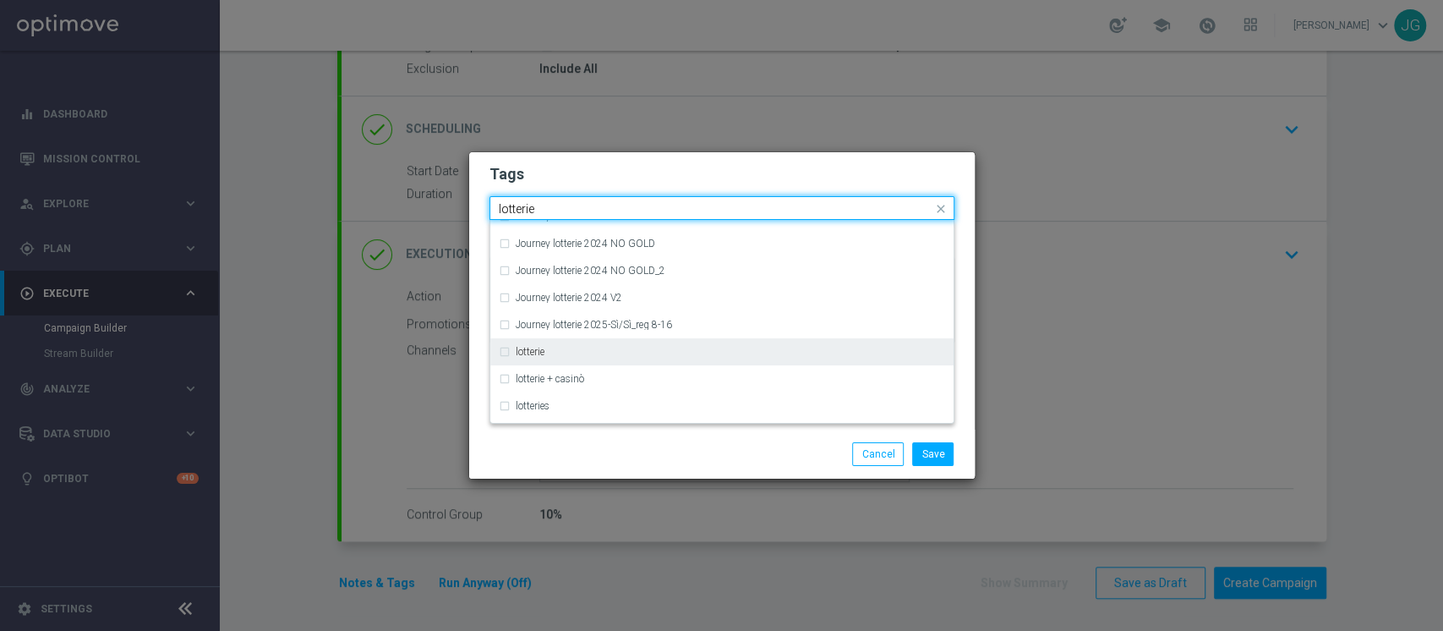
scroll to position [178, 0]
click at [622, 348] on div "lotterie" at bounding box center [731, 353] width 430 height 10
type input "lotterie"
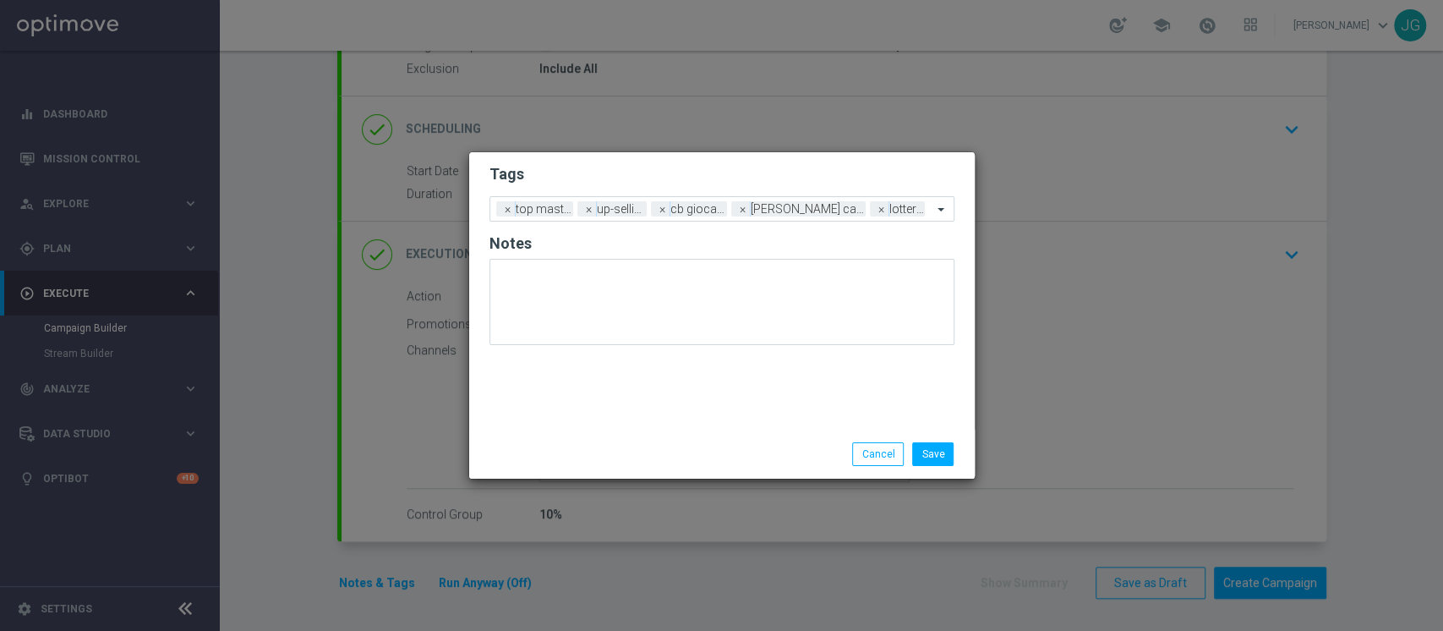
click at [683, 466] on div "Save Cancel" at bounding box center [722, 454] width 506 height 49
click at [944, 461] on button "Save" at bounding box center [932, 454] width 41 height 24
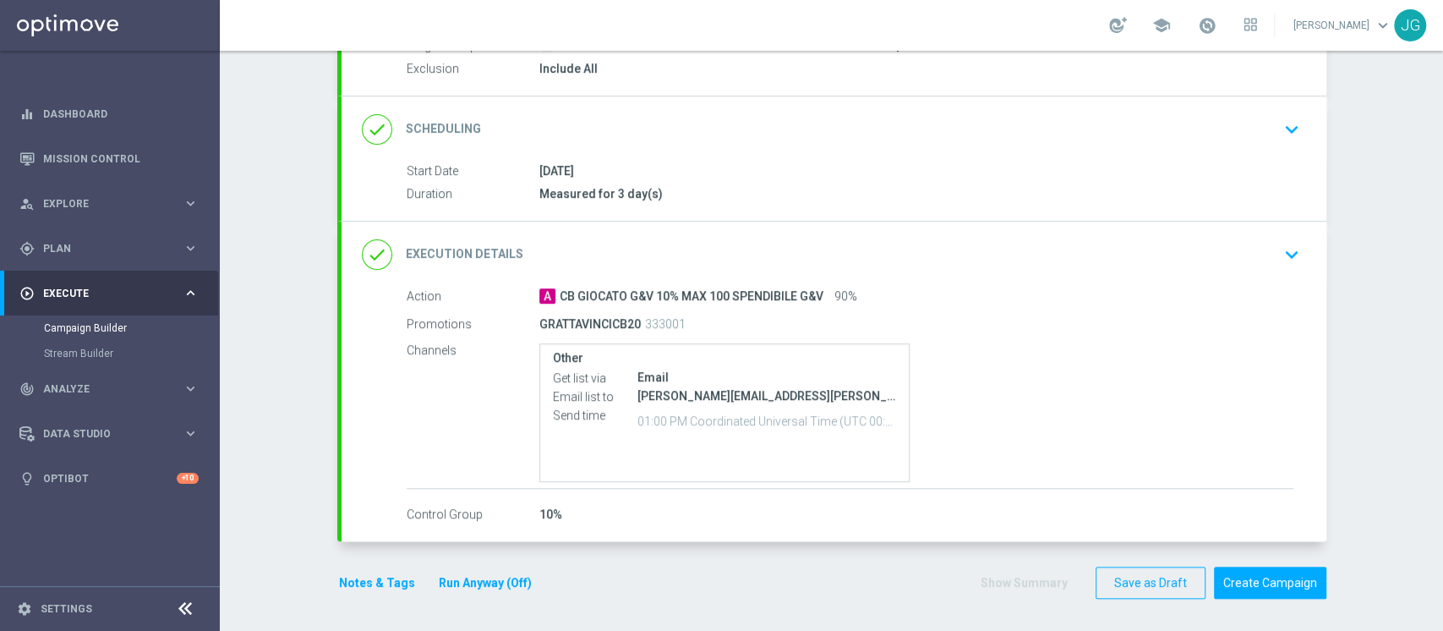
click at [503, 581] on button "Run Anyway (Off)" at bounding box center [485, 582] width 96 height 21
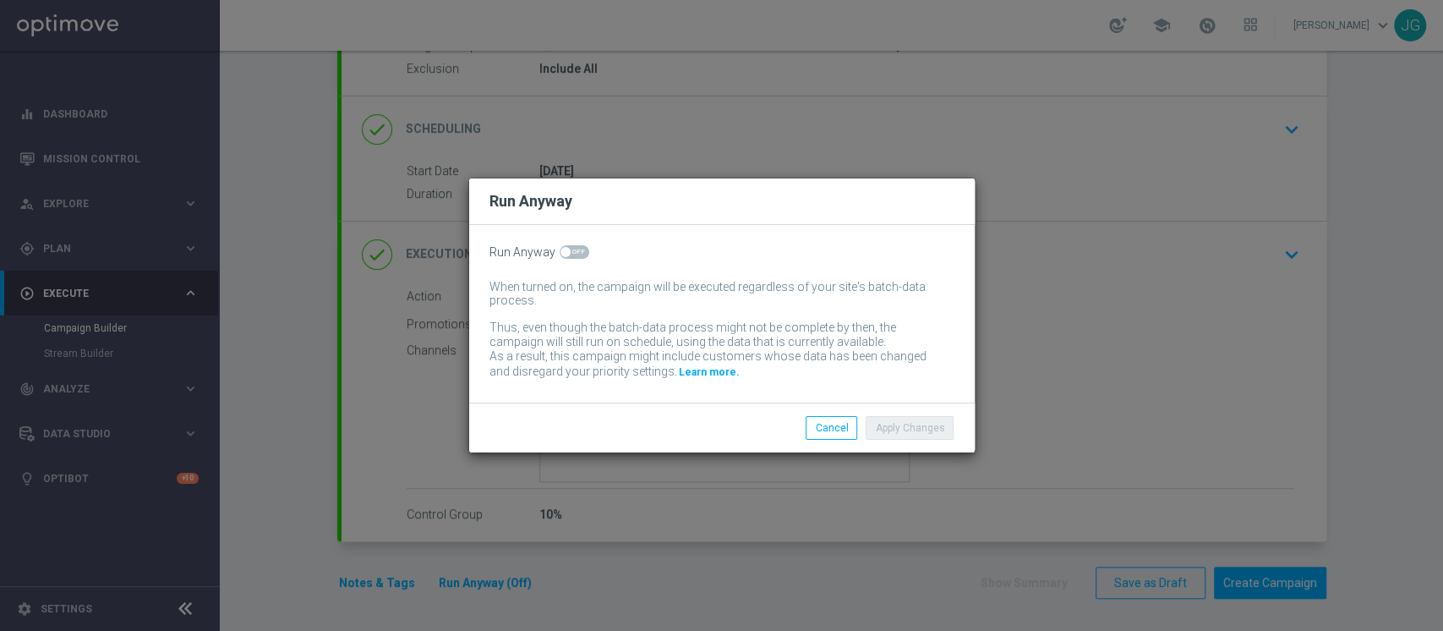
click at [575, 254] on span at bounding box center [575, 252] width 30 height 14
click at [575, 254] on input "checkbox" at bounding box center [575, 252] width 30 height 14
checkbox input "true"
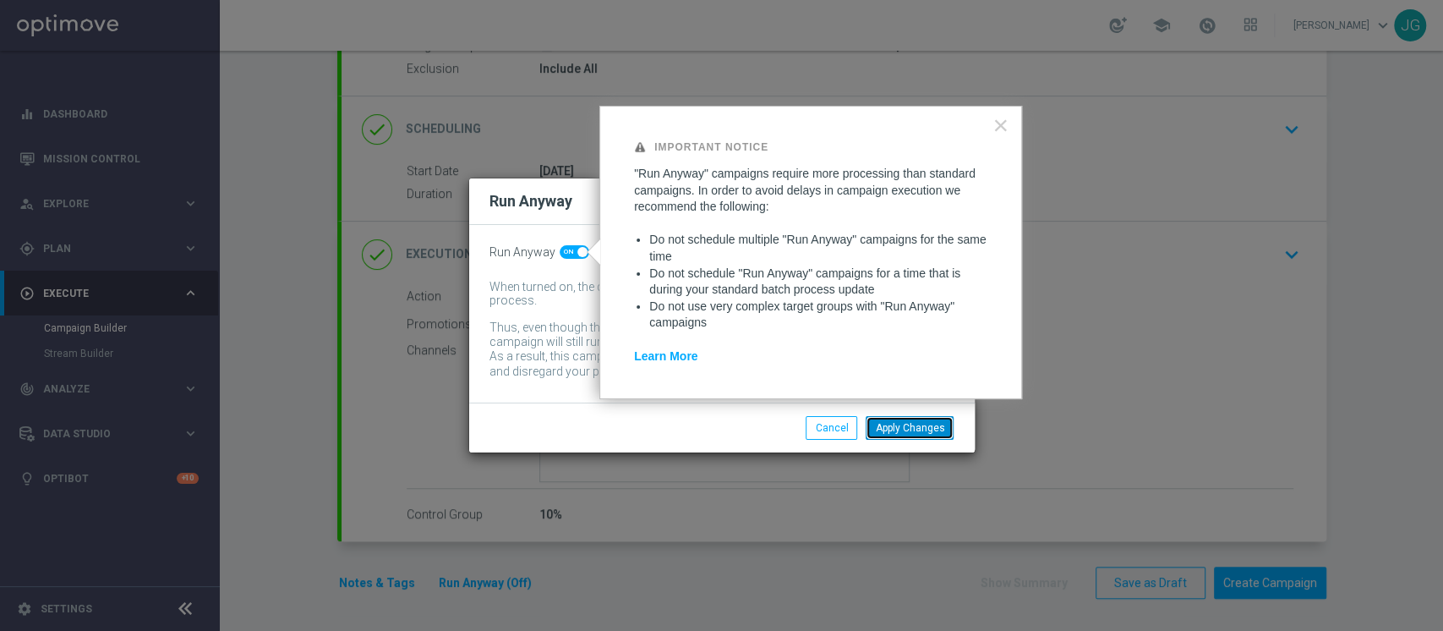
click at [933, 422] on button "Apply Changes" at bounding box center [910, 428] width 88 height 24
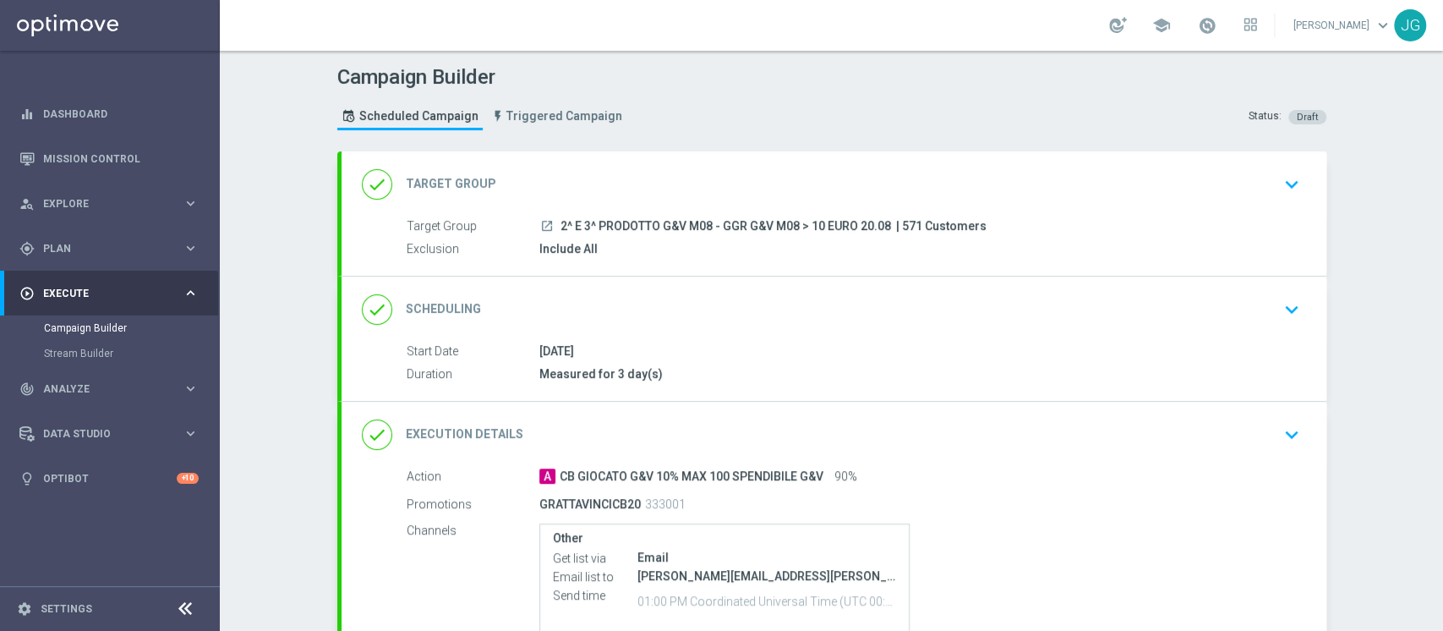
scroll to position [180, 0]
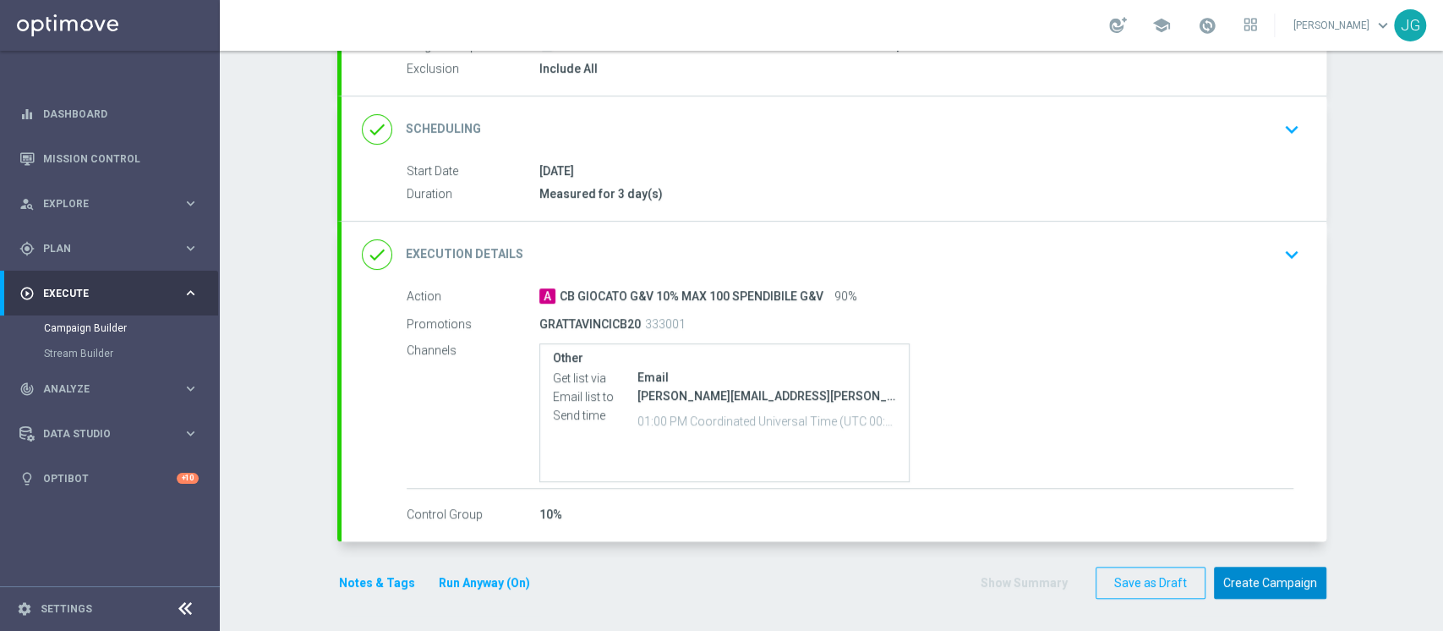
click at [1270, 573] on button "Create Campaign" at bounding box center [1270, 583] width 112 height 33
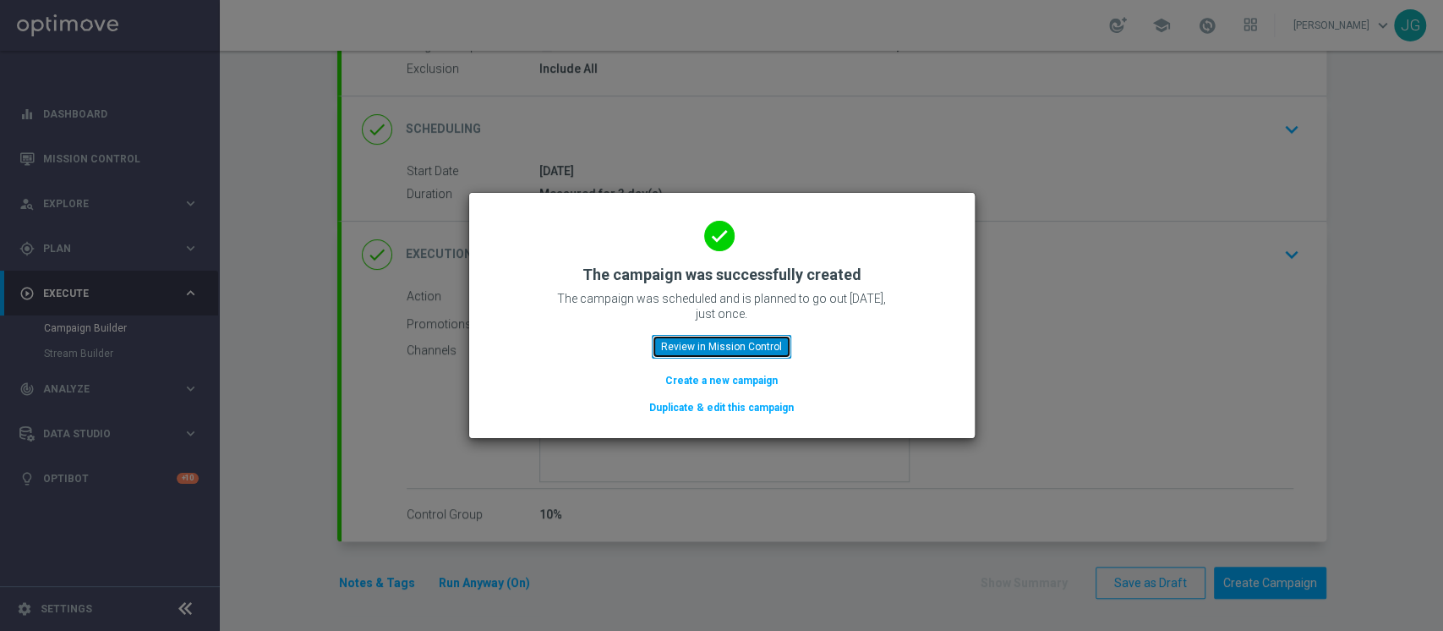
click at [752, 342] on button "Review in Mission Control" at bounding box center [722, 347] width 140 height 24
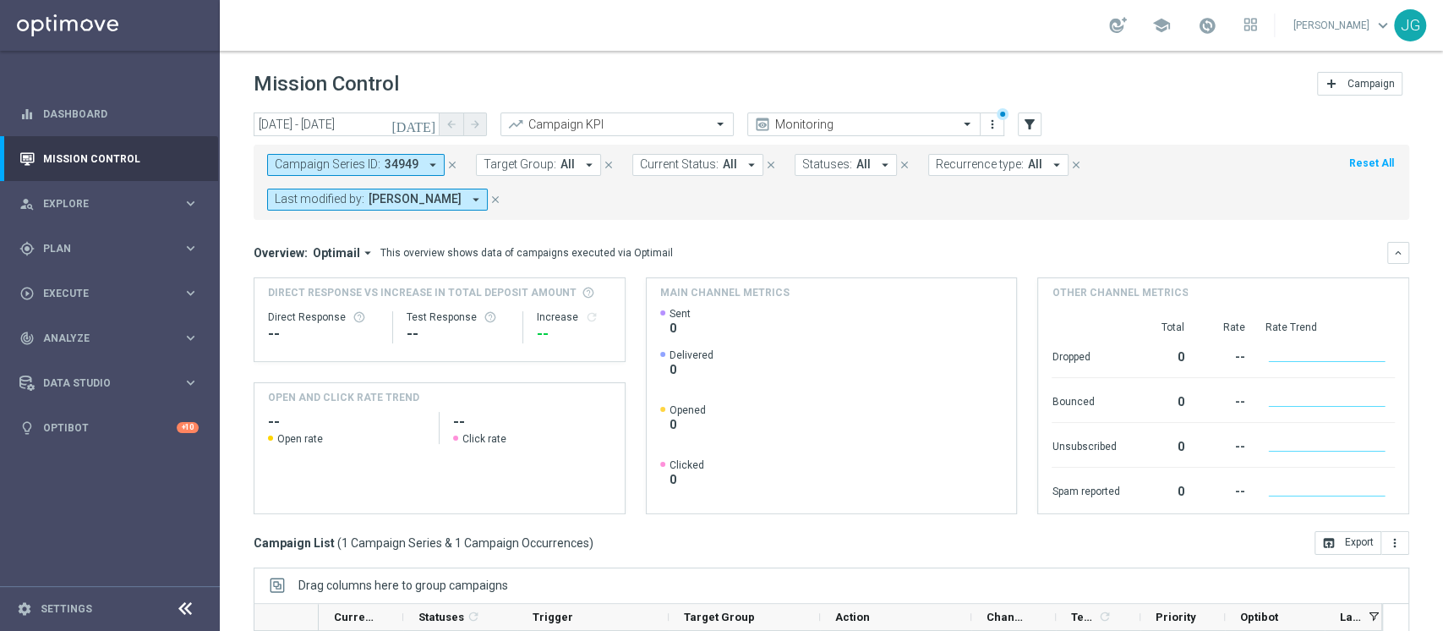
scroll to position [249, 0]
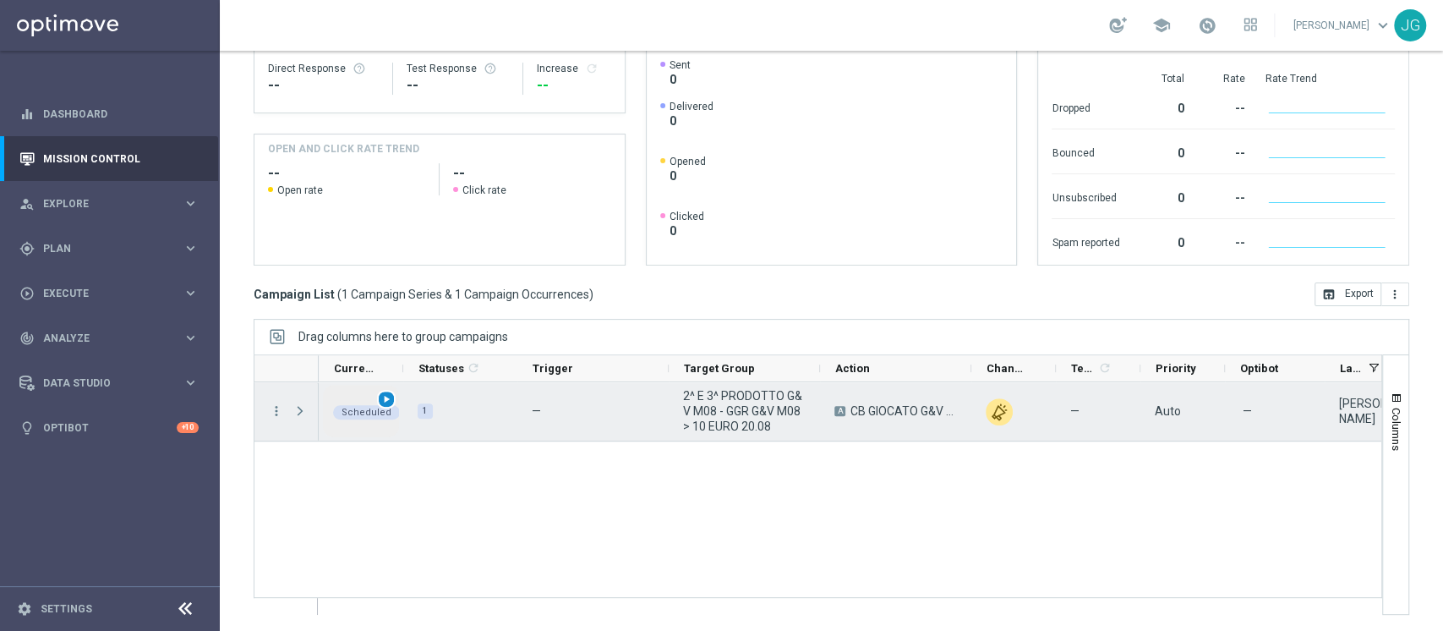
click at [381, 397] on span "play_arrow" at bounding box center [387, 399] width 12 height 12
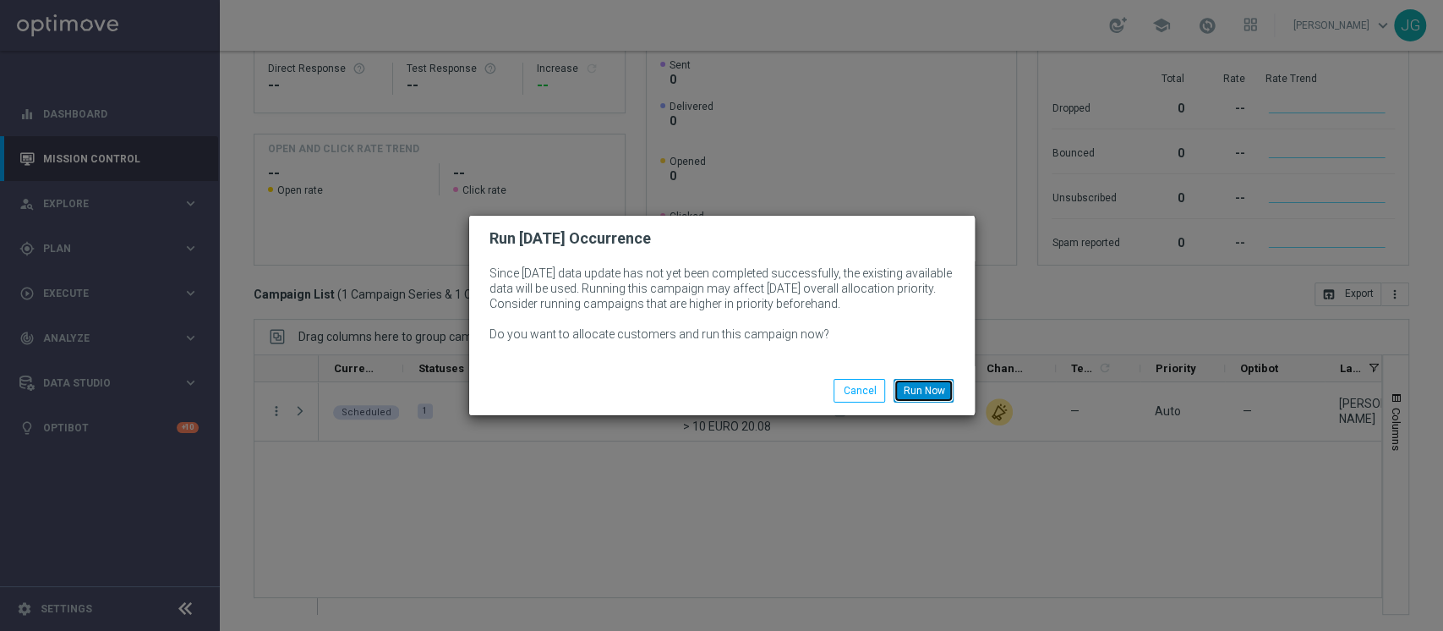
click at [927, 380] on button "Run Now" at bounding box center [924, 391] width 60 height 24
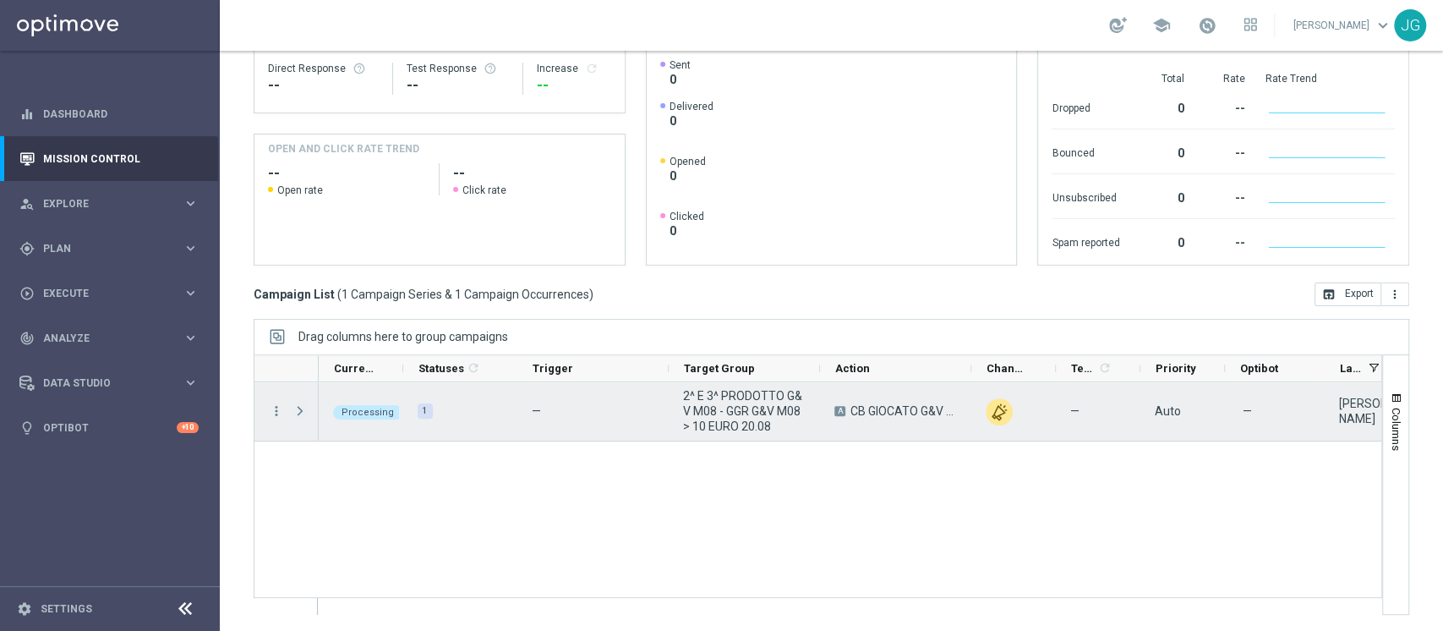
click at [295, 418] on span "Press SPACE to select this row." at bounding box center [300, 411] width 15 height 14
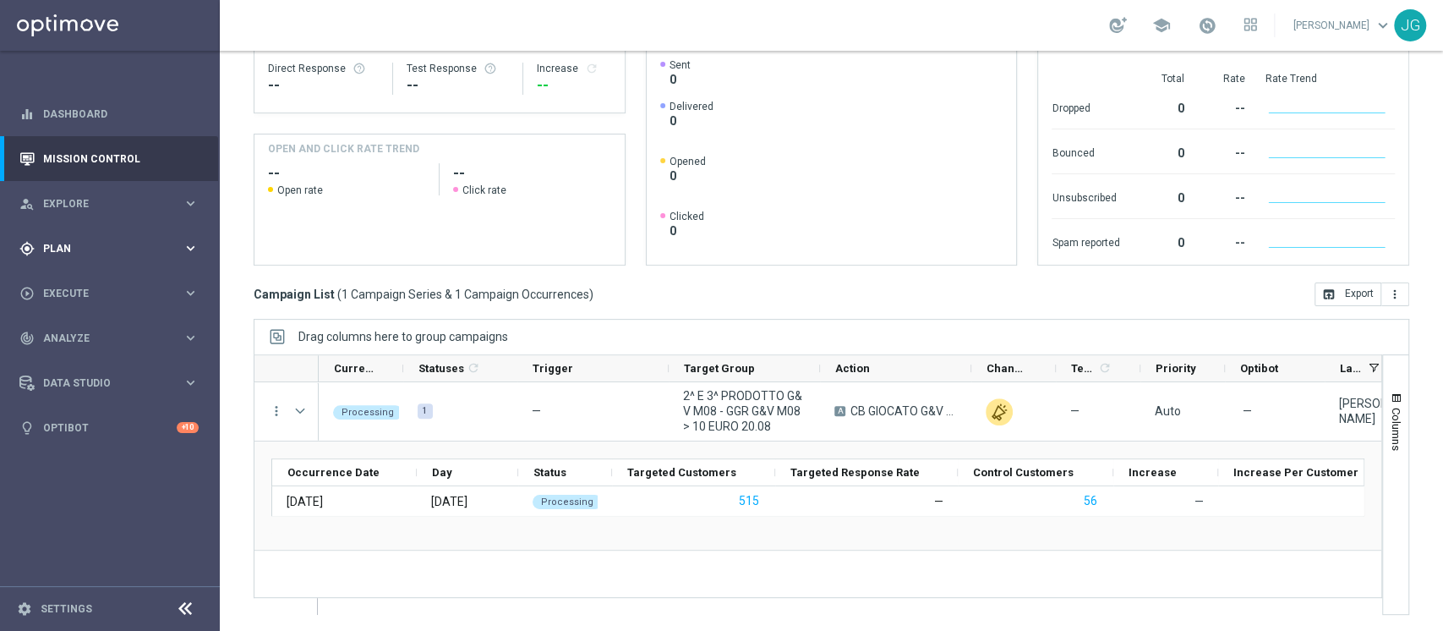
click at [103, 260] on div "gps_fixed Plan keyboard_arrow_right" at bounding box center [109, 248] width 218 height 45
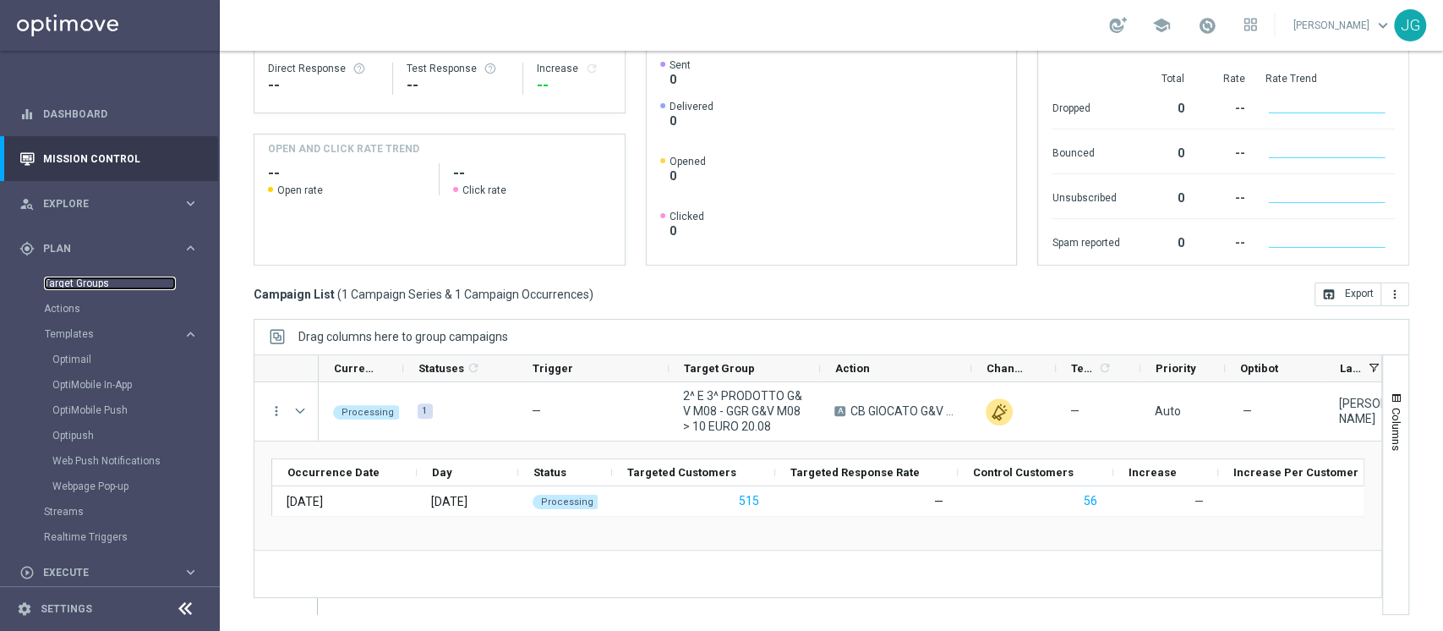
click at [95, 283] on link "Target Groups" at bounding box center [110, 284] width 132 height 14
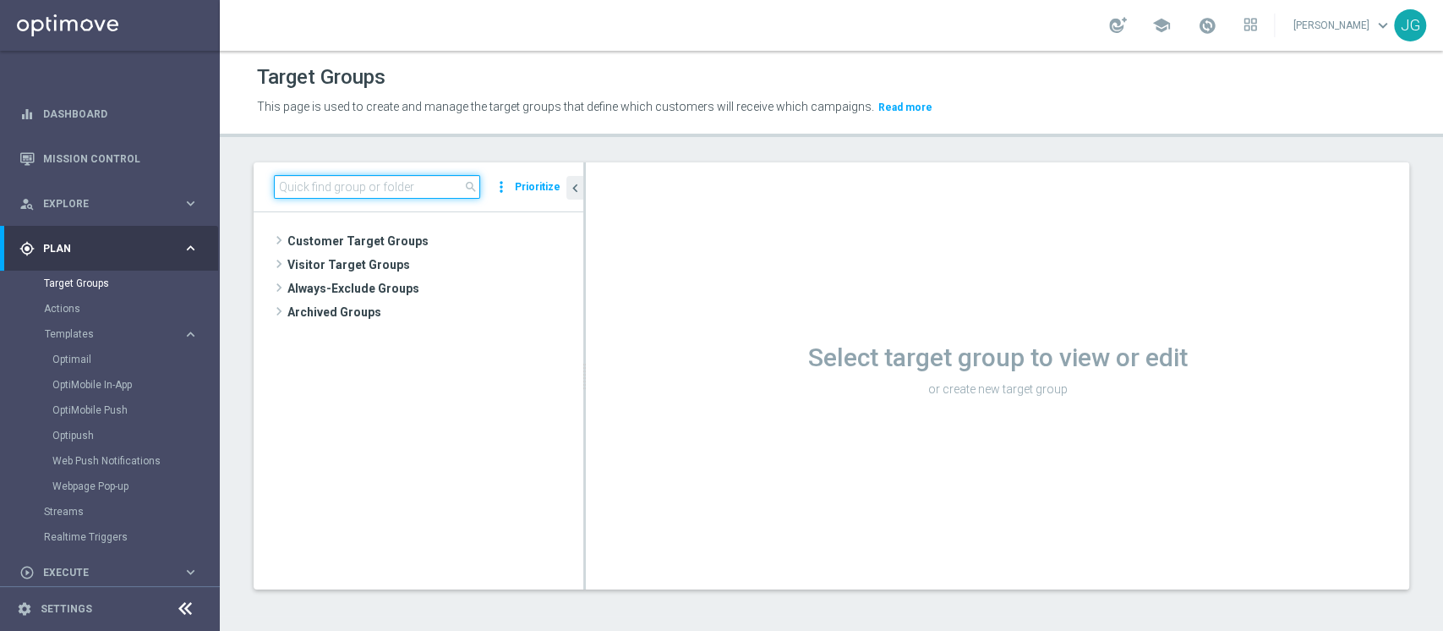
click at [392, 197] on input at bounding box center [377, 187] width 206 height 24
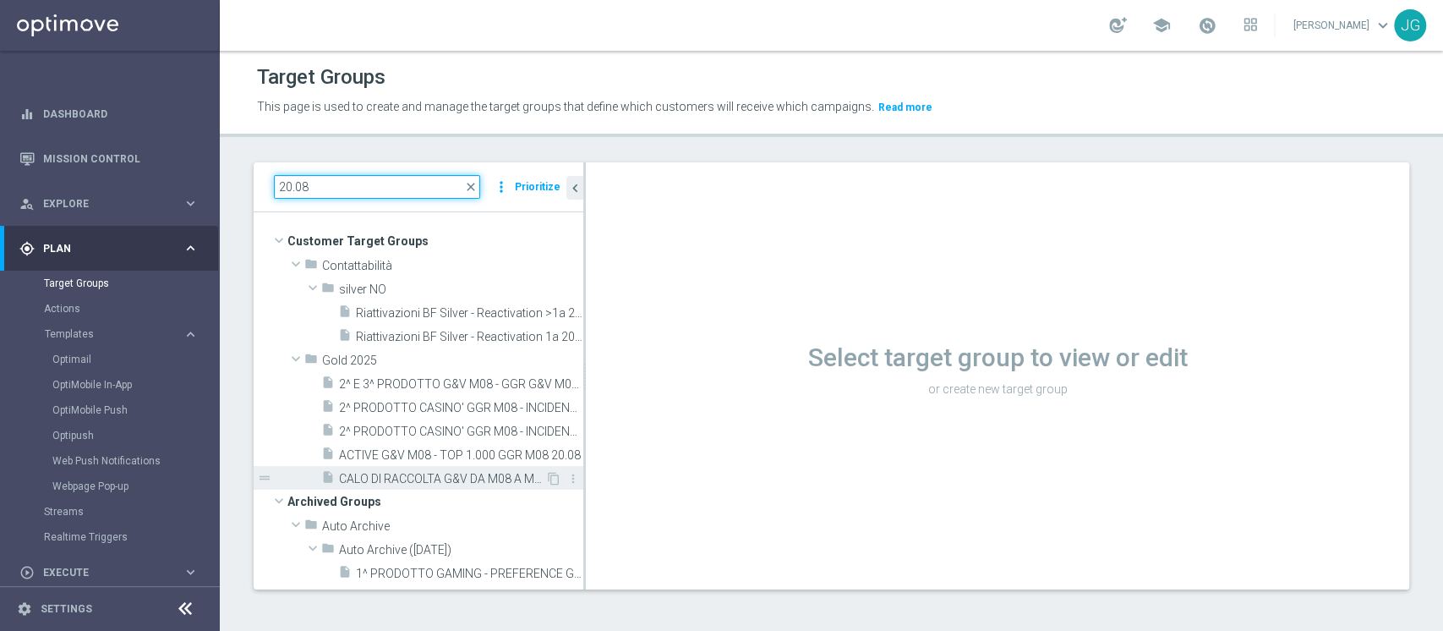
type input "20.08"
click at [382, 468] on div "insert_drive_file CALO DI RACCOLTA G&V DA M08 A M07 > 50% - GGR G&V M07 > 20€ 2…" at bounding box center [433, 478] width 224 height 24
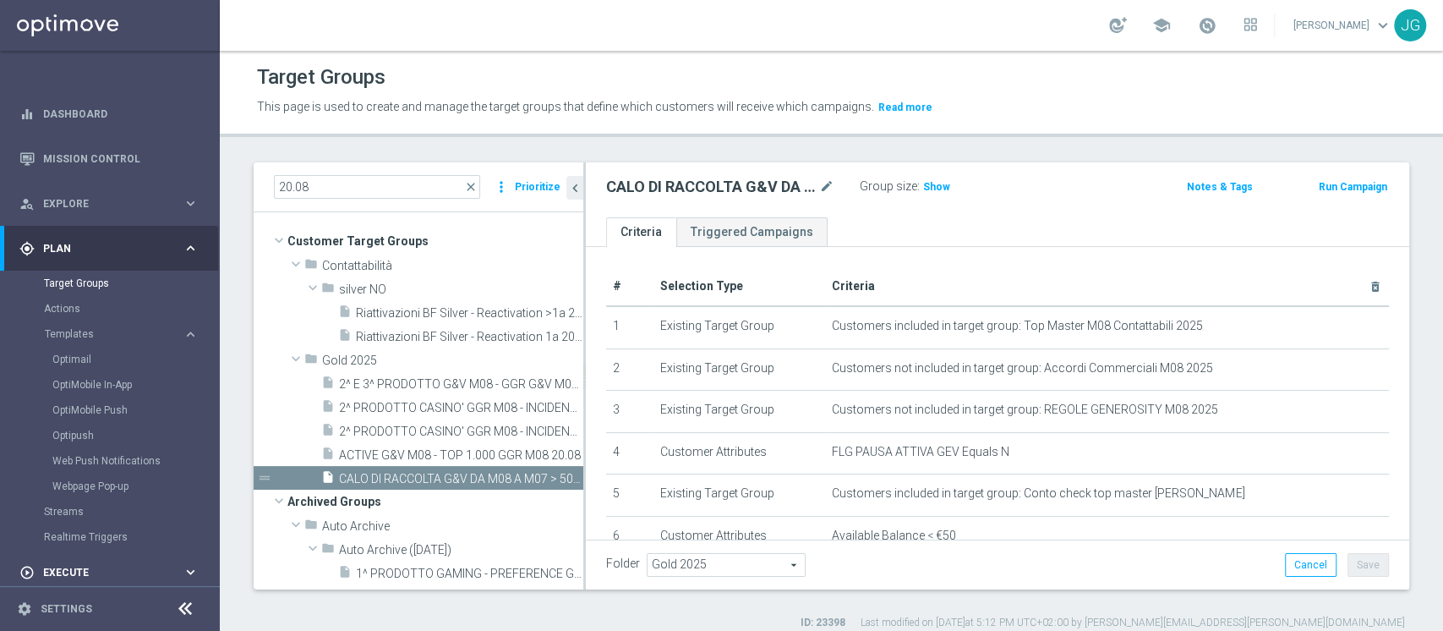
click at [92, 581] on div "play_circle_outline Execute keyboard_arrow_right" at bounding box center [109, 572] width 218 height 45
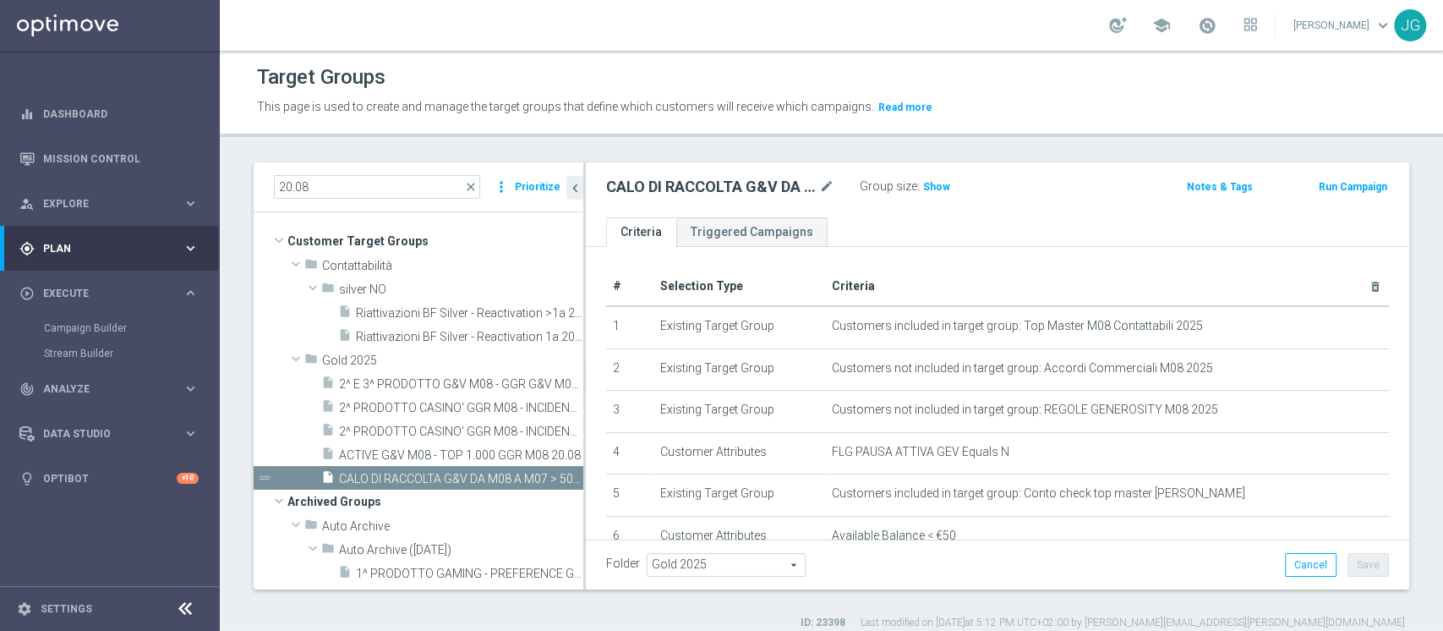
click at [80, 318] on div "Campaign Builder" at bounding box center [131, 327] width 174 height 25
click at [80, 324] on link "Campaign Builder" at bounding box center [110, 328] width 132 height 14
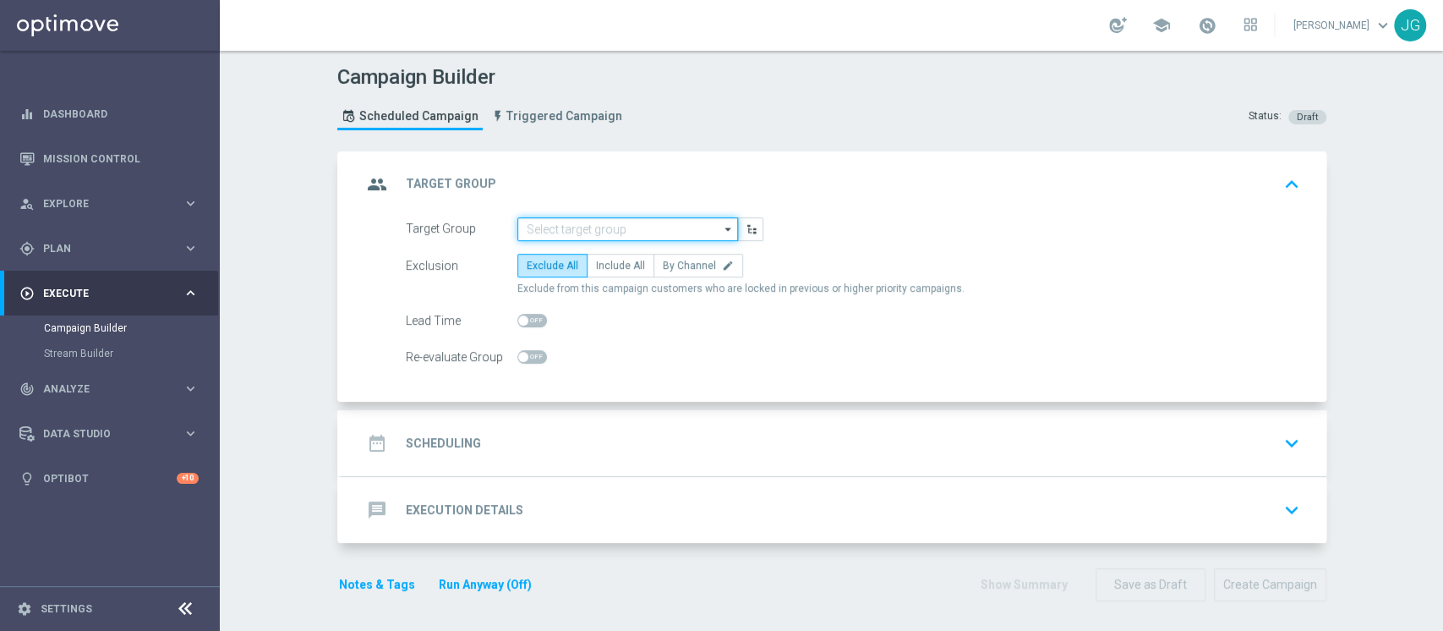
click at [643, 233] on input at bounding box center [628, 229] width 221 height 24
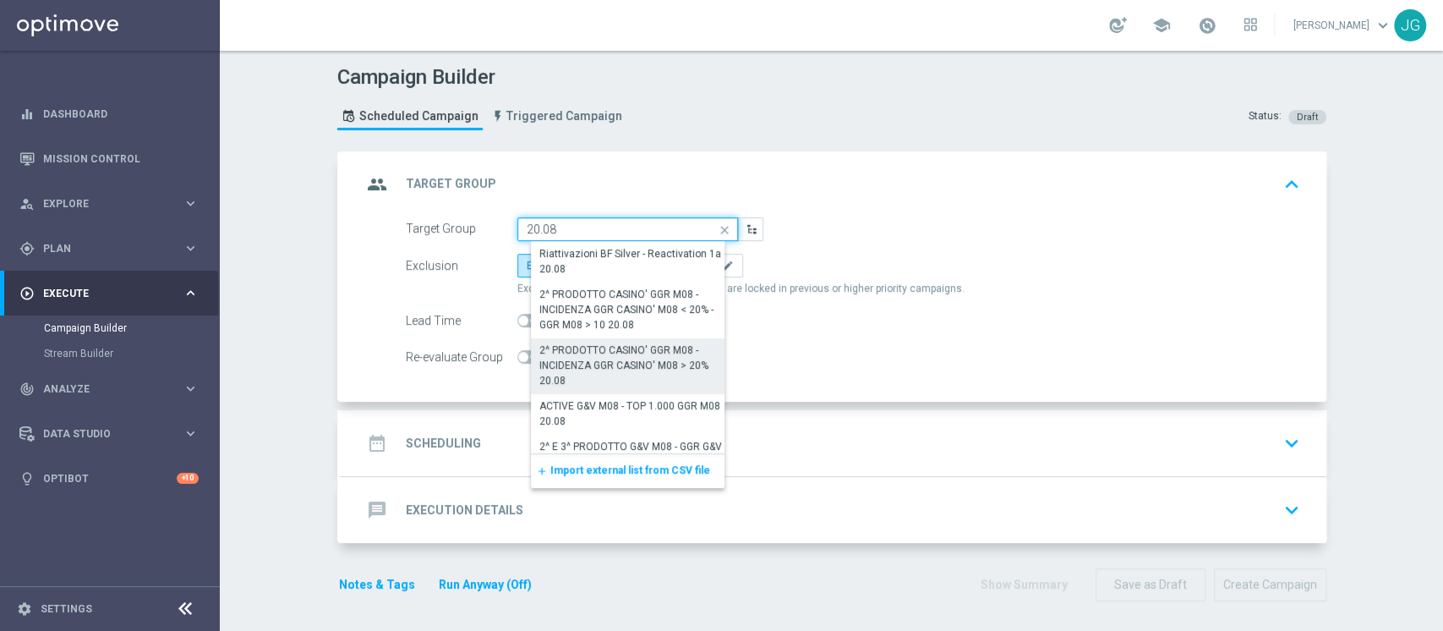
scroll to position [102, 0]
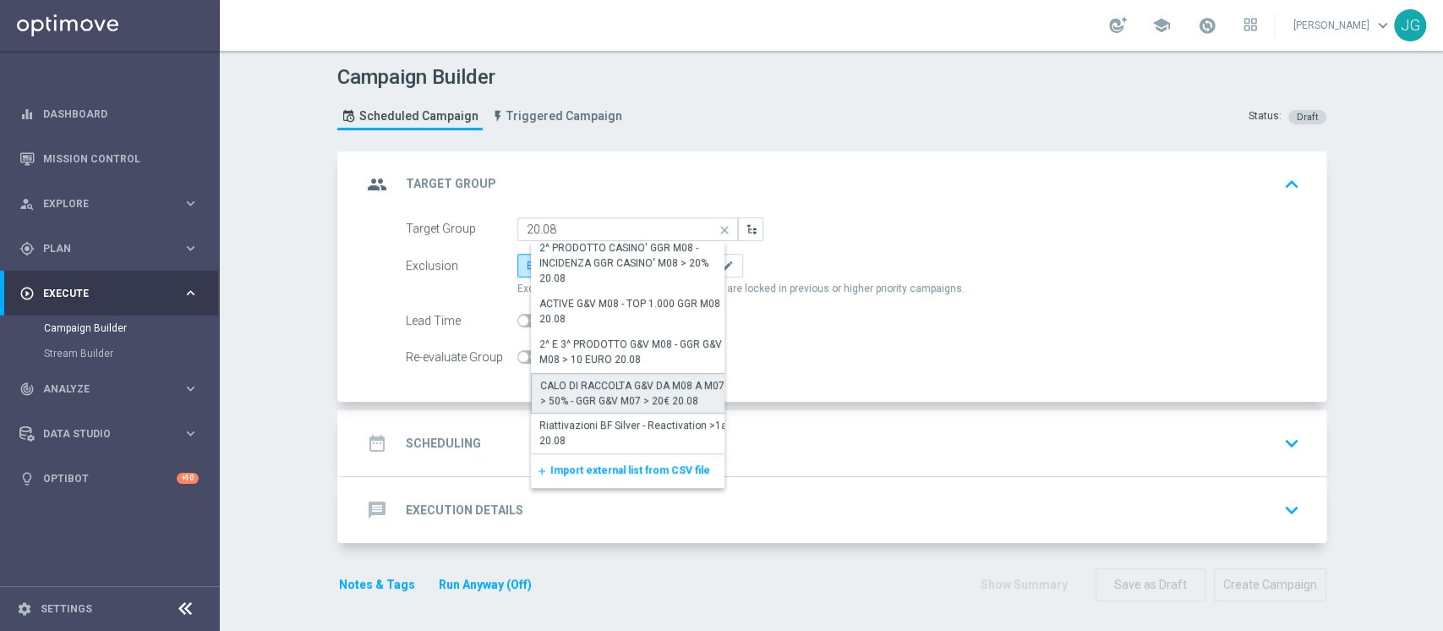
click at [603, 383] on div "CALO DI RACCOLTA G&V DA M08 A M07 > 50% - GGR G&V M07 > 20€ 20.08" at bounding box center [634, 393] width 189 height 30
type input "CALO DI RACCOLTA G&V DA M08 A M07 > 50% - GGR G&V M07 > 20€ 20.08"
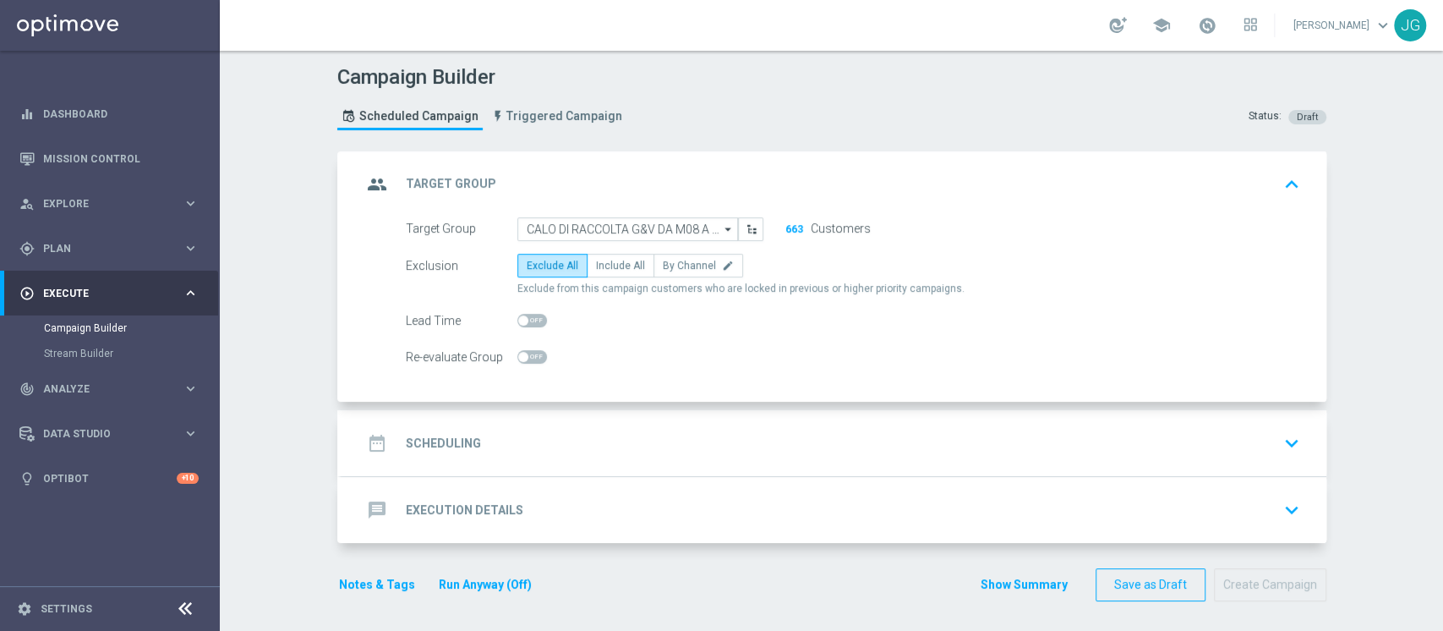
click at [583, 436] on div "date_range Scheduling keyboard_arrow_down" at bounding box center [834, 443] width 945 height 32
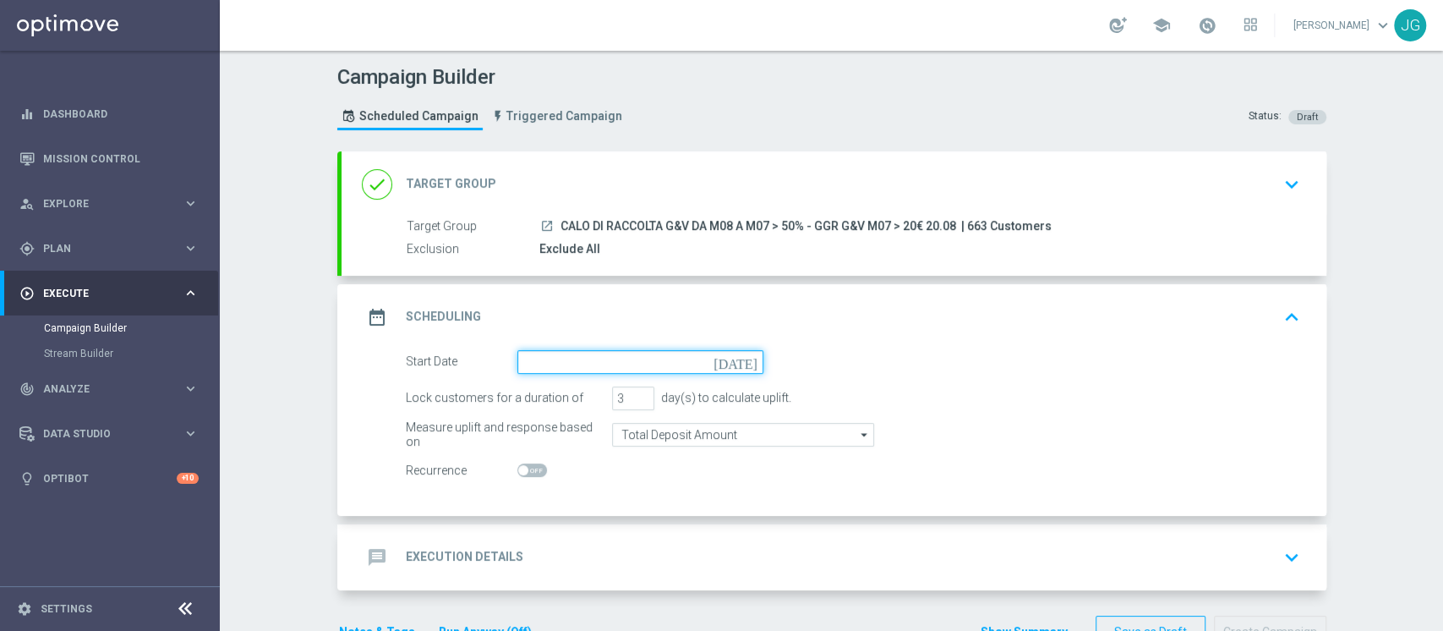
click at [649, 362] on input at bounding box center [641, 362] width 246 height 24
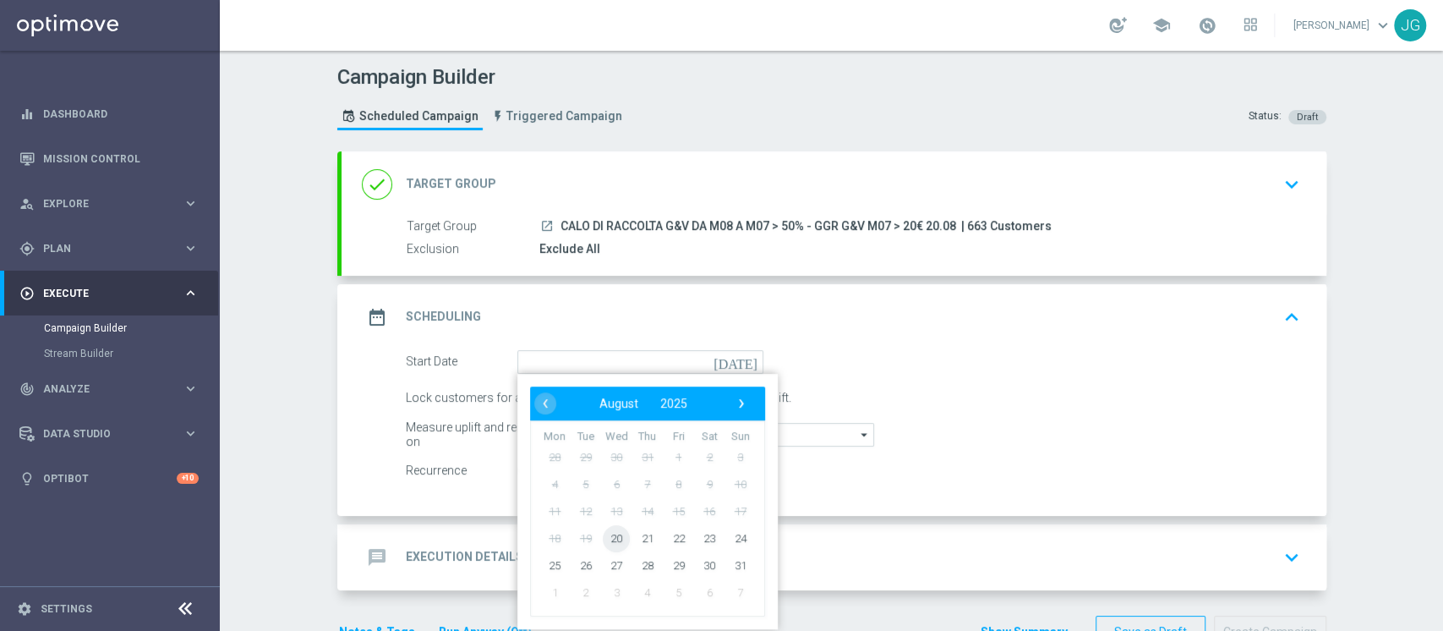
click at [607, 541] on span "20" at bounding box center [616, 537] width 27 height 27
type input "20 Aug 2025"
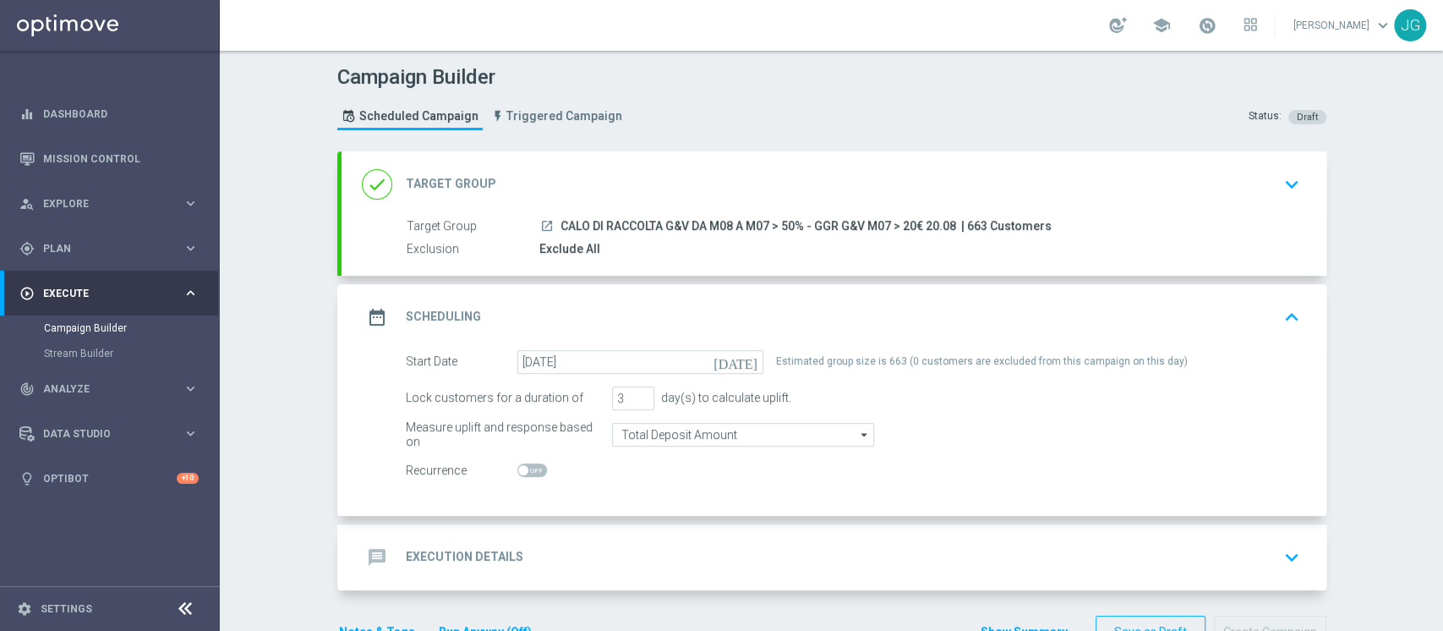
click at [759, 175] on div "done Target Group keyboard_arrow_down" at bounding box center [834, 184] width 945 height 32
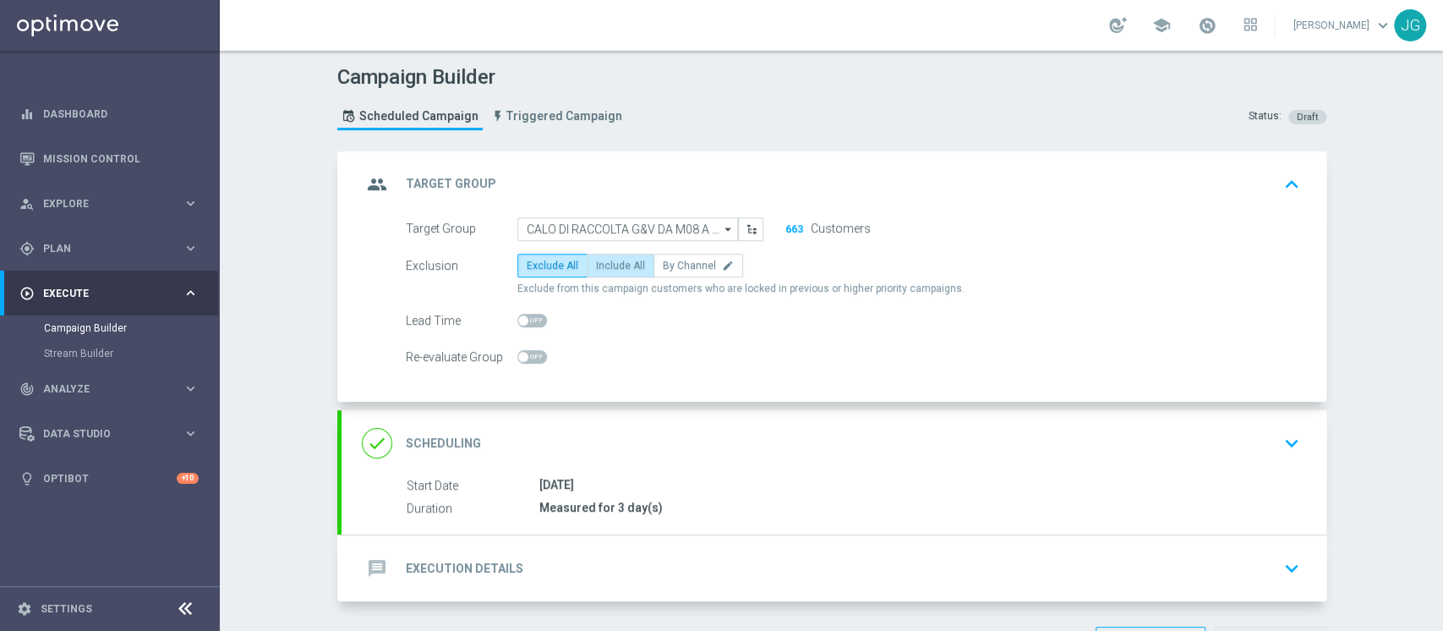
click at [616, 262] on span "Include All" at bounding box center [620, 266] width 49 height 12
click at [607, 263] on input "Include All" at bounding box center [601, 268] width 11 height 11
radio input "true"
click at [615, 552] on div "message Execution Details keyboard_arrow_down" at bounding box center [834, 568] width 945 height 32
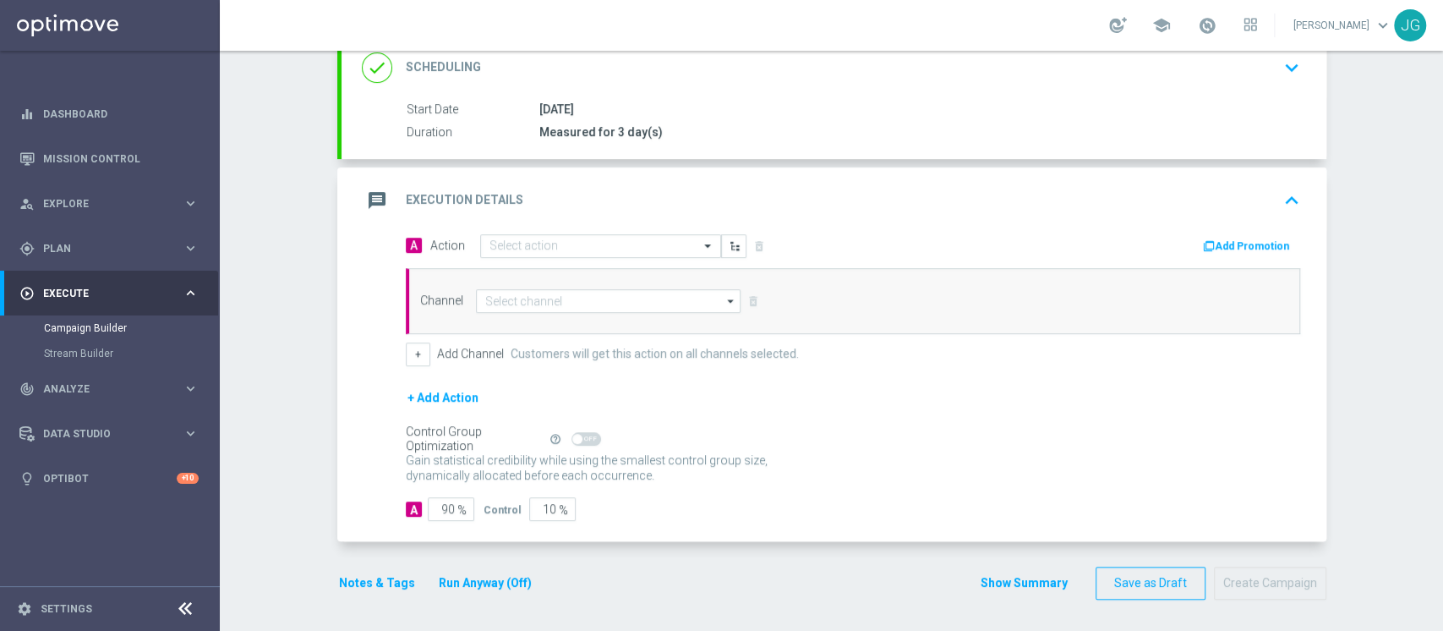
scroll to position [0, 0]
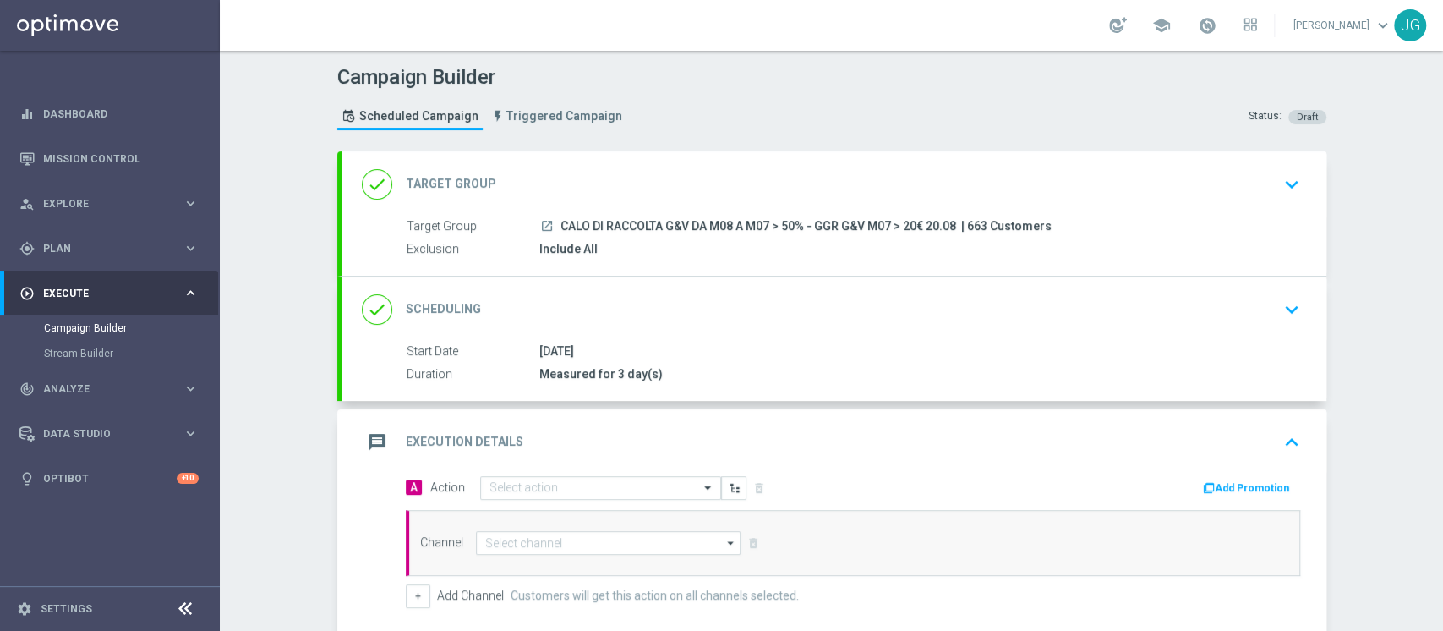
drag, startPoint x: 948, startPoint y: 227, endPoint x: 555, endPoint y: 220, distance: 393.3
click at [561, 220] on span "CALO DI RACCOLTA G&V DA M08 A M07 > 50% - GGR G&V M07 > 20€ 20.08" at bounding box center [759, 226] width 396 height 15
copy span "CALO DI RACCOLTA G&V DA M08 A M07 > 50% - GGR G&V M07 > 20€ 20.08"
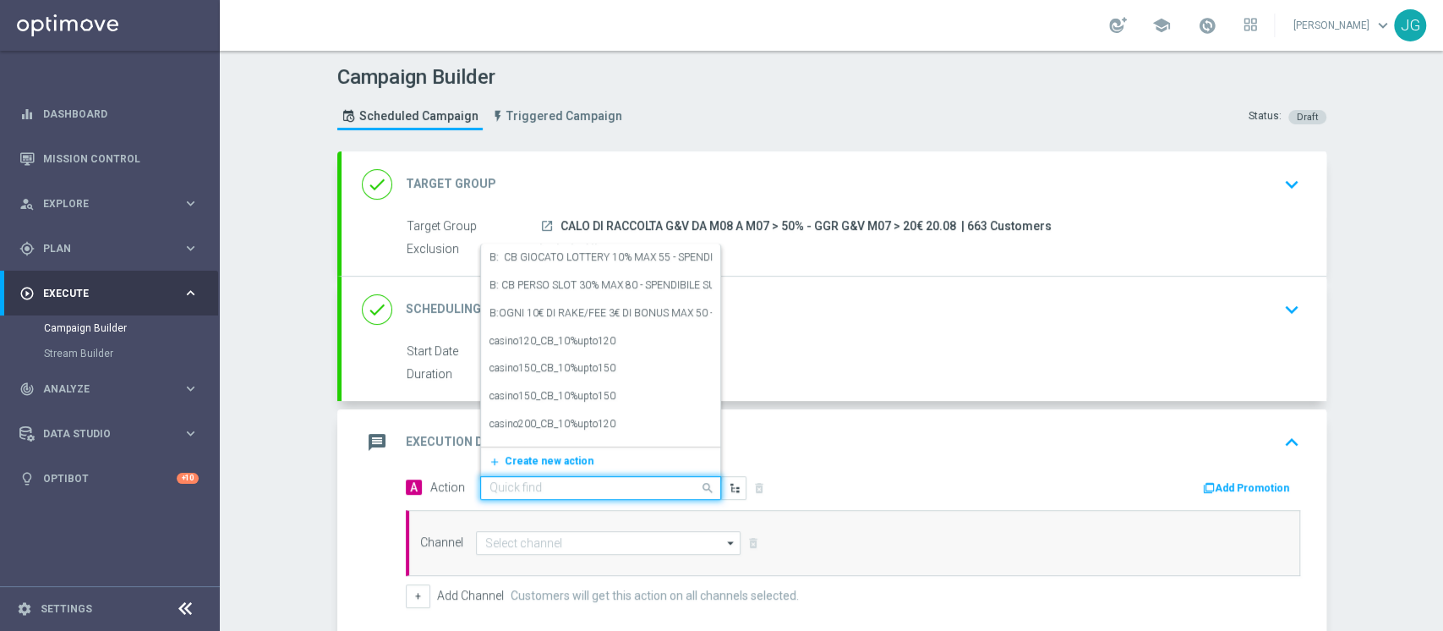
click at [579, 481] on input "text" at bounding box center [584, 488] width 189 height 14
paste input "RICARICA 50% MAX 50 EURO- SPENDIBILE G&V"
type input "RICARICA 50% MAX 50 EURO- SPENDIBILE G&V"
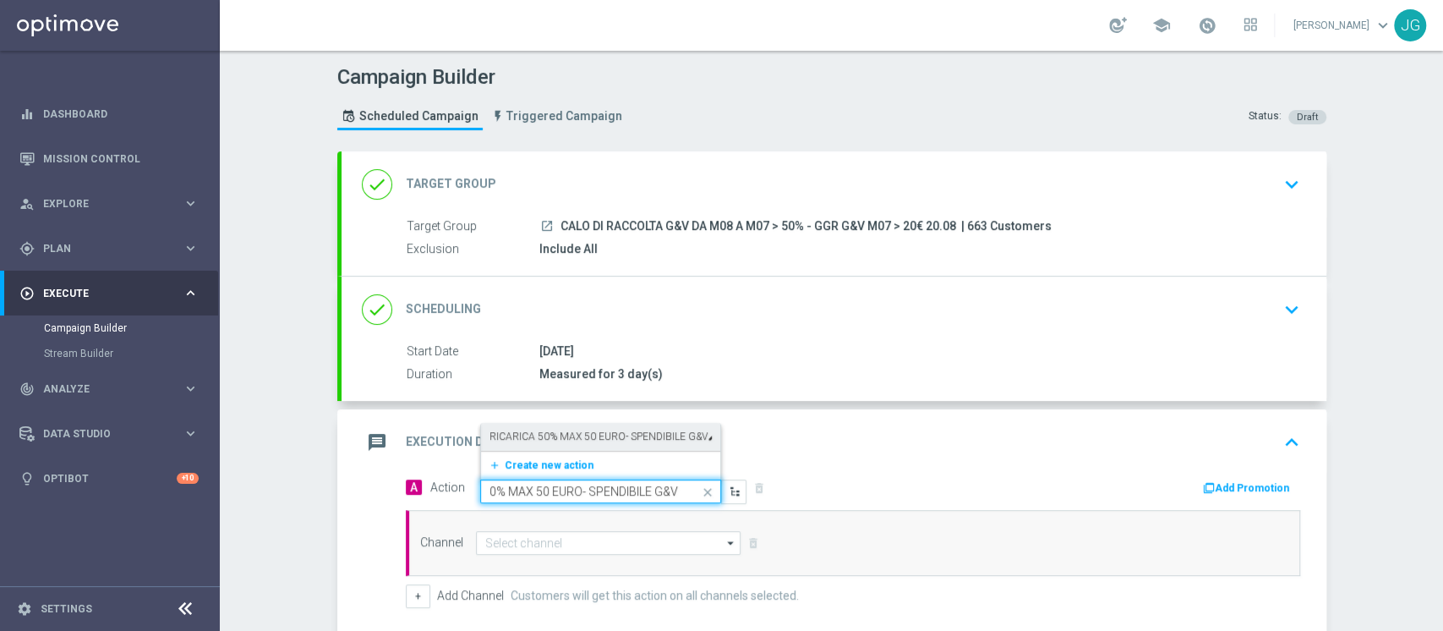
click at [590, 437] on label "RICARICA 50% MAX 50 EURO- SPENDIBILE G&V" at bounding box center [599, 437] width 218 height 14
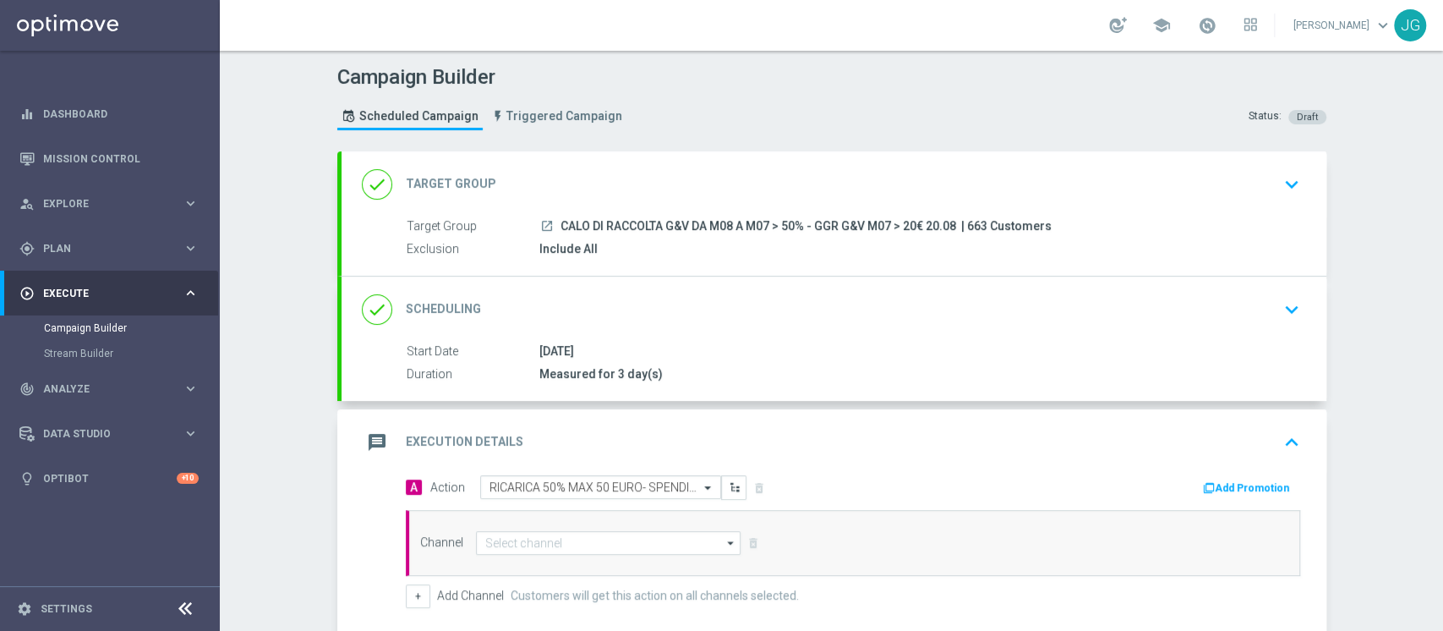
scroll to position [0, 0]
click at [1225, 492] on button "Add Promotion" at bounding box center [1249, 488] width 94 height 19
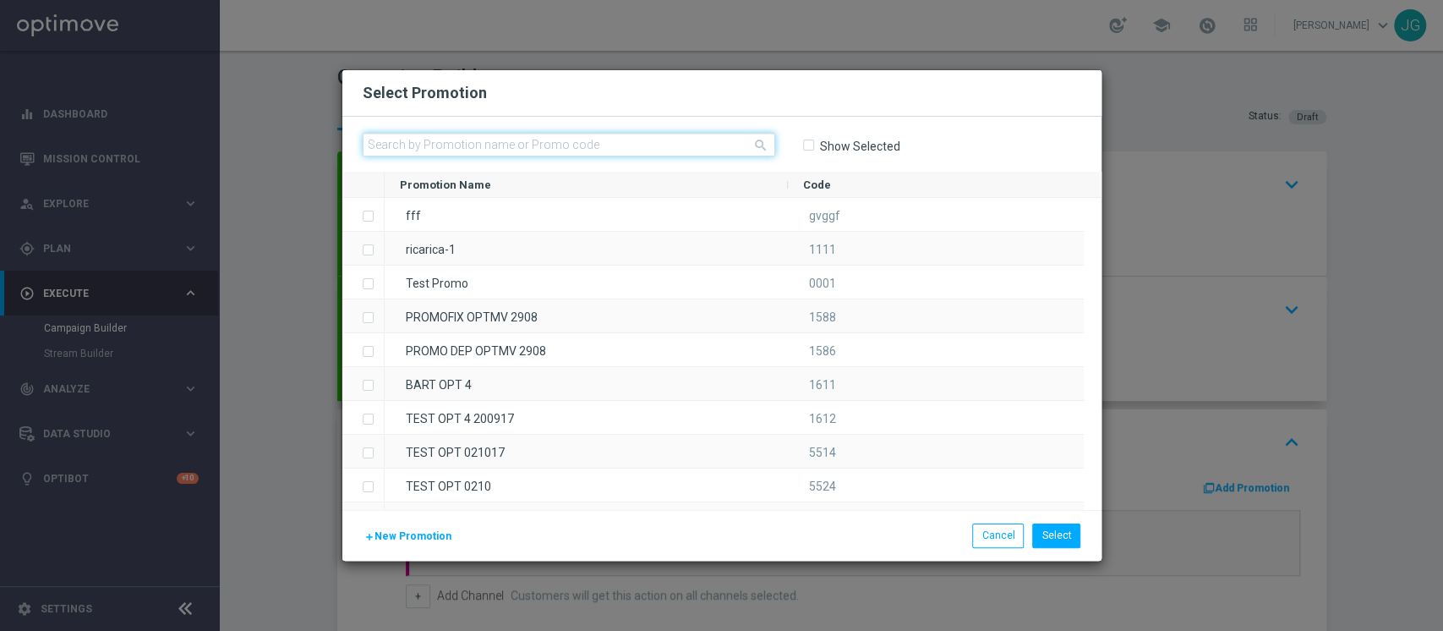
click at [707, 147] on input "text" at bounding box center [569, 145] width 413 height 24
paste input "333008"
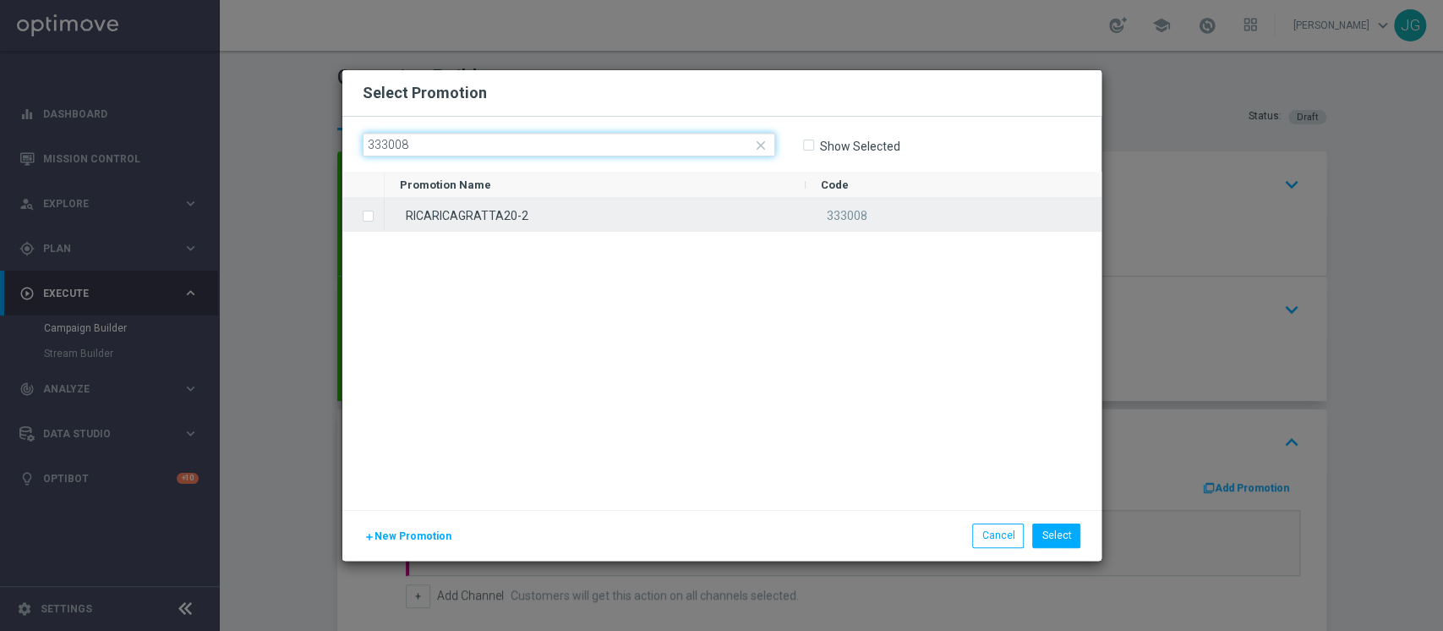
type input "333008"
click at [574, 200] on div "RICARICAGRATTA20-2" at bounding box center [595, 214] width 421 height 33
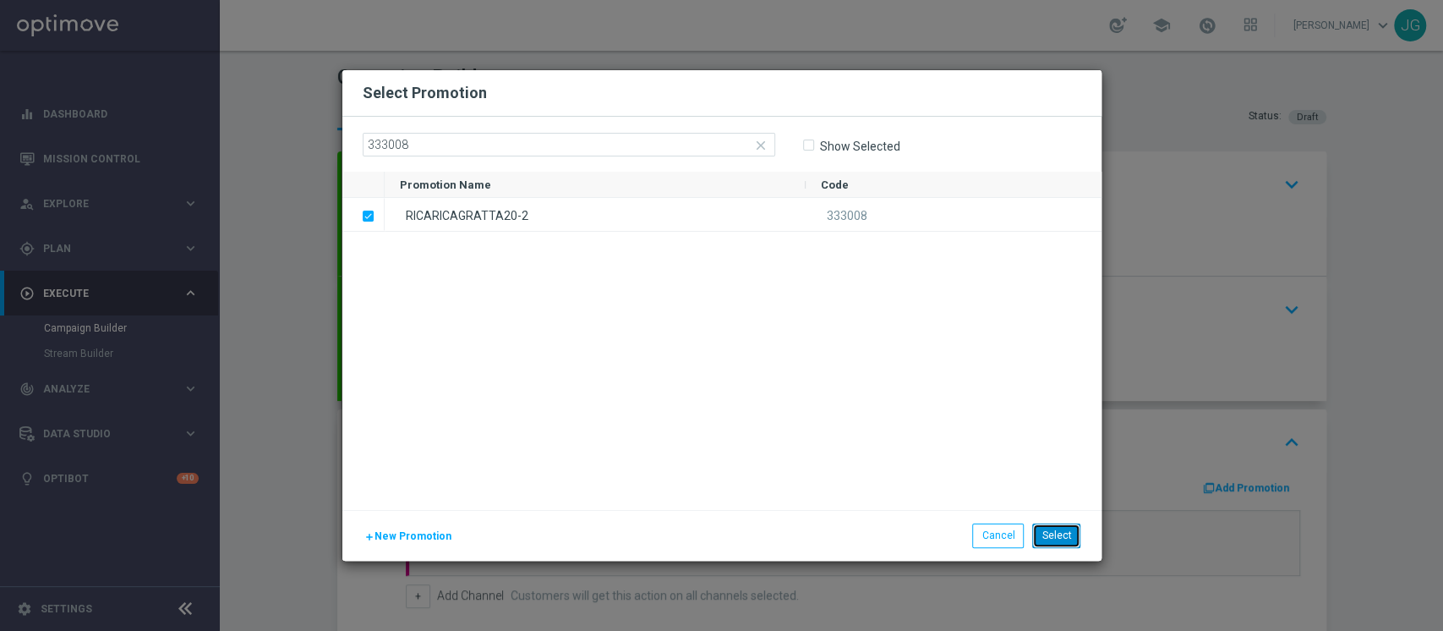
click at [1072, 530] on button "Select" at bounding box center [1056, 535] width 48 height 24
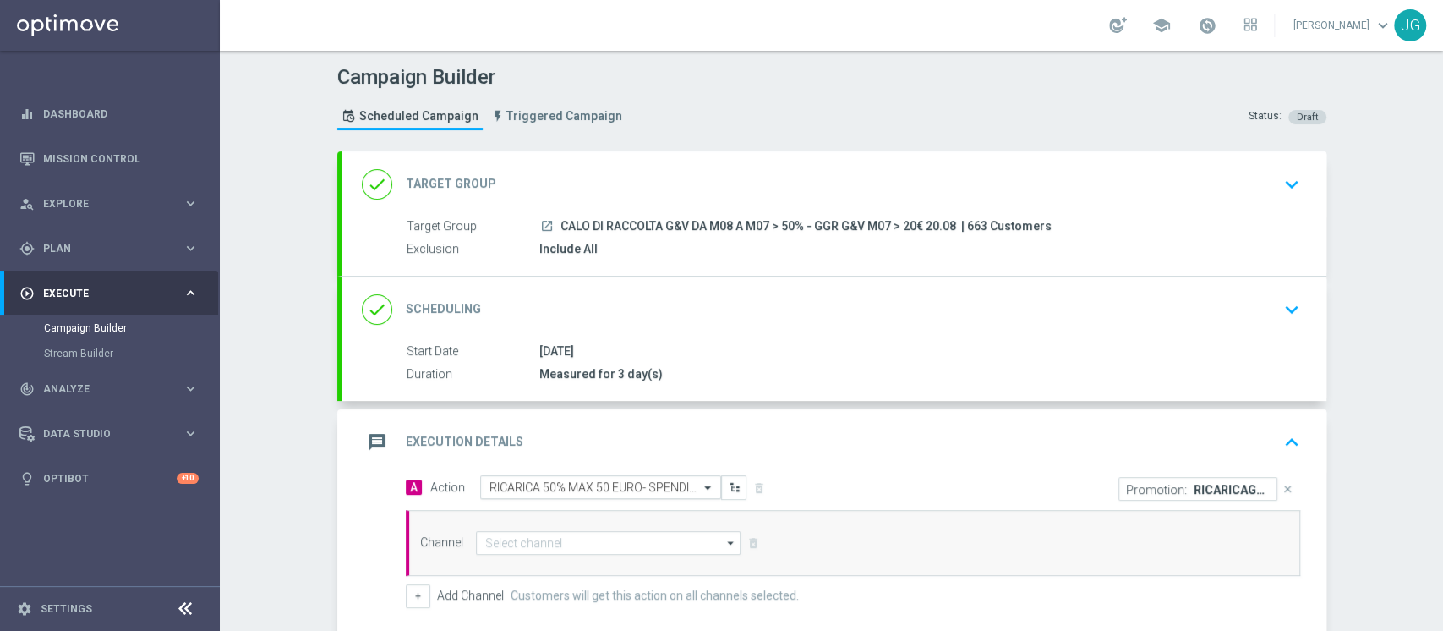
scroll to position [242, 0]
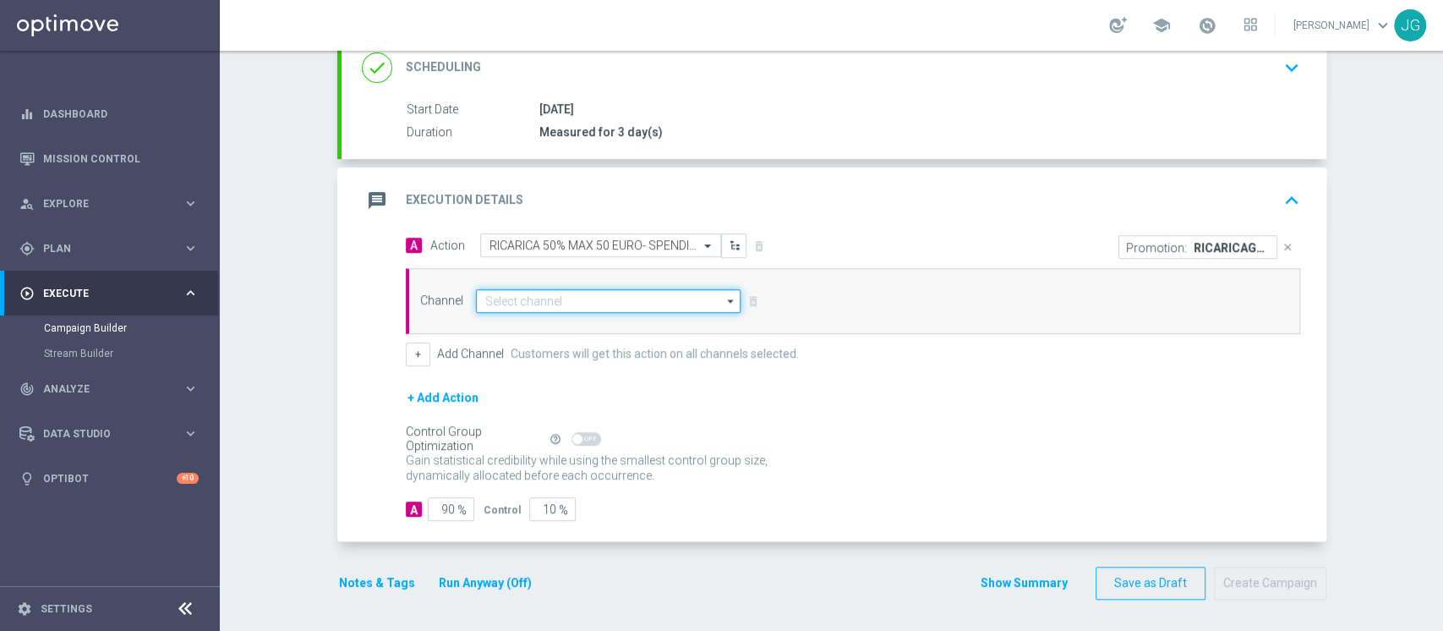
click at [611, 301] on input at bounding box center [609, 301] width 266 height 24
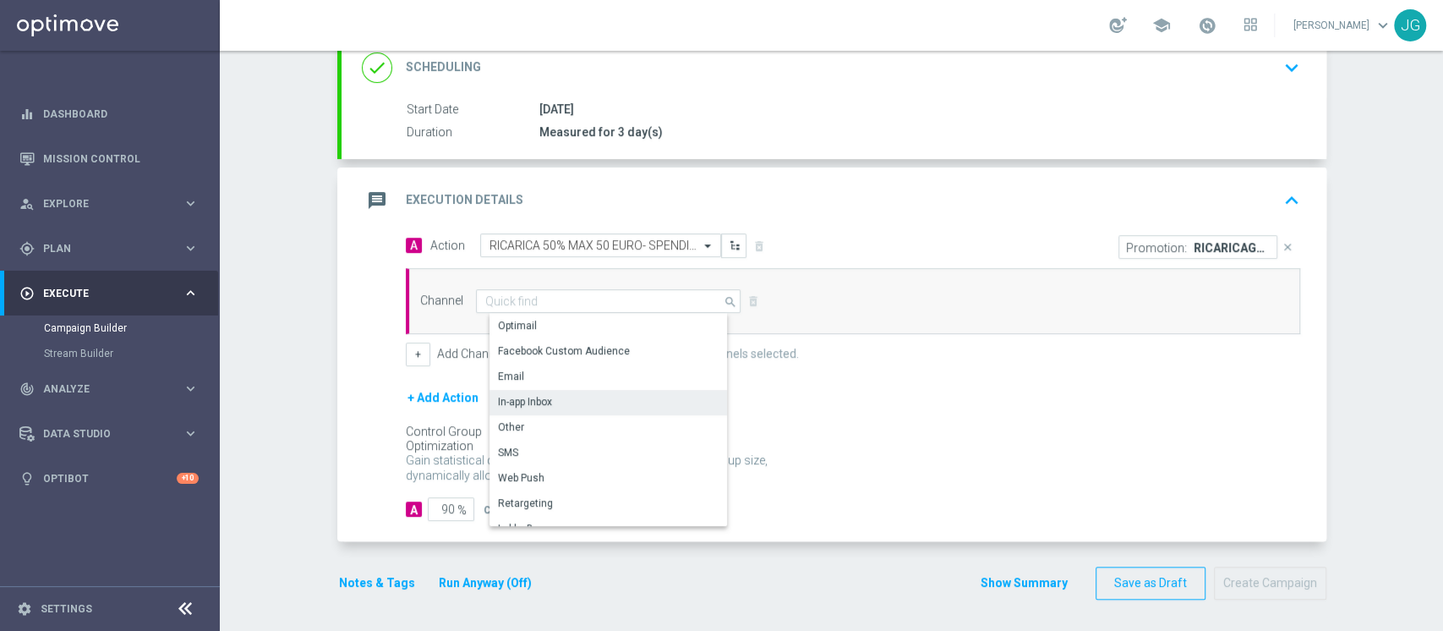
click at [547, 403] on div "In-app Inbox" at bounding box center [616, 402] width 252 height 24
type input "In-app Inbox"
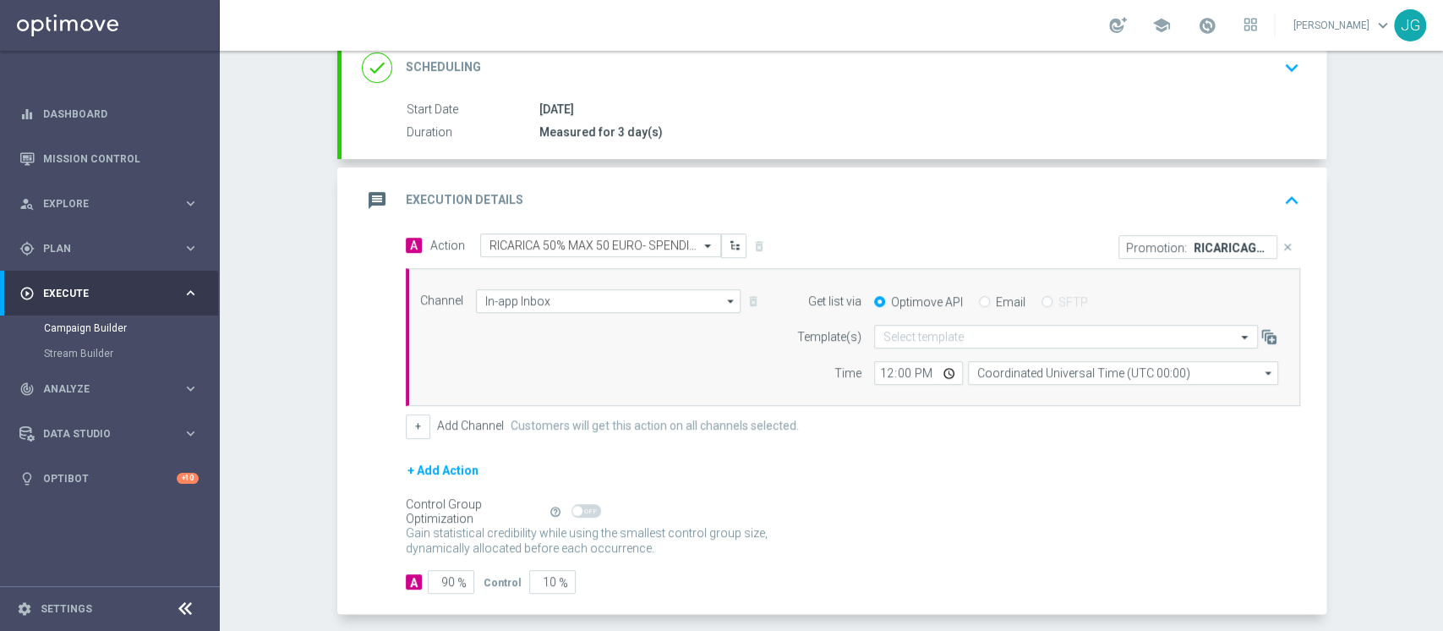
click at [979, 301] on input "Email" at bounding box center [984, 303] width 11 height 11
radio input "true"
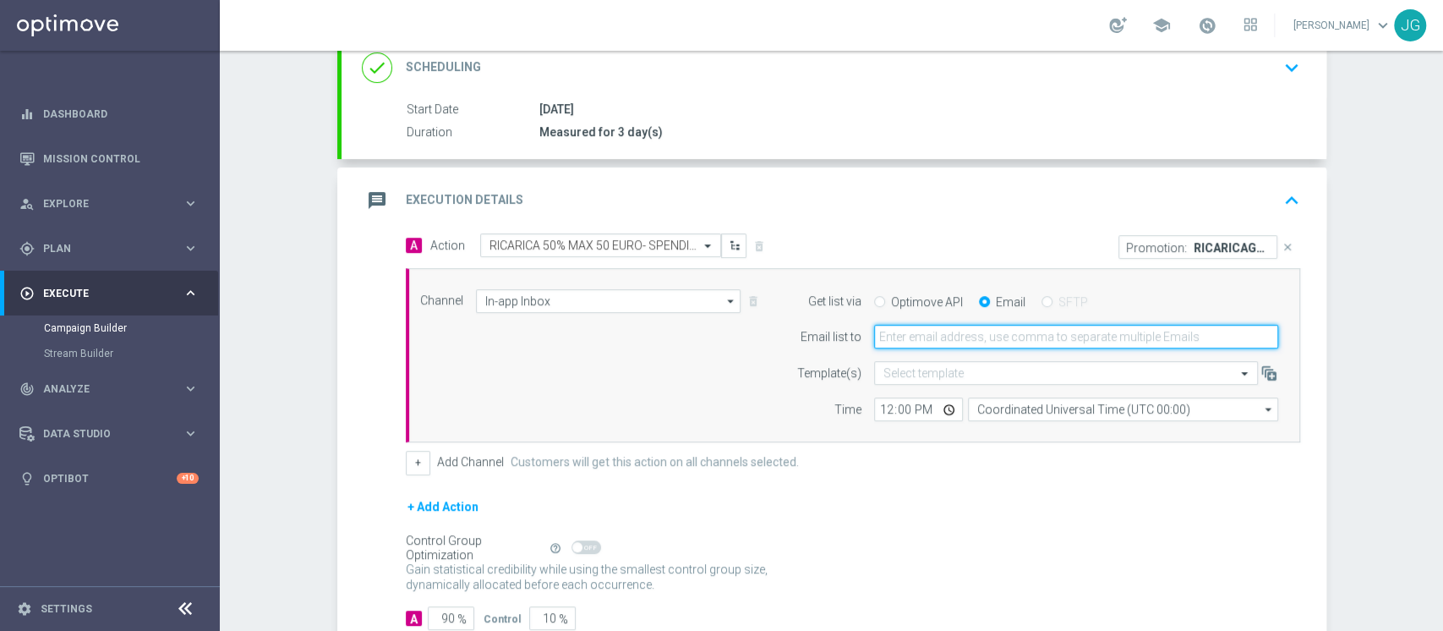
click at [935, 343] on input "email" at bounding box center [1076, 337] width 404 height 24
type input "jennyffer.gonzalez@sisal.it"
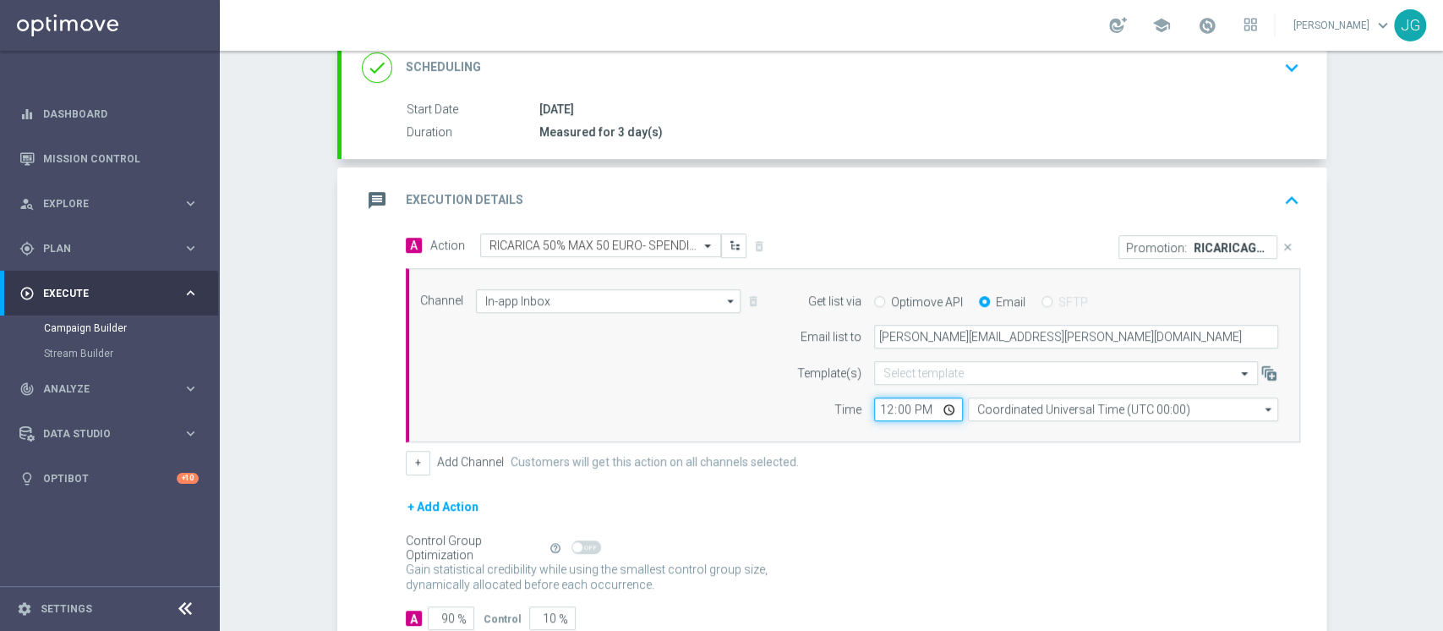
click at [943, 410] on input "12:00" at bounding box center [918, 409] width 89 height 24
type input "13:00"
click at [406, 468] on button "+" at bounding box center [418, 463] width 25 height 24
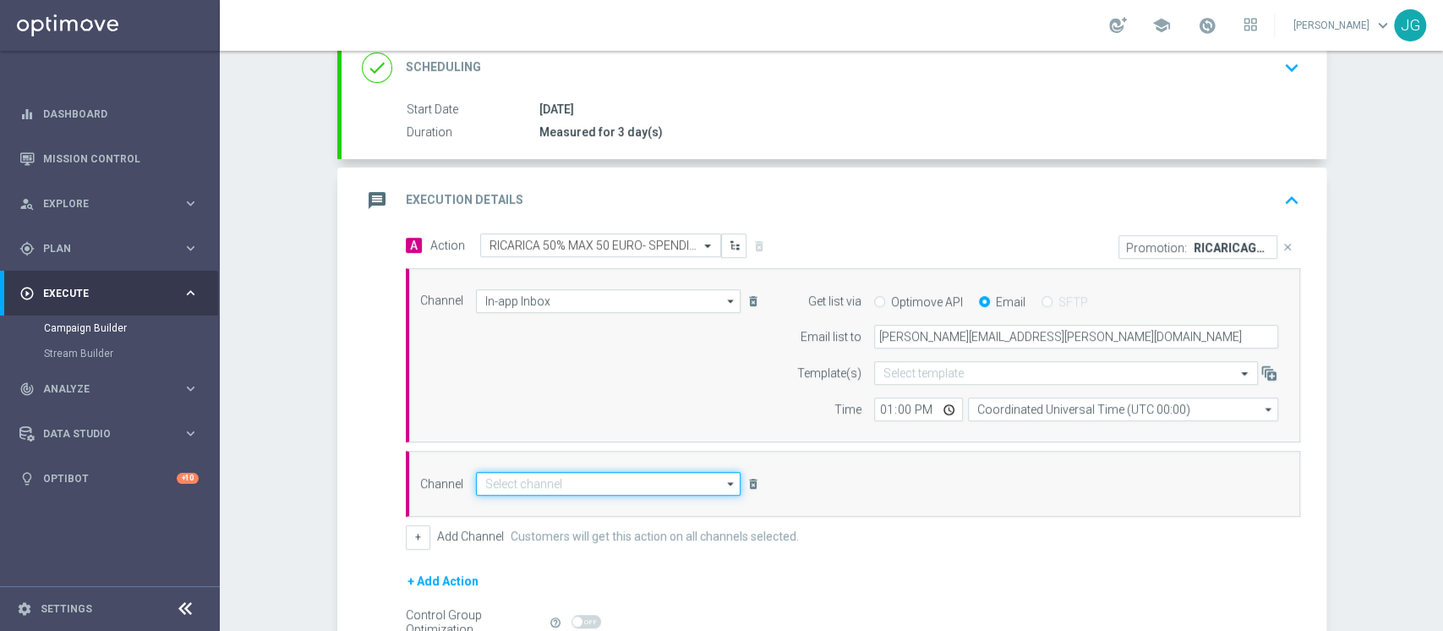
click at [560, 475] on input at bounding box center [609, 484] width 266 height 24
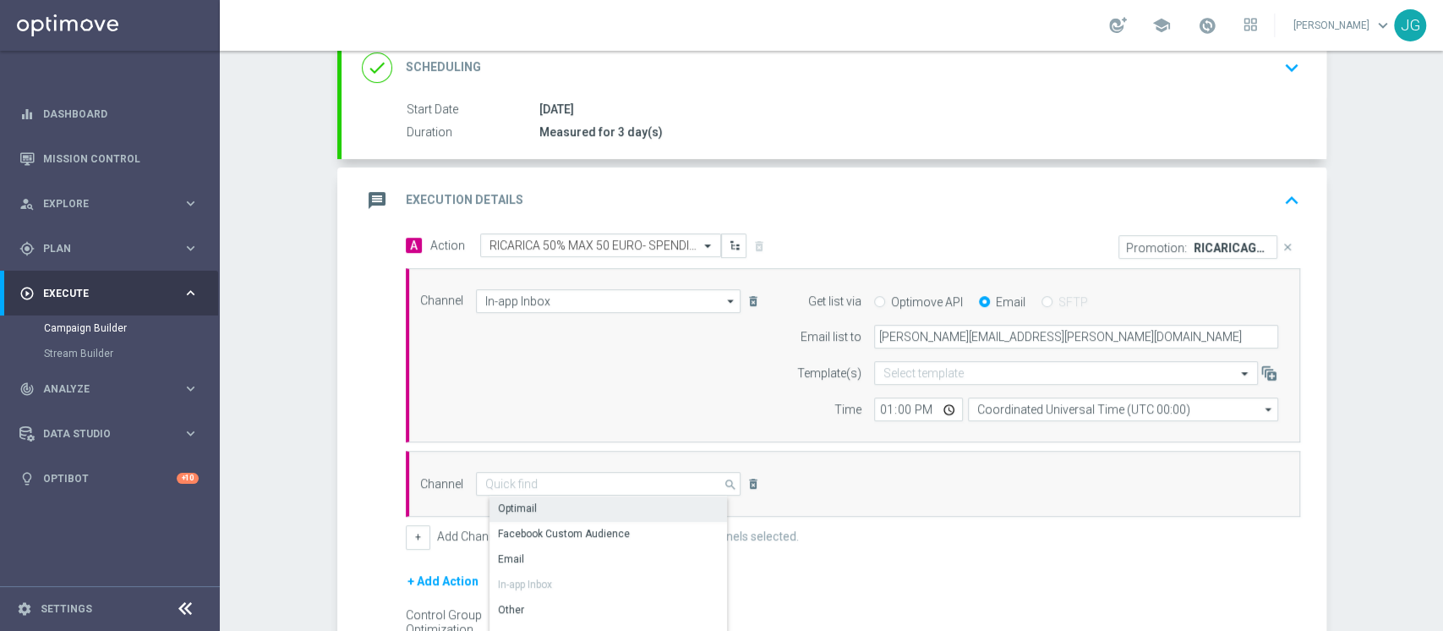
click at [540, 503] on div "Optimail" at bounding box center [616, 508] width 252 height 24
type input "Optimail"
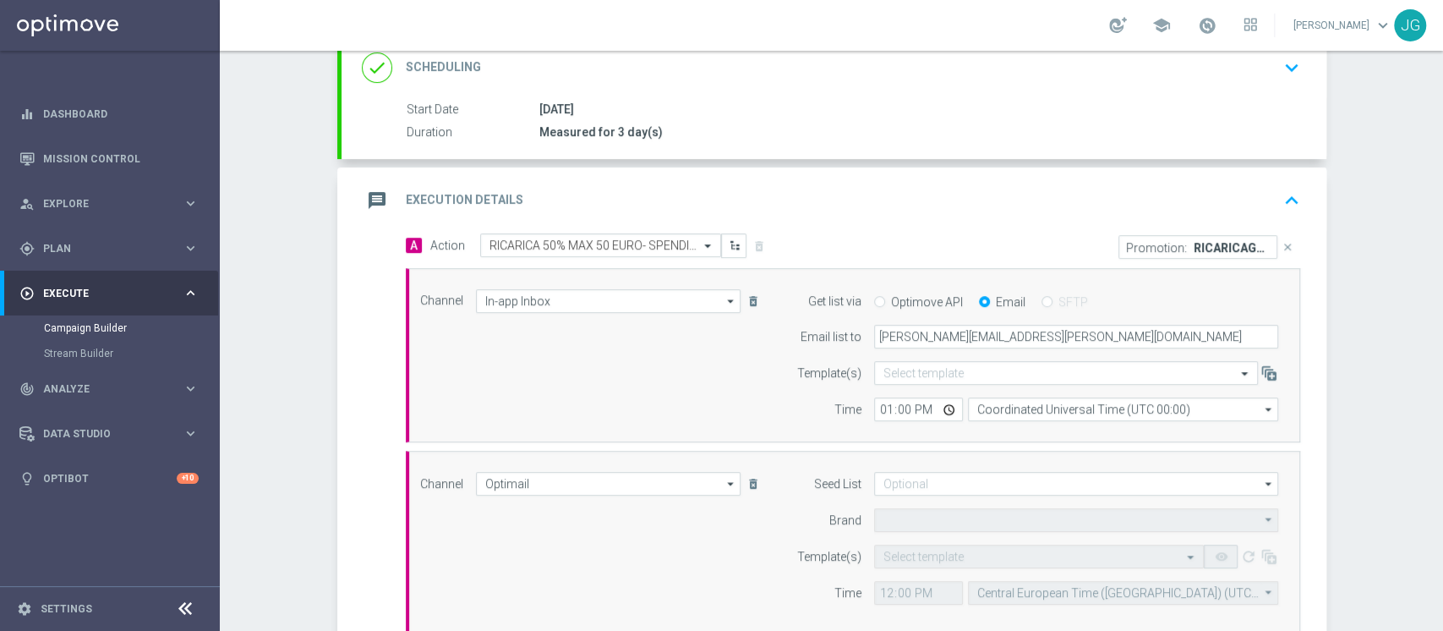
type input "Sisal Marketing"
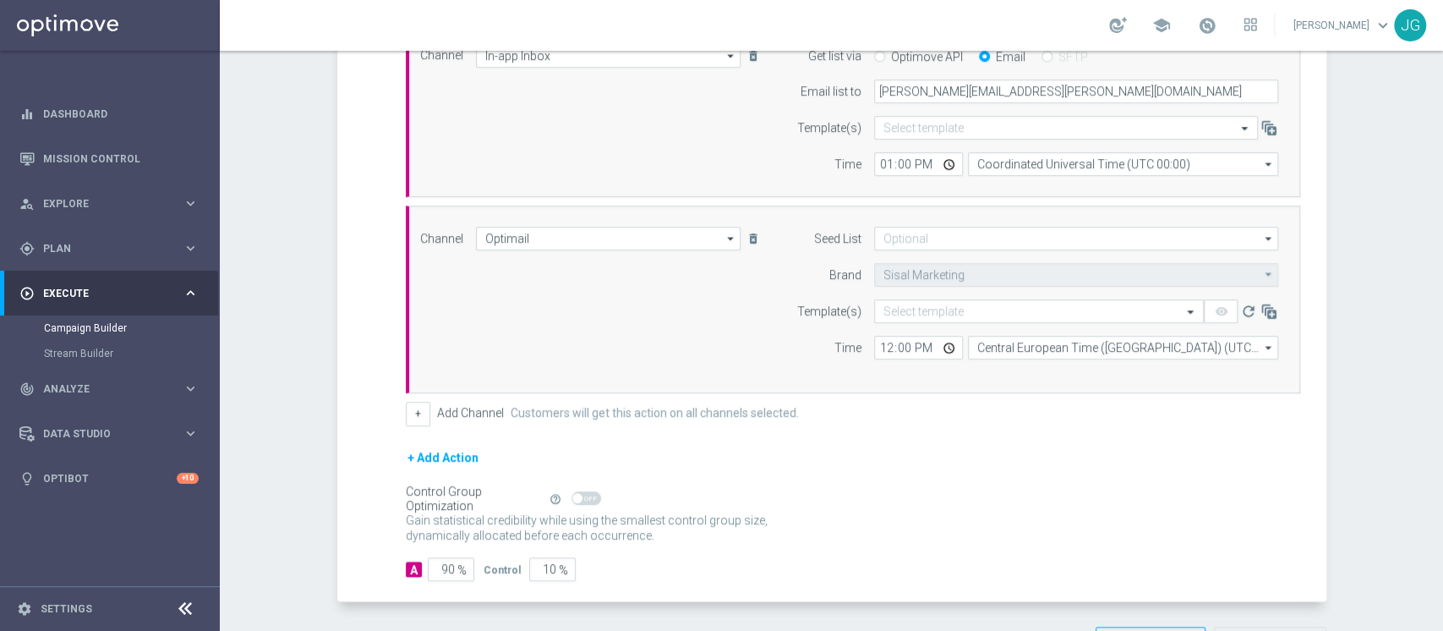
scroll to position [487, 0]
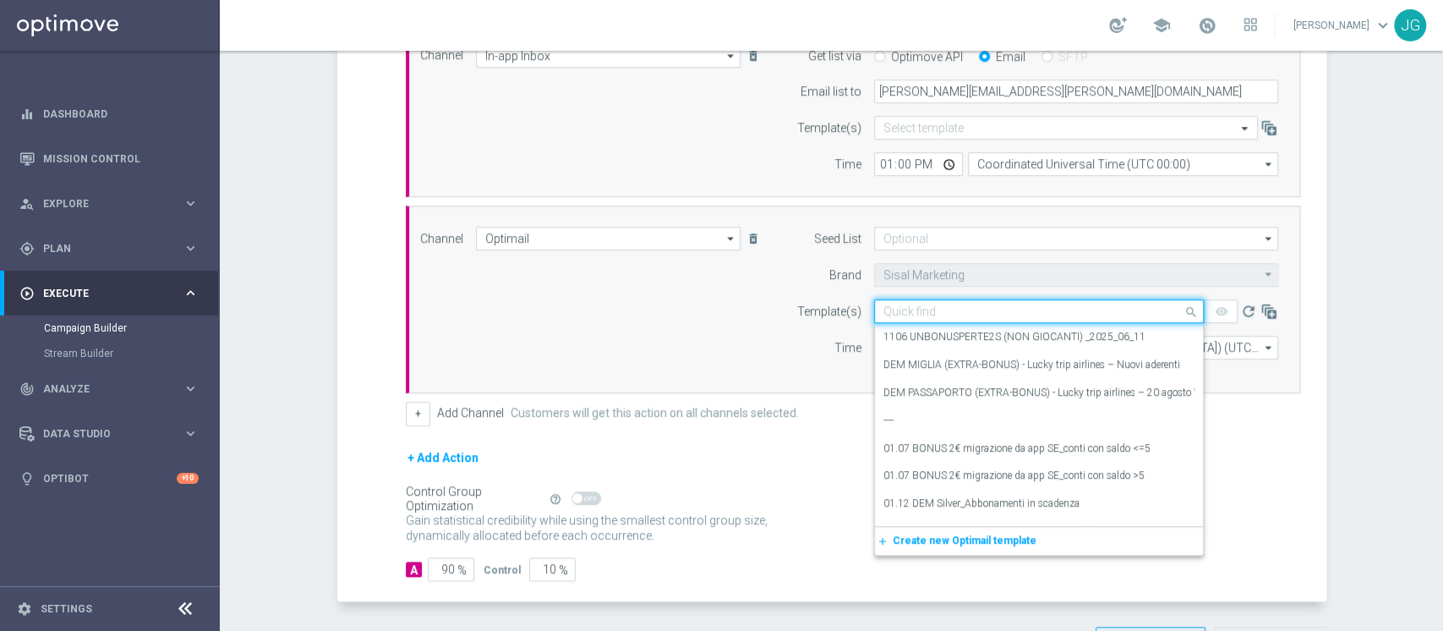
click at [983, 315] on input "text" at bounding box center [1022, 311] width 277 height 14
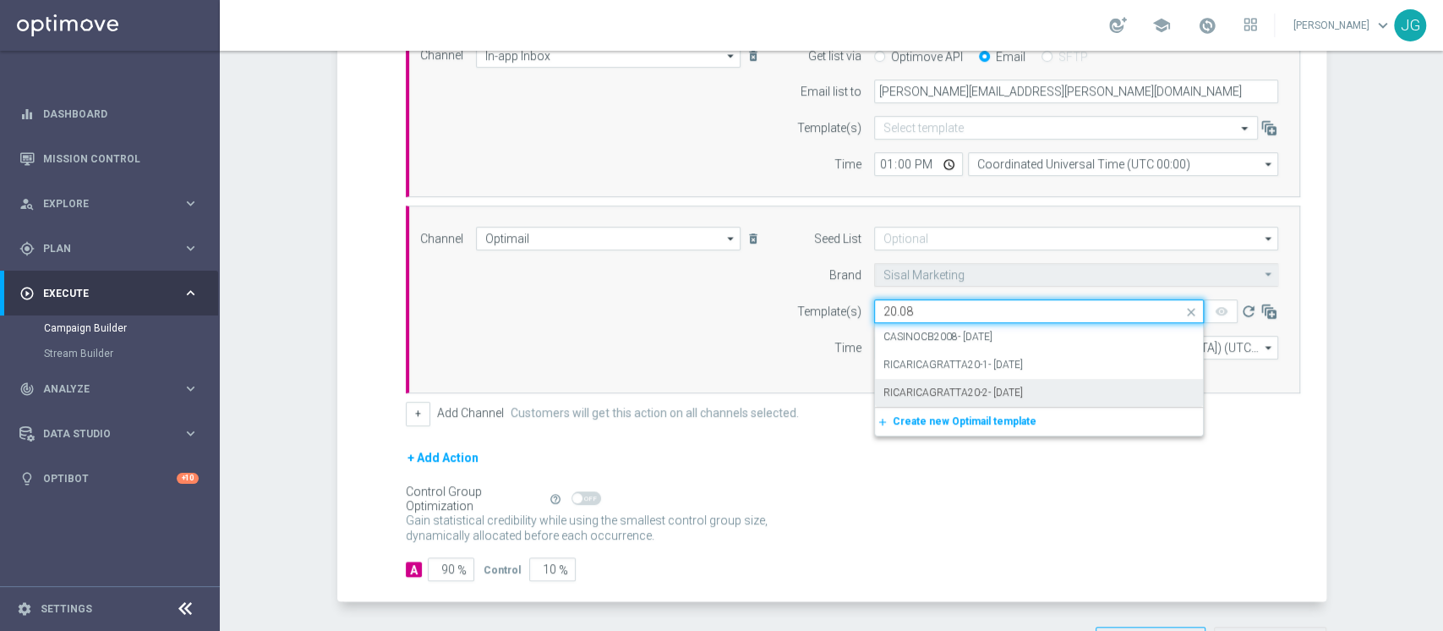
click at [985, 394] on label "RICARICAGRATTA20-2- 20.08.2025" at bounding box center [954, 393] width 140 height 14
type input "20.08"
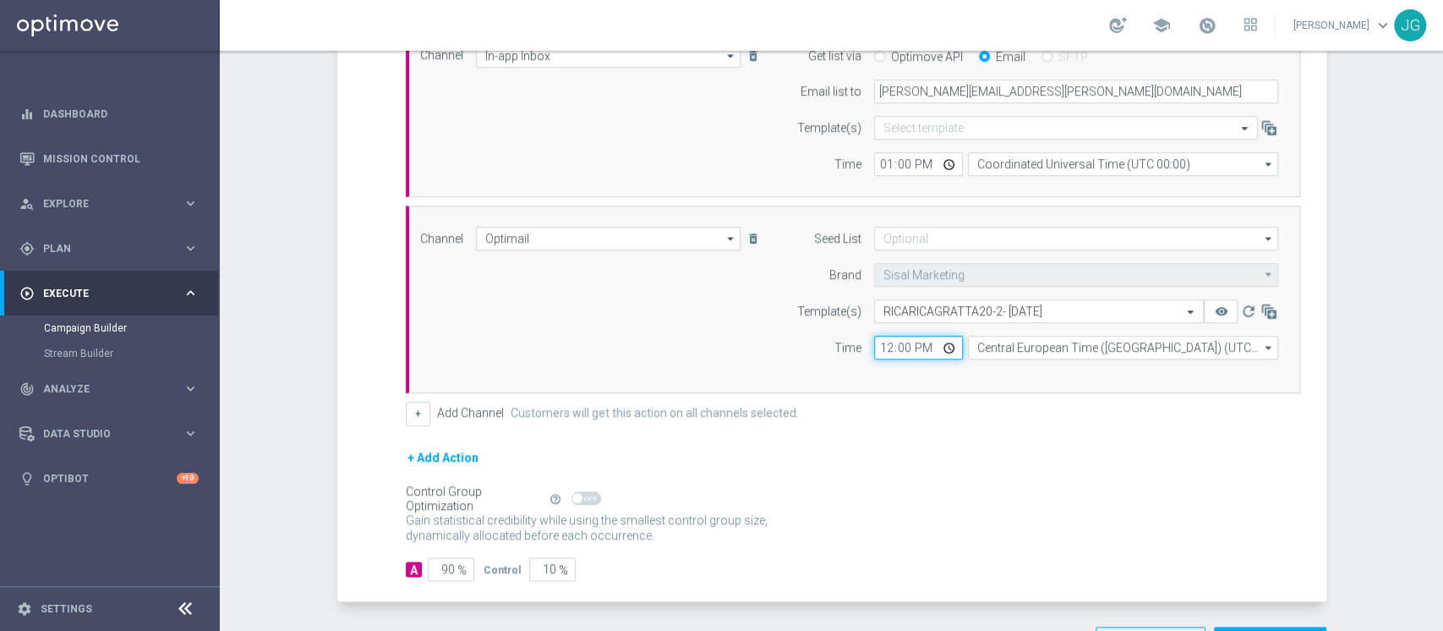
click at [944, 348] on input "12:00" at bounding box center [918, 348] width 89 height 24
type input "18:00"
click at [1104, 473] on div "+ Add Action" at bounding box center [853, 468] width 895 height 42
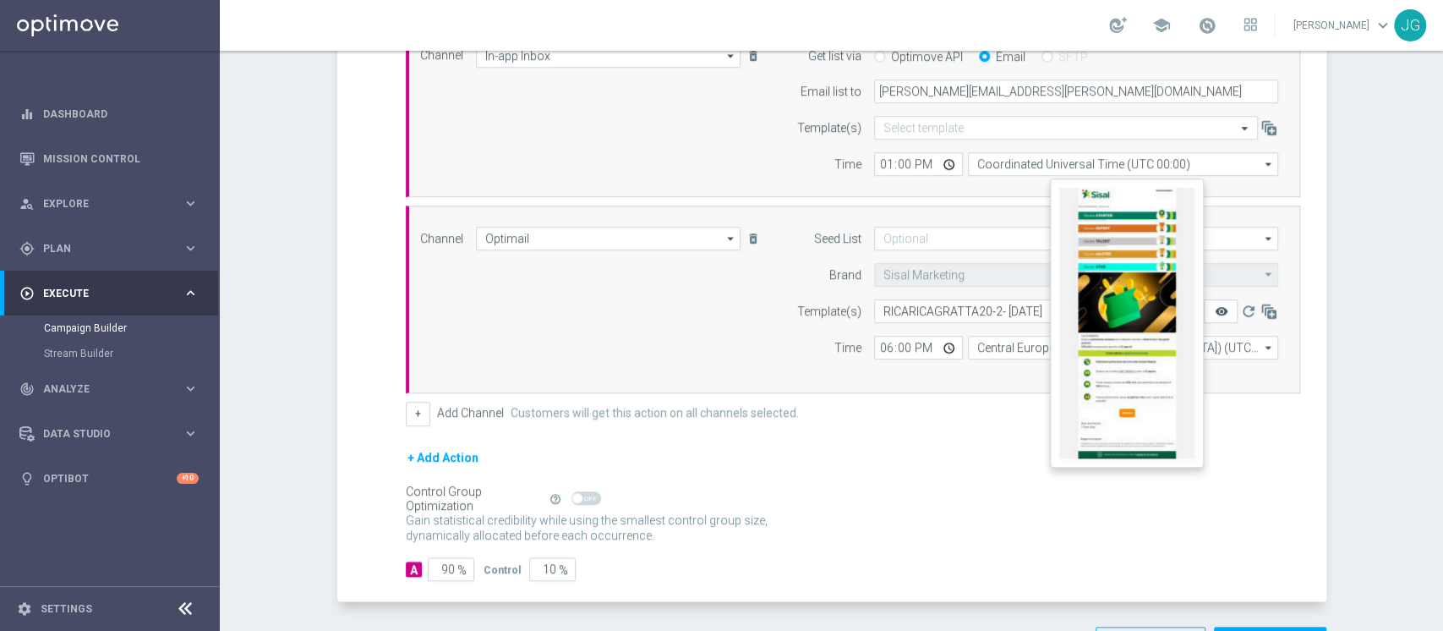
click at [1217, 309] on icon "remove_red_eye" at bounding box center [1221, 311] width 14 height 14
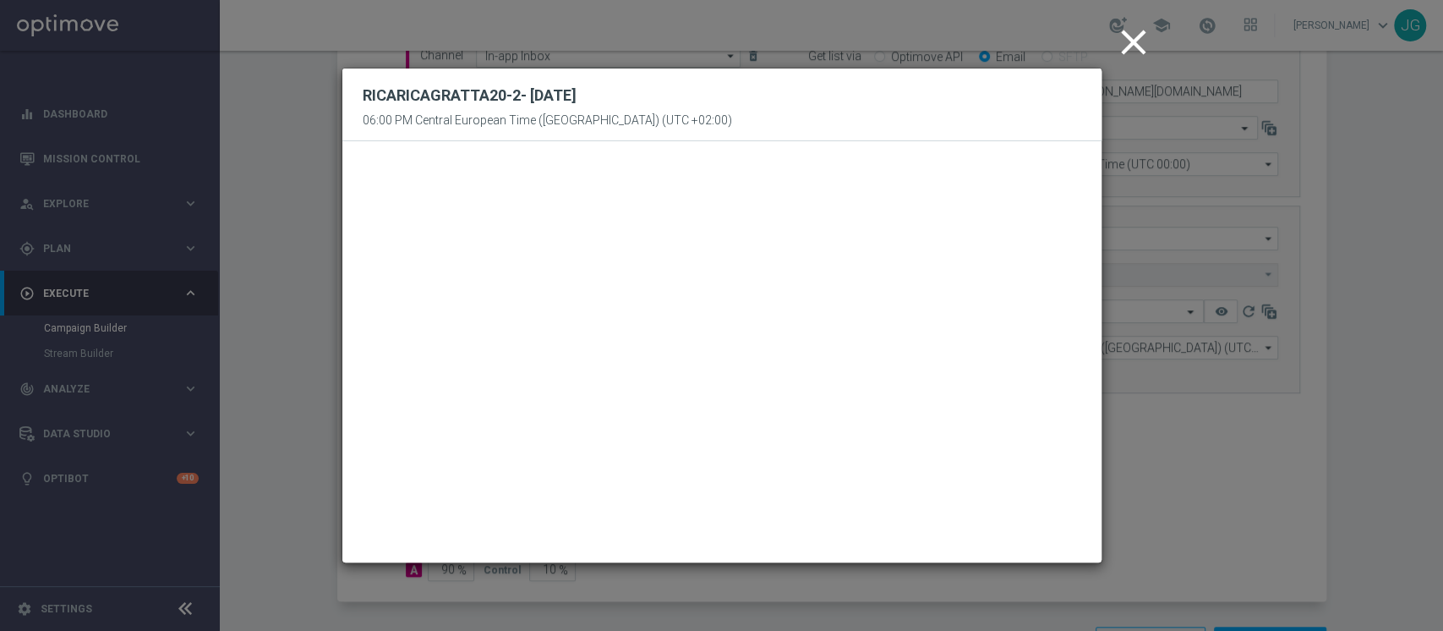
click at [1136, 54] on icon "close" at bounding box center [1134, 42] width 42 height 42
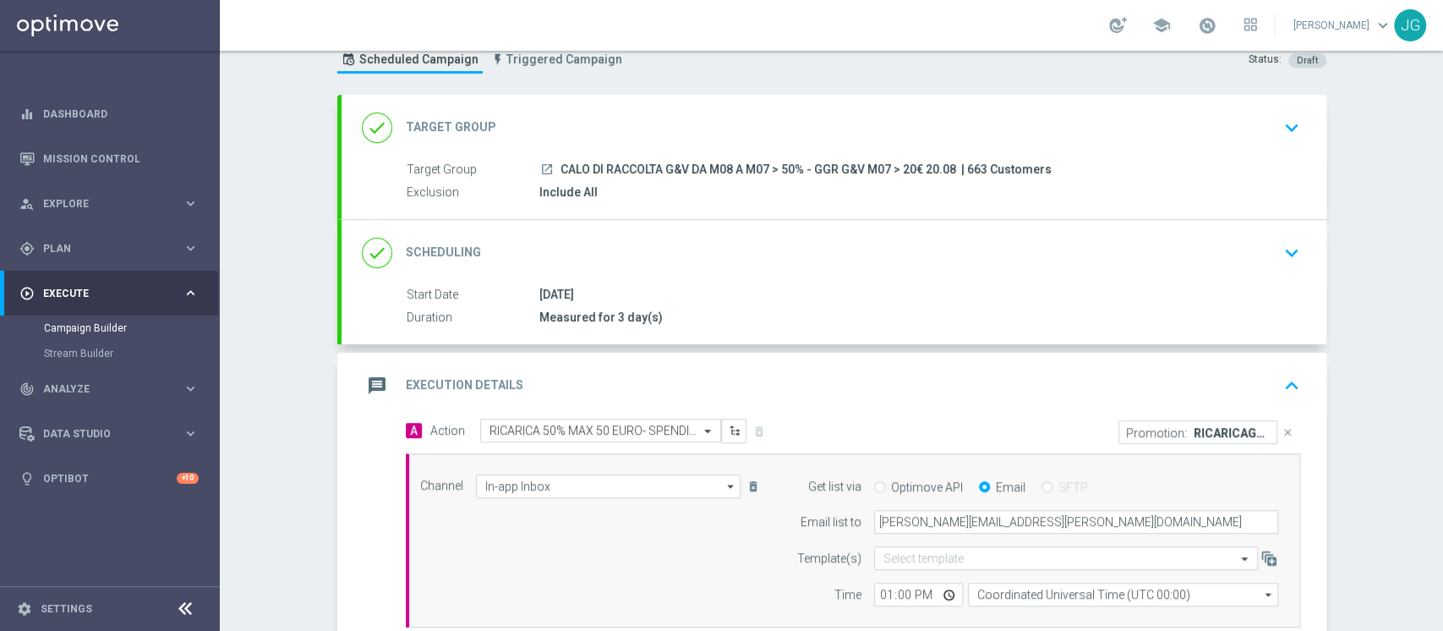
scroll to position [29, 0]
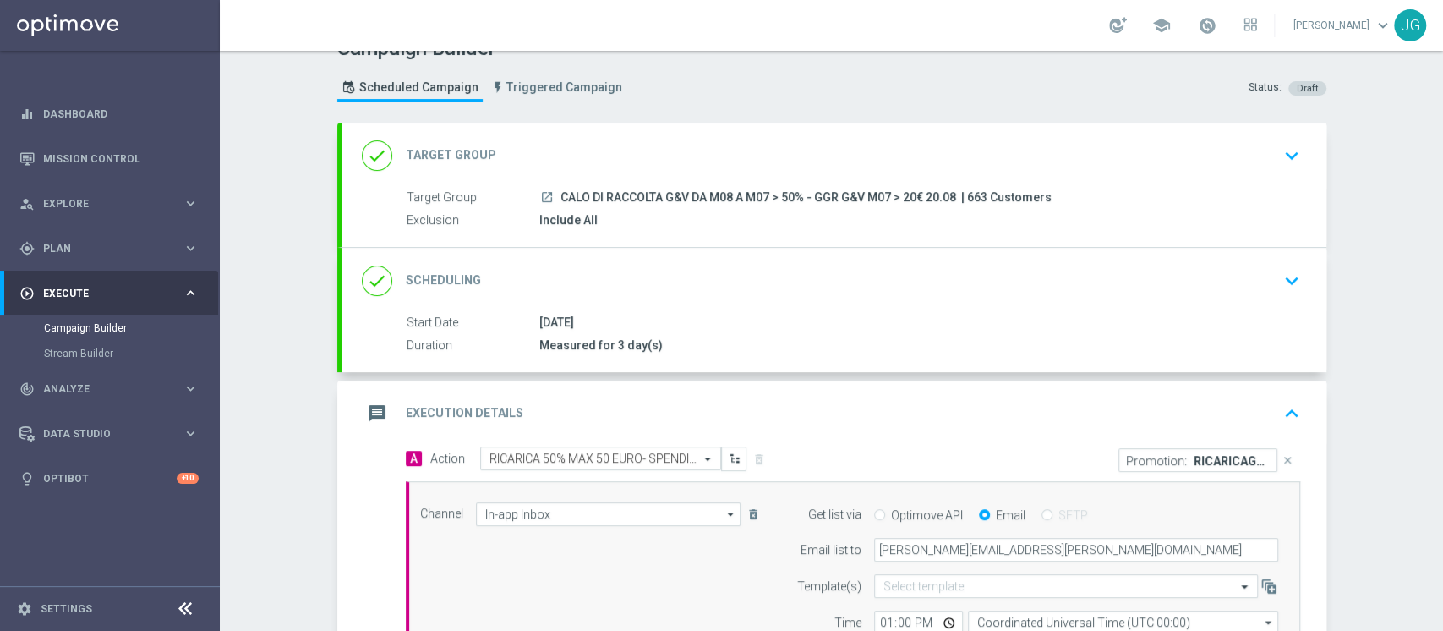
click at [748, 397] on div "message Execution Details keyboard_arrow_up" at bounding box center [834, 413] width 945 height 32
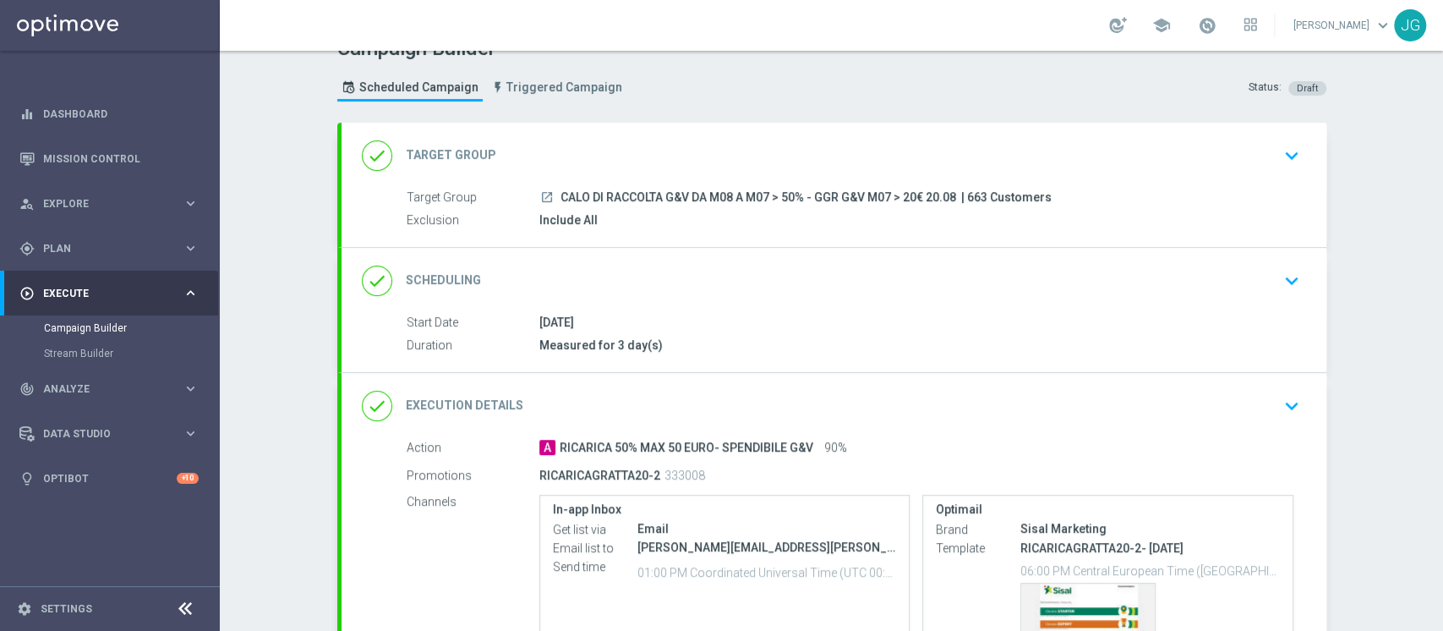
scroll to position [223, 0]
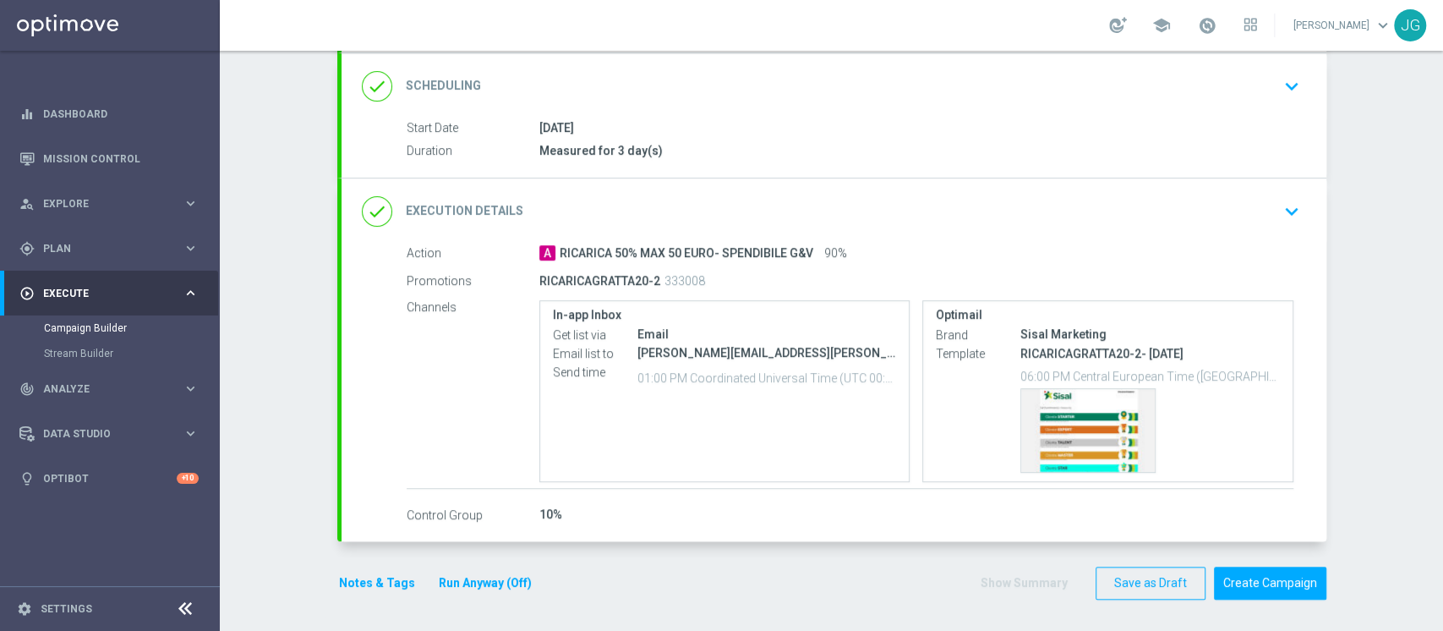
click at [365, 578] on button "Notes & Tags" at bounding box center [376, 582] width 79 height 21
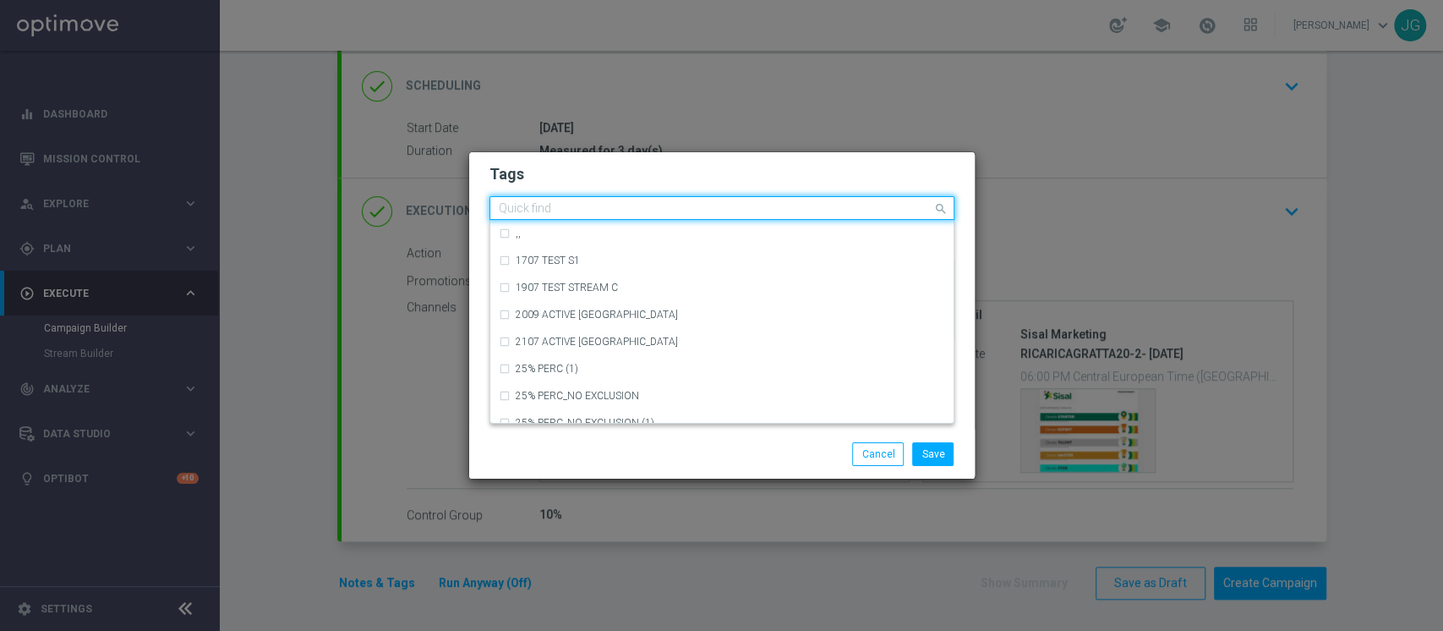
click at [613, 214] on input "text" at bounding box center [716, 209] width 434 height 14
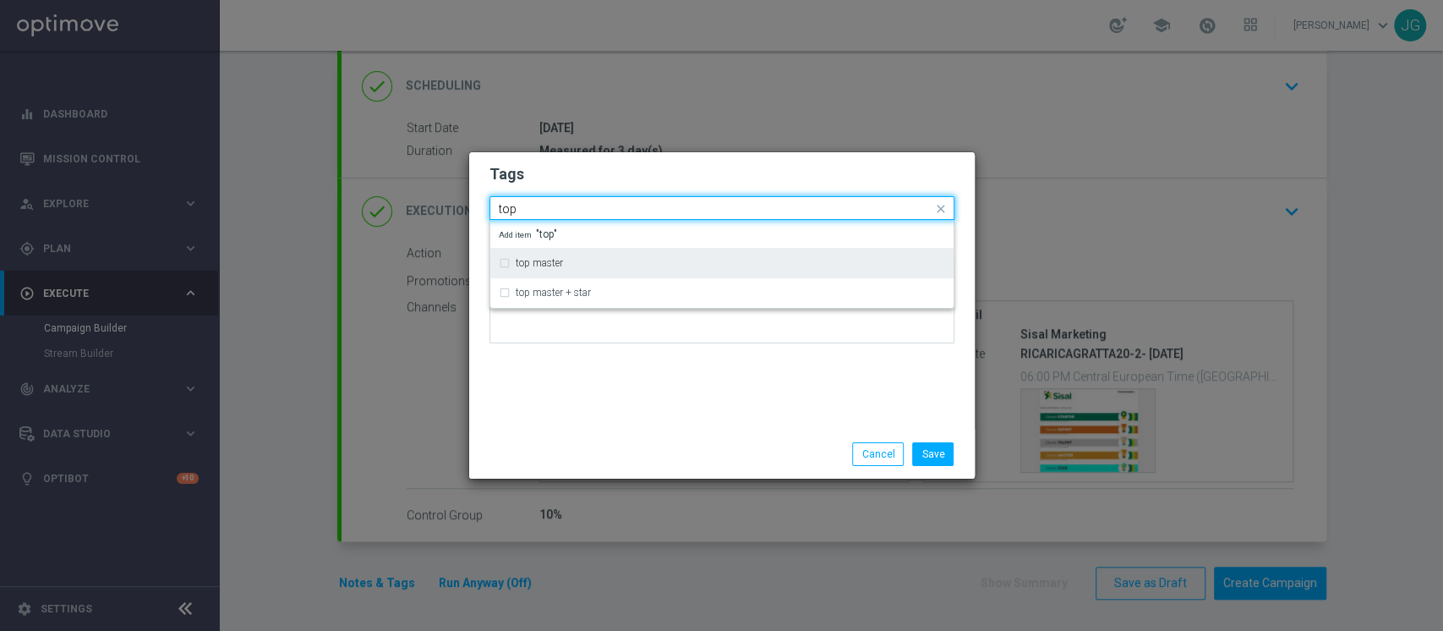
click at [581, 260] on div "top master" at bounding box center [731, 263] width 430 height 10
type input "top"
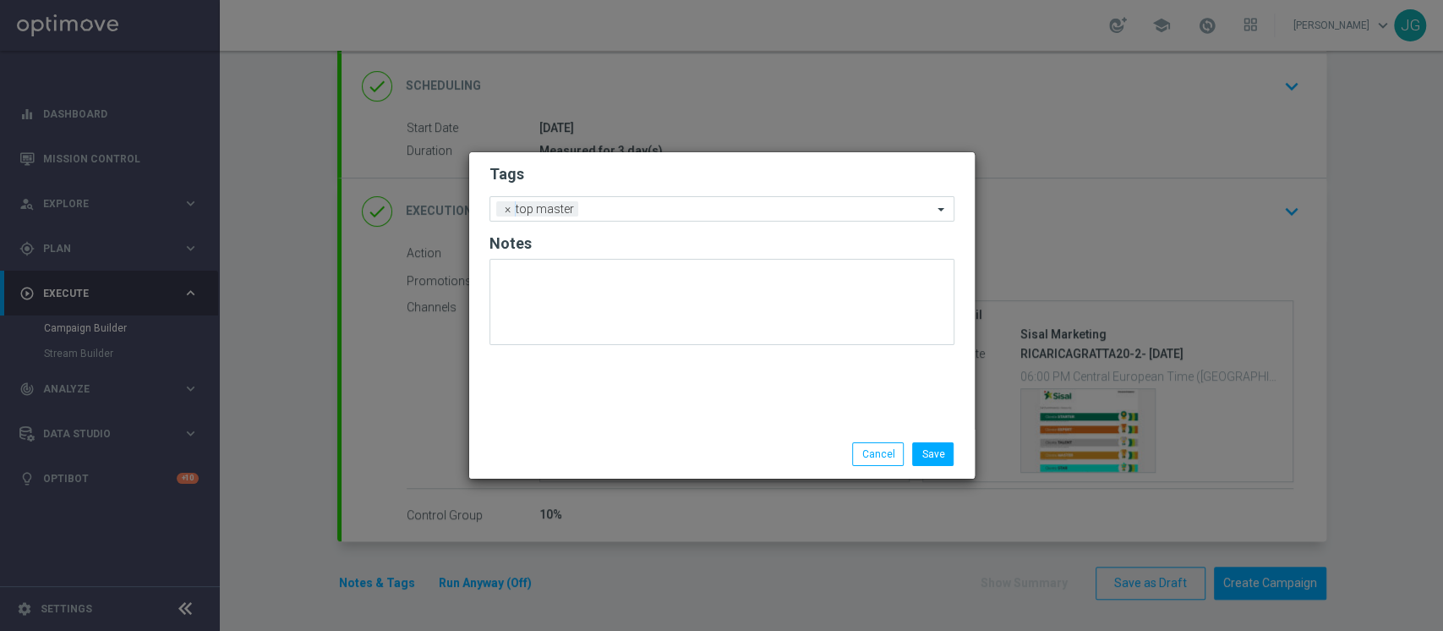
click at [582, 375] on div "Tags Add a new tag × top master Notes" at bounding box center [722, 290] width 506 height 277
click at [643, 205] on input "text" at bounding box center [759, 210] width 348 height 14
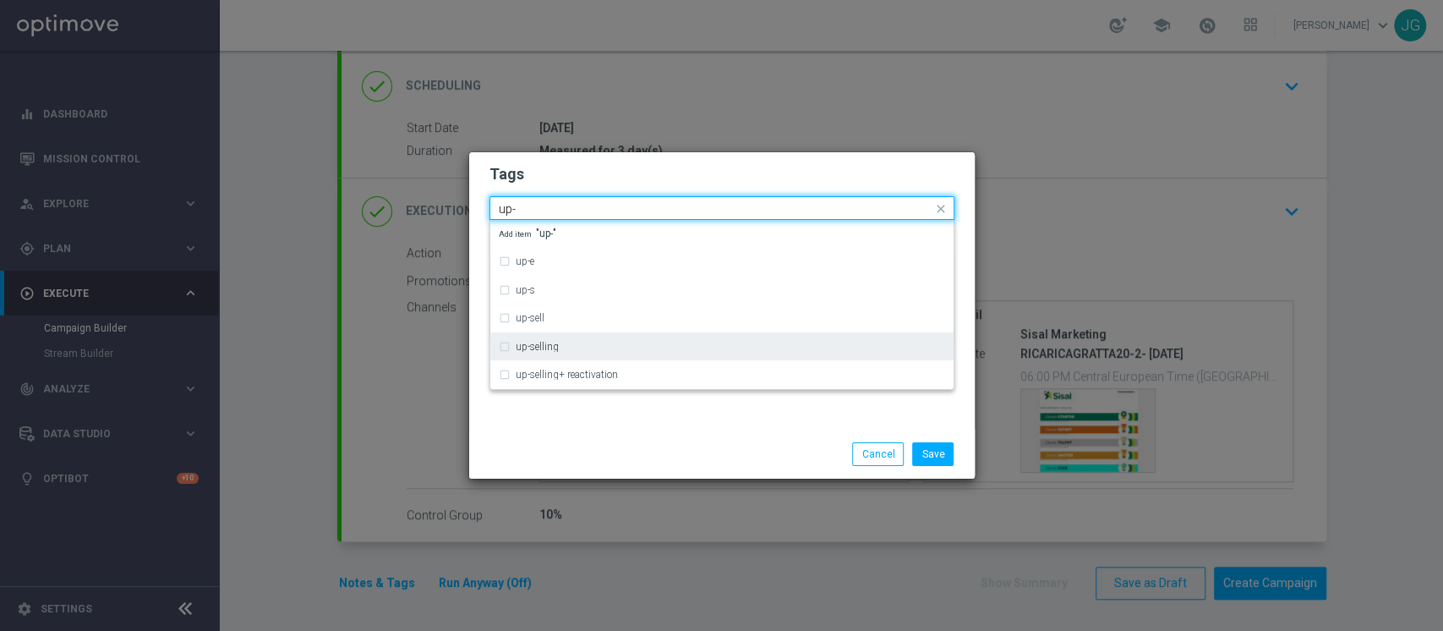
click at [600, 348] on div "up-selling" at bounding box center [731, 347] width 430 height 10
type input "up-"
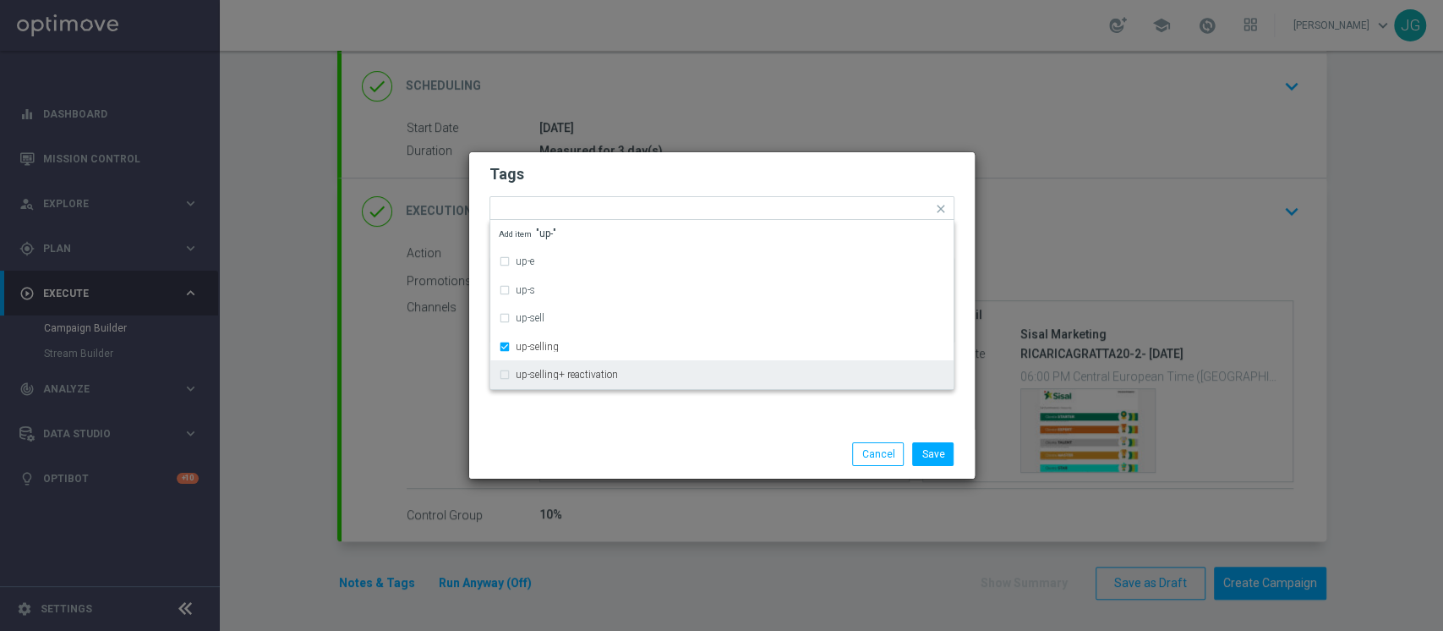
click at [602, 409] on div "Tags Quick find × top master × up-selling up-e up-s up-sell up-selling up-selli…" at bounding box center [722, 290] width 506 height 277
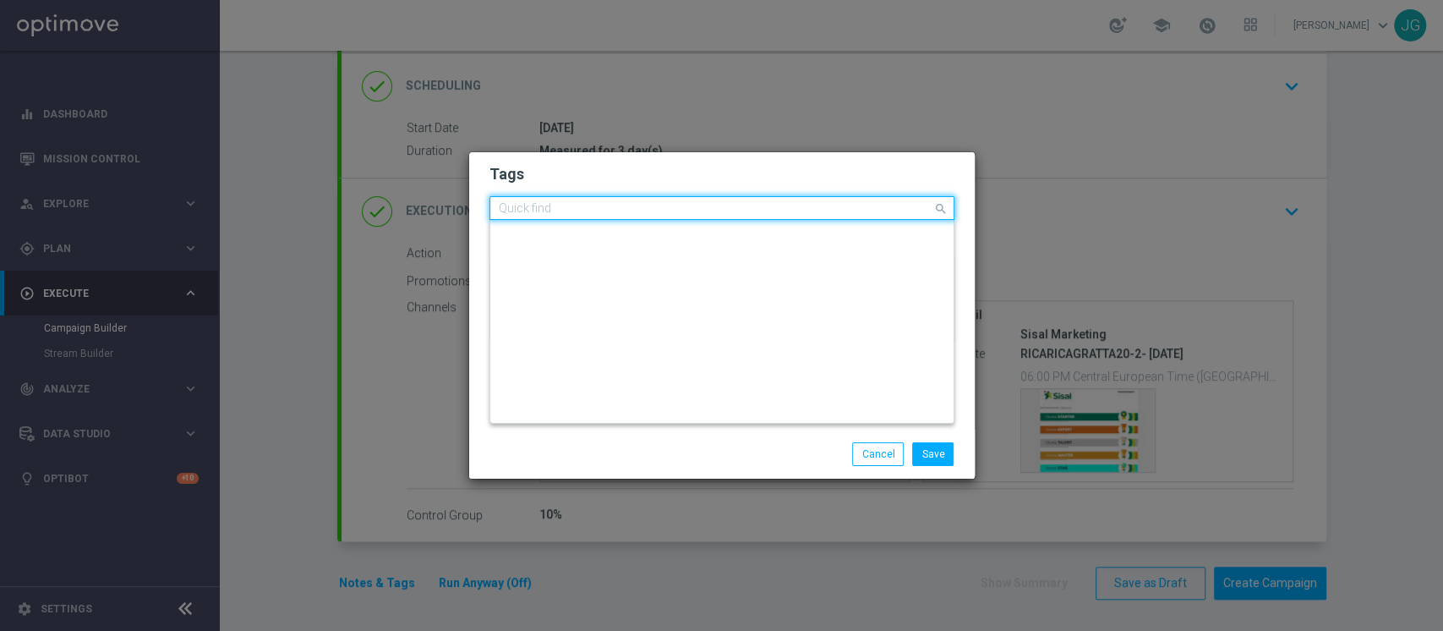
click at [696, 212] on input "text" at bounding box center [716, 209] width 434 height 14
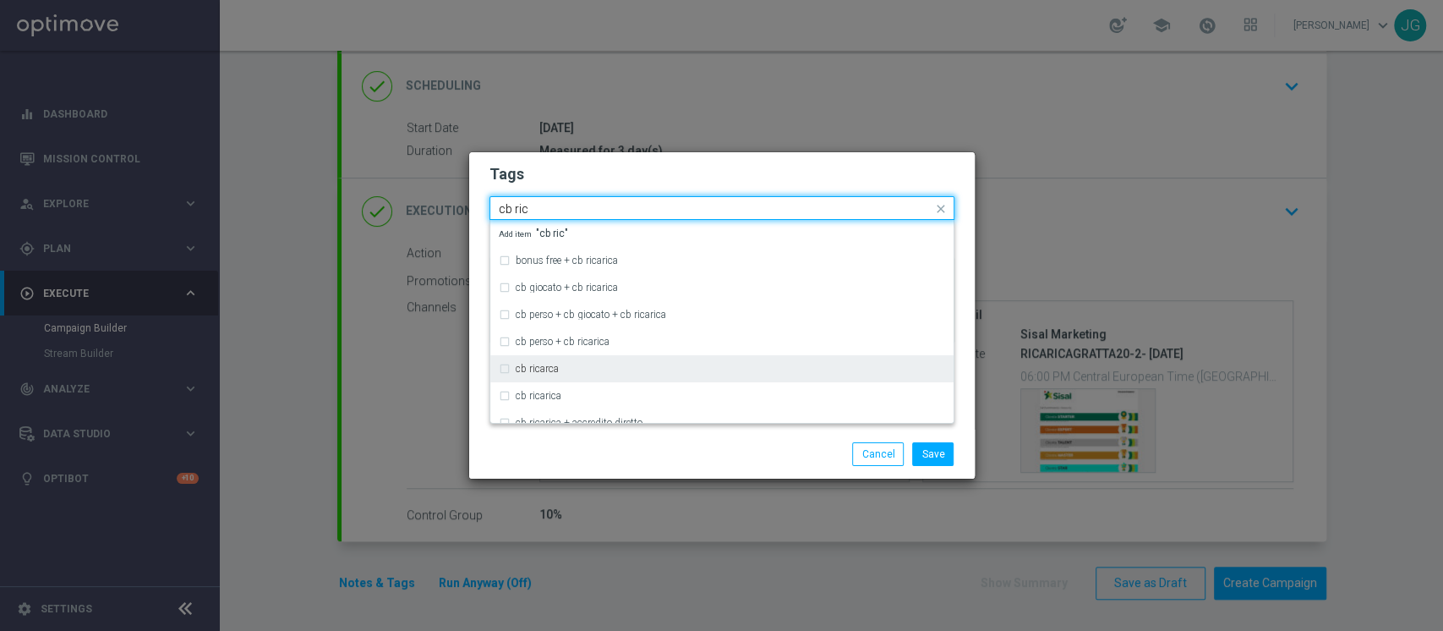
click at [590, 367] on div "cb ricarca" at bounding box center [731, 369] width 430 height 10
type input "cb ric"
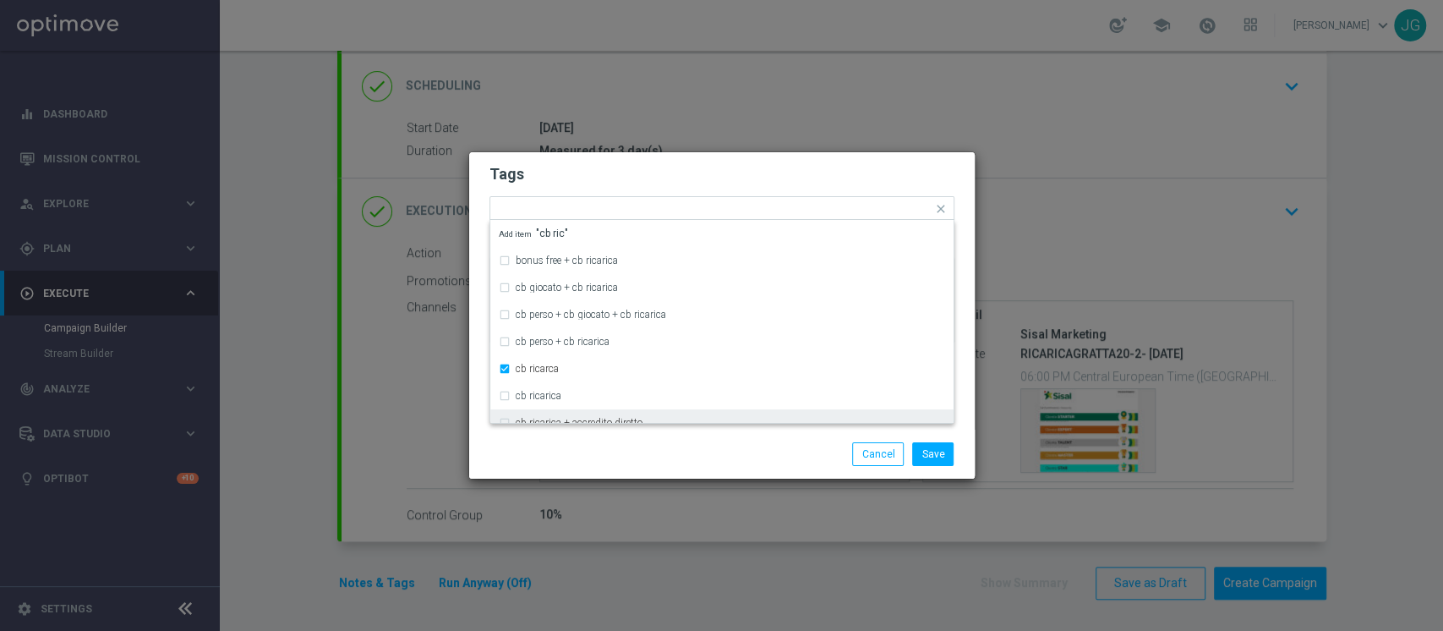
click at [603, 450] on div "Save Cancel" at bounding box center [722, 454] width 490 height 24
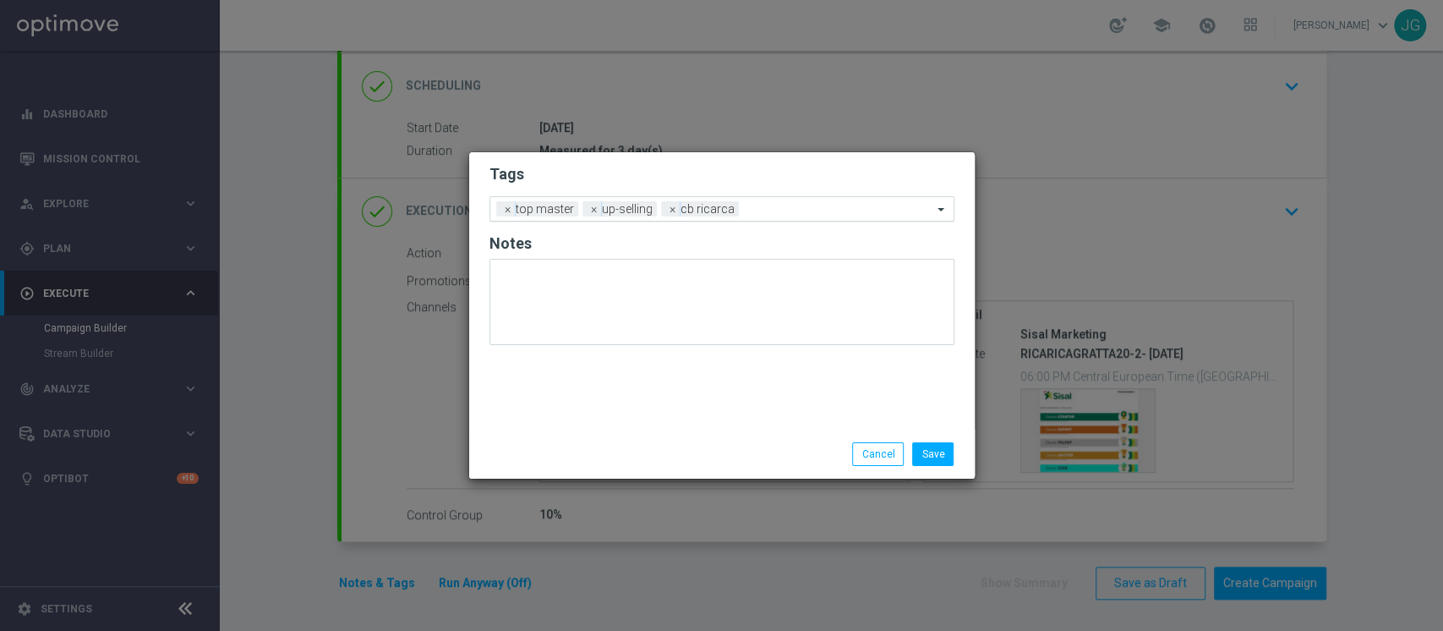
click at [793, 209] on input "text" at bounding box center [839, 210] width 187 height 14
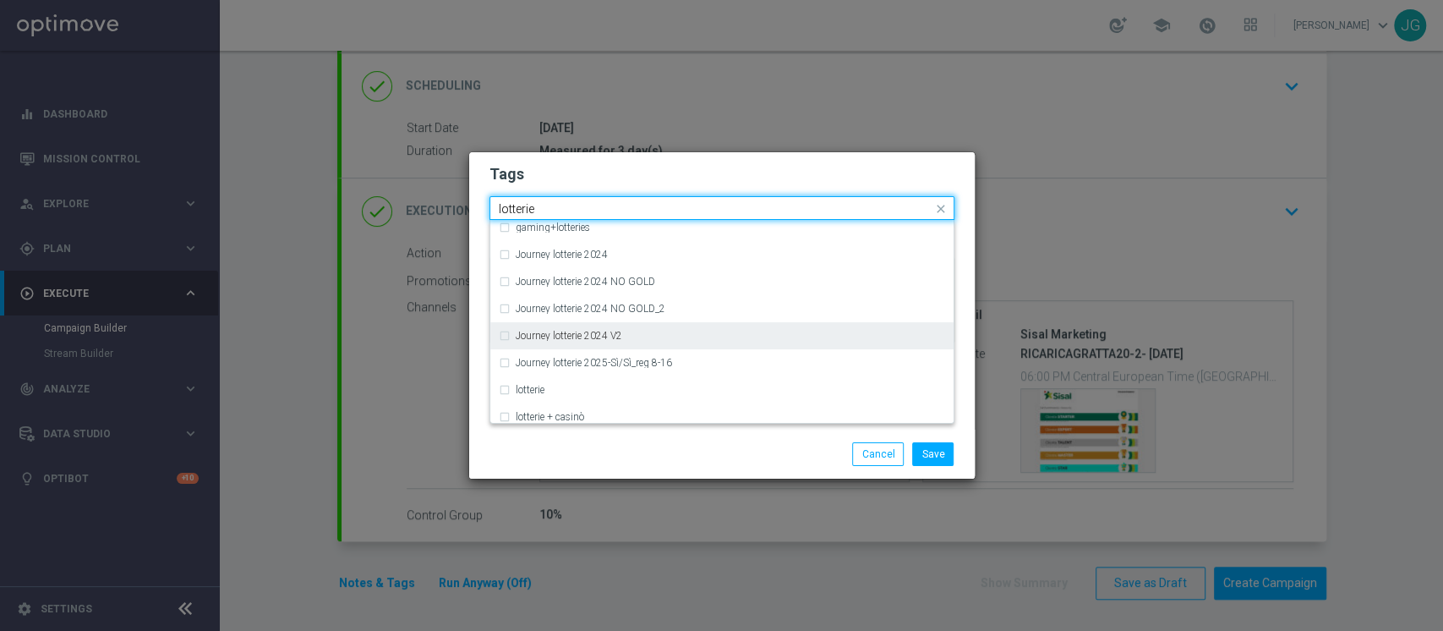
scroll to position [142, 0]
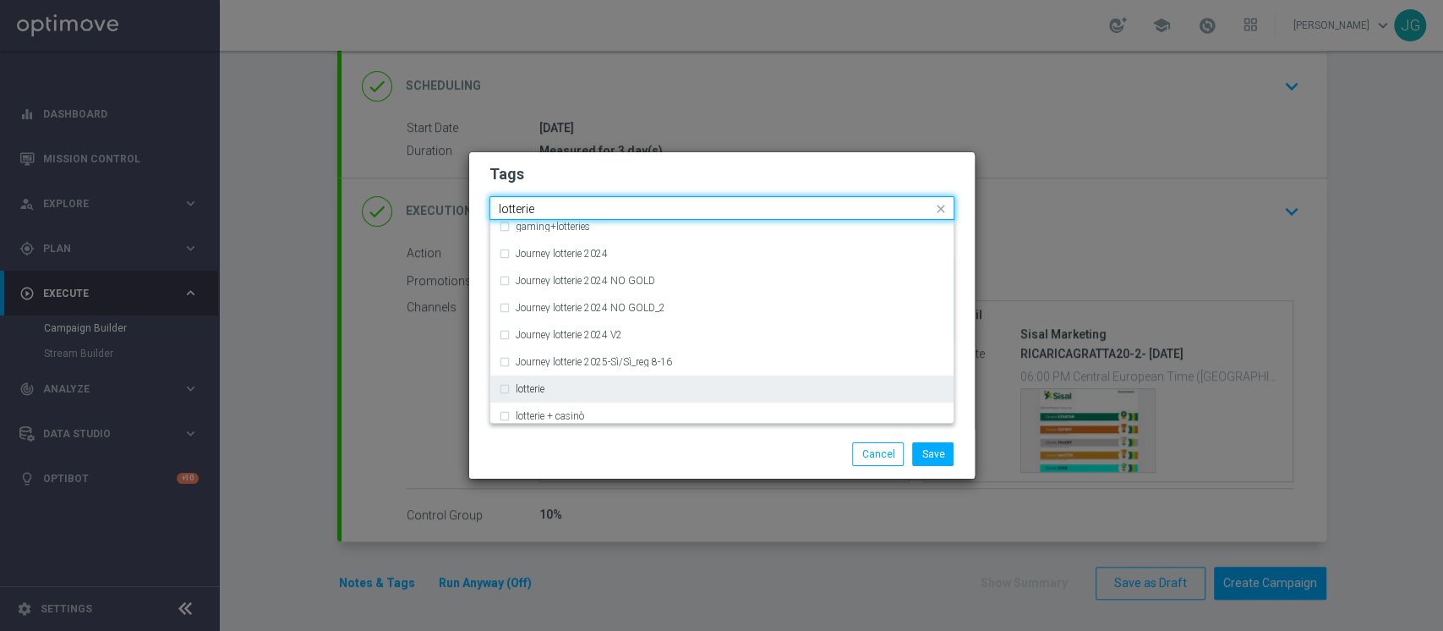
click at [608, 391] on div "lotterie" at bounding box center [731, 389] width 430 height 10
type input "lotterie"
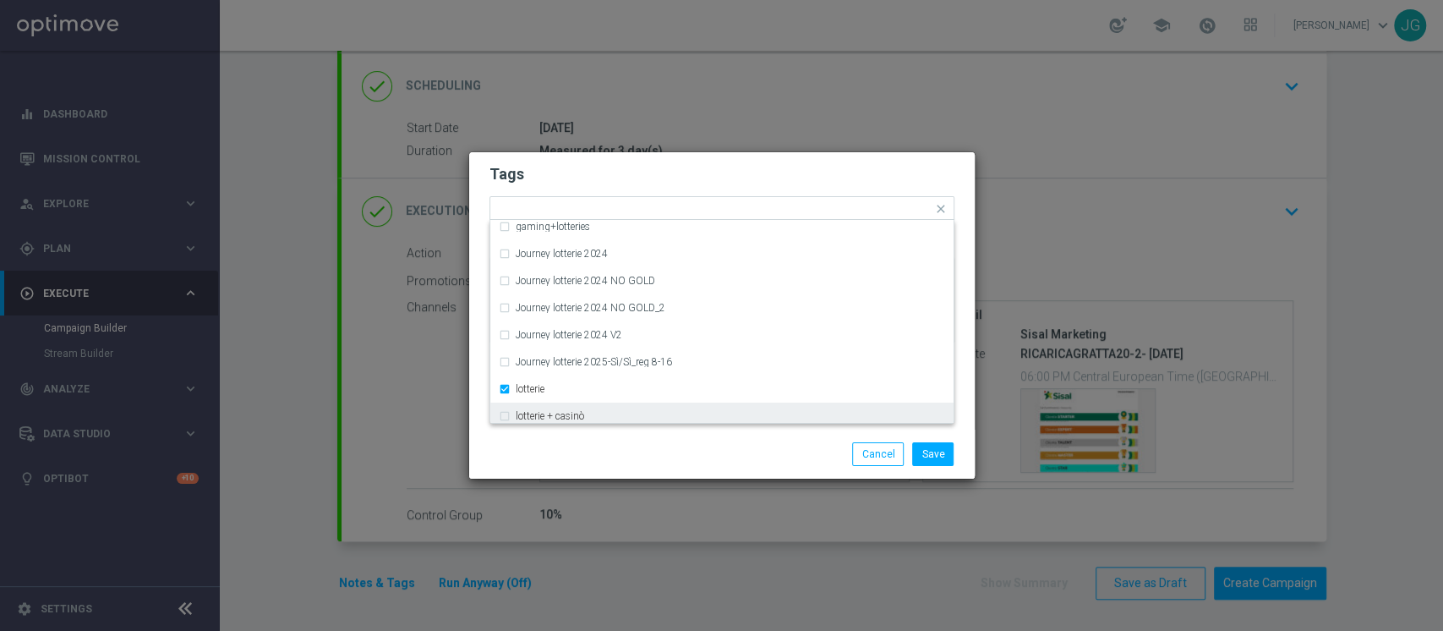
click at [618, 459] on div "Save Cancel" at bounding box center [722, 454] width 490 height 24
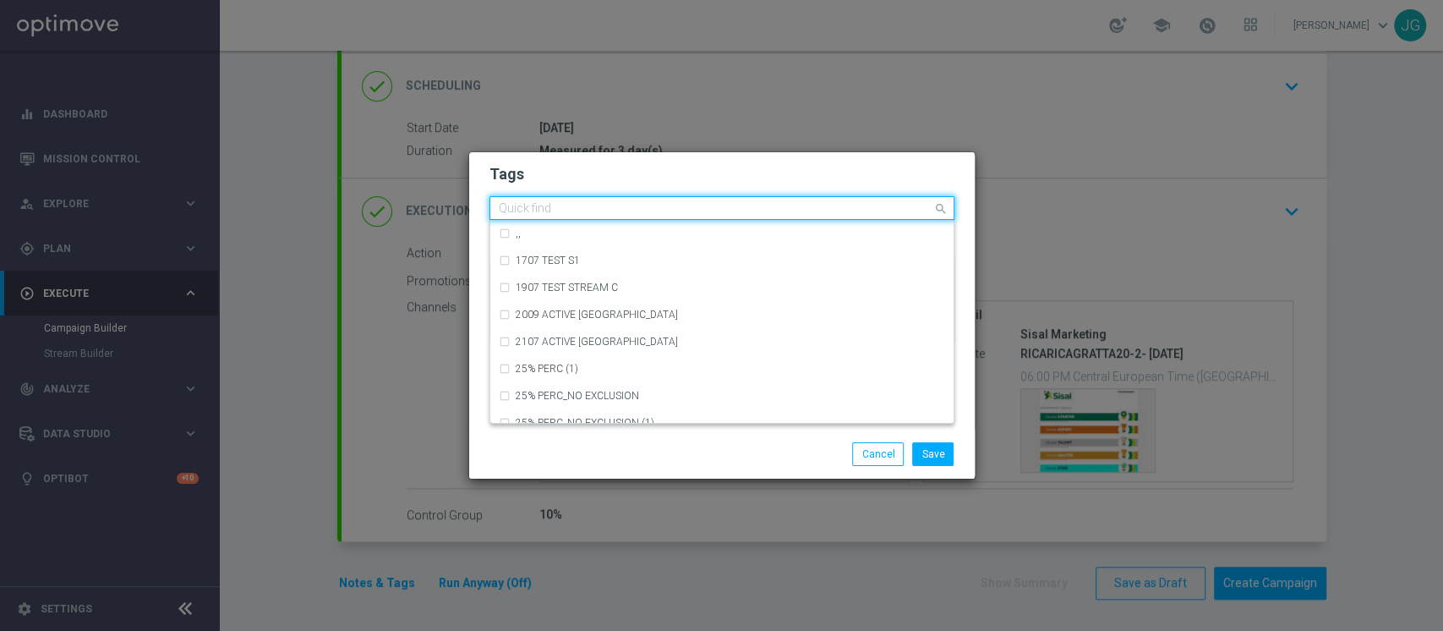
click at [834, 200] on div "Quick find × top master × up-selling × cb ricarca × lotterie" at bounding box center [711, 208] width 442 height 21
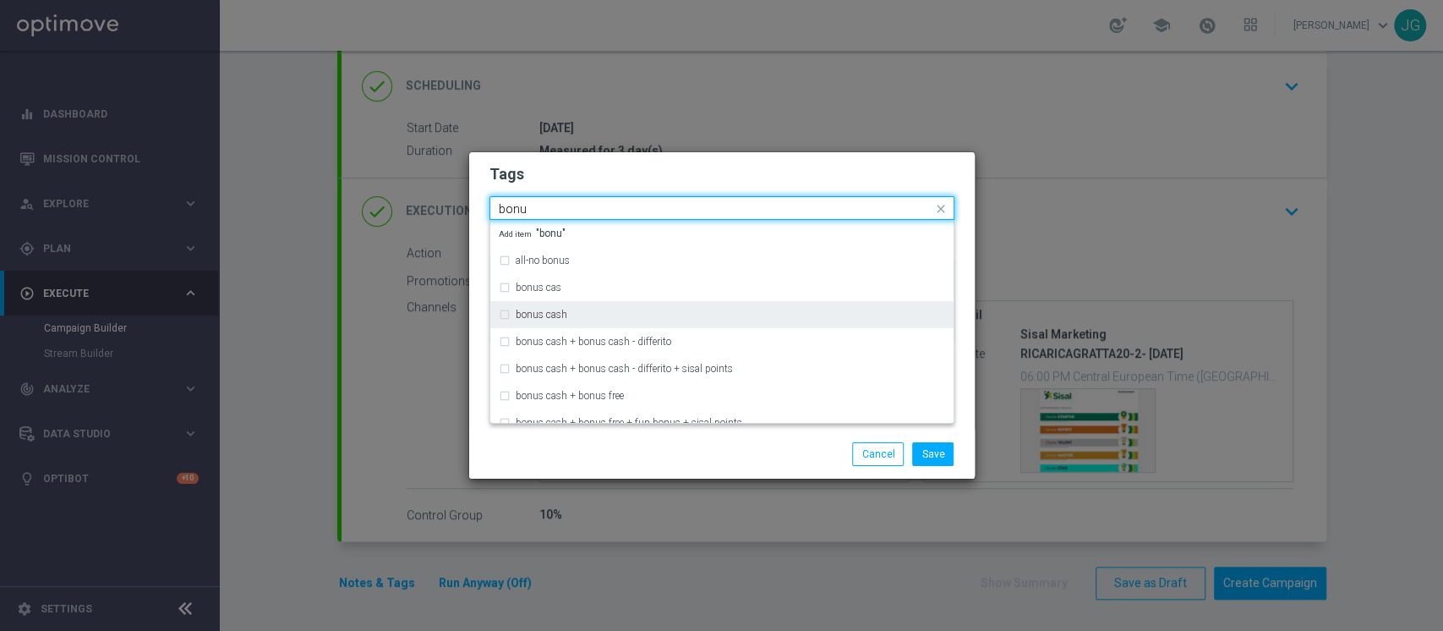
click at [652, 313] on div "bonus cash" at bounding box center [731, 314] width 430 height 10
type input "bonu"
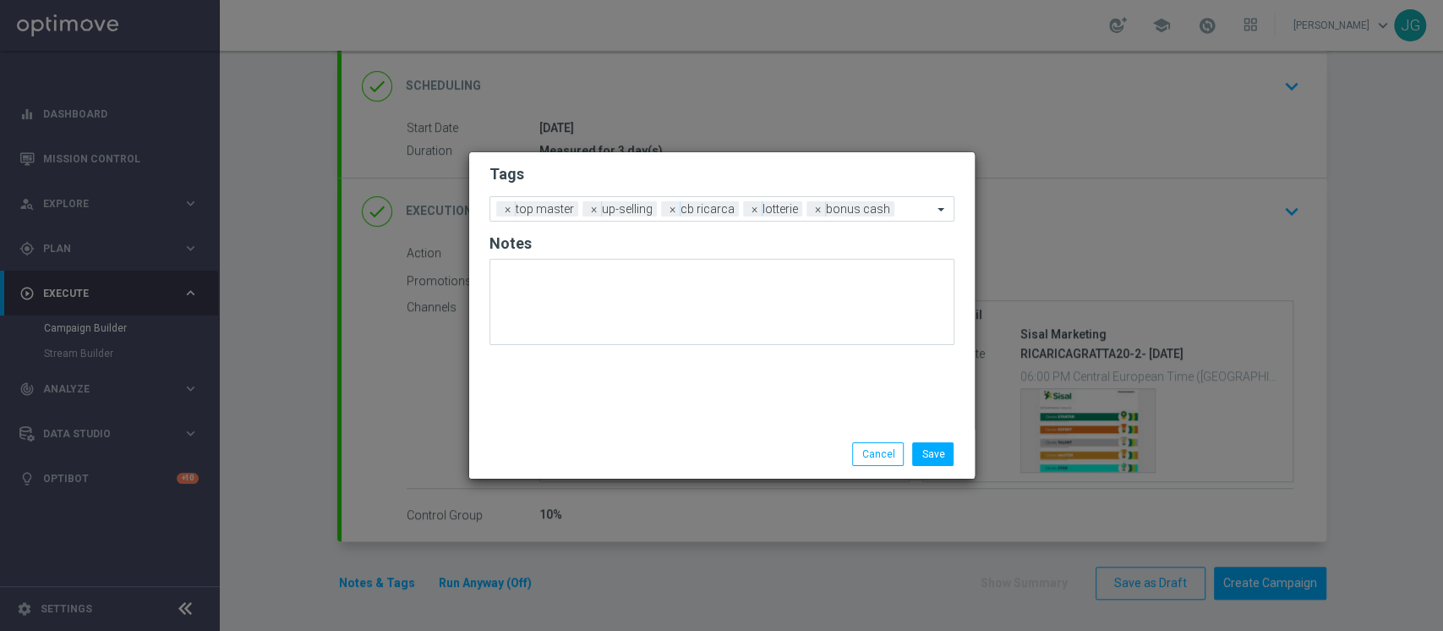
click at [657, 428] on div "Tags Add a new tag × top master × up-selling × cb ricarca × lotterie × bonus ca…" at bounding box center [722, 290] width 506 height 277
click at [950, 451] on button "Save" at bounding box center [932, 454] width 41 height 24
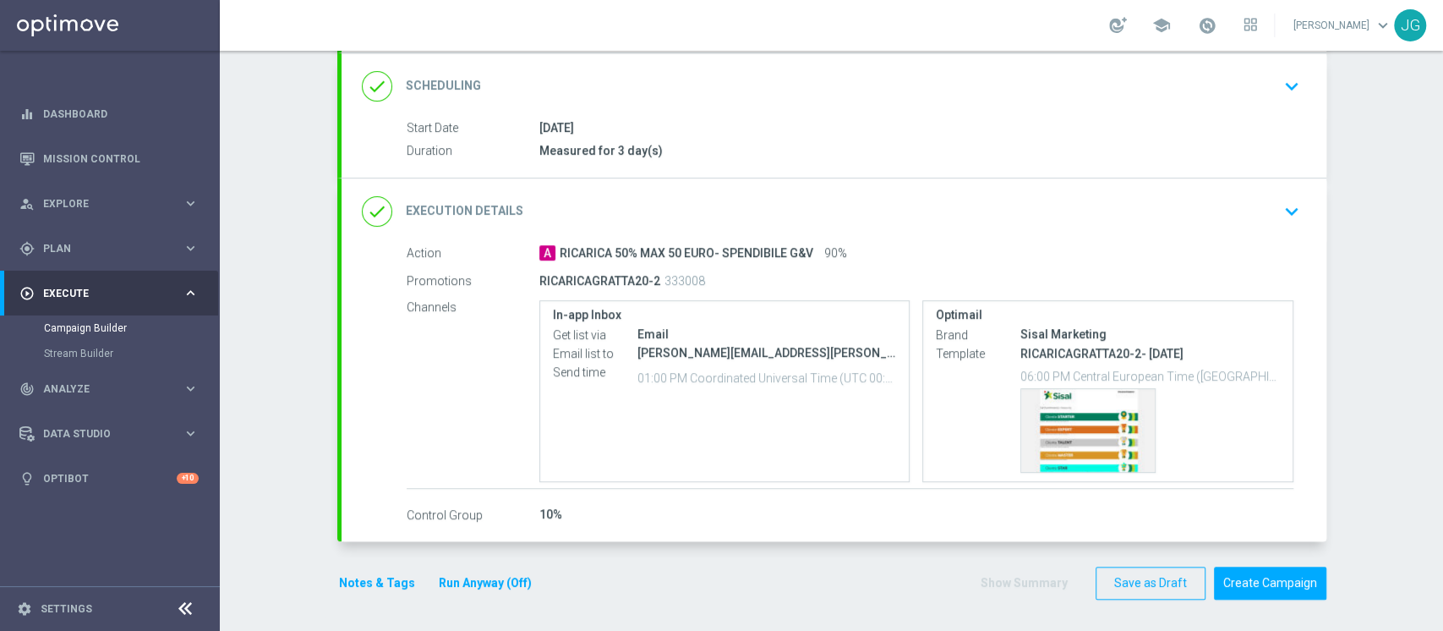
click at [498, 580] on button "Run Anyway (Off)" at bounding box center [485, 582] width 96 height 21
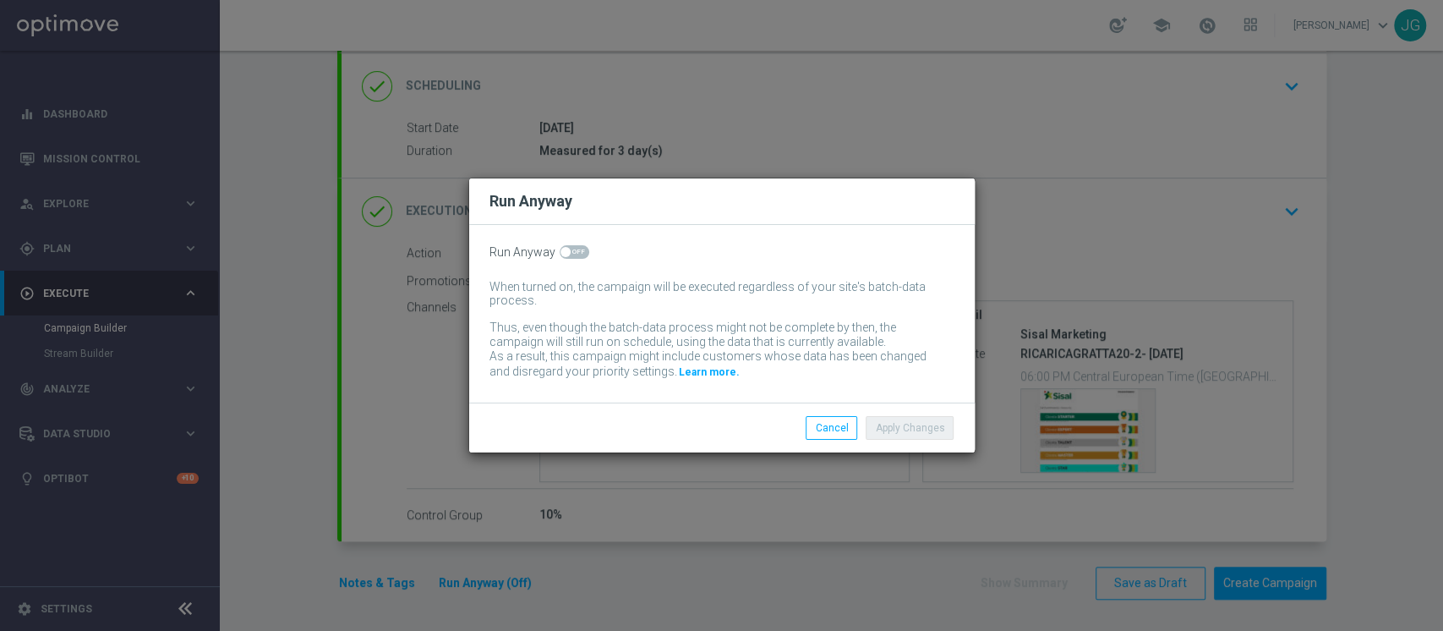
click at [574, 245] on span at bounding box center [575, 252] width 30 height 14
click at [574, 245] on input "checkbox" at bounding box center [575, 252] width 30 height 14
checkbox input "true"
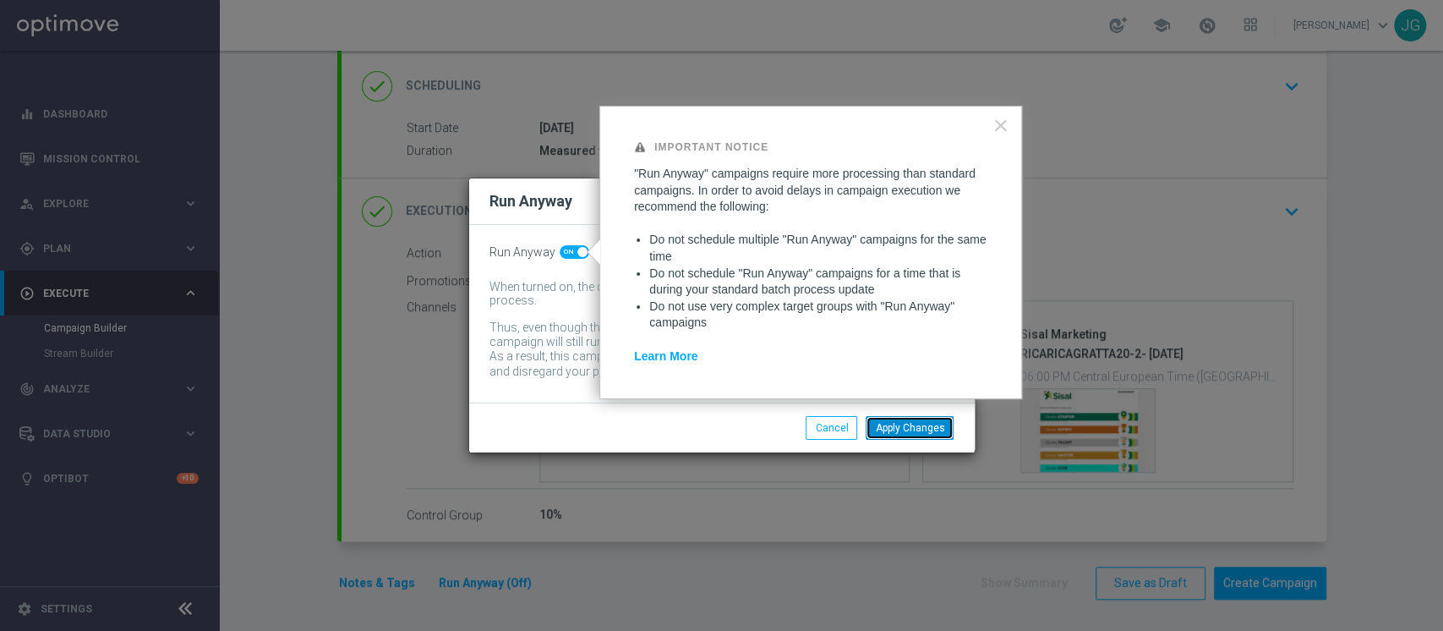
click at [881, 430] on button "Apply Changes" at bounding box center [910, 428] width 88 height 24
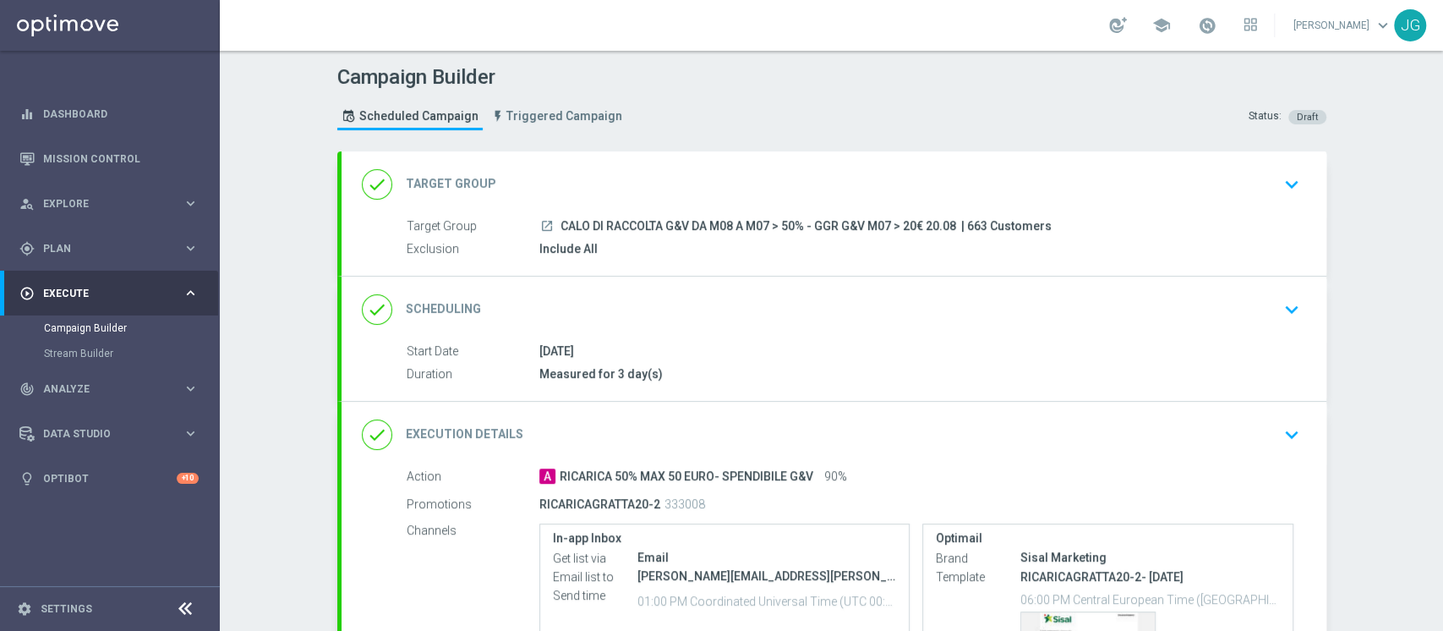
scroll to position [223, 0]
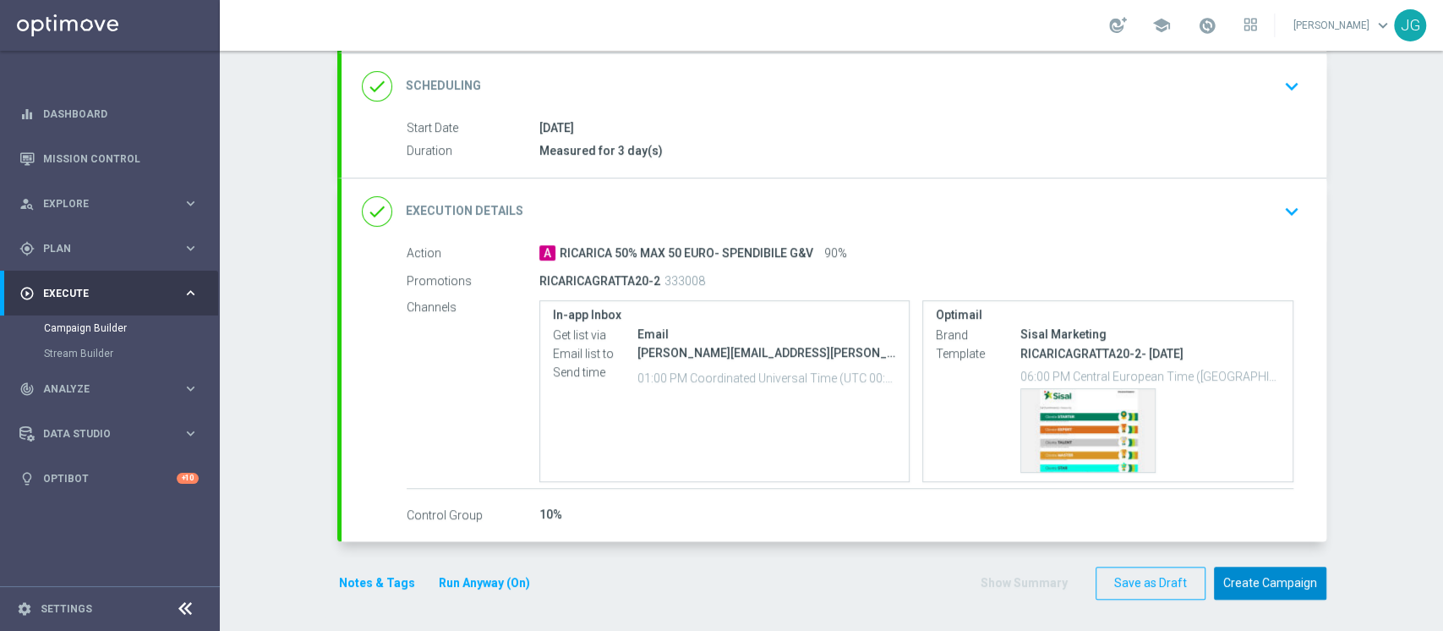
click at [1285, 575] on button "Create Campaign" at bounding box center [1270, 583] width 112 height 33
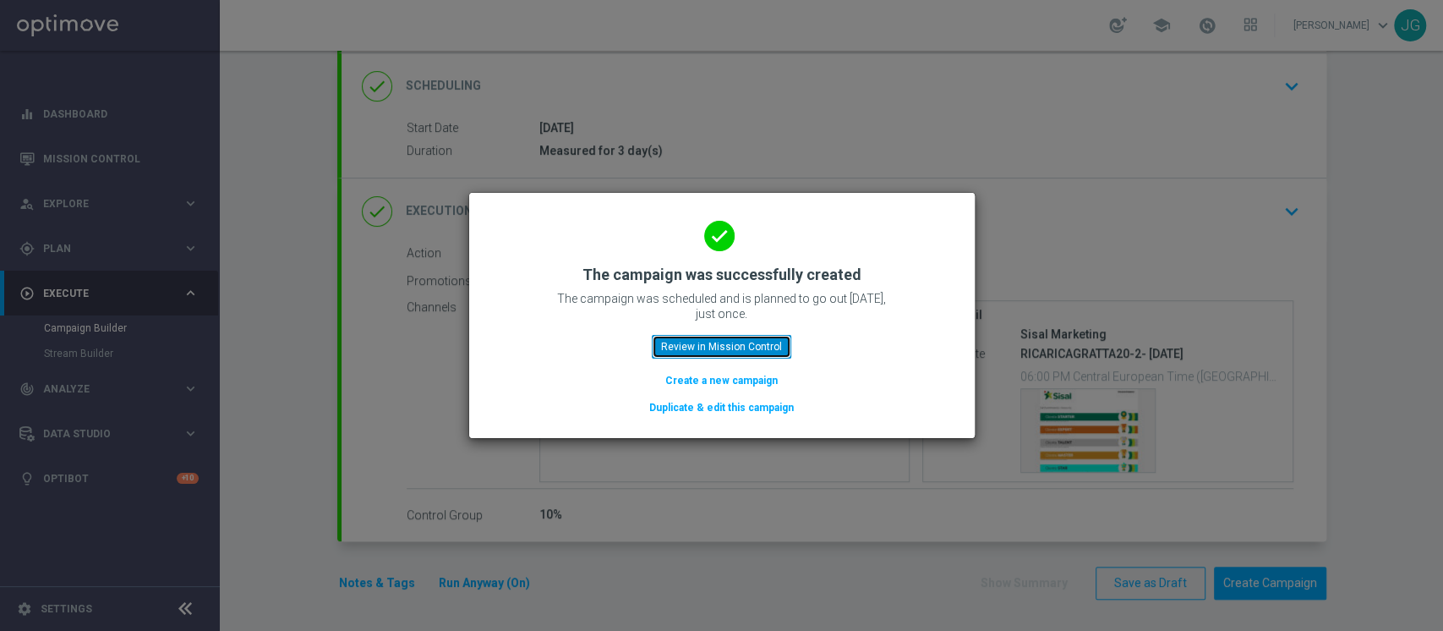
click at [697, 349] on button "Review in Mission Control" at bounding box center [722, 347] width 140 height 24
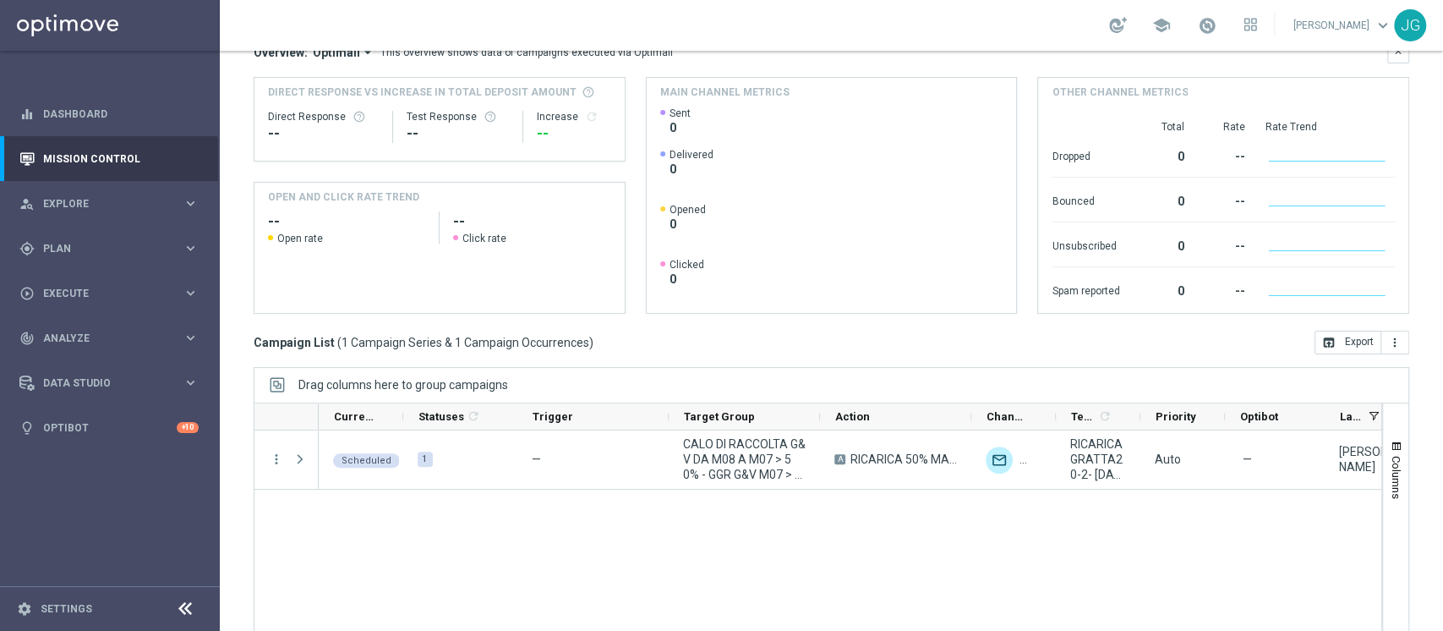
scroll to position [218, 0]
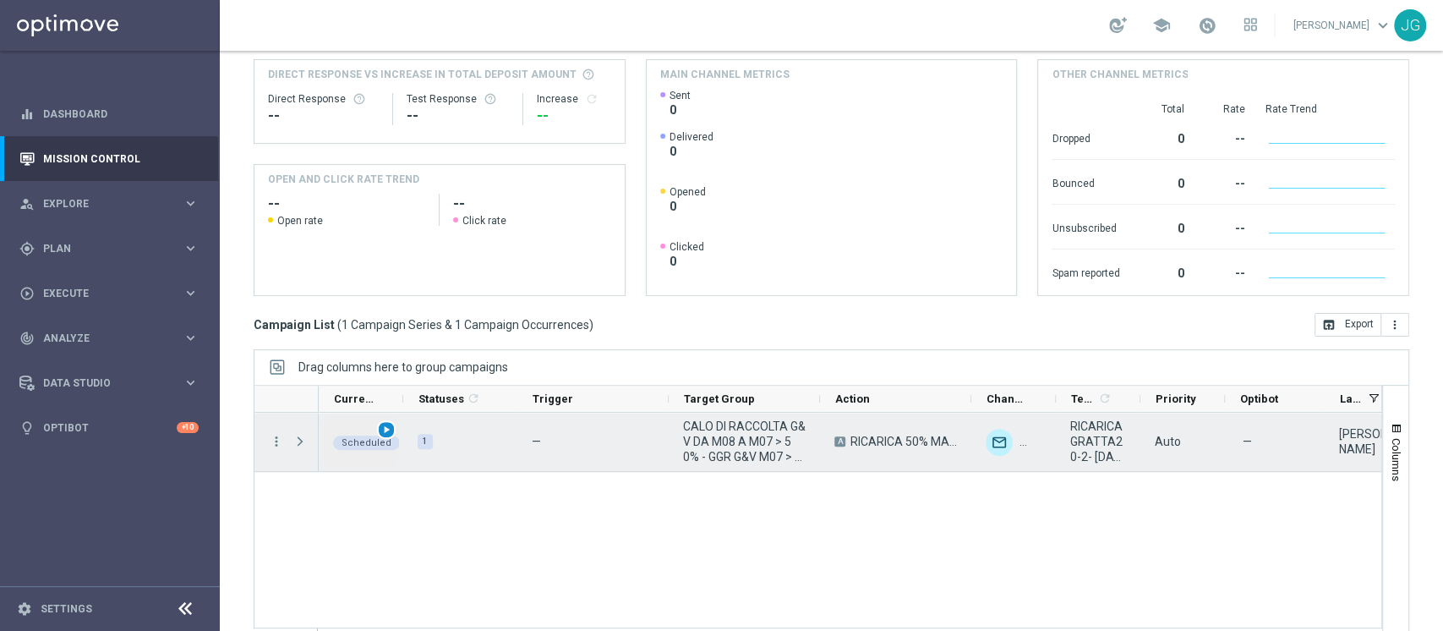
click at [391, 430] on span "play_arrow" at bounding box center [387, 430] width 12 height 12
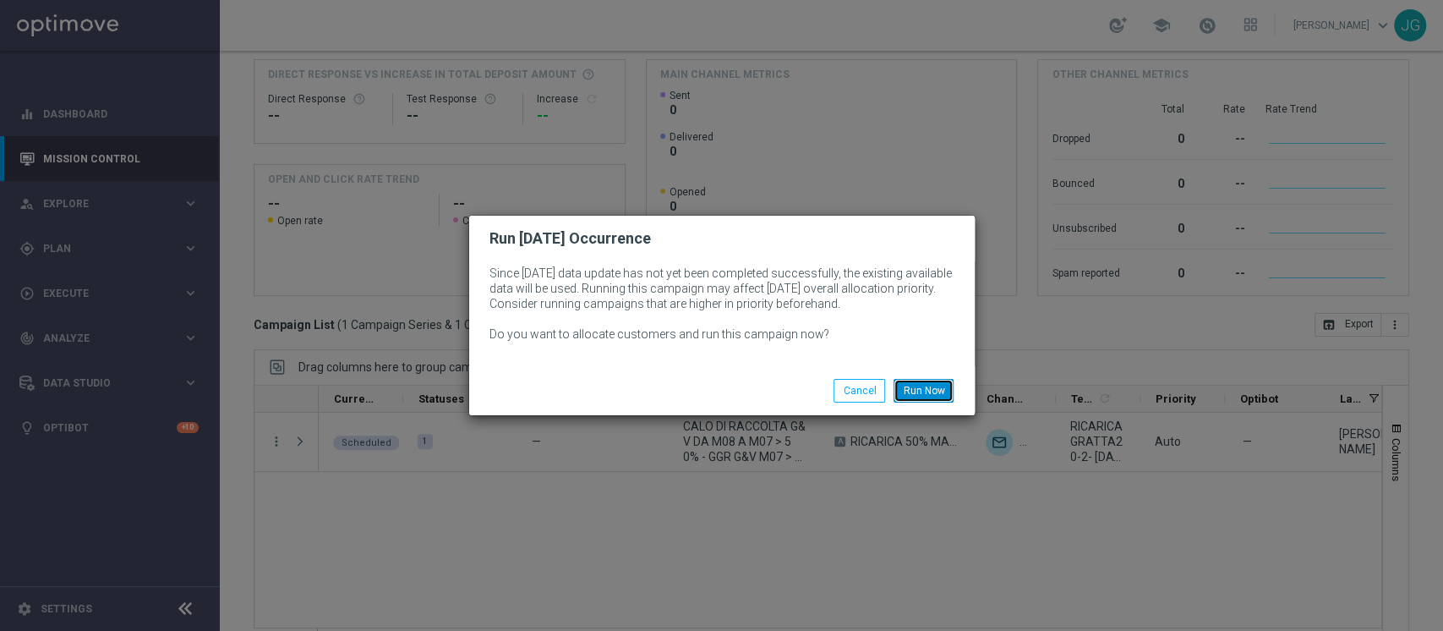
click at [928, 392] on button "Run Now" at bounding box center [924, 391] width 60 height 24
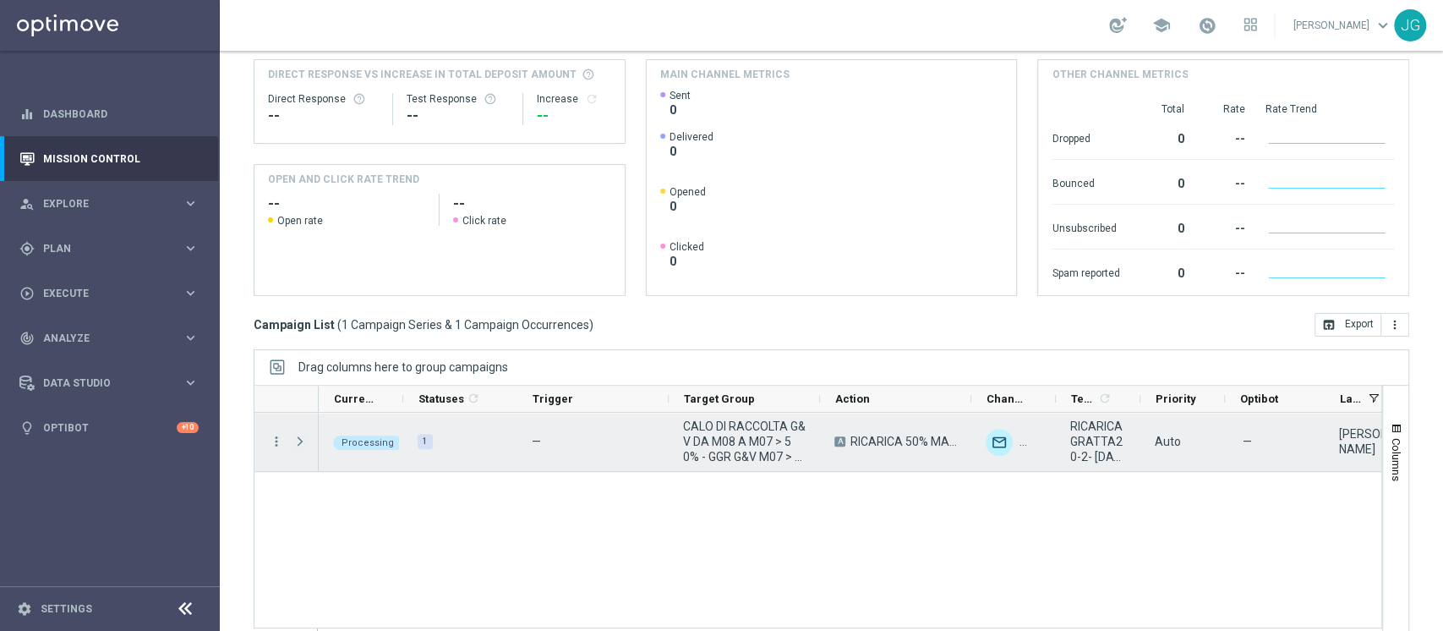
click at [302, 443] on span "Press SPACE to select this row." at bounding box center [300, 442] width 15 height 14
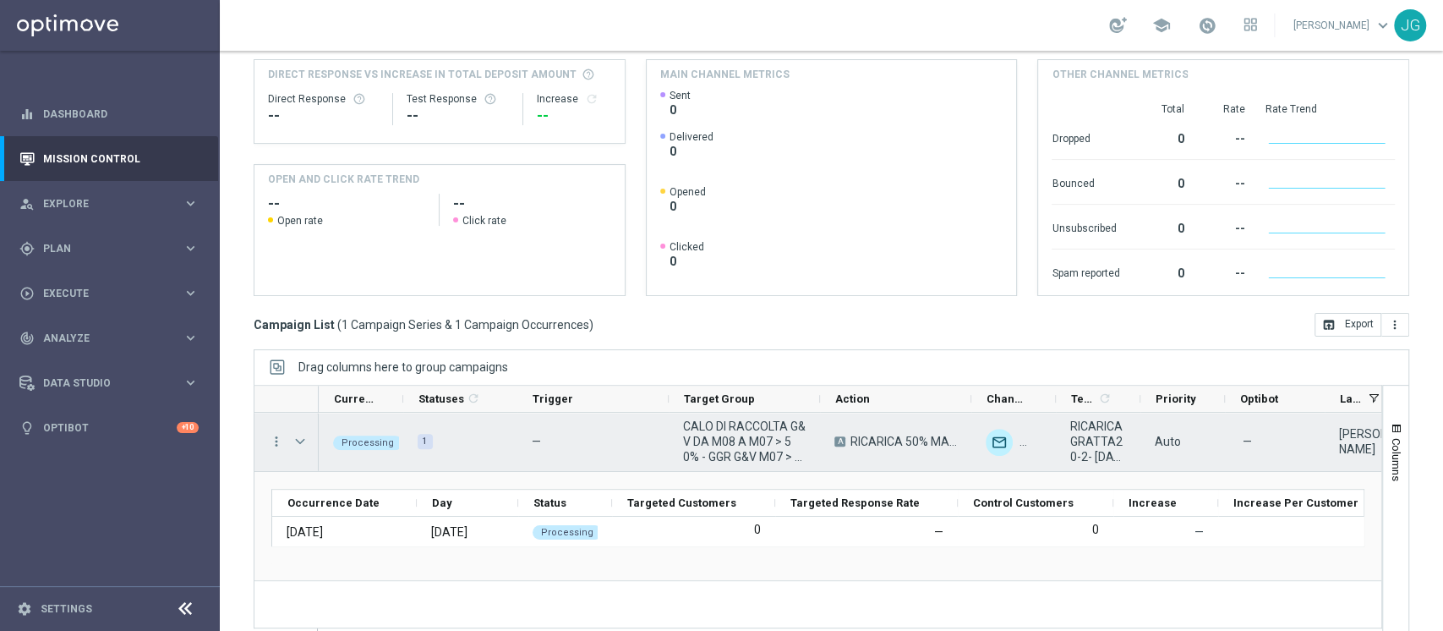
click at [302, 443] on span "Press SPACE to select this row." at bounding box center [300, 442] width 15 height 14
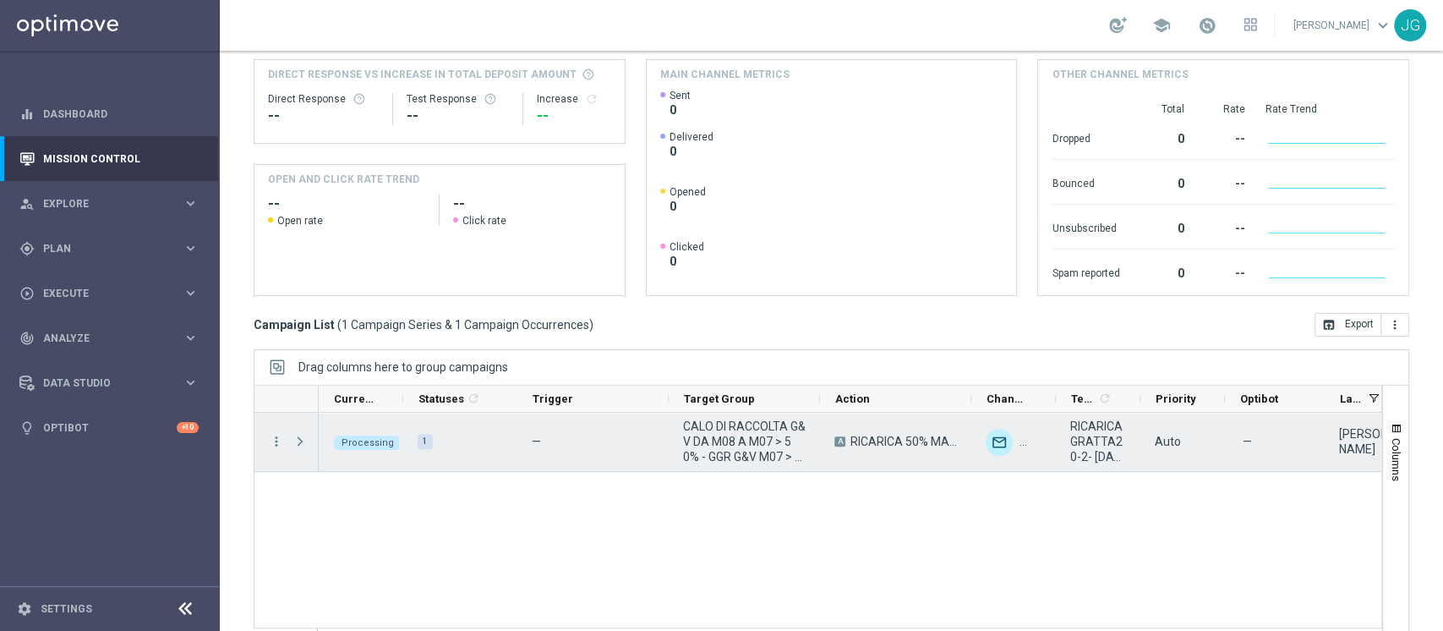
click at [302, 443] on span "Press SPACE to select this row." at bounding box center [300, 442] width 15 height 14
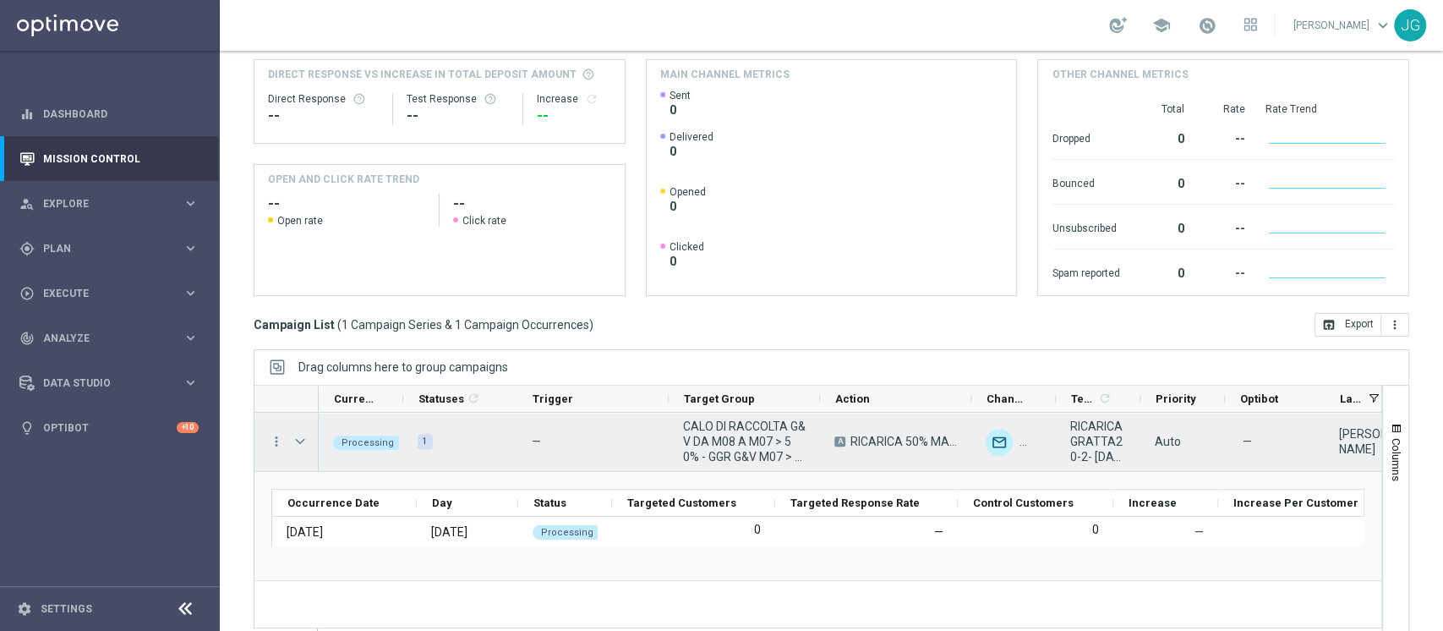
click at [302, 443] on span "Press SPACE to select this row." at bounding box center [300, 442] width 15 height 14
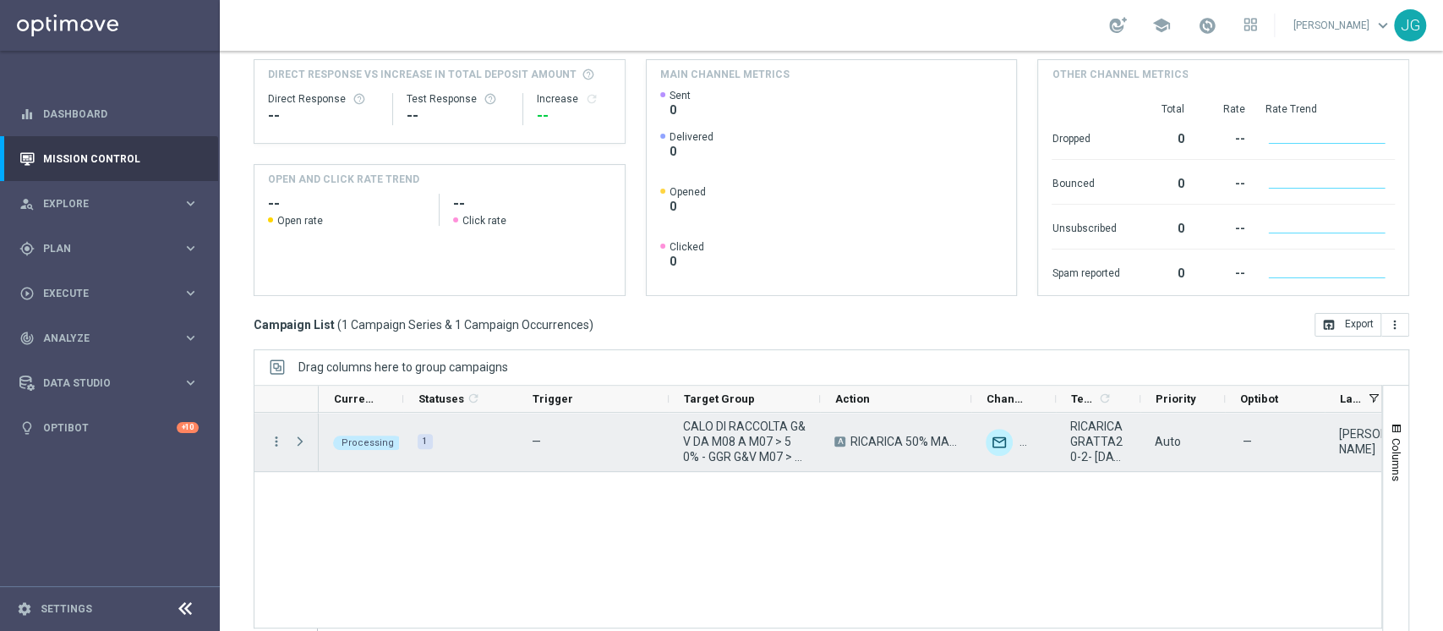
click at [302, 443] on span "Press SPACE to select this row." at bounding box center [300, 442] width 15 height 14
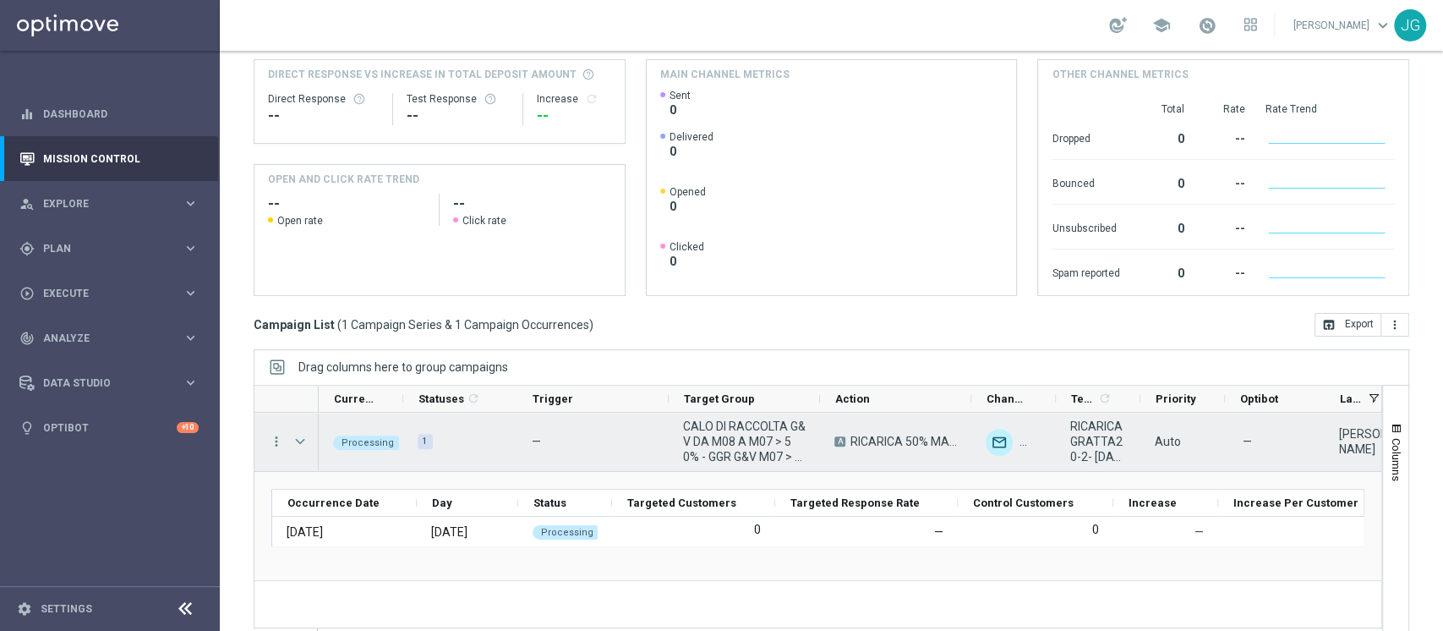
click at [302, 443] on span "Press SPACE to select this row." at bounding box center [300, 442] width 15 height 14
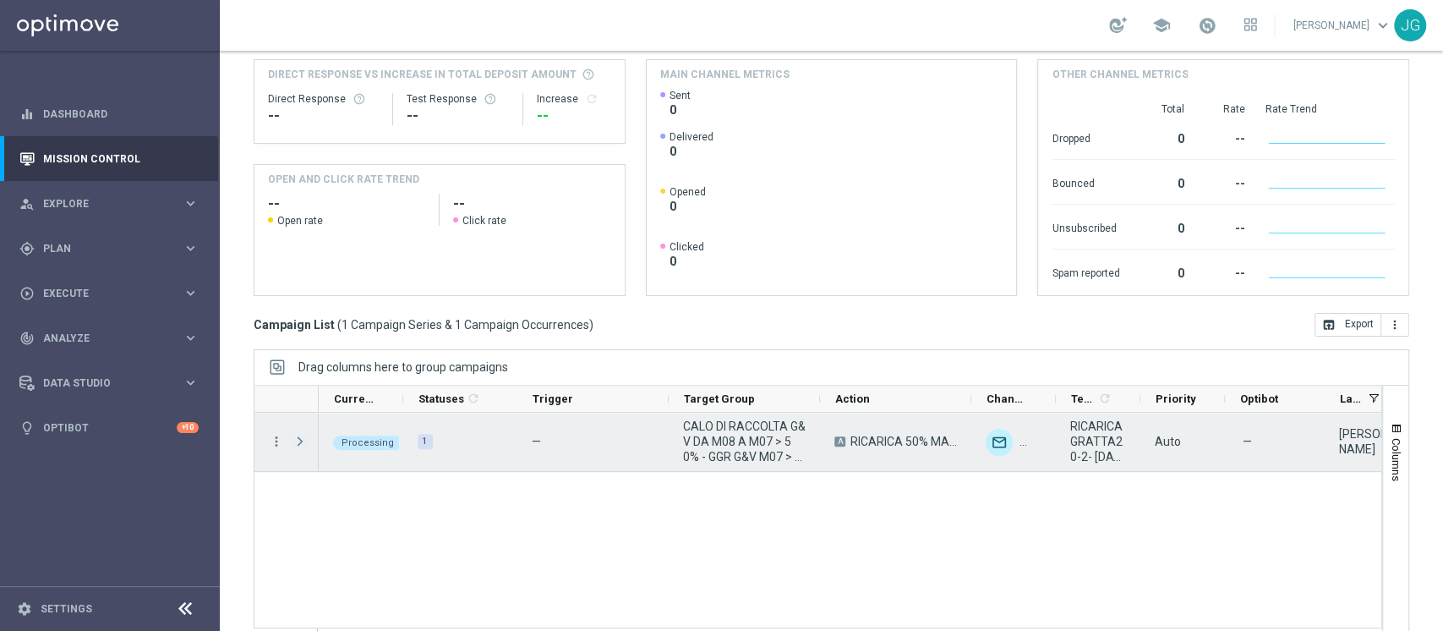
click at [302, 443] on span "Press SPACE to select this row." at bounding box center [300, 442] width 15 height 14
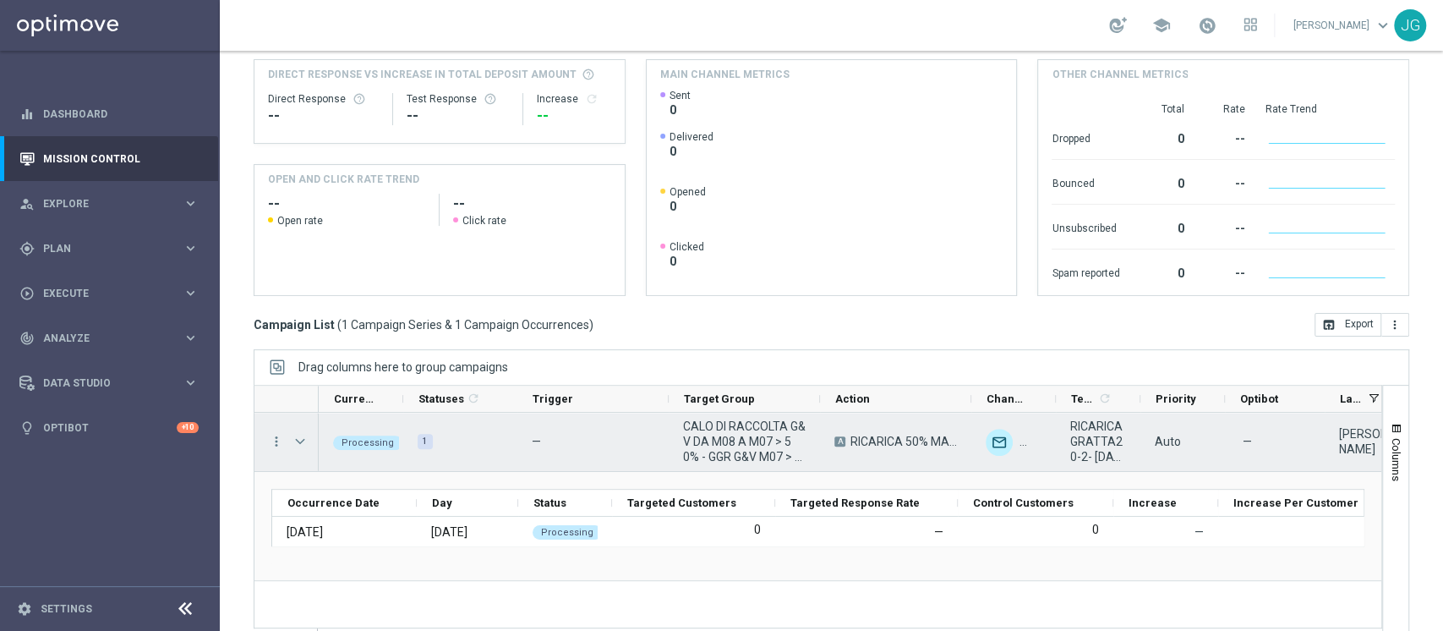
click at [302, 441] on span "Press SPACE to select this row." at bounding box center [300, 442] width 15 height 14
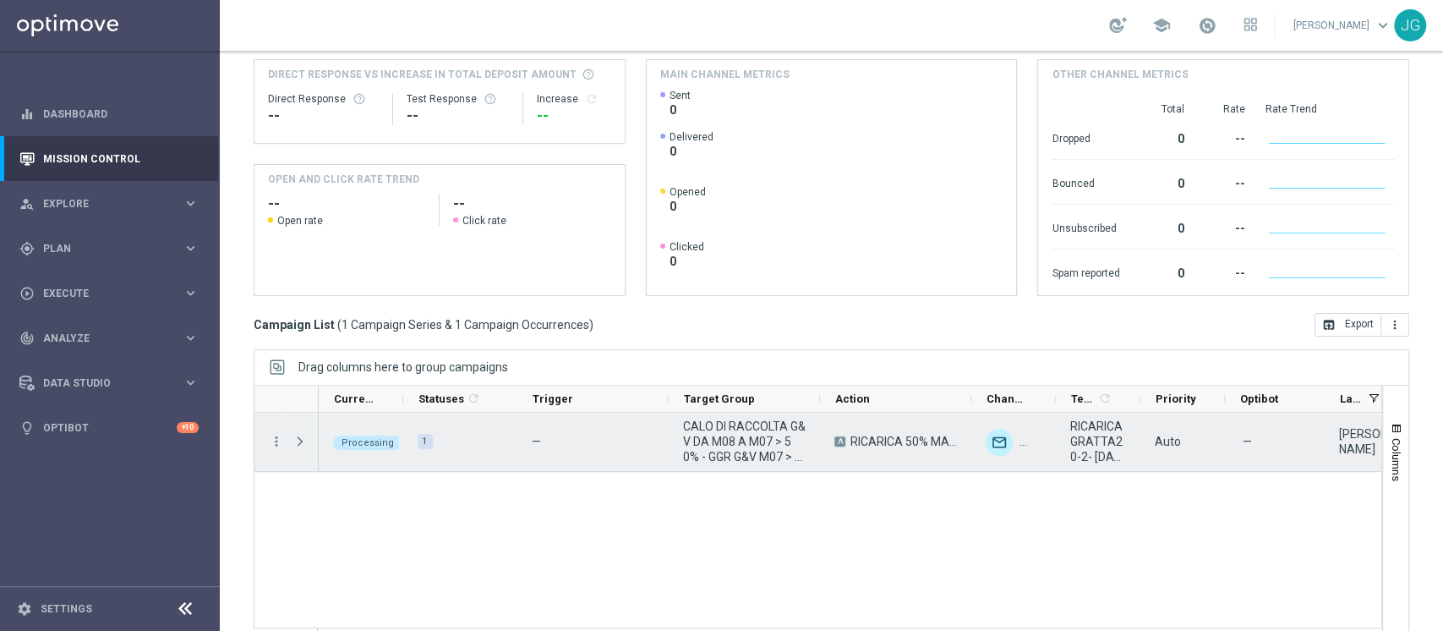
click at [302, 441] on span "Press SPACE to select this row." at bounding box center [300, 442] width 15 height 14
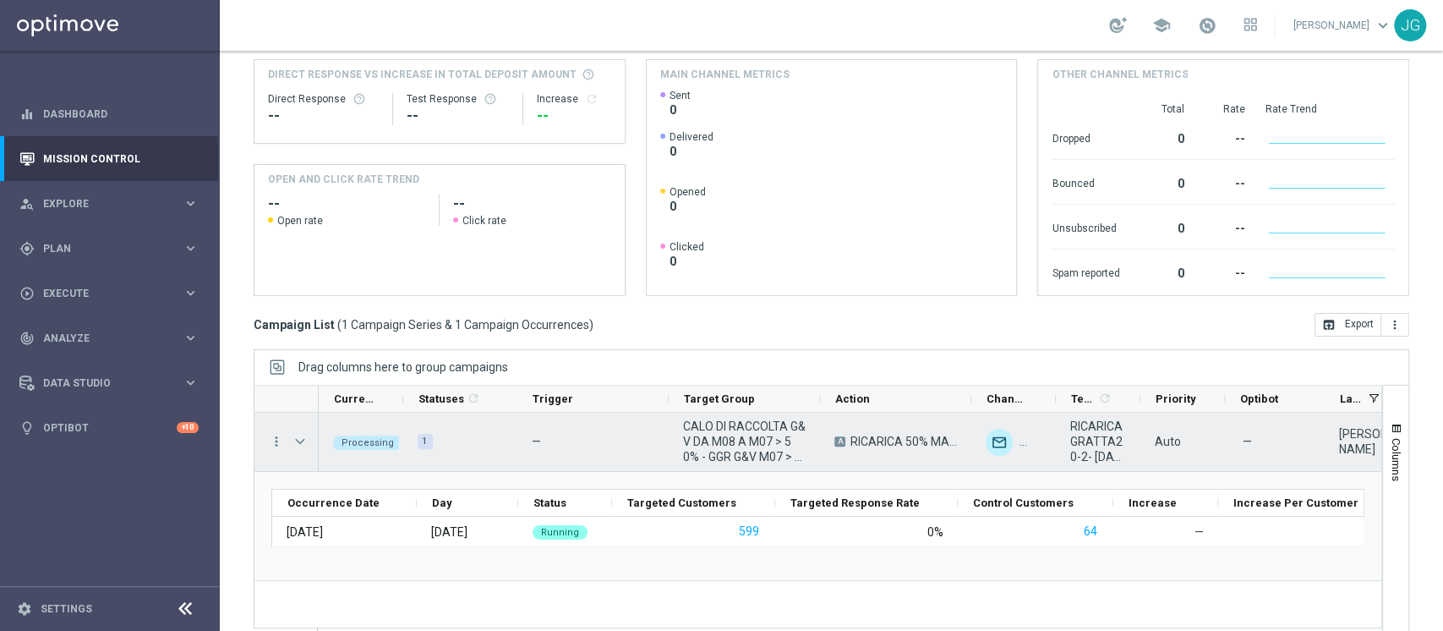
scroll to position [249, 0]
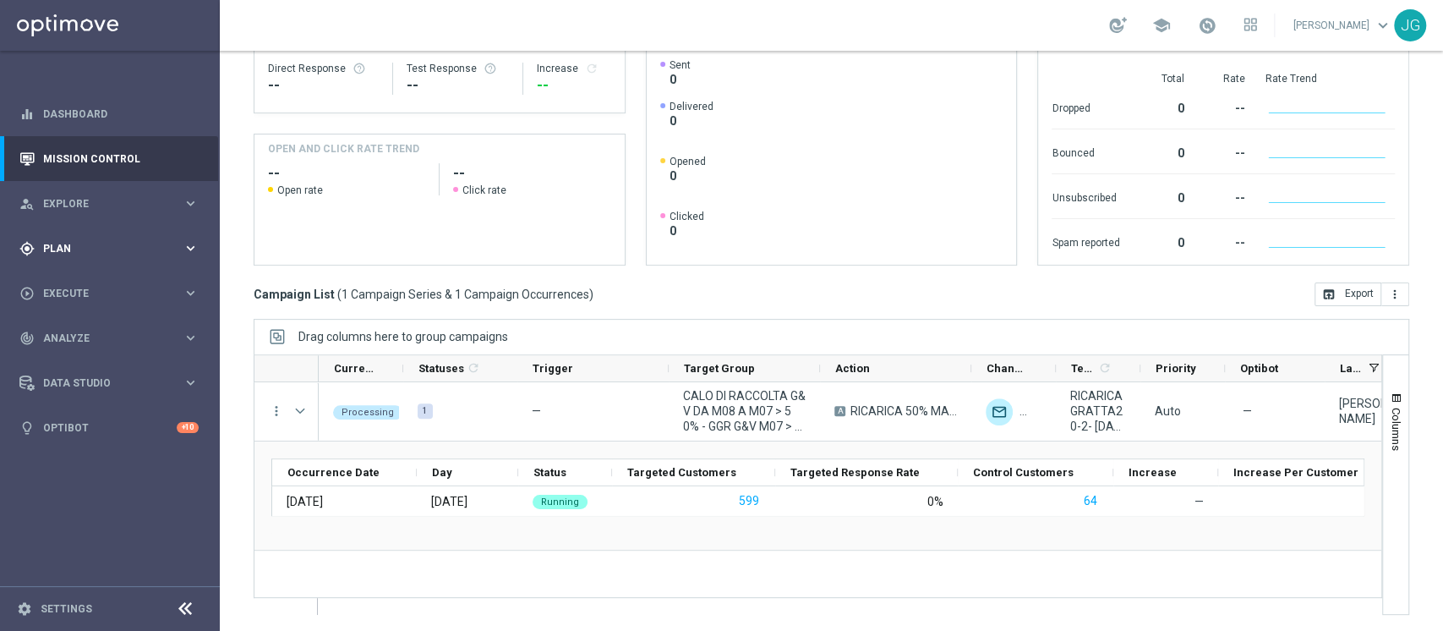
click at [74, 241] on div "gps_fixed Plan" at bounding box center [100, 248] width 163 height 15
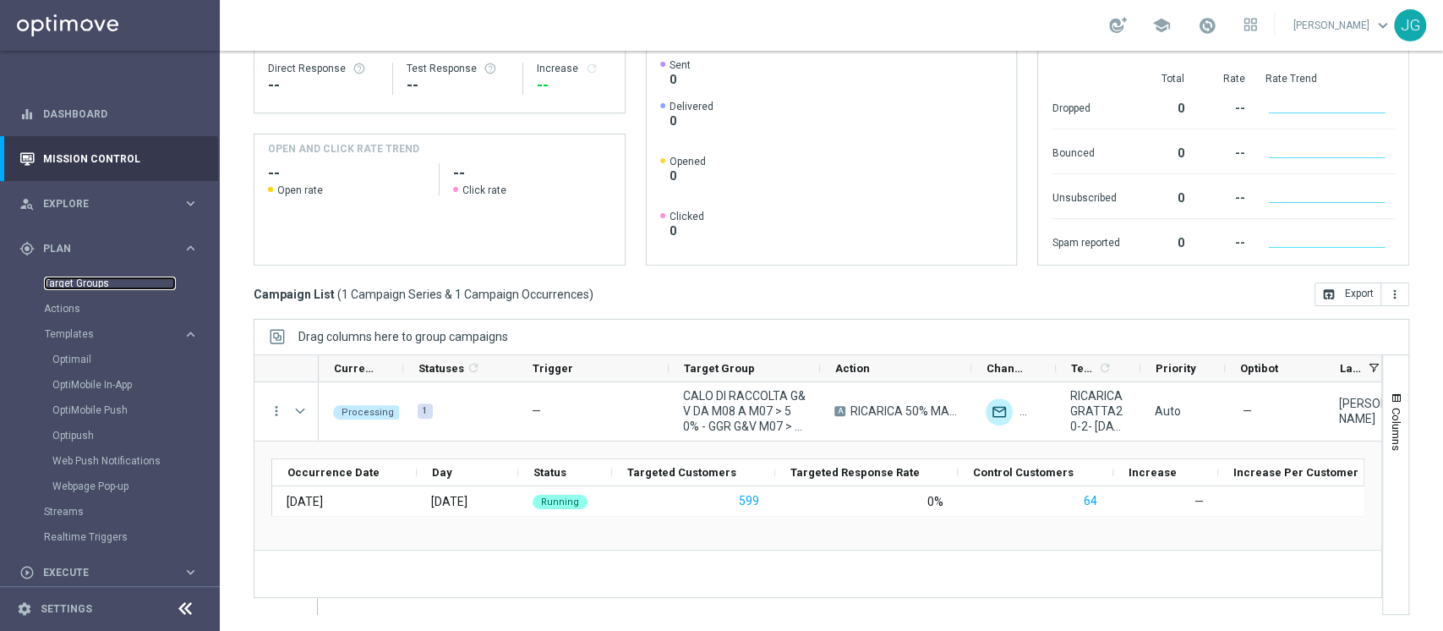
click at [61, 287] on link "Target Groups" at bounding box center [110, 284] width 132 height 14
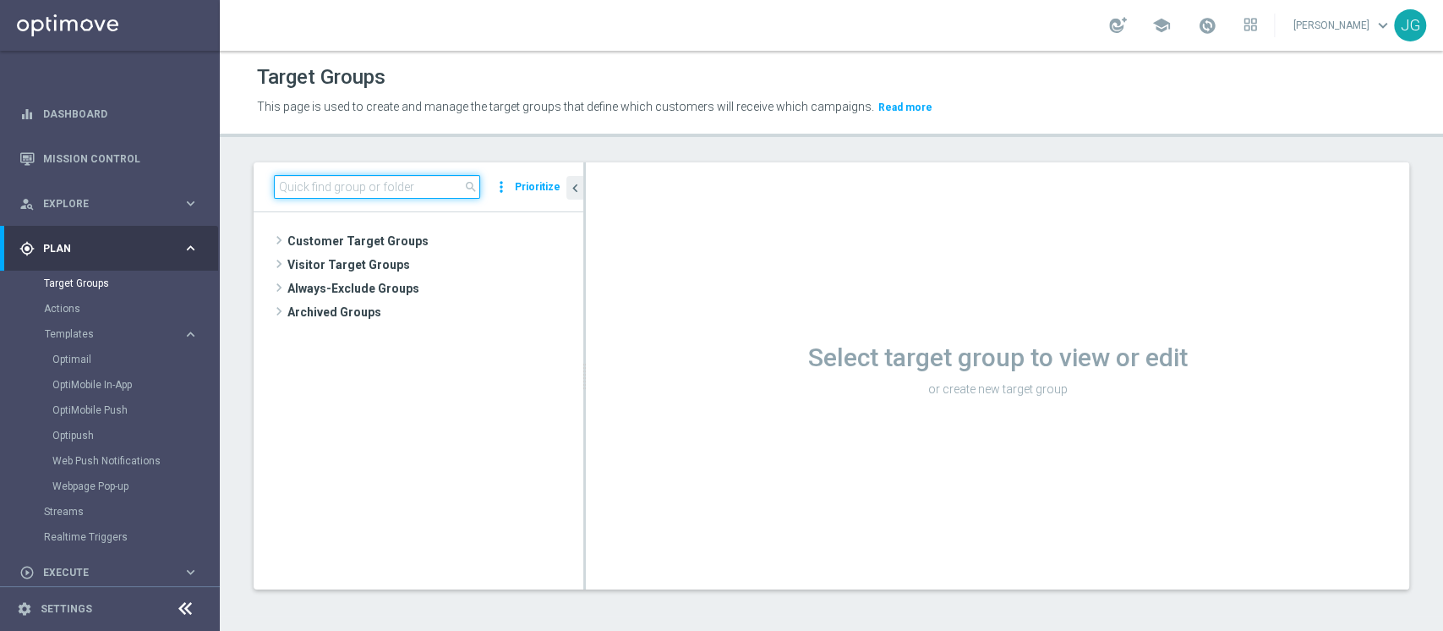
click at [335, 183] on input at bounding box center [377, 187] width 206 height 24
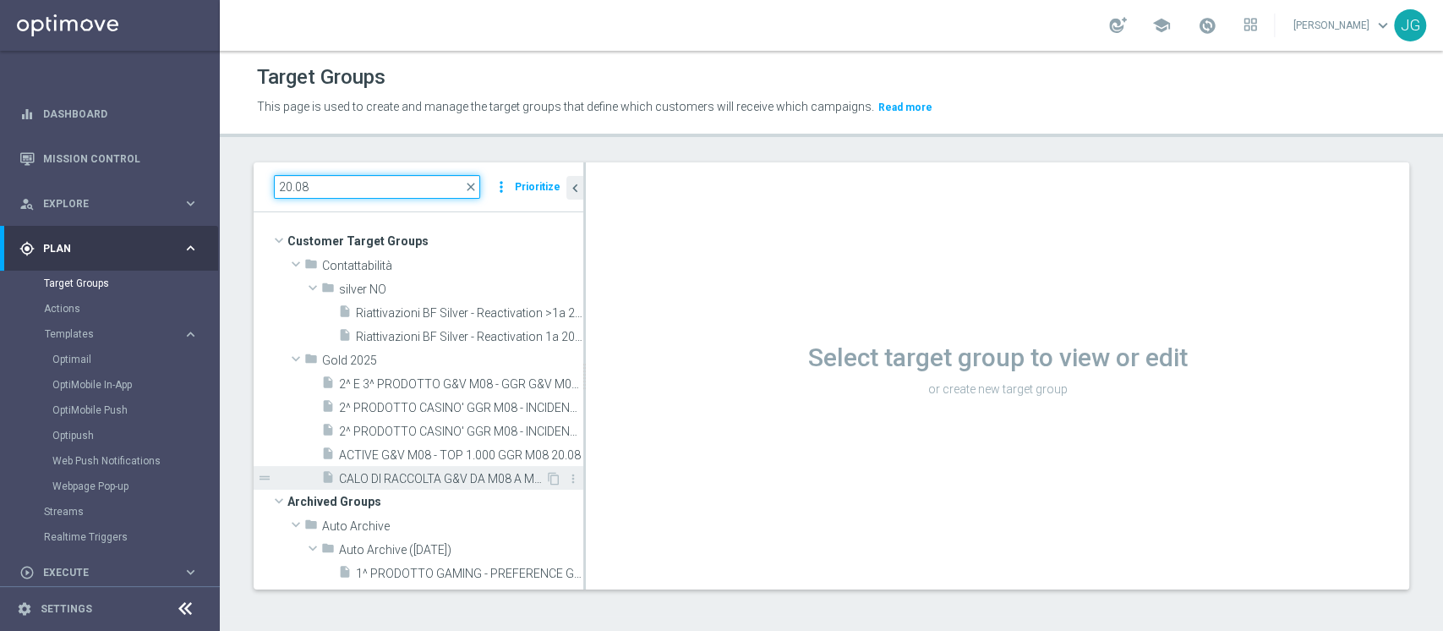
type input "20.08"
click at [385, 475] on span "CALO DI RACCOLTA G&V DA M08 A M07 > 50% - GGR G&V M07 > 20€ 20.08" at bounding box center [442, 479] width 206 height 14
